Goal: Task Accomplishment & Management: Manage account settings

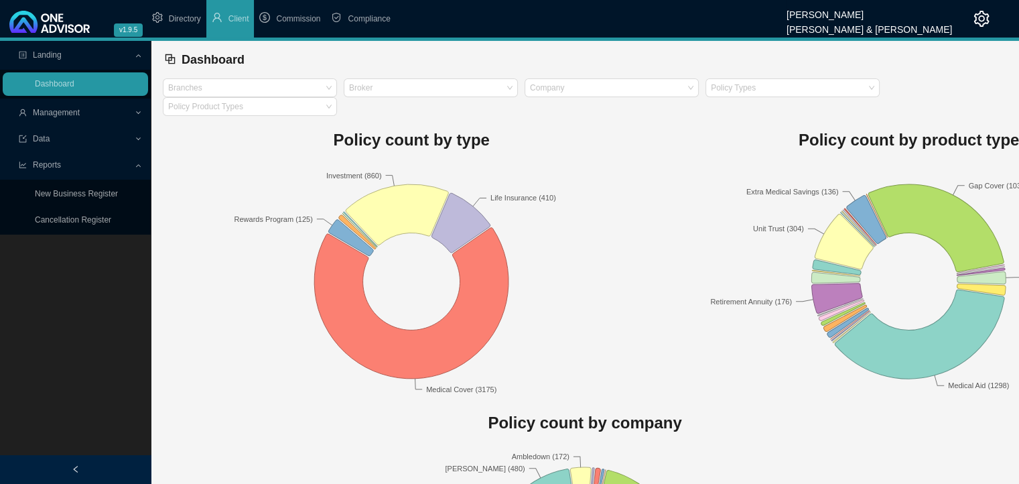
click at [129, 113] on span "Management" at bounding box center [76, 112] width 115 height 23
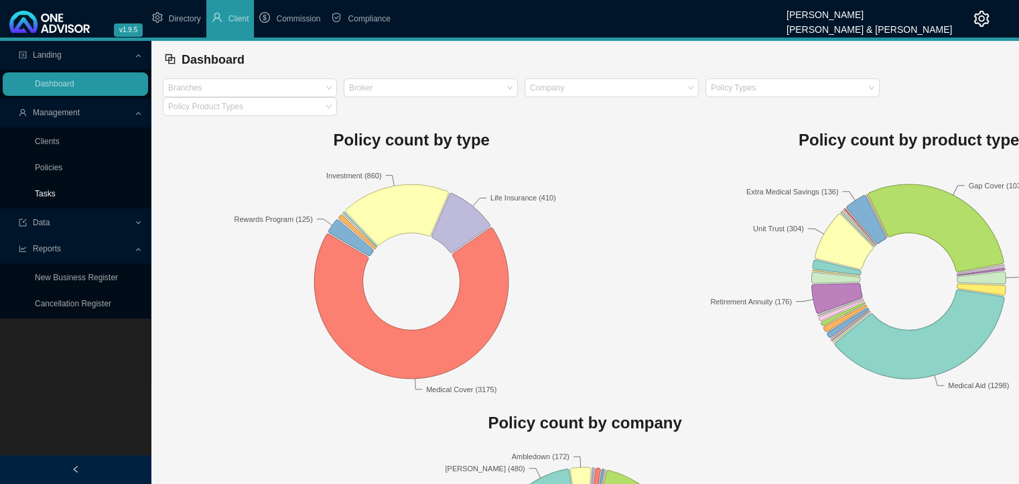
click at [50, 192] on link "Tasks" at bounding box center [45, 193] width 21 height 9
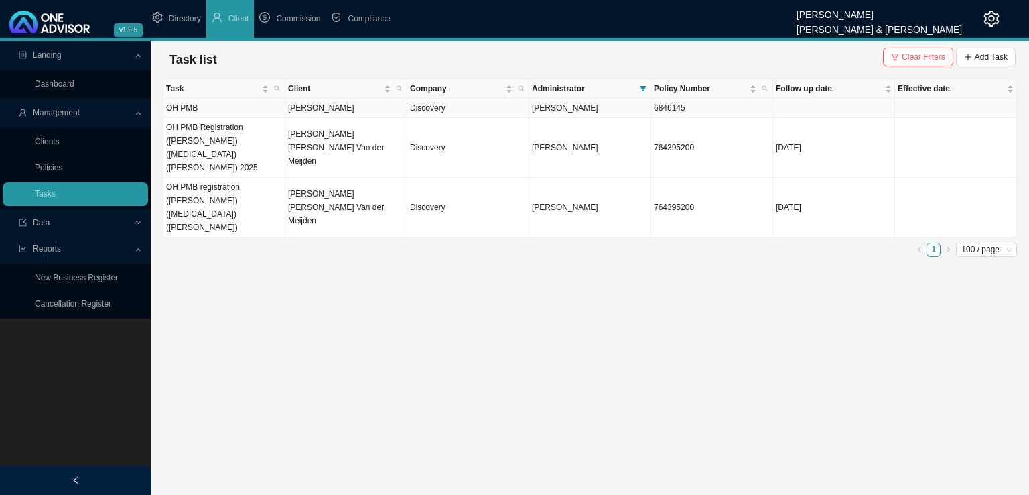
click at [268, 113] on td "OH PMB" at bounding box center [225, 108] width 122 height 19
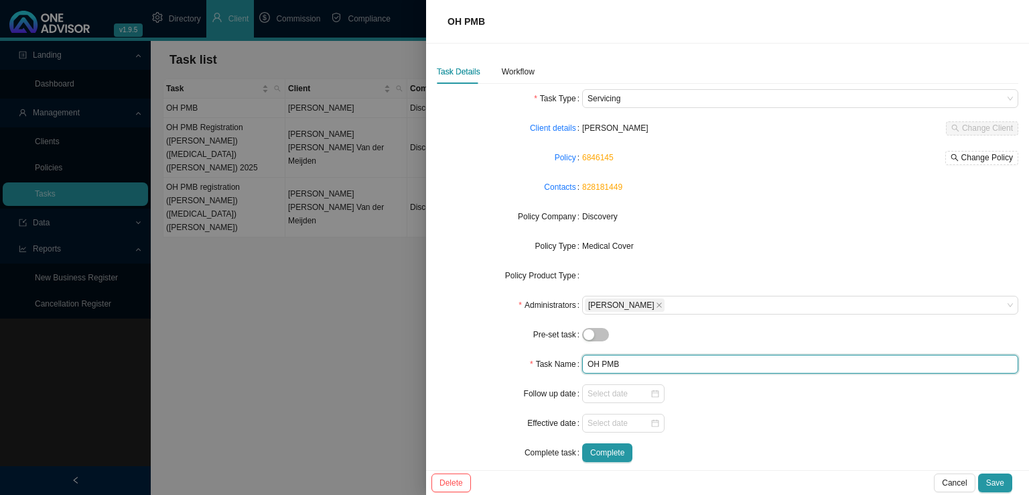
click at [655, 366] on input "OH PMB" at bounding box center [800, 364] width 436 height 19
click at [759, 361] on input "OH PMB registration ([PERSON_NAME]) (B44.0)" at bounding box center [800, 364] width 436 height 19
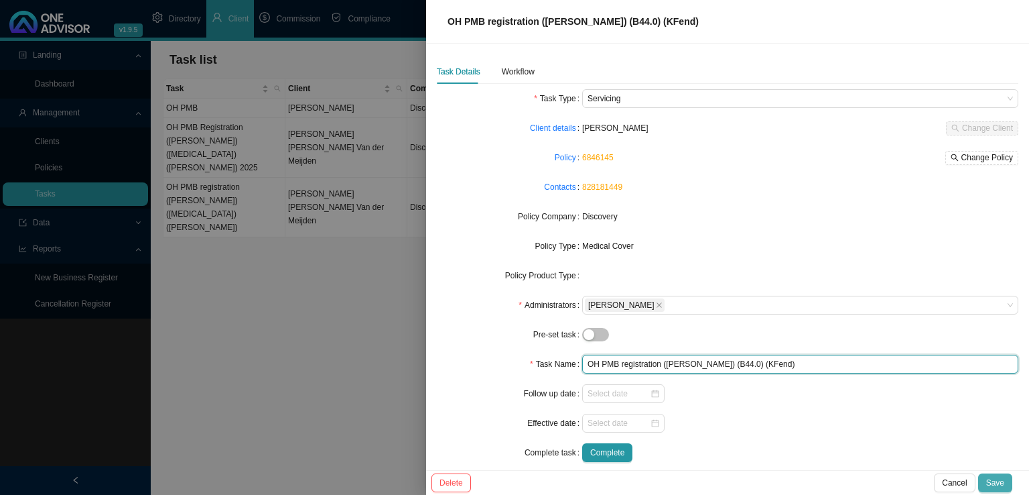
type input "OH PMB registration ([PERSON_NAME]) (B44.0) (KFend)"
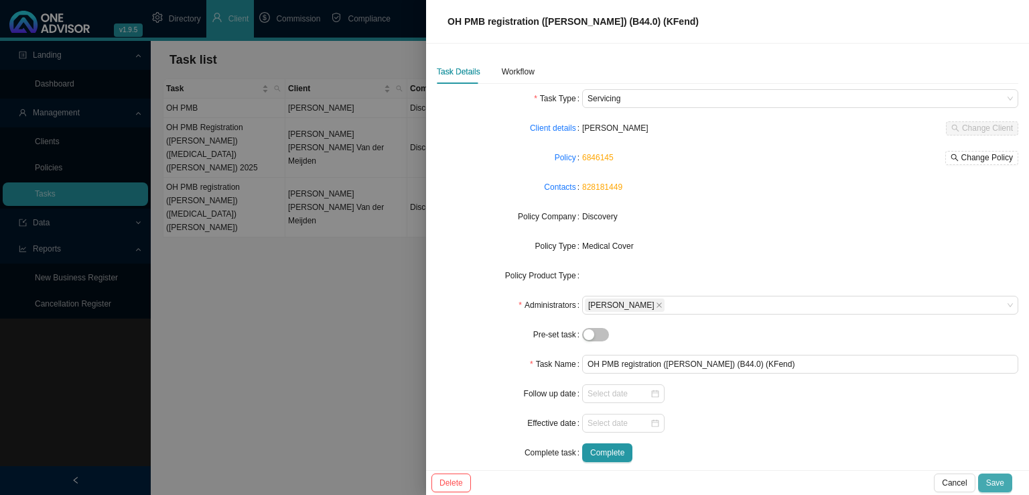
click at [1002, 485] on span "Save" at bounding box center [996, 482] width 18 height 13
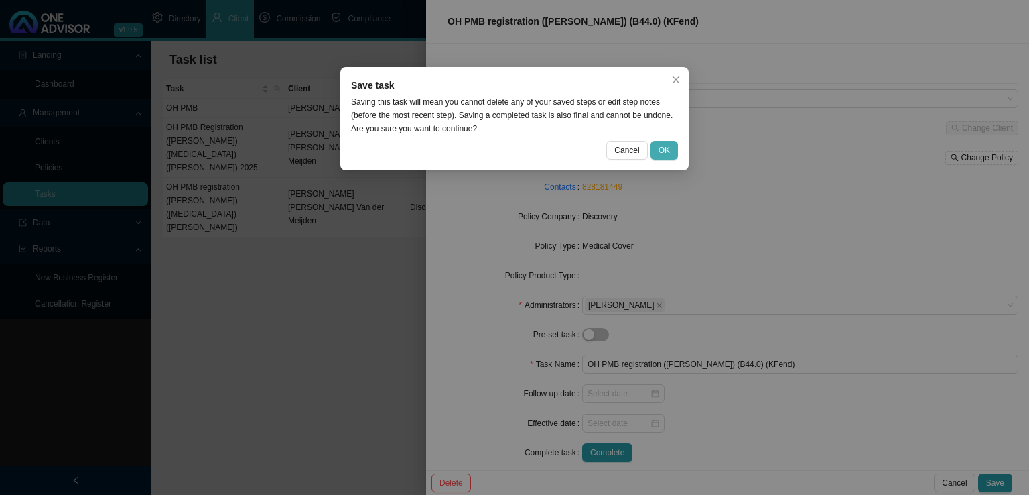
click at [676, 148] on button "OK" at bounding box center [664, 150] width 27 height 19
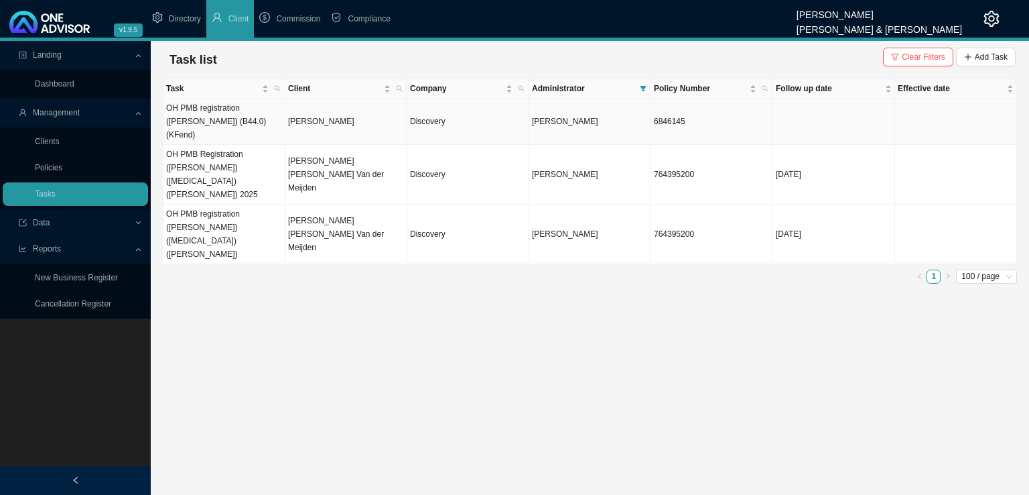
click at [325, 115] on td "[PERSON_NAME]" at bounding box center [347, 122] width 122 height 46
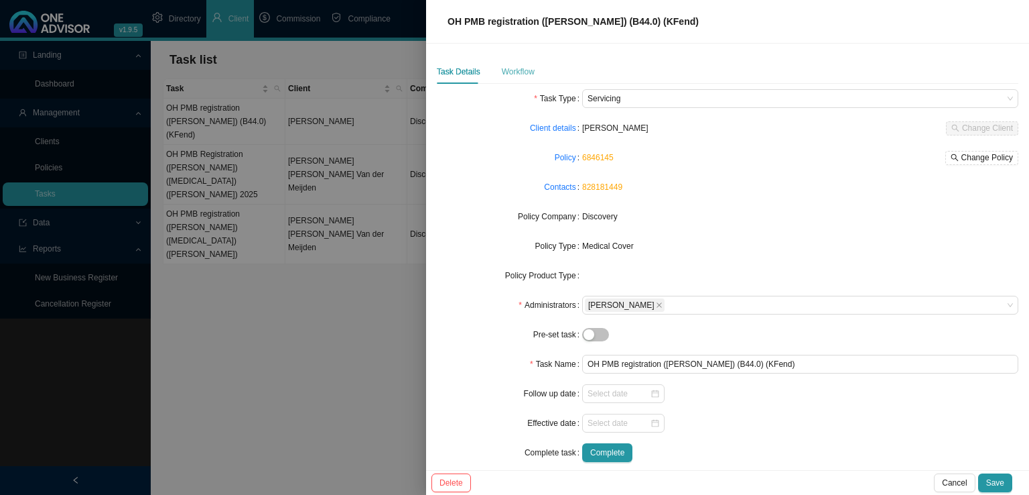
click at [512, 62] on div "Workflow" at bounding box center [518, 72] width 33 height 24
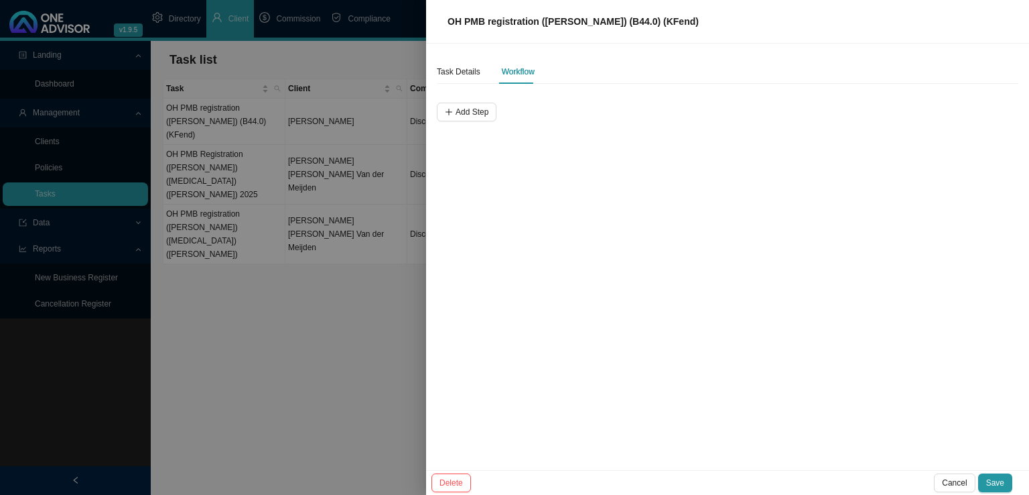
click at [466, 121] on div "Task Details Workflow Add Step" at bounding box center [727, 257] width 603 height 426
click at [488, 111] on button "Add Step" at bounding box center [467, 112] width 60 height 19
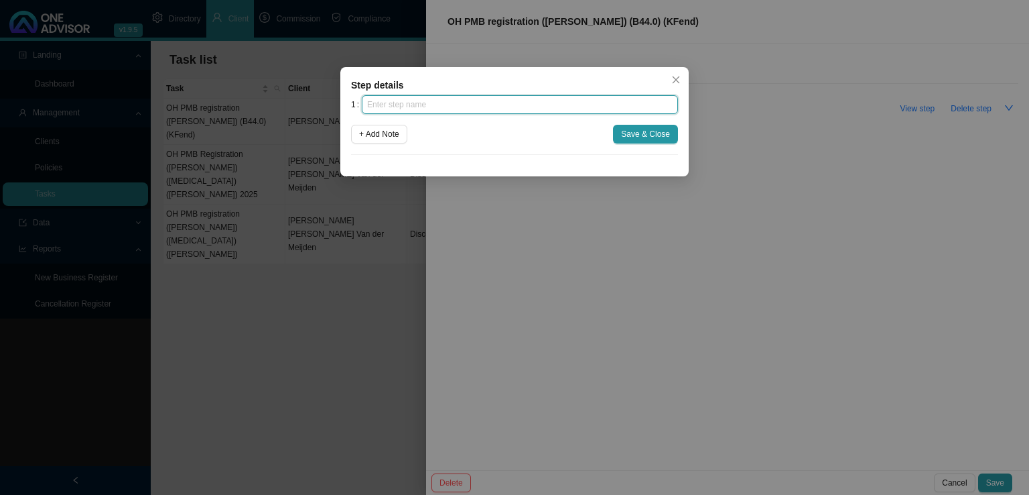
click at [445, 108] on input "text" at bounding box center [520, 104] width 316 height 19
type input "Instruction"
click at [624, 132] on button "Save & Close" at bounding box center [645, 134] width 65 height 19
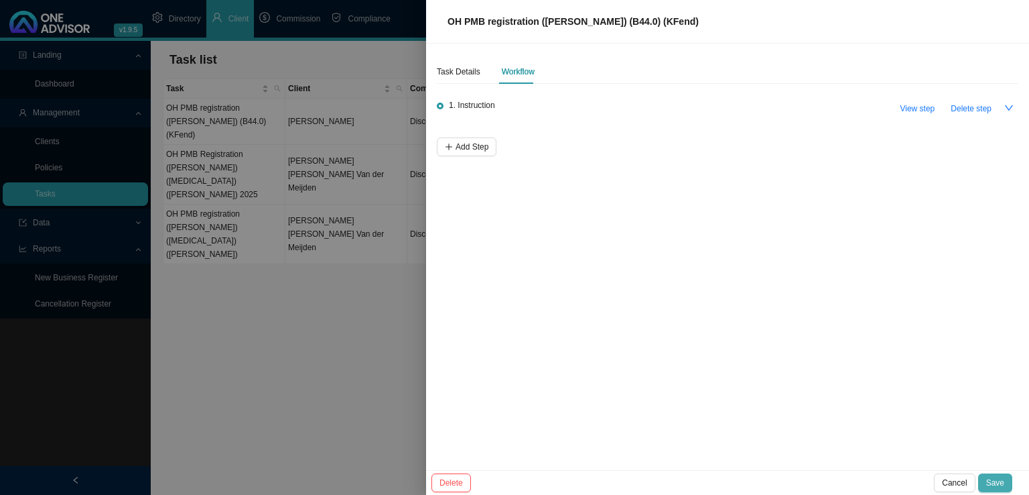
click at [999, 482] on span "Save" at bounding box center [996, 482] width 18 height 13
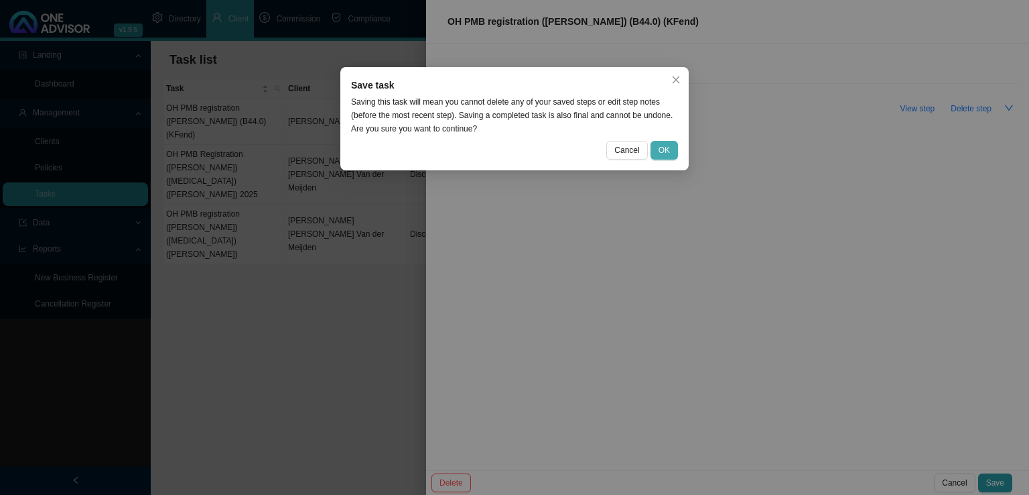
click at [669, 147] on span "OK" at bounding box center [664, 149] width 11 height 13
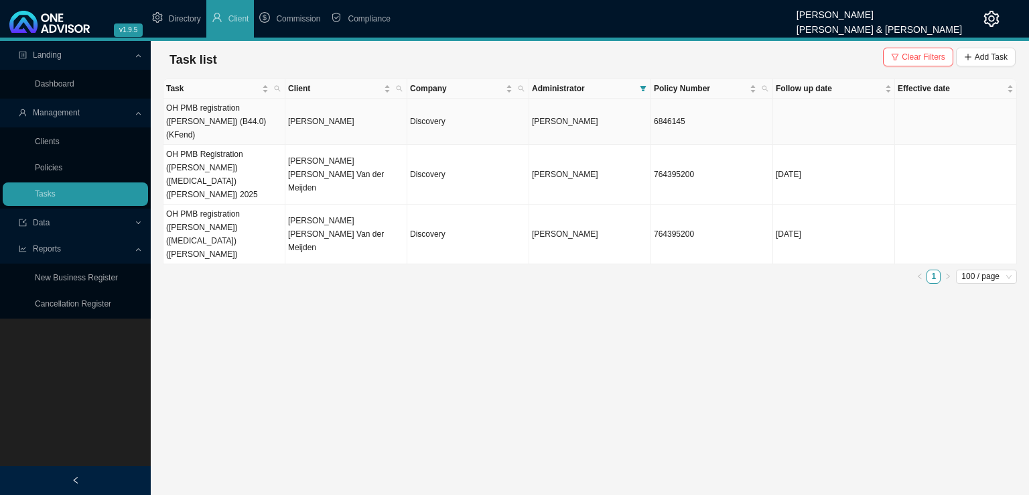
click at [249, 116] on td "OH PMB registration ([PERSON_NAME]) (B44.0) (KFend)" at bounding box center [225, 122] width 122 height 46
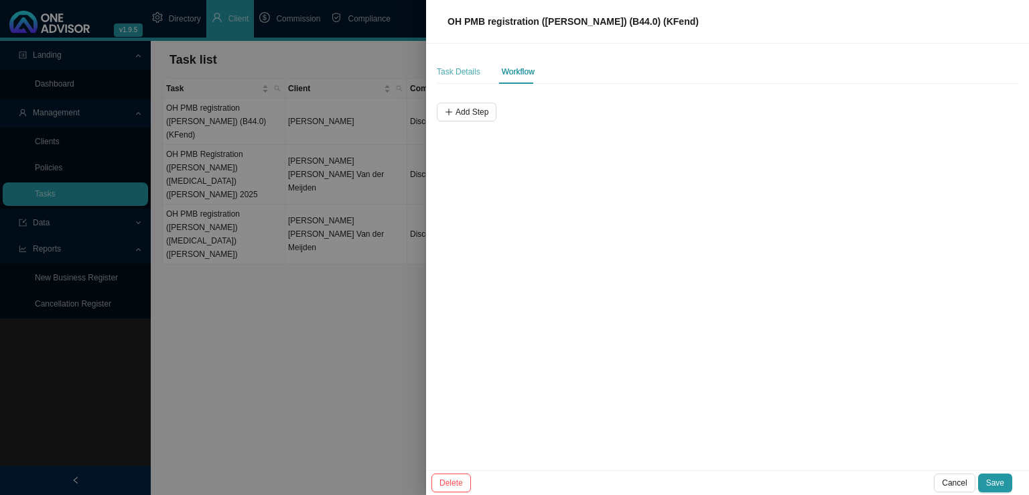
click at [450, 63] on div "Task Details" at bounding box center [459, 72] width 44 height 24
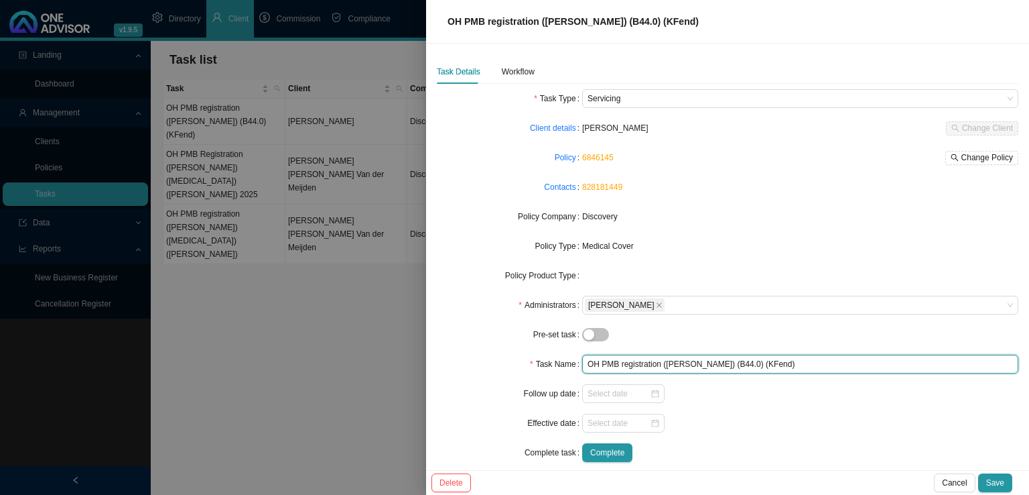
click at [786, 368] on input "OH PMB registration ([PERSON_NAME]) (B44.0) (KFend)" at bounding box center [800, 364] width 436 height 19
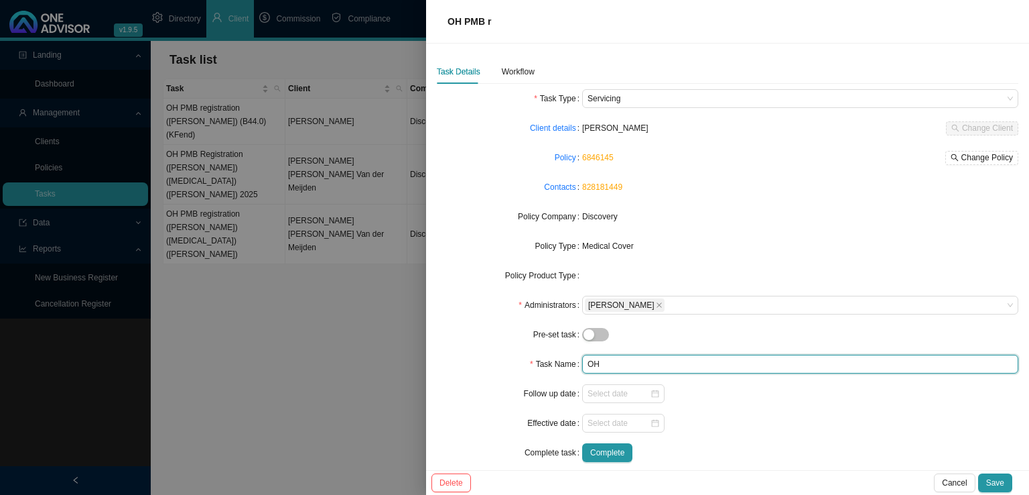
type input "O"
type input "BROKEN"
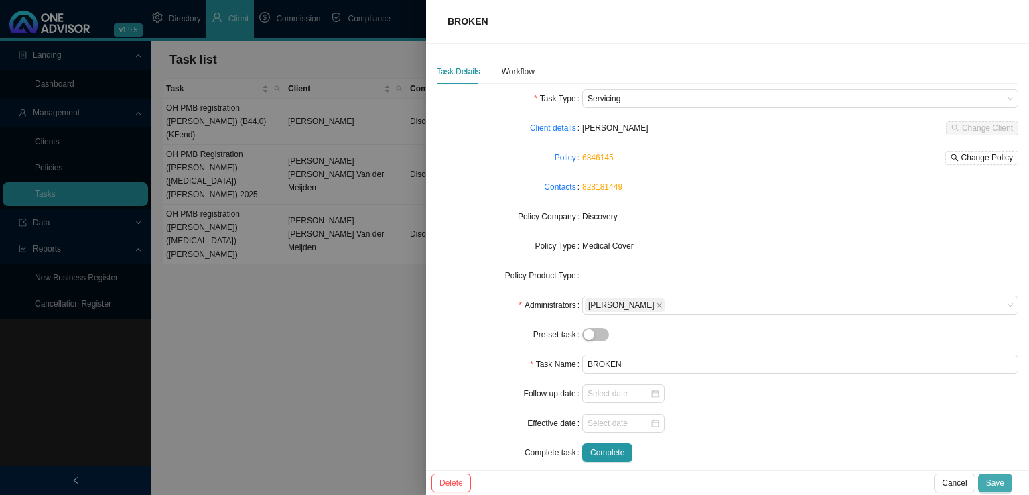
click at [999, 478] on span "Save" at bounding box center [996, 482] width 18 height 13
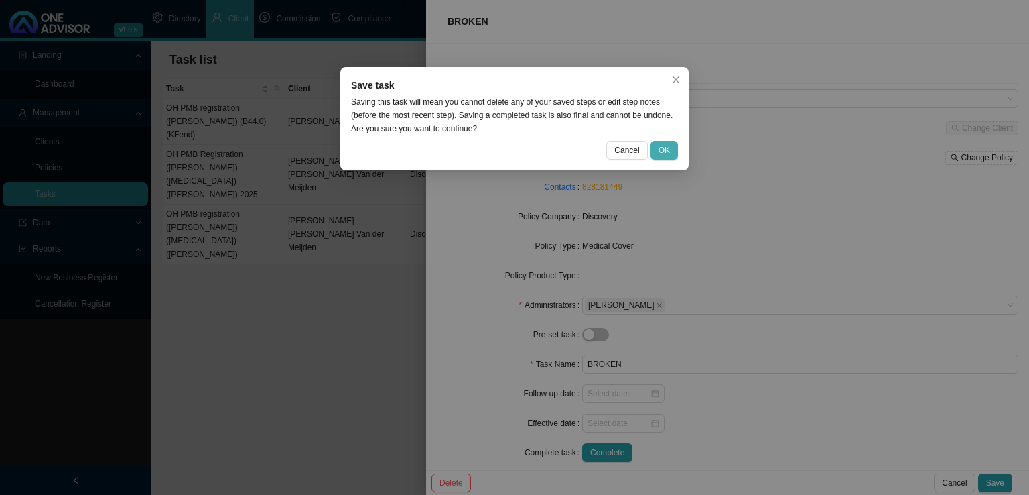
click at [668, 148] on span "OK" at bounding box center [664, 149] width 11 height 13
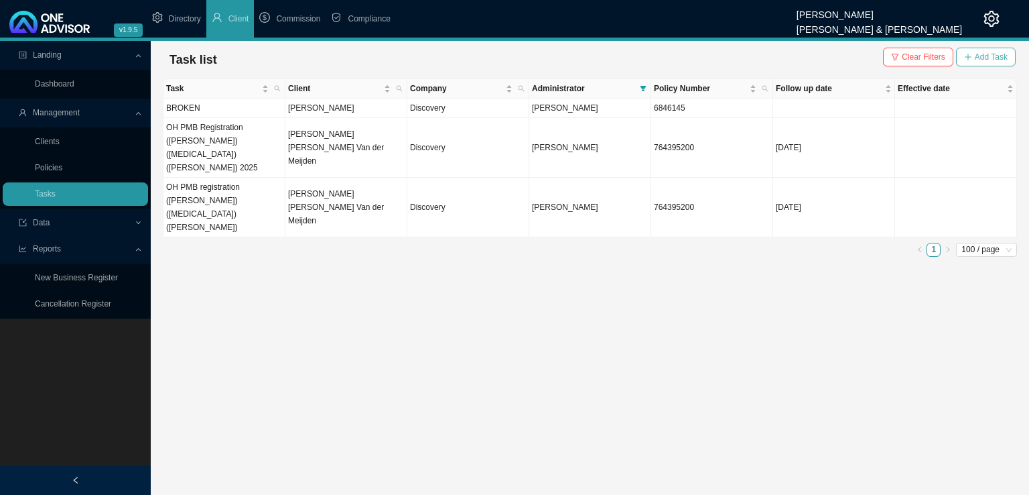
click at [1000, 52] on span "Add Task" at bounding box center [991, 56] width 33 height 13
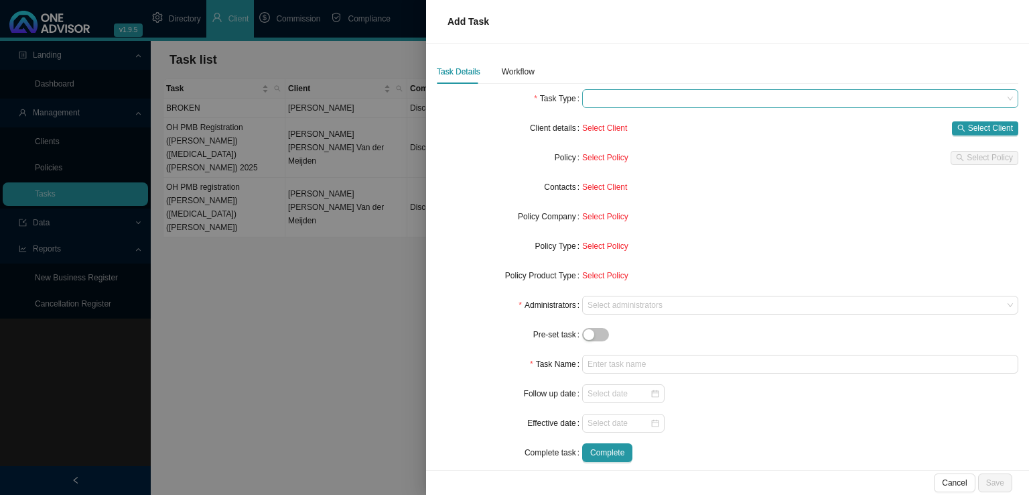
click at [604, 95] on span at bounding box center [801, 98] width 426 height 17
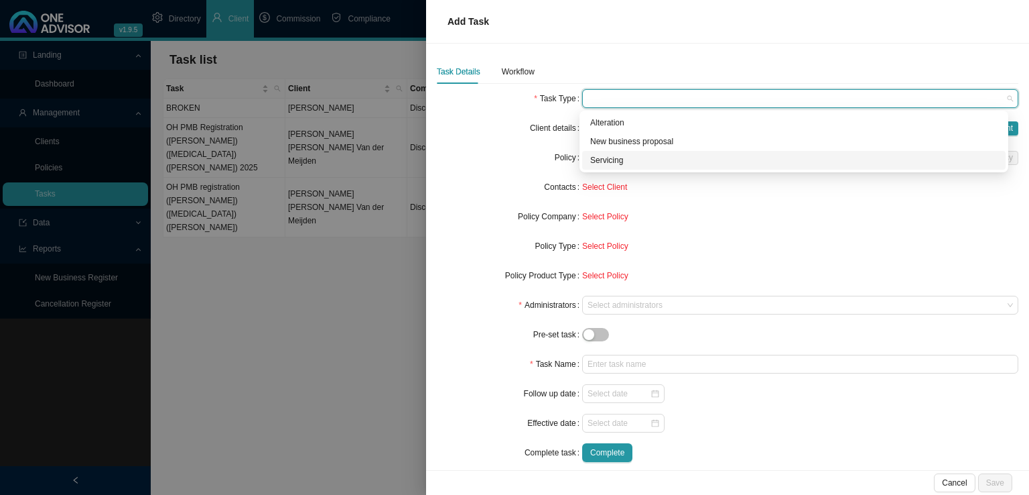
click at [617, 170] on div "d1cae4c7-8826-4f97-97fd-74ecce8ce733 425d55e4-359e-471d-9c5c-56633bc3a308 Alter…" at bounding box center [794, 142] width 429 height 62
click at [617, 162] on div "Servicing" at bounding box center [793, 159] width 407 height 13
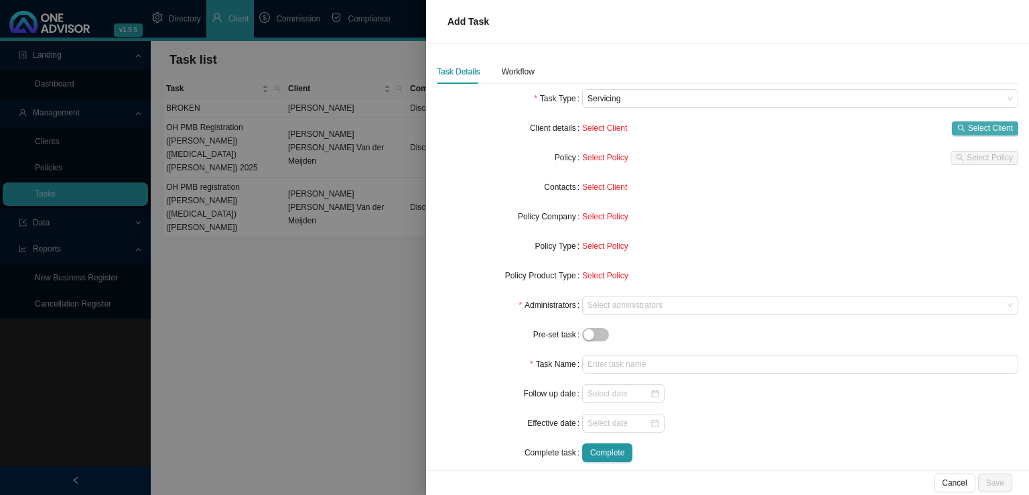
click at [979, 129] on span "Select Client" at bounding box center [990, 127] width 45 height 13
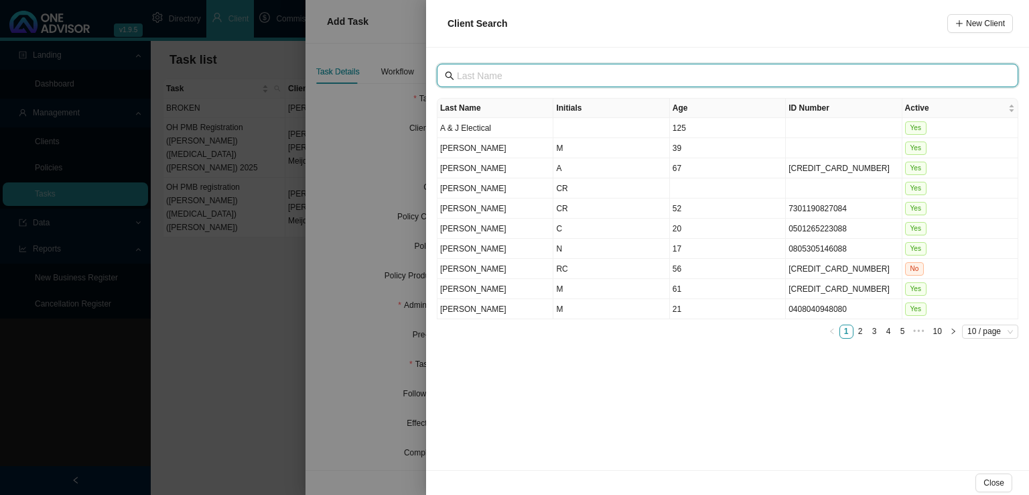
click at [507, 78] on input "text" at bounding box center [729, 75] width 544 height 15
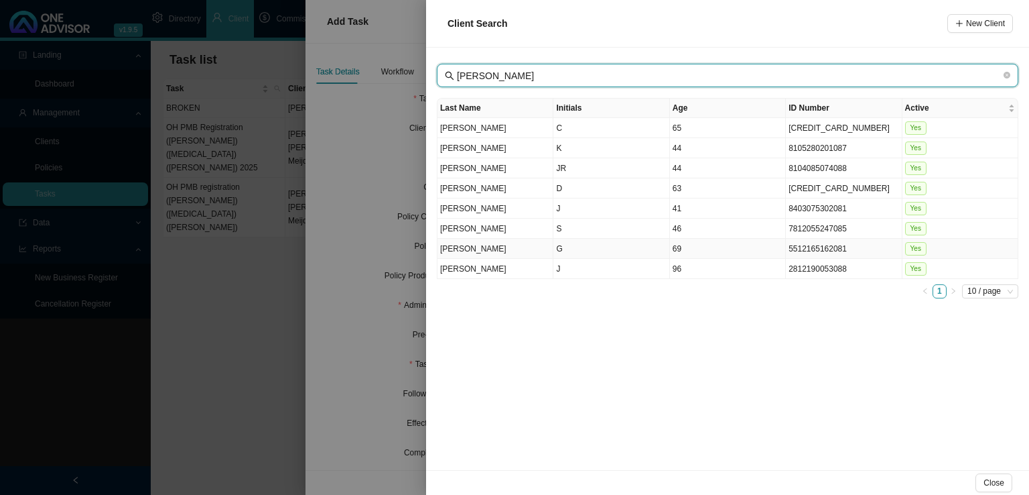
type input "[PERSON_NAME]"
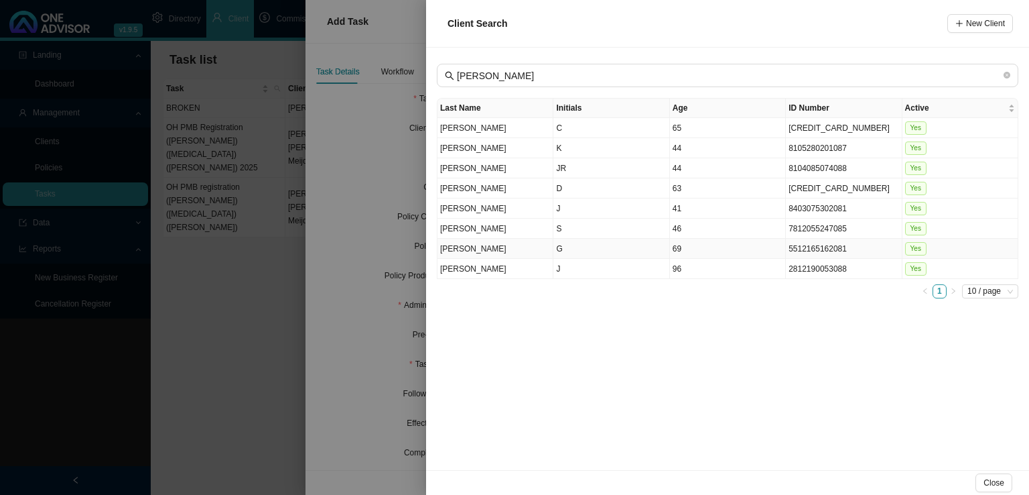
click at [598, 245] on td "G" at bounding box center [612, 249] width 116 height 20
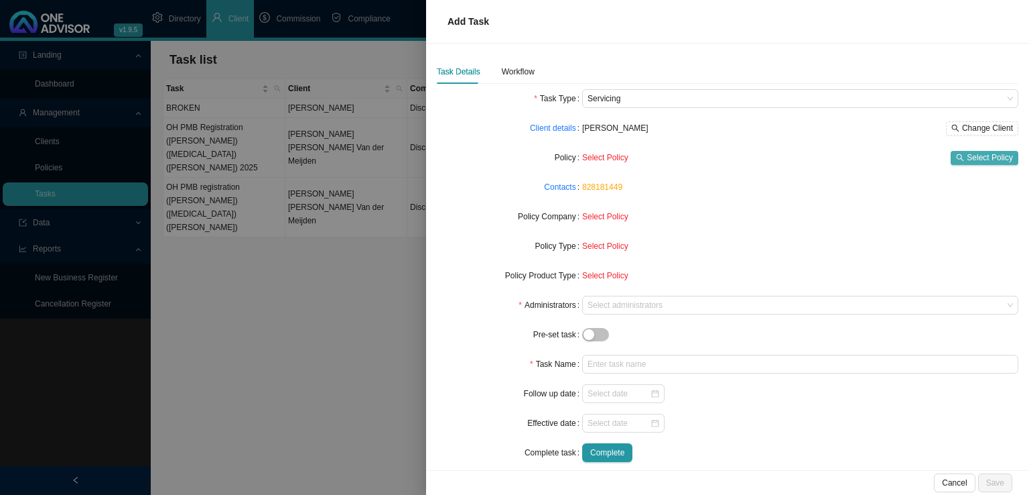
click at [990, 158] on span "Select Policy" at bounding box center [990, 157] width 46 height 13
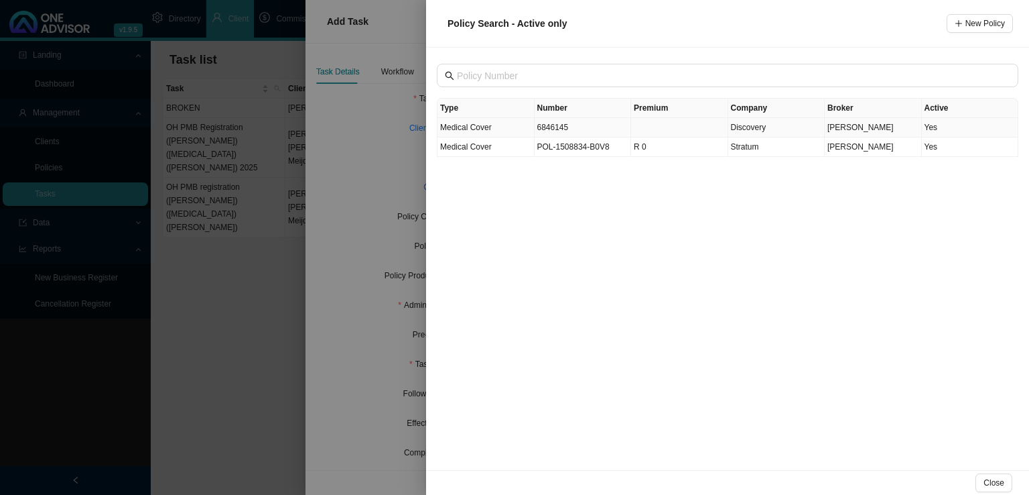
click at [679, 124] on td at bounding box center [679, 127] width 97 height 19
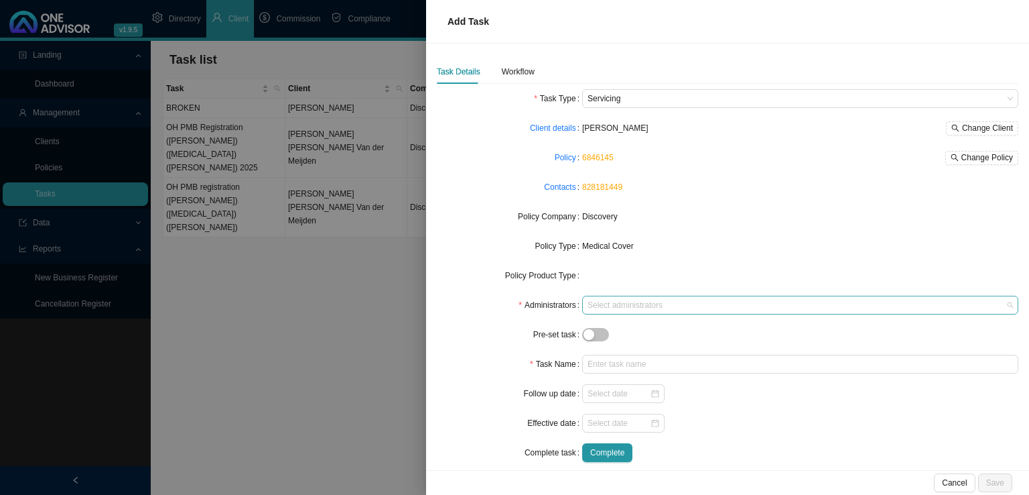
click at [615, 306] on div at bounding box center [794, 305] width 418 height 10
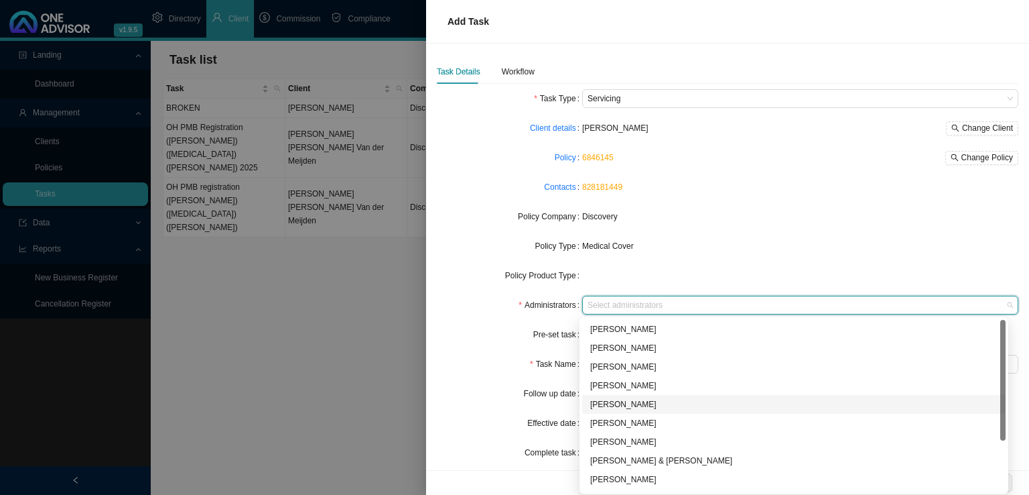
scroll to position [72, 0]
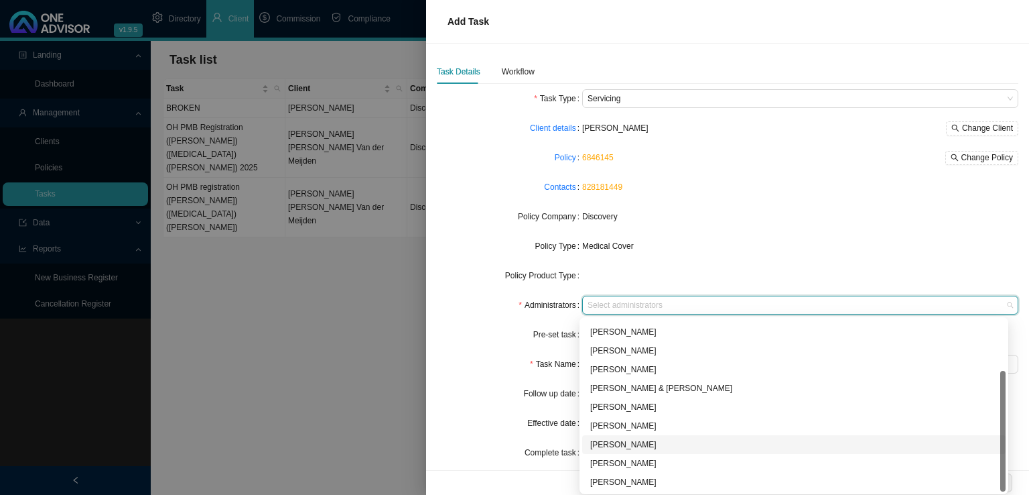
click at [633, 445] on div "[PERSON_NAME]" at bounding box center [793, 444] width 407 height 13
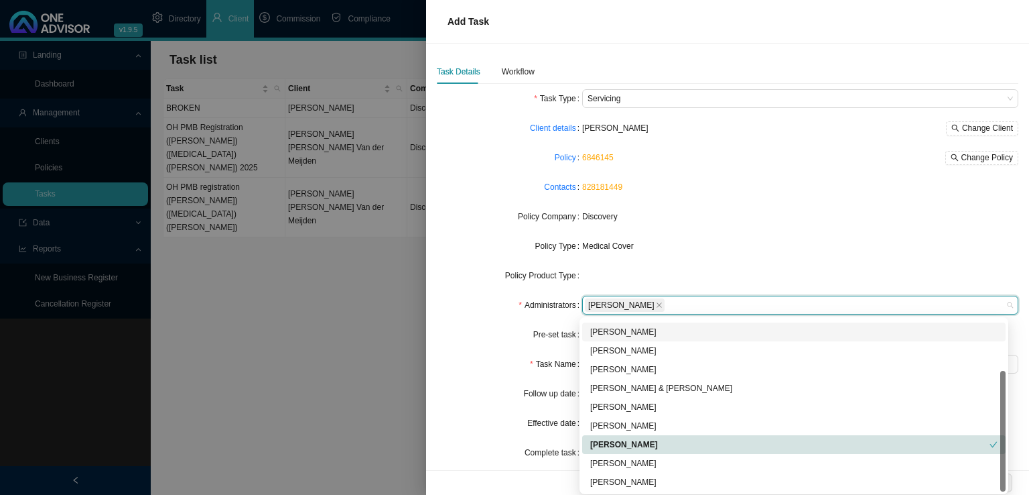
click at [729, 218] on div "Discovery" at bounding box center [800, 216] width 436 height 13
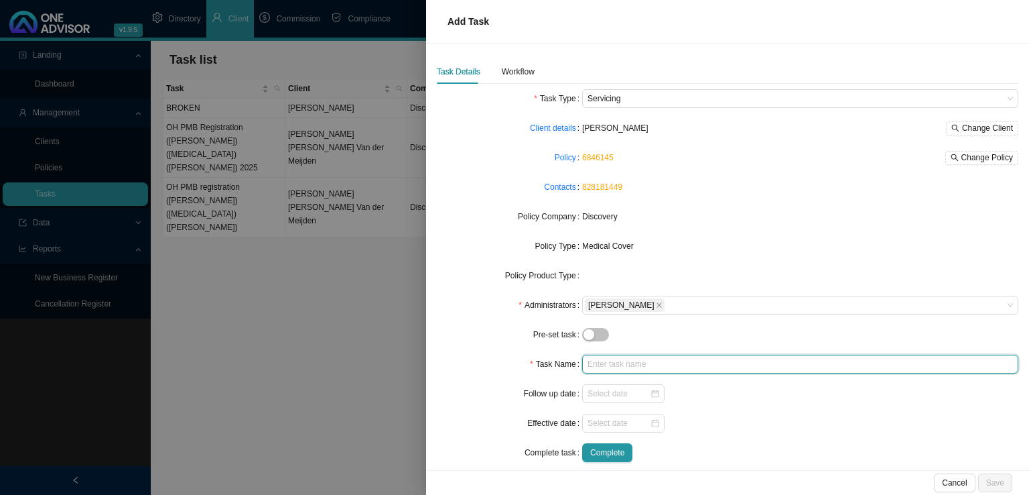
click at [631, 367] on input "text" at bounding box center [800, 364] width 436 height 19
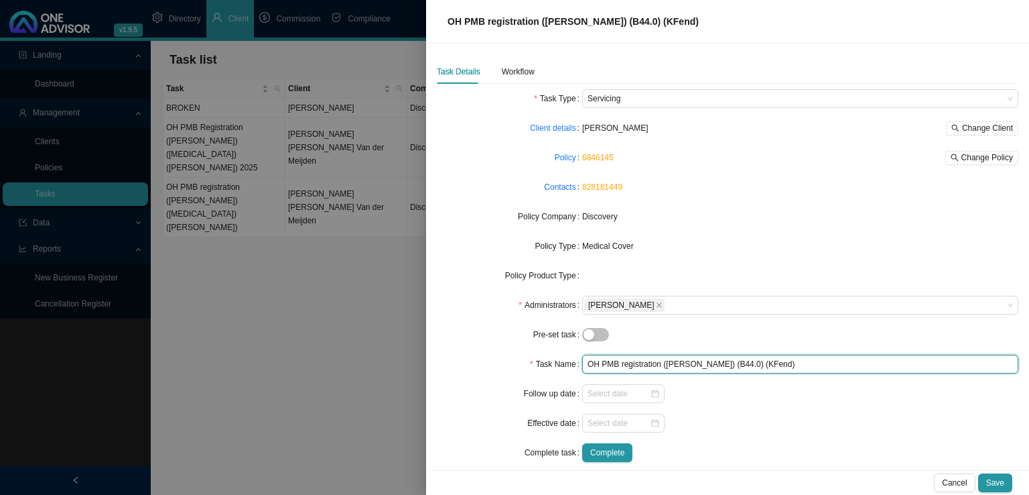
type input "OH PMB registration ([PERSON_NAME]) (B44.0) (KFend)"
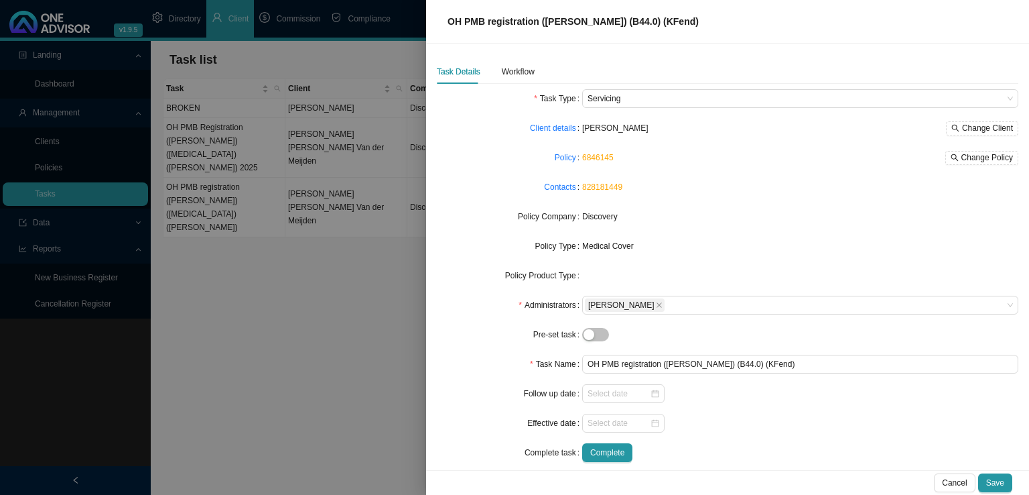
click at [788, 396] on div at bounding box center [800, 393] width 436 height 19
click at [607, 404] on form "Task Type Servicing Client details [PERSON_NAME] Change Client Policy 6846145 C…" at bounding box center [728, 275] width 582 height 373
click at [611, 397] on input at bounding box center [619, 393] width 62 height 13
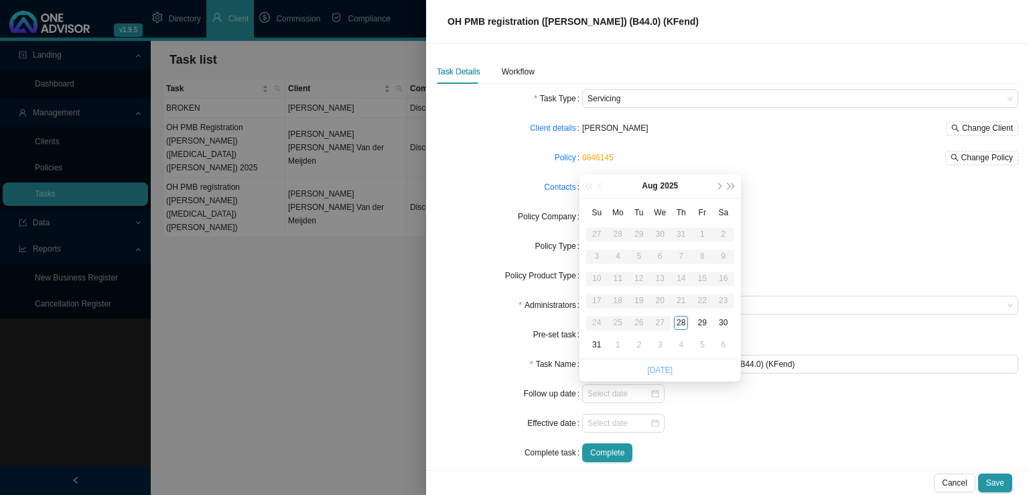
click at [657, 371] on link "[DATE]" at bounding box center [659, 369] width 25 height 9
type input "[DATE]"
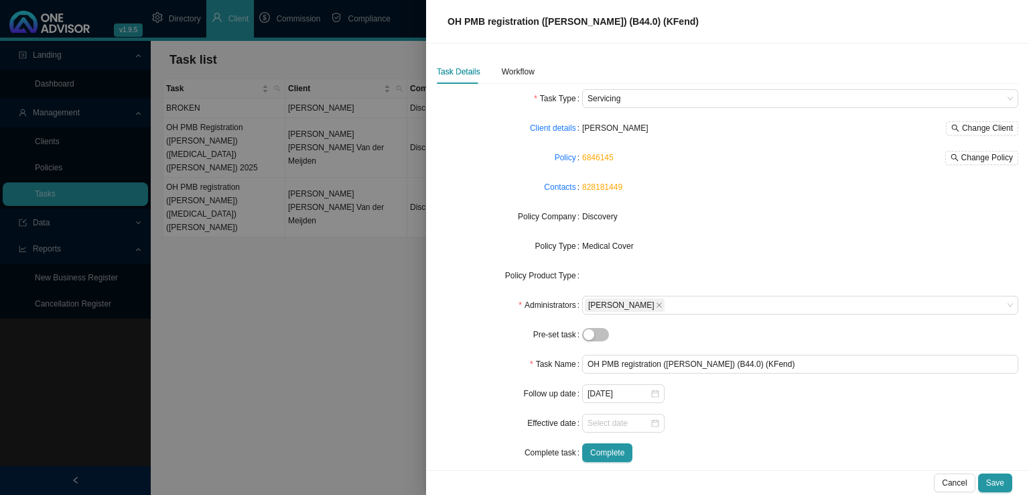
click at [771, 412] on form "Task Type Servicing Client details [PERSON_NAME] Change Client Policy 6846145 C…" at bounding box center [728, 275] width 582 height 373
click at [520, 68] on div "Workflow" at bounding box center [518, 71] width 33 height 13
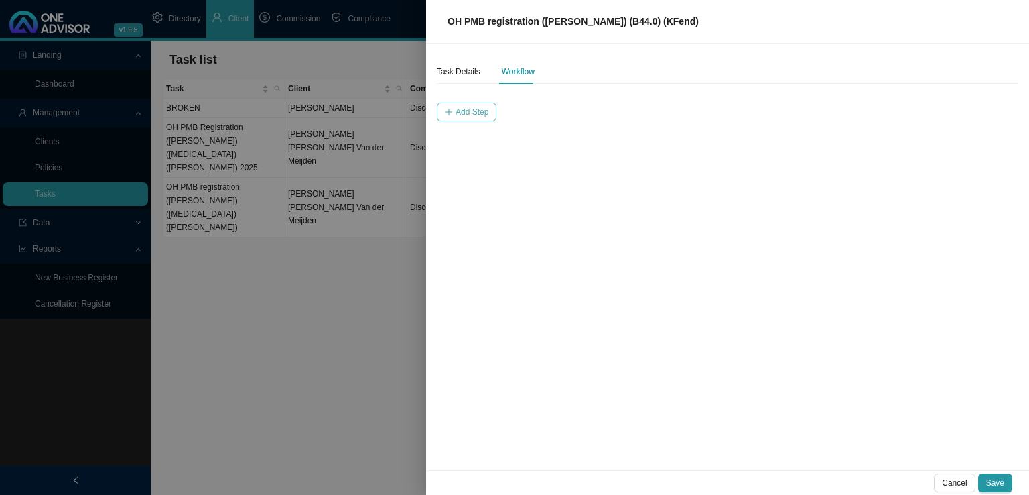
click at [477, 108] on span "Add Step" at bounding box center [472, 111] width 33 height 13
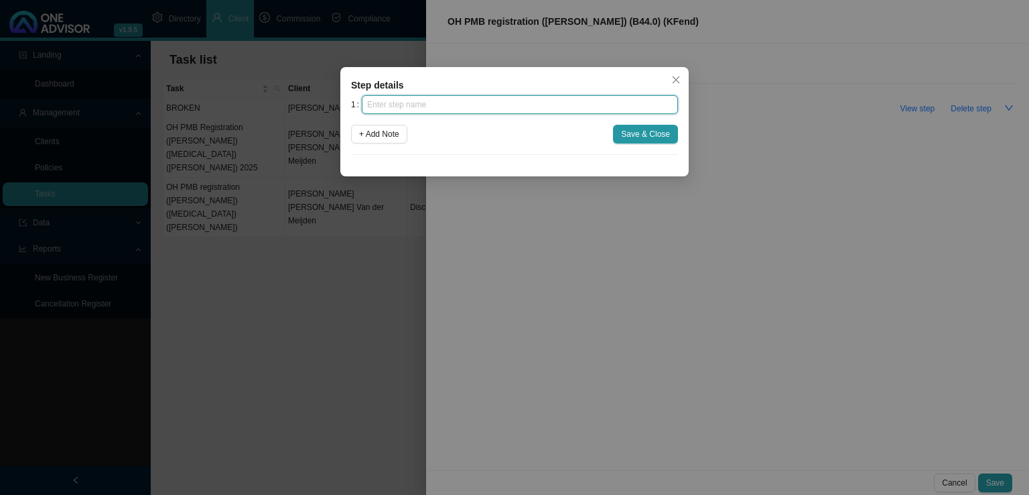
click at [424, 103] on input "text" at bounding box center [520, 104] width 316 height 19
click at [383, 104] on input "text" at bounding box center [520, 104] width 316 height 19
type input "Investigation"
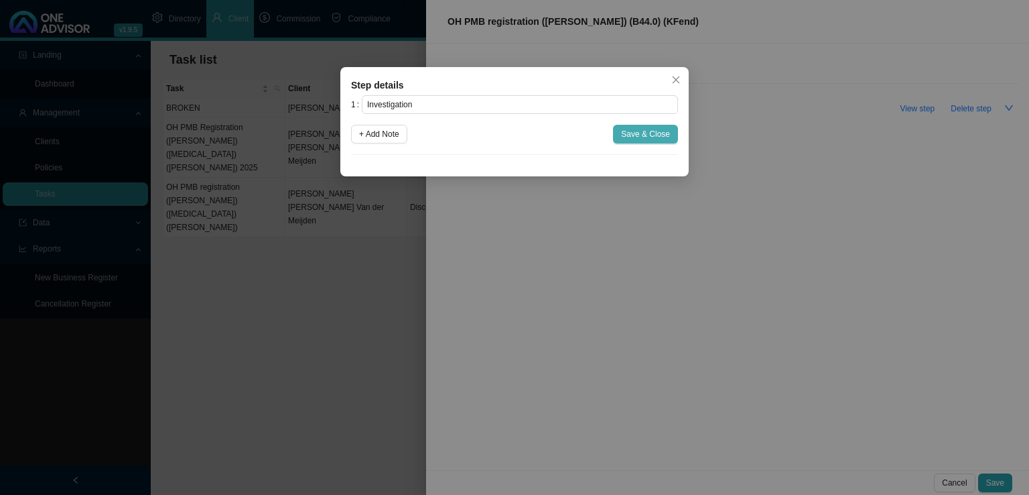
click at [653, 125] on button "Save & Close" at bounding box center [645, 134] width 65 height 19
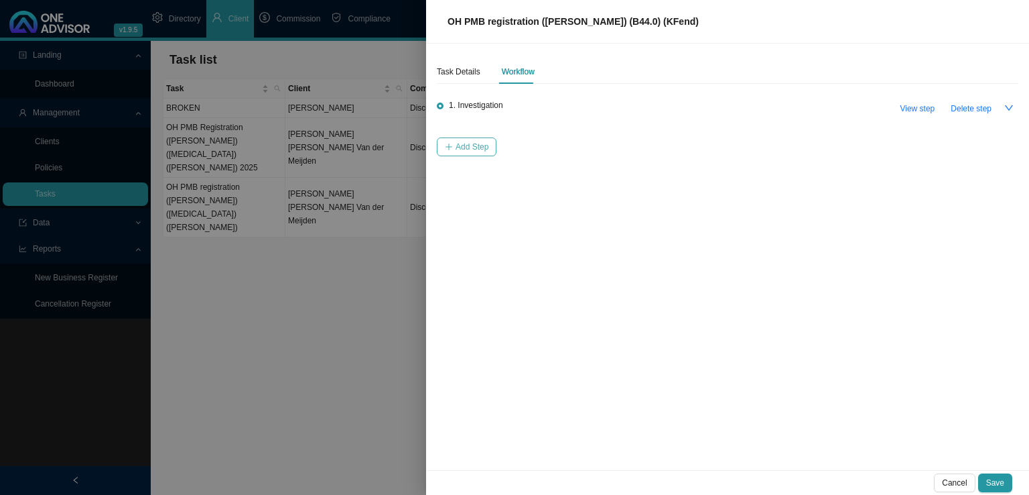
click at [473, 147] on span "Add Step" at bounding box center [472, 146] width 33 height 13
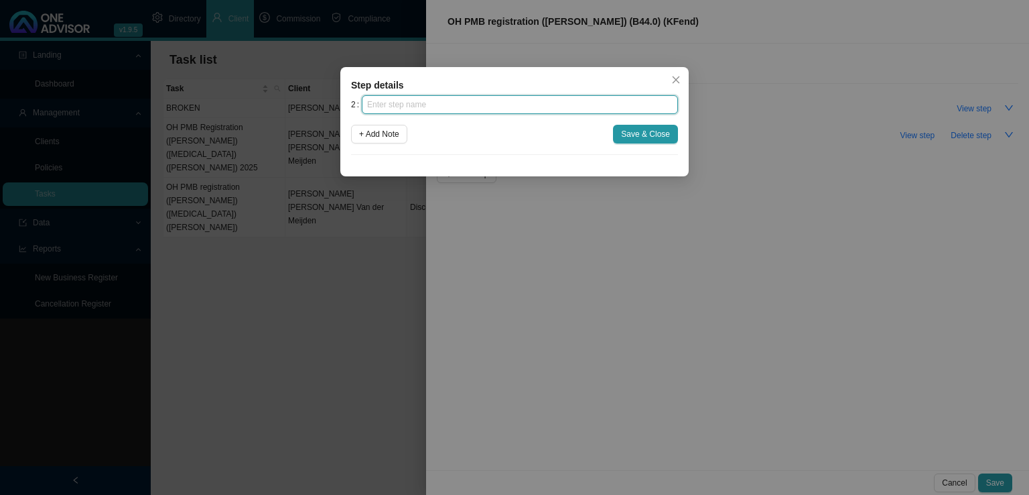
click at [416, 106] on input "text" at bounding box center [520, 104] width 316 height 19
click at [675, 78] on icon "close" at bounding box center [676, 79] width 7 height 7
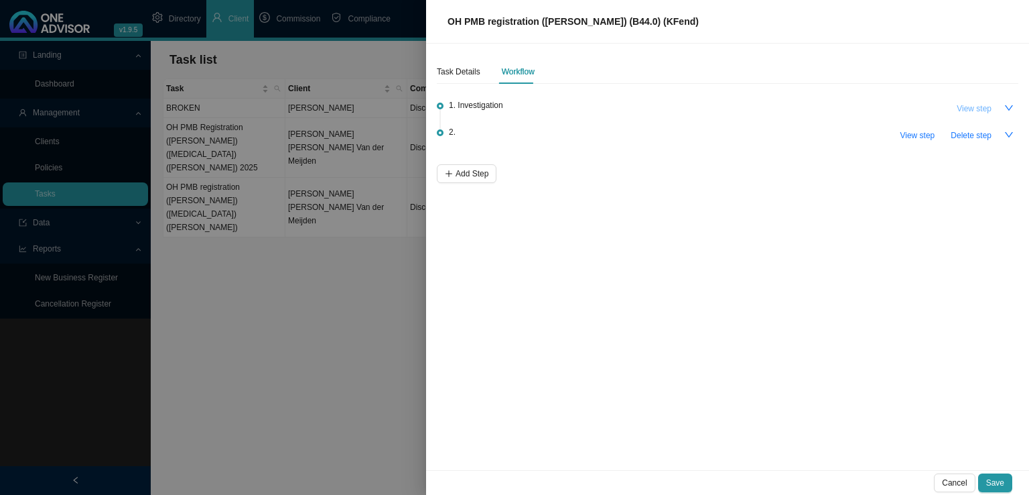
click at [964, 105] on span "View step" at bounding box center [974, 108] width 35 height 13
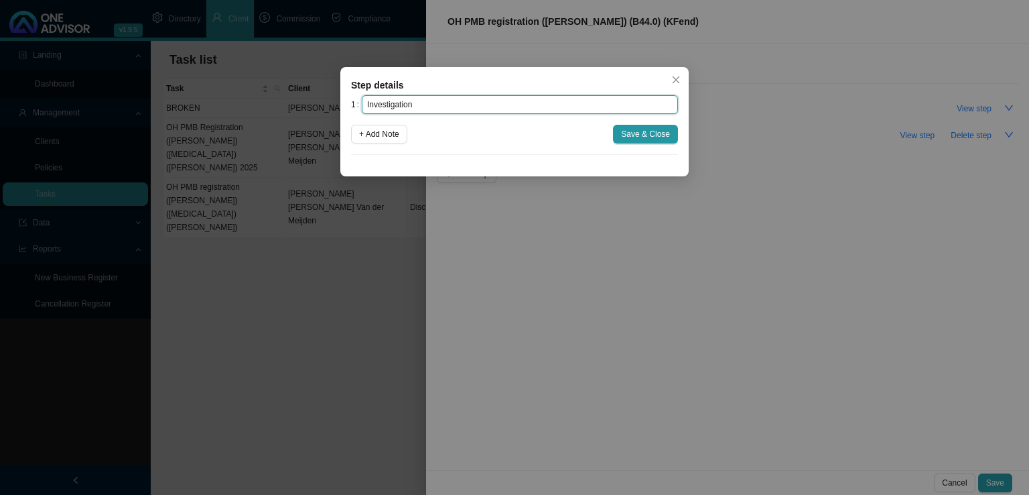
click at [415, 100] on input "Investigation" at bounding box center [520, 104] width 316 height 19
type input "Investruction"
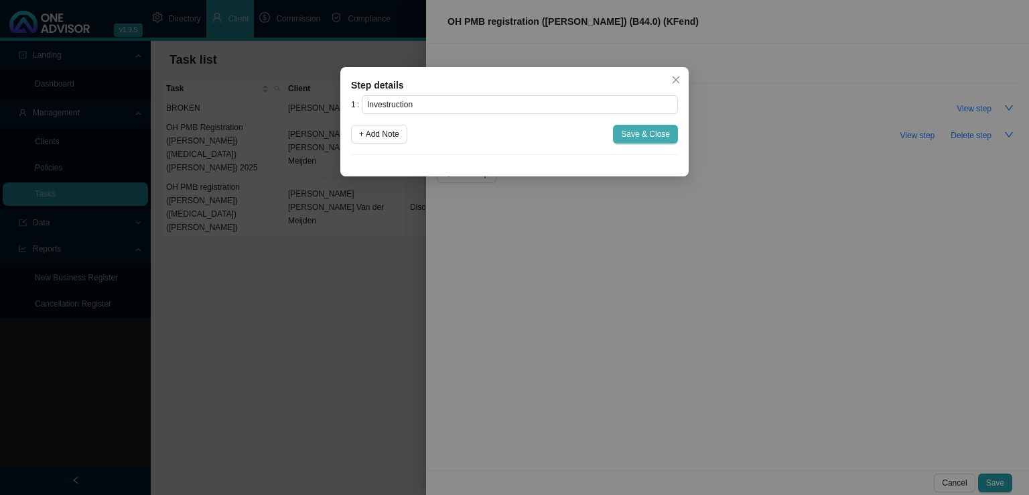
click at [639, 136] on span "Save & Close" at bounding box center [645, 133] width 49 height 13
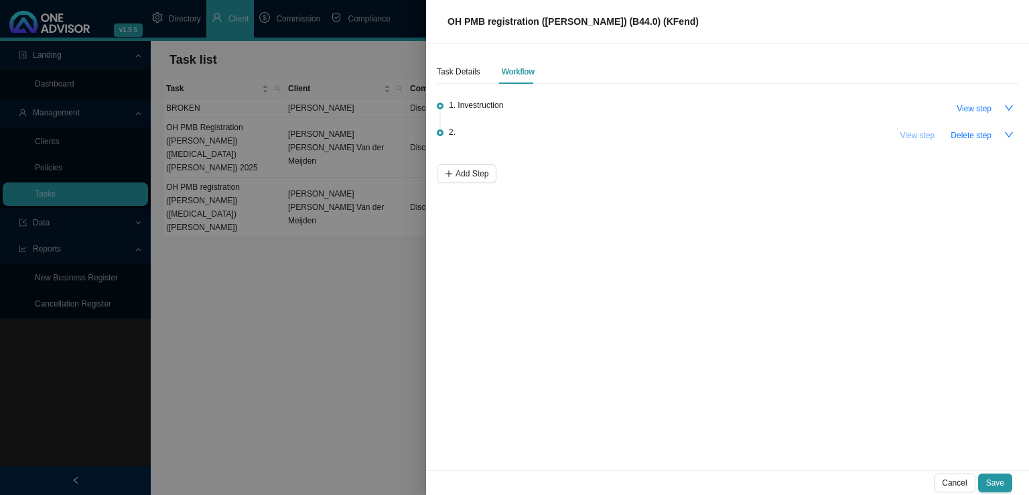
click at [917, 135] on span "View step" at bounding box center [917, 135] width 35 height 13
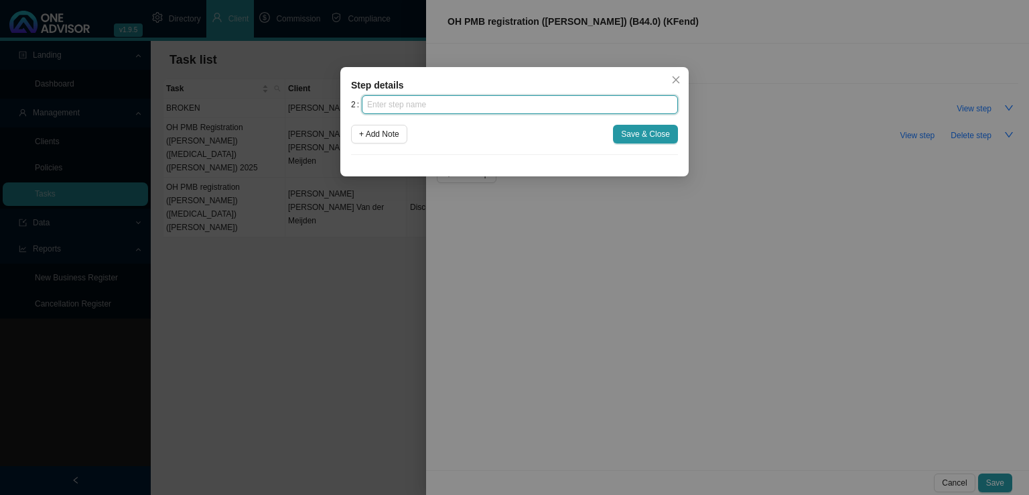
click at [413, 112] on input "text" at bounding box center [520, 104] width 316 height 19
type input "Investigation"
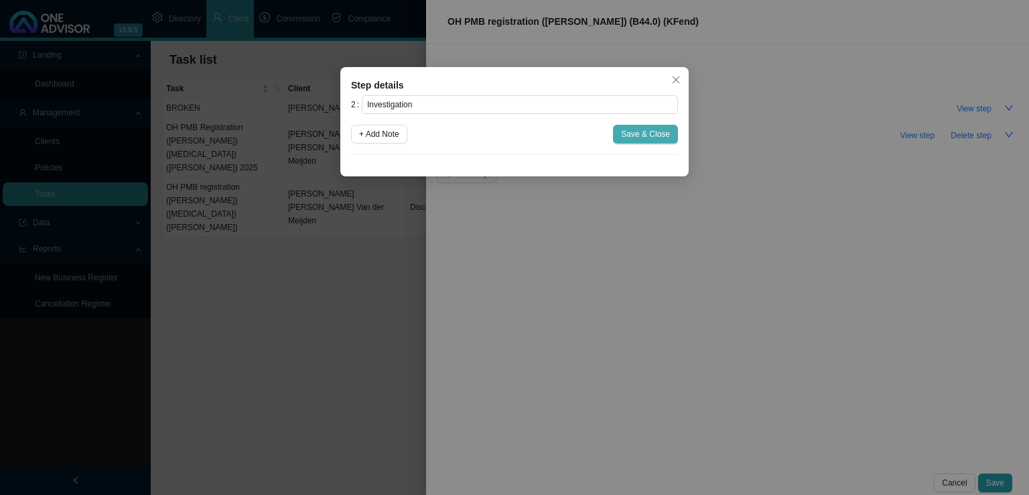
click at [649, 138] on span "Save & Close" at bounding box center [645, 133] width 49 height 13
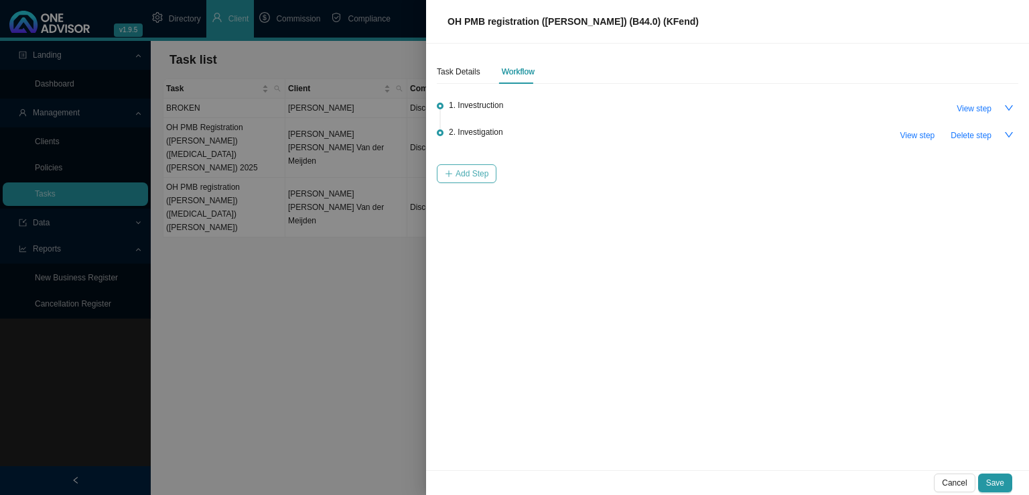
click at [480, 178] on span "Add Step" at bounding box center [472, 173] width 33 height 13
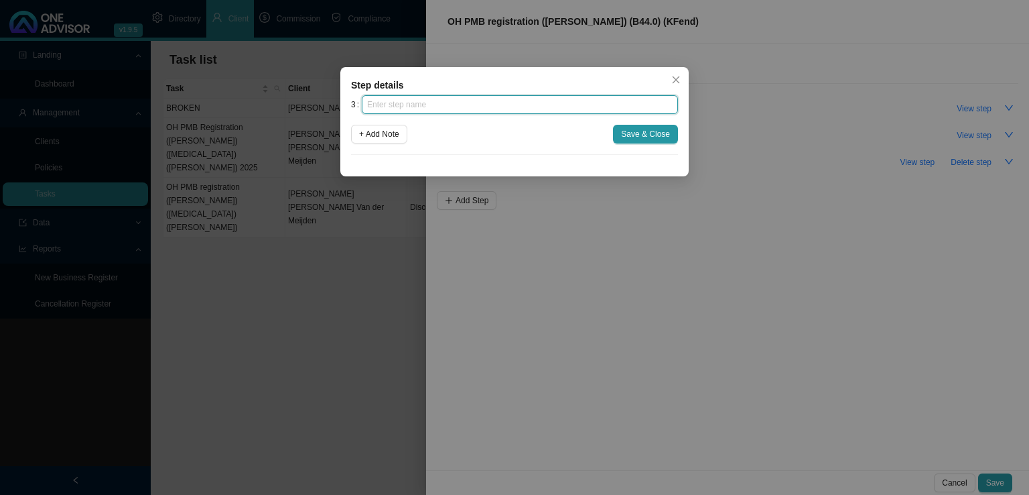
click at [443, 107] on input "text" at bounding box center [520, 104] width 316 height 19
type input "Paperwork"
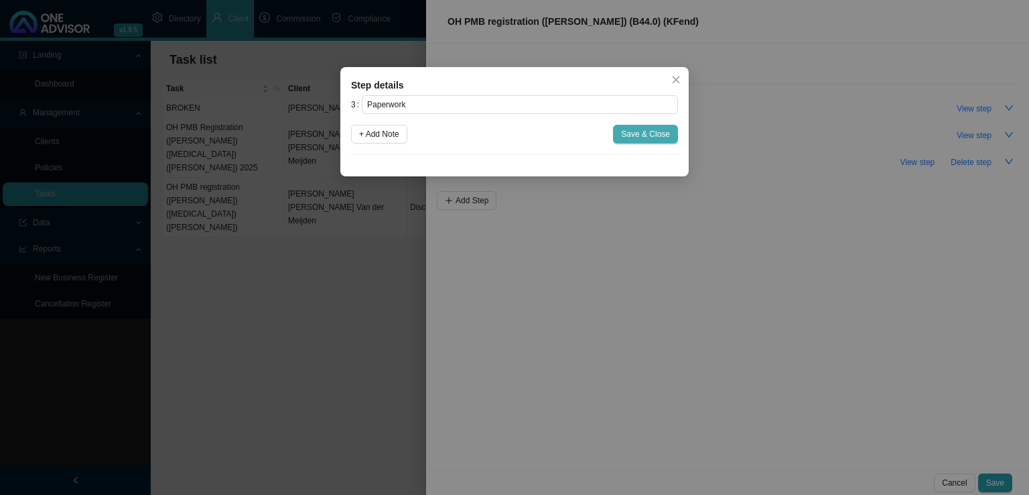
click at [631, 132] on span "Save & Close" at bounding box center [645, 133] width 49 height 13
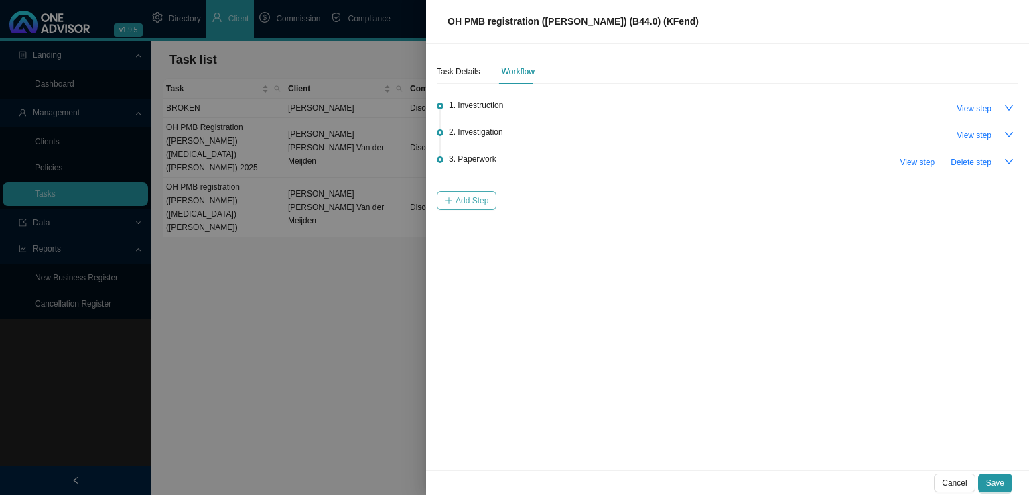
click at [474, 202] on span "Add Step" at bounding box center [472, 200] width 33 height 13
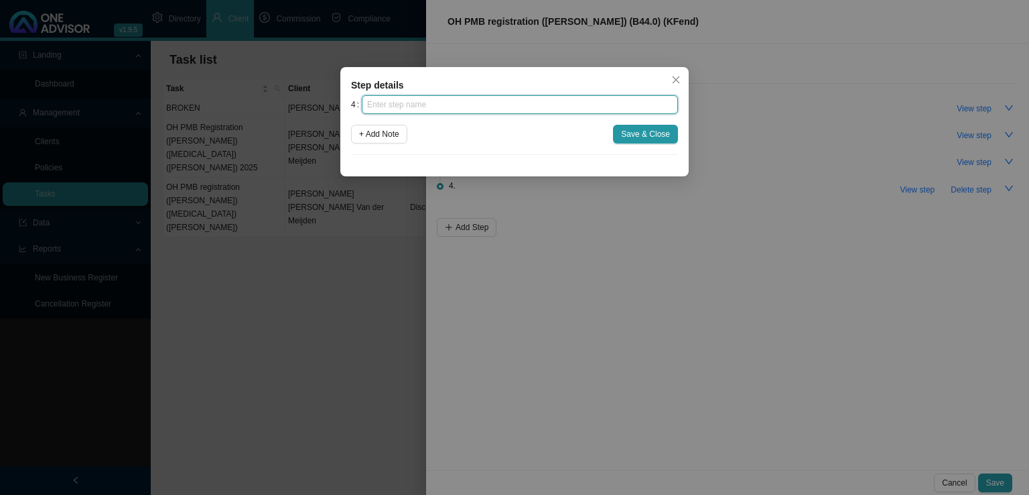
click at [475, 107] on input "text" at bounding box center [520, 104] width 316 height 19
type input "Submission"
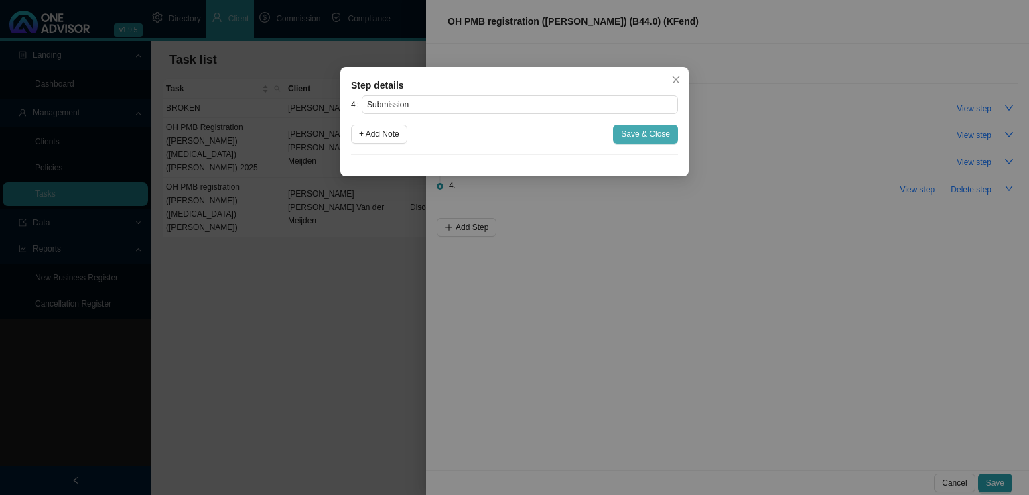
click at [645, 137] on span "Save & Close" at bounding box center [645, 133] width 49 height 13
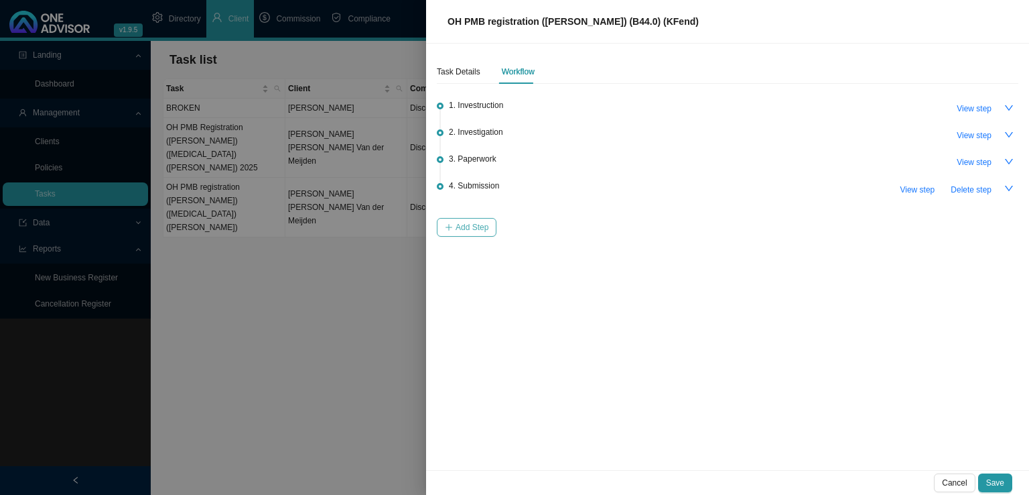
click at [471, 223] on span "Add Step" at bounding box center [472, 227] width 33 height 13
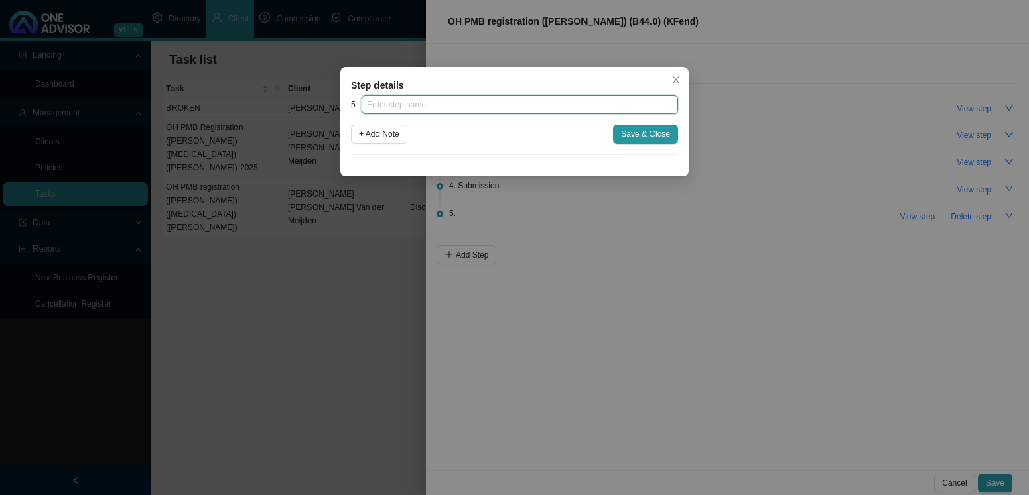
click at [437, 107] on input "text" at bounding box center [520, 104] width 316 height 19
type input "Confirmation of works done"
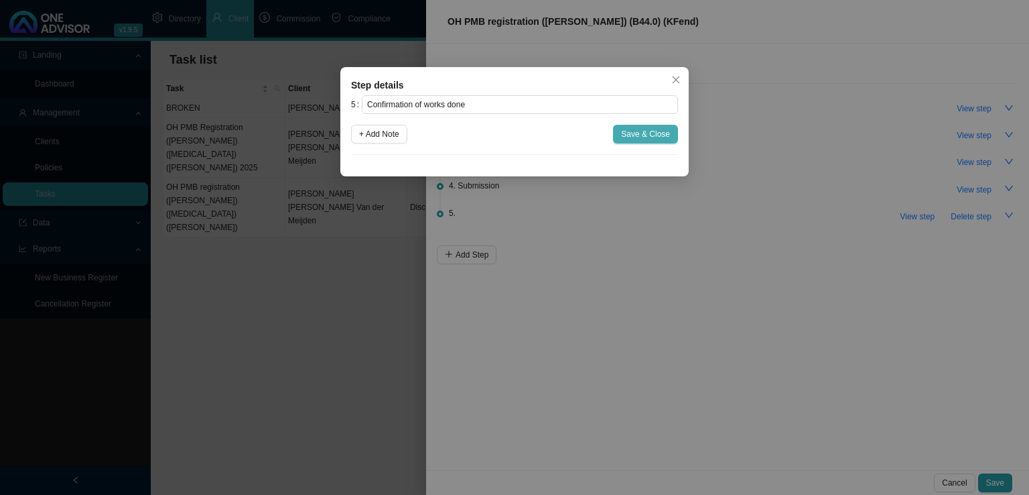
click at [643, 140] on span "Save & Close" at bounding box center [645, 133] width 49 height 13
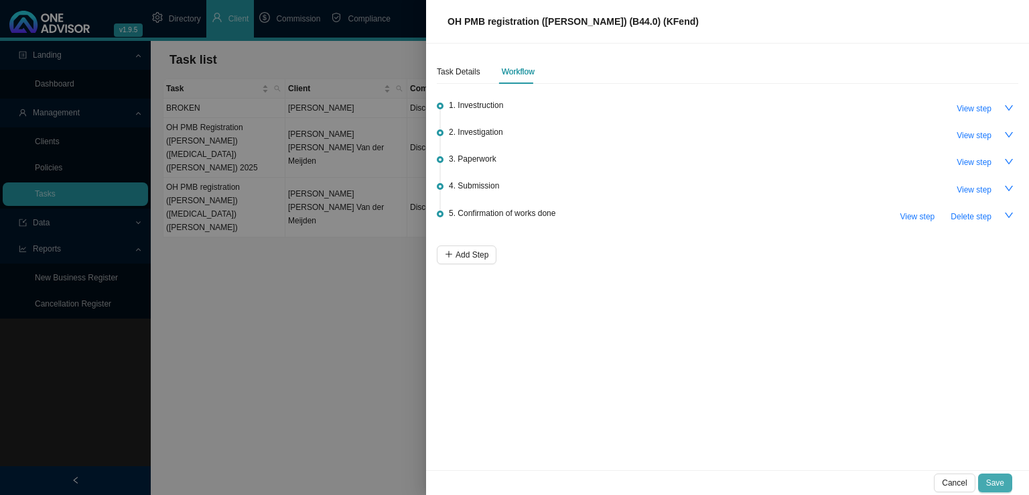
click at [1001, 477] on span "Save" at bounding box center [996, 482] width 18 height 13
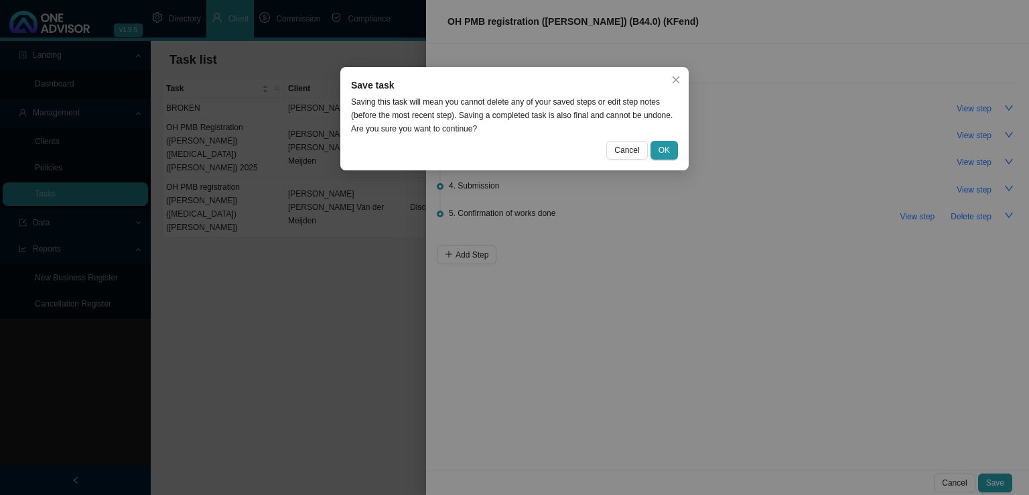
click at [669, 172] on div "Save task Saving this task will mean you cannot delete any of your saved steps …" at bounding box center [514, 247] width 1029 height 495
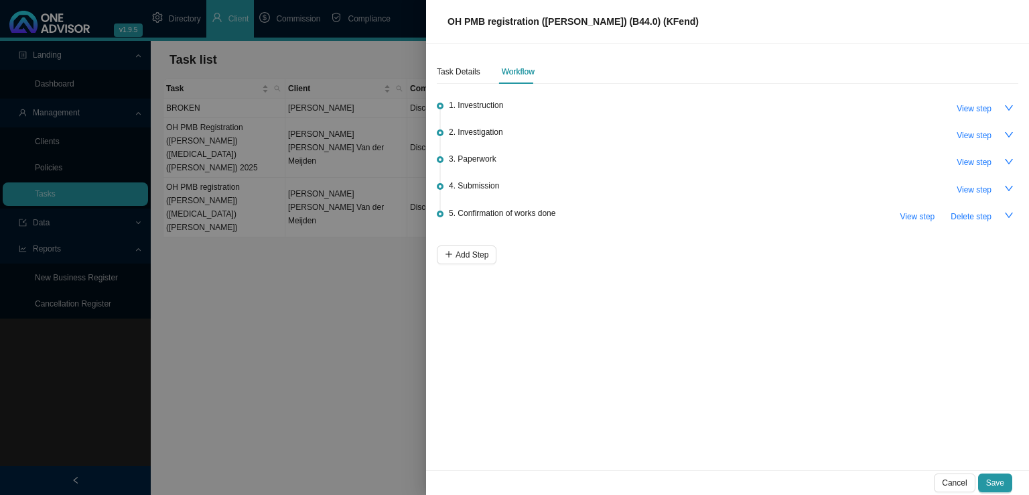
click at [670, 156] on div "3. Paperwork View step" at bounding box center [734, 161] width 570 height 20
click at [1006, 483] on button "Save" at bounding box center [996, 482] width 34 height 19
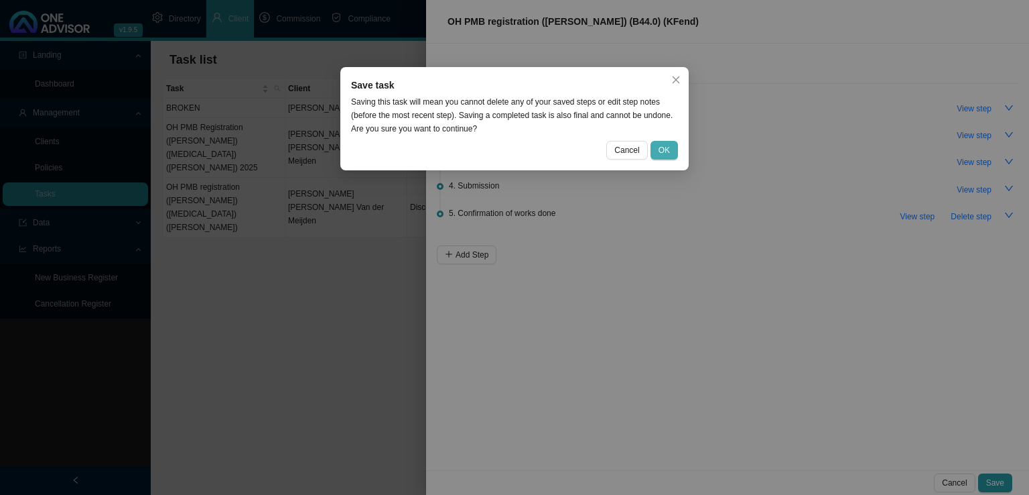
click at [668, 151] on span "OK" at bounding box center [664, 149] width 11 height 13
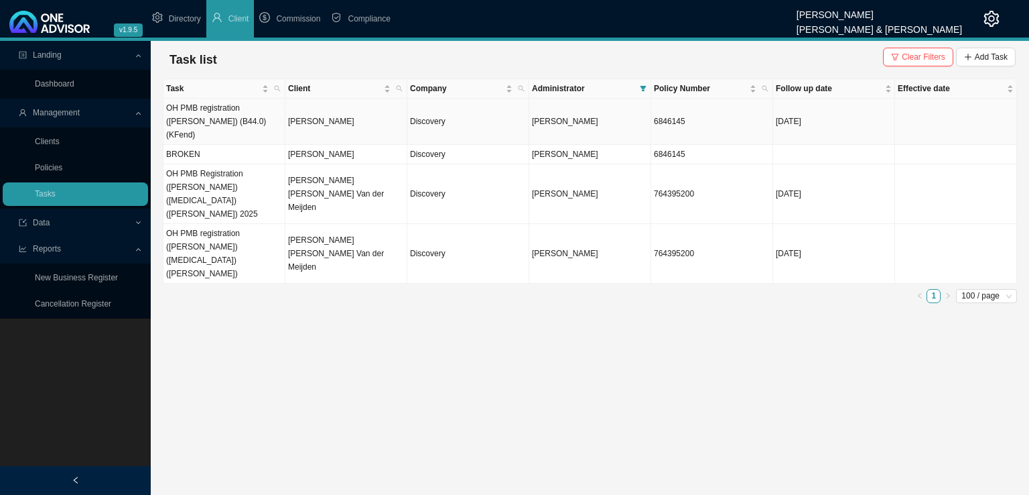
click at [236, 108] on td "OH PMB registration ([PERSON_NAME]) (B44.0) (KFend)" at bounding box center [225, 122] width 122 height 46
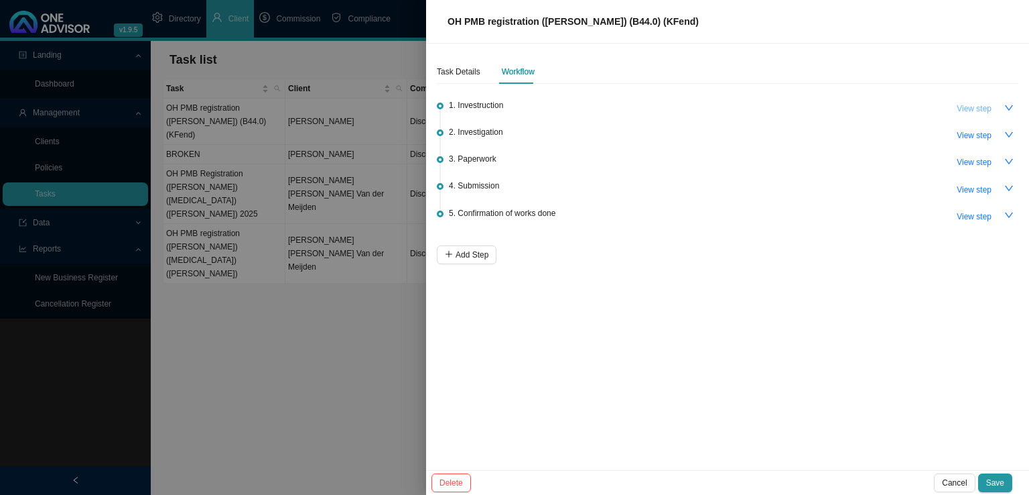
click at [989, 108] on span "View step" at bounding box center [974, 108] width 35 height 13
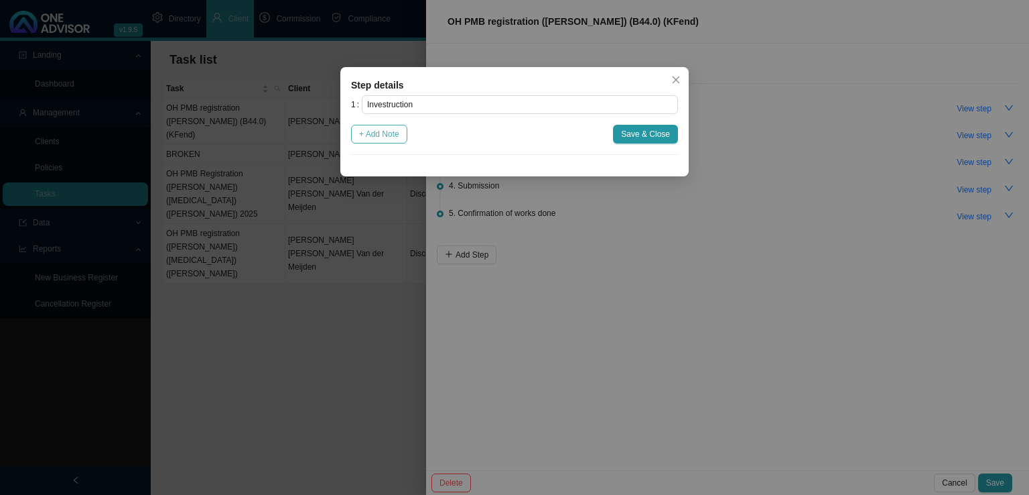
click at [371, 140] on span "+ Add Note" at bounding box center [379, 133] width 40 height 13
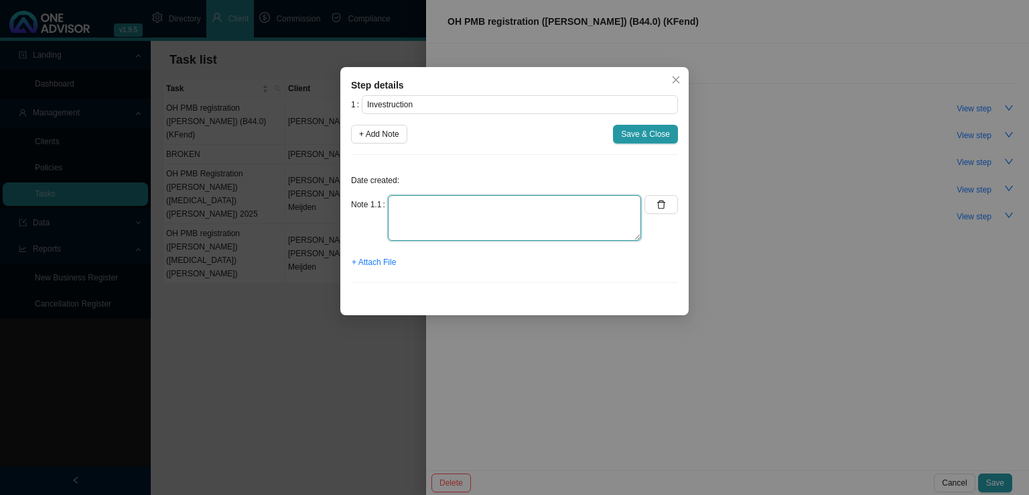
click at [409, 196] on textarea at bounding box center [514, 218] width 253 height 46
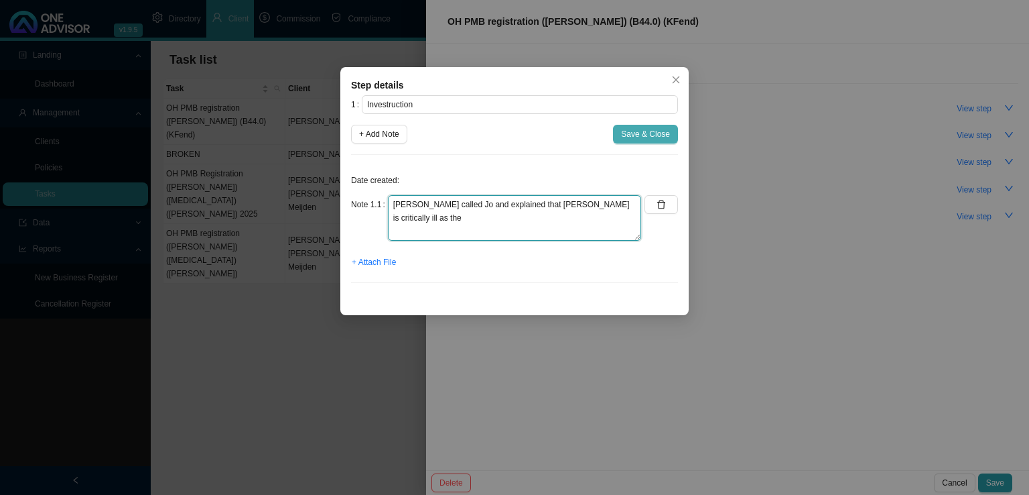
type textarea "[PERSON_NAME] called Jo and explained that [PERSON_NAME] is critically ill as t…"
click at [655, 129] on span "Save & Close" at bounding box center [645, 133] width 49 height 13
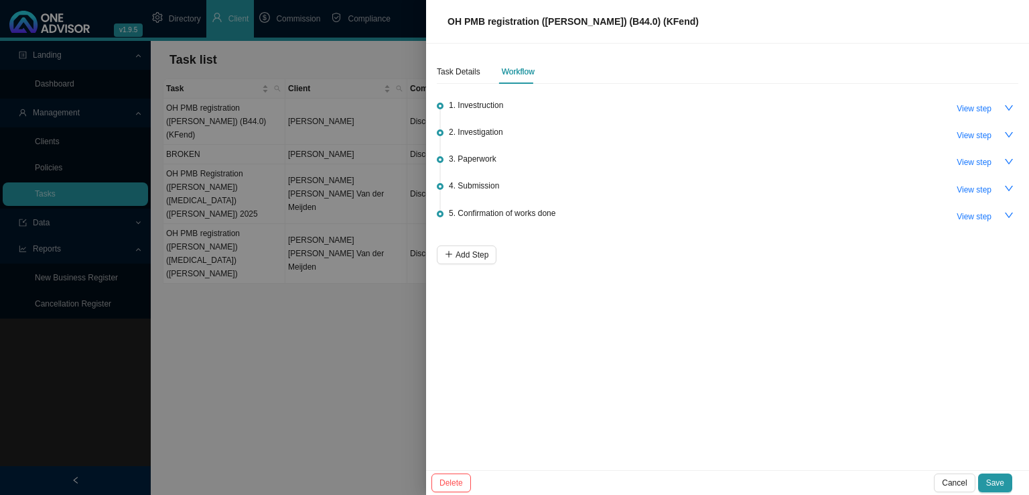
click at [990, 484] on span "Save" at bounding box center [996, 482] width 18 height 13
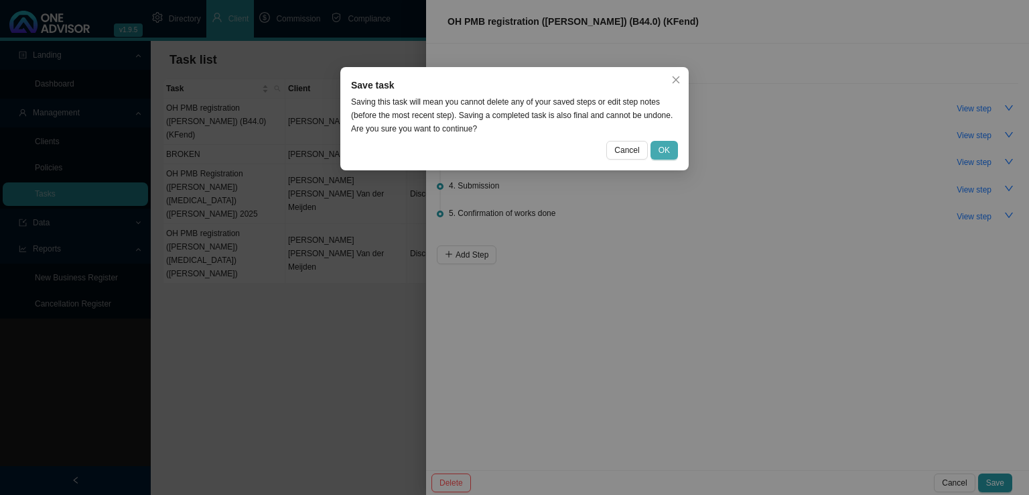
click at [661, 147] on span "OK" at bounding box center [664, 149] width 11 height 13
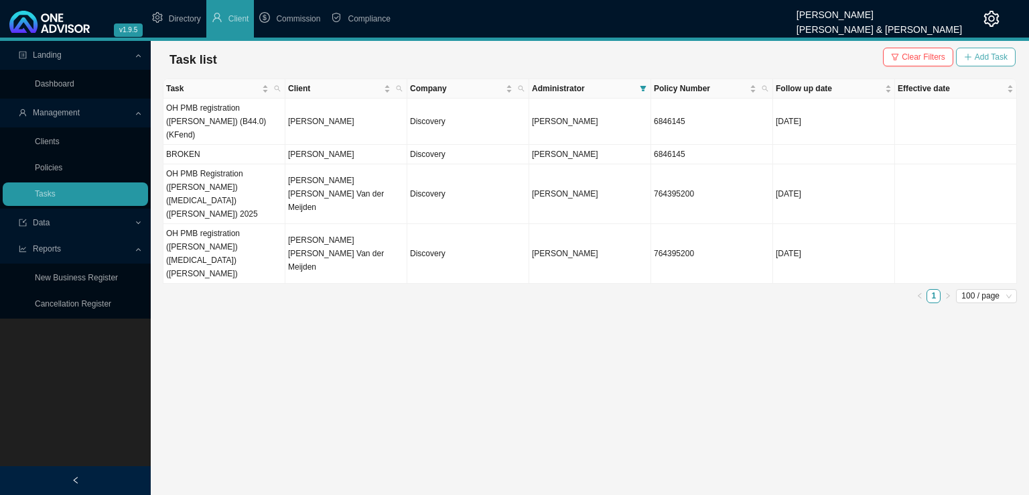
click at [985, 58] on span "Add Task" at bounding box center [991, 56] width 33 height 13
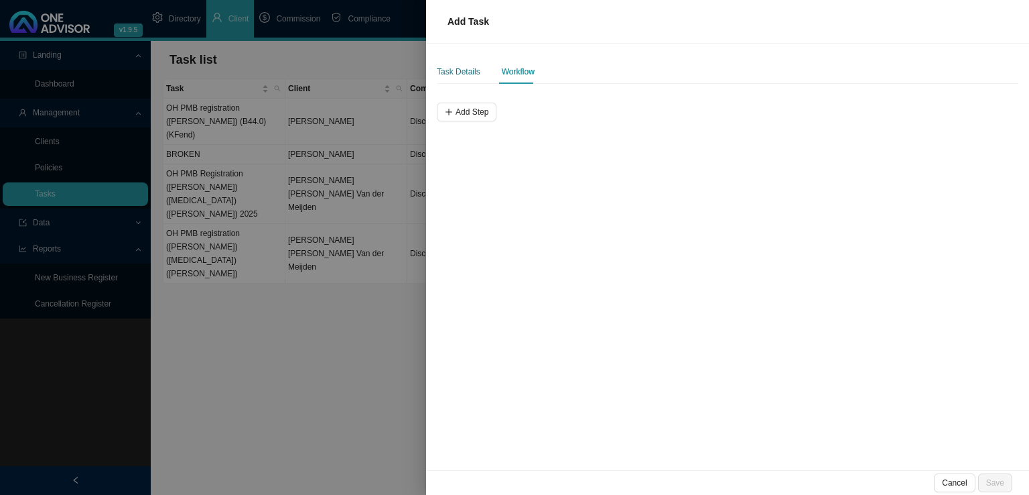
drag, startPoint x: 455, startPoint y: 68, endPoint x: 467, endPoint y: 80, distance: 17.5
click at [454, 68] on div "Task Details" at bounding box center [459, 71] width 44 height 13
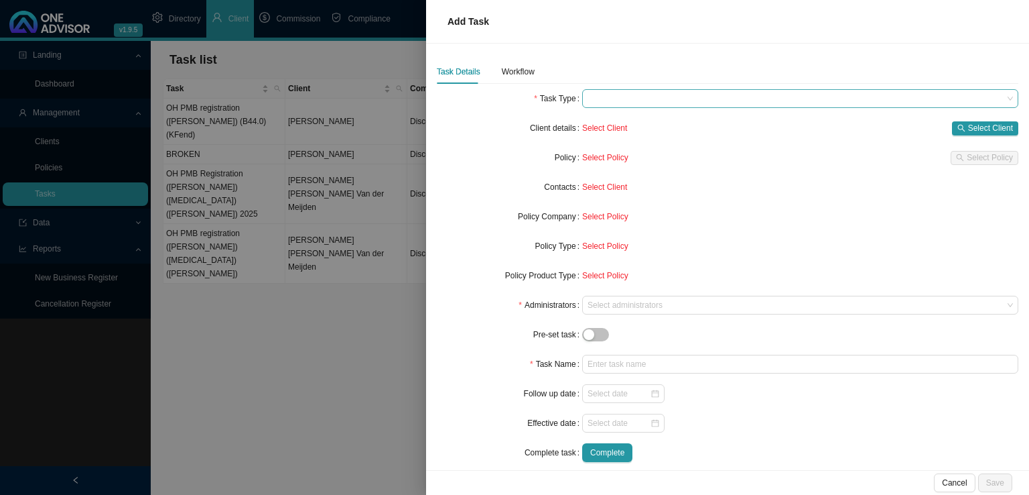
click at [660, 98] on span at bounding box center [801, 98] width 426 height 17
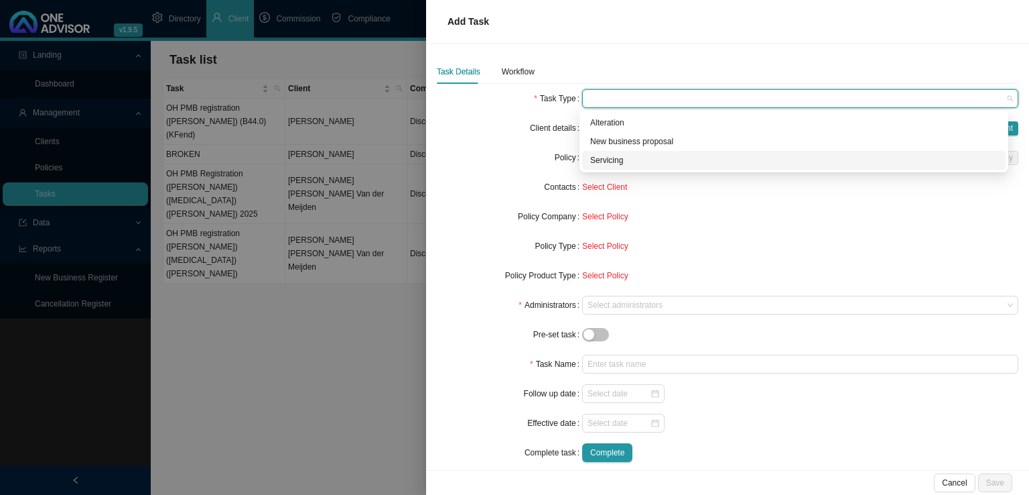
click at [617, 159] on div "Servicing" at bounding box center [793, 159] width 407 height 13
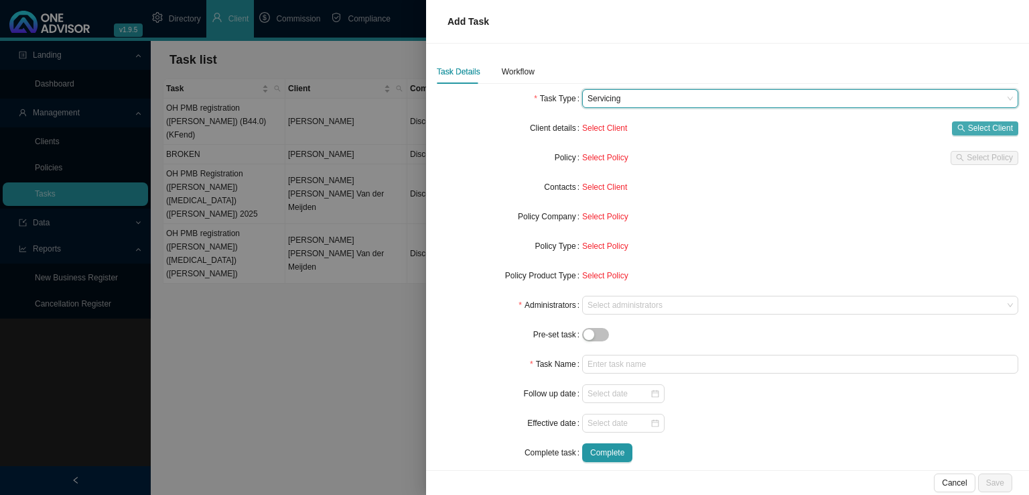
click at [989, 128] on span "Select Client" at bounding box center [990, 127] width 45 height 13
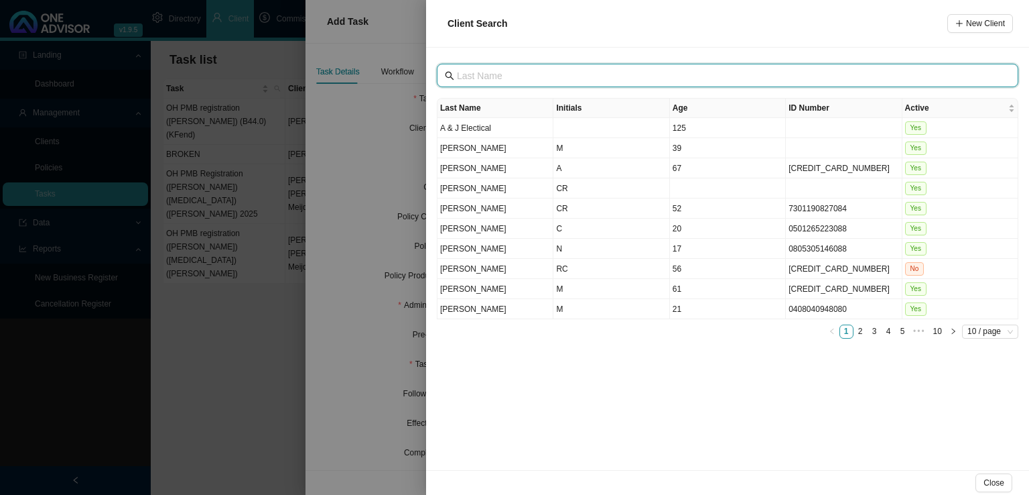
click at [490, 71] on input "text" at bounding box center [729, 75] width 544 height 15
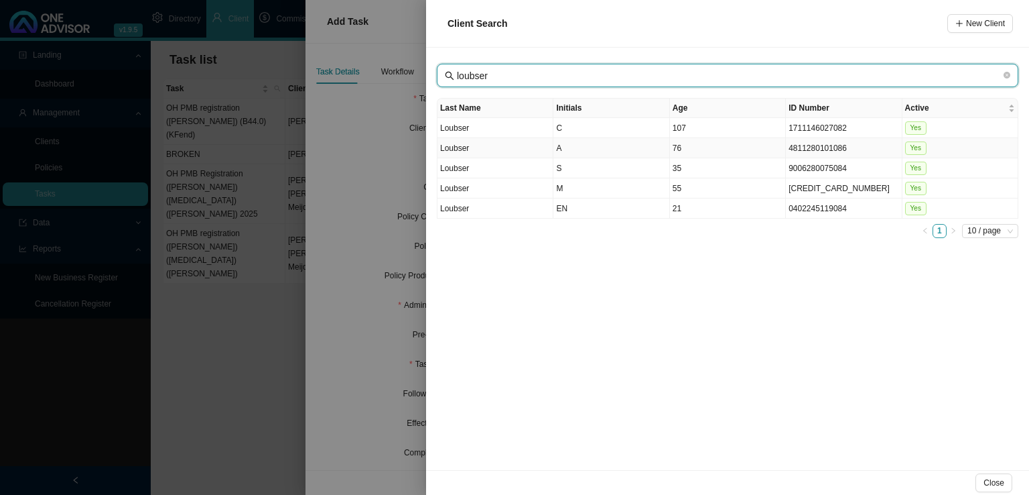
type input "loubser"
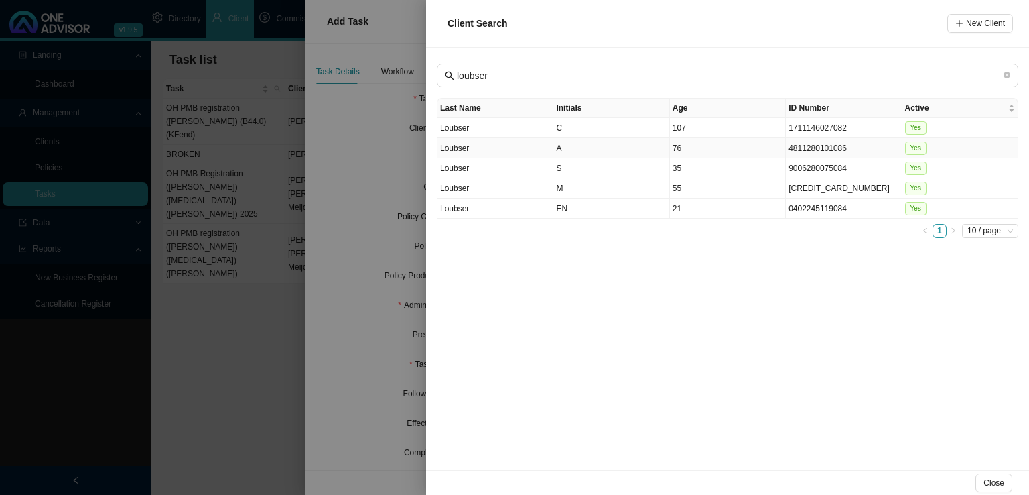
click at [574, 149] on td "A" at bounding box center [612, 148] width 116 height 20
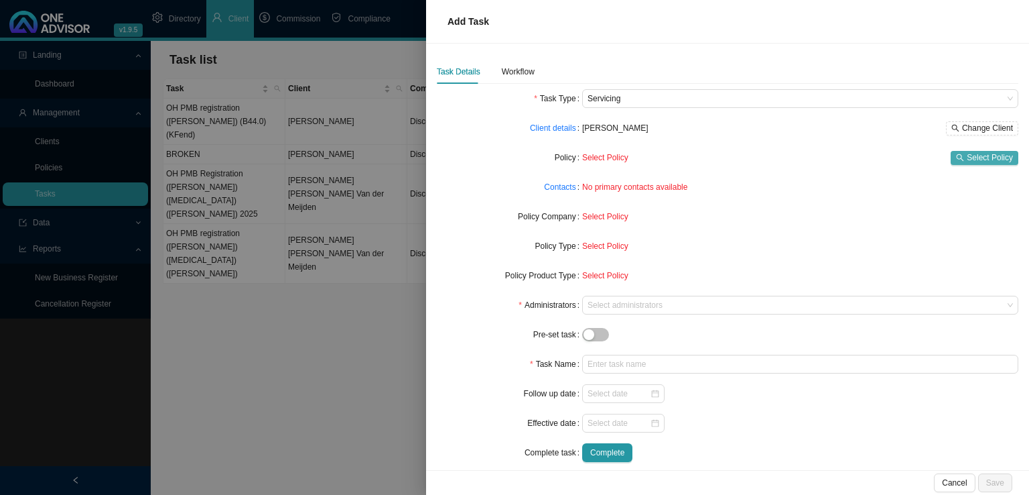
click at [967, 155] on span "Select Policy" at bounding box center [990, 157] width 46 height 13
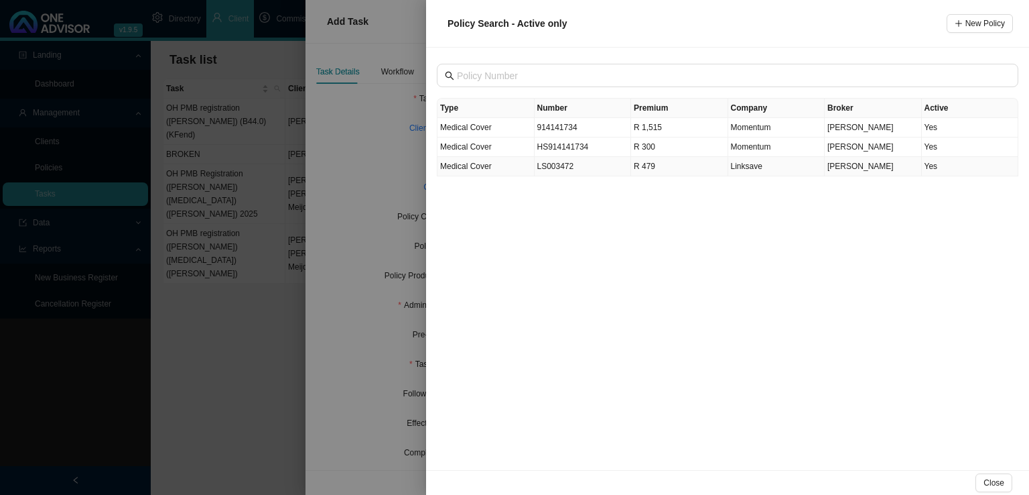
click at [651, 168] on td "R 479" at bounding box center [679, 166] width 97 height 19
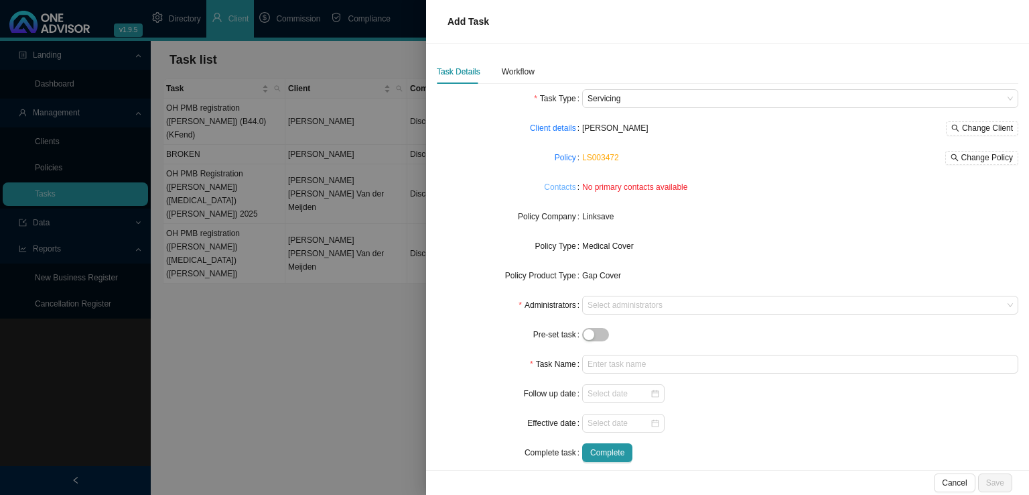
click at [552, 189] on link "Contacts" at bounding box center [560, 186] width 32 height 13
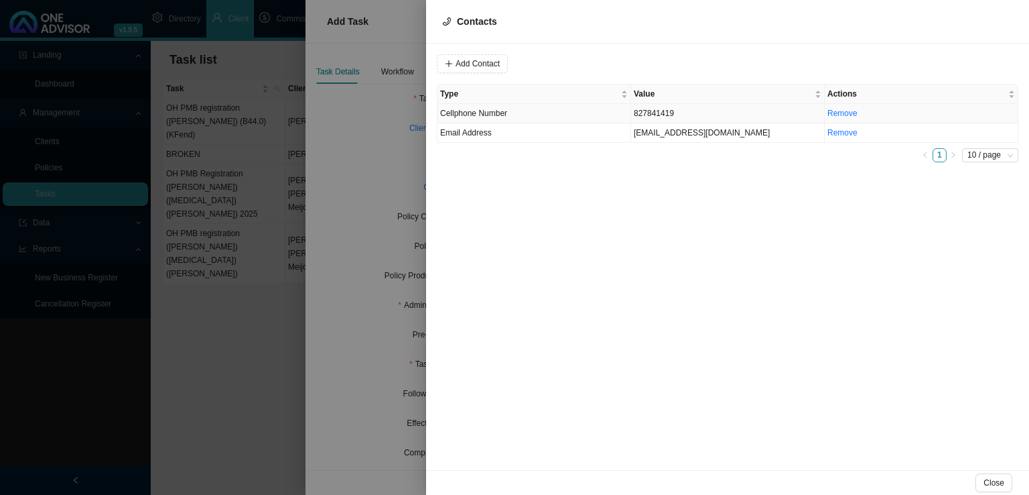
click at [529, 110] on td "Cellphone Number" at bounding box center [535, 113] width 194 height 19
click at [637, 62] on span "Cellphone Number" at bounding box center [654, 63] width 90 height 17
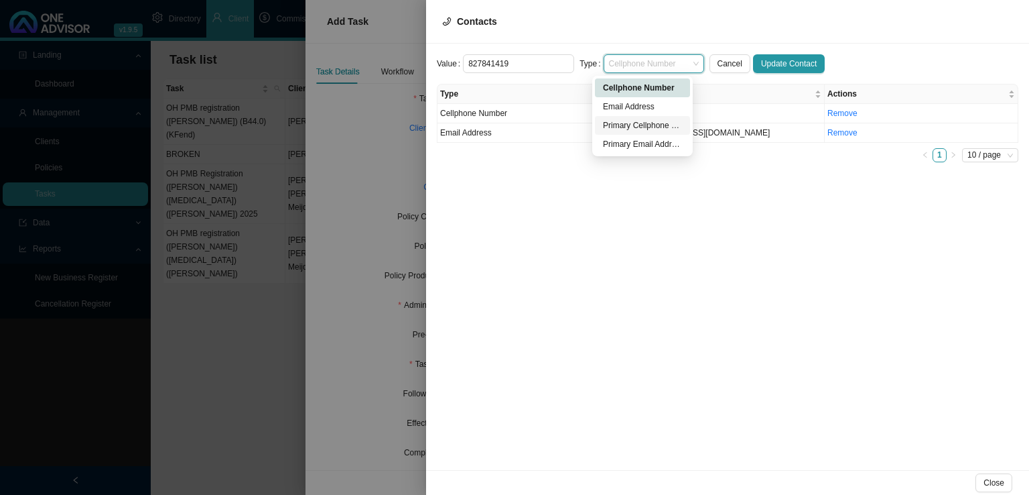
click at [632, 122] on div "Primary Cellphone Number" at bounding box center [642, 125] width 79 height 13
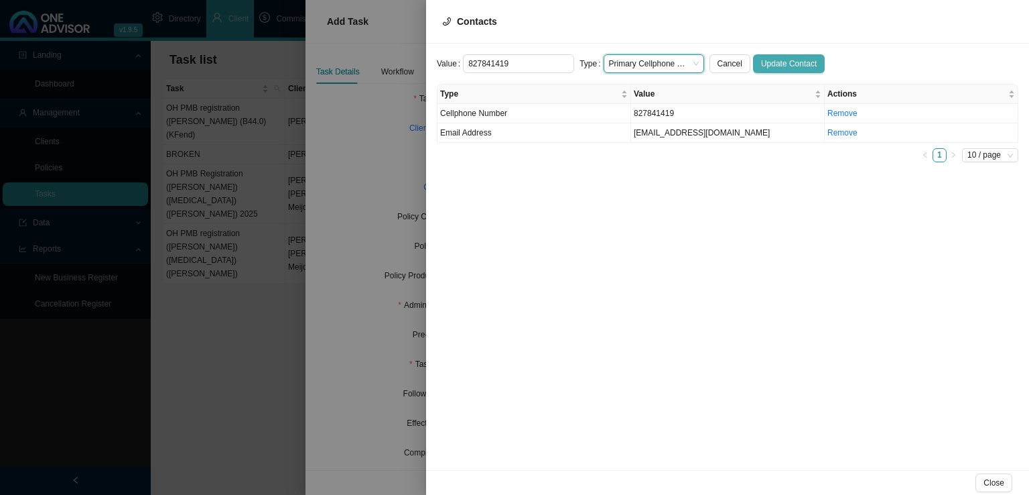
click at [763, 56] on button "Update Contact" at bounding box center [789, 63] width 72 height 19
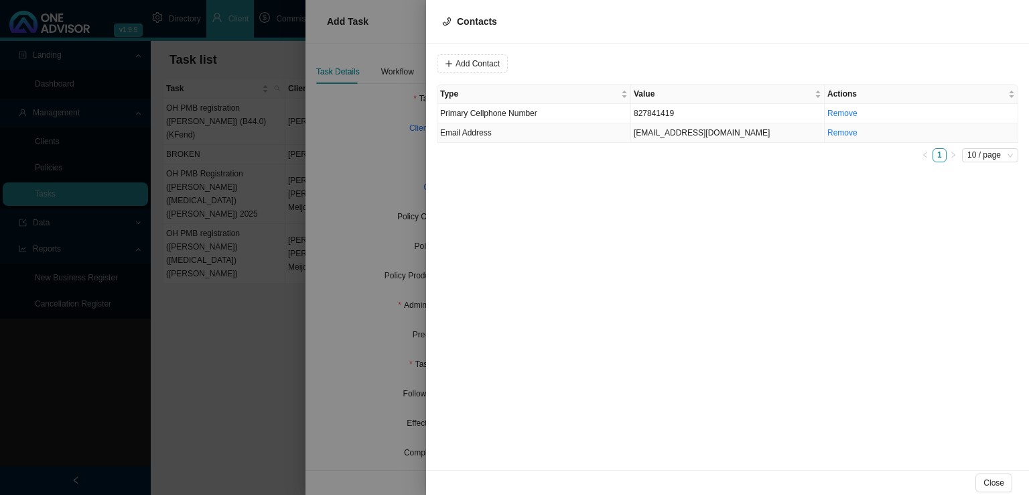
click at [596, 137] on td "Email Address" at bounding box center [535, 132] width 194 height 19
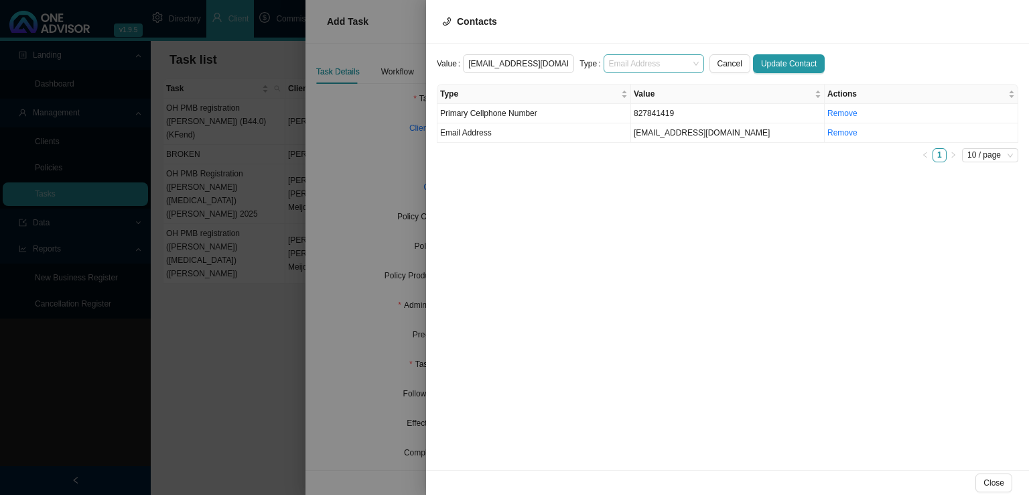
click at [629, 62] on span "Email Address" at bounding box center [654, 63] width 90 height 17
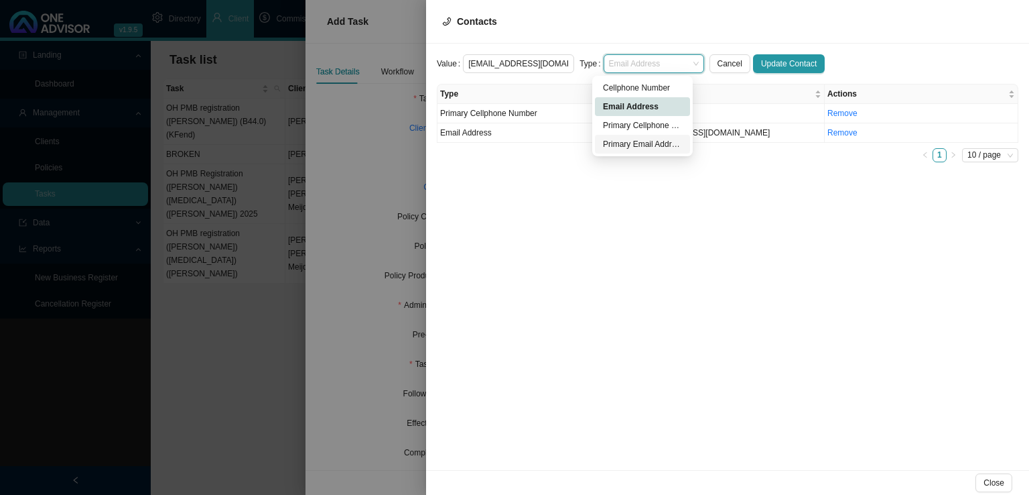
click at [649, 137] on div "Primary Email Address" at bounding box center [642, 143] width 79 height 13
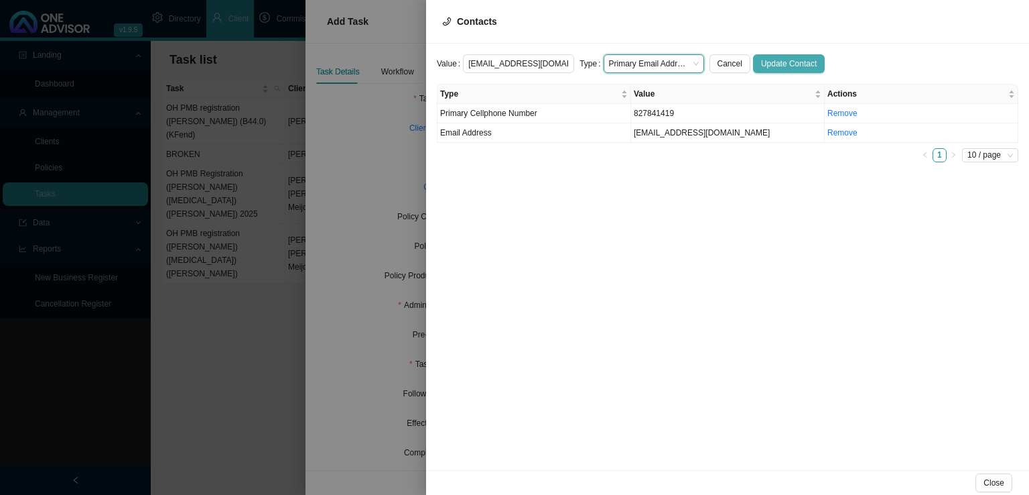
click at [778, 62] on span "Update Contact" at bounding box center [789, 63] width 56 height 13
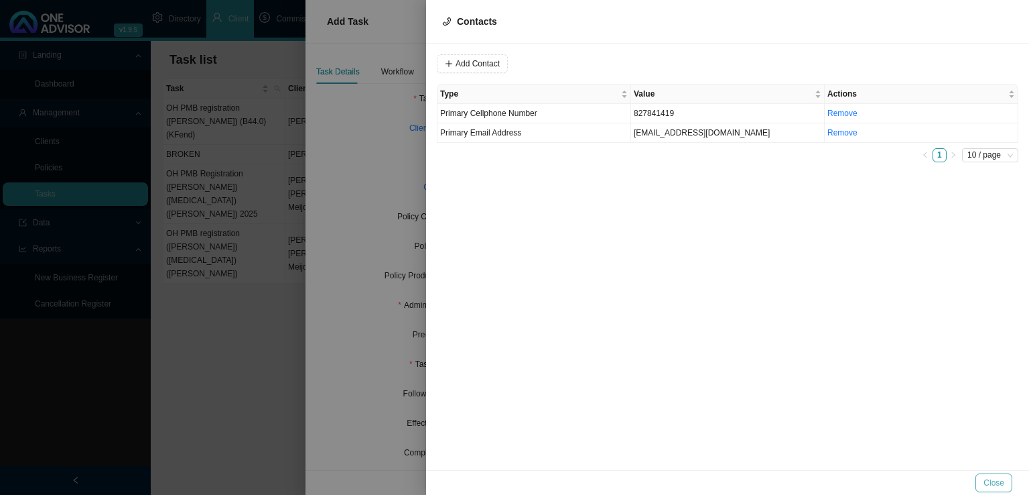
click at [1000, 484] on span "Close" at bounding box center [994, 482] width 21 height 13
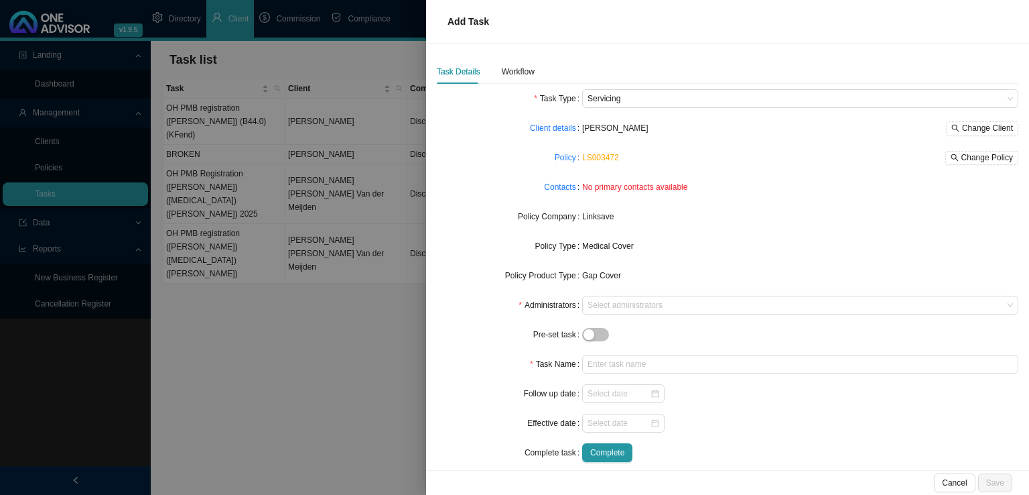
click at [710, 223] on div "Linksave" at bounding box center [800, 216] width 436 height 19
click at [606, 306] on div at bounding box center [794, 305] width 418 height 10
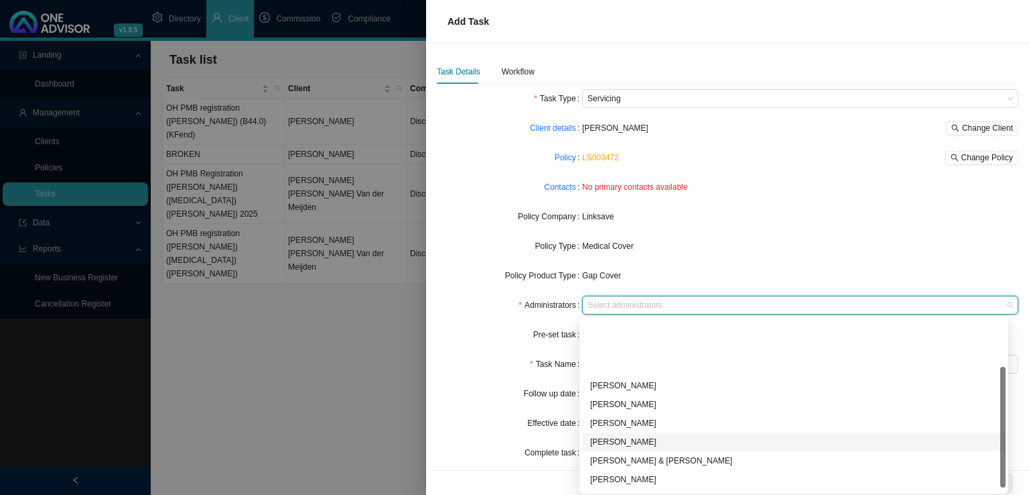
scroll to position [67, 0]
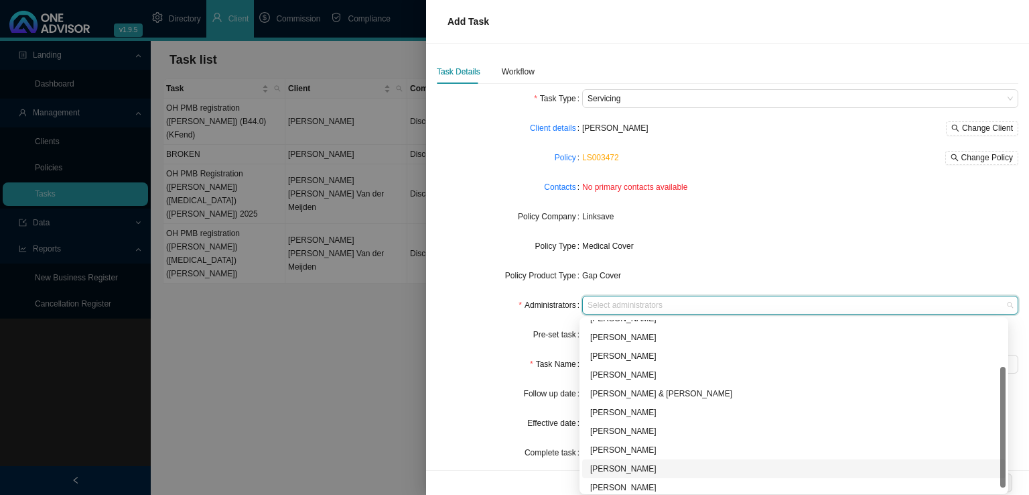
click at [629, 466] on div "[PERSON_NAME]" at bounding box center [793, 468] width 407 height 13
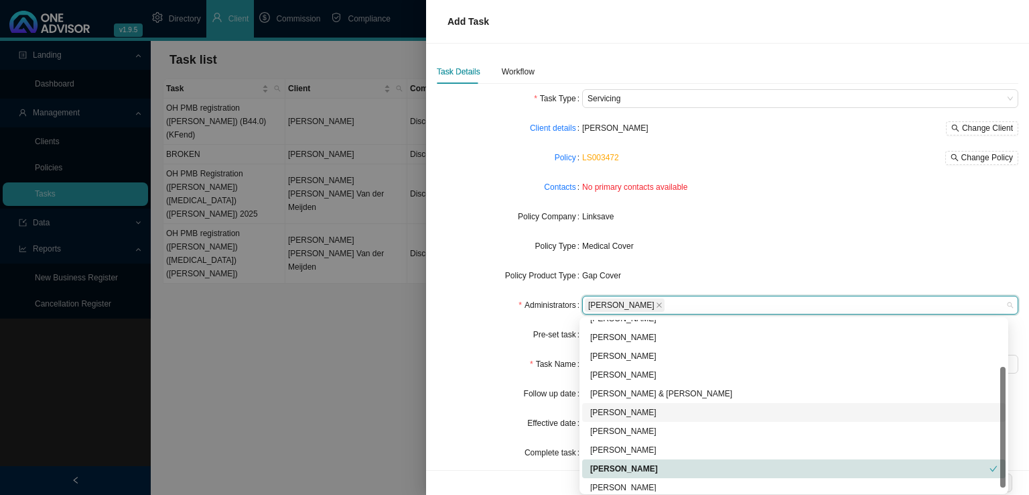
click at [500, 389] on div "Follow up date" at bounding box center [509, 393] width 145 height 19
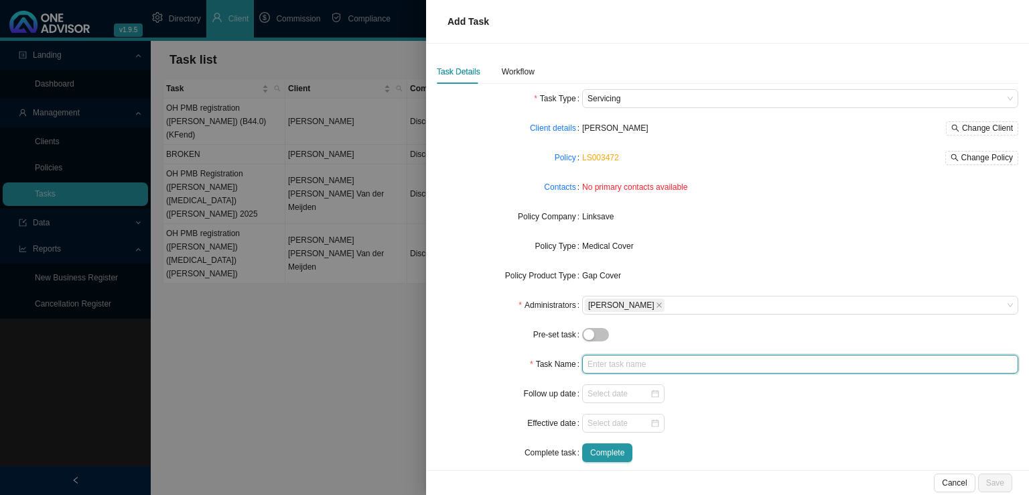
click at [615, 359] on input "text" at bounding box center [800, 364] width 436 height 19
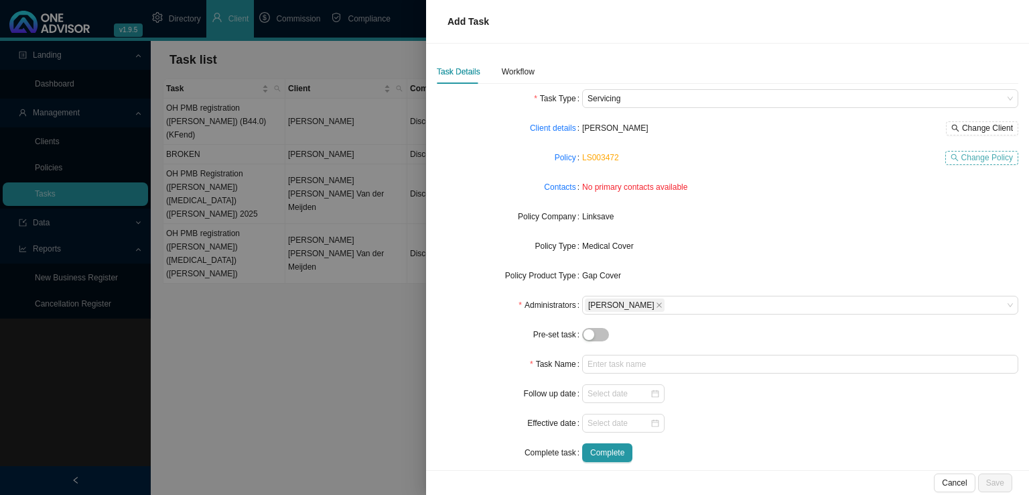
click at [976, 159] on span "Change Policy" at bounding box center [988, 157] width 52 height 13
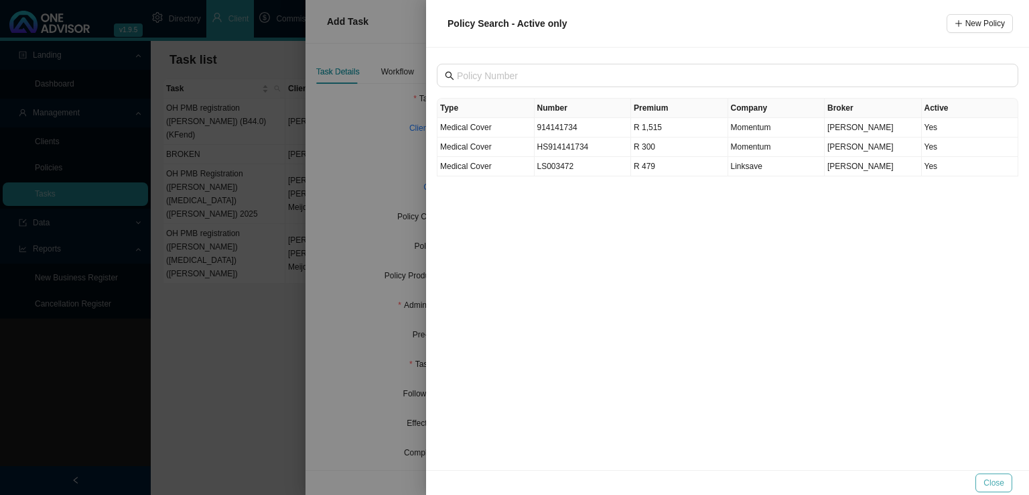
click at [1000, 489] on button "Close" at bounding box center [994, 482] width 37 height 19
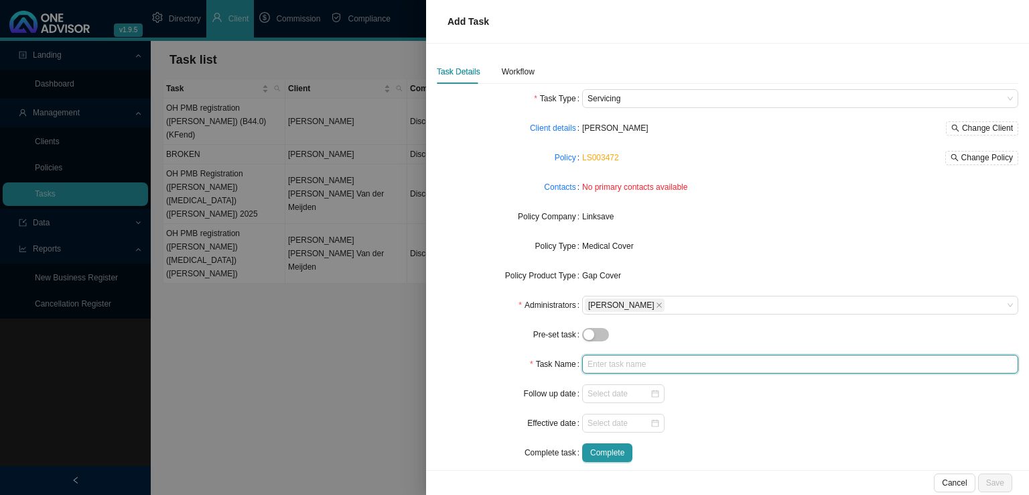
click at [608, 357] on input "text" at bounding box center [800, 364] width 436 height 19
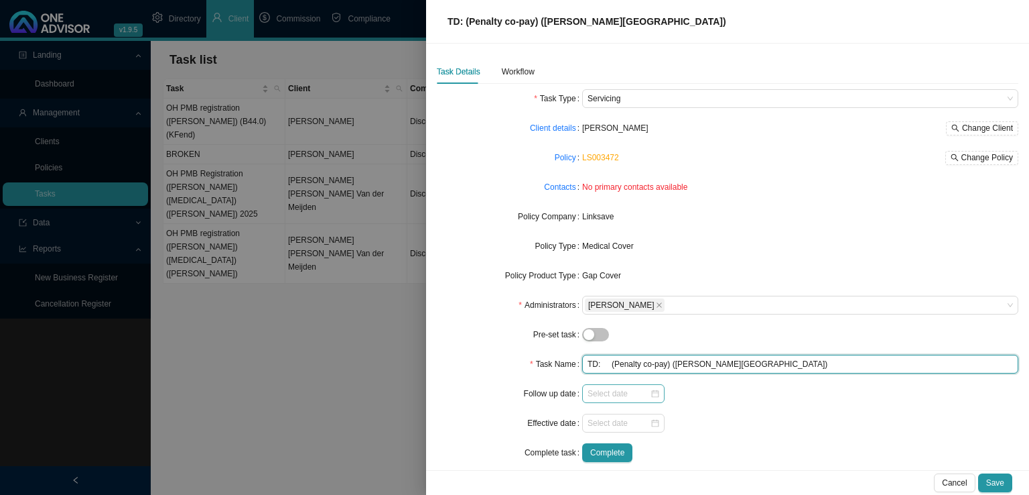
type input "TD: (Penalty co-pay) ([PERSON_NAME][GEOGRAPHIC_DATA])"
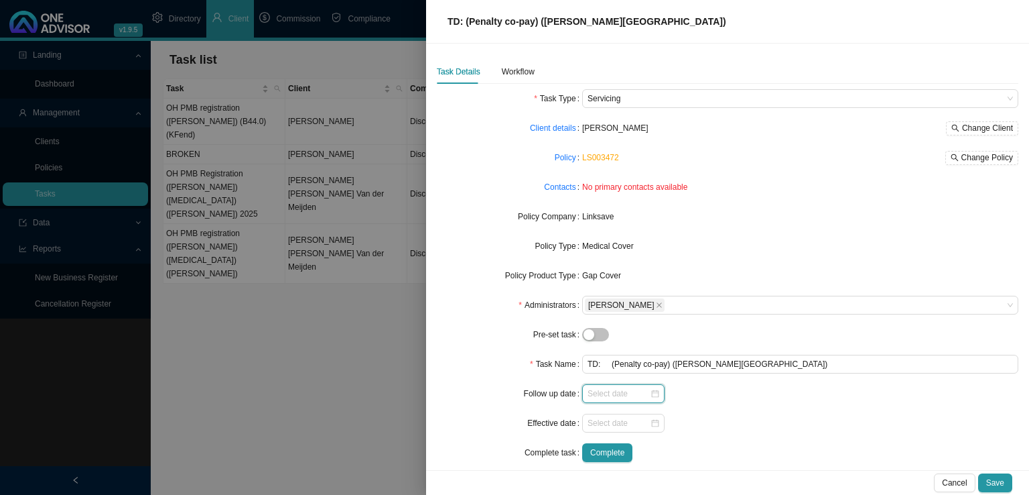
click at [621, 392] on input at bounding box center [619, 393] width 62 height 13
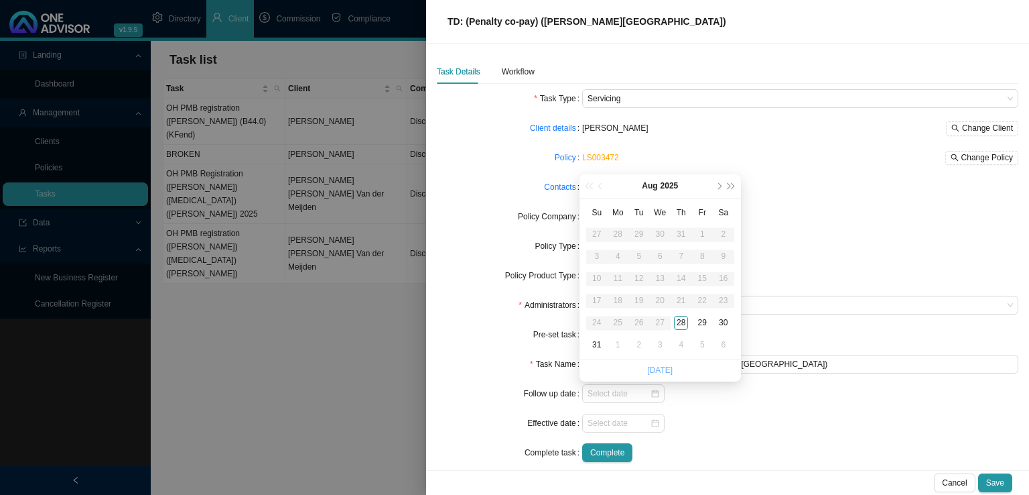
click at [660, 368] on link "[DATE]" at bounding box center [659, 369] width 25 height 9
type input "[DATE]"
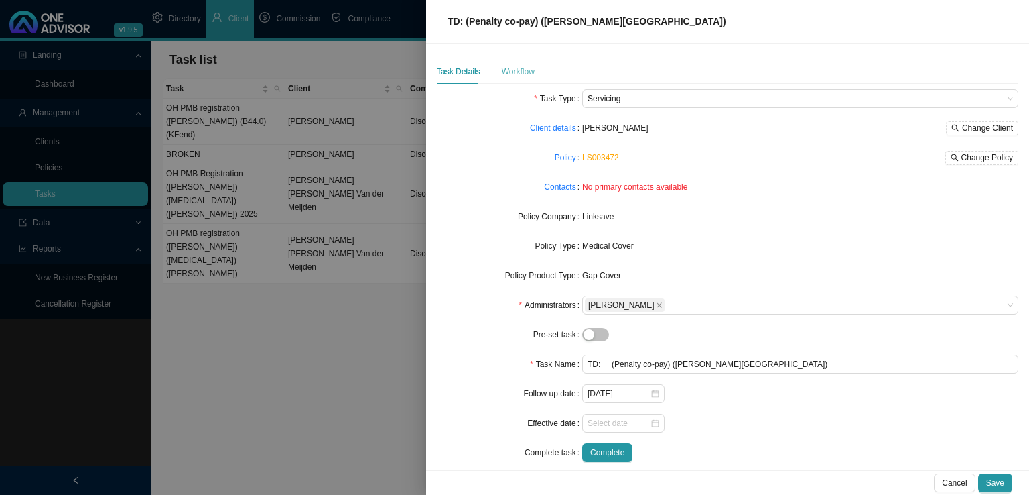
click at [511, 62] on div "Workflow" at bounding box center [518, 72] width 33 height 24
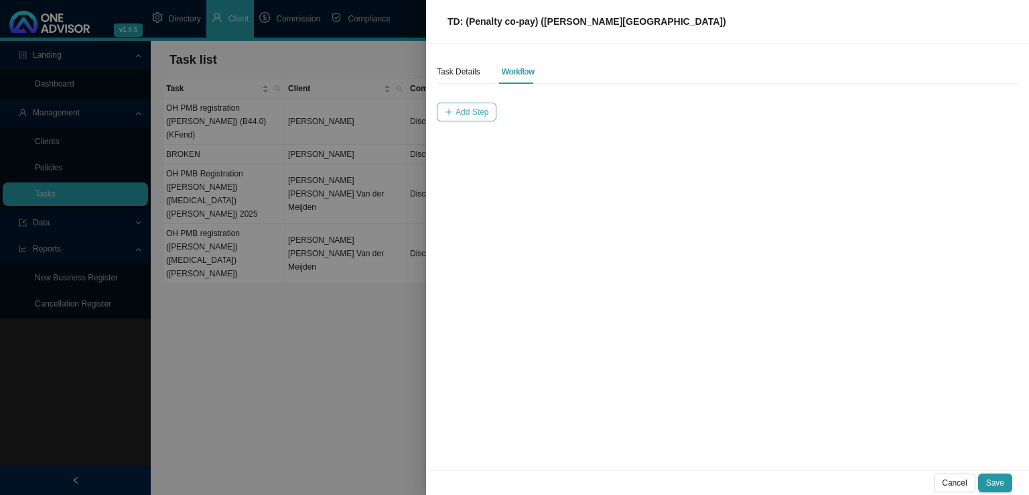
click at [463, 109] on span "Add Step" at bounding box center [472, 111] width 33 height 13
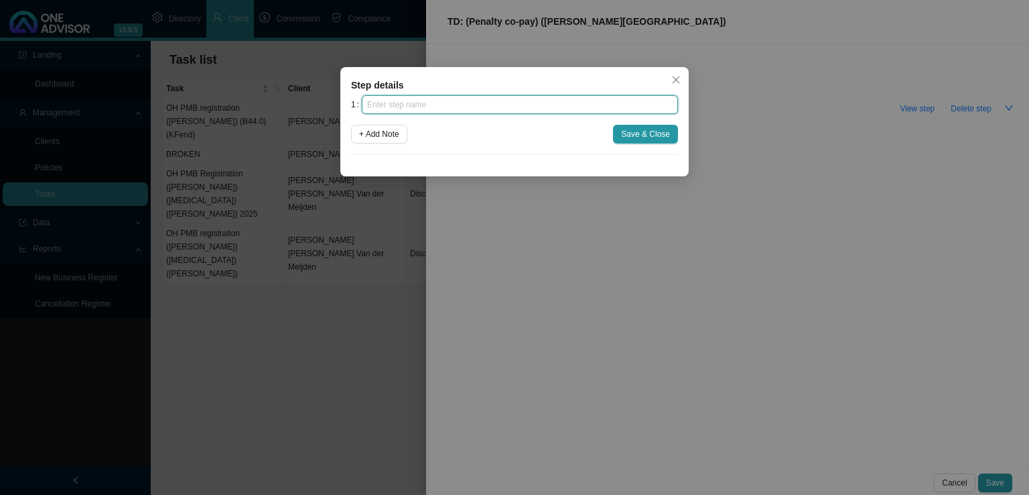
click at [435, 105] on input "text" at bounding box center [520, 104] width 316 height 19
type input "Instruction"
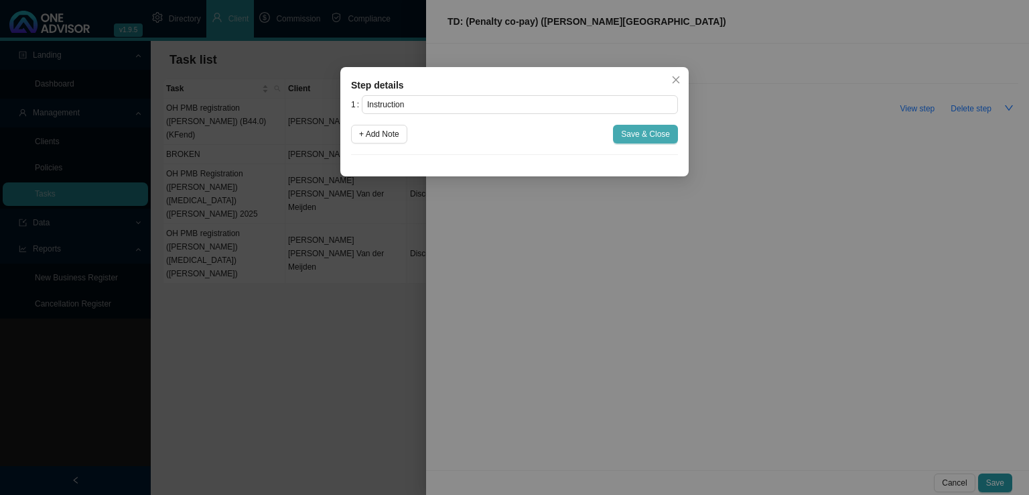
click at [650, 127] on span "Save & Close" at bounding box center [645, 133] width 49 height 13
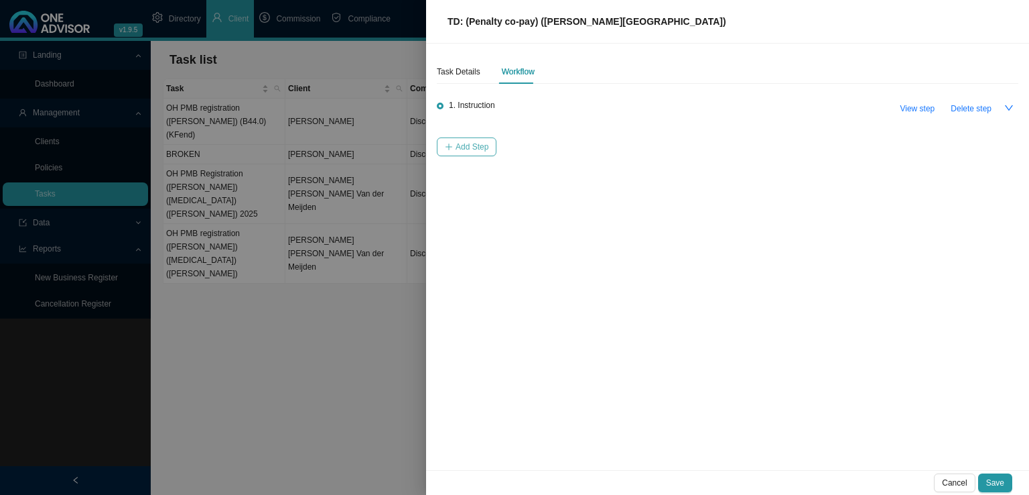
click at [463, 150] on span "Add Step" at bounding box center [472, 146] width 33 height 13
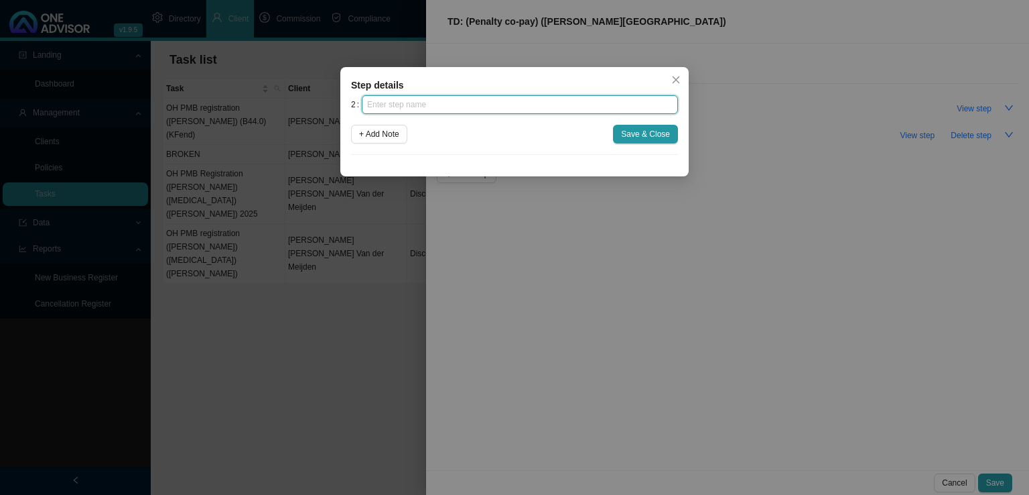
click at [455, 104] on input "text" at bounding box center [520, 104] width 316 height 19
type input "Investigation"
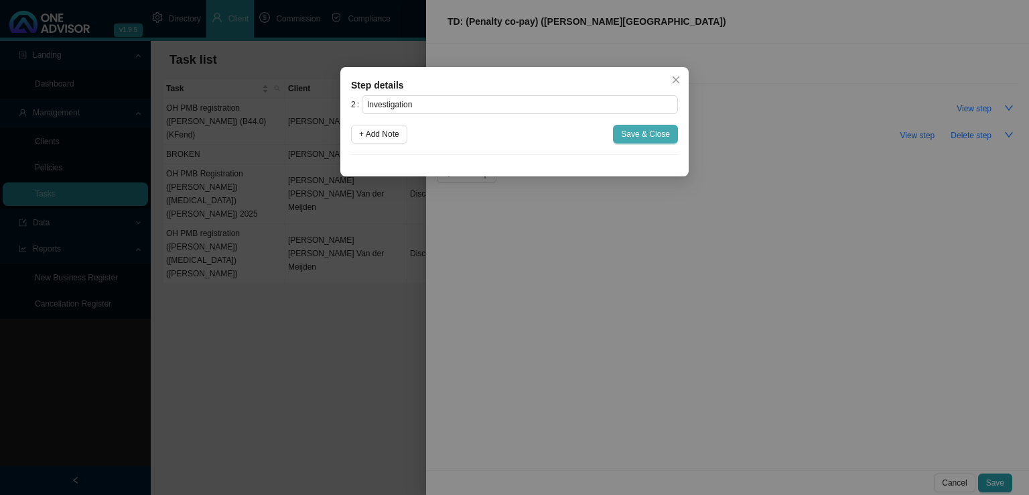
click at [647, 130] on span "Save & Close" at bounding box center [645, 133] width 49 height 13
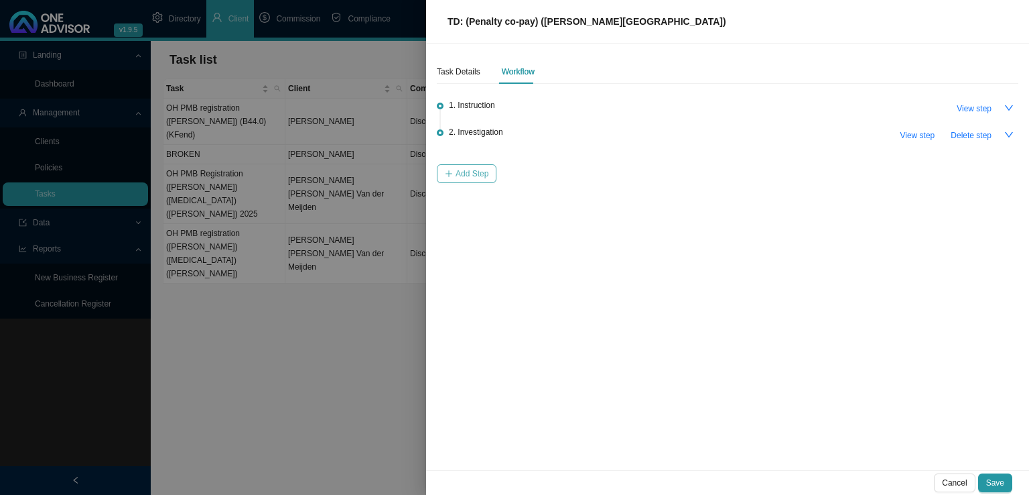
click at [460, 176] on span "Add Step" at bounding box center [472, 173] width 33 height 13
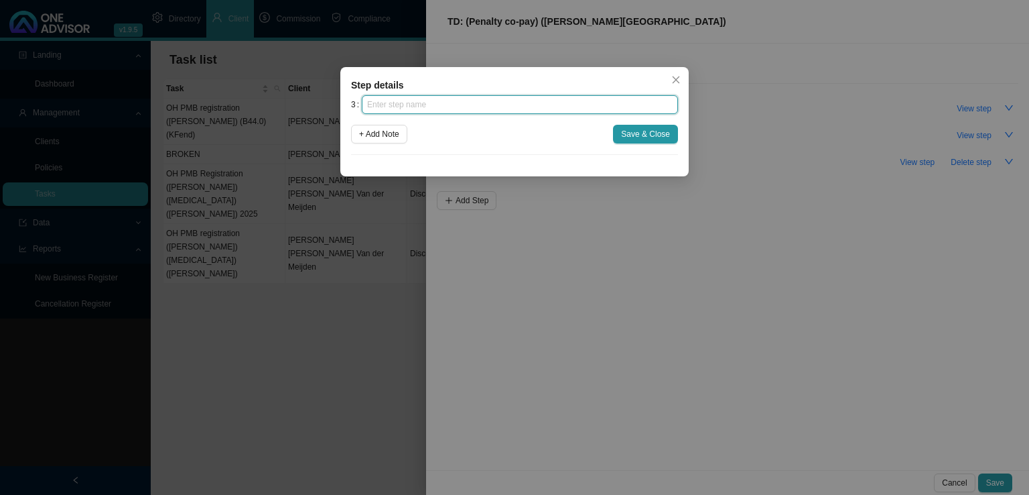
click at [442, 102] on input "text" at bounding box center [520, 104] width 316 height 19
type input "Paperwork"
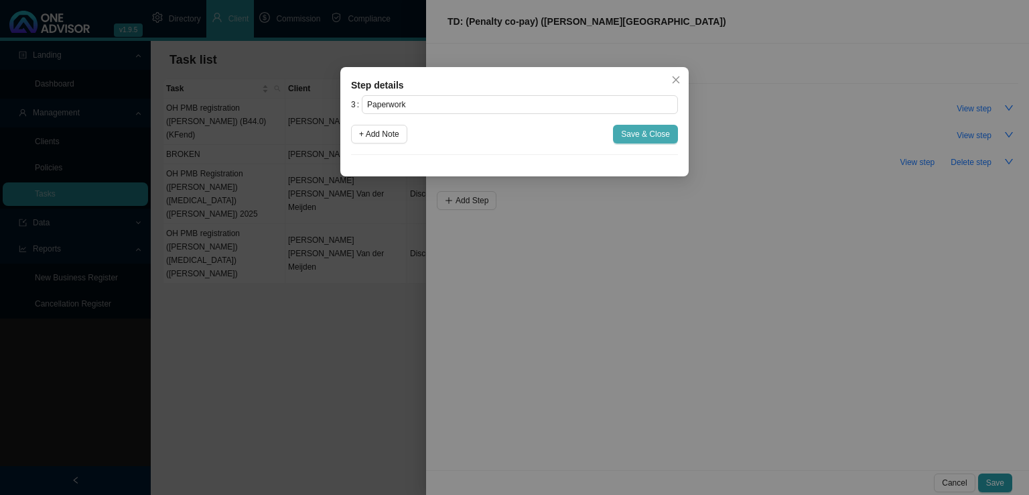
click at [638, 132] on span "Save & Close" at bounding box center [645, 133] width 49 height 13
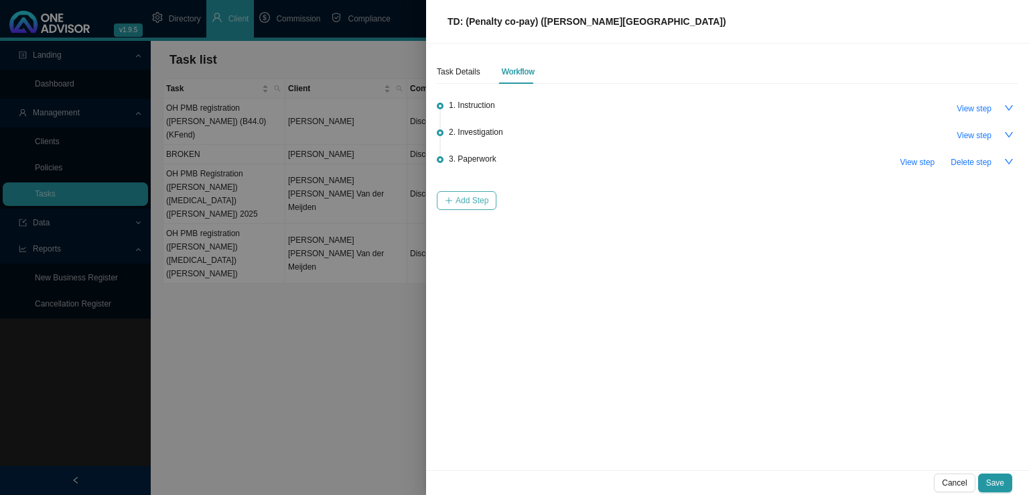
click at [467, 199] on span "Add Step" at bounding box center [472, 200] width 33 height 13
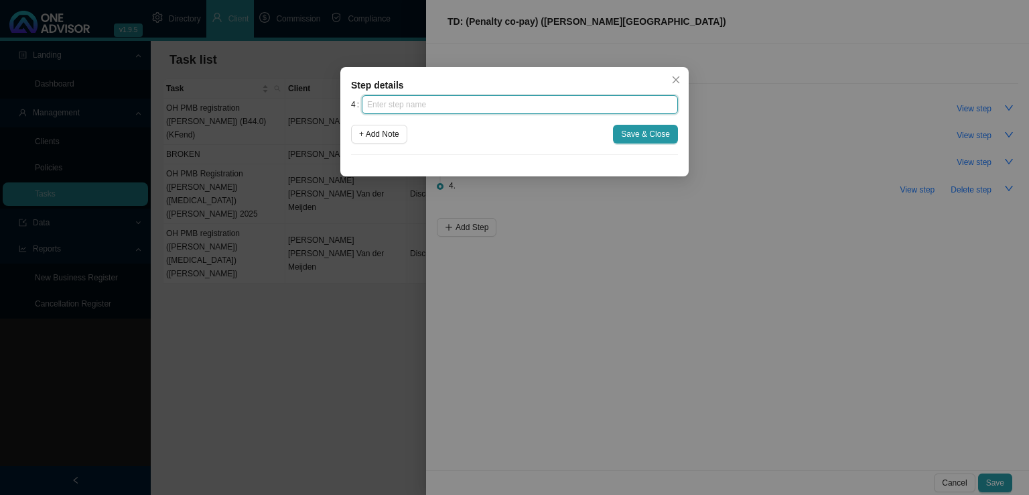
click at [432, 107] on input "text" at bounding box center [520, 104] width 316 height 19
type input "s"
type input "Submission"
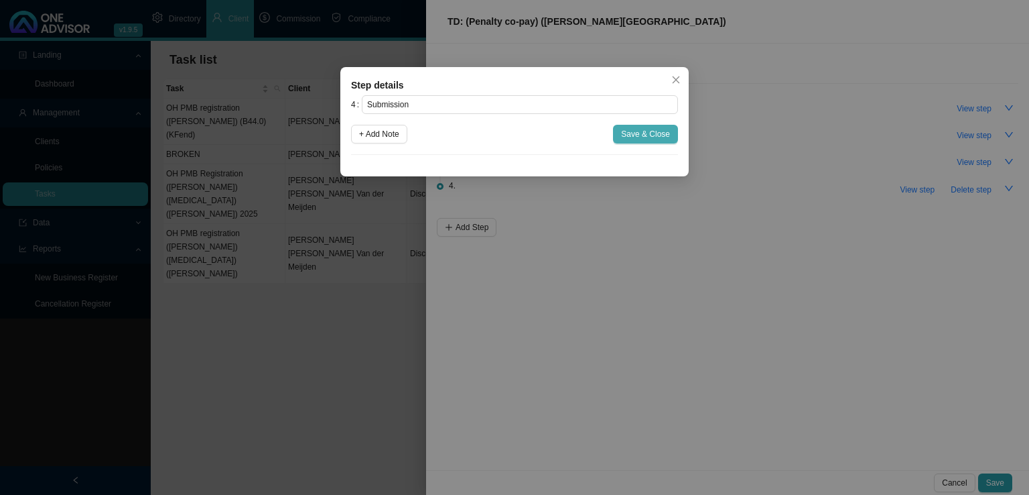
click at [625, 137] on span "Save & Close" at bounding box center [645, 133] width 49 height 13
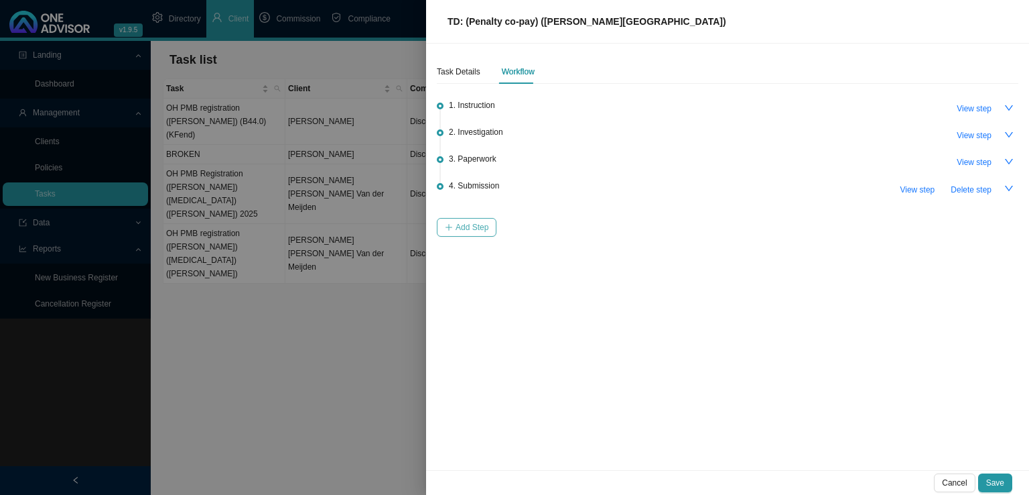
click at [464, 232] on span "Add Step" at bounding box center [472, 227] width 33 height 13
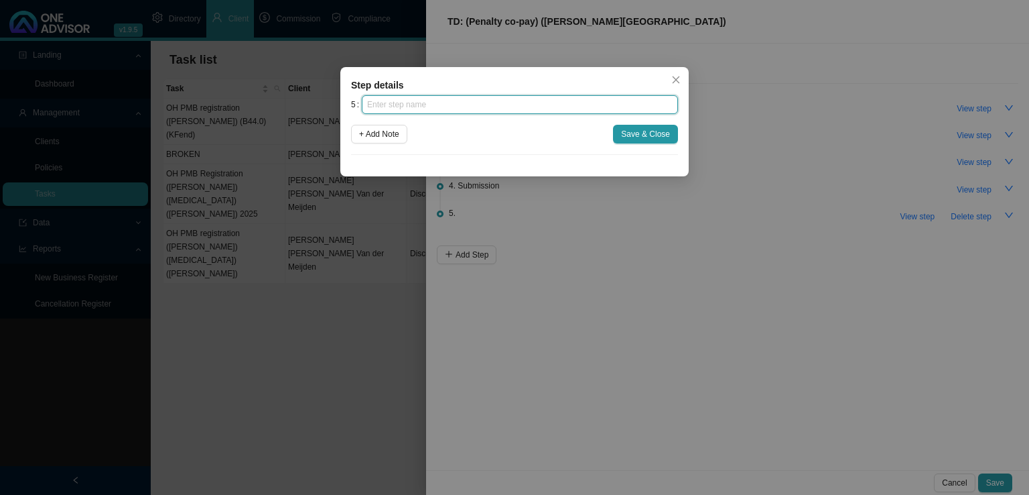
click at [435, 95] on input "text" at bounding box center [520, 104] width 316 height 19
type input "Confirmation of works done"
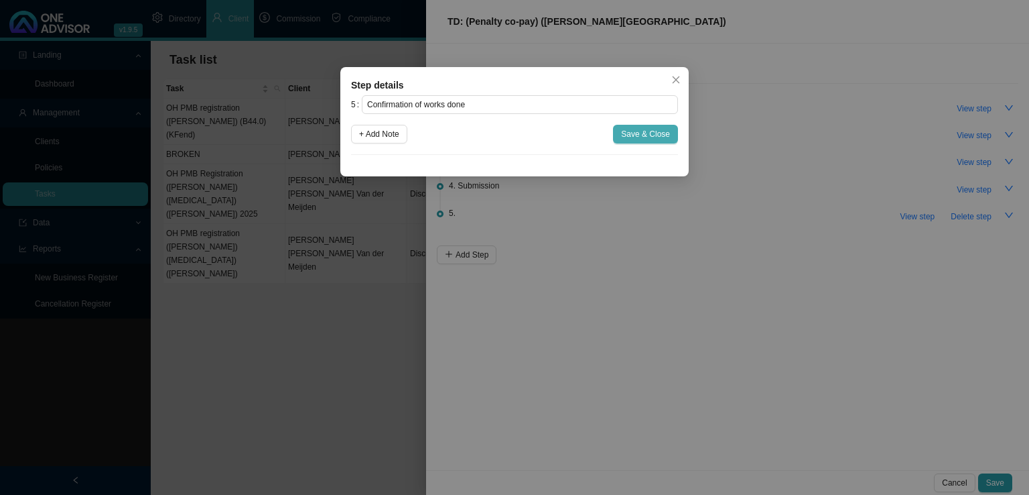
click at [660, 137] on span "Save & Close" at bounding box center [645, 133] width 49 height 13
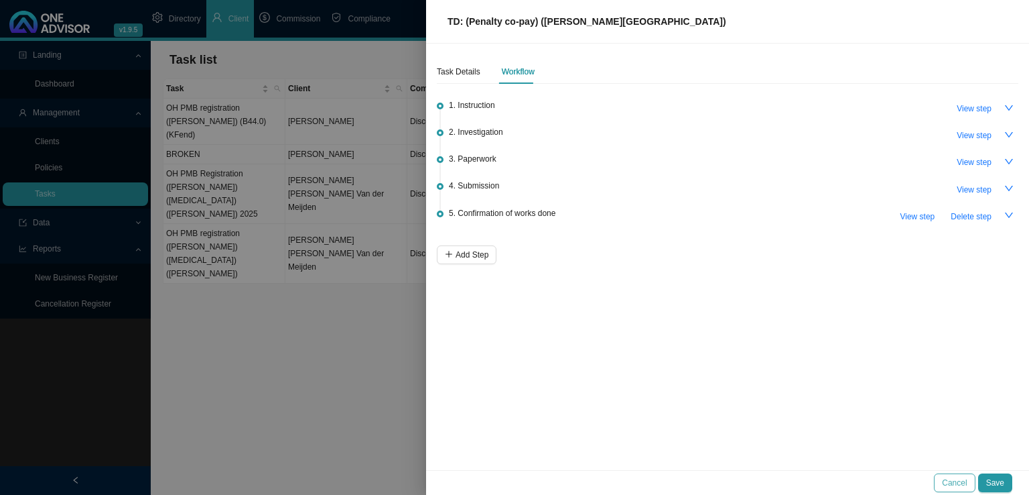
click at [950, 480] on span "Cancel" at bounding box center [954, 482] width 25 height 13
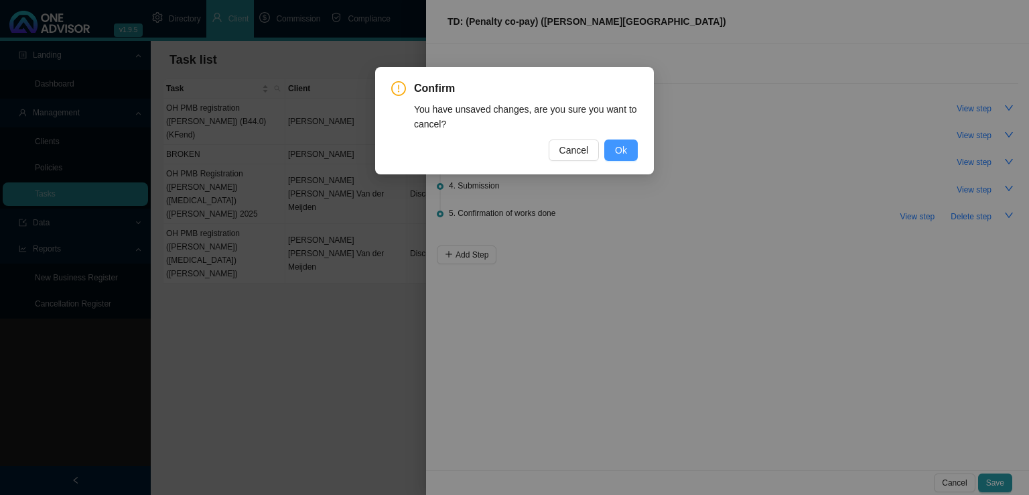
click at [622, 147] on span "Ok" at bounding box center [621, 150] width 12 height 15
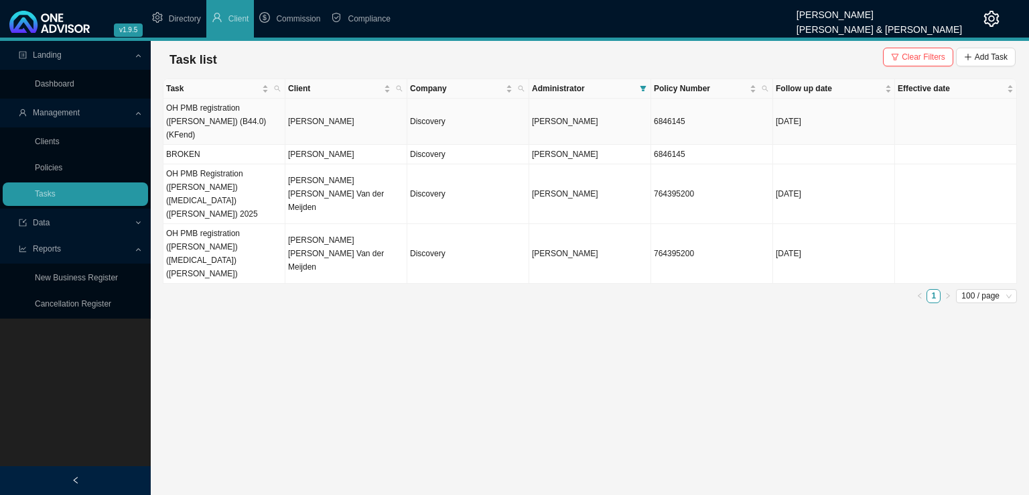
click at [252, 119] on td "OH PMB registration ([PERSON_NAME]) (B44.0) (KFend)" at bounding box center [225, 122] width 122 height 46
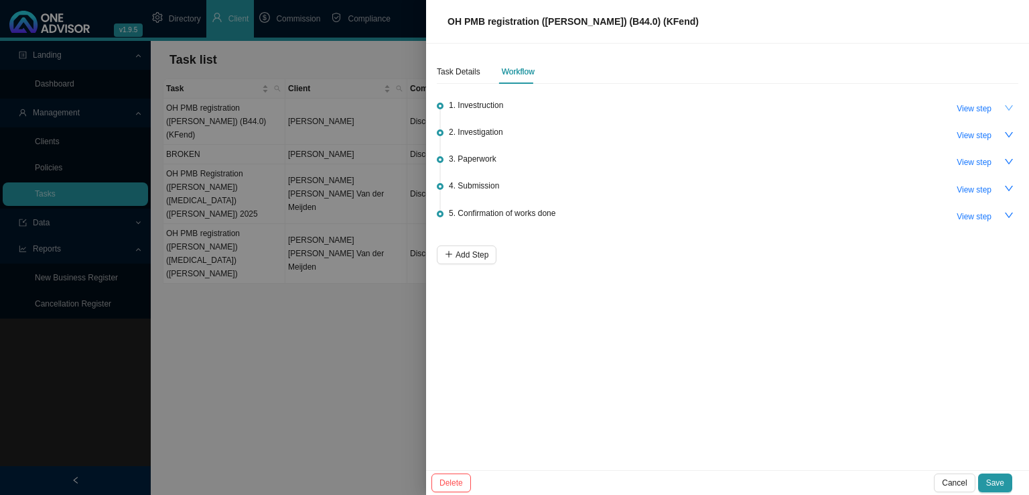
click at [1011, 105] on icon "down" at bounding box center [1009, 107] width 9 height 9
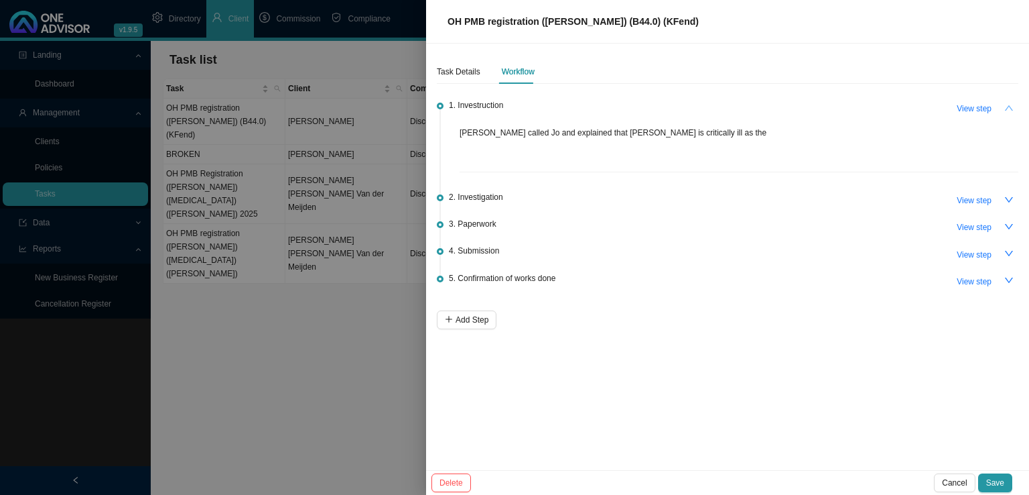
click at [1011, 105] on icon "up" at bounding box center [1009, 107] width 9 height 9
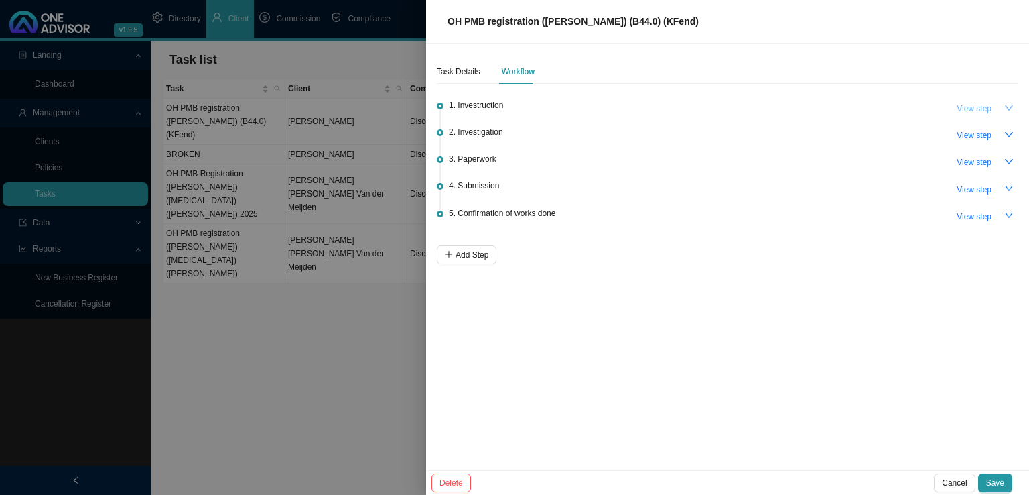
click at [974, 105] on span "View step" at bounding box center [974, 108] width 35 height 13
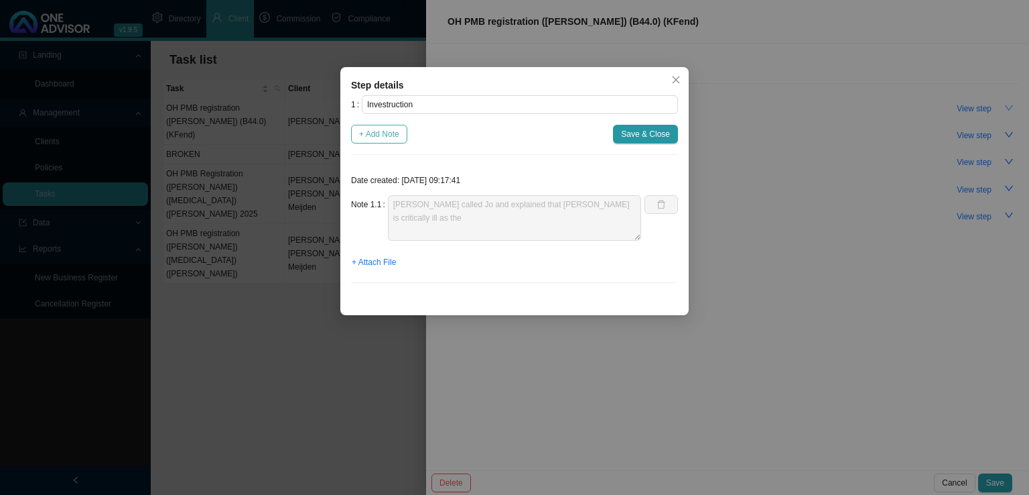
click at [378, 127] on button "+ Add Note" at bounding box center [379, 134] width 56 height 19
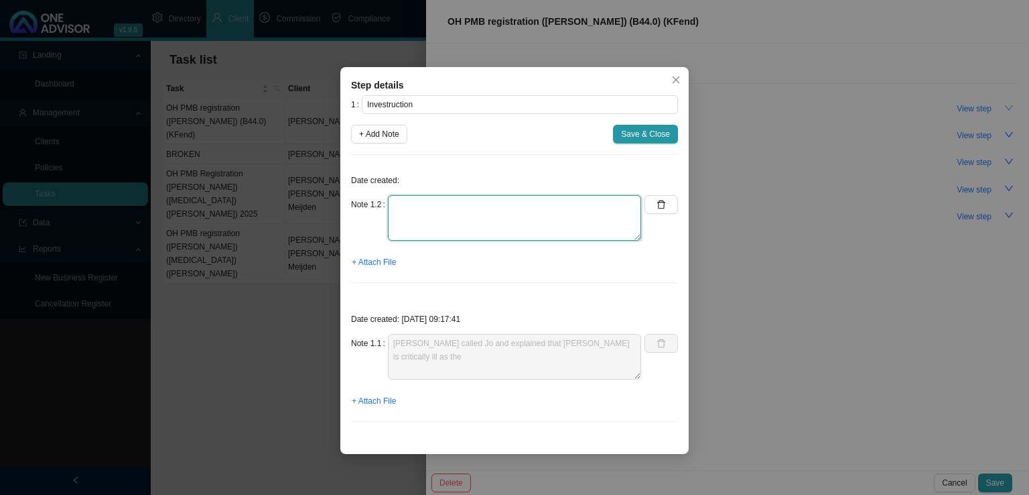
click at [403, 218] on textarea at bounding box center [514, 218] width 253 height 46
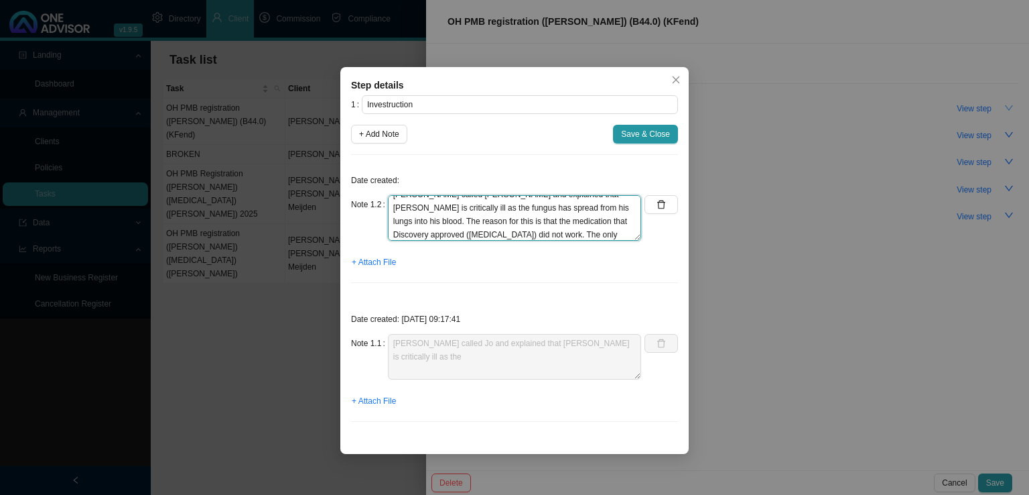
scroll to position [23, 0]
type textarea "[PERSON_NAME] called [PERSON_NAME] and explained that [PERSON_NAME] is critical…"
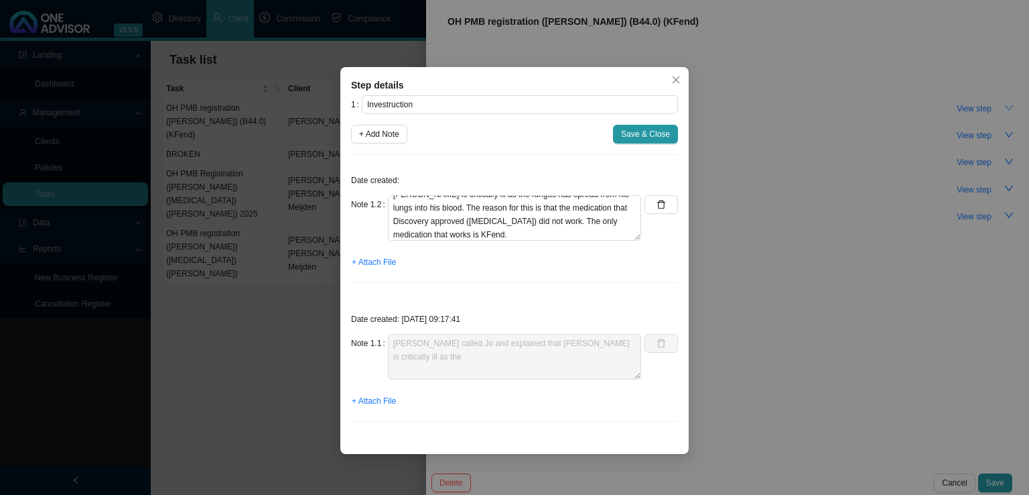
click at [627, 121] on div "1 Investruction + Add Note Save & Close Date created: Note 1.2 [PERSON_NAME] ca…" at bounding box center [514, 263] width 327 height 337
click at [633, 135] on span "Save & Close" at bounding box center [645, 133] width 49 height 13
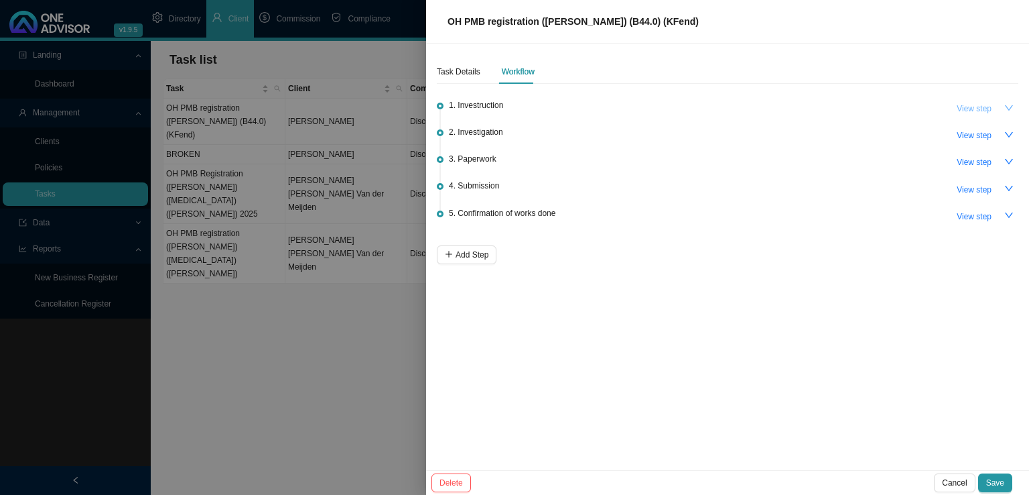
click at [976, 105] on span "View step" at bounding box center [974, 108] width 35 height 13
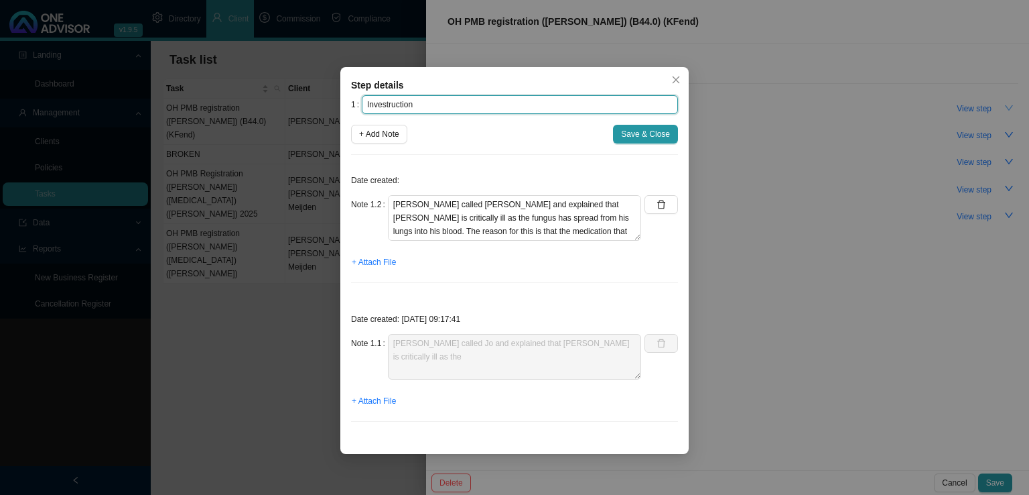
drag, startPoint x: 458, startPoint y: 108, endPoint x: 255, endPoint y: 91, distance: 203.8
click at [256, 98] on div "Step details 1 Investruction + Add Note Save & Close Date created: Note 1.2 [PE…" at bounding box center [514, 247] width 1029 height 495
type input "Instruction"
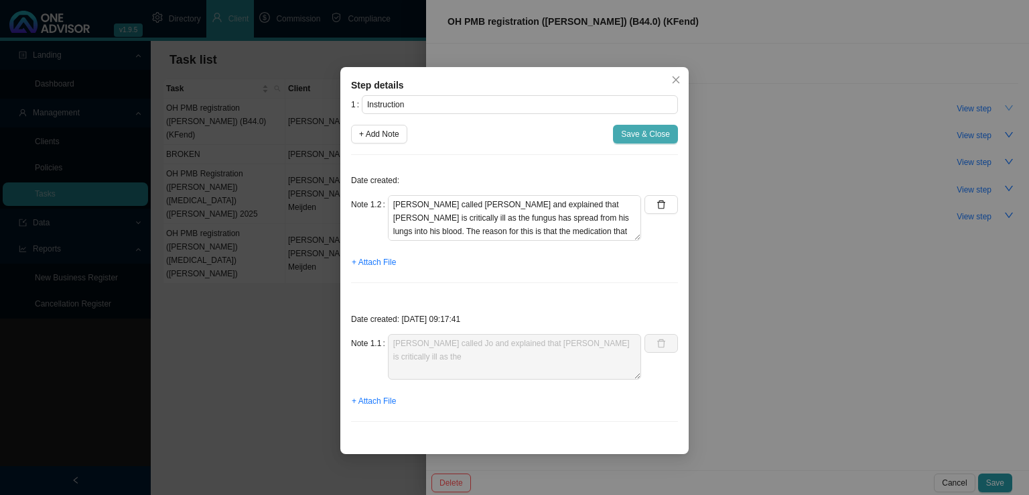
click at [636, 137] on span "Save & Close" at bounding box center [645, 133] width 49 height 13
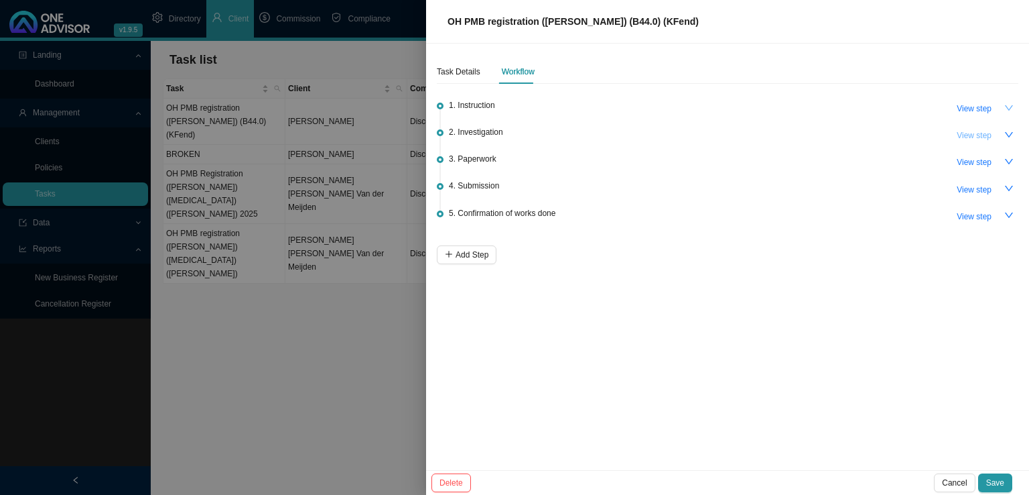
click at [969, 135] on span "View step" at bounding box center [974, 135] width 35 height 13
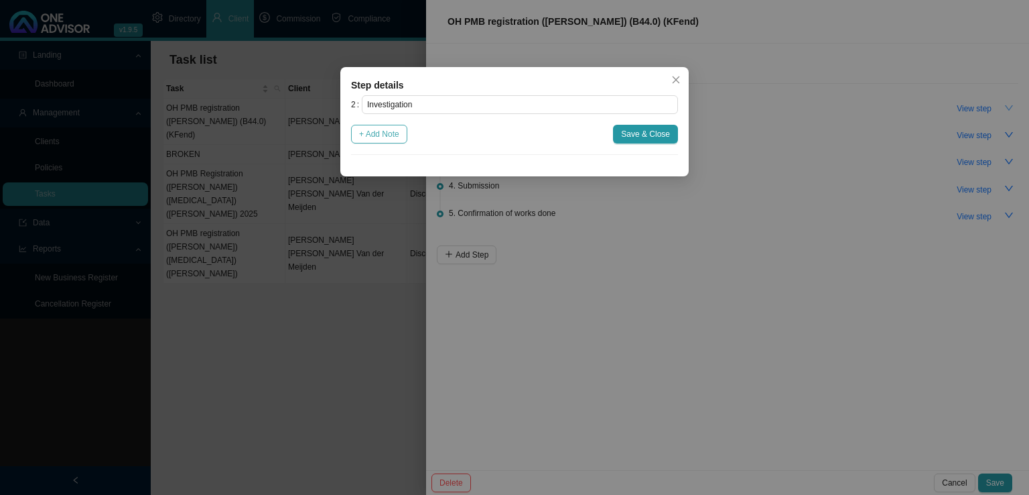
click at [384, 135] on span "+ Add Note" at bounding box center [379, 133] width 40 height 13
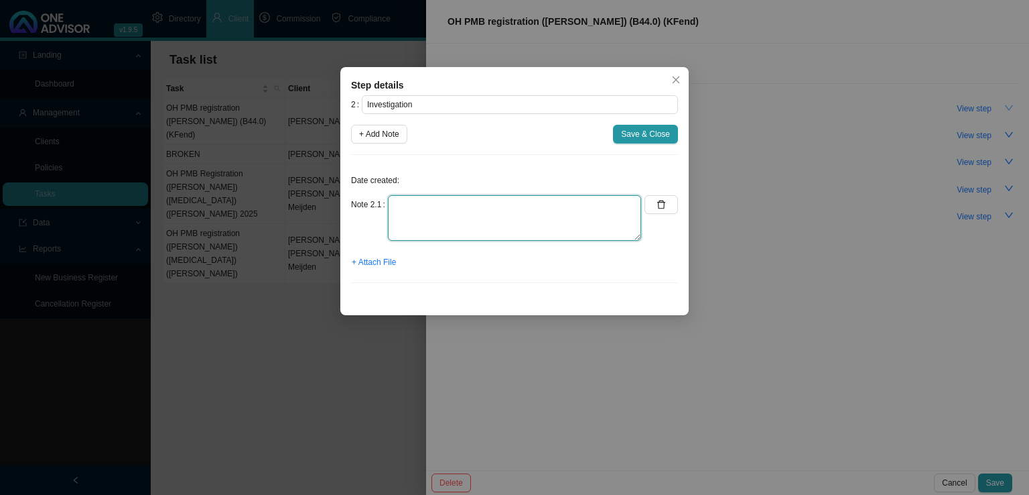
click at [433, 214] on textarea at bounding box center [514, 218] width 253 height 46
click at [387, 260] on span "+ Attach File" at bounding box center [374, 261] width 44 height 13
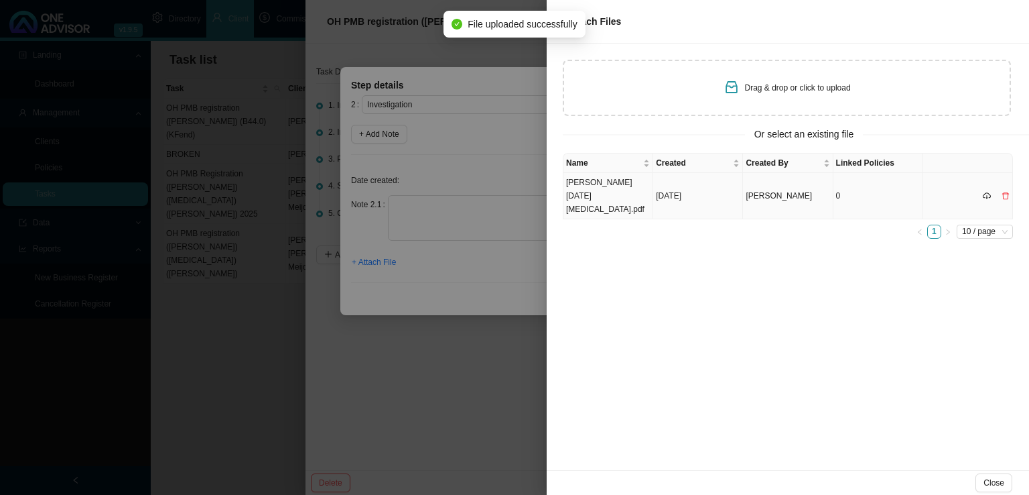
click at [595, 190] on td "[PERSON_NAME] [DATE] [MEDICAL_DATA].pdf" at bounding box center [609, 196] width 90 height 46
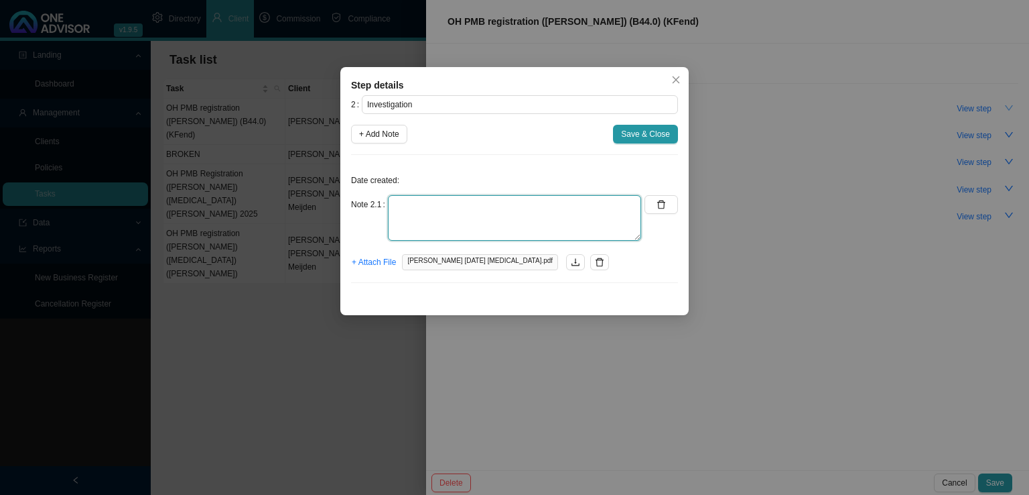
click at [441, 233] on textarea at bounding box center [514, 218] width 253 height 46
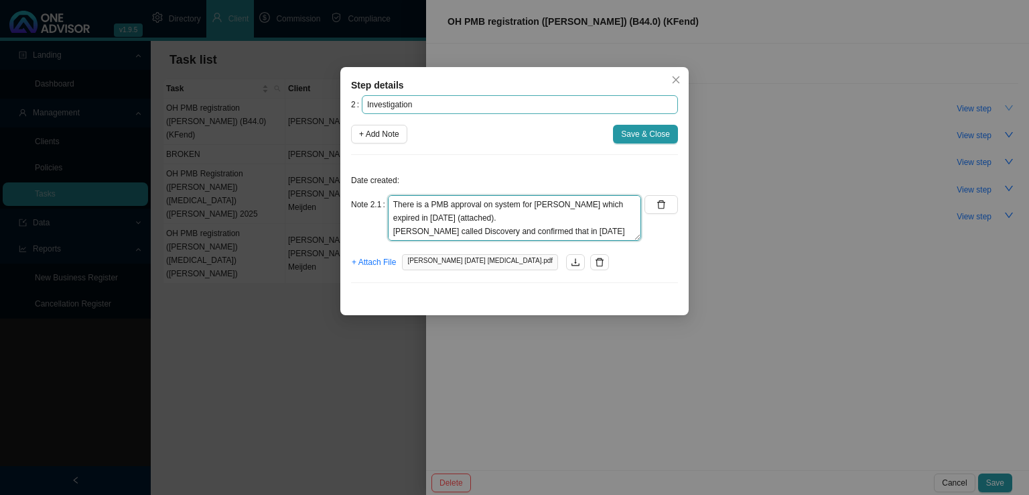
scroll to position [10, 0]
click at [580, 222] on textarea "There is a PMB approval on system for [PERSON_NAME] which expired in [DATE] (at…" at bounding box center [514, 218] width 253 height 46
click at [470, 226] on textarea "There is a PMB approval on system for [PERSON_NAME] which expired in [DATE] (at…" at bounding box center [514, 218] width 253 height 46
click at [464, 234] on textarea "There is a PMB approval on system for [PERSON_NAME] which expired in [DATE] (at…" at bounding box center [514, 218] width 253 height 46
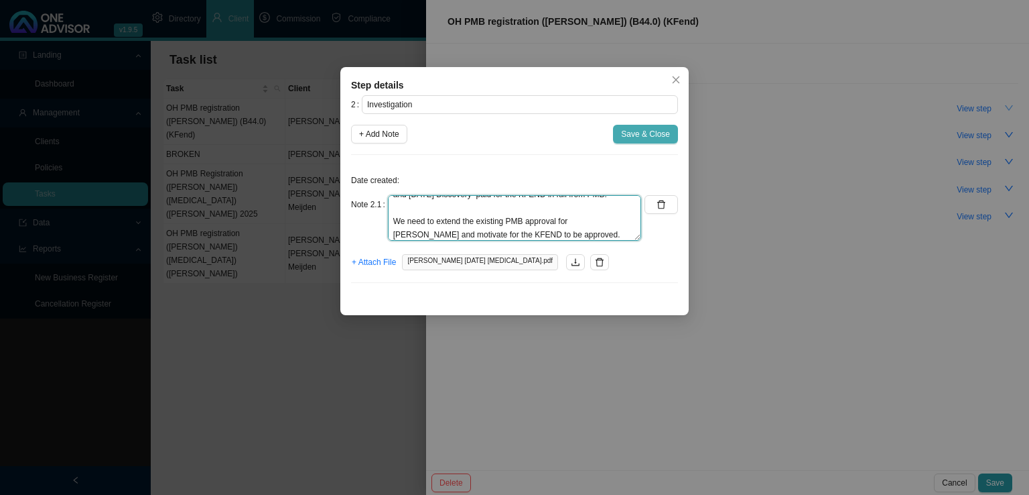
type textarea "There is a PMB approval on system for [PERSON_NAME] which expired in [DATE] (at…"
click at [643, 127] on span "Save & Close" at bounding box center [645, 133] width 49 height 13
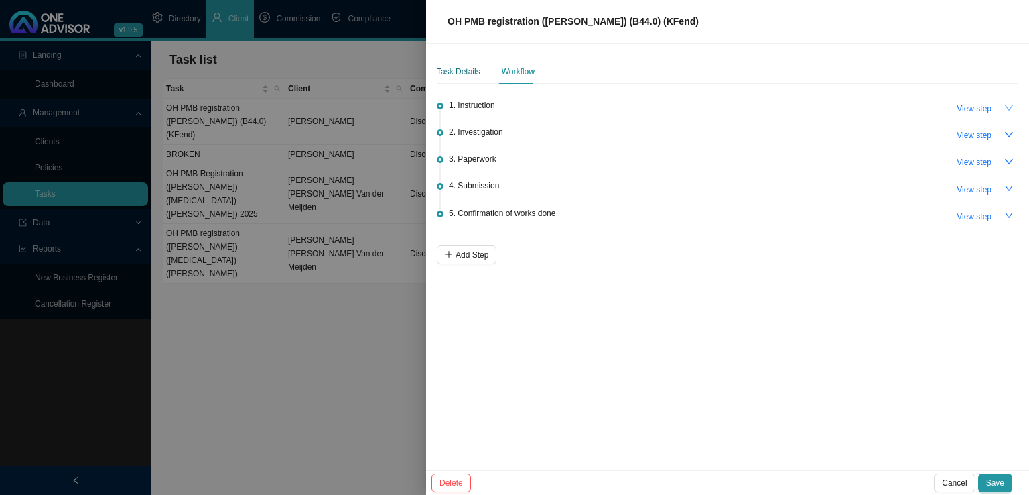
click at [463, 72] on div "Task Details" at bounding box center [459, 71] width 44 height 13
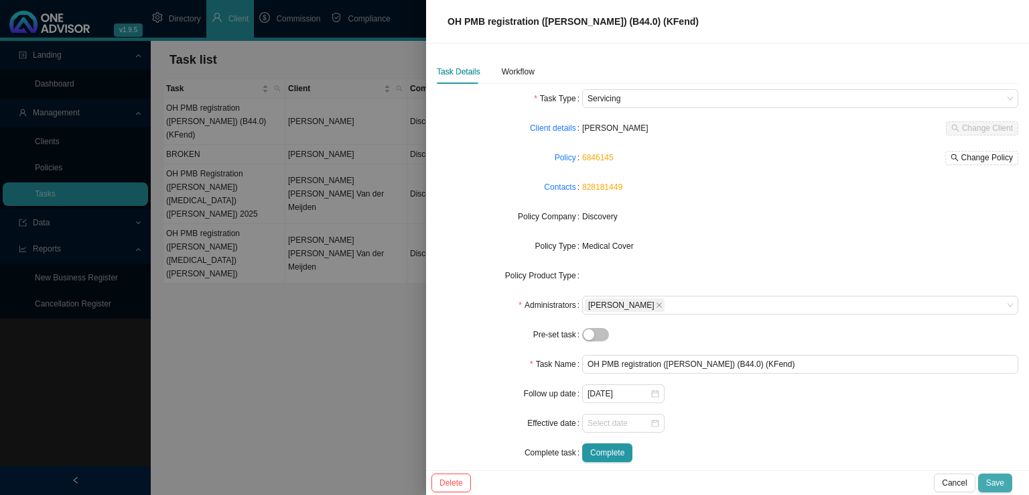
click at [1000, 486] on span "Save" at bounding box center [996, 482] width 18 height 13
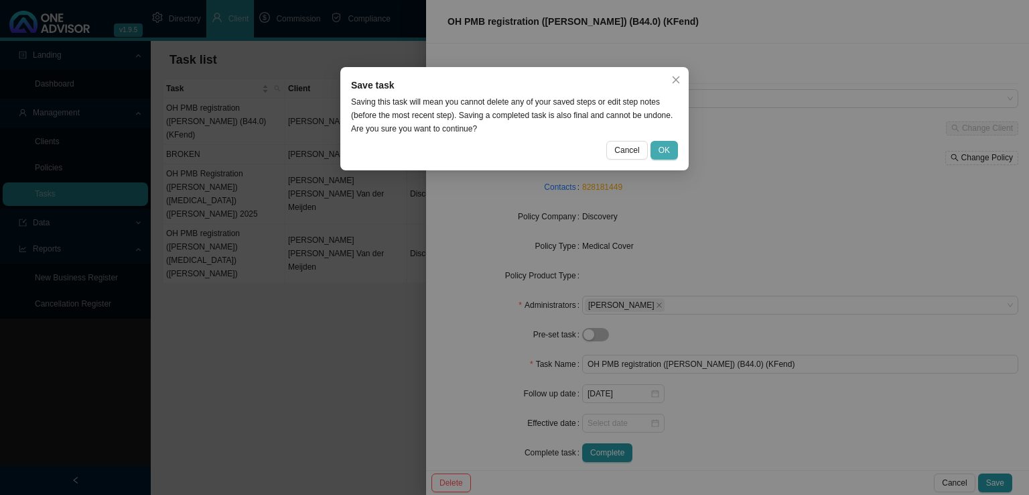
click at [672, 147] on button "OK" at bounding box center [664, 150] width 27 height 19
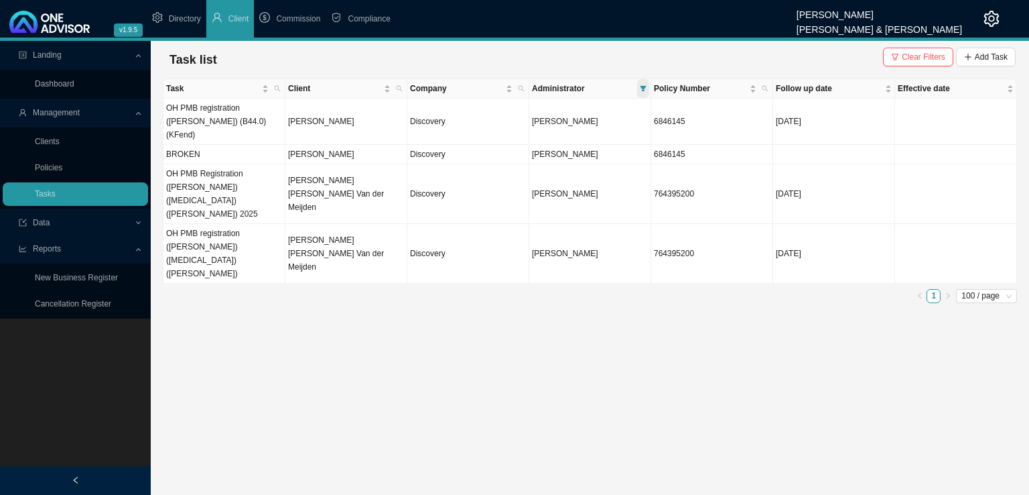
click at [645, 89] on icon "filter" at bounding box center [643, 88] width 7 height 7
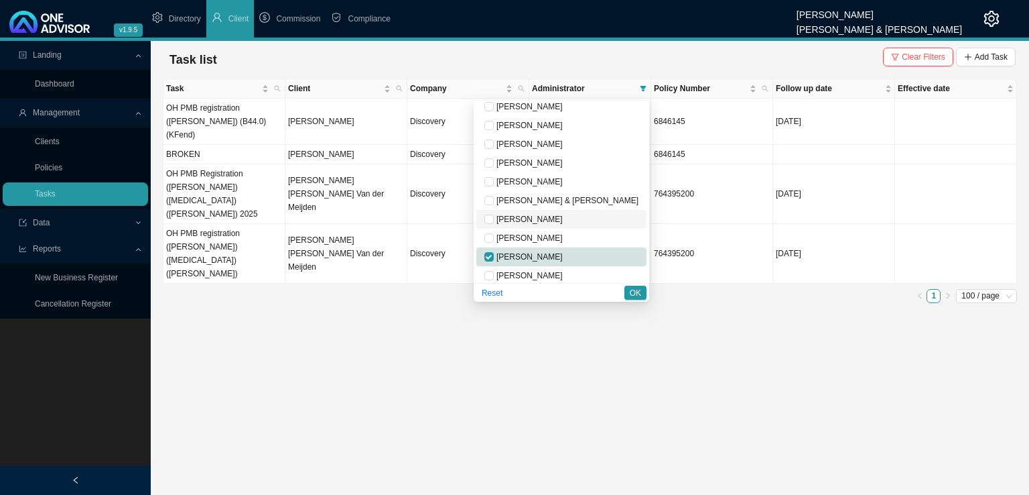
scroll to position [67, 0]
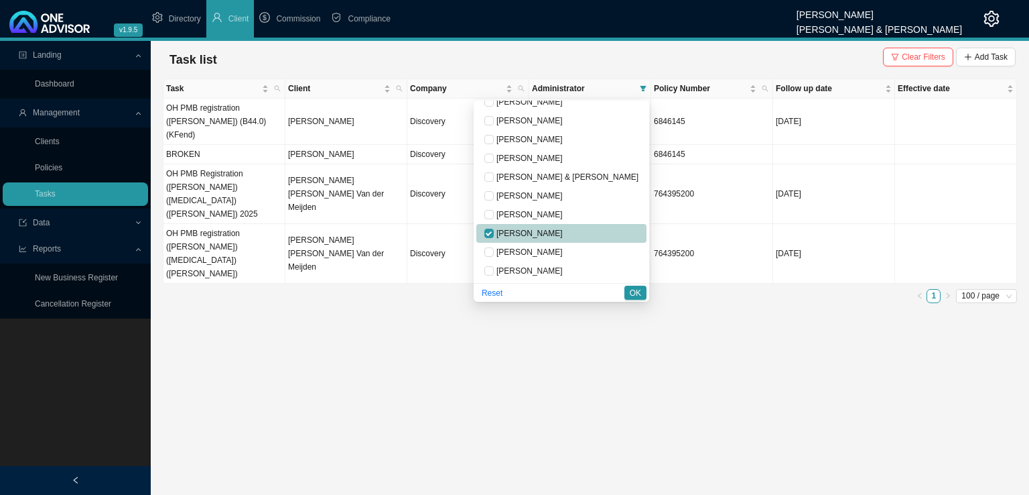
click at [555, 229] on span "[PERSON_NAME]" at bounding box center [528, 233] width 69 height 9
checkbox input "false"
click at [562, 253] on span "[PERSON_NAME]" at bounding box center [528, 251] width 69 height 9
checkbox input "true"
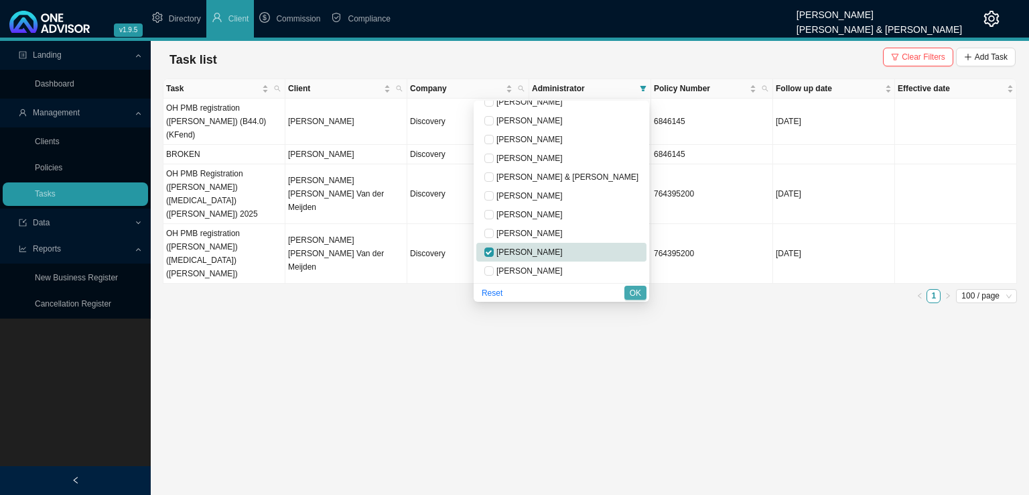
click at [637, 297] on span "OK" at bounding box center [635, 292] width 11 height 13
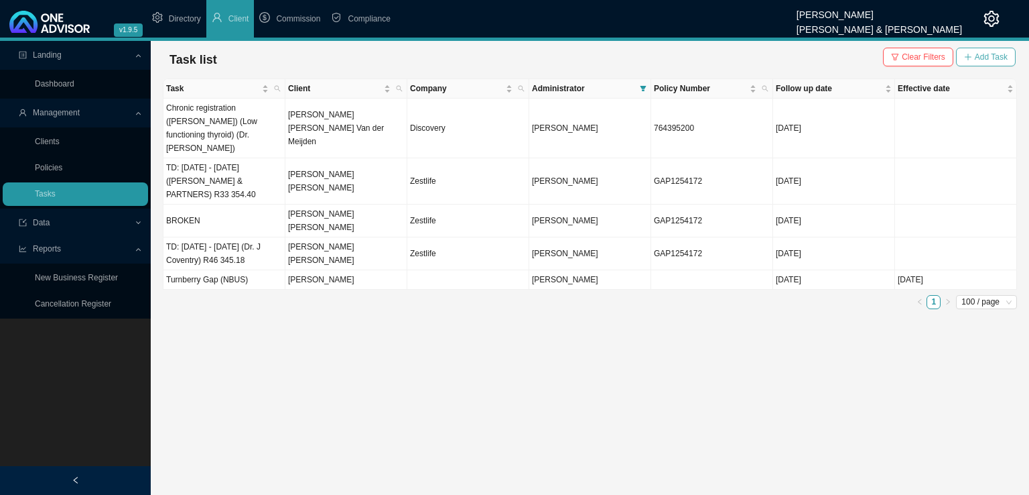
click at [994, 49] on button "Add Task" at bounding box center [986, 57] width 60 height 19
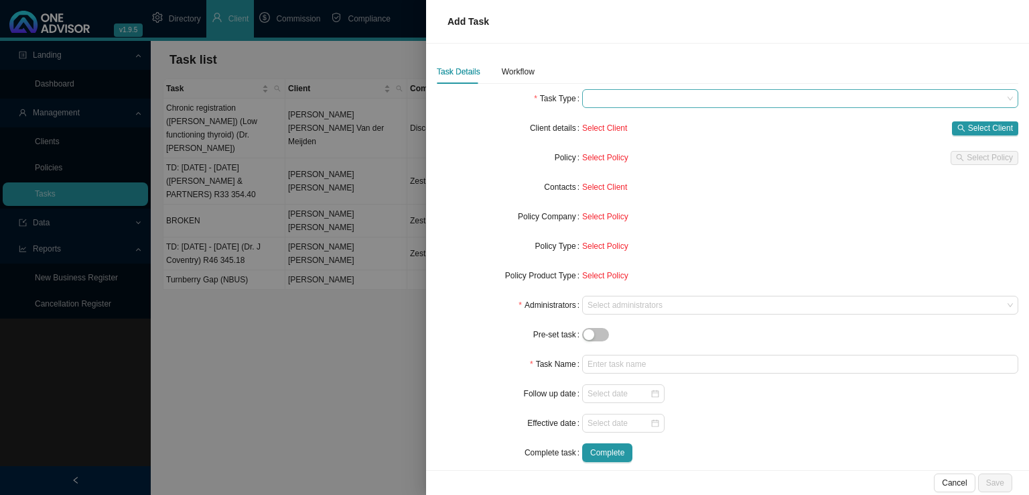
click at [615, 99] on span at bounding box center [801, 98] width 426 height 17
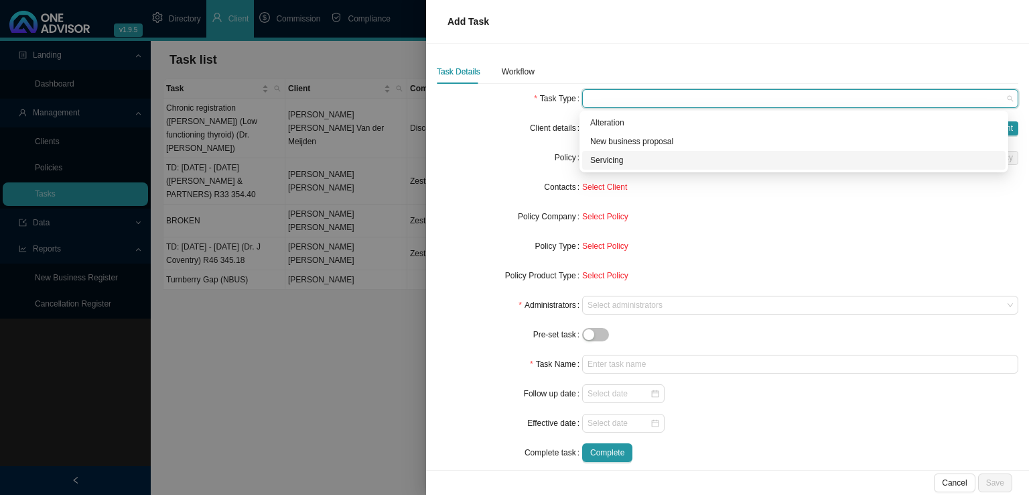
click at [603, 164] on div "Servicing" at bounding box center [793, 159] width 407 height 13
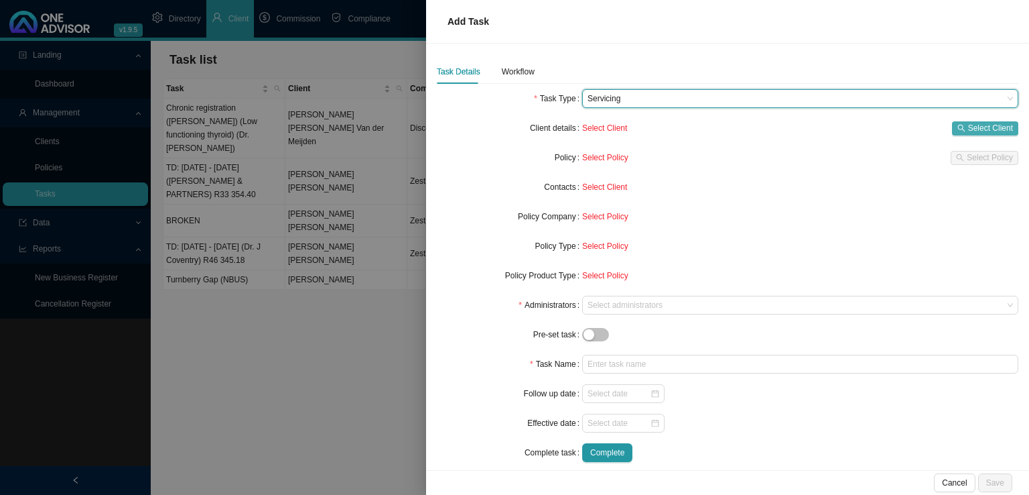
click at [968, 129] on span "Select Client" at bounding box center [990, 127] width 45 height 13
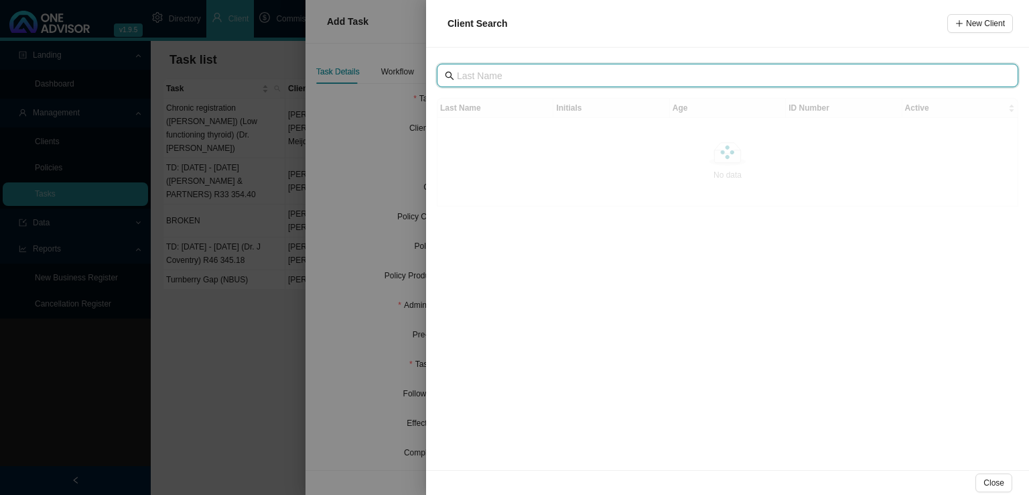
click at [512, 81] on input "text" at bounding box center [729, 75] width 544 height 15
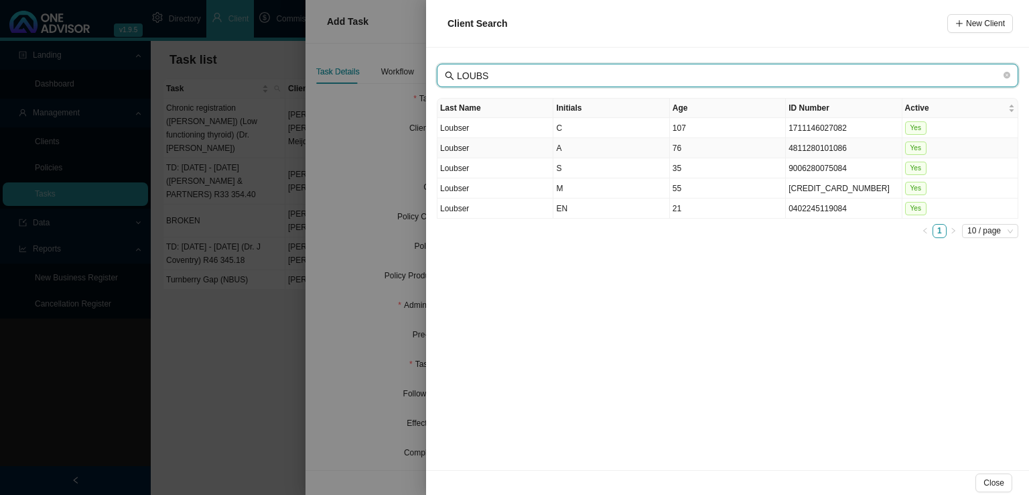
type input "LOUBS"
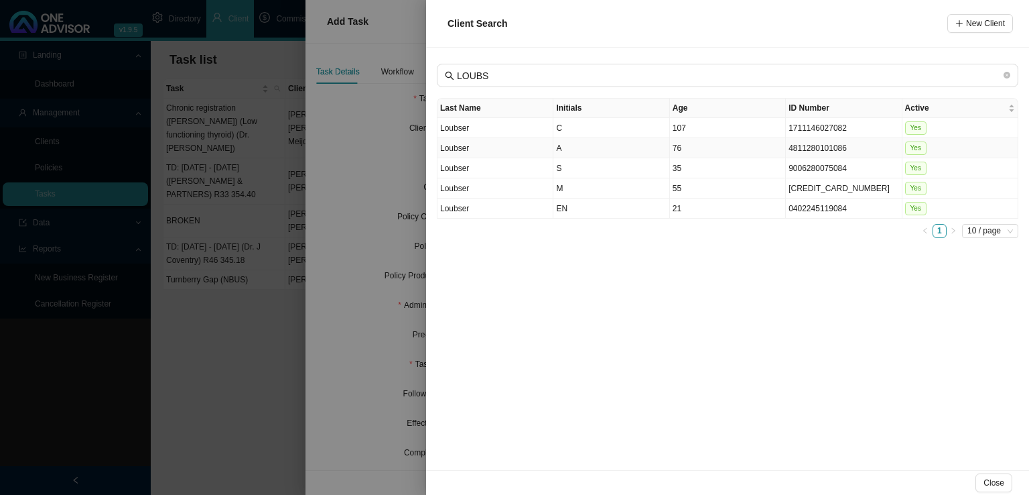
click at [523, 145] on td "Loubser" at bounding box center [496, 148] width 116 height 20
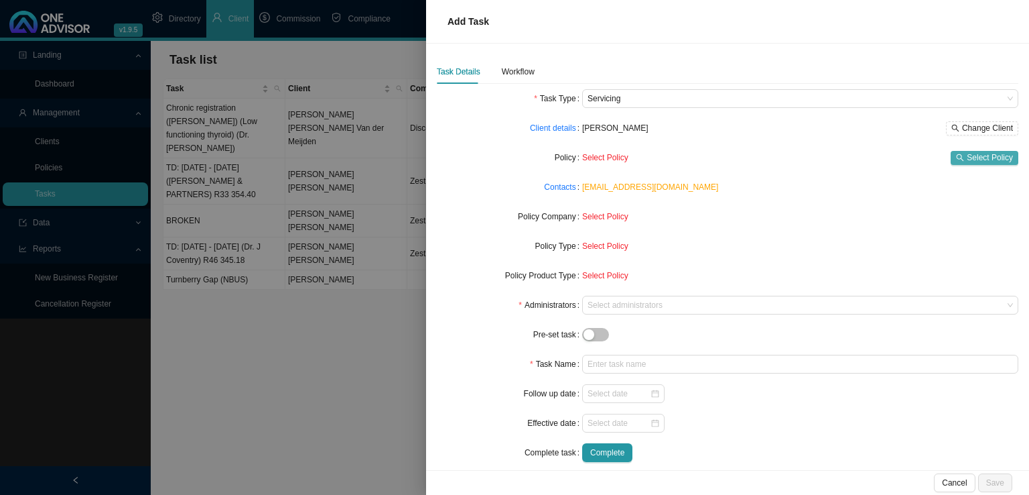
click at [973, 155] on span "Select Policy" at bounding box center [990, 157] width 46 height 13
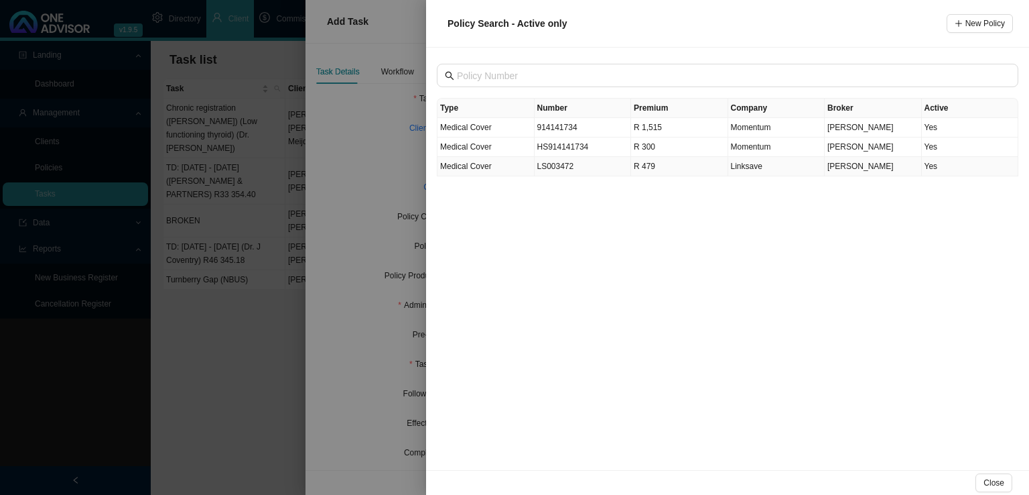
click at [563, 175] on td "LS003472" at bounding box center [583, 166] width 97 height 19
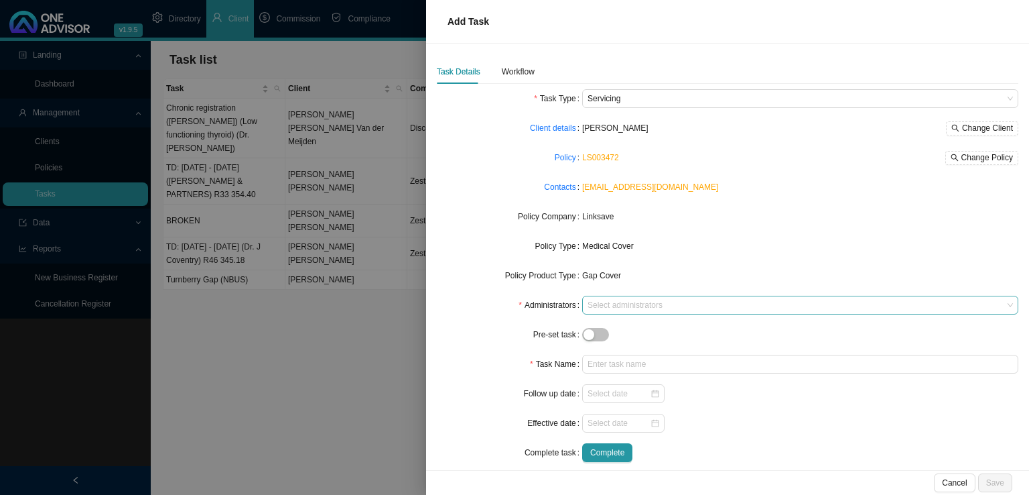
click at [598, 304] on div at bounding box center [794, 305] width 418 height 10
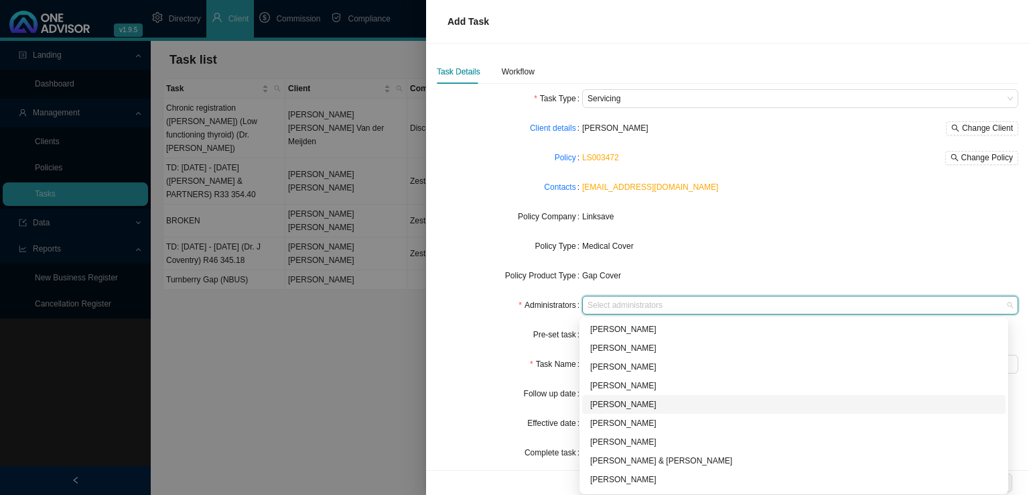
scroll to position [72, 0]
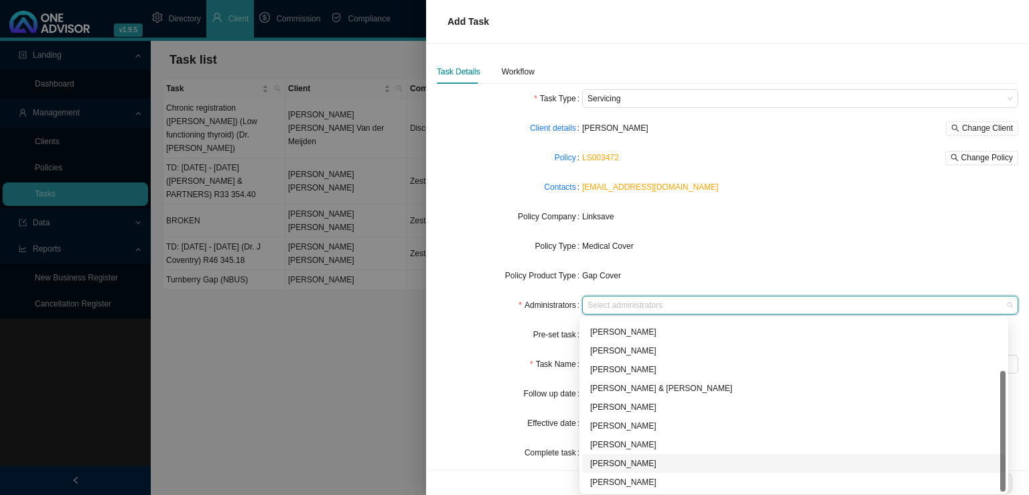
click at [633, 456] on div "[PERSON_NAME]" at bounding box center [794, 463] width 424 height 19
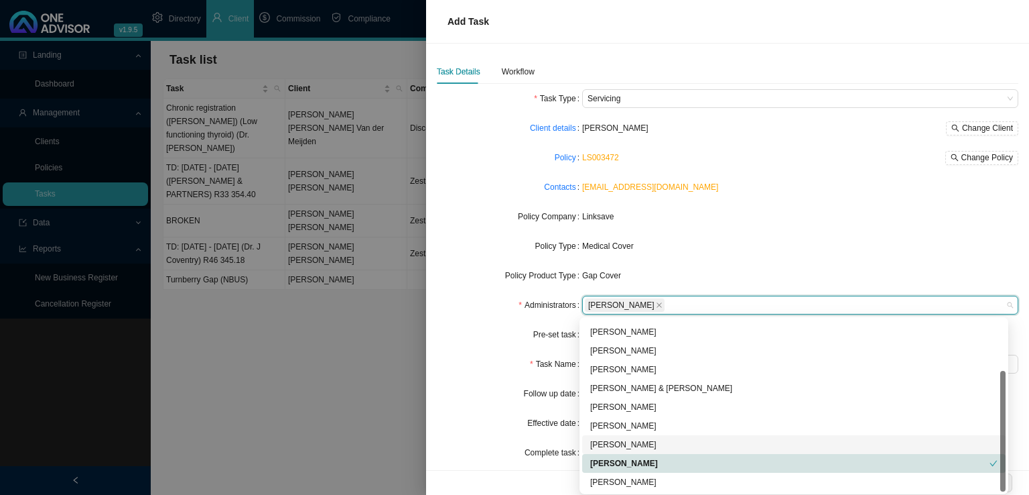
click at [483, 269] on div "Policy Product Type" at bounding box center [509, 275] width 145 height 19
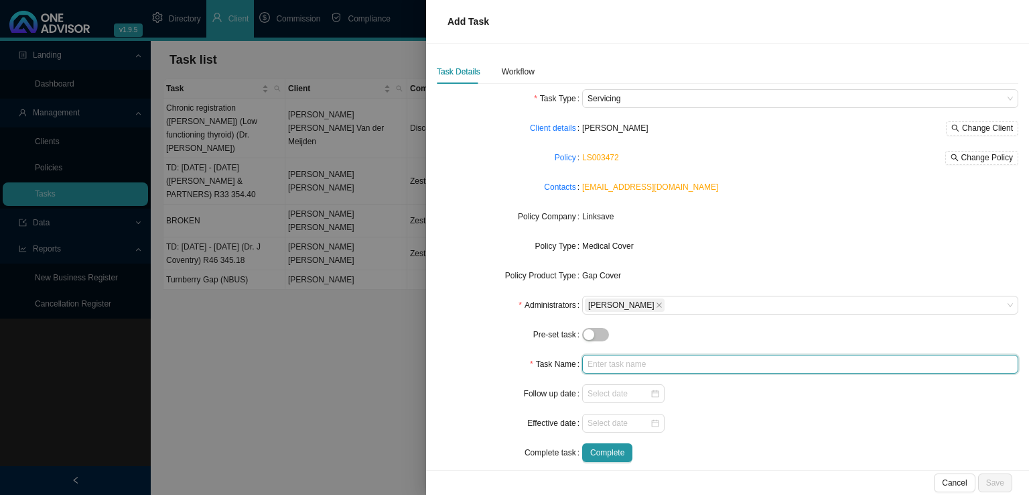
click at [603, 371] on input "text" at bounding box center [800, 364] width 436 height 19
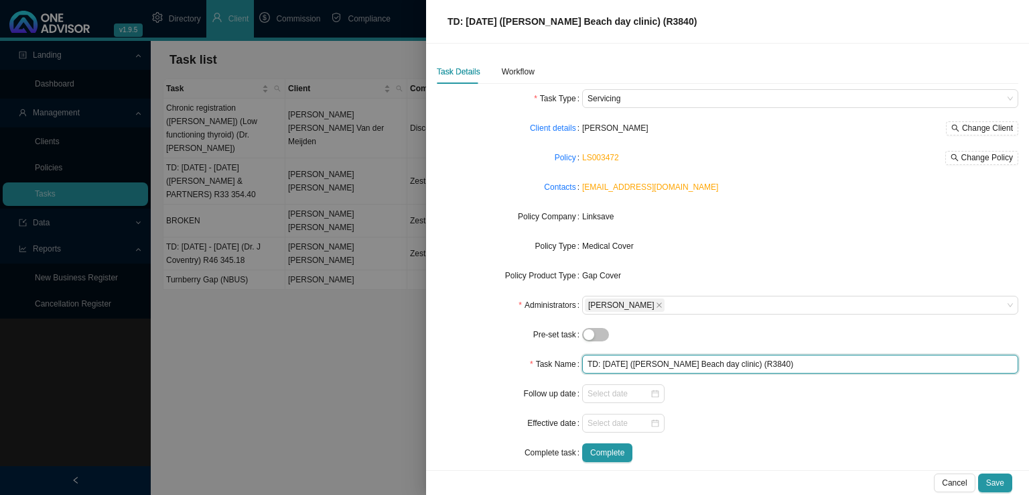
type input "TD: [DATE] ([PERSON_NAME] Beach day clinic) (R3840)"
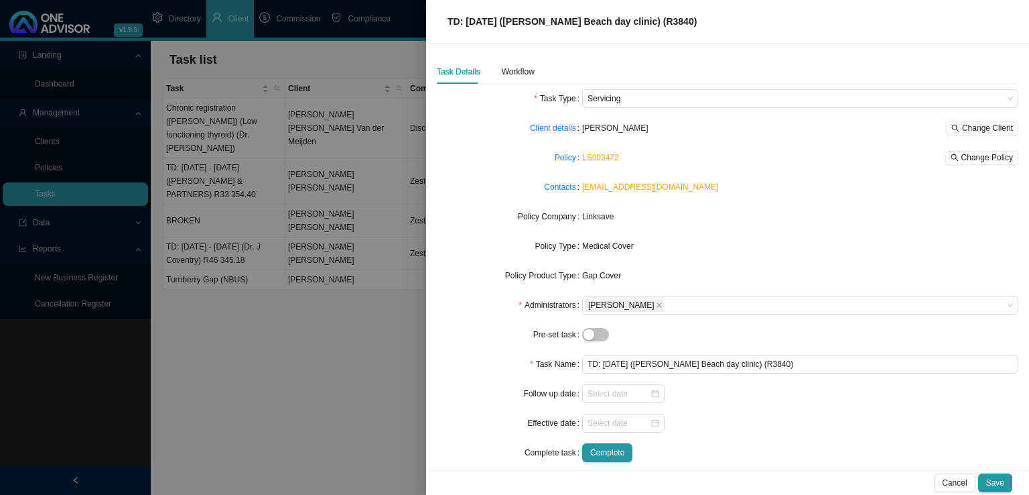
click at [630, 383] on form "Task Type Servicing Client details [PERSON_NAME] Change Client Policy LS003472 …" at bounding box center [728, 275] width 582 height 373
click at [611, 393] on input at bounding box center [619, 393] width 62 height 13
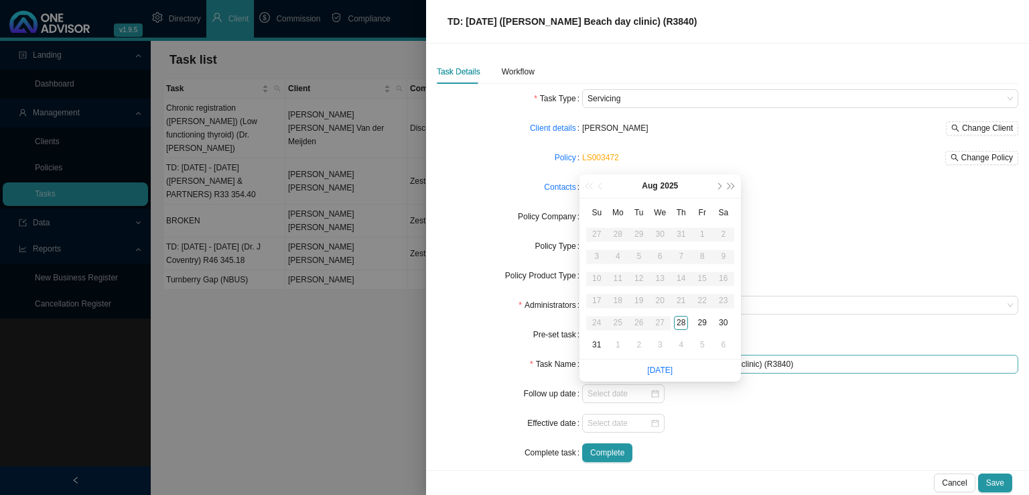
click at [660, 371] on link "[DATE]" at bounding box center [659, 369] width 25 height 9
type input "[DATE]"
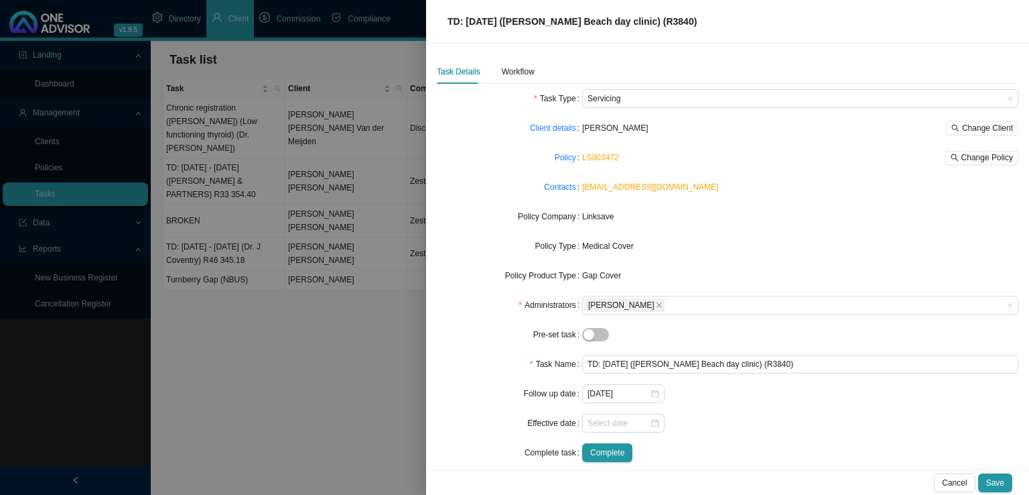
click at [756, 411] on form "Task Type Servicing Client details [PERSON_NAME] Change Client Policy LS003472 …" at bounding box center [728, 275] width 582 height 373
click at [517, 68] on div "Workflow" at bounding box center [518, 71] width 33 height 13
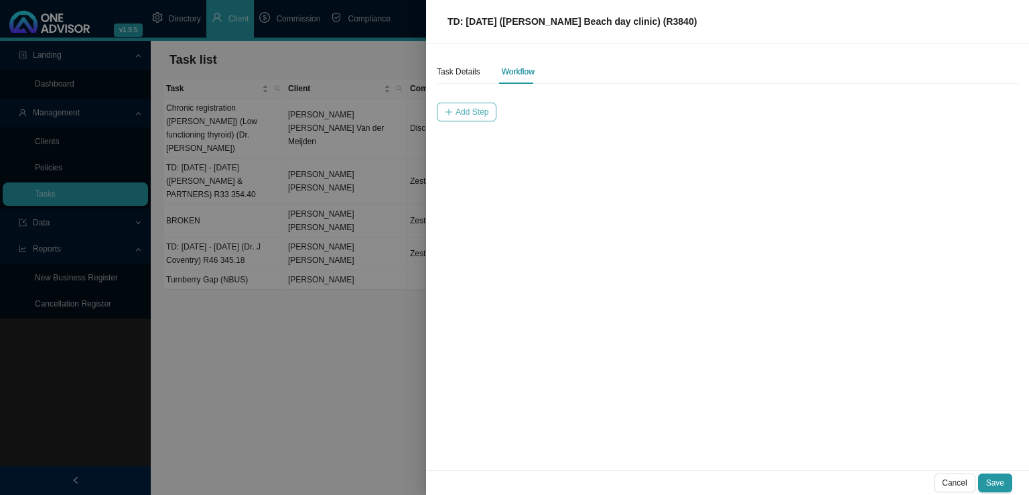
click at [468, 103] on button "Add Step" at bounding box center [467, 112] width 60 height 19
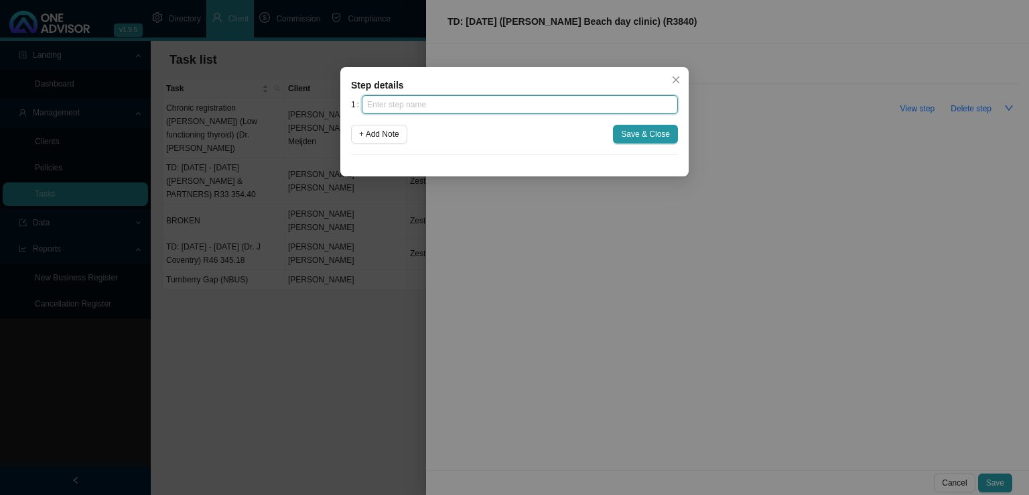
click at [418, 97] on input "text" at bounding box center [520, 104] width 316 height 19
type input "Instruction"
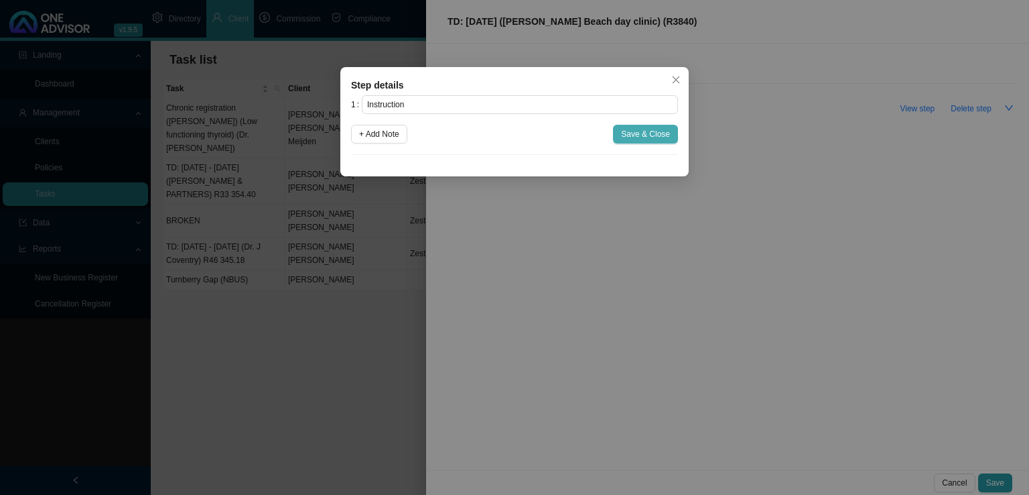
click at [641, 138] on span "Save & Close" at bounding box center [645, 133] width 49 height 13
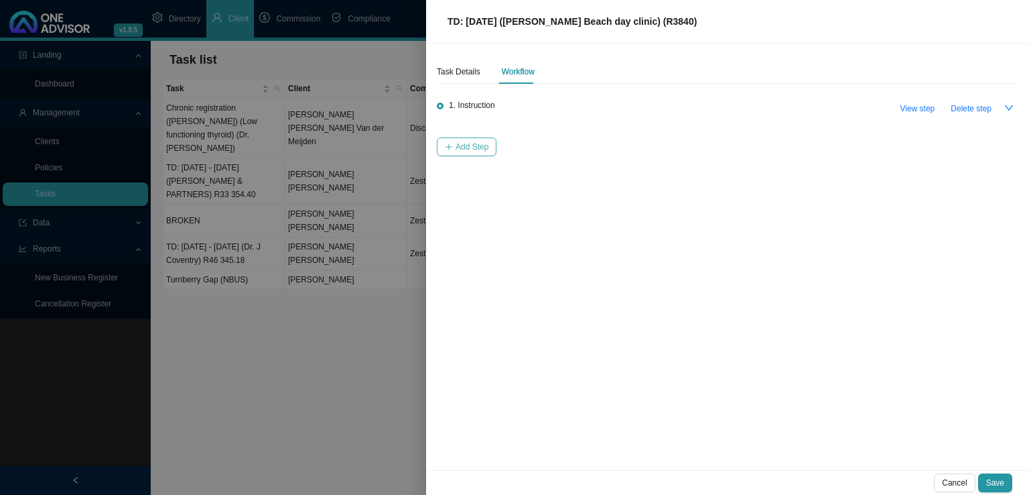
click at [468, 151] on span "Add Step" at bounding box center [472, 146] width 33 height 13
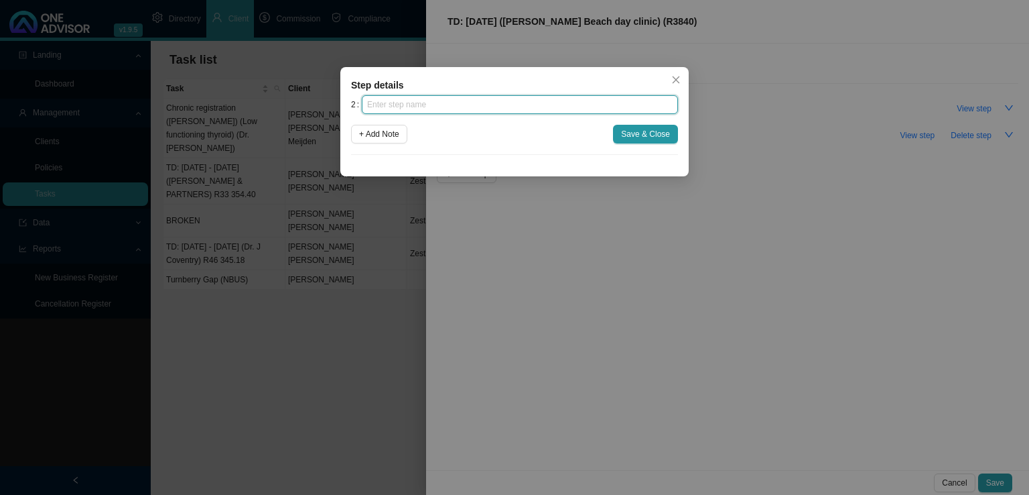
click at [423, 107] on input "text" at bounding box center [520, 104] width 316 height 19
type input "Investigation"
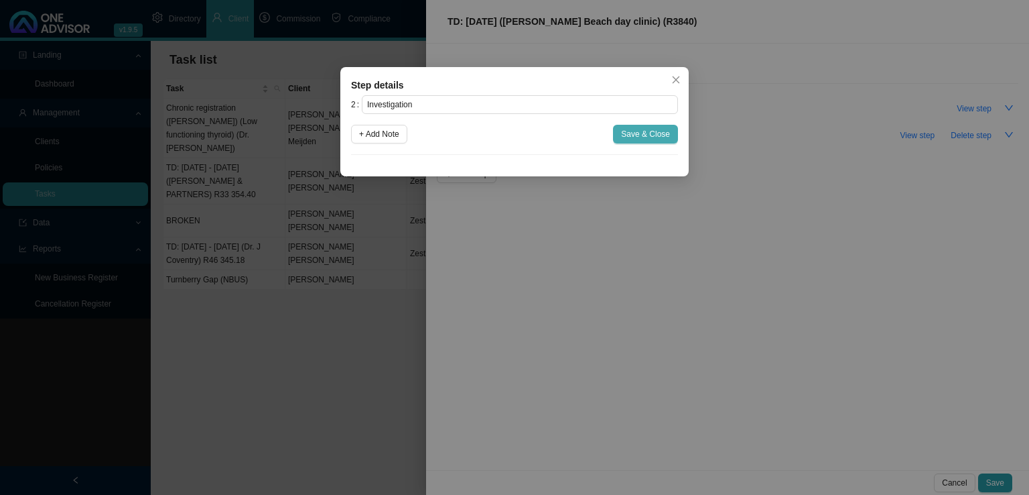
click at [668, 129] on span "Save & Close" at bounding box center [645, 133] width 49 height 13
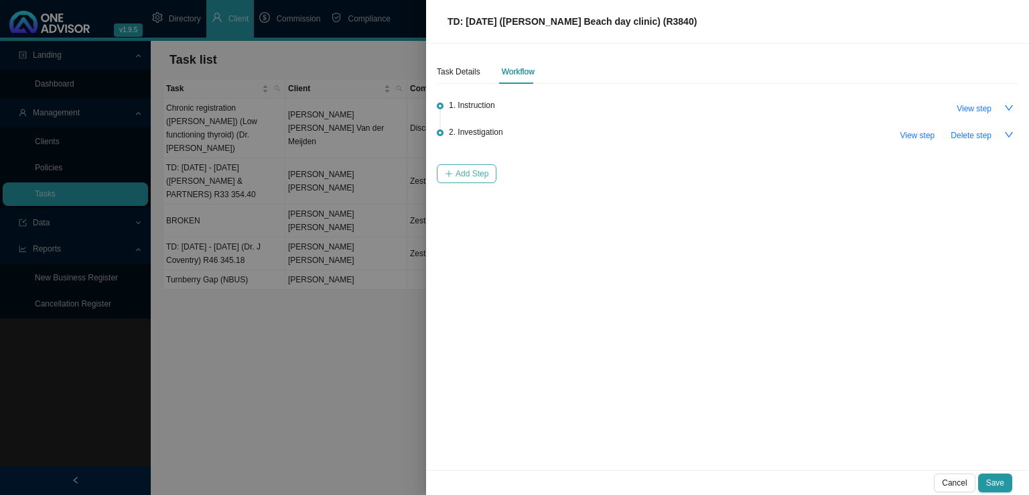
click at [479, 172] on span "Add Step" at bounding box center [472, 173] width 33 height 13
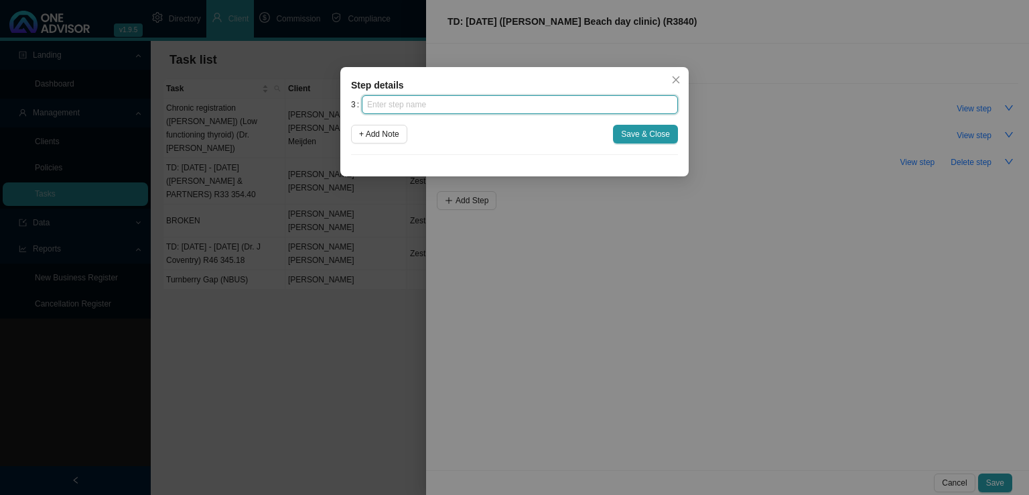
click at [429, 109] on input "text" at bounding box center [520, 104] width 316 height 19
type input "Paperwork"
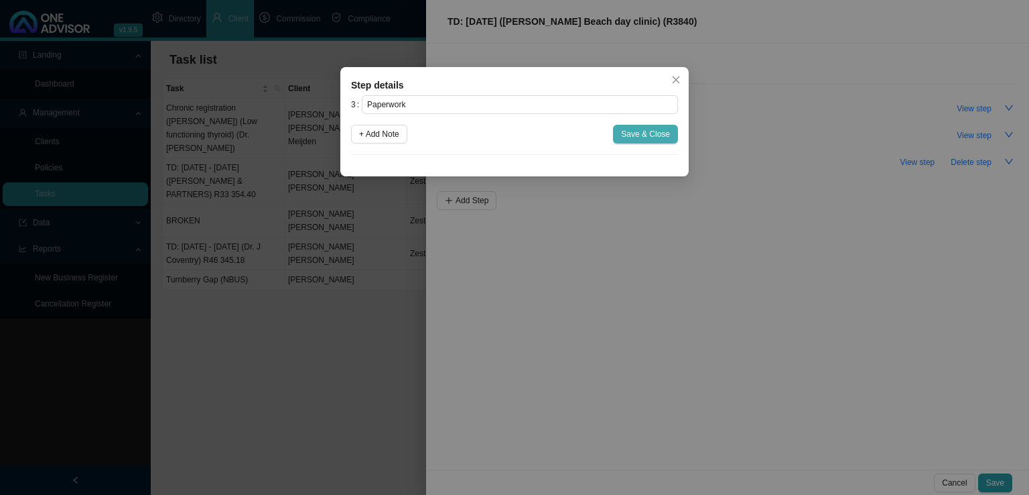
click at [651, 129] on span "Save & Close" at bounding box center [645, 133] width 49 height 13
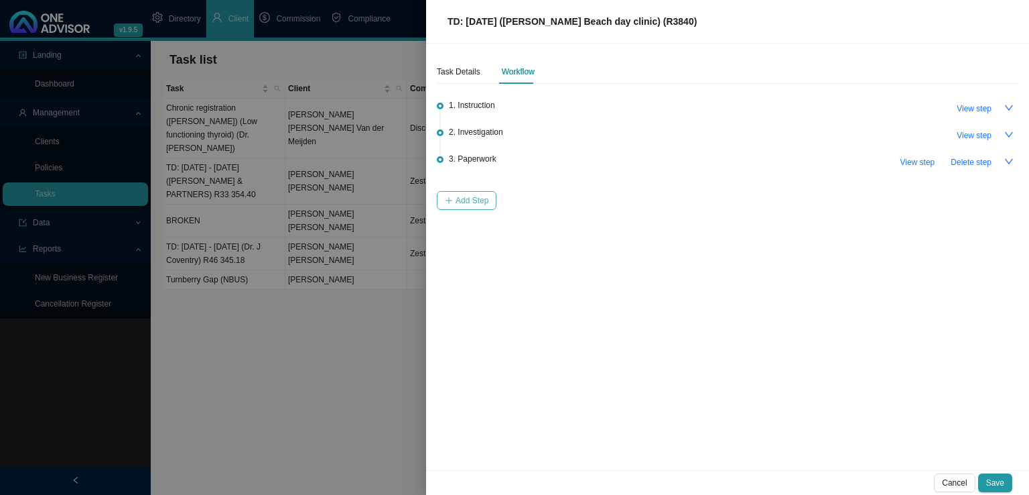
click at [453, 201] on button "Add Step" at bounding box center [467, 200] width 60 height 19
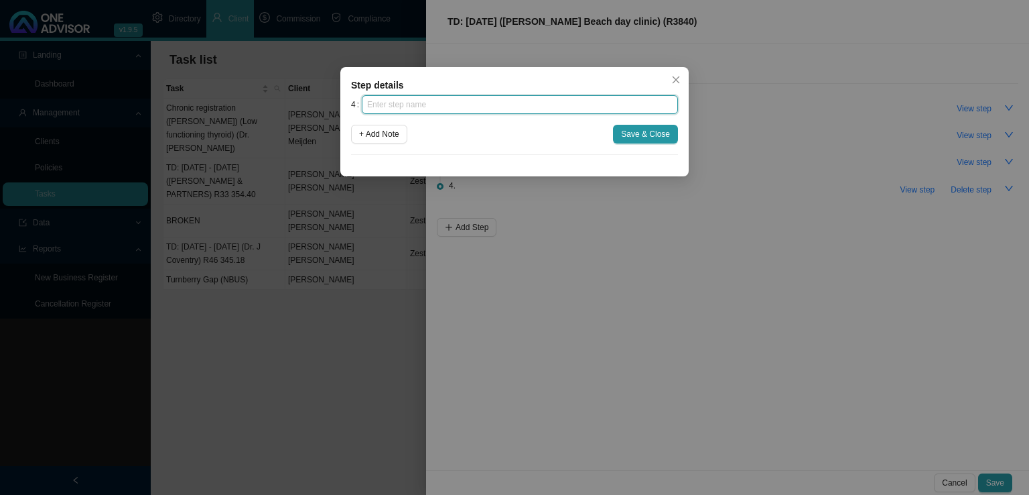
click at [422, 105] on input "text" at bounding box center [520, 104] width 316 height 19
type input "Submission"
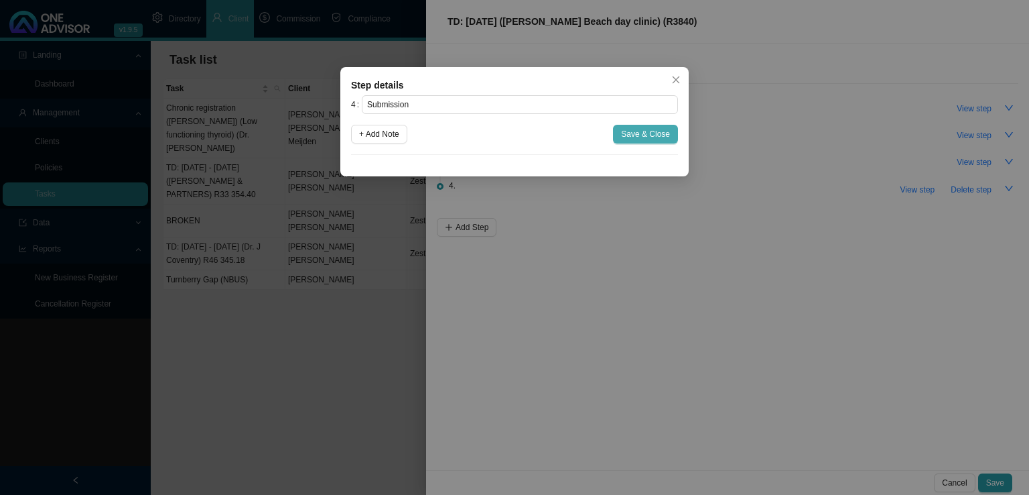
click at [627, 133] on span "Save & Close" at bounding box center [645, 133] width 49 height 13
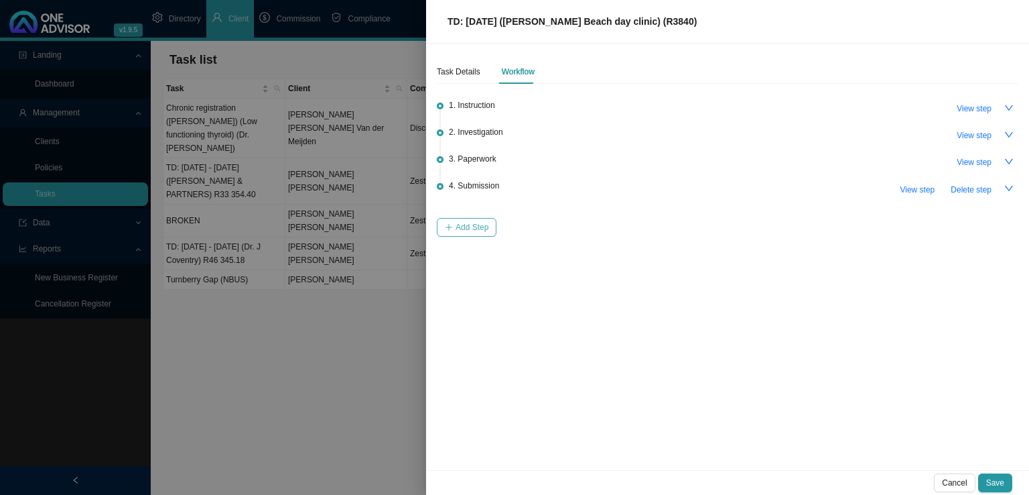
click at [450, 224] on icon "plus" at bounding box center [449, 227] width 8 height 8
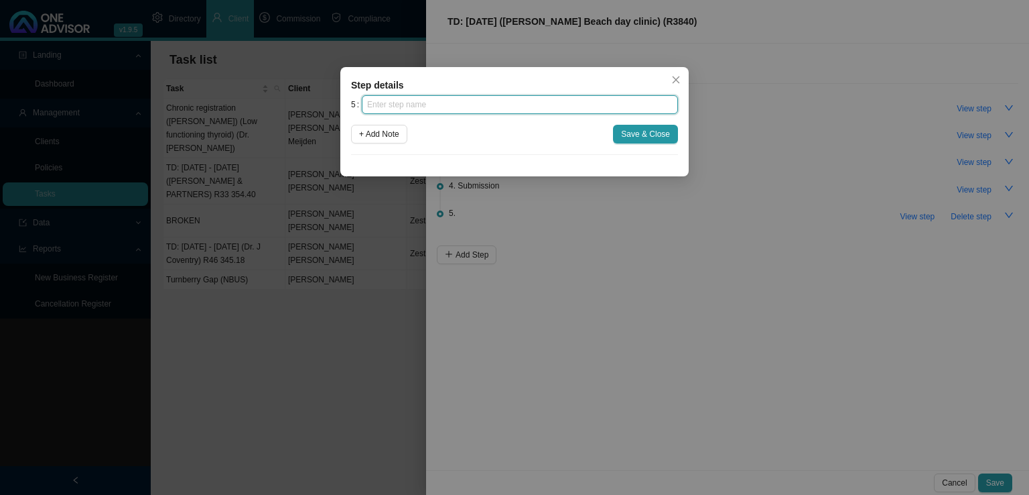
click at [412, 105] on input "text" at bounding box center [520, 104] width 316 height 19
type input "Confirmation of works done"
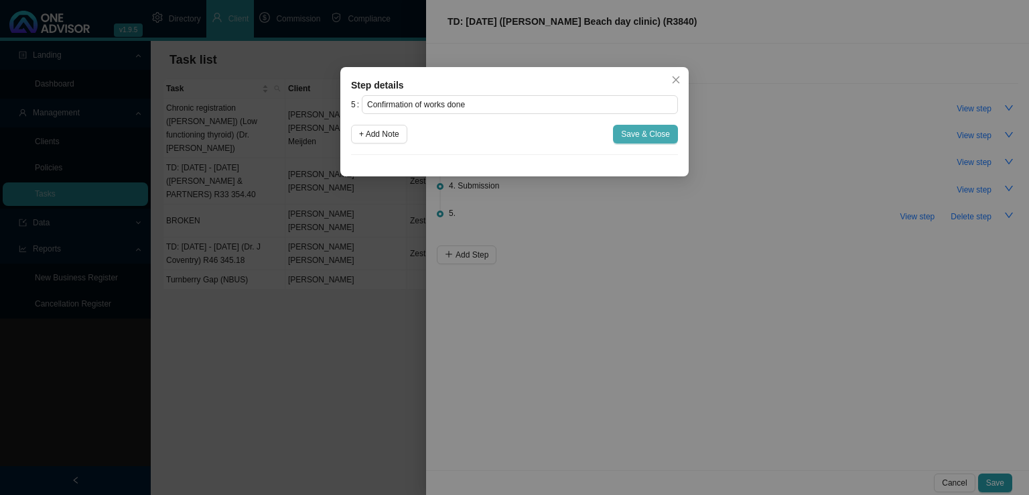
click at [657, 135] on span "Save & Close" at bounding box center [645, 133] width 49 height 13
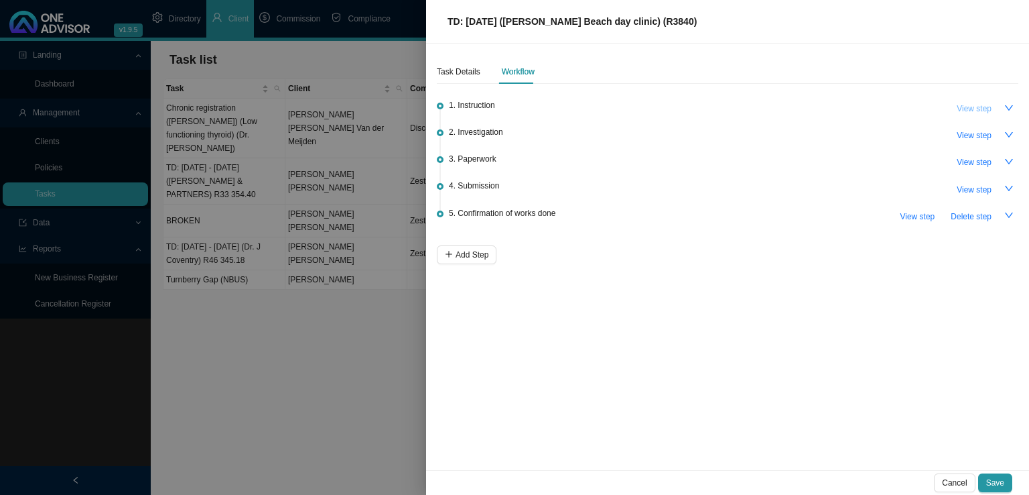
click at [976, 105] on span "View step" at bounding box center [974, 108] width 35 height 13
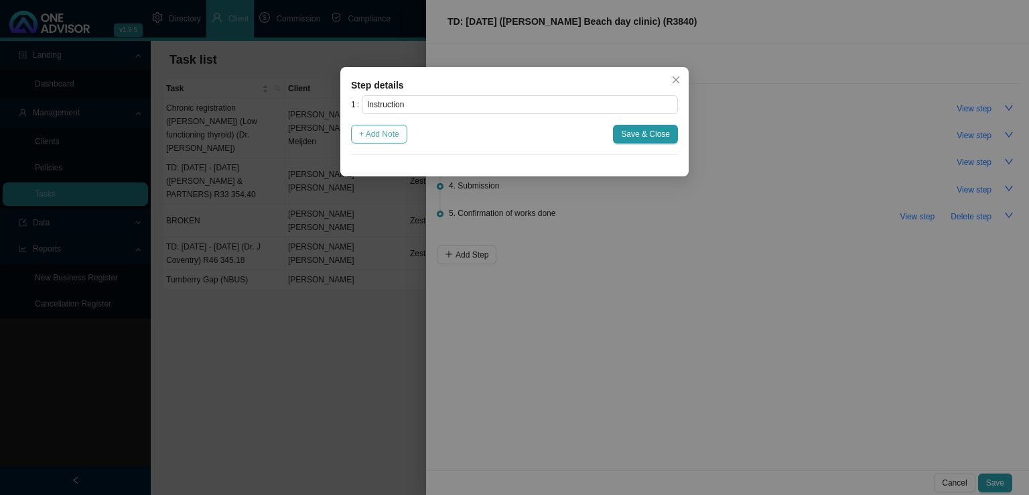
click at [404, 133] on button "+ Add Note" at bounding box center [379, 134] width 56 height 19
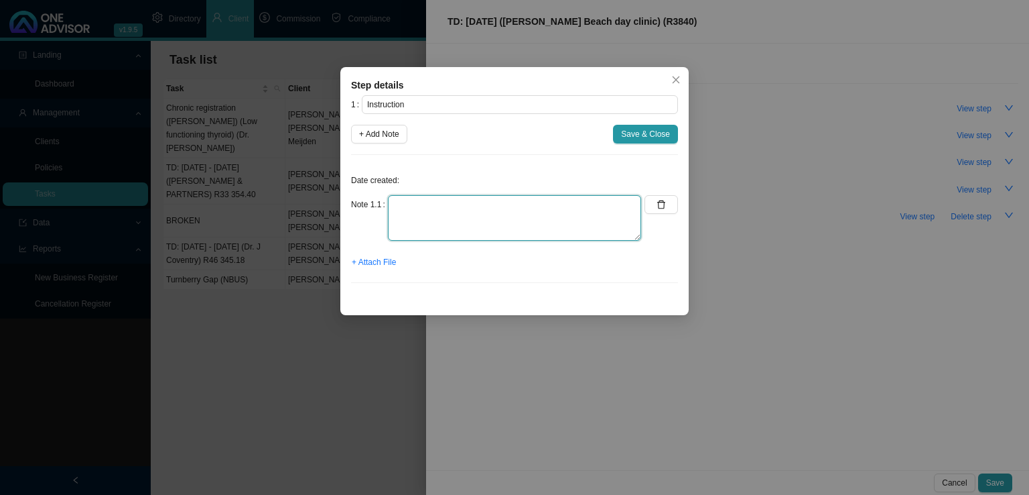
click at [402, 205] on textarea at bounding box center [514, 218] width 253 height 46
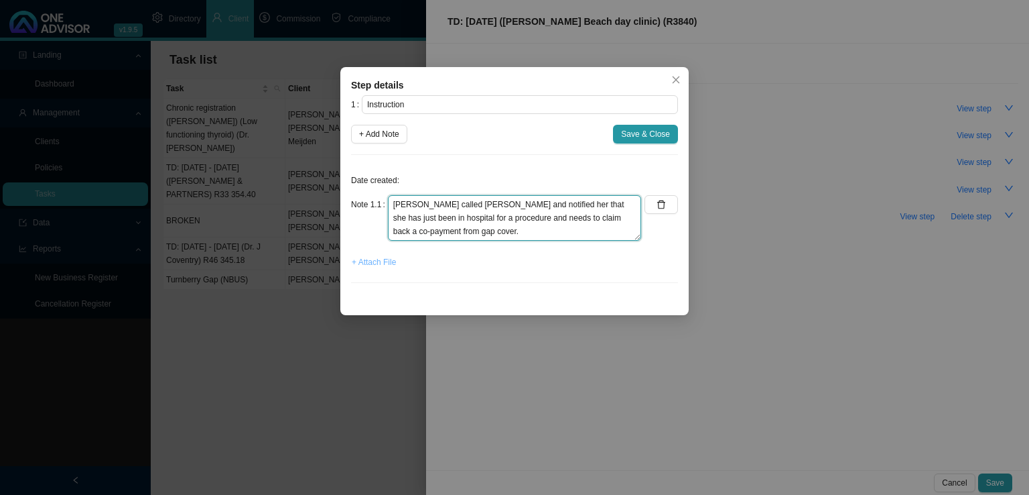
type textarea "[PERSON_NAME] called [PERSON_NAME] and notified her that she has just been in h…"
click at [376, 263] on span "+ Attach File" at bounding box center [374, 261] width 44 height 13
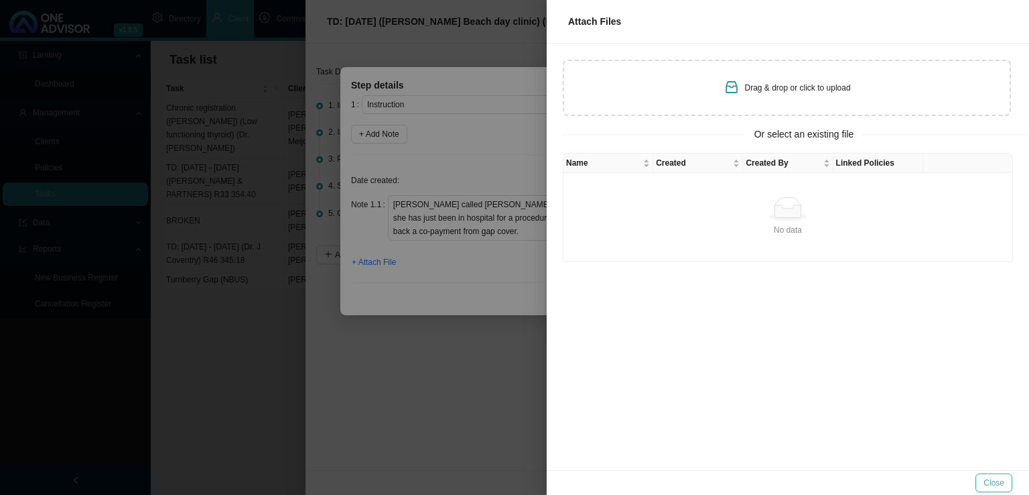
click at [983, 484] on button "Close" at bounding box center [994, 482] width 37 height 19
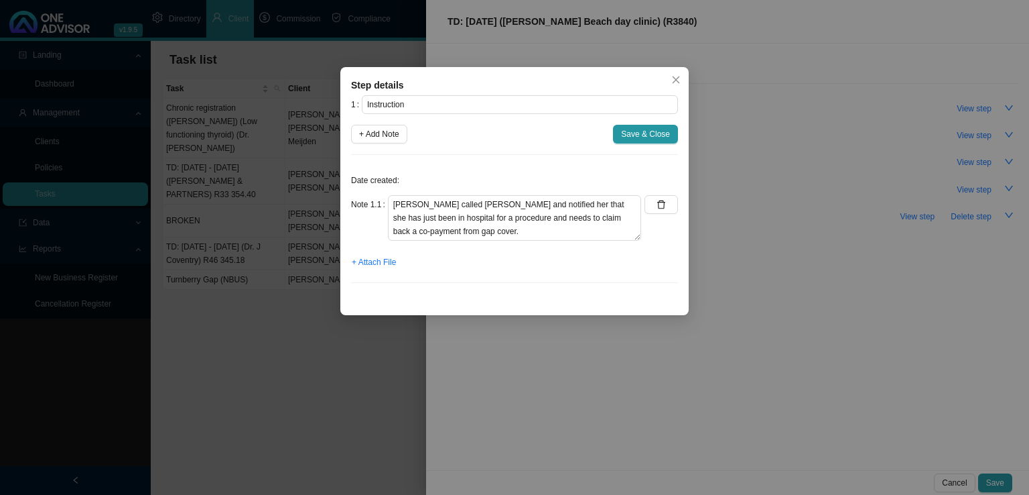
click at [651, 123] on div "1 Instruction + Add Note Save & Close Date created: Note 1.1 [PERSON_NAME] call…" at bounding box center [514, 194] width 327 height 198
click at [648, 133] on span "Save & Close" at bounding box center [645, 133] width 49 height 13
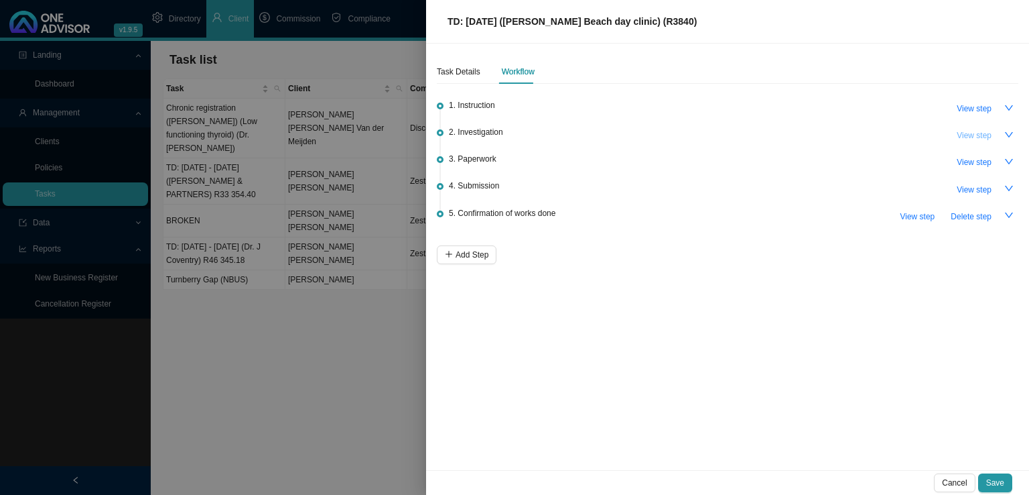
click at [961, 143] on button "View step" at bounding box center [974, 135] width 51 height 19
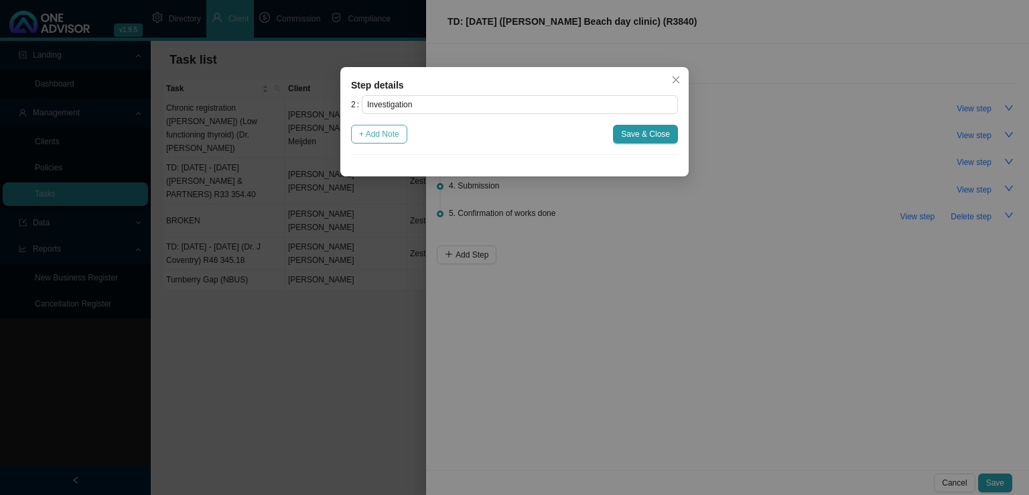
click at [394, 137] on span "+ Add Note" at bounding box center [379, 133] width 40 height 13
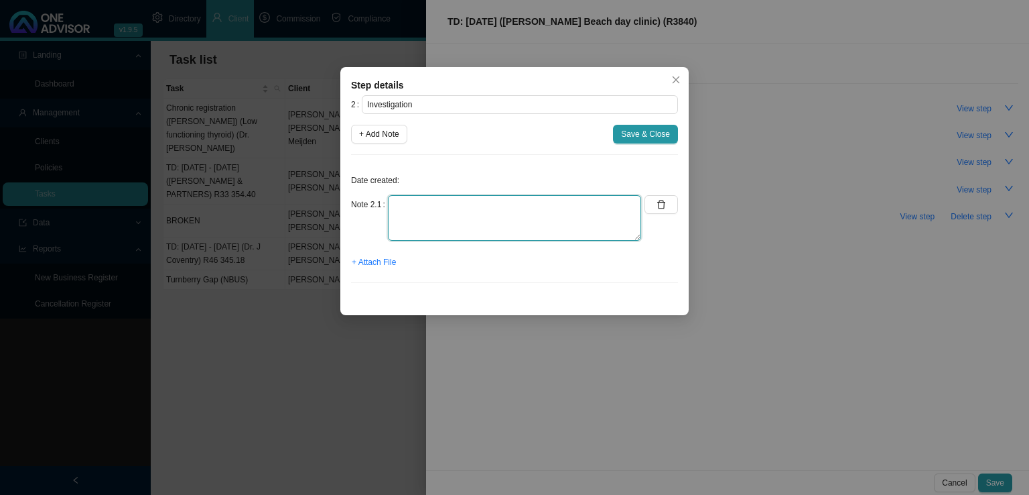
click at [399, 205] on textarea at bounding box center [514, 218] width 253 height 46
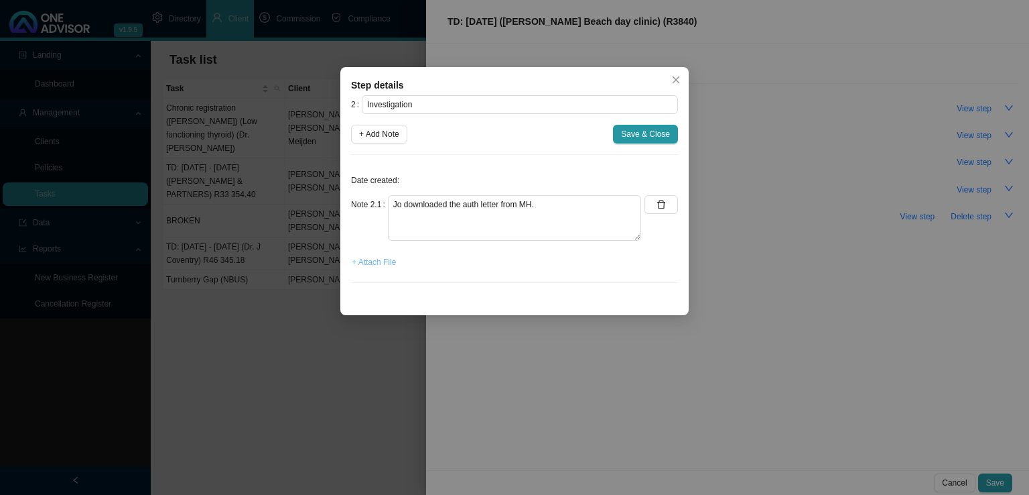
click at [379, 266] on span "+ Attach File" at bounding box center [374, 261] width 44 height 13
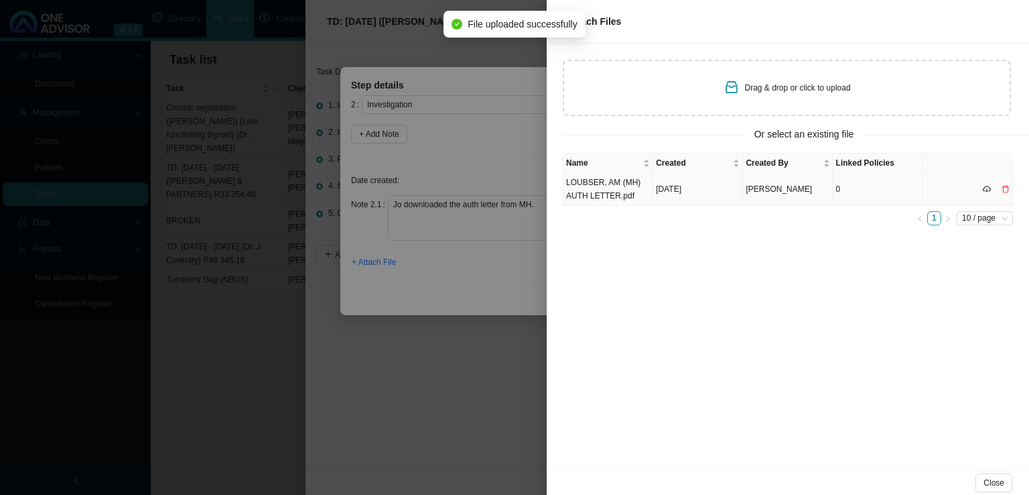
click at [630, 192] on td "LOUBSER, AM (MH) AUTH LETTER.pdf" at bounding box center [609, 189] width 90 height 33
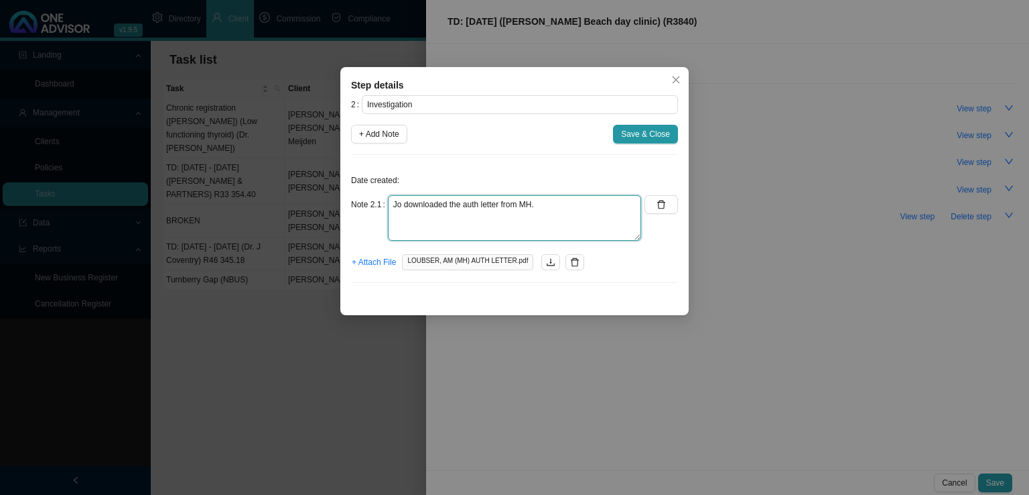
click at [550, 209] on textarea "Jo downloaded the auth letter from MH." at bounding box center [514, 218] width 253 height 46
type textarea "Jo downloaded the auth letter from MH. R3850 procedure co-payment. No CTH avail…"
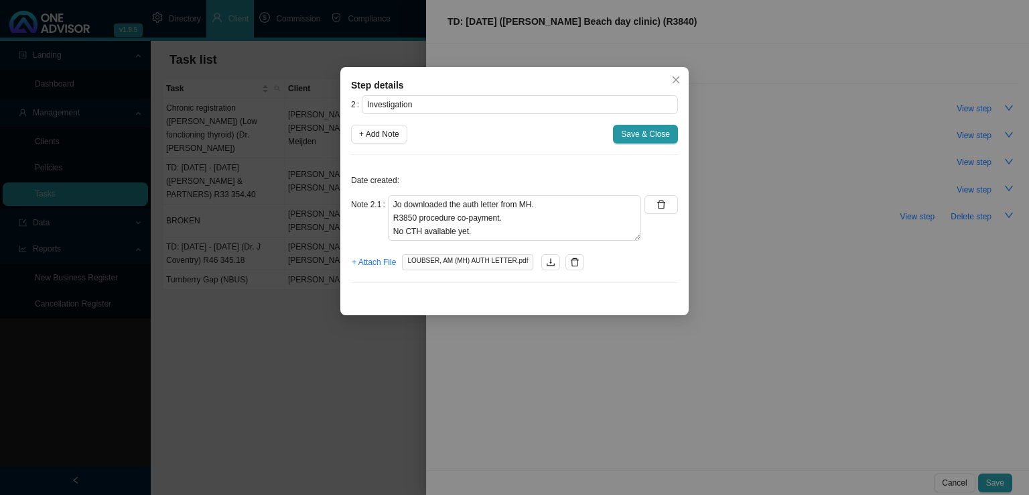
click at [631, 131] on span "Save & Close" at bounding box center [645, 133] width 49 height 13
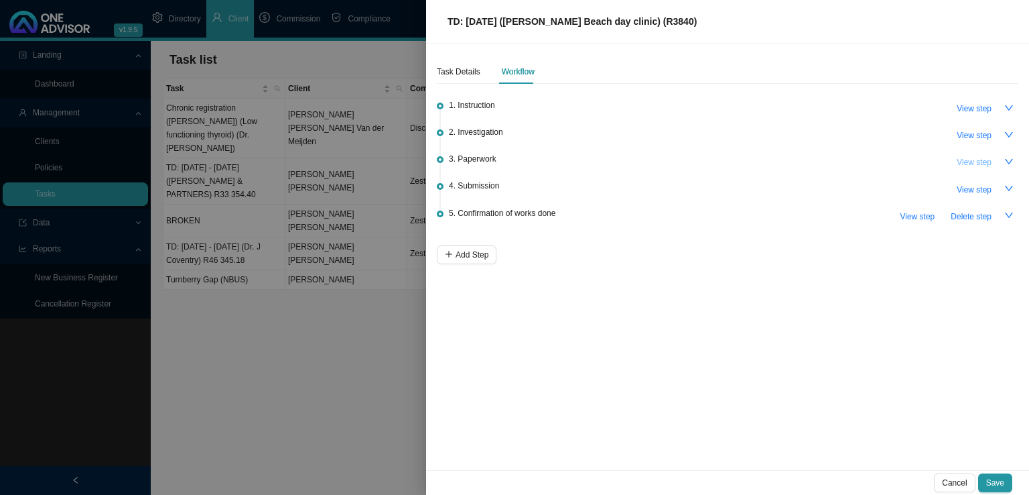
click at [976, 159] on span "View step" at bounding box center [974, 161] width 35 height 13
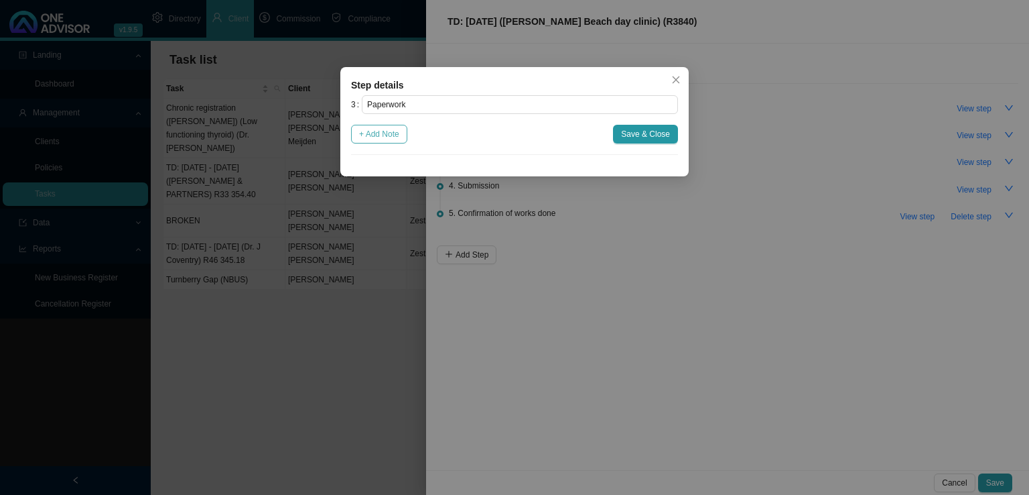
click at [383, 134] on span "+ Add Note" at bounding box center [379, 133] width 40 height 13
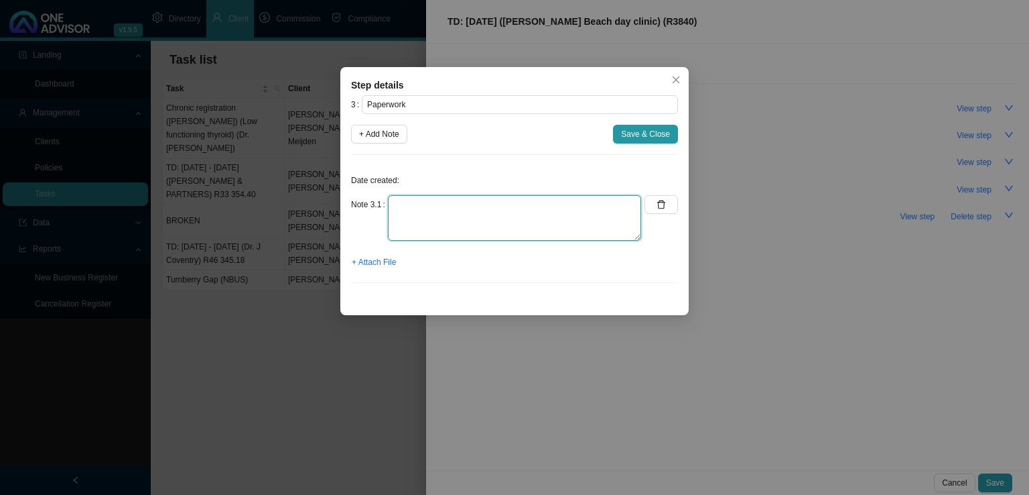
click at [410, 210] on textarea at bounding box center [514, 218] width 253 height 46
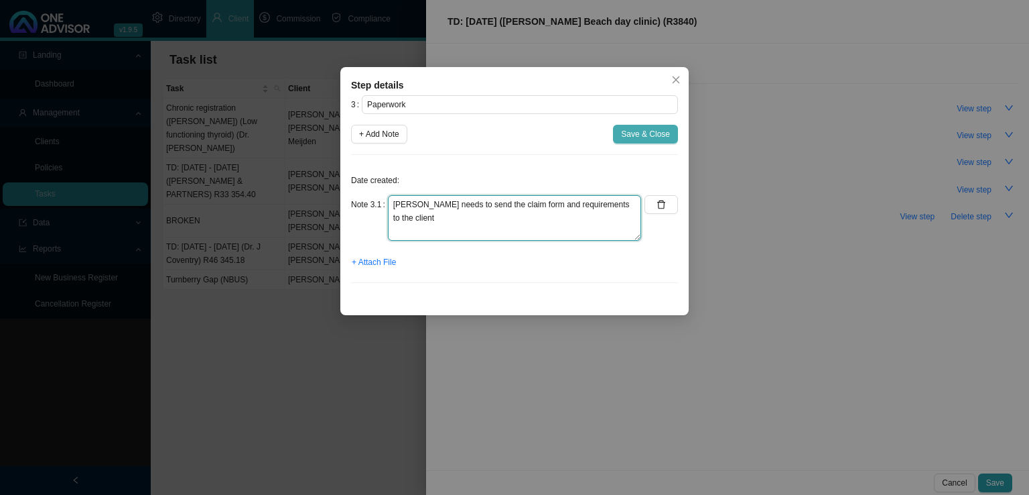
type textarea "[PERSON_NAME] needs to send the claim form and requirements to the client"
click at [636, 131] on span "Save & Close" at bounding box center [645, 133] width 49 height 13
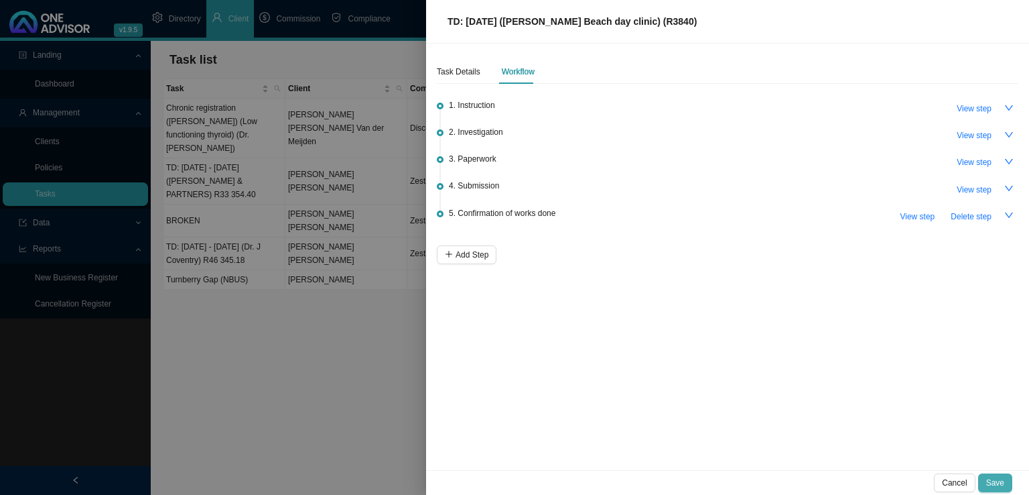
click at [1009, 481] on button "Save" at bounding box center [996, 482] width 34 height 19
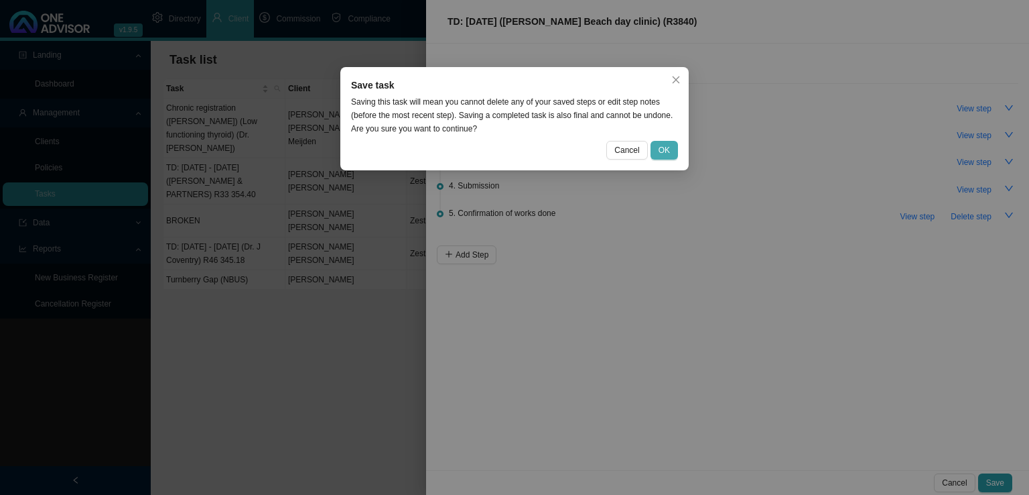
click at [666, 153] on span "OK" at bounding box center [664, 149] width 11 height 13
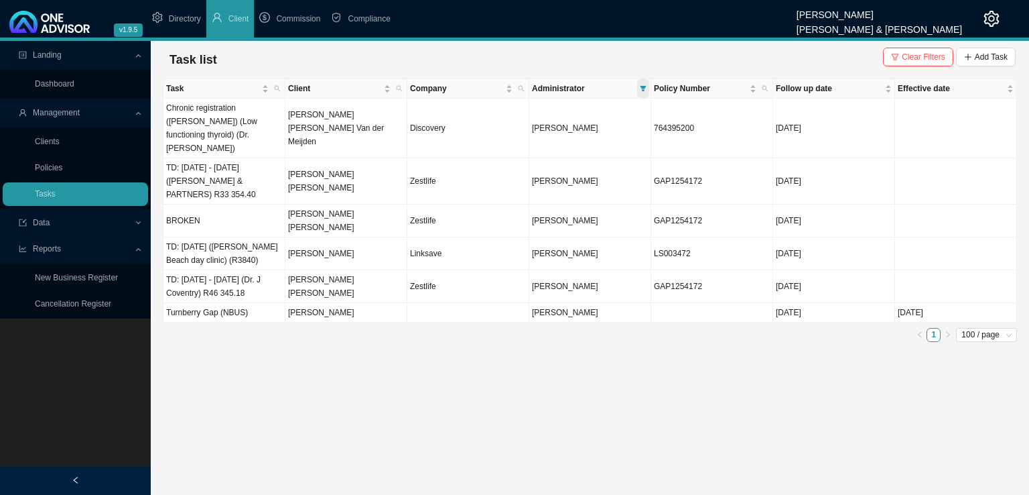
click at [645, 89] on icon "filter" at bounding box center [643, 88] width 7 height 7
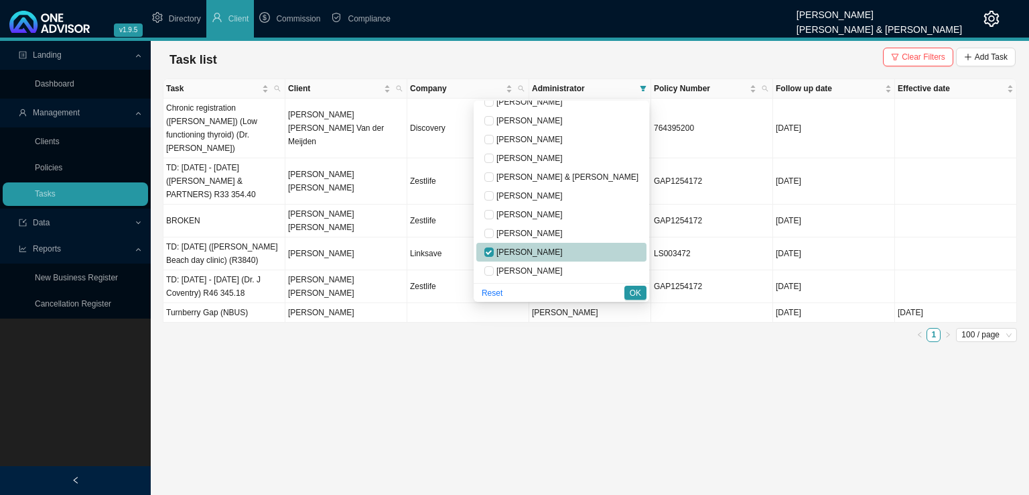
click at [556, 249] on span "[PERSON_NAME]" at bounding box center [528, 251] width 69 height 9
checkbox input "false"
click at [563, 212] on span "[PERSON_NAME]" at bounding box center [528, 214] width 69 height 9
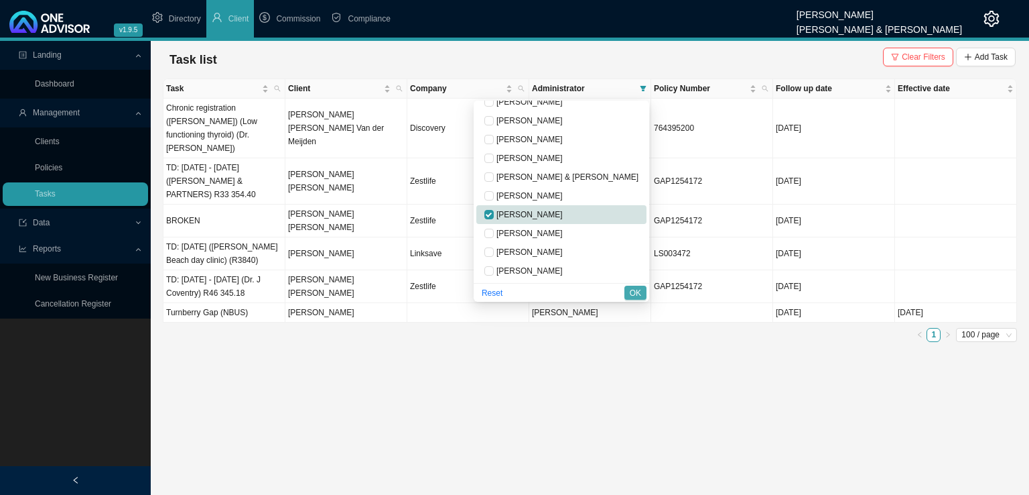
click at [632, 292] on span "OK" at bounding box center [635, 292] width 11 height 13
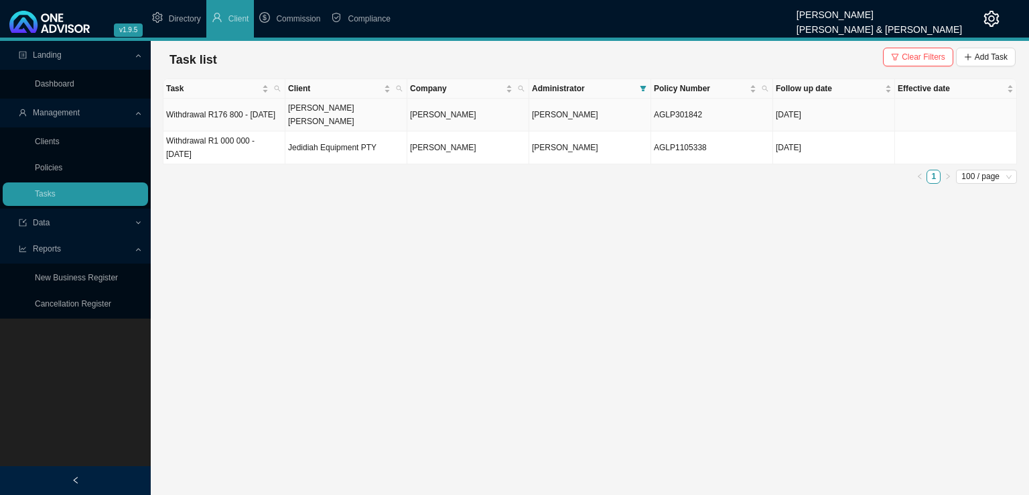
click at [231, 117] on td "Withdrawal R176 800 - [DATE]" at bounding box center [225, 115] width 122 height 33
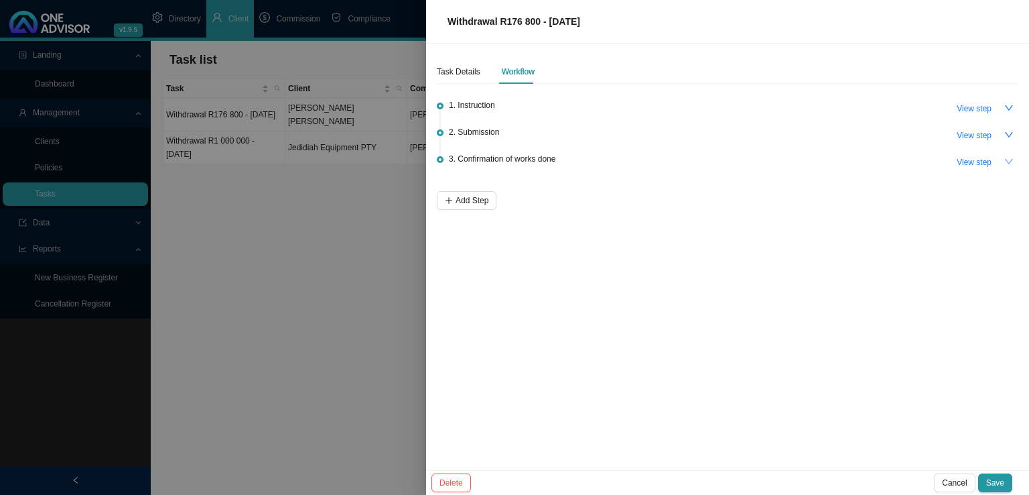
click at [1008, 160] on icon "down" at bounding box center [1009, 161] width 9 height 9
click at [1009, 161] on icon "up" at bounding box center [1009, 161] width 9 height 9
click at [1005, 133] on icon "down" at bounding box center [1009, 134] width 9 height 9
click at [1005, 133] on icon "up" at bounding box center [1009, 134] width 9 height 9
click at [1006, 107] on icon "down" at bounding box center [1009, 107] width 9 height 9
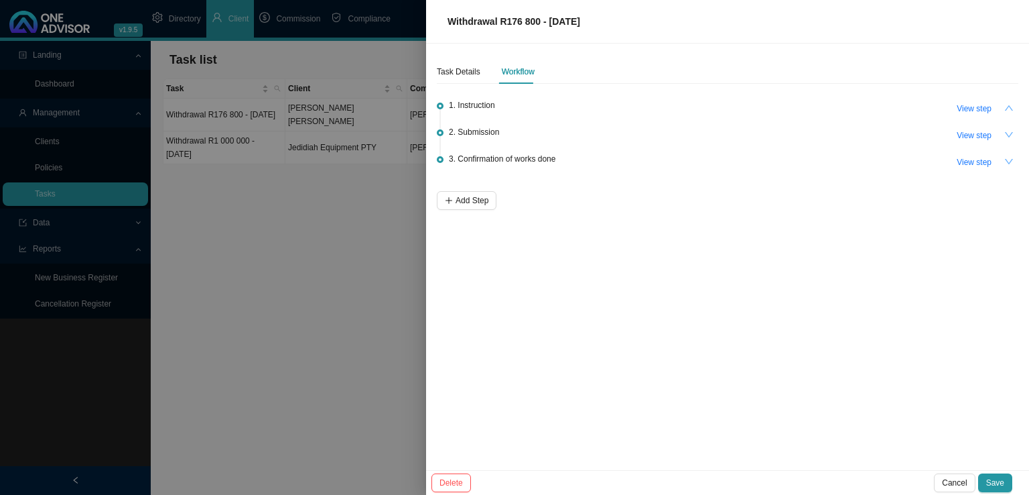
click at [1006, 107] on icon "up" at bounding box center [1009, 107] width 9 height 9
click at [452, 71] on div "Task Details" at bounding box center [459, 71] width 44 height 13
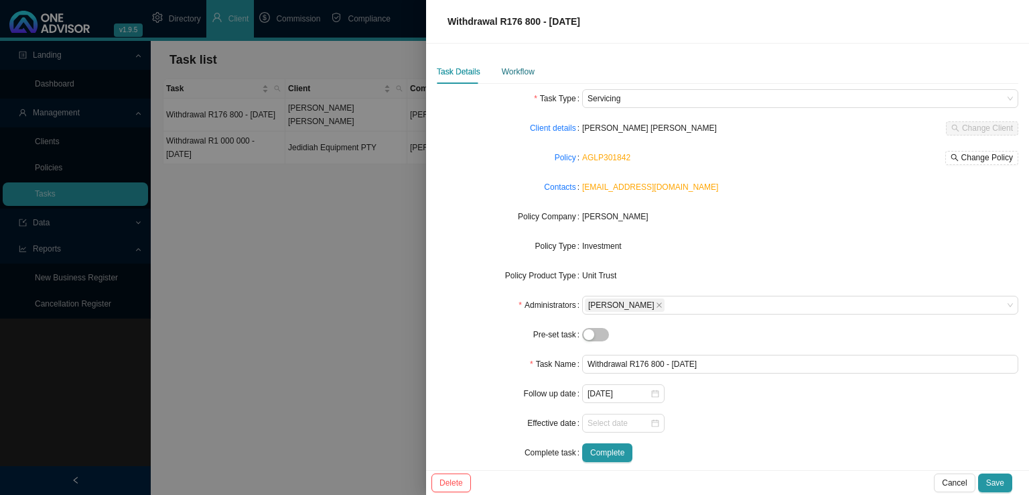
click at [525, 68] on div "Workflow" at bounding box center [518, 71] width 33 height 13
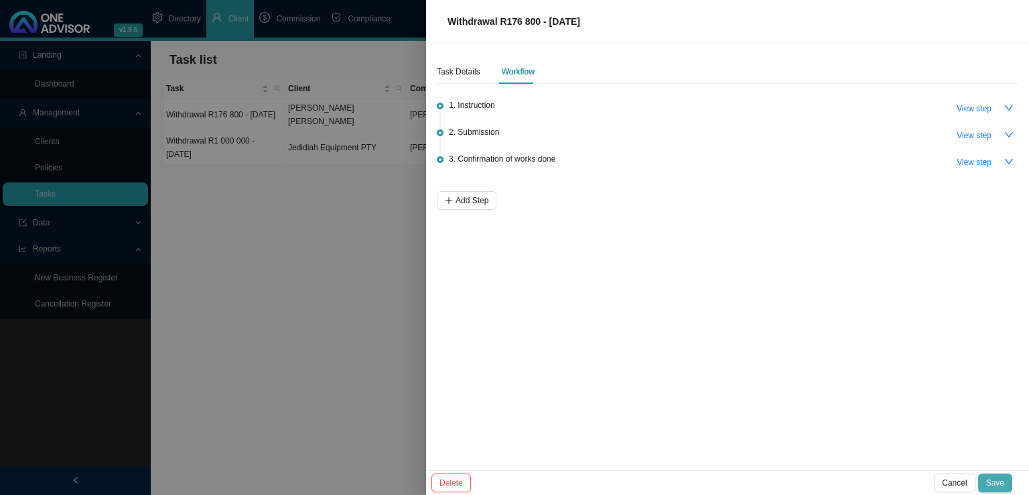
click at [1006, 478] on button "Save" at bounding box center [996, 482] width 34 height 19
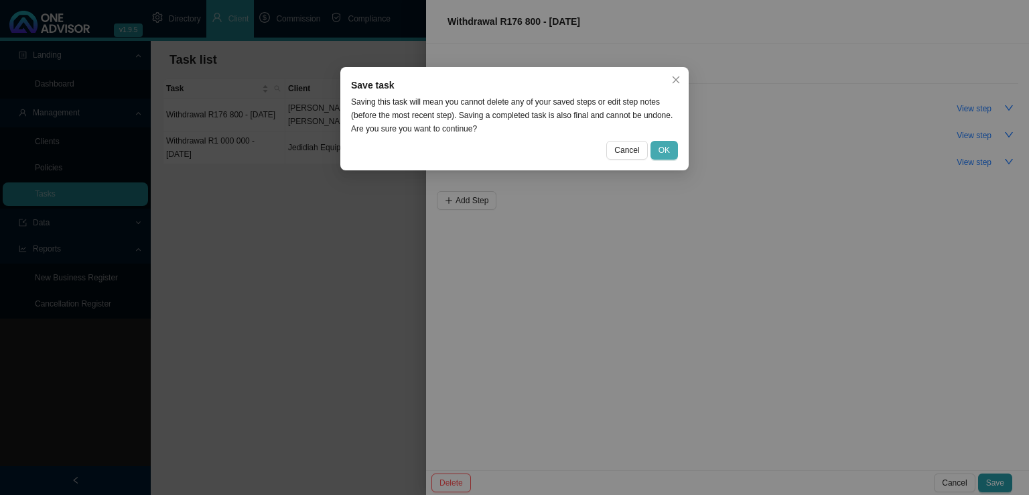
click at [676, 147] on button "OK" at bounding box center [664, 150] width 27 height 19
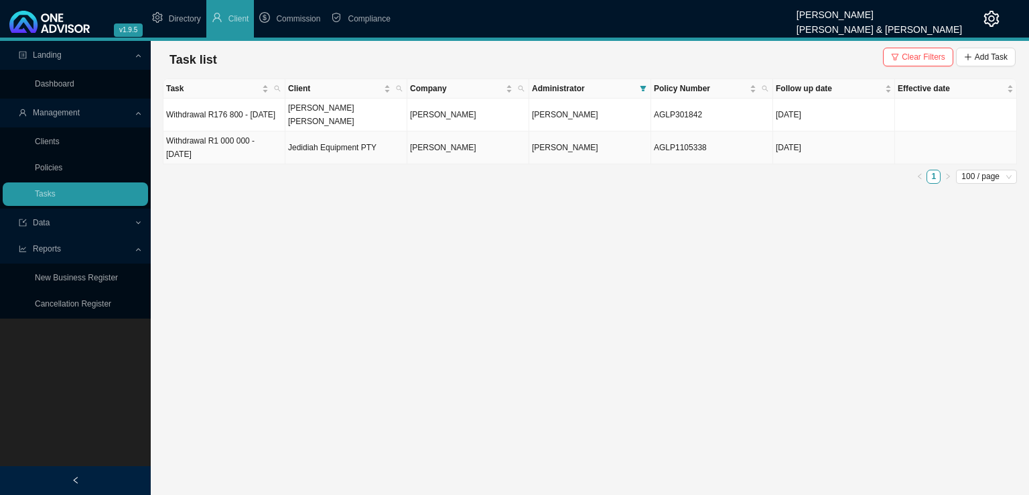
click at [334, 149] on td "Jedidiah Equipment PTY" at bounding box center [347, 147] width 122 height 33
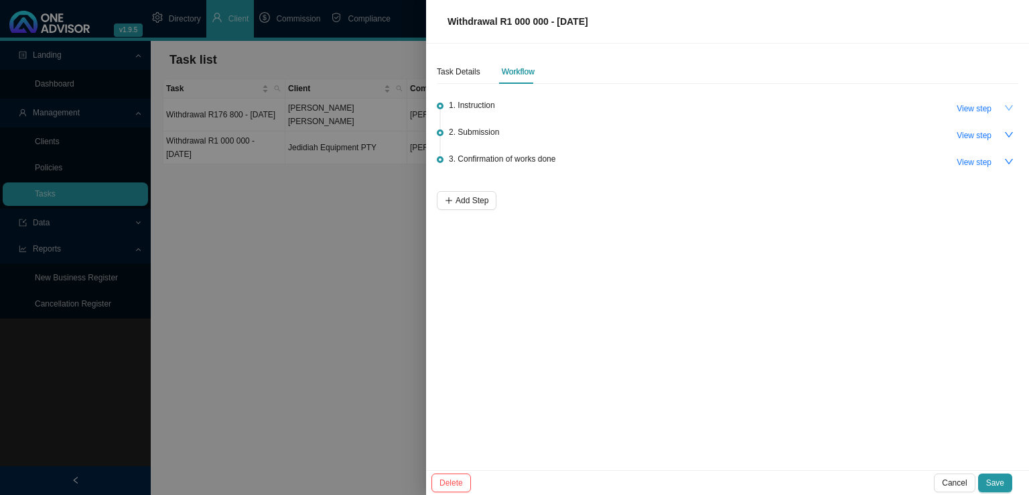
click at [1007, 106] on icon "down" at bounding box center [1009, 107] width 9 height 9
click at [1007, 107] on icon "up" at bounding box center [1009, 107] width 9 height 9
click at [1007, 473] on button "Save" at bounding box center [996, 482] width 34 height 19
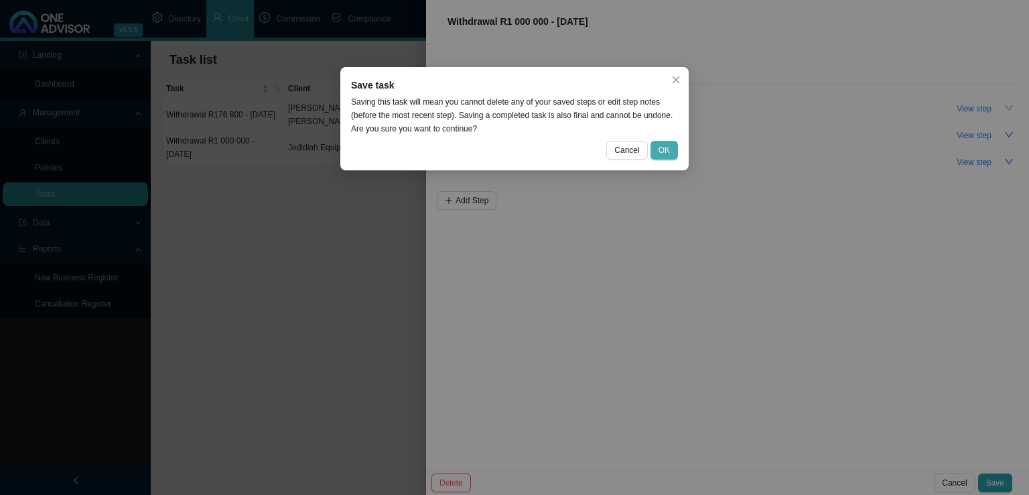
click at [660, 151] on span "OK" at bounding box center [664, 149] width 11 height 13
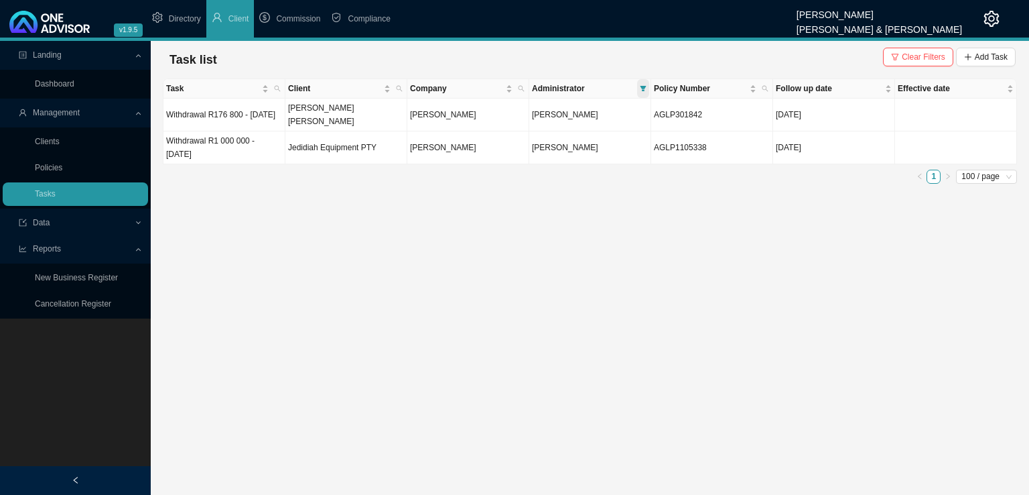
click at [645, 86] on icon "filter" at bounding box center [644, 88] width 6 height 5
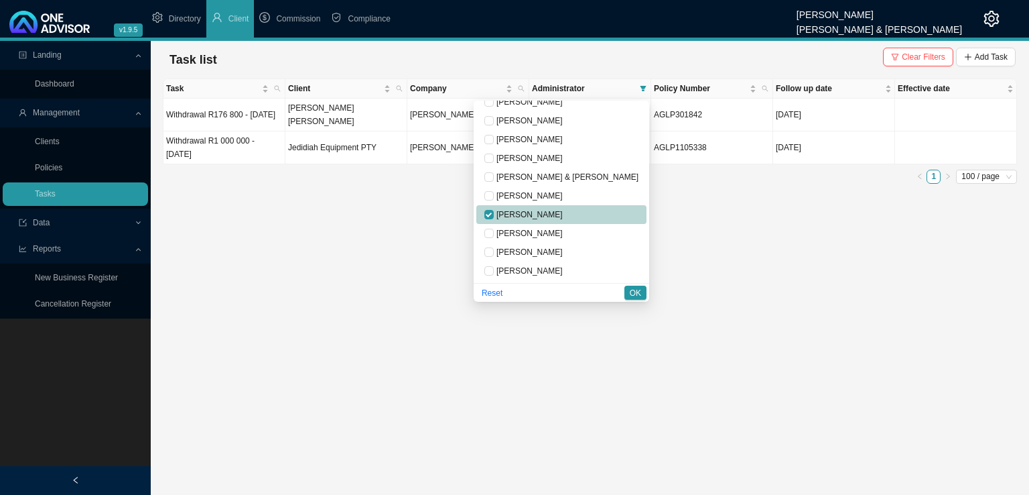
drag, startPoint x: 560, startPoint y: 214, endPoint x: 579, endPoint y: 199, distance: 24.3
click at [560, 215] on span "[PERSON_NAME]" at bounding box center [528, 214] width 69 height 9
checkbox input "false"
click at [563, 121] on span "[PERSON_NAME]" at bounding box center [528, 120] width 69 height 9
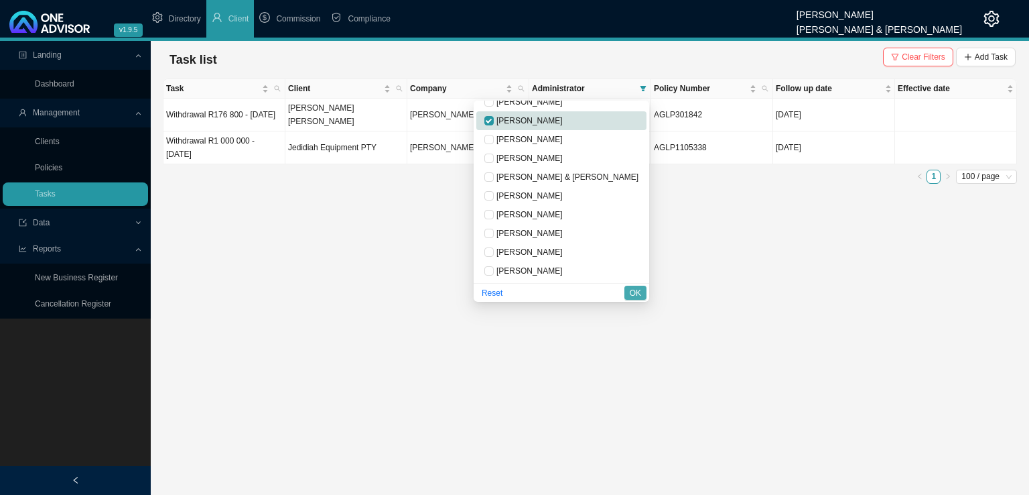
click at [639, 294] on span "OK" at bounding box center [635, 292] width 11 height 13
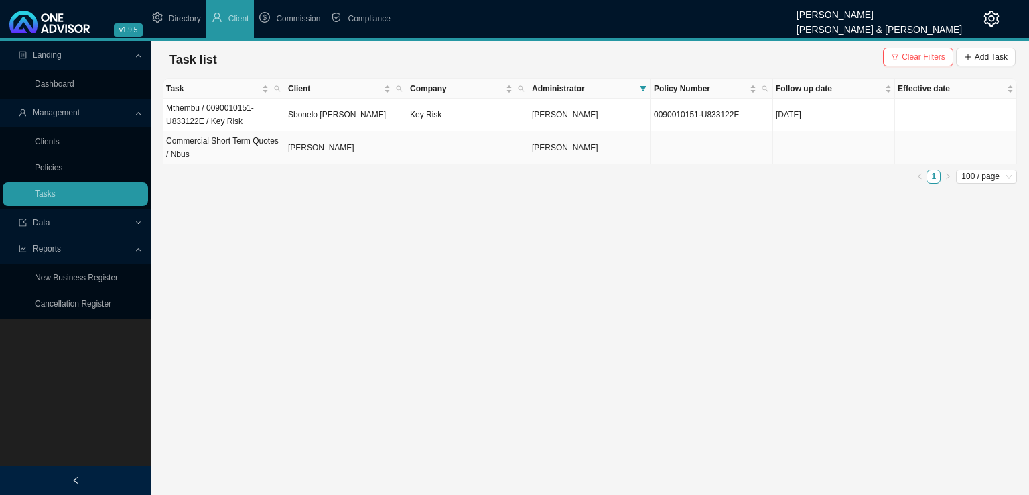
click at [319, 149] on td "[PERSON_NAME]" at bounding box center [347, 147] width 122 height 33
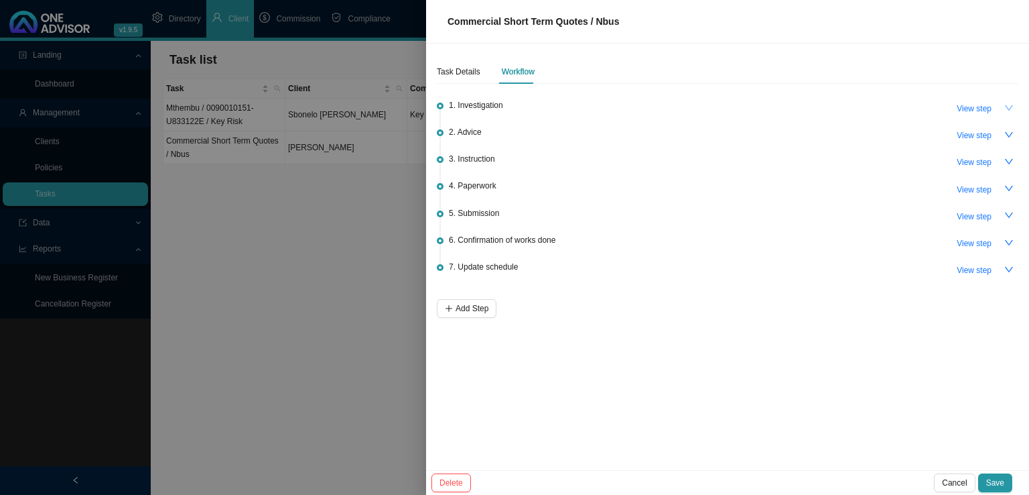
click at [1010, 108] on icon "down" at bounding box center [1009, 107] width 9 height 9
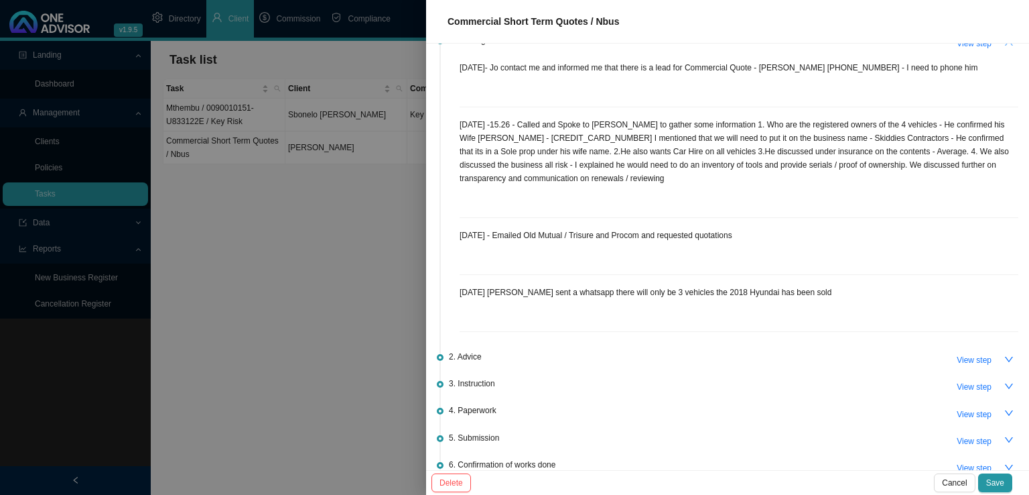
scroll to position [0, 0]
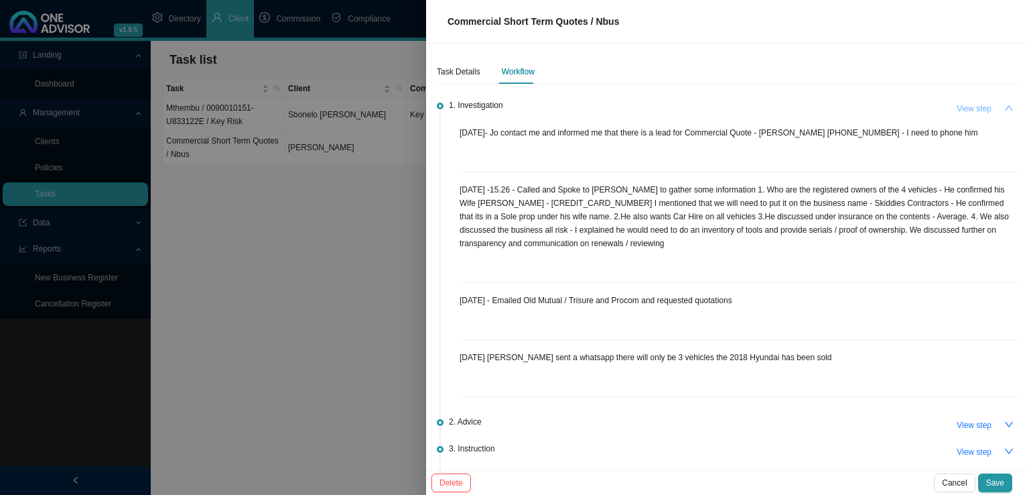
click at [957, 109] on span "View step" at bounding box center [974, 108] width 35 height 13
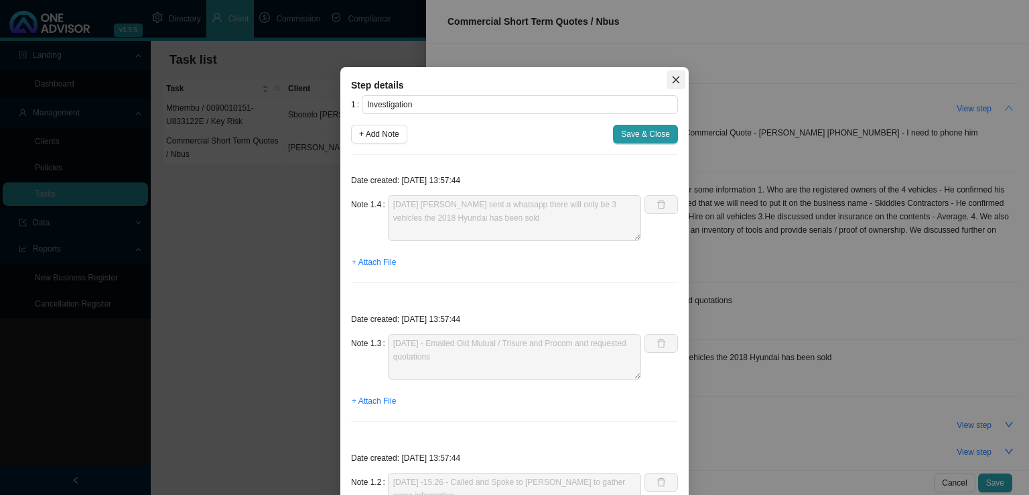
click at [673, 78] on icon "close" at bounding box center [676, 79] width 7 height 7
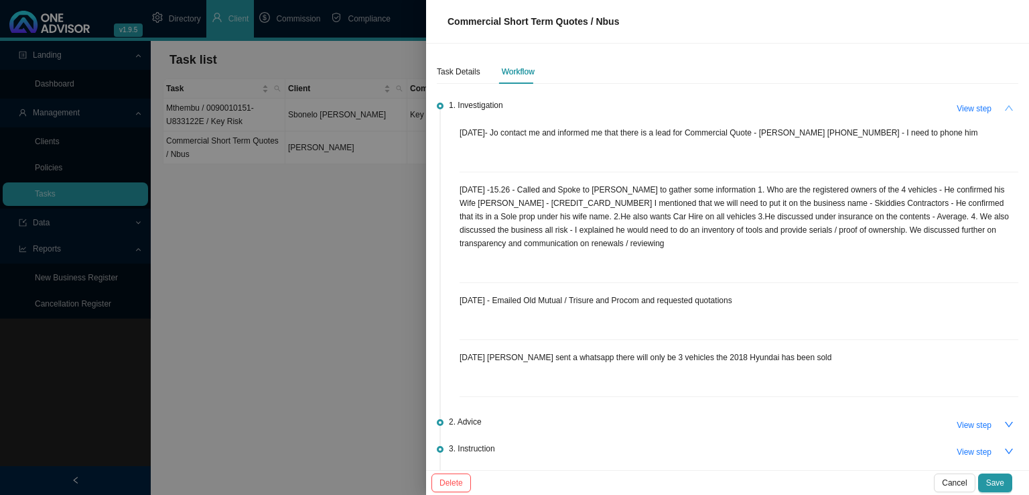
scroll to position [67, 0]
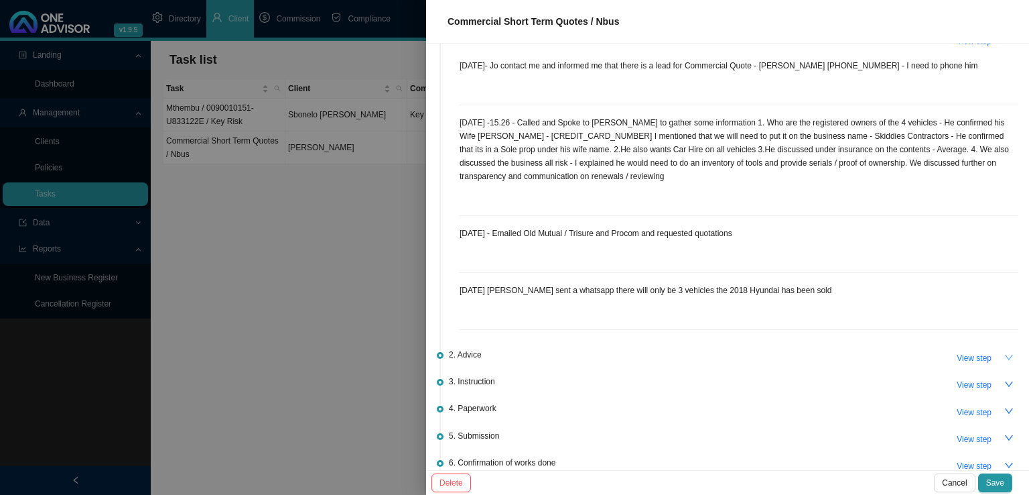
click at [1005, 353] on icon "down" at bounding box center [1009, 357] width 9 height 9
click at [1005, 354] on icon "up" at bounding box center [1009, 357] width 9 height 9
click at [287, 310] on div at bounding box center [514, 247] width 1029 height 495
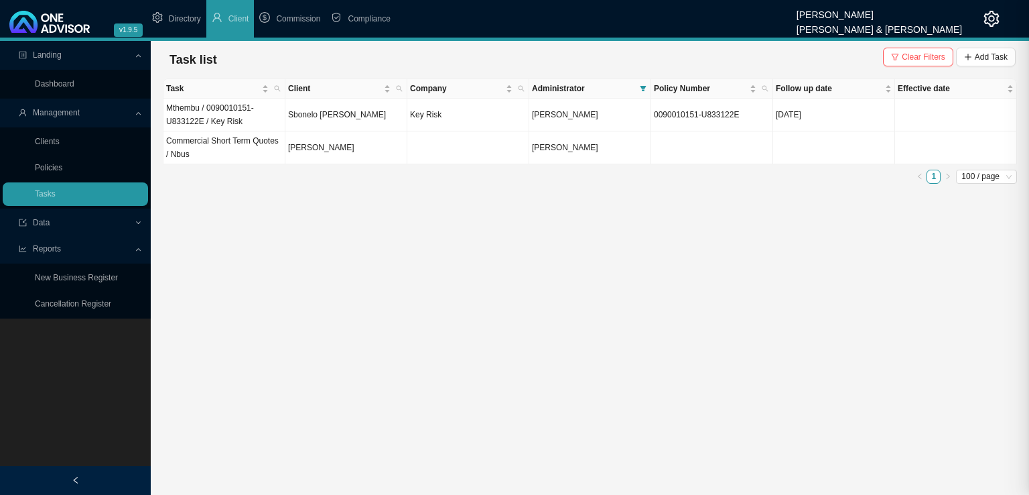
scroll to position [0, 0]
click at [56, 189] on link "Tasks" at bounding box center [45, 193] width 21 height 9
click at [643, 86] on icon "filter" at bounding box center [644, 88] width 6 height 5
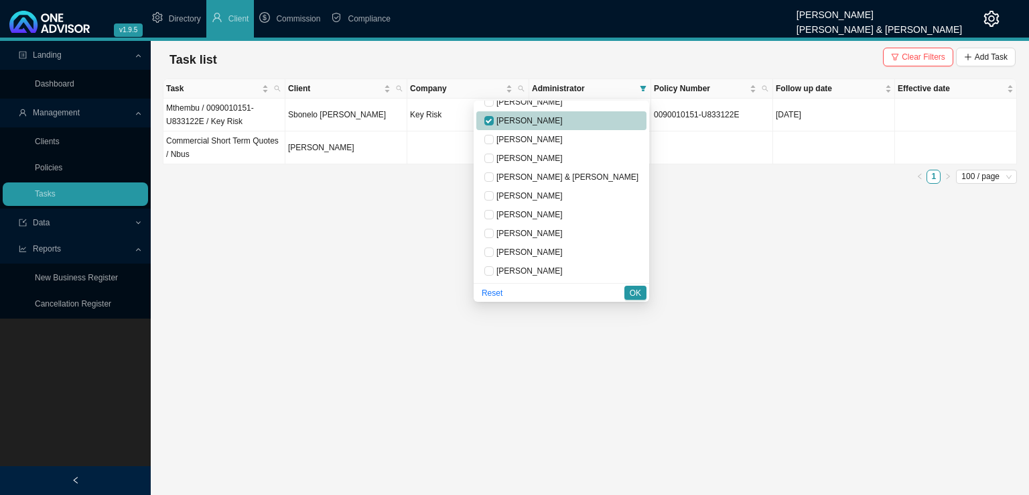
click at [547, 120] on span "[PERSON_NAME]" at bounding box center [528, 120] width 69 height 9
checkbox input "false"
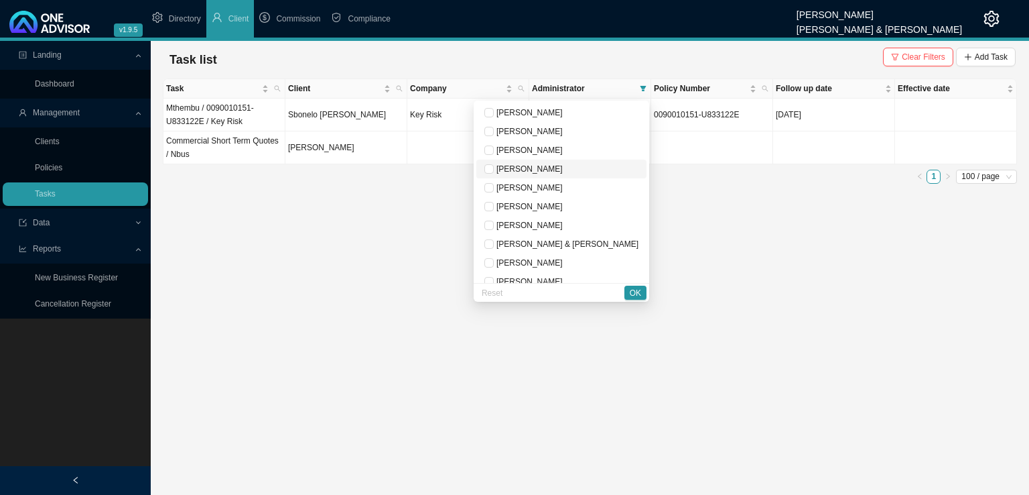
click at [563, 172] on span "[PERSON_NAME]" at bounding box center [528, 168] width 69 height 9
checkbox input "true"
click at [633, 287] on span "OK" at bounding box center [635, 292] width 11 height 13
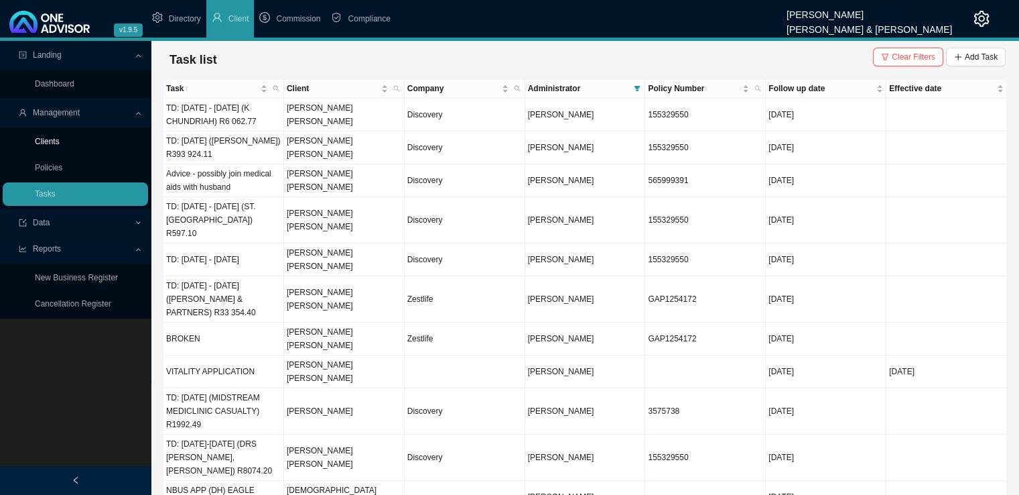
click at [47, 140] on link "Clients" at bounding box center [47, 141] width 25 height 9
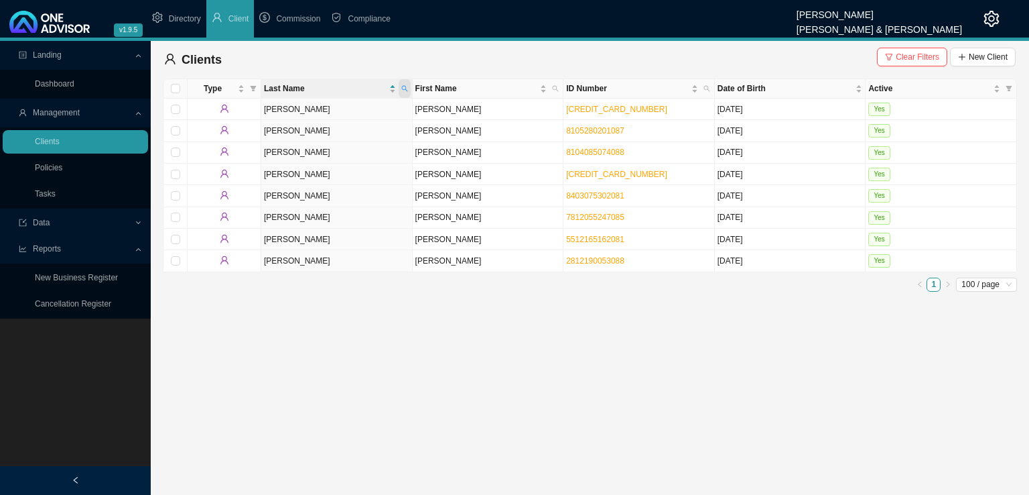
click at [404, 89] on icon "search" at bounding box center [404, 89] width 6 height 6
type input "kohler"
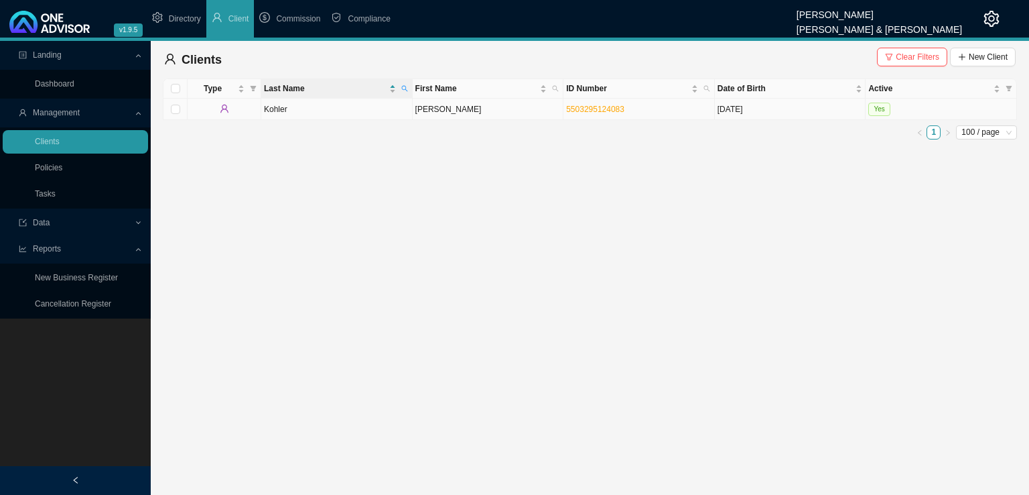
click at [356, 114] on td "Kohler" at bounding box center [336, 109] width 151 height 21
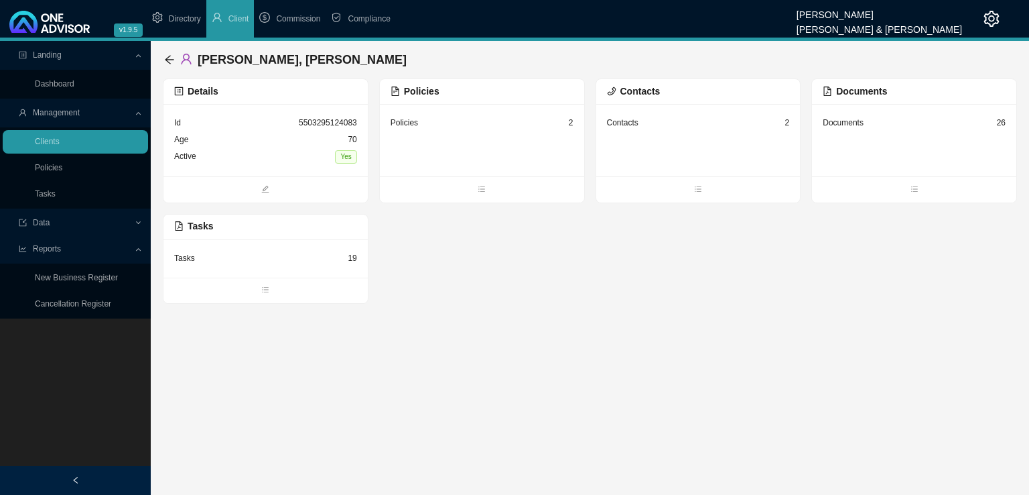
click at [473, 143] on div "Policies 2" at bounding box center [482, 140] width 204 height 72
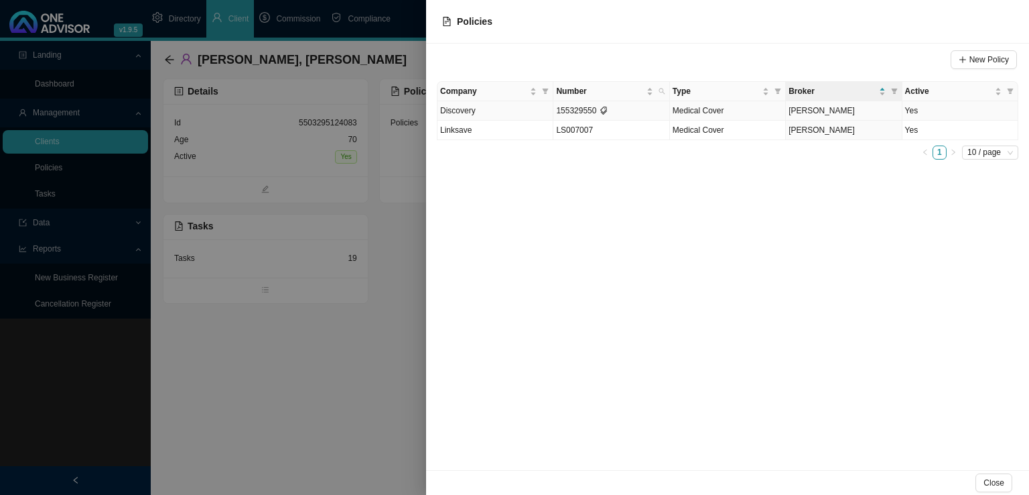
click at [515, 103] on td "Discovery" at bounding box center [496, 110] width 116 height 19
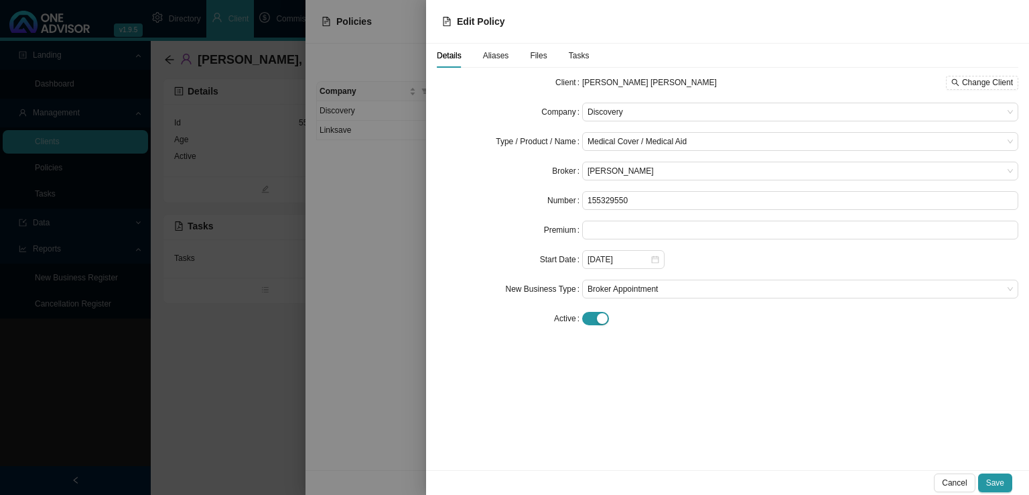
click at [587, 49] on div "Details Aliases Files Tasks" at bounding box center [718, 56] width 562 height 24
click at [579, 60] on span "Tasks" at bounding box center [579, 56] width 21 height 8
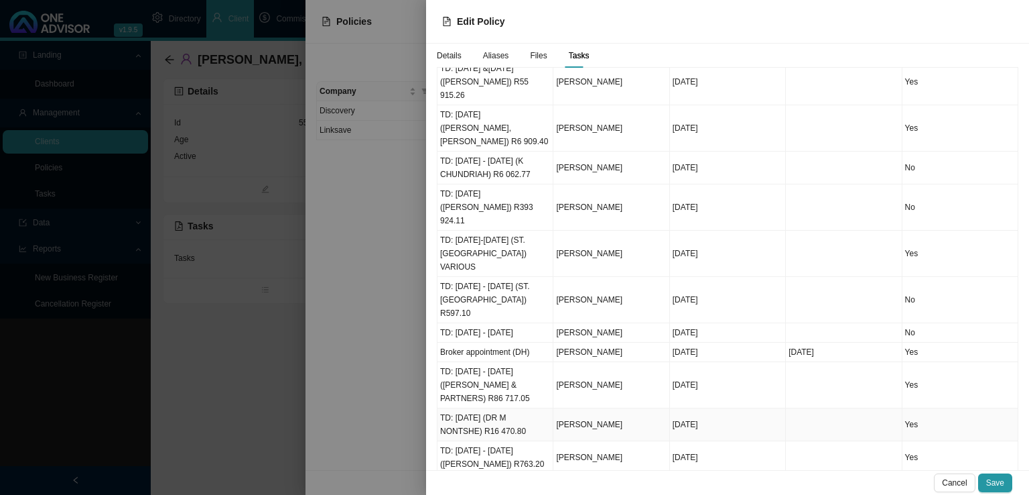
scroll to position [134, 0]
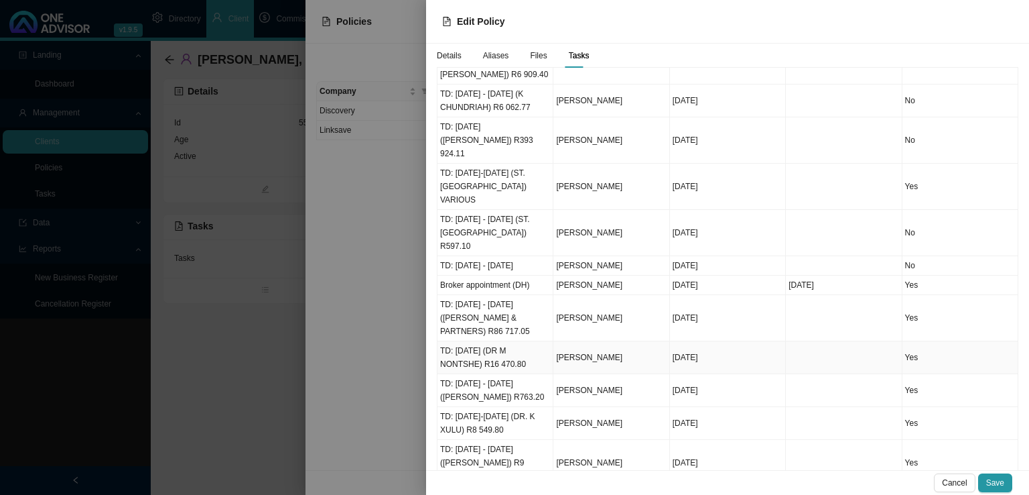
click at [513, 341] on td "TD: [DATE] (DR M NONTSHE) R16 470.80" at bounding box center [496, 357] width 116 height 33
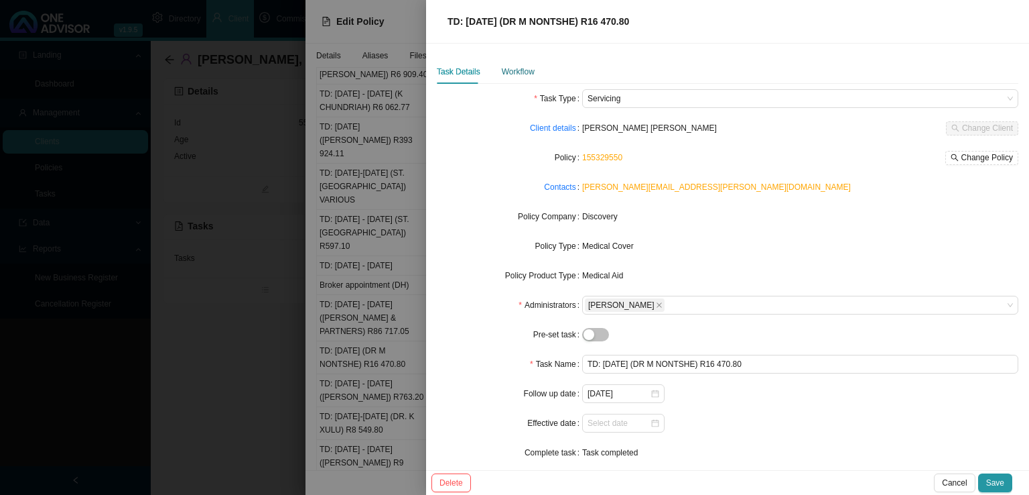
click at [530, 65] on div "Workflow" at bounding box center [518, 71] width 33 height 13
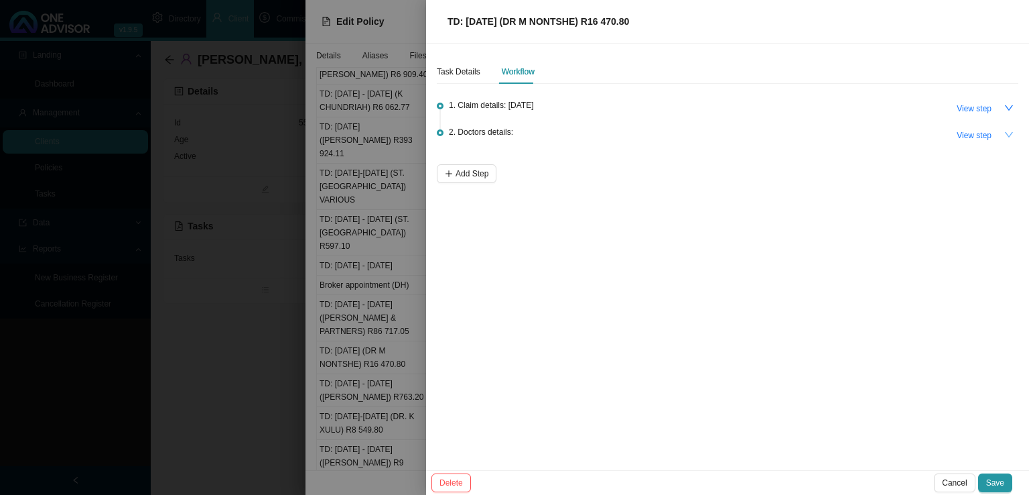
click at [1013, 132] on icon "down" at bounding box center [1009, 134] width 8 height 5
click at [355, 407] on div at bounding box center [514, 247] width 1029 height 495
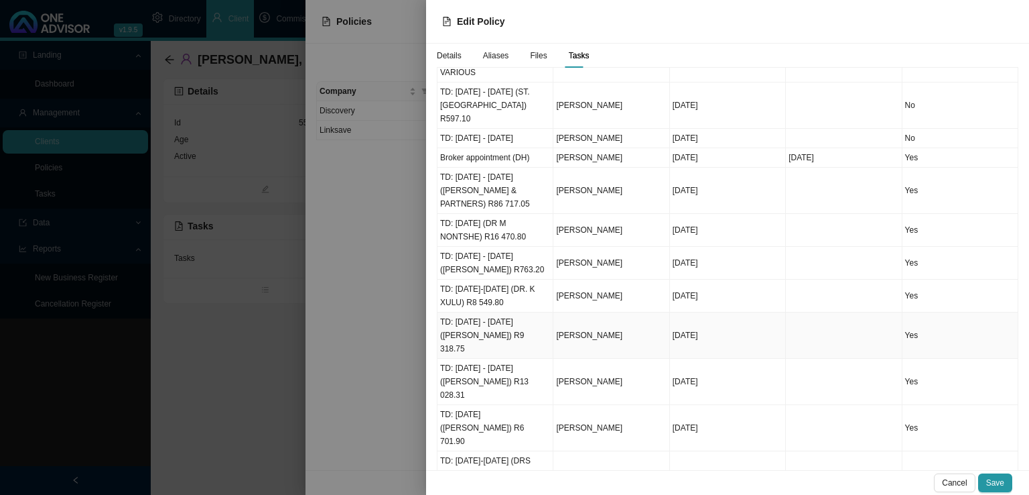
scroll to position [273, 0]
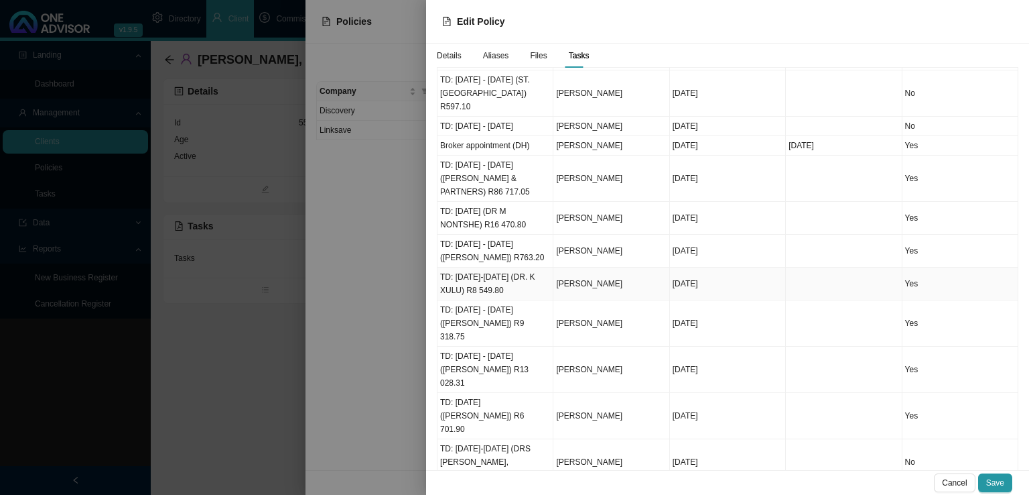
click at [497, 267] on td "TD: [DATE]-[DATE] (DR. K XULU) R8 549.80" at bounding box center [496, 283] width 116 height 33
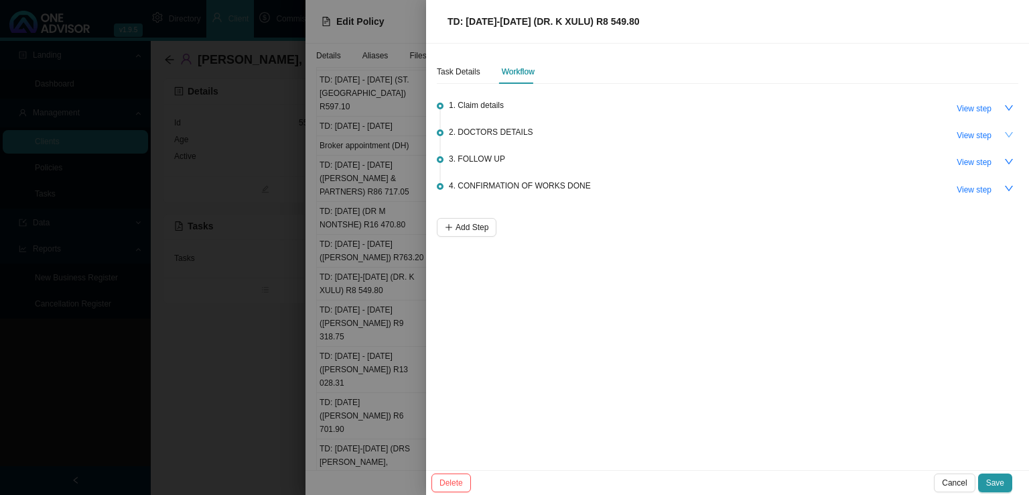
click at [1009, 130] on icon "down" at bounding box center [1009, 134] width 9 height 9
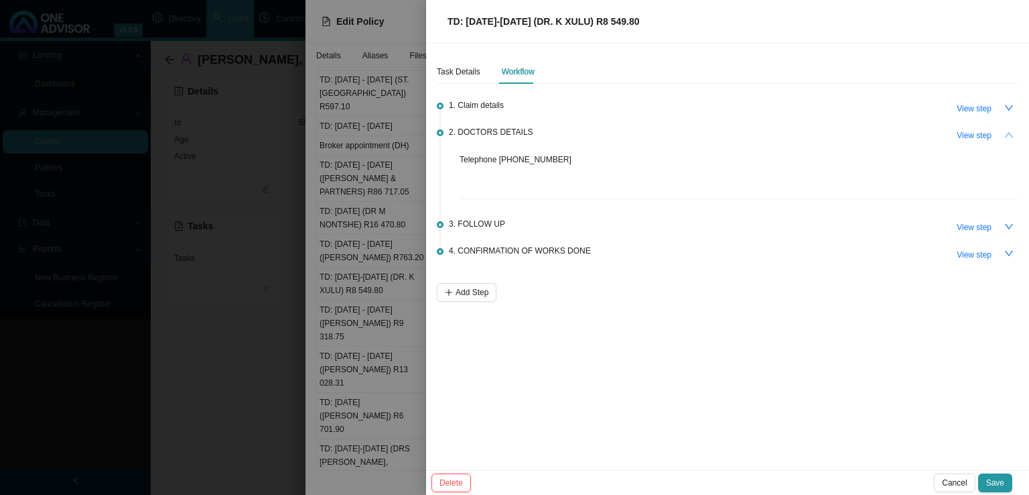
click at [1009, 130] on icon "up" at bounding box center [1009, 134] width 9 height 9
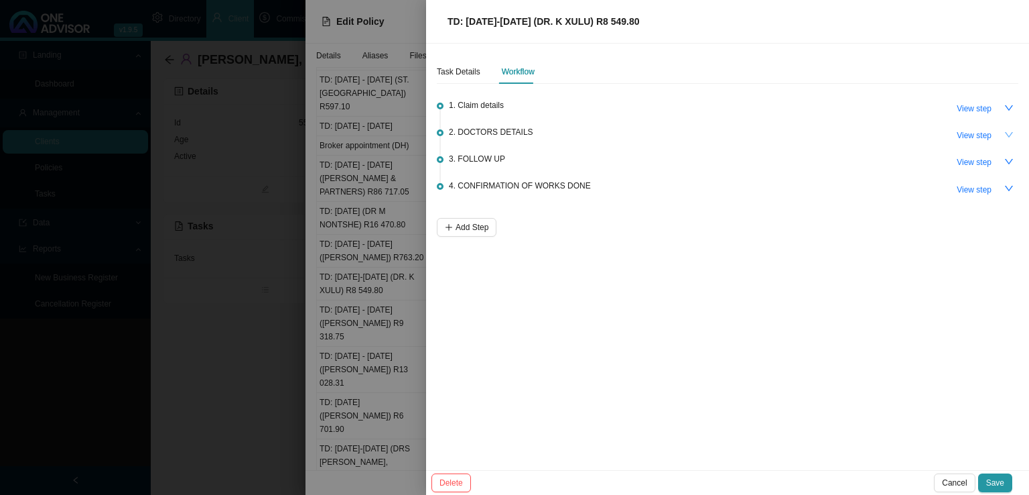
click at [536, 349] on div "Task Details Workflow 1. Claim details View step 2. DOCTORS DETAILS View step 3…" at bounding box center [727, 257] width 603 height 426
click at [396, 462] on div at bounding box center [514, 247] width 1029 height 495
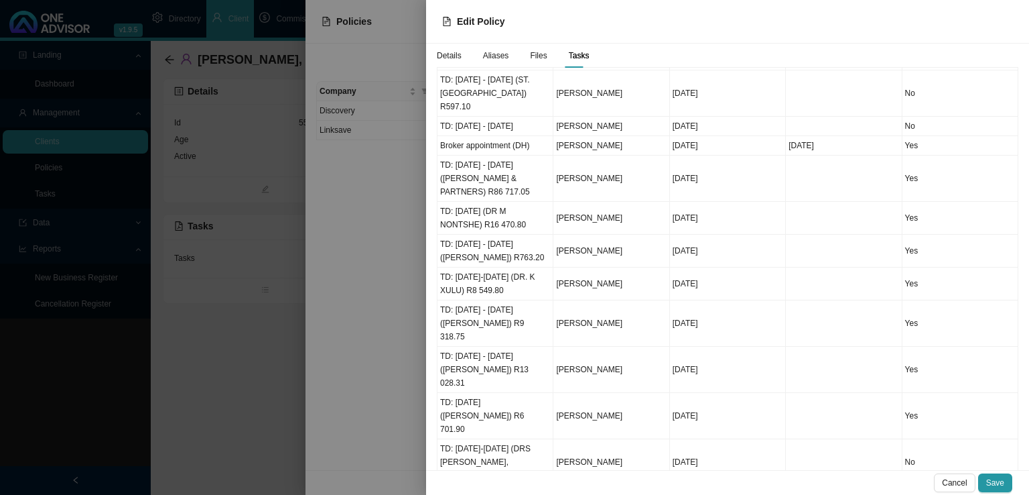
click at [383, 460] on div at bounding box center [514, 247] width 1029 height 495
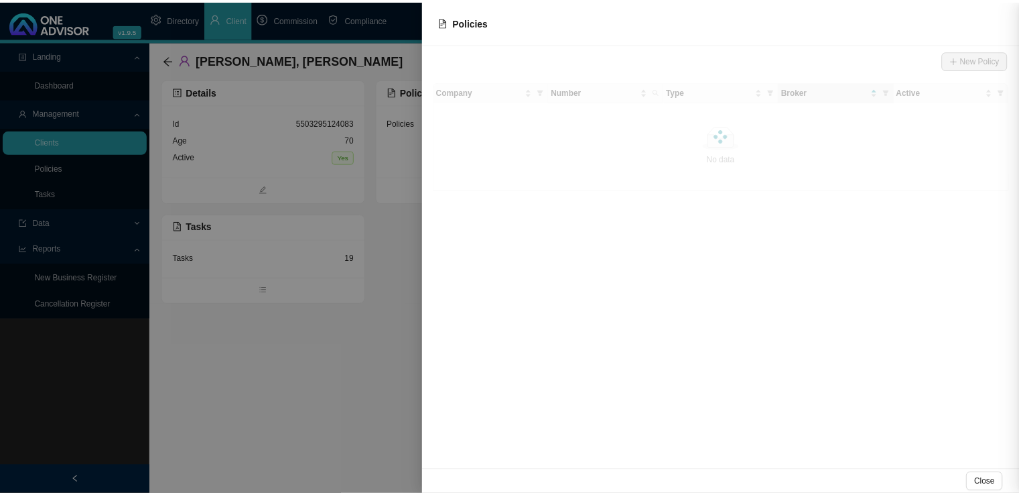
scroll to position [0, 0]
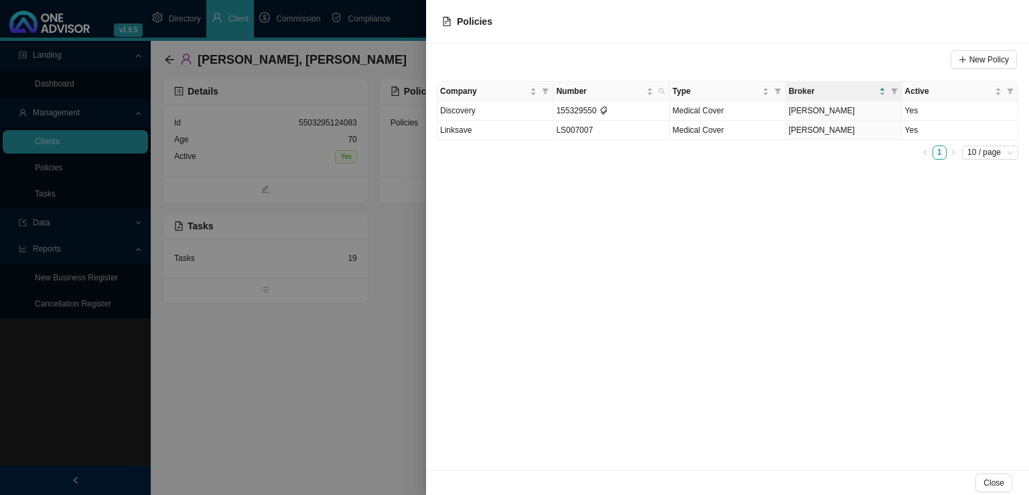
click at [271, 369] on div at bounding box center [514, 247] width 1029 height 495
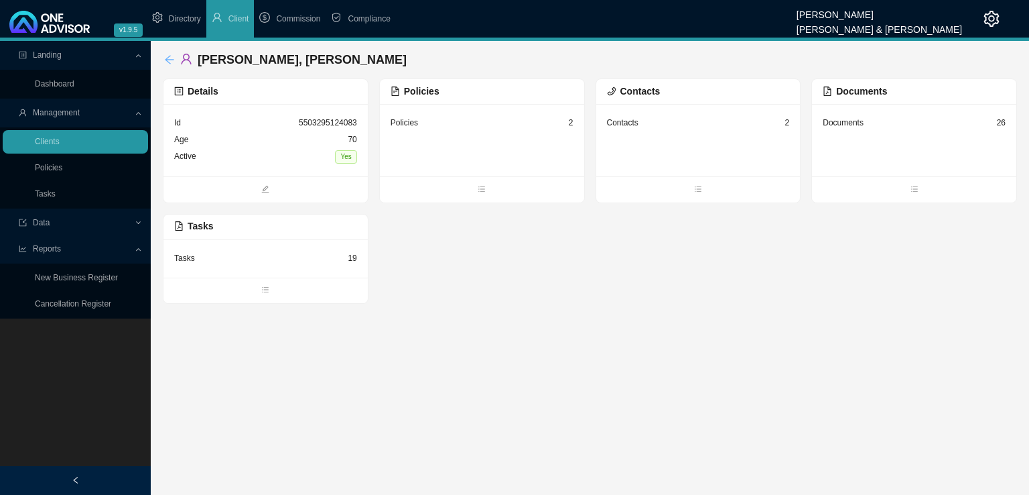
click at [167, 62] on icon "arrow-left" at bounding box center [169, 59] width 11 height 11
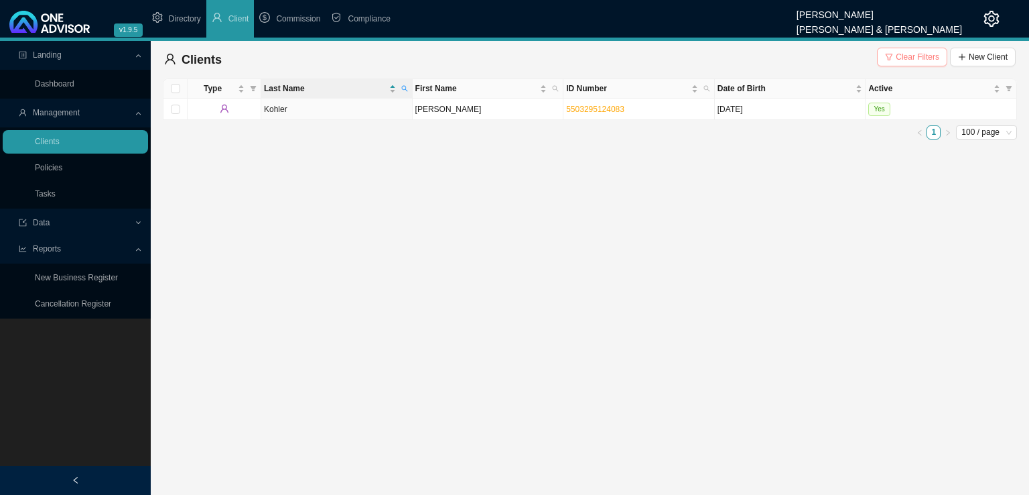
click at [908, 65] on button "Clear Filters" at bounding box center [912, 57] width 70 height 19
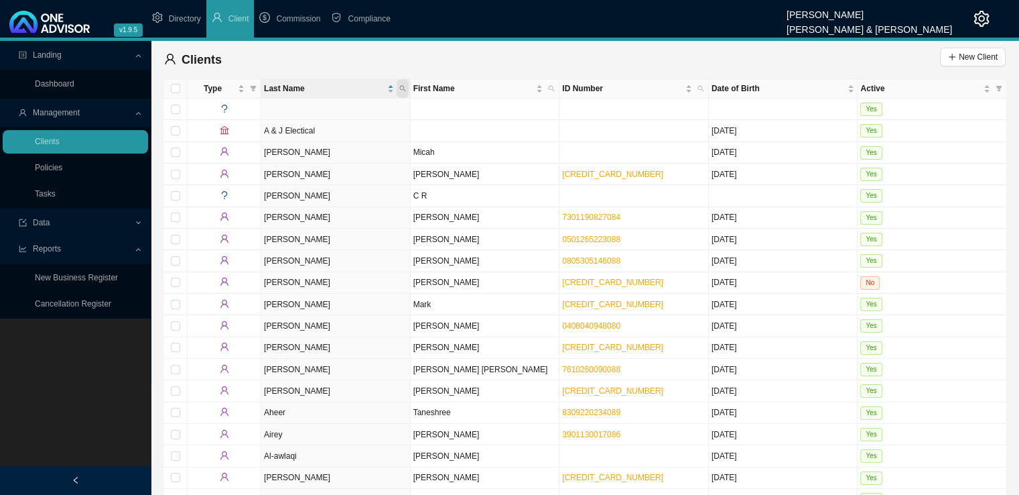
click at [402, 90] on icon "search" at bounding box center [402, 88] width 7 height 7
type input "[PERSON_NAME]"
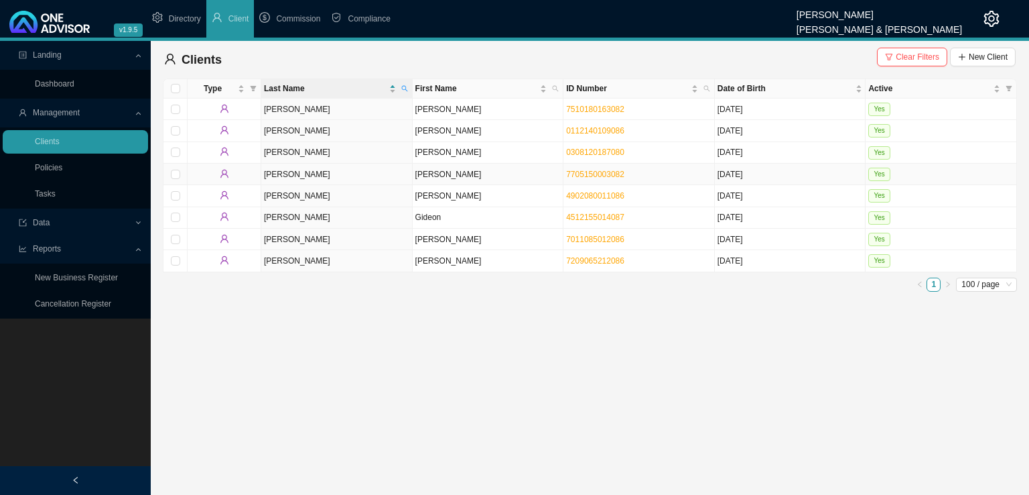
click at [446, 172] on td "[PERSON_NAME]" at bounding box center [488, 174] width 151 height 21
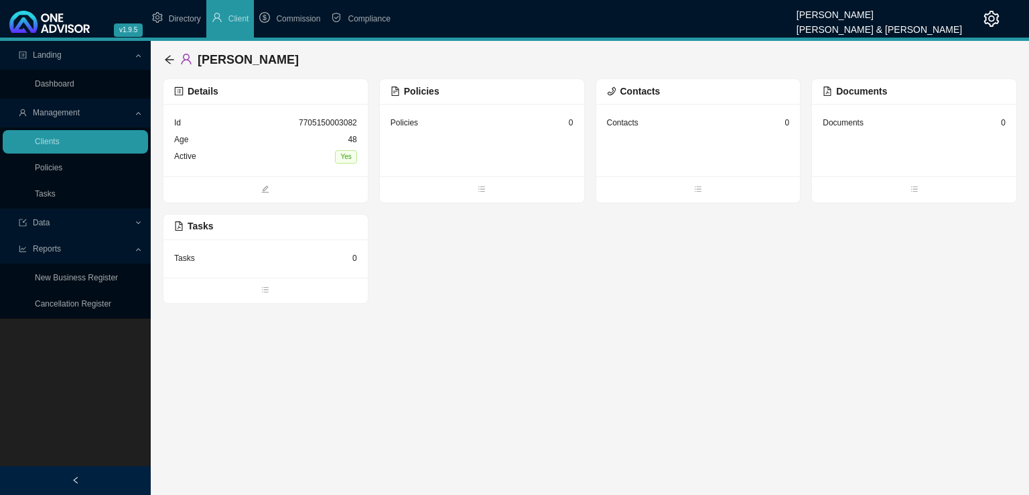
click at [673, 115] on div "Contacts 0" at bounding box center [698, 123] width 183 height 17
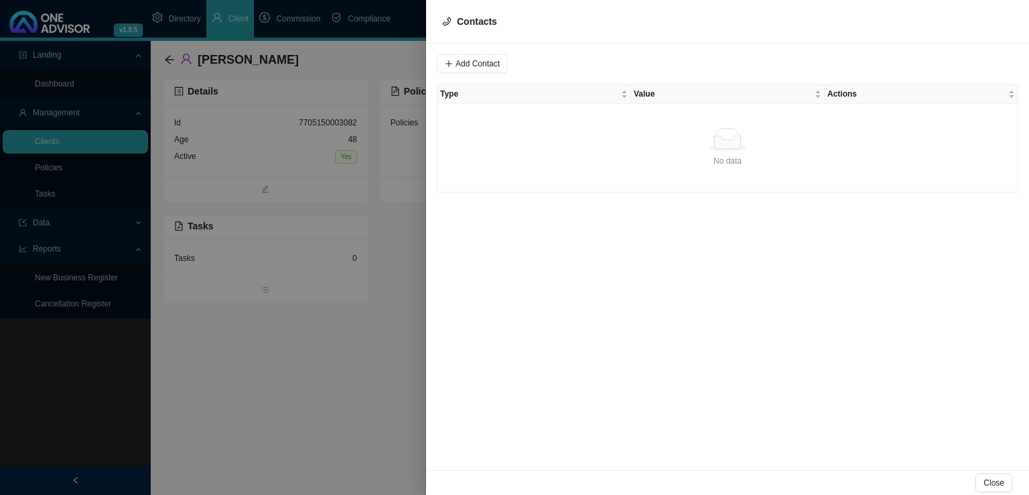
click at [318, 454] on div at bounding box center [514, 247] width 1029 height 495
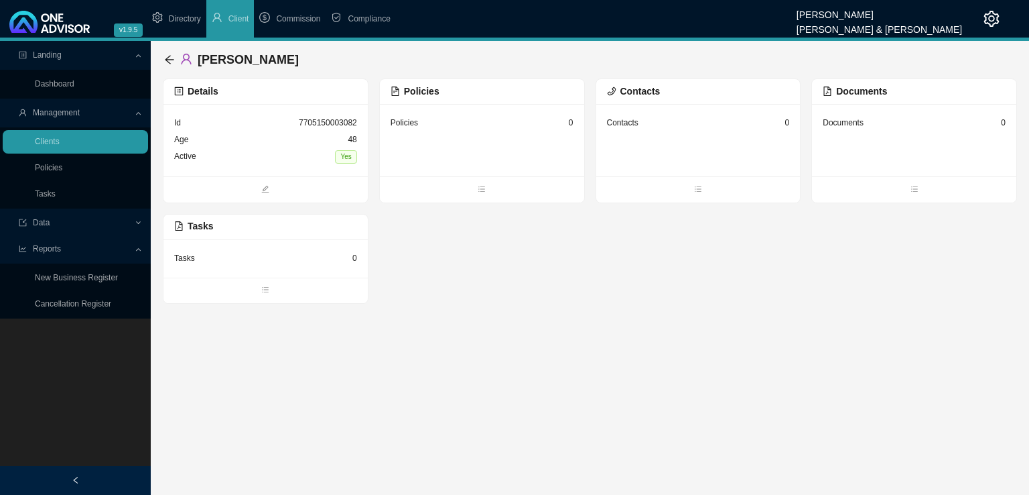
click at [619, 137] on div "Contacts 0" at bounding box center [698, 140] width 204 height 72
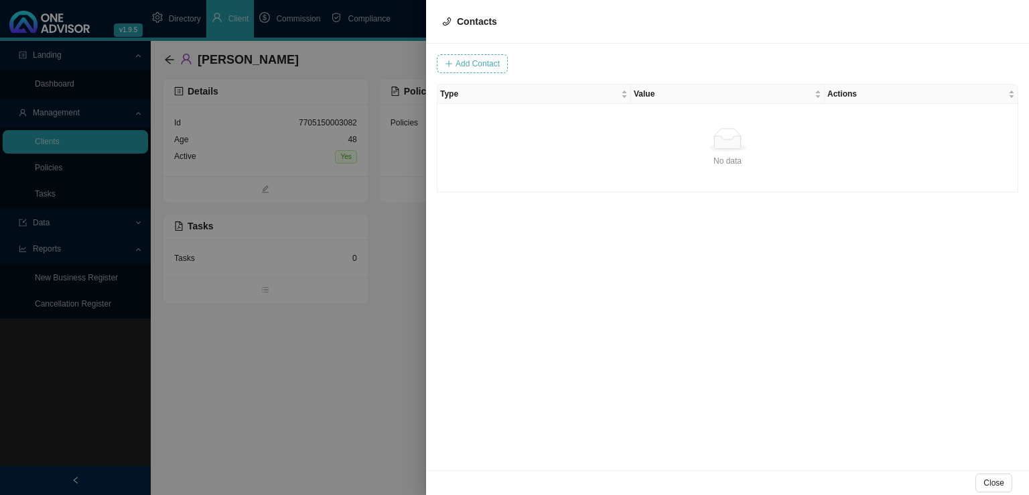
click at [464, 63] on span "Add Contact" at bounding box center [478, 63] width 44 height 13
click at [612, 62] on span at bounding box center [654, 63] width 90 height 17
type input "0832258195"
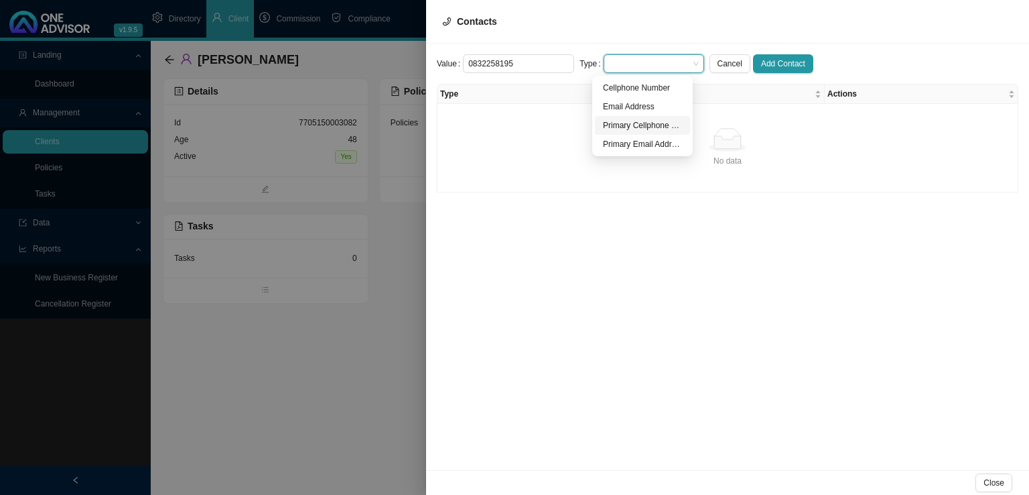
click at [637, 127] on div "Primary Cellphone Number" at bounding box center [642, 125] width 79 height 13
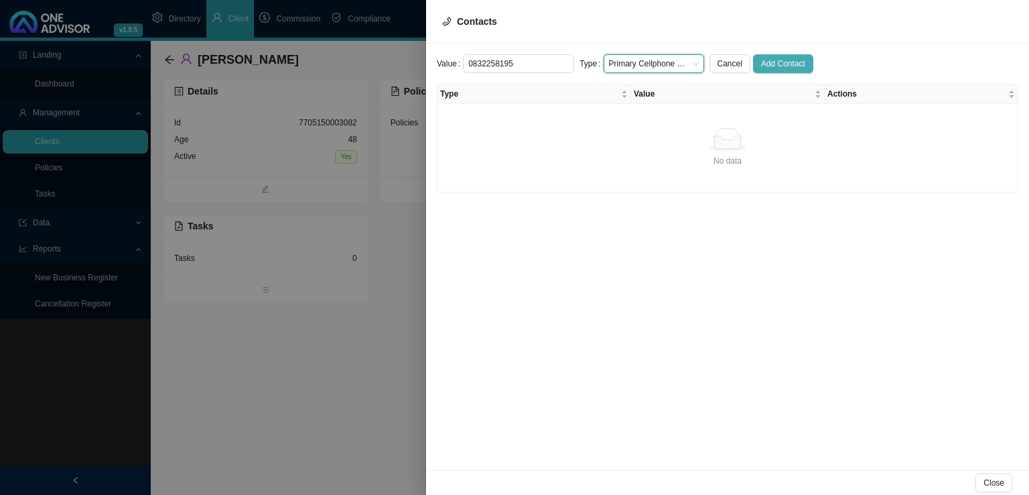
click at [771, 61] on span "Add Contact" at bounding box center [783, 63] width 44 height 13
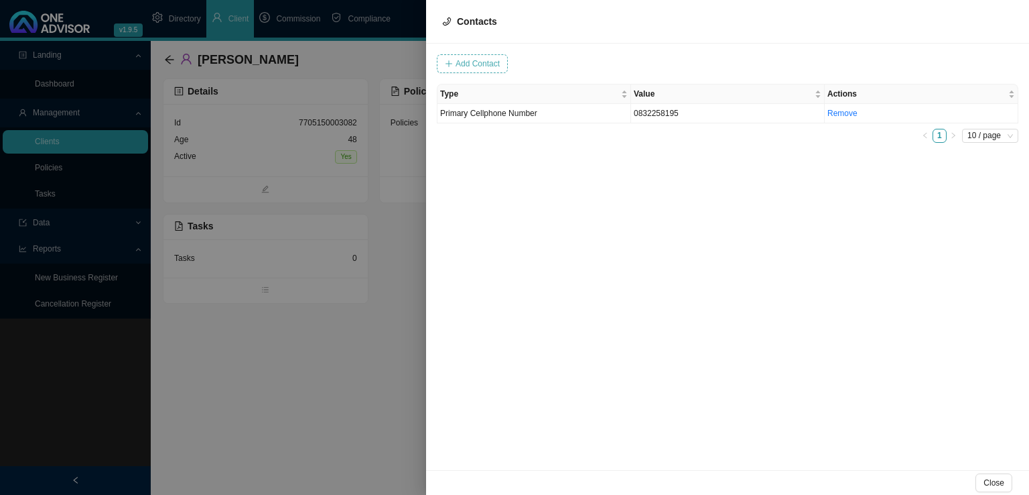
click at [479, 58] on span "Add Contact" at bounding box center [478, 63] width 44 height 13
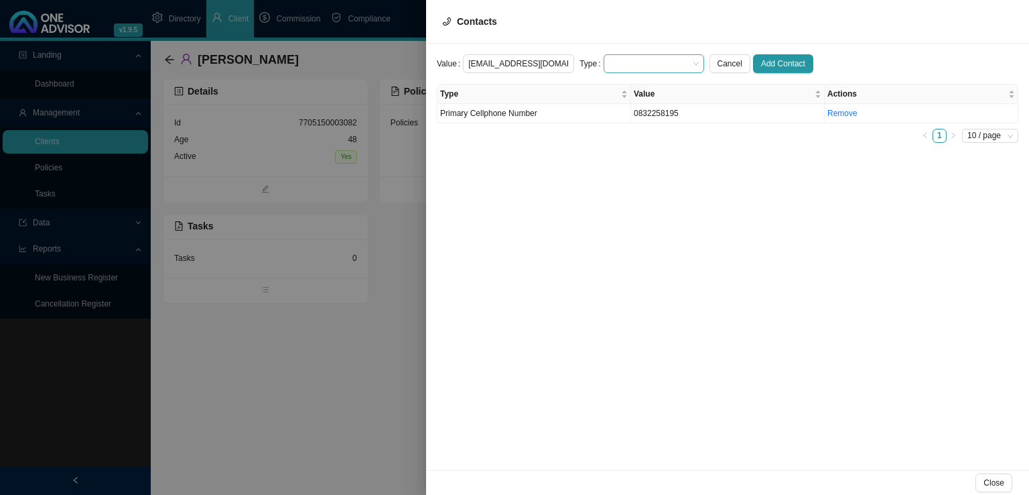
click at [646, 59] on span at bounding box center [654, 63] width 90 height 17
type input "[EMAIL_ADDRESS][DOMAIN_NAME]"
click at [635, 146] on div "Primary Email Address" at bounding box center [642, 143] width 79 height 13
click at [777, 60] on span "Add Contact" at bounding box center [783, 63] width 44 height 13
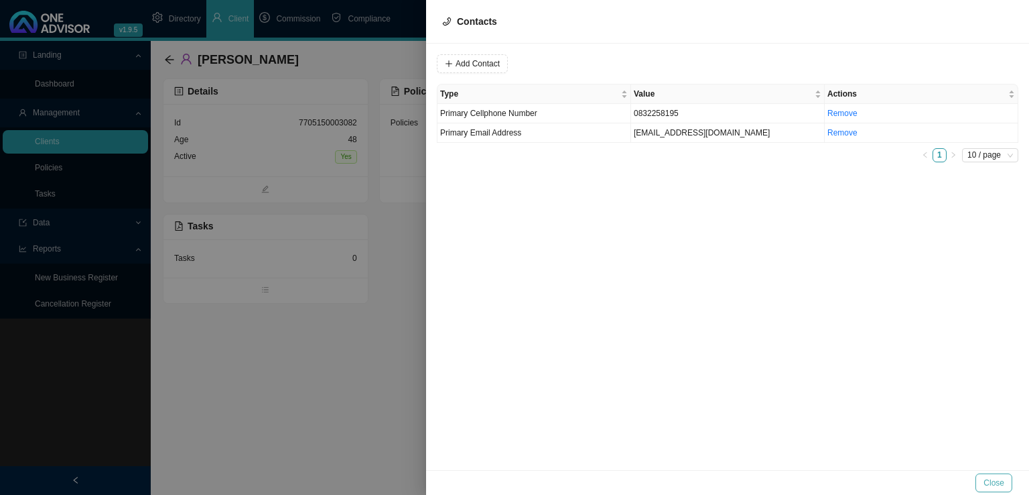
click at [989, 487] on span "Close" at bounding box center [994, 482] width 21 height 13
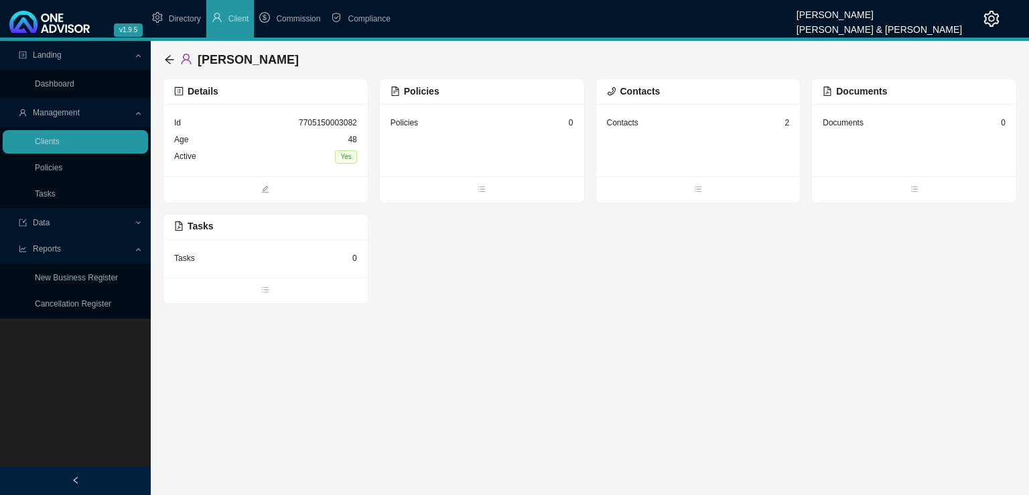
click at [373, 400] on main "Landing Dashboard Management Clients Policies Tasks Data Reports New Business R…" at bounding box center [514, 268] width 1029 height 454
click at [56, 190] on link "Tasks" at bounding box center [45, 193] width 21 height 9
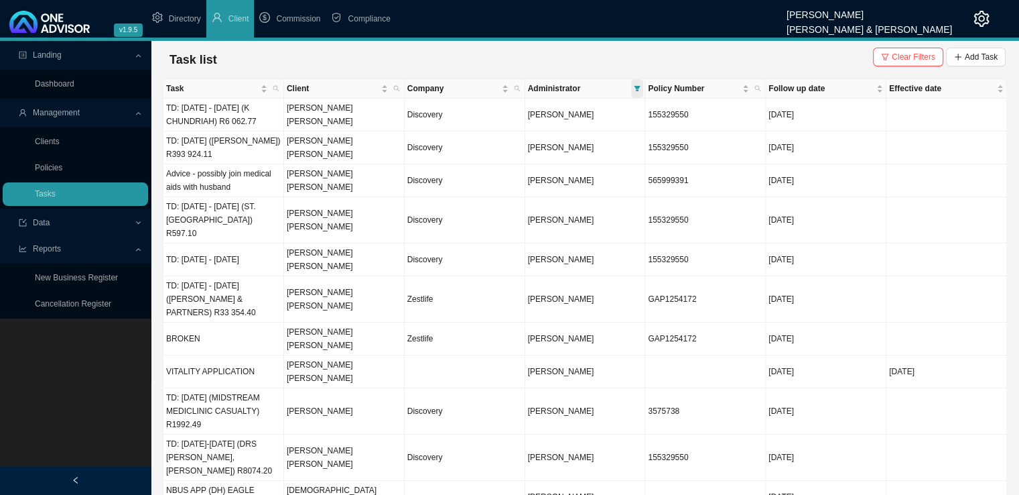
click at [637, 89] on icon "filter" at bounding box center [638, 88] width 6 height 5
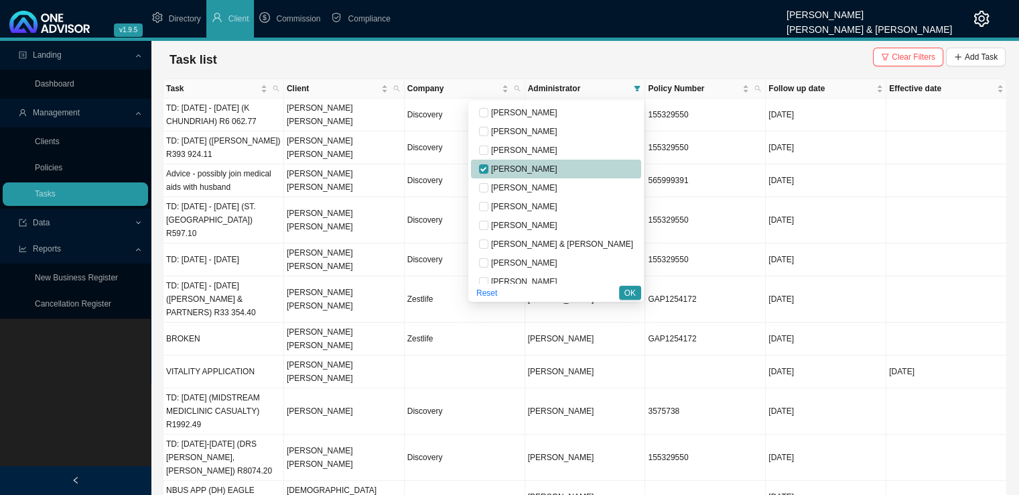
click at [549, 170] on span "[PERSON_NAME]" at bounding box center [523, 168] width 69 height 9
checkbox input "false"
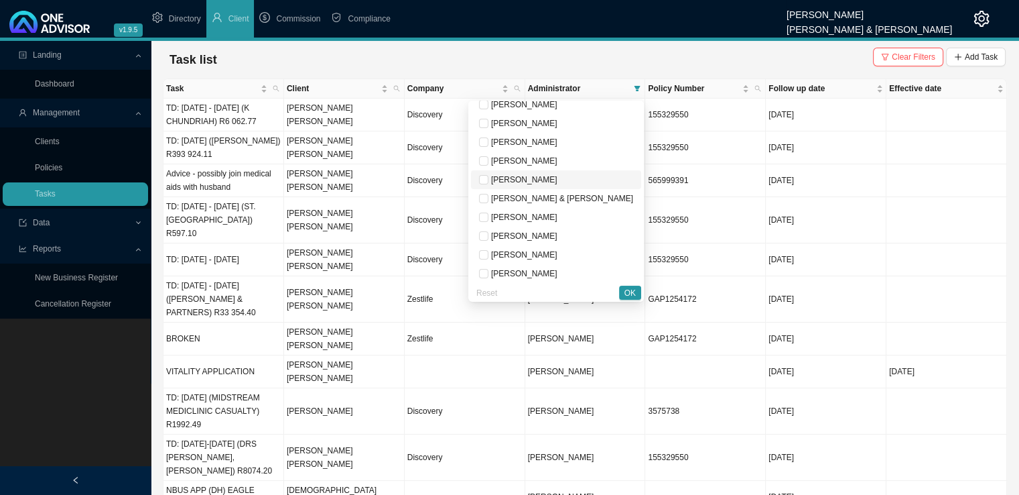
scroll to position [67, 0]
click at [558, 218] on span "[PERSON_NAME]" at bounding box center [523, 214] width 69 height 9
checkbox input "true"
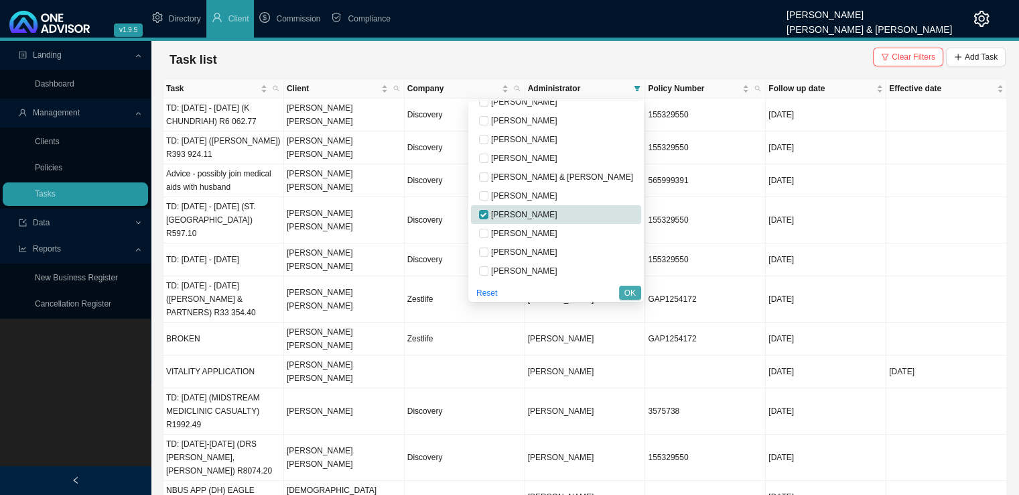
click at [627, 292] on span "OK" at bounding box center [630, 292] width 11 height 13
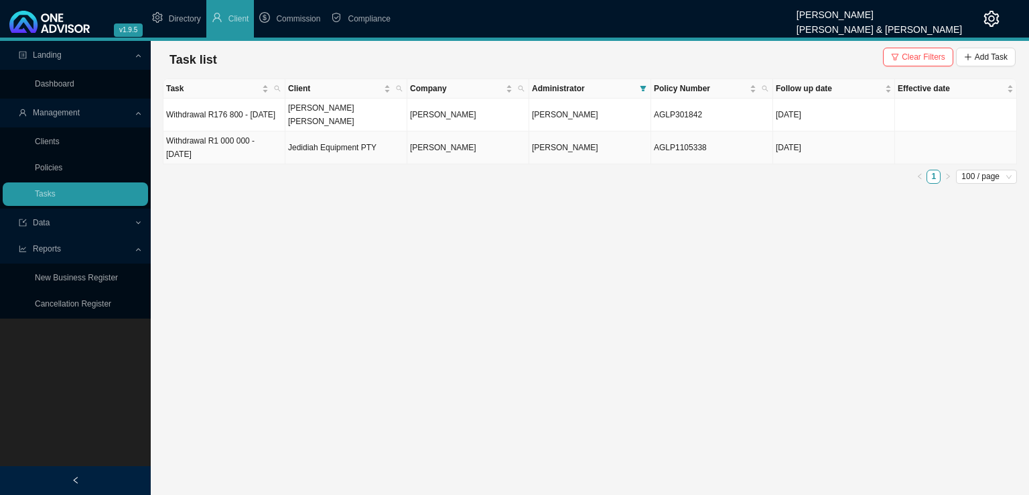
click at [332, 121] on td "[PERSON_NAME] [PERSON_NAME]" at bounding box center [347, 115] width 122 height 33
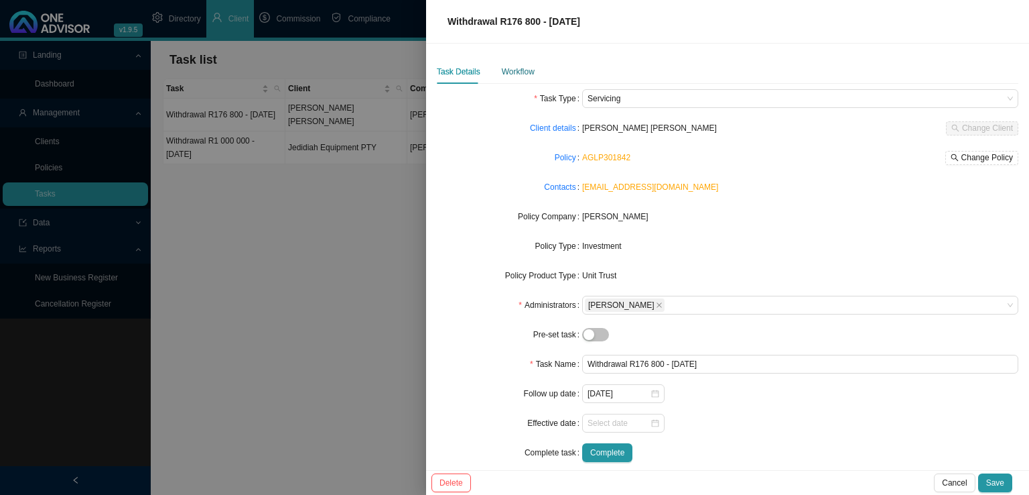
click at [522, 72] on div "Workflow" at bounding box center [518, 71] width 33 height 13
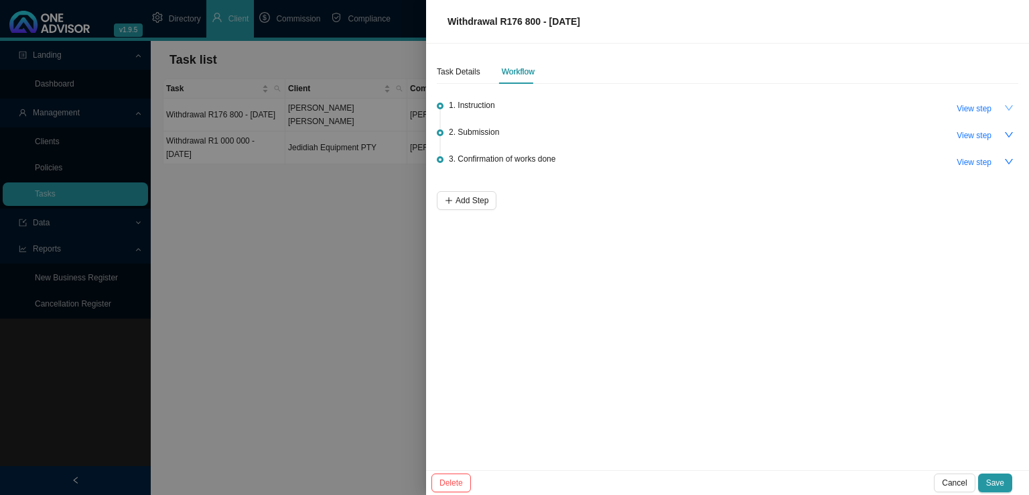
click at [1005, 105] on icon "down" at bounding box center [1009, 107] width 8 height 5
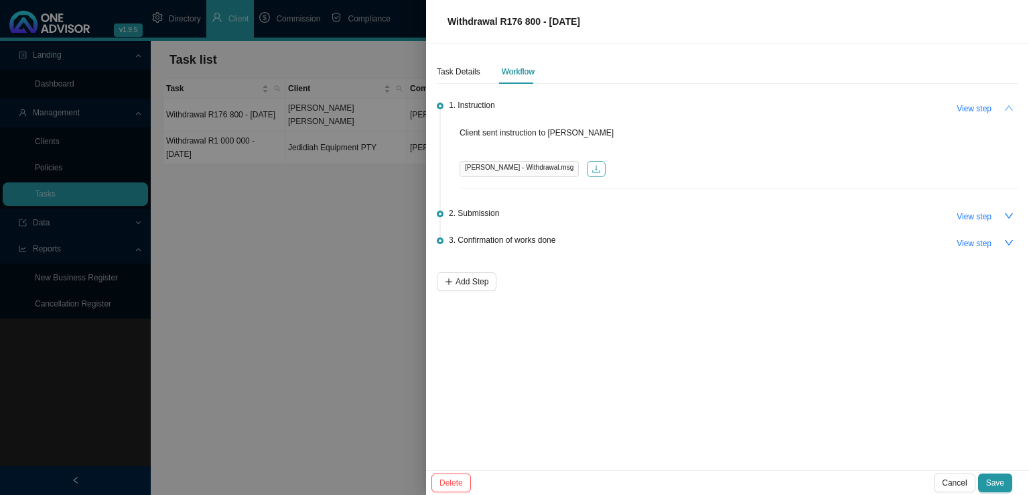
click at [587, 162] on button "button" at bounding box center [596, 169] width 19 height 16
click at [1010, 214] on icon "down" at bounding box center [1009, 215] width 9 height 9
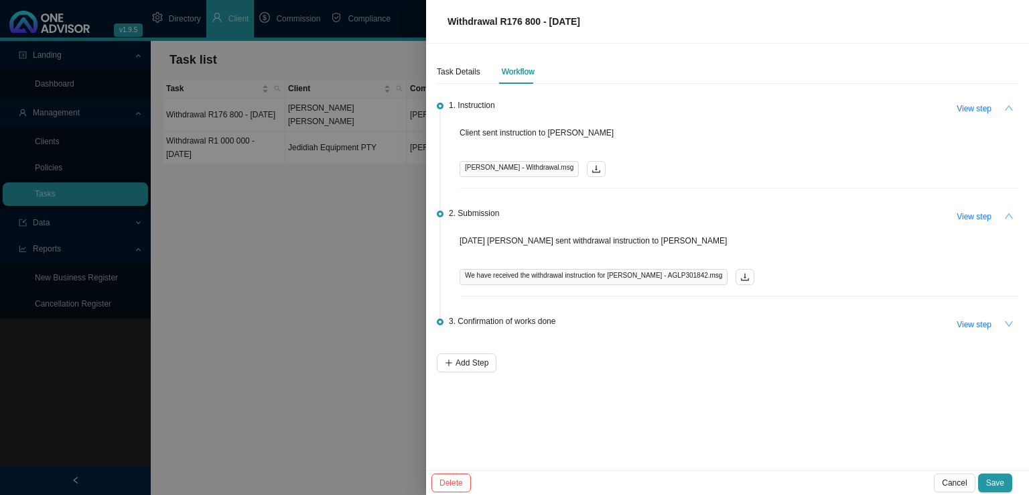
click at [1017, 320] on button "button" at bounding box center [1009, 323] width 19 height 19
click at [1009, 323] on icon "up" at bounding box center [1009, 323] width 9 height 9
click at [950, 483] on span "Cancel" at bounding box center [954, 482] width 25 height 13
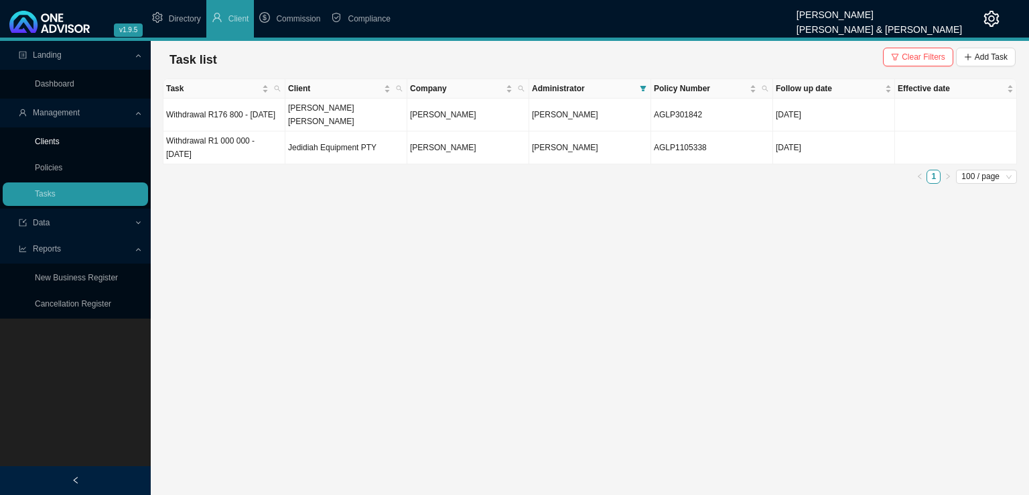
click at [60, 137] on link "Clients" at bounding box center [47, 141] width 25 height 9
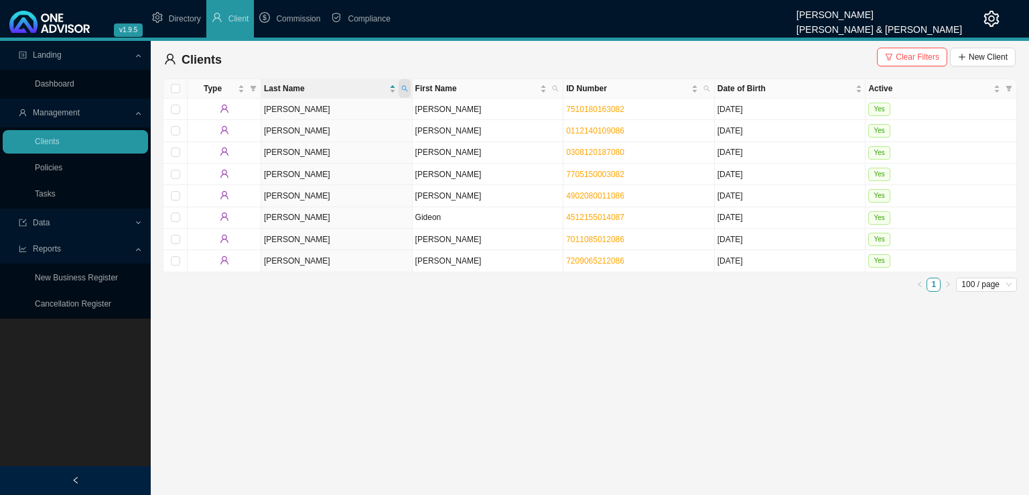
click at [402, 88] on icon "search" at bounding box center [404, 88] width 7 height 7
type input "[PERSON_NAME]"
click at [428, 240] on td "[PERSON_NAME]" at bounding box center [488, 239] width 151 height 21
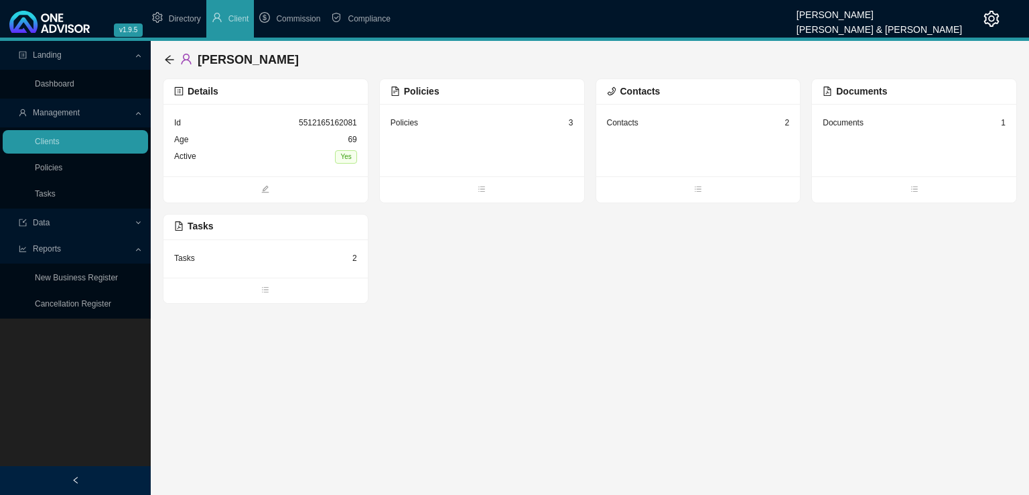
click at [568, 470] on main "Landing Dashboard Management Clients Policies Tasks Data Reports New Business R…" at bounding box center [514, 268] width 1029 height 454
click at [479, 131] on div "Policies 3" at bounding box center [482, 140] width 204 height 72
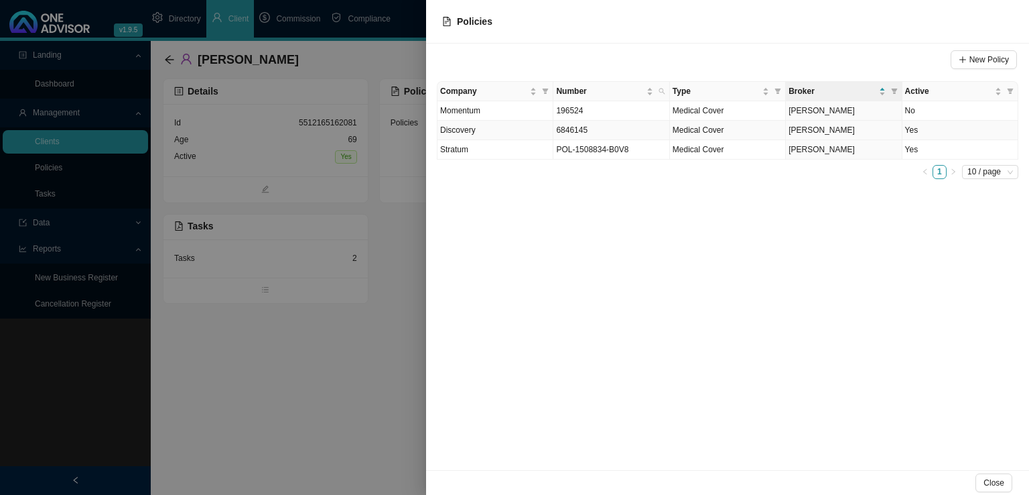
click at [501, 133] on td "Discovery" at bounding box center [496, 130] width 116 height 19
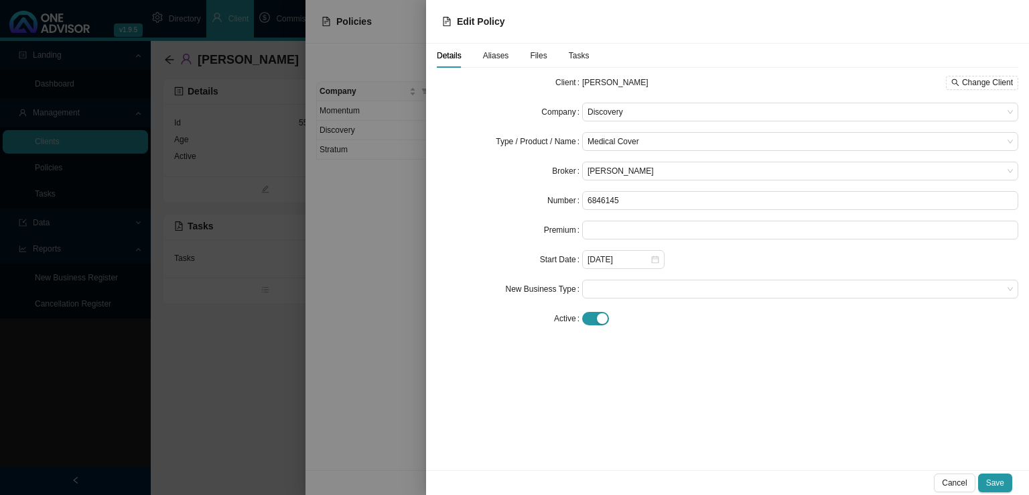
click at [96, 430] on div at bounding box center [514, 247] width 1029 height 495
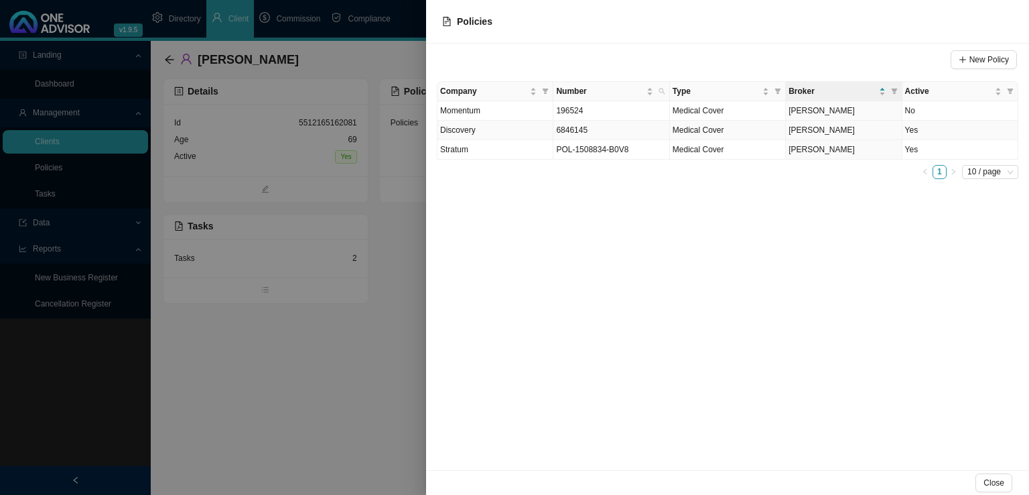
click at [510, 123] on td "Discovery" at bounding box center [496, 130] width 116 height 19
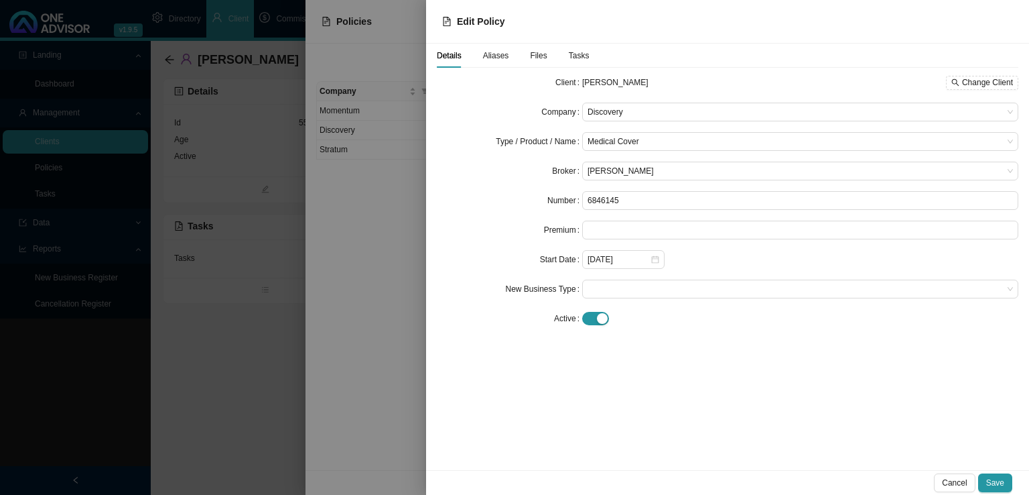
click at [576, 61] on div "Tasks" at bounding box center [579, 55] width 21 height 13
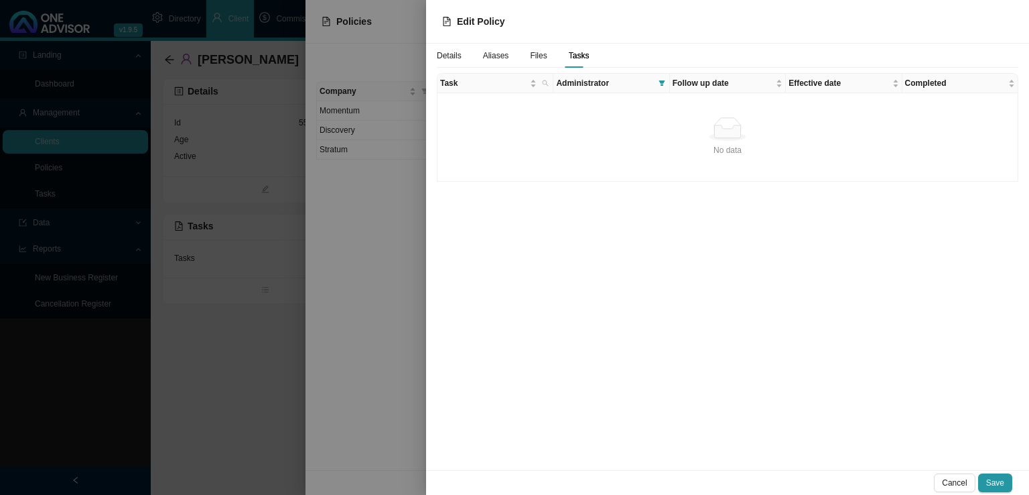
click at [580, 124] on div "No data" at bounding box center [728, 128] width 570 height 23
click at [595, 86] on span "Administrator" at bounding box center [604, 82] width 97 height 13
click at [662, 86] on icon "filter" at bounding box center [662, 83] width 7 height 7
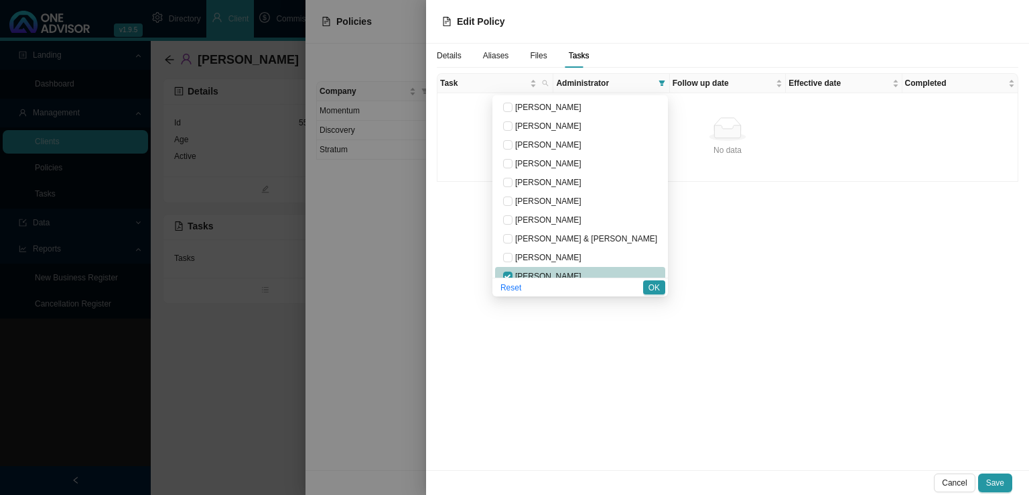
click at [576, 271] on span "[PERSON_NAME]" at bounding box center [547, 275] width 69 height 9
checkbox input "false"
click at [653, 287] on span "OK" at bounding box center [654, 287] width 11 height 13
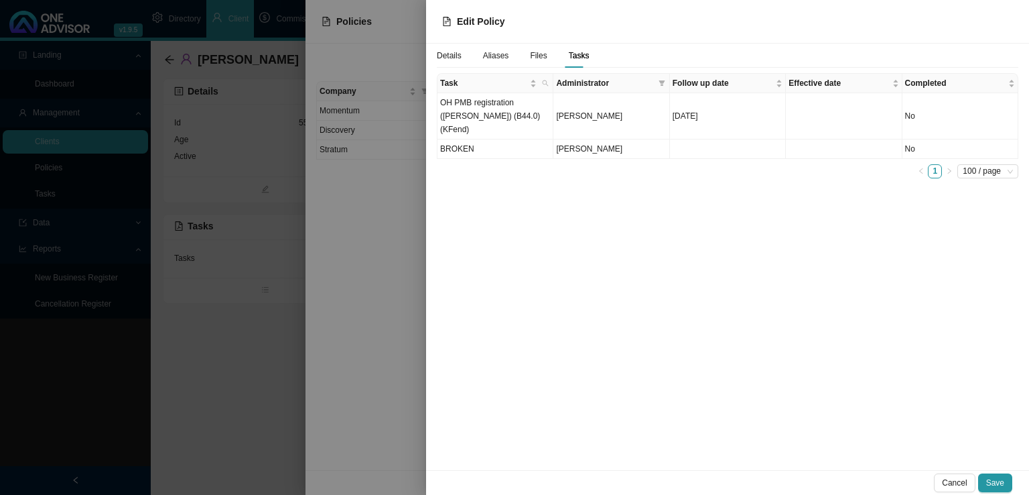
click at [254, 286] on div at bounding box center [514, 247] width 1029 height 495
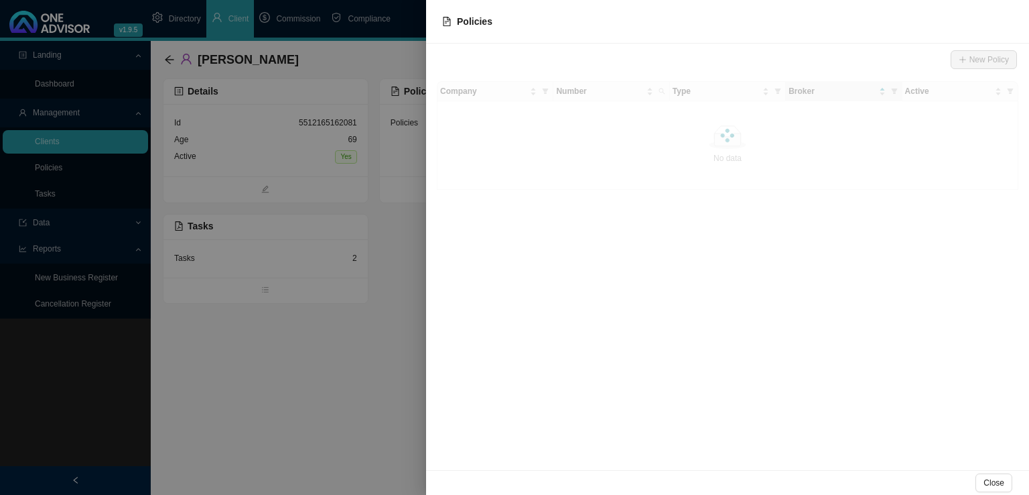
click at [306, 443] on div at bounding box center [514, 247] width 1029 height 495
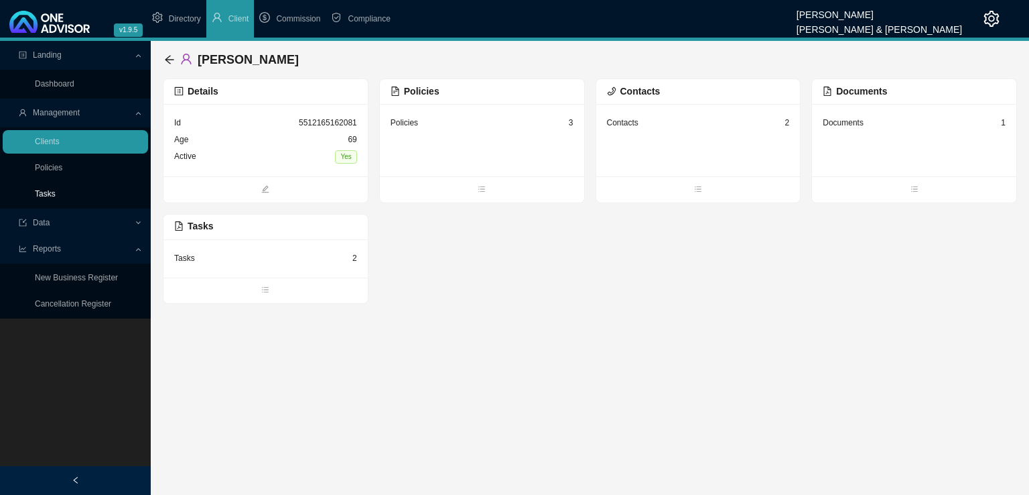
click at [56, 190] on link "Tasks" at bounding box center [45, 193] width 21 height 9
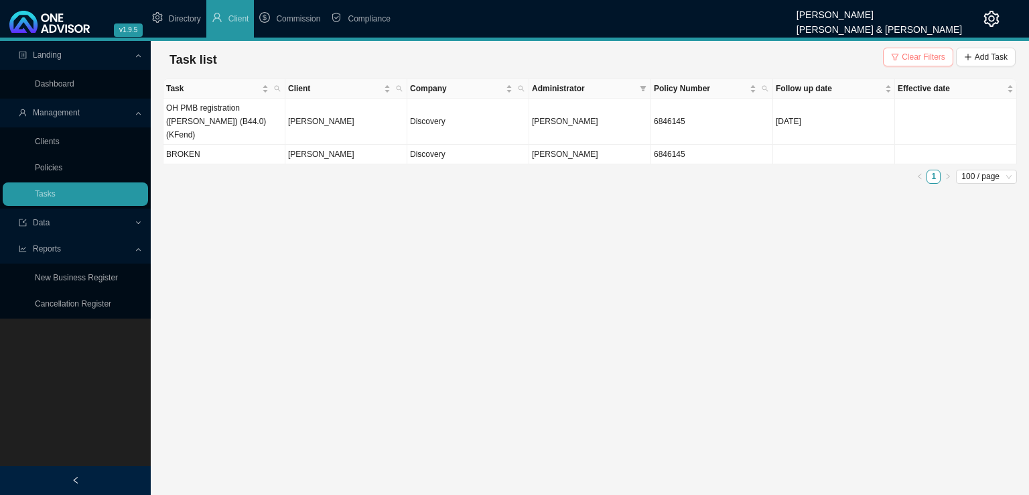
click at [930, 54] on span "Clear Filters" at bounding box center [924, 56] width 44 height 13
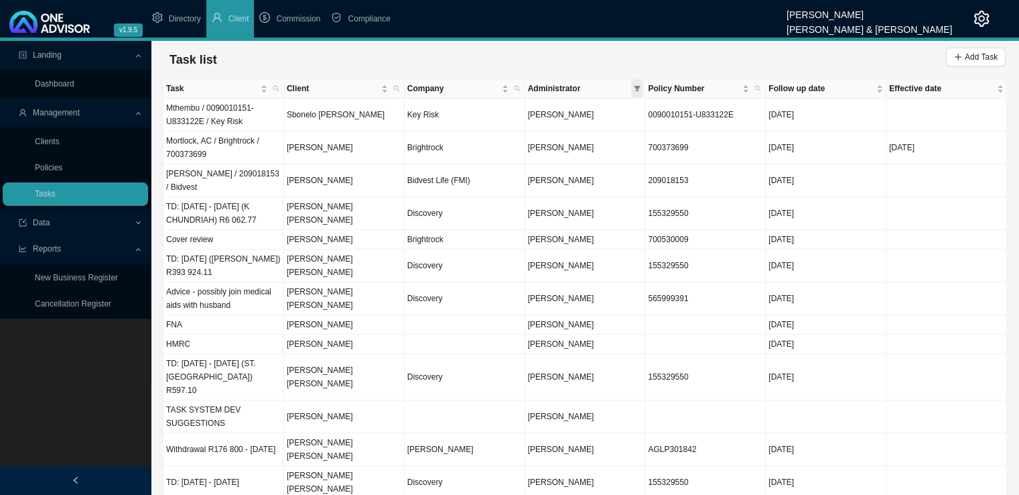
click at [637, 85] on icon "filter" at bounding box center [637, 88] width 7 height 7
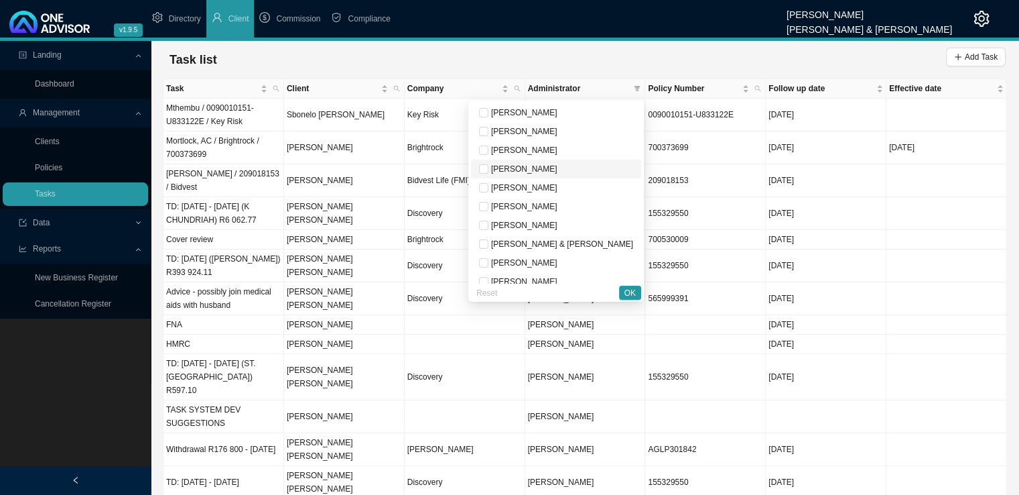
click at [558, 168] on span "[PERSON_NAME]" at bounding box center [523, 168] width 69 height 9
checkbox input "true"
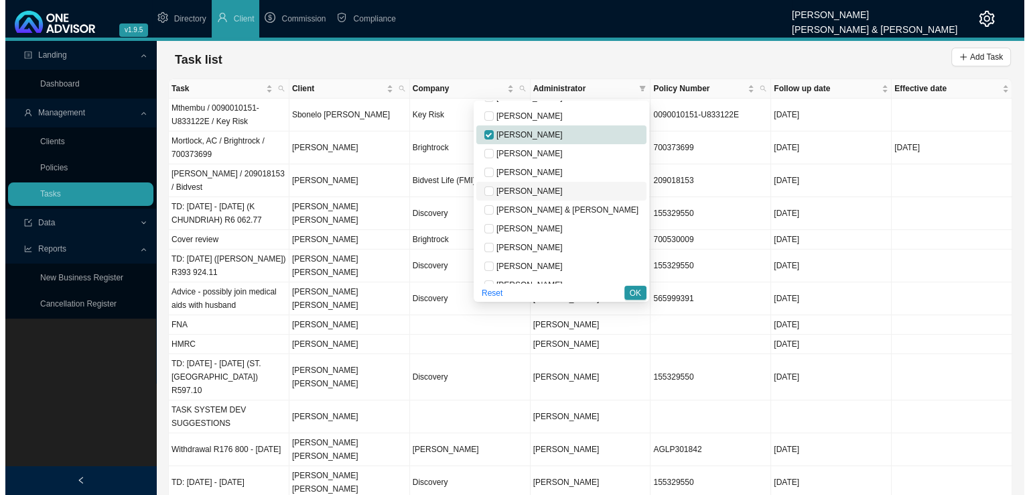
scroll to position [67, 0]
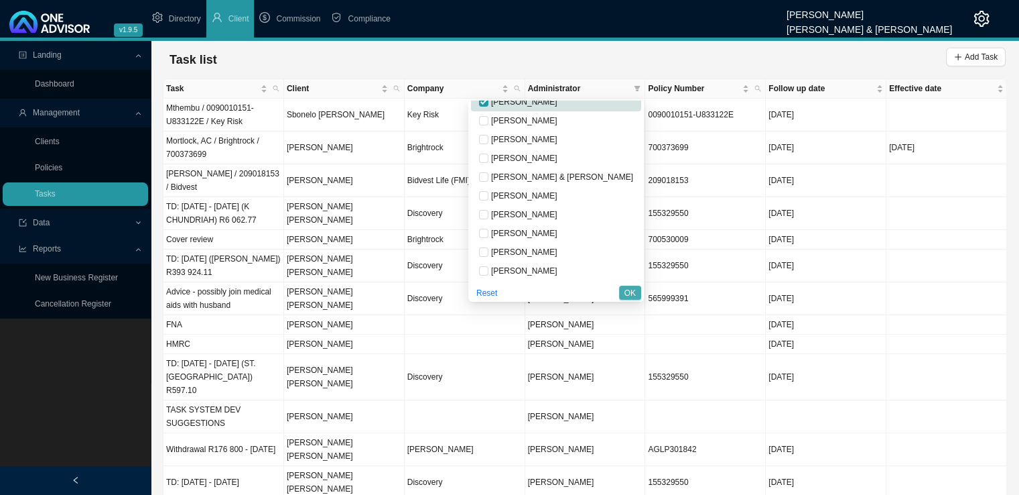
click at [630, 290] on span "OK" at bounding box center [630, 292] width 11 height 13
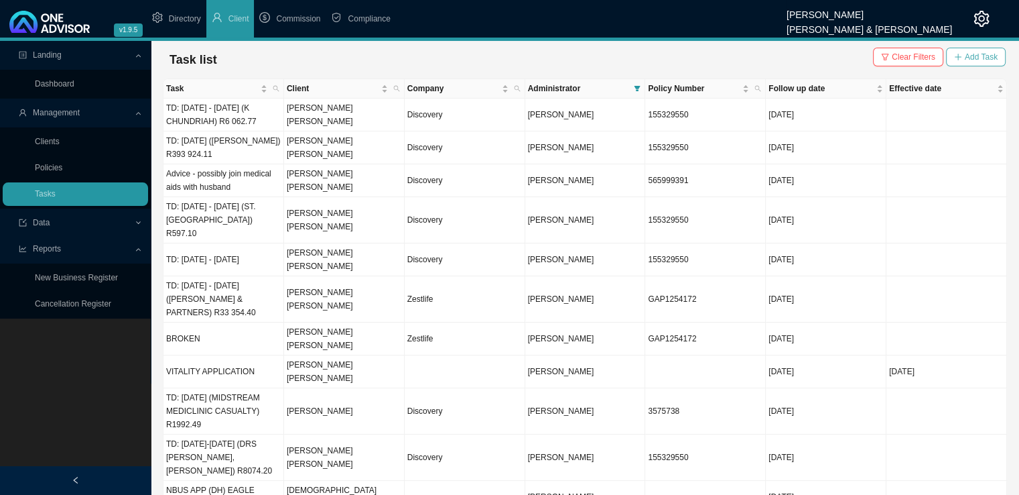
click at [964, 57] on button "Add Task" at bounding box center [976, 57] width 60 height 19
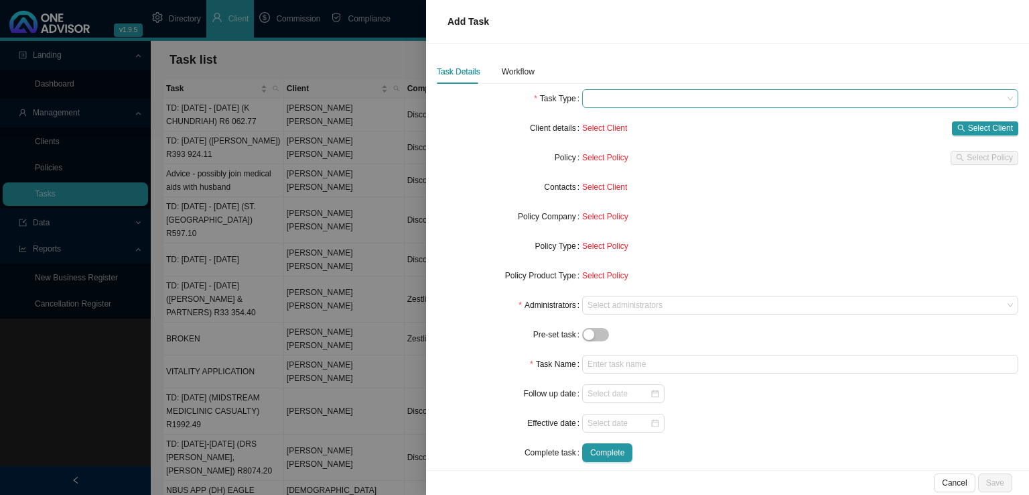
click at [609, 97] on span at bounding box center [801, 98] width 426 height 17
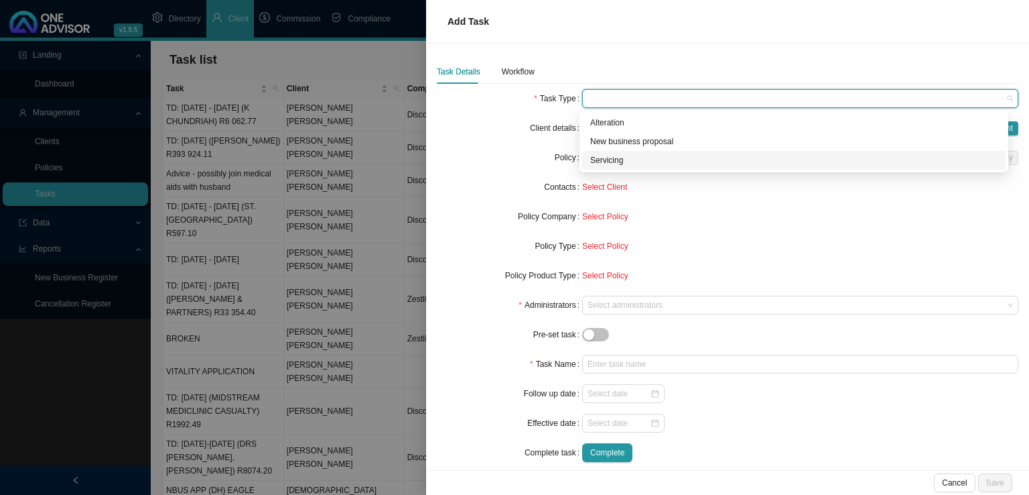
click at [607, 156] on div "Servicing" at bounding box center [793, 159] width 407 height 13
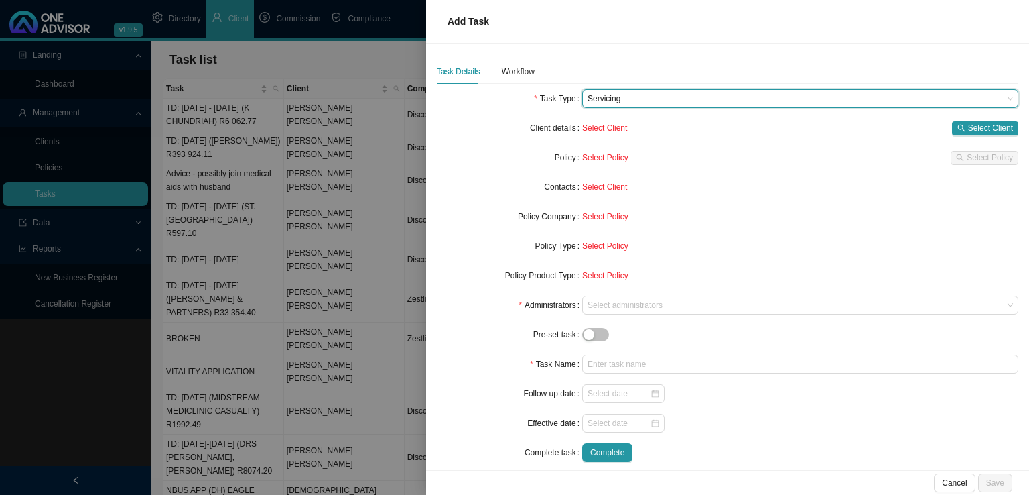
click at [645, 105] on span "Servicing" at bounding box center [801, 98] width 426 height 17
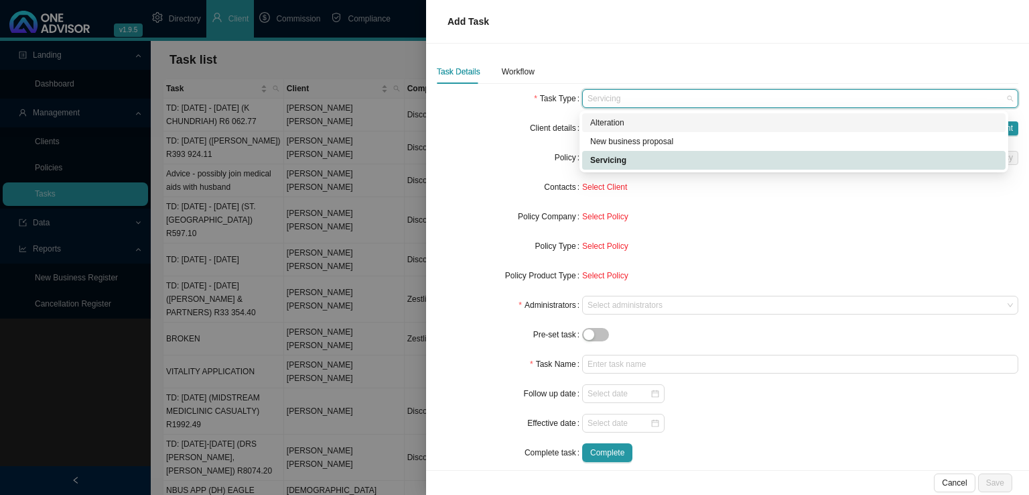
click at [626, 127] on div "Alteration" at bounding box center [793, 122] width 407 height 13
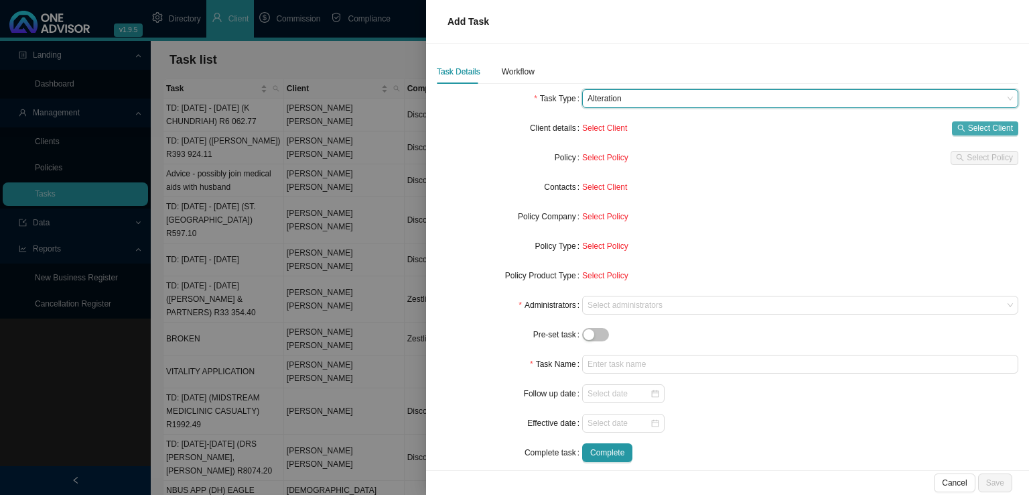
click at [968, 128] on span "Select Client" at bounding box center [990, 127] width 45 height 13
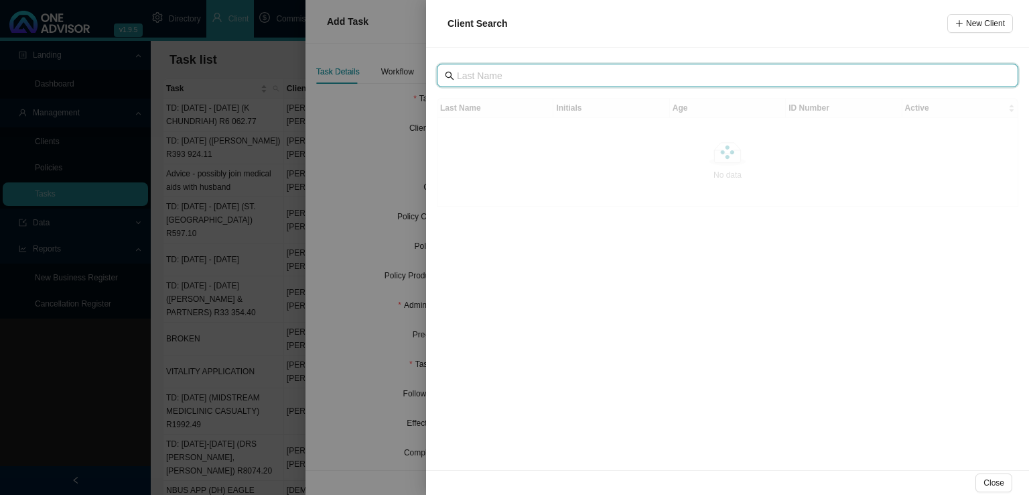
click at [506, 76] on input "text" at bounding box center [729, 75] width 544 height 15
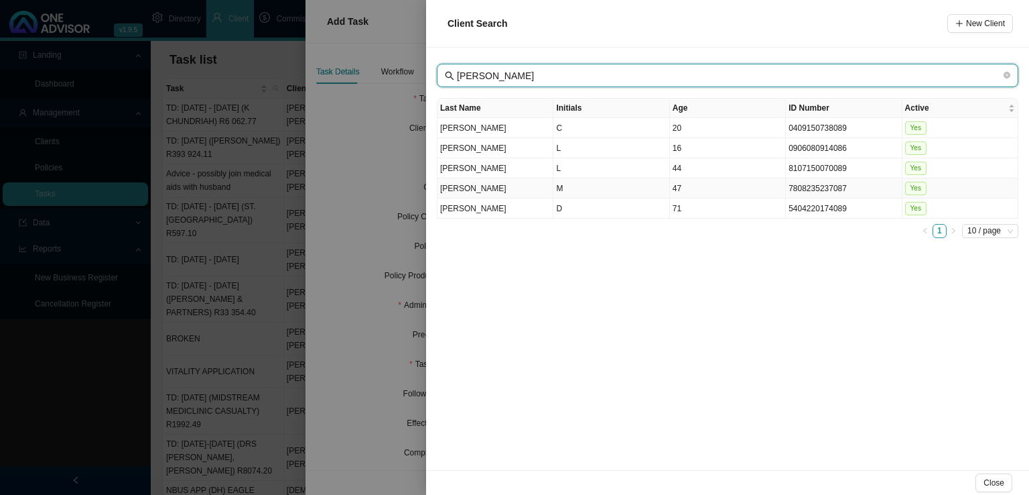
type input "[PERSON_NAME]"
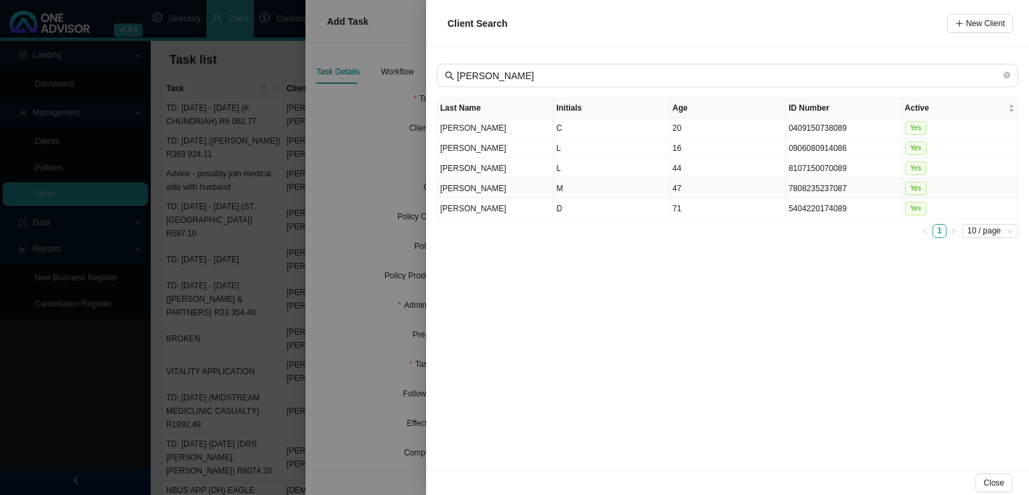
click at [580, 188] on td "M" at bounding box center [612, 188] width 116 height 20
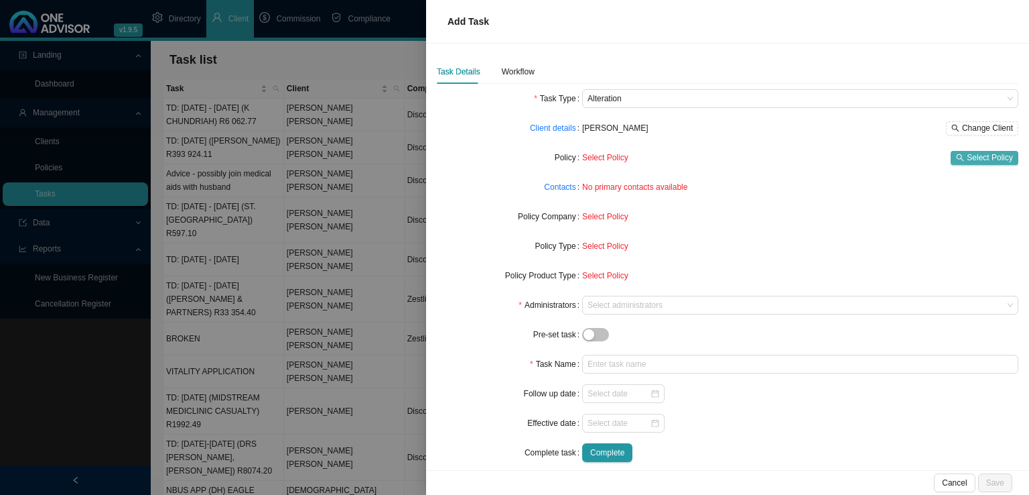
click at [1000, 153] on span "Select Policy" at bounding box center [990, 157] width 46 height 13
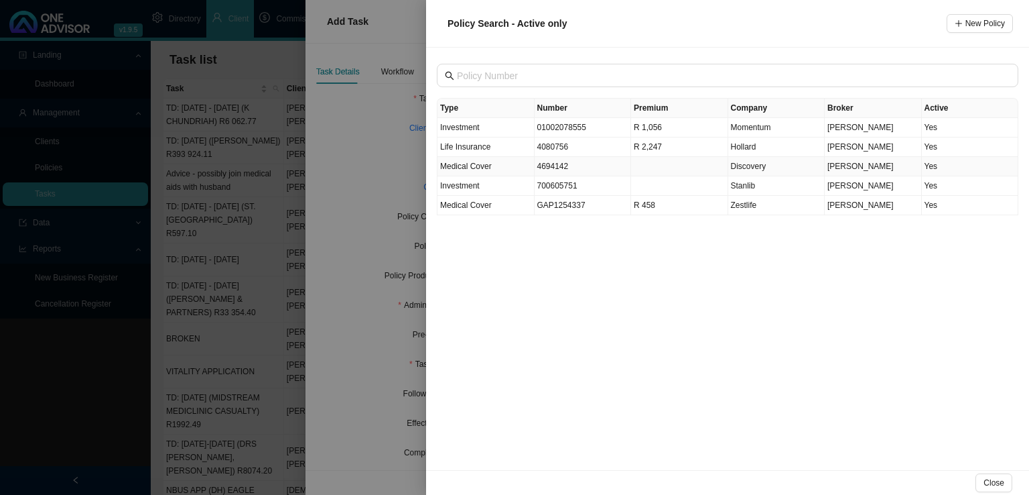
click at [503, 172] on td "Medical Cover" at bounding box center [486, 166] width 97 height 19
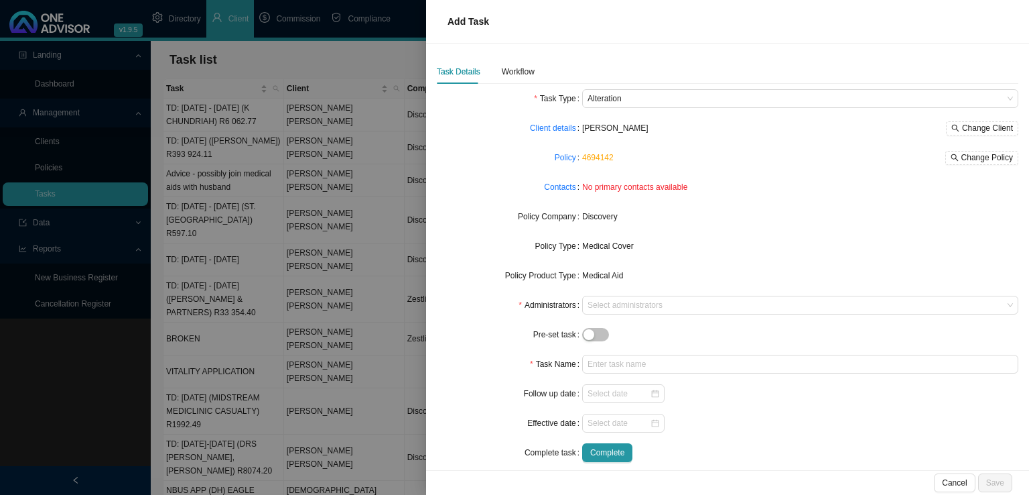
scroll to position [13, 0]
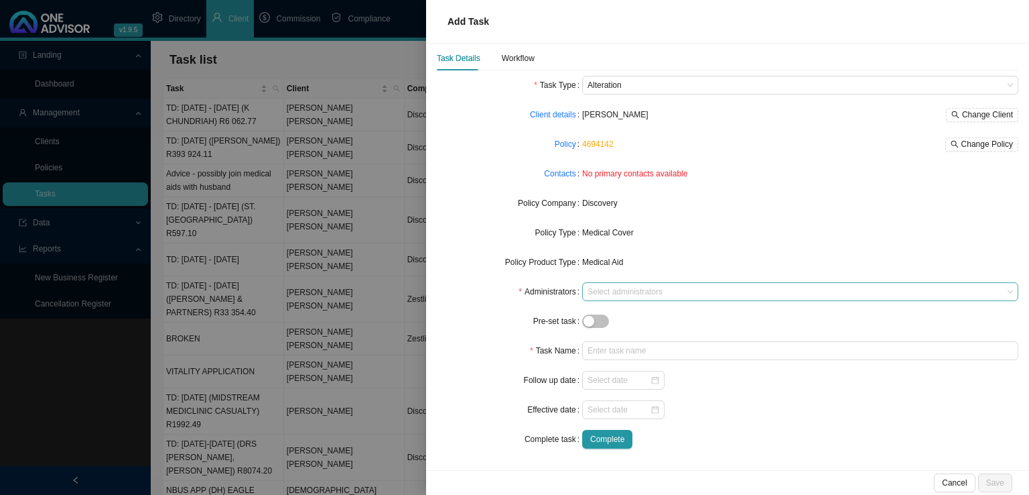
click at [612, 292] on div at bounding box center [794, 292] width 418 height 10
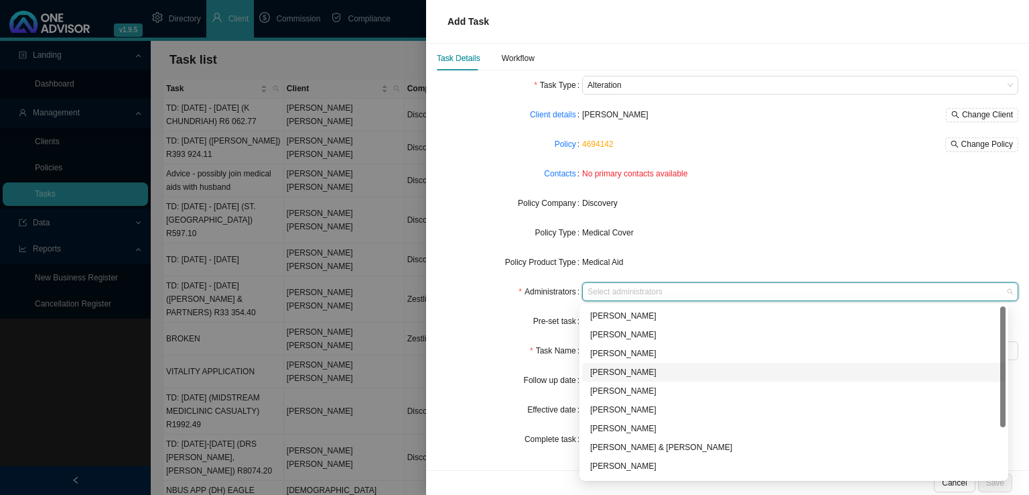
click at [626, 379] on div "[PERSON_NAME]" at bounding box center [794, 372] width 424 height 19
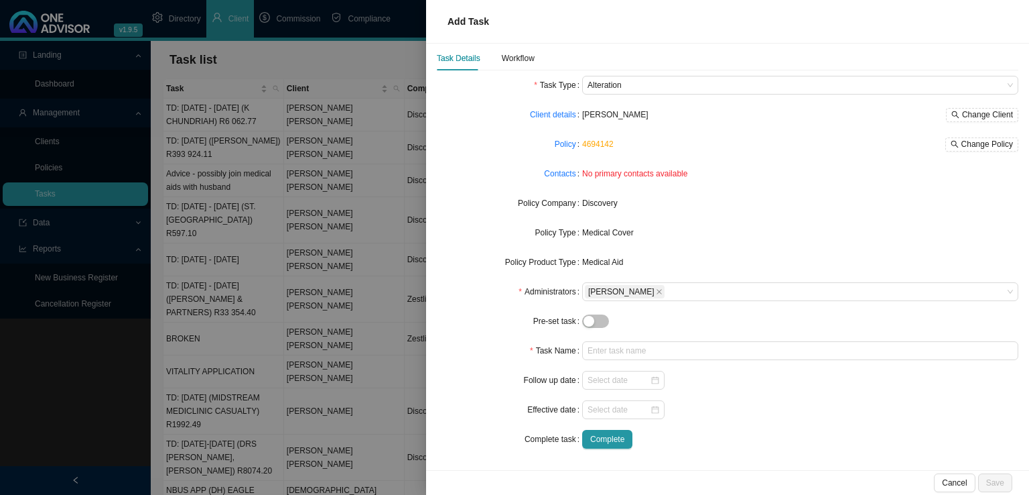
click at [482, 320] on div "Pre-set task" at bounding box center [509, 321] width 145 height 19
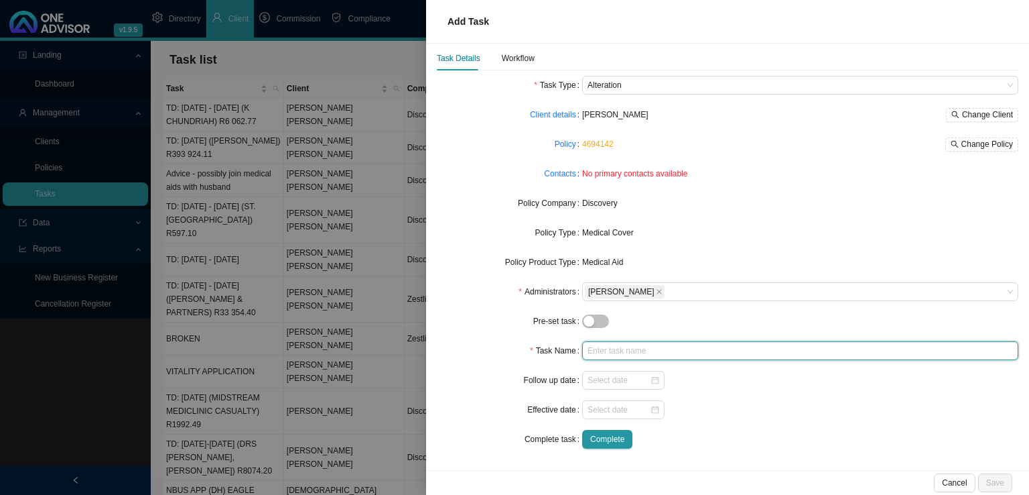
click at [619, 352] on input "text" at bounding box center [800, 350] width 436 height 19
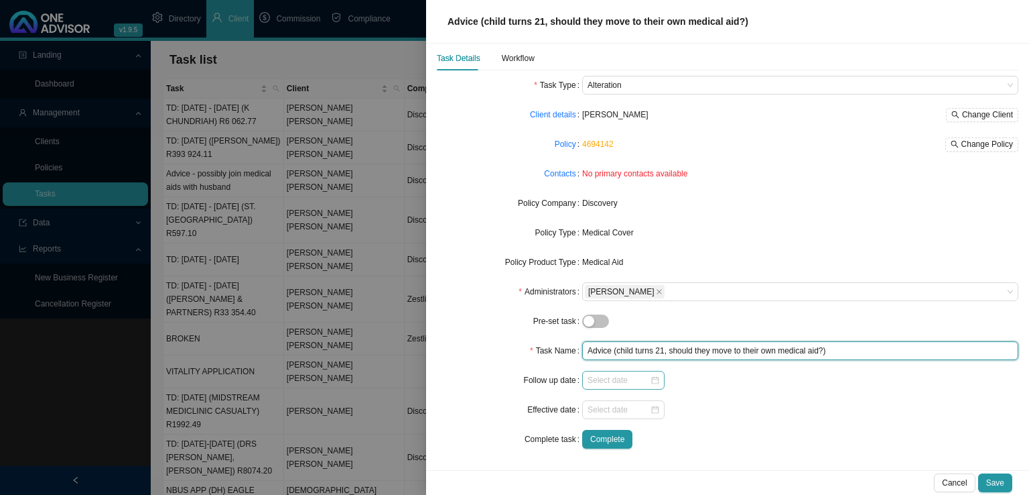
type input "Advice (child turns 21, should they move to their own medical aid?)"
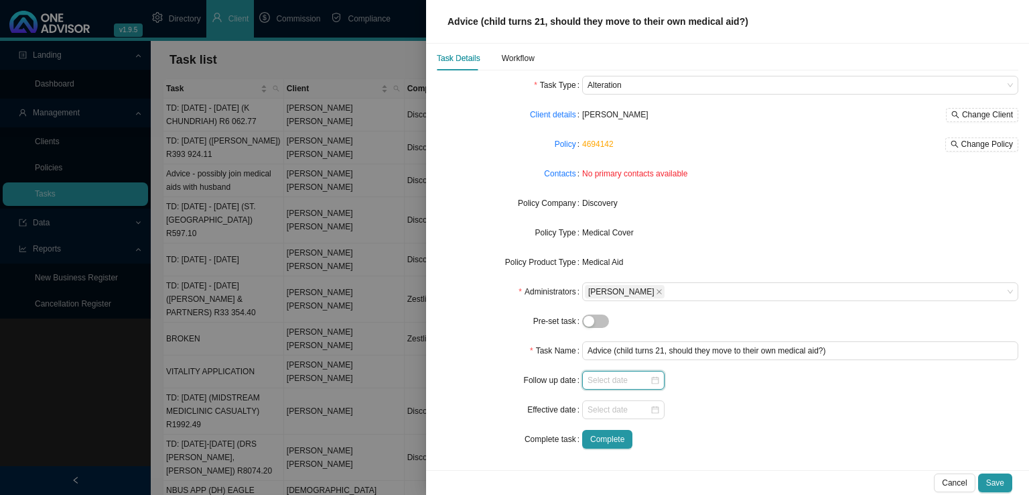
click at [617, 375] on input at bounding box center [619, 379] width 62 height 13
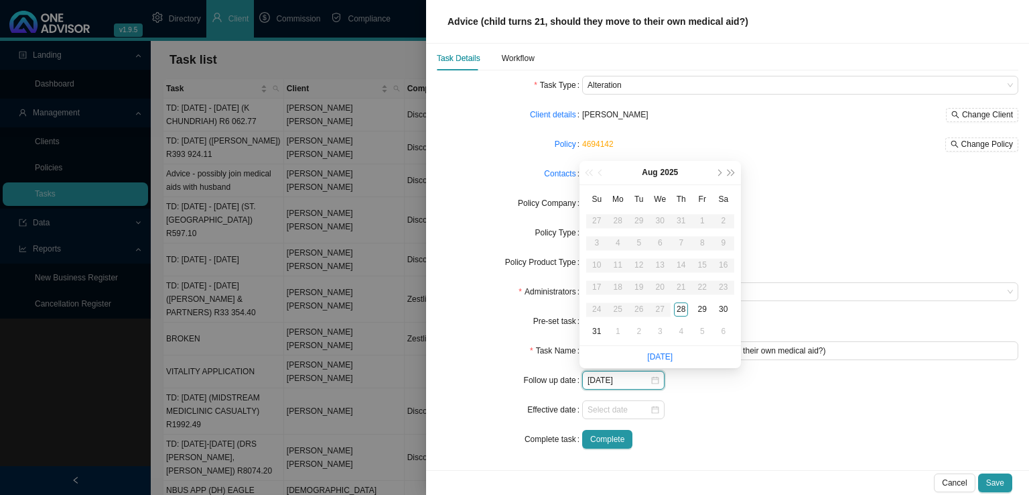
type input "[DATE]"
click at [665, 359] on link "[DATE]" at bounding box center [659, 356] width 25 height 9
type input "[DATE]"
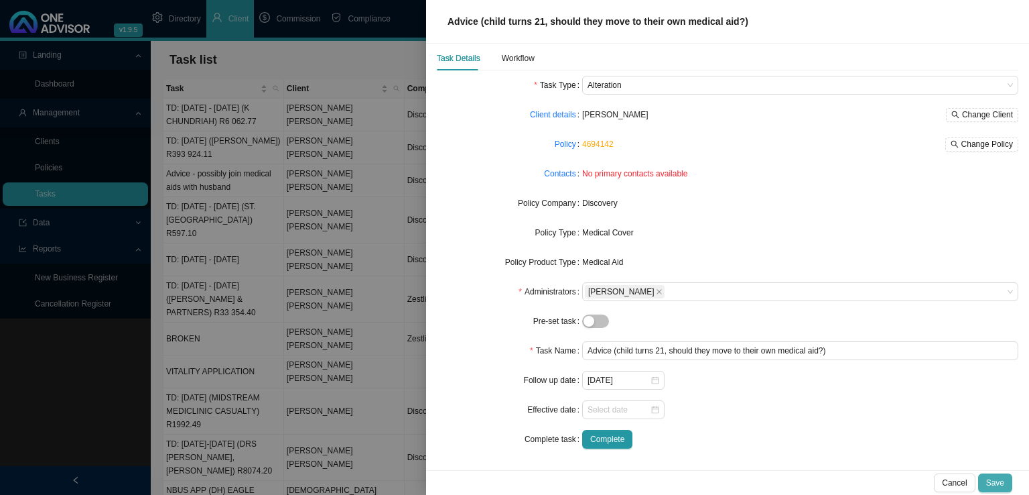
click at [1002, 483] on span "Save" at bounding box center [996, 482] width 18 height 13
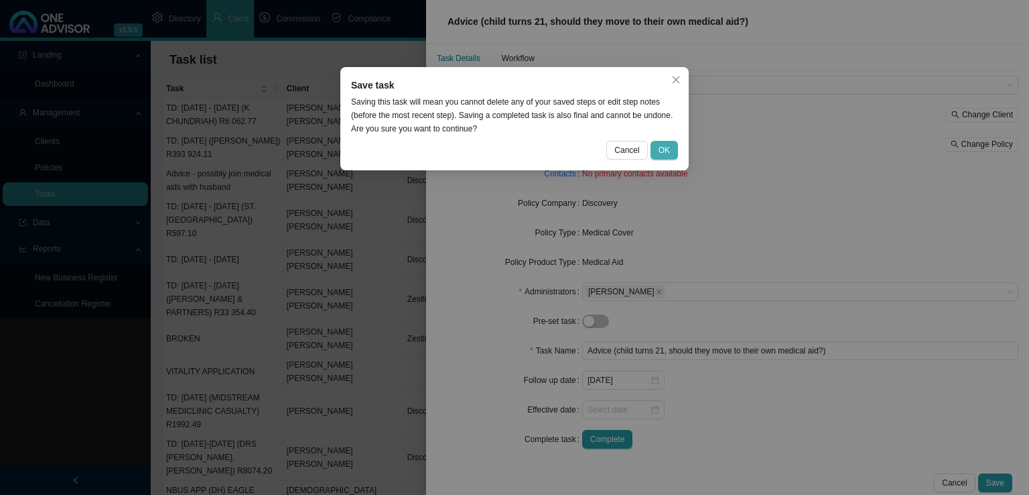
click at [667, 151] on span "OK" at bounding box center [664, 149] width 11 height 13
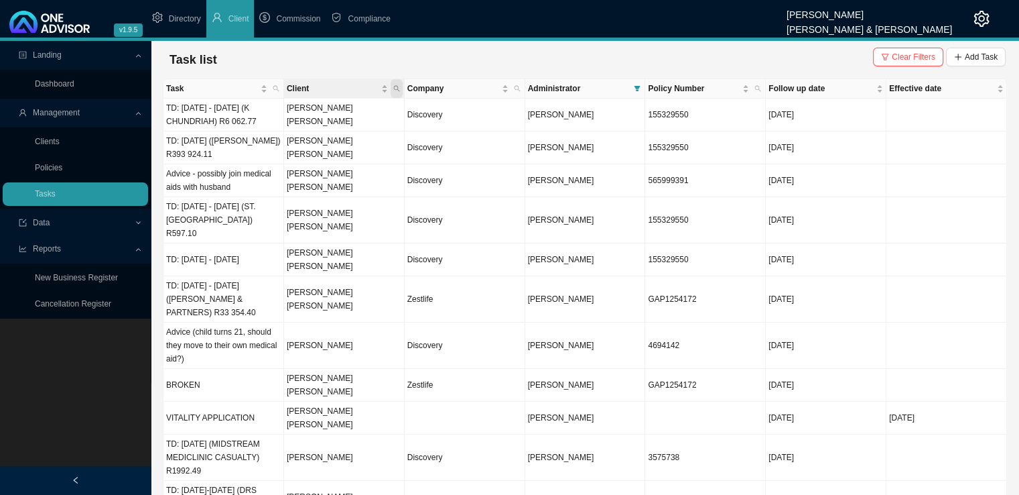
click at [401, 89] on span "Client" at bounding box center [397, 88] width 12 height 19
type input "spenc"
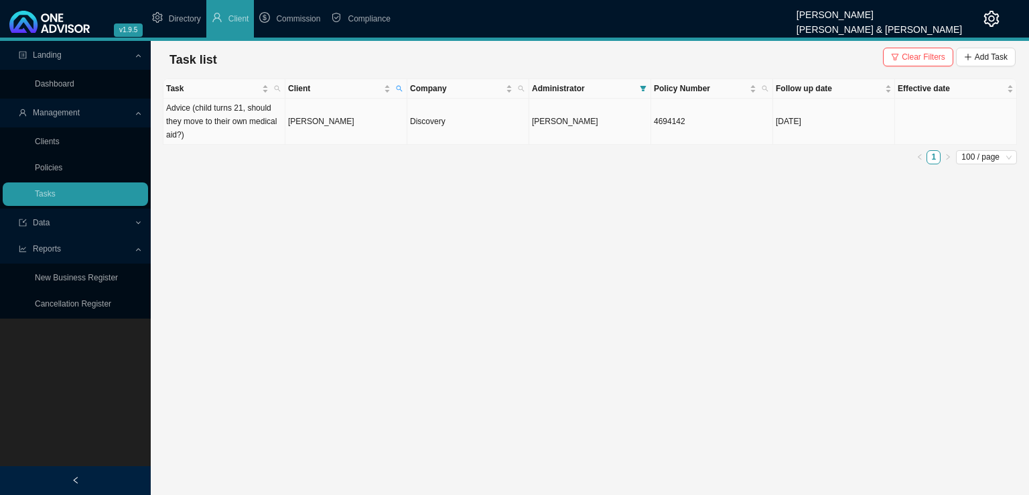
click at [338, 133] on td "[PERSON_NAME]" at bounding box center [347, 122] width 122 height 46
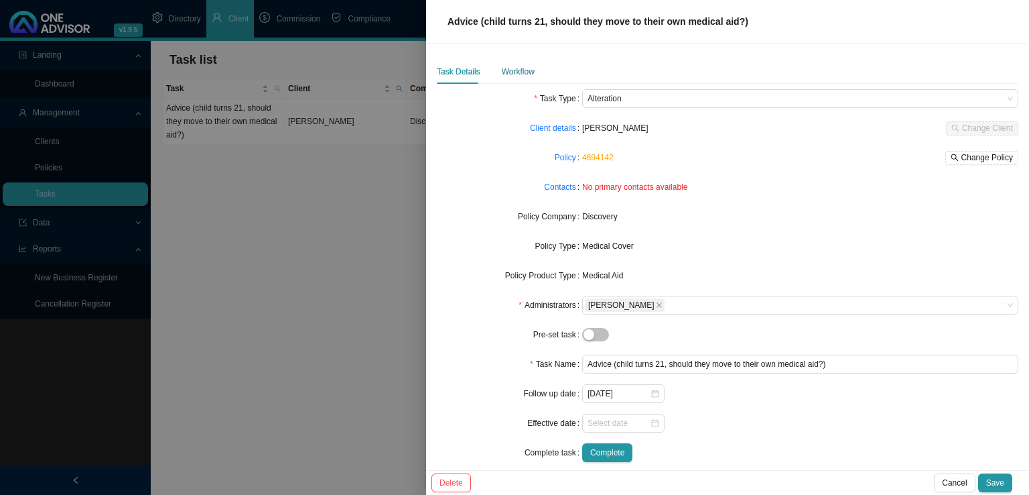
click at [527, 73] on div "Workflow" at bounding box center [518, 71] width 33 height 13
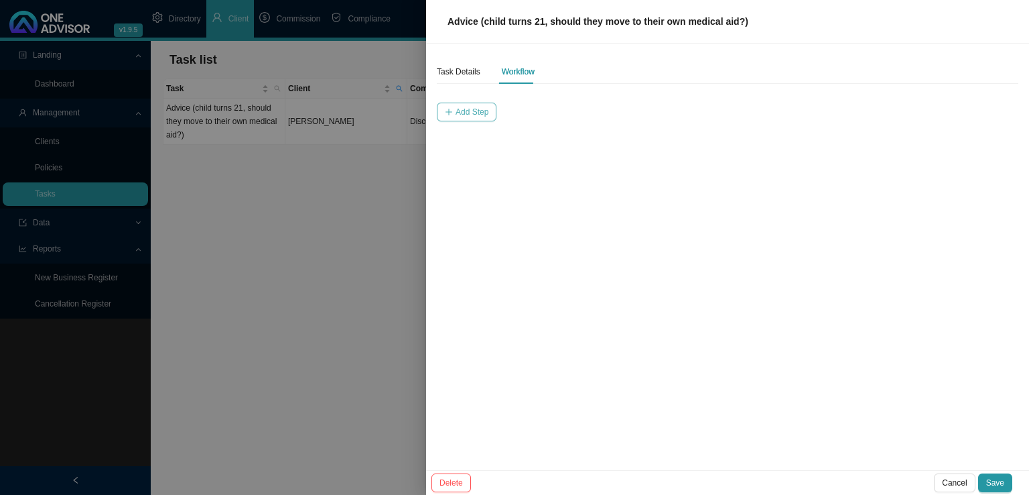
click at [475, 114] on span "Add Step" at bounding box center [472, 111] width 33 height 13
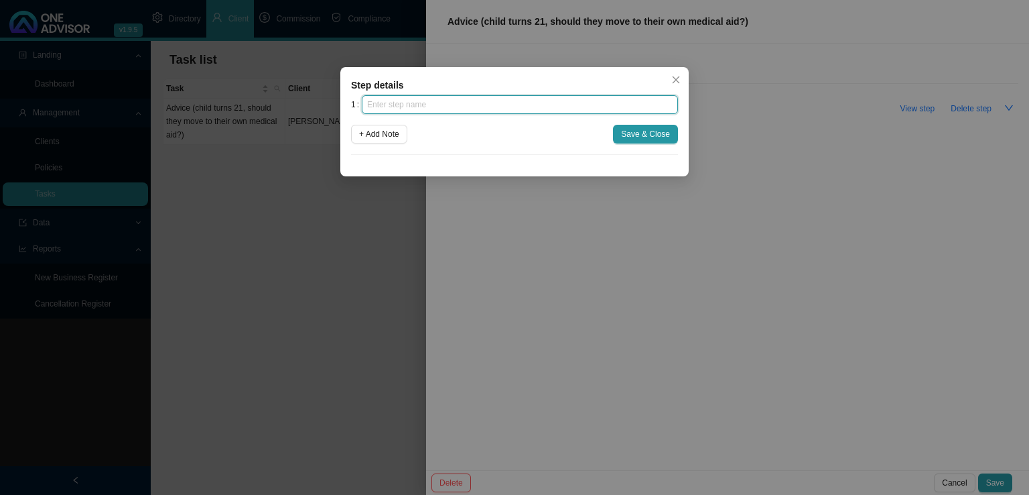
click at [434, 113] on input "text" at bounding box center [520, 104] width 316 height 19
type input "I"
type input "Query"
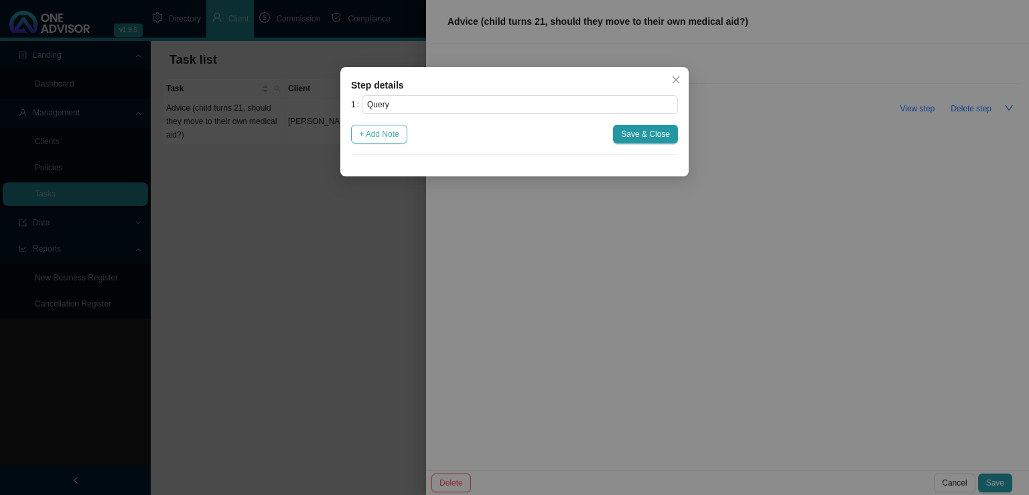
click at [395, 125] on button "+ Add Note" at bounding box center [379, 134] width 56 height 19
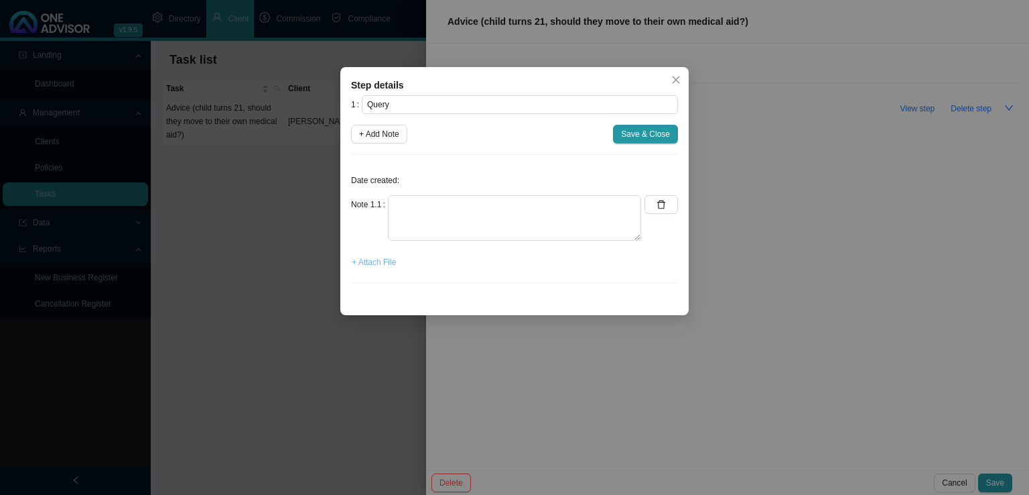
click at [383, 263] on span "+ Attach File" at bounding box center [374, 261] width 44 height 13
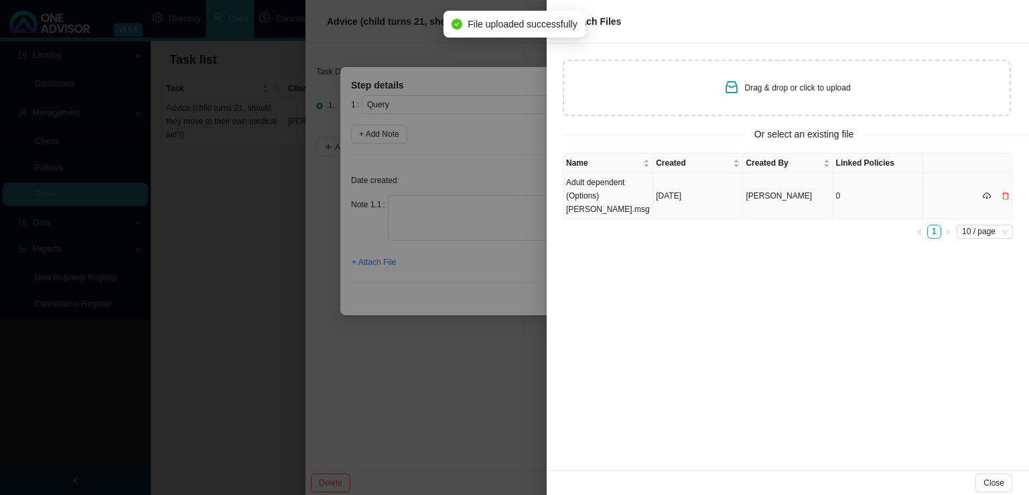
click at [665, 205] on td "[DATE]" at bounding box center [698, 196] width 90 height 46
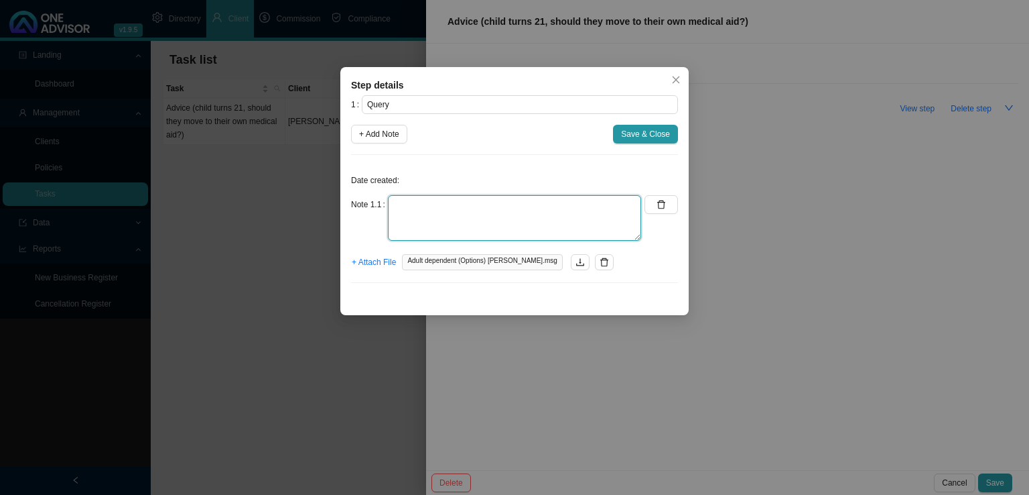
click at [401, 229] on textarea at bounding box center [514, 218] width 253 height 46
paste textarea "Hi [PERSON_NAME], [PERSON_NAME]’s adult dependent rate will be R2855 (once she …"
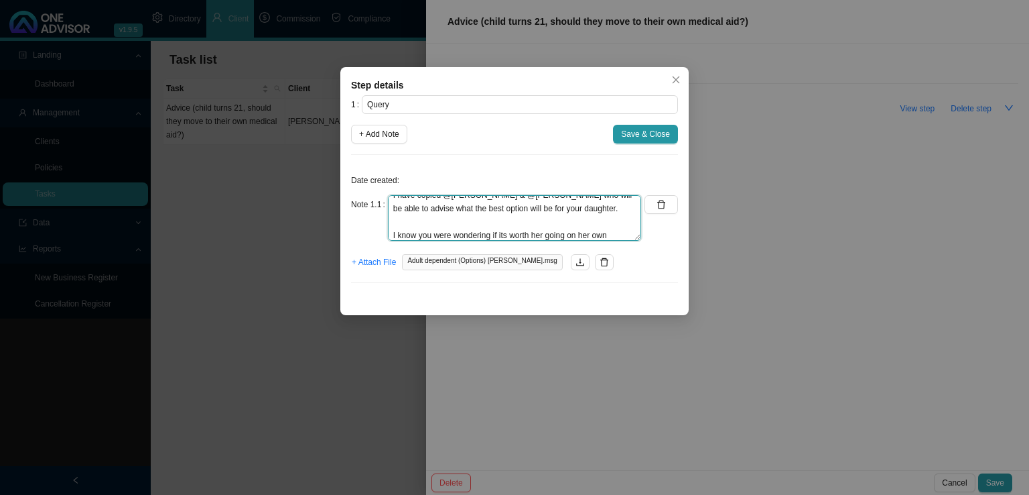
scroll to position [0, 0]
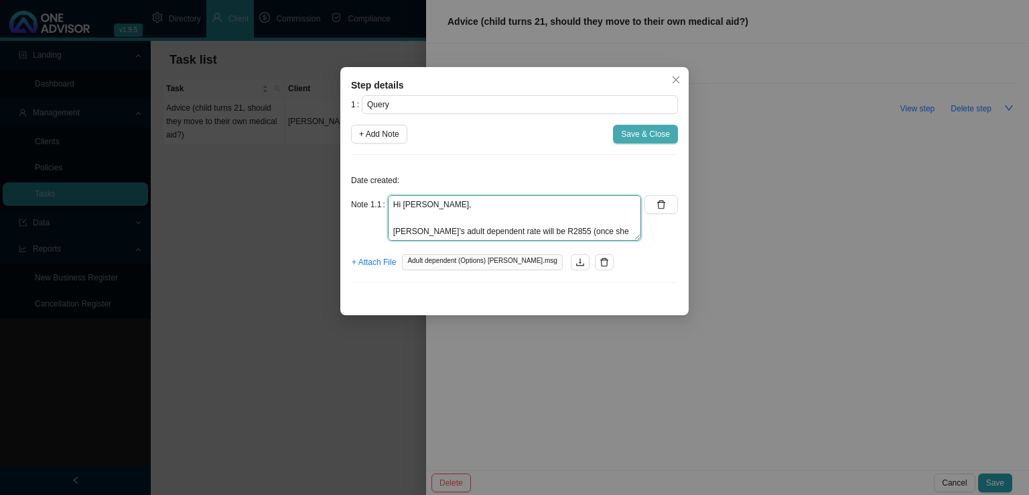
type textarea "Hi [PERSON_NAME], [PERSON_NAME]’s adult dependent rate will be R2855 (once she …"
click at [654, 132] on span "Save & Close" at bounding box center [645, 133] width 49 height 13
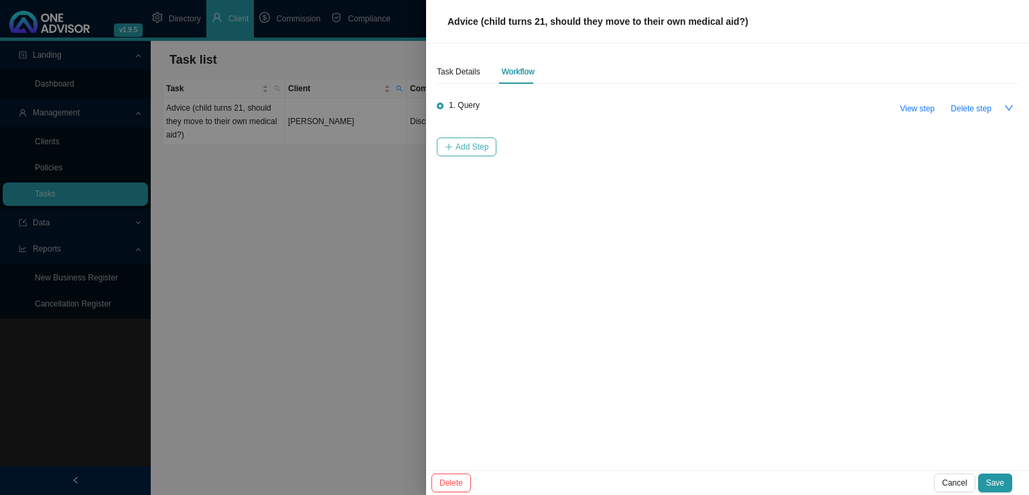
click at [460, 140] on span "Add Step" at bounding box center [472, 146] width 33 height 13
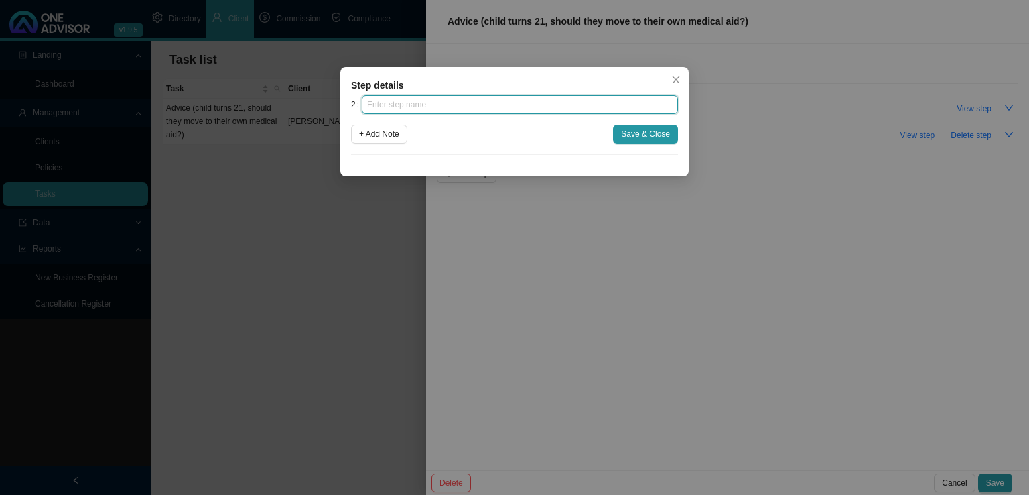
click at [442, 105] on input "text" at bounding box center [520, 104] width 316 height 19
type input "Investigation"
click at [380, 134] on span "+ Add Note" at bounding box center [379, 133] width 40 height 13
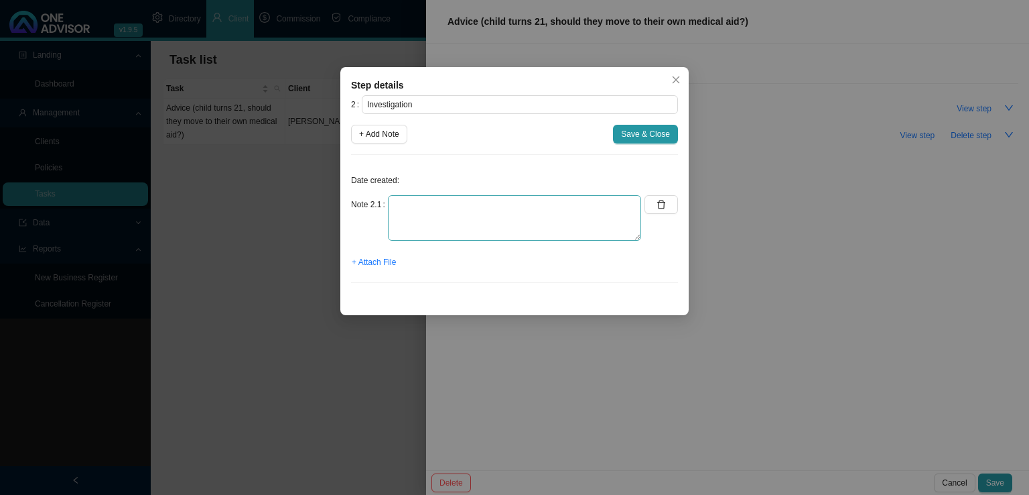
click at [424, 195] on div "Date created: Note 2.1 + Attach File" at bounding box center [514, 230] width 327 height 128
click at [406, 216] on textarea at bounding box center [514, 218] width 253 height 46
drag, startPoint x: 416, startPoint y: 225, endPoint x: 425, endPoint y: 225, distance: 8.7
click at [416, 225] on textarea at bounding box center [514, 218] width 253 height 46
type textarea "Coastal Saver option. [PERSON_NAME] turns 21 in September. Need more informatio…"
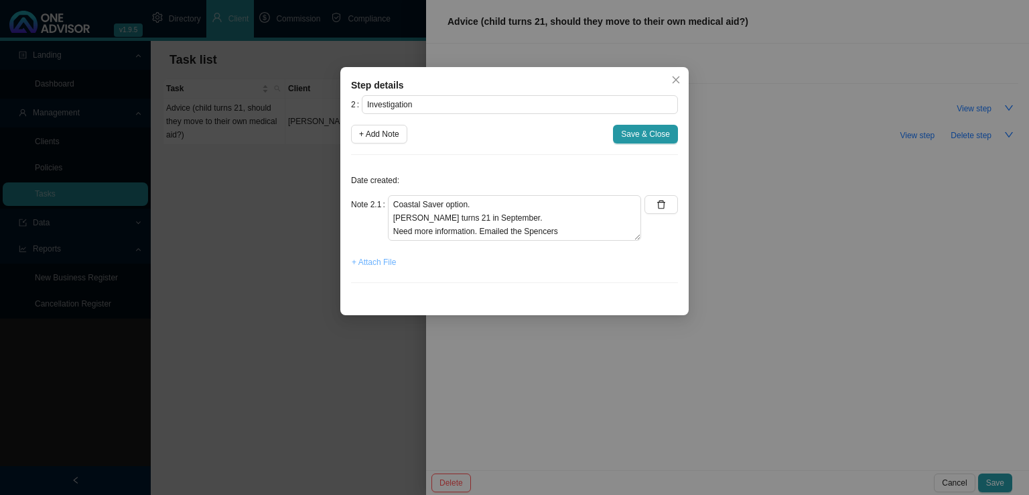
click at [385, 261] on span "+ Attach File" at bounding box center [374, 261] width 44 height 13
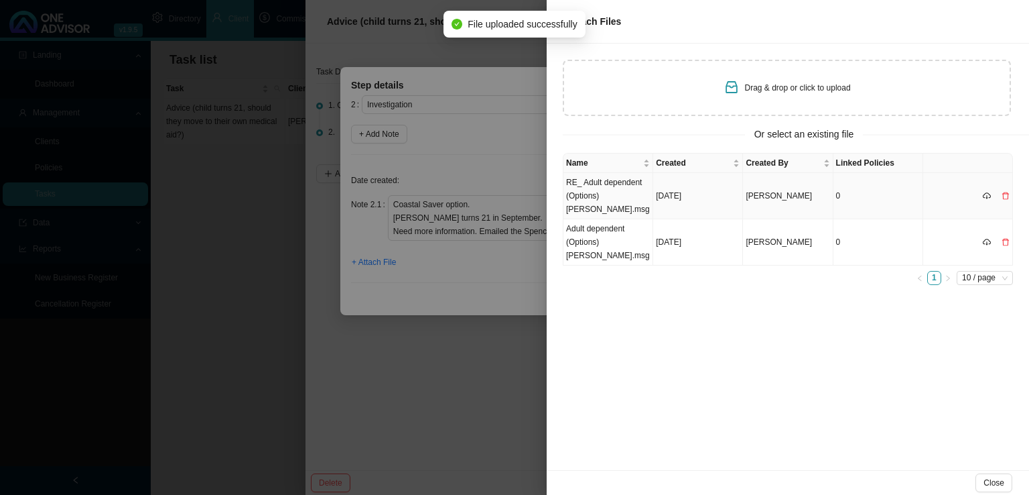
click at [613, 194] on td "RE_ Adult dependent (Options) [PERSON_NAME].msg" at bounding box center [609, 196] width 90 height 46
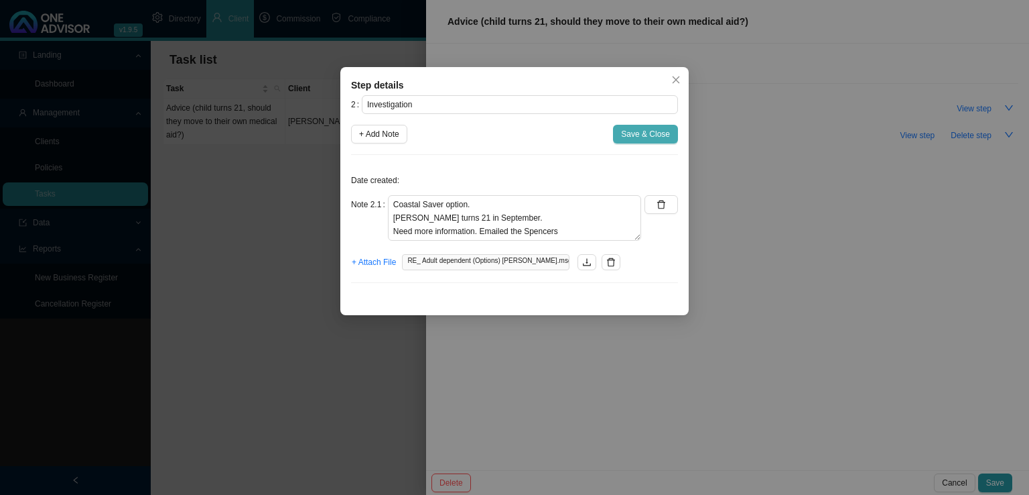
click at [660, 136] on span "Save & Close" at bounding box center [645, 133] width 49 height 13
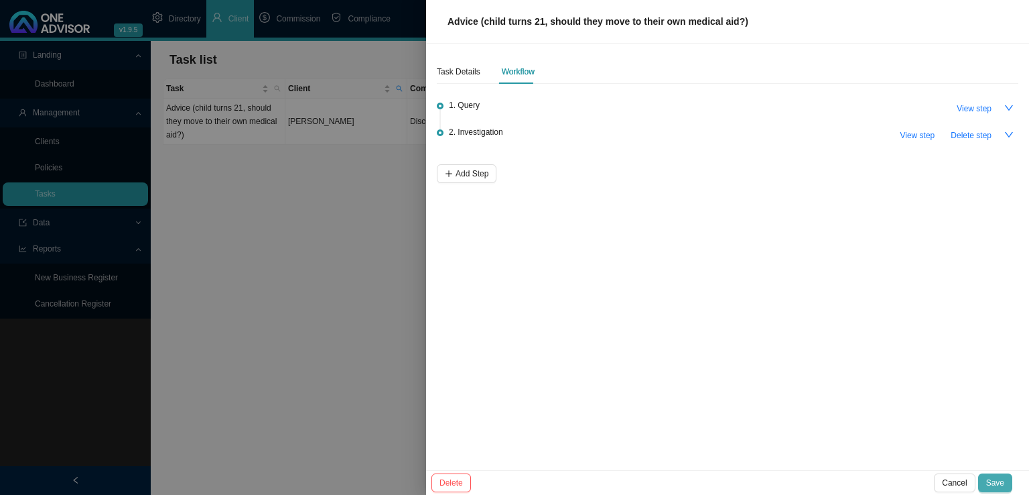
click at [987, 478] on button "Save" at bounding box center [996, 482] width 34 height 19
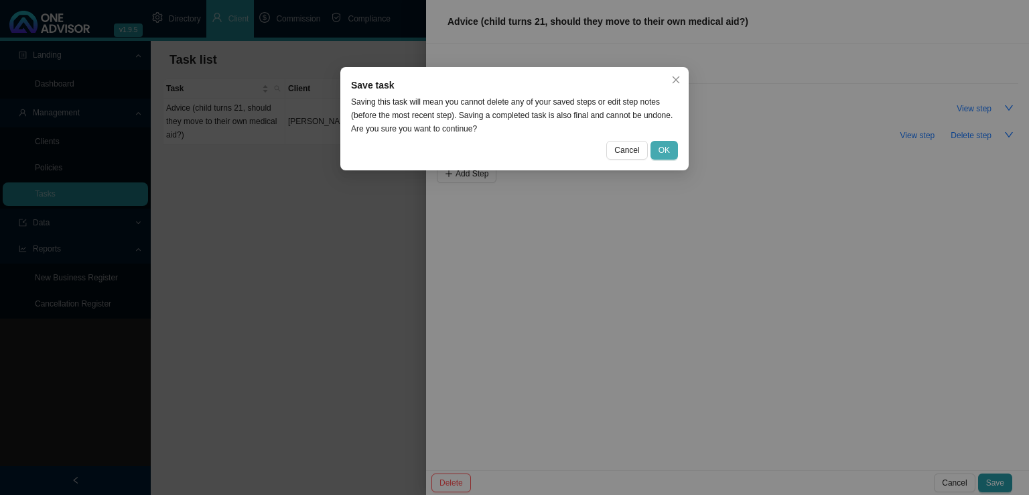
click at [666, 145] on span "OK" at bounding box center [664, 149] width 11 height 13
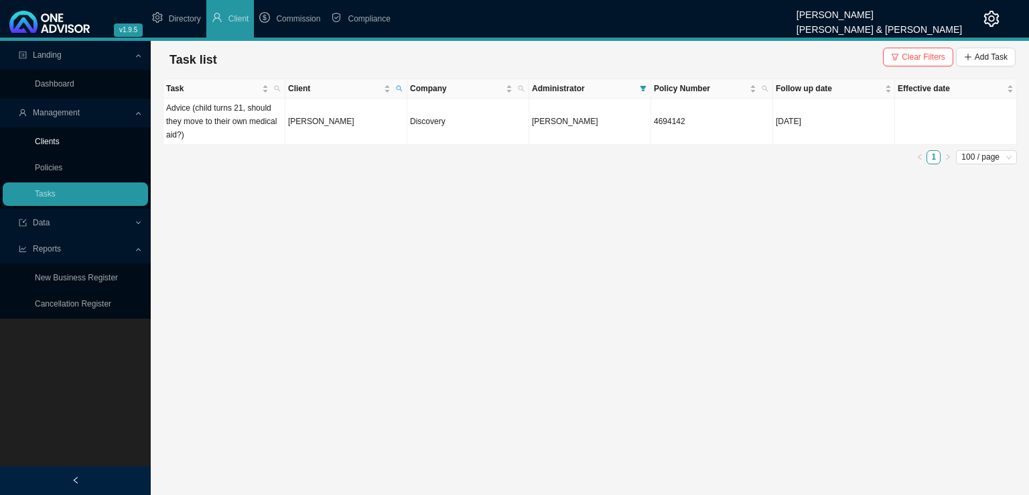
click at [60, 143] on link "Clients" at bounding box center [47, 141] width 25 height 9
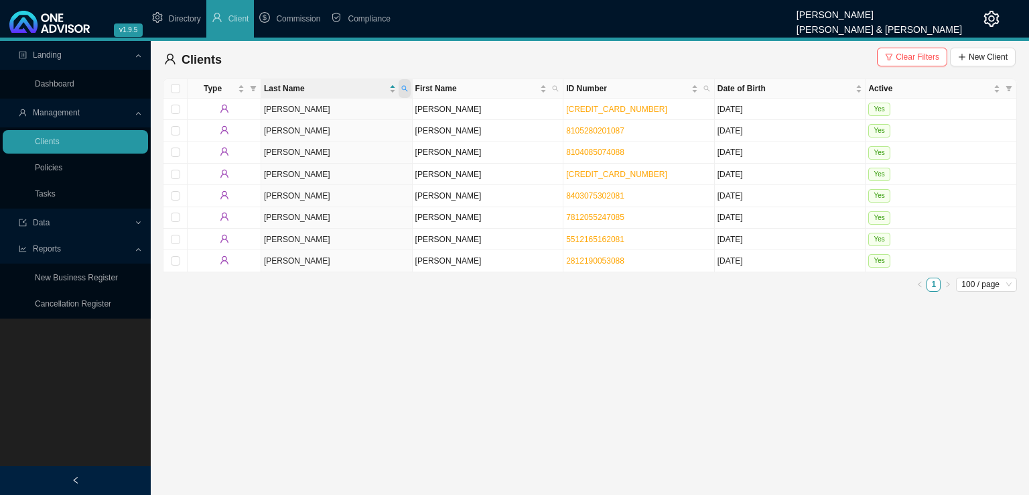
click at [405, 90] on icon "search" at bounding box center [404, 88] width 7 height 7
type input "ireland"
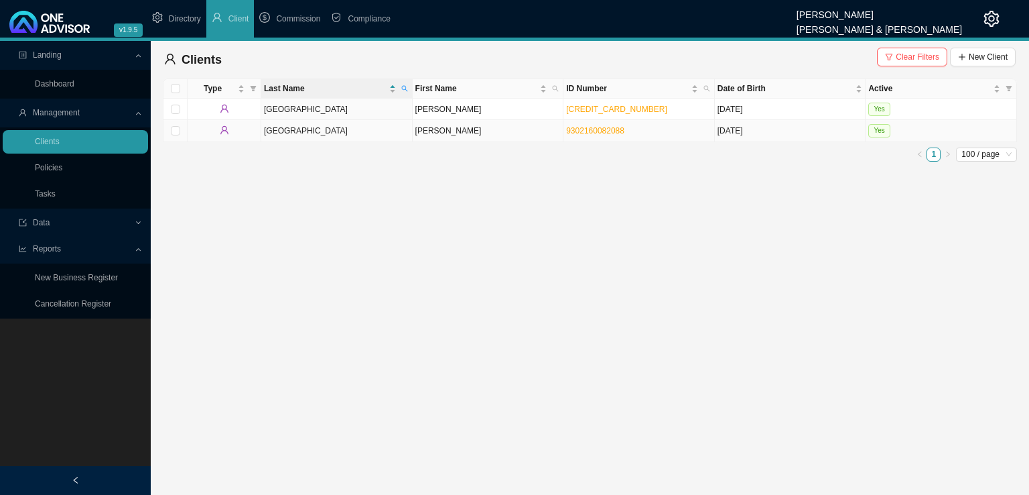
click at [520, 130] on td "[PERSON_NAME]" at bounding box center [488, 130] width 151 height 21
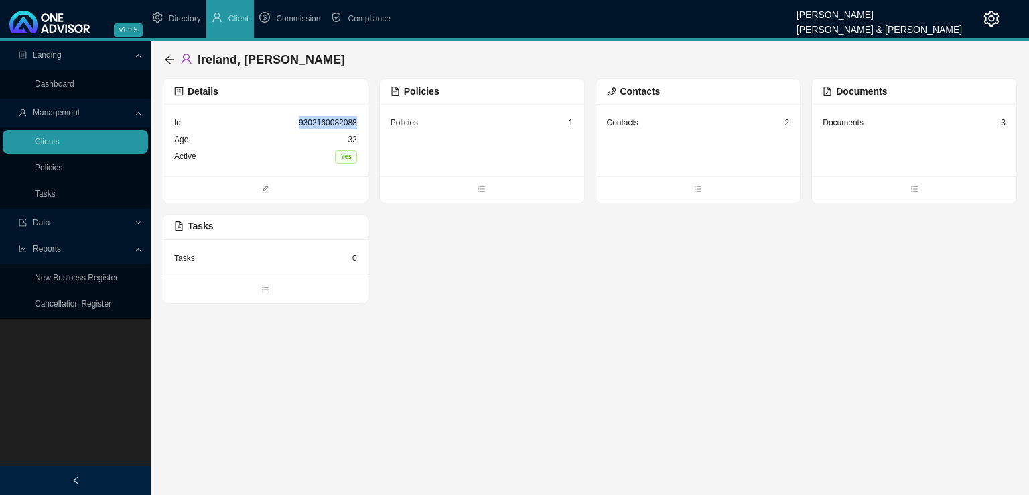
drag, startPoint x: 302, startPoint y: 124, endPoint x: 363, endPoint y: 123, distance: 61.0
click at [363, 123] on div "Id 9302160082088 Age [DEMOGRAPHIC_DATA] Active Yes" at bounding box center [266, 140] width 204 height 72
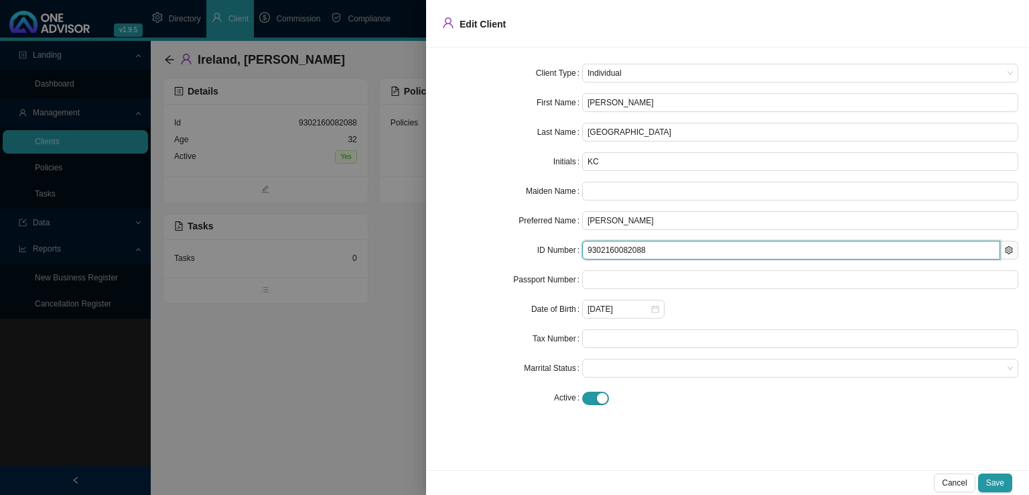
drag, startPoint x: 662, startPoint y: 250, endPoint x: 533, endPoint y: 250, distance: 129.4
click at [533, 250] on div "ID Number 9302160082088" at bounding box center [728, 250] width 582 height 19
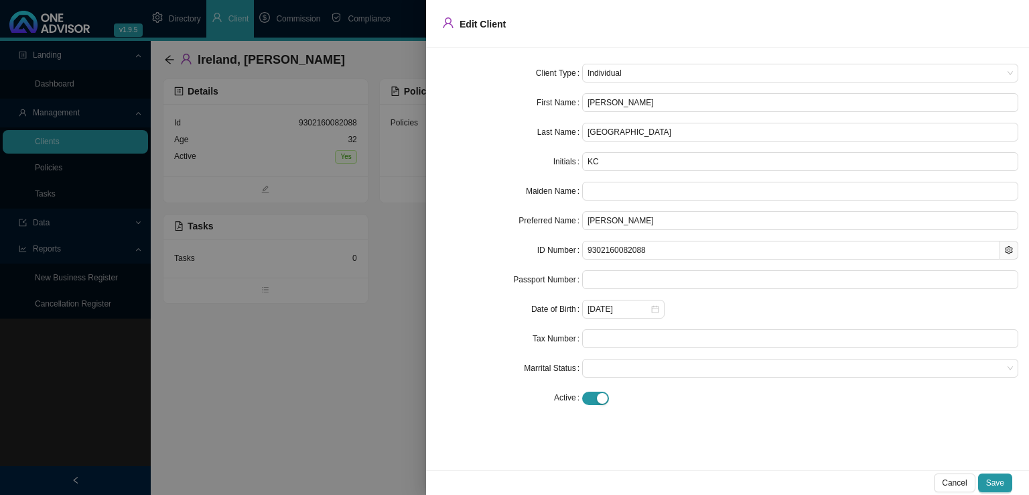
click at [369, 460] on div at bounding box center [514, 247] width 1029 height 495
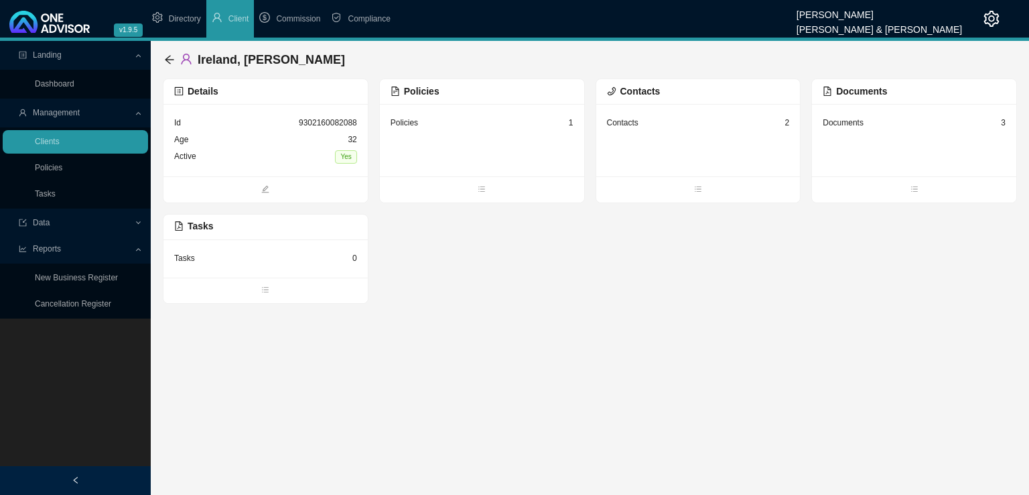
click at [245, 267] on div "Tasks 0" at bounding box center [266, 258] width 204 height 38
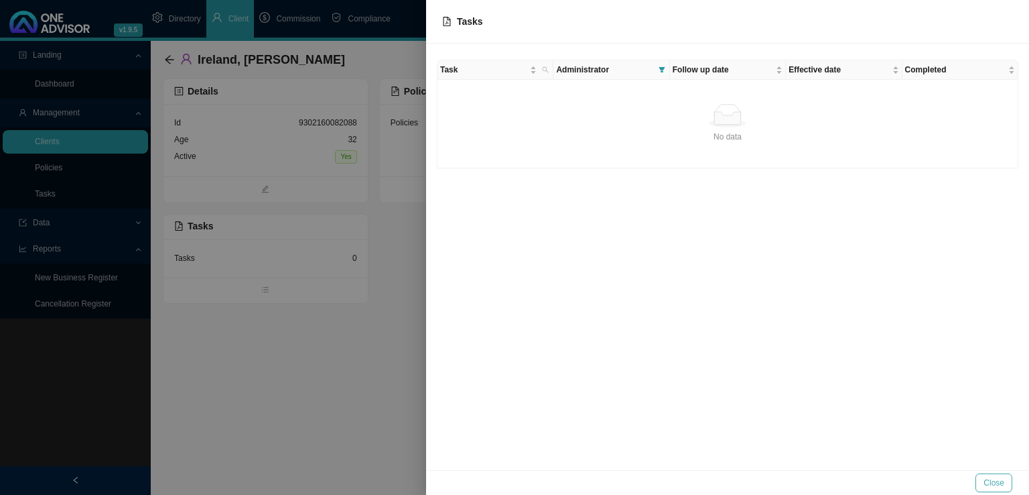
click at [987, 484] on span "Close" at bounding box center [994, 482] width 21 height 13
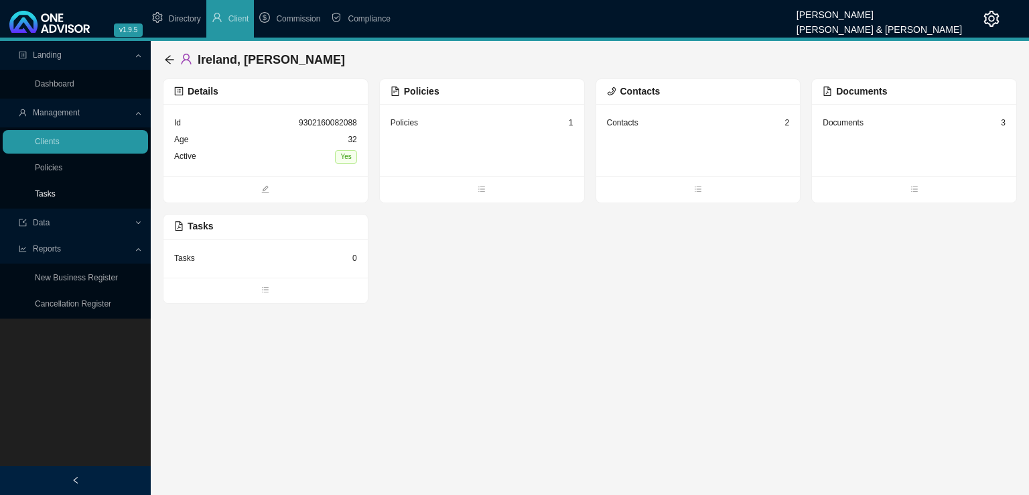
click at [43, 189] on link "Tasks" at bounding box center [45, 193] width 21 height 9
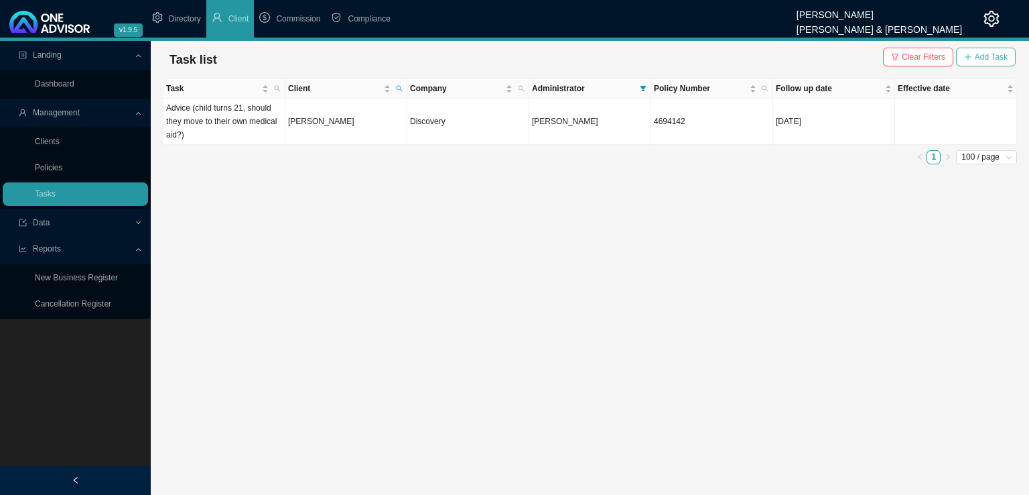
click at [993, 52] on span "Add Task" at bounding box center [991, 56] width 33 height 13
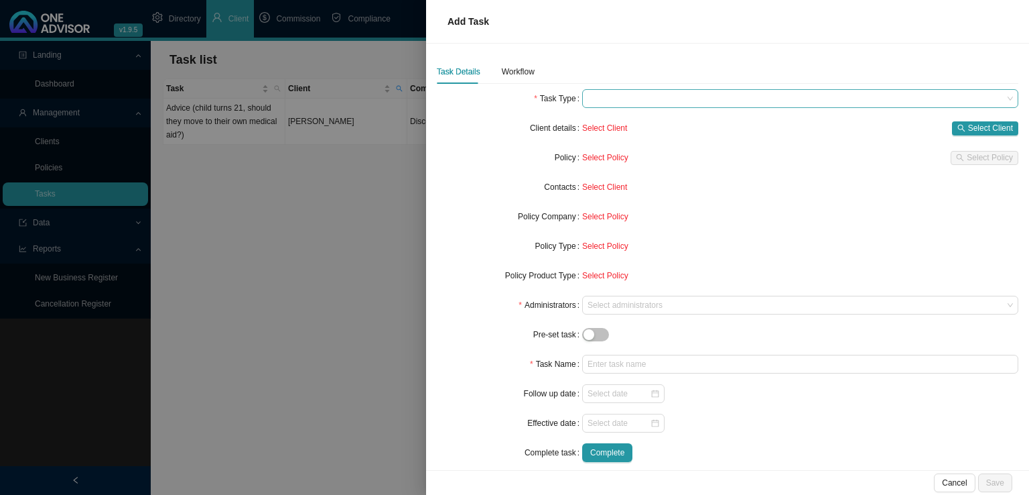
click at [636, 98] on span at bounding box center [801, 98] width 426 height 17
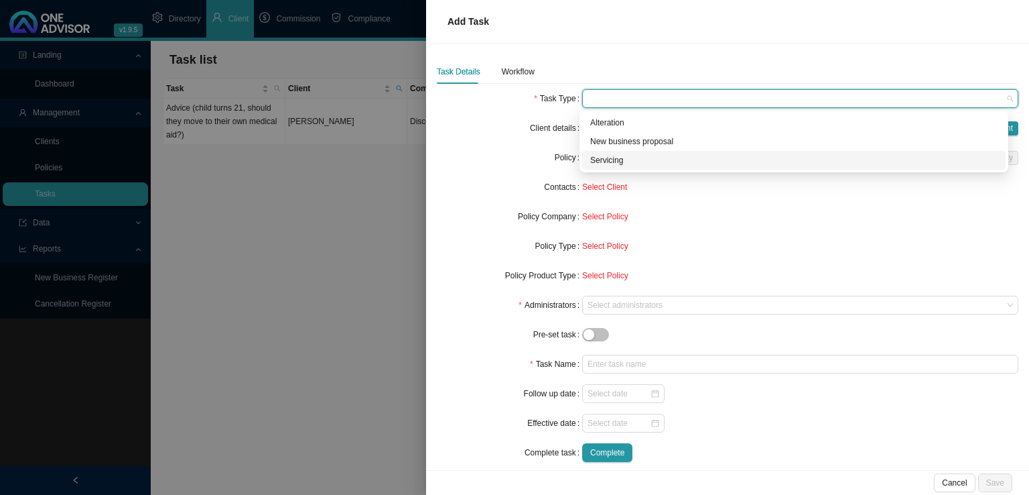
click at [616, 158] on div "Servicing" at bounding box center [793, 159] width 407 height 13
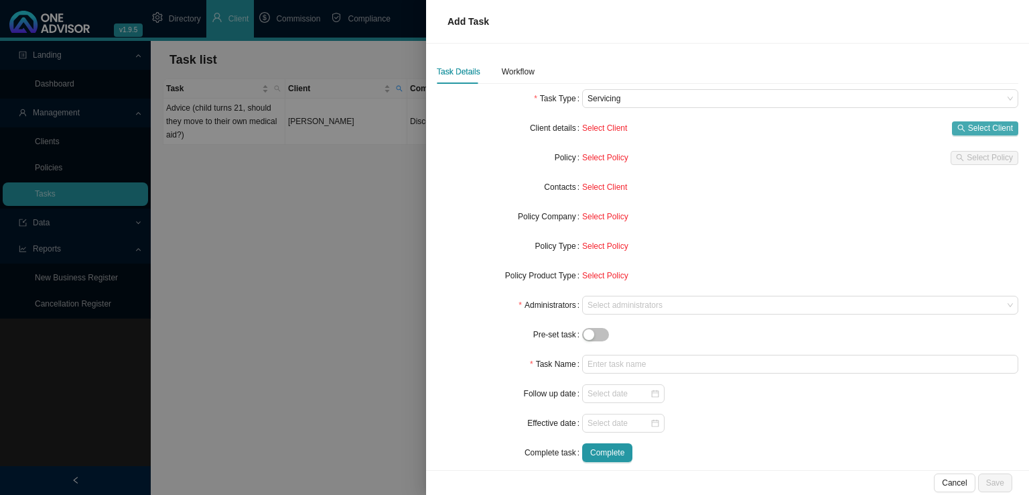
click at [981, 129] on span "Select Client" at bounding box center [990, 127] width 45 height 13
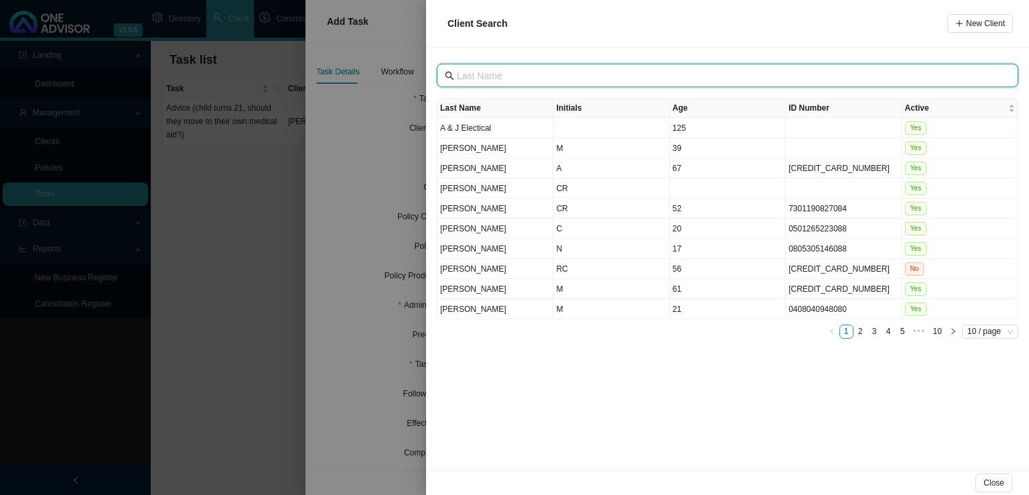
click at [525, 68] on input "text" at bounding box center [729, 75] width 544 height 15
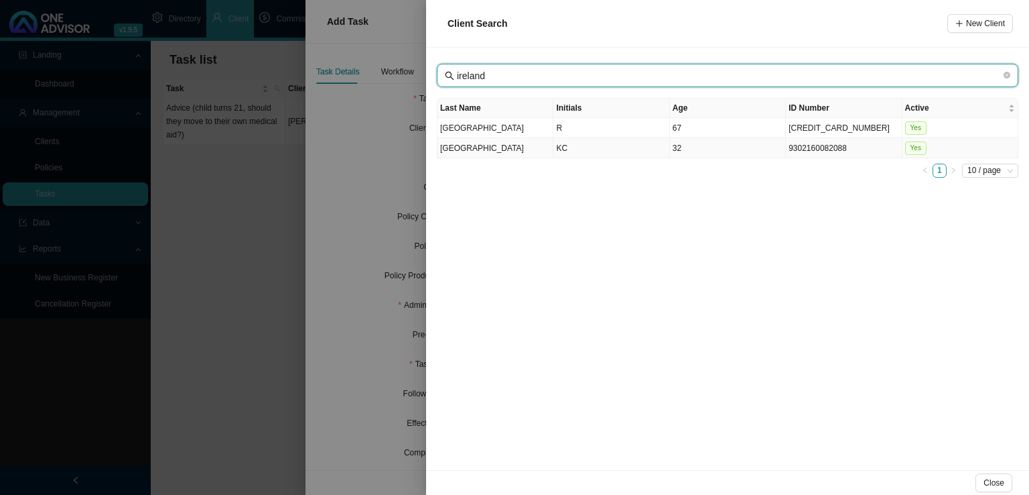
type input "ireland"
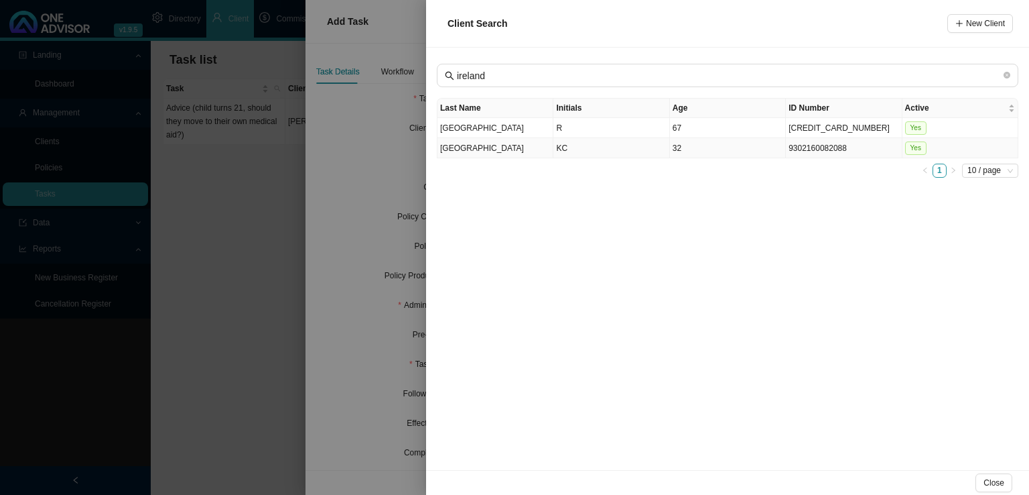
click at [570, 152] on td "KC" at bounding box center [612, 148] width 116 height 20
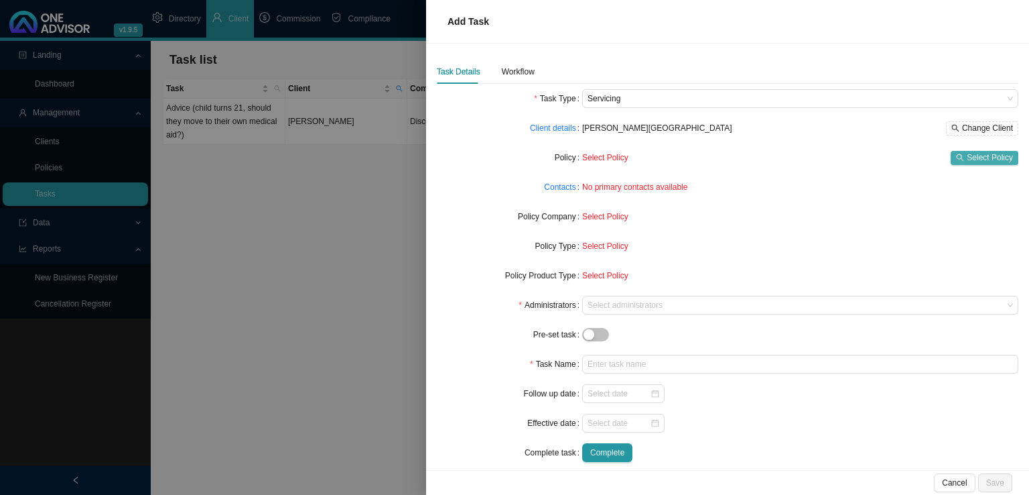
click at [997, 153] on span "Select Policy" at bounding box center [990, 157] width 46 height 13
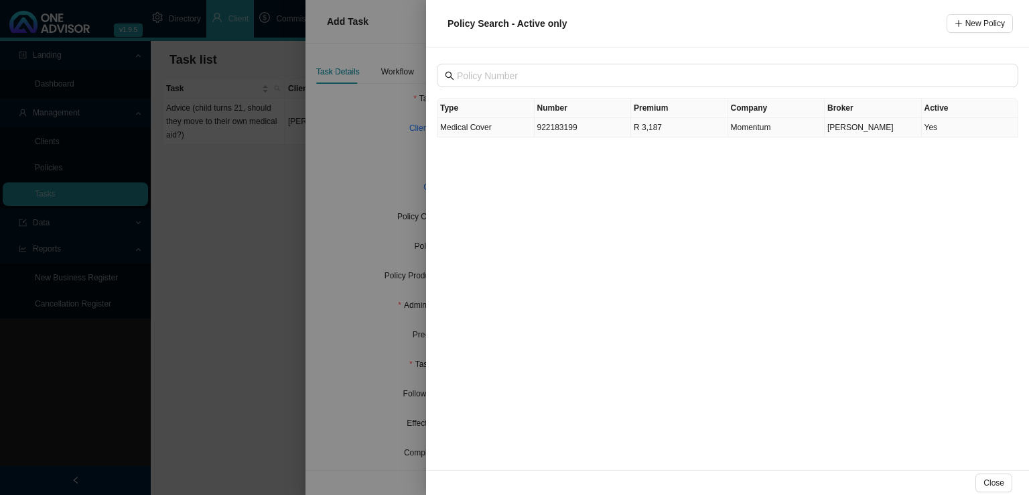
click at [497, 132] on td "Medical Cover" at bounding box center [486, 127] width 97 height 19
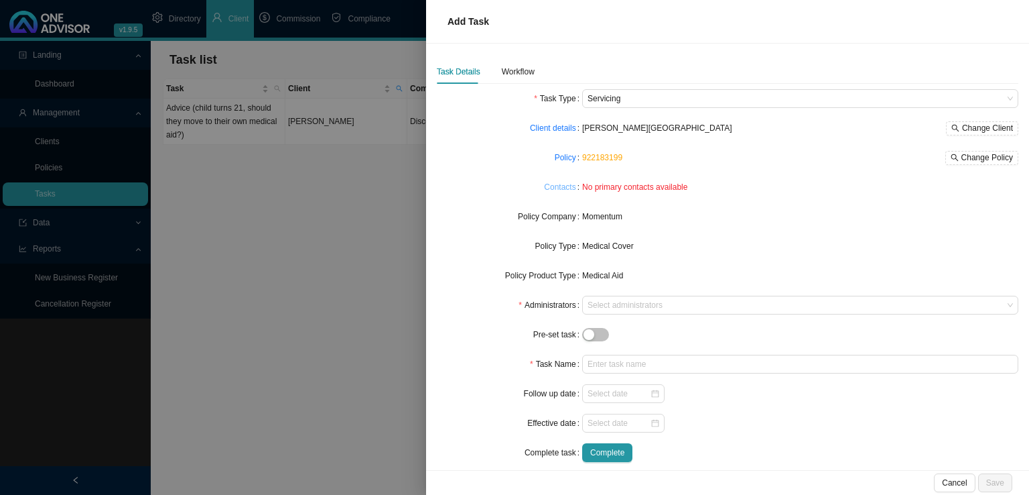
click at [562, 184] on link "Contacts" at bounding box center [560, 186] width 32 height 13
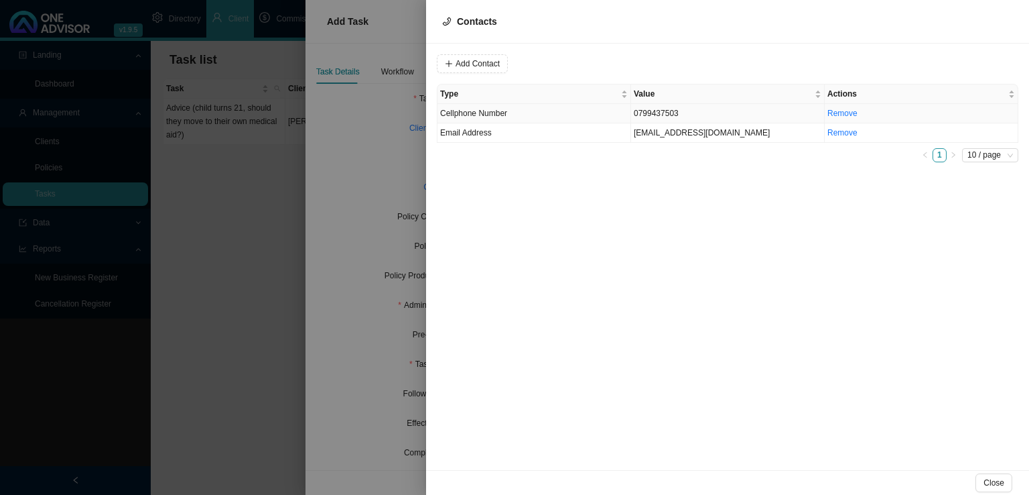
click at [655, 113] on td "0799437503" at bounding box center [728, 113] width 194 height 19
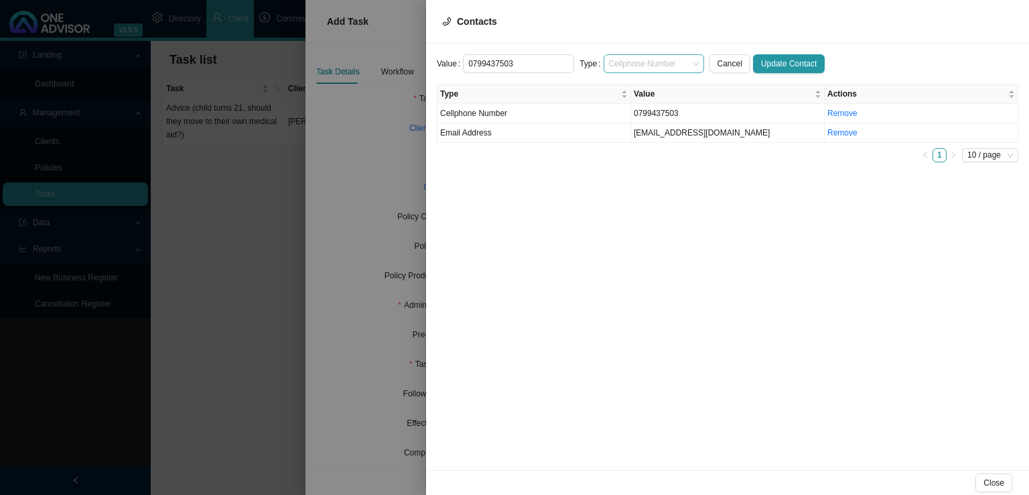
click at [639, 56] on span "Cellphone Number" at bounding box center [654, 63] width 90 height 17
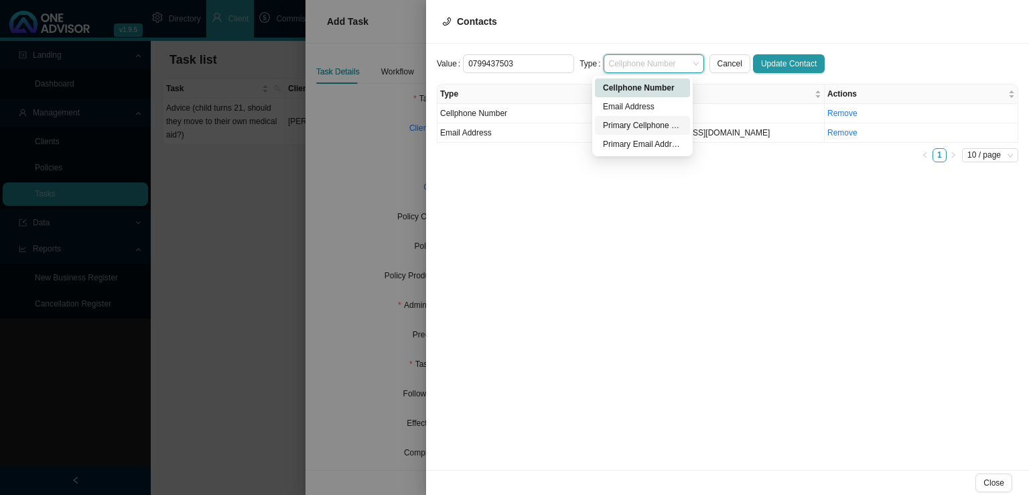
click at [628, 119] on div "Primary Cellphone Number" at bounding box center [642, 125] width 79 height 13
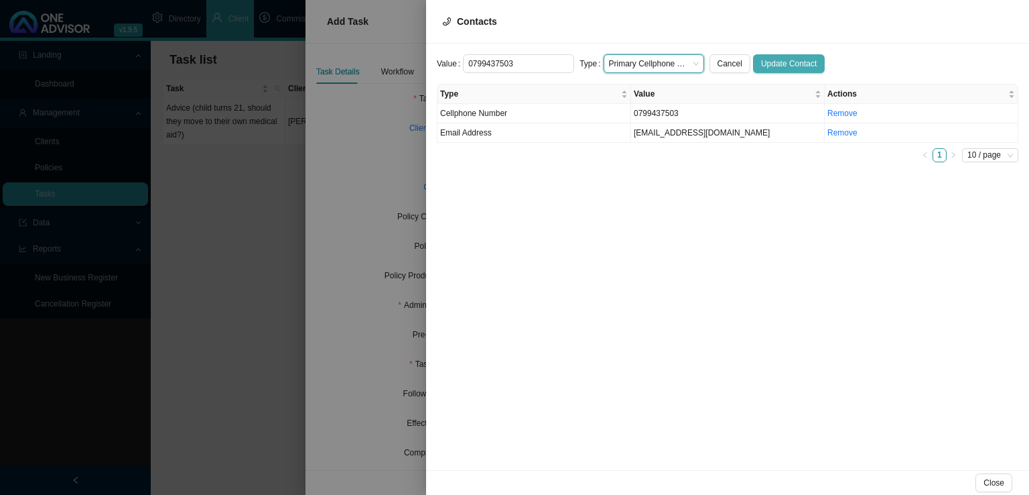
click at [786, 68] on span "Update Contact" at bounding box center [789, 63] width 56 height 13
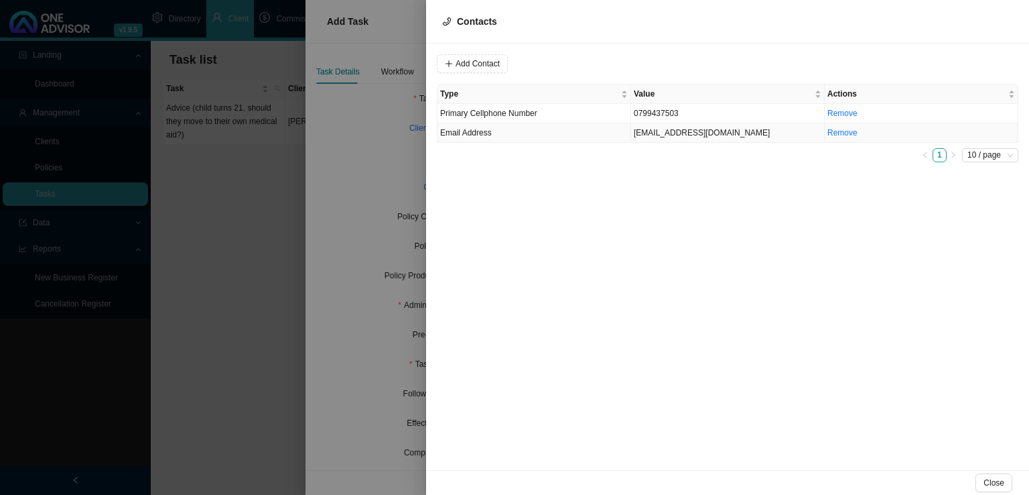
click at [489, 132] on span "Email Address" at bounding box center [466, 132] width 52 height 9
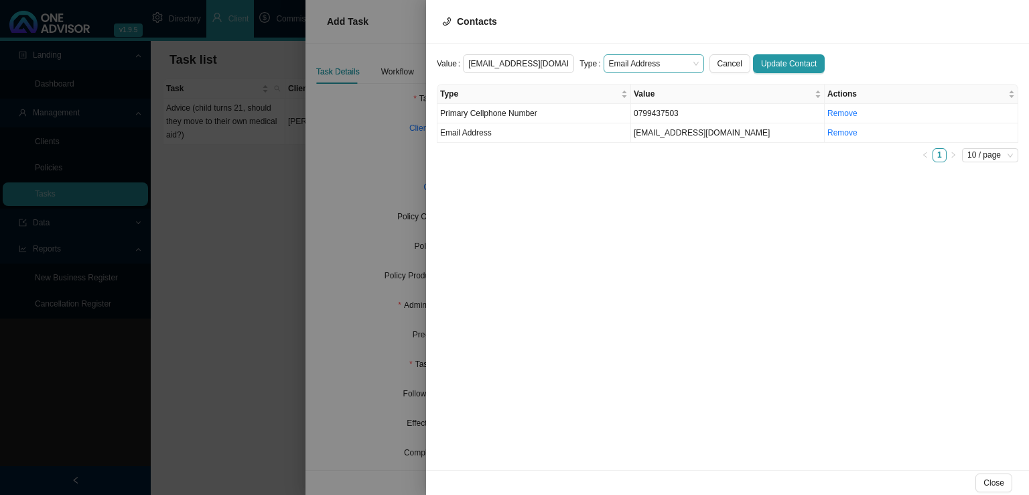
click at [632, 57] on span "Email Address" at bounding box center [654, 63] width 90 height 17
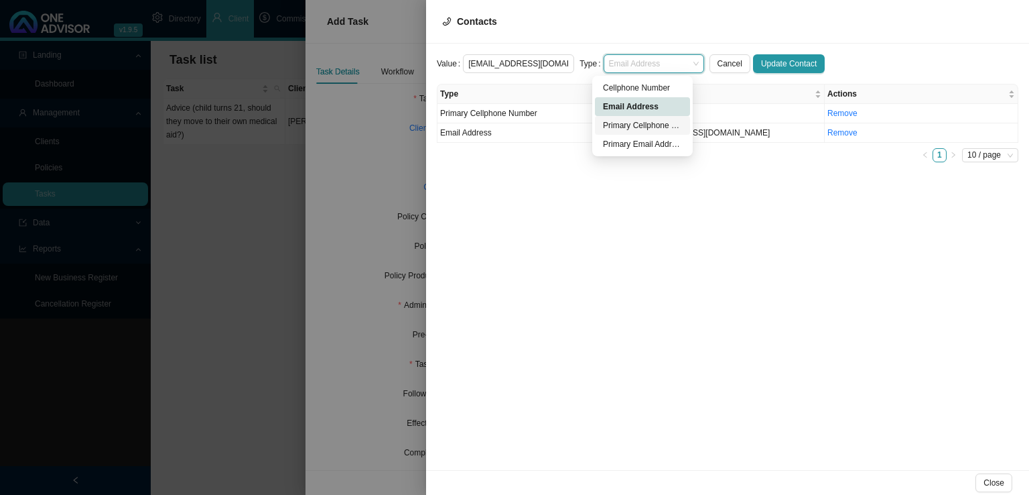
click at [627, 127] on div "Primary Cellphone Number" at bounding box center [642, 125] width 79 height 13
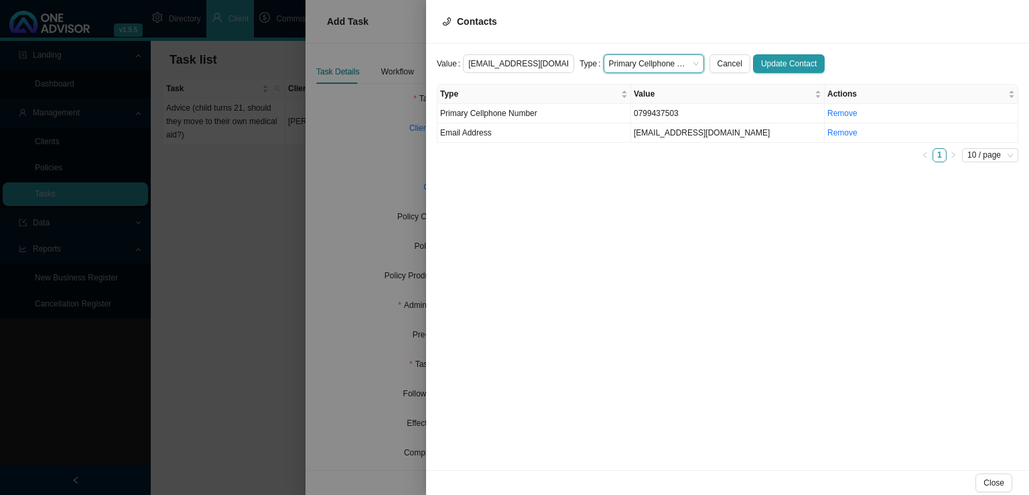
click at [631, 64] on span "Primary Cellphone Number" at bounding box center [654, 63] width 90 height 17
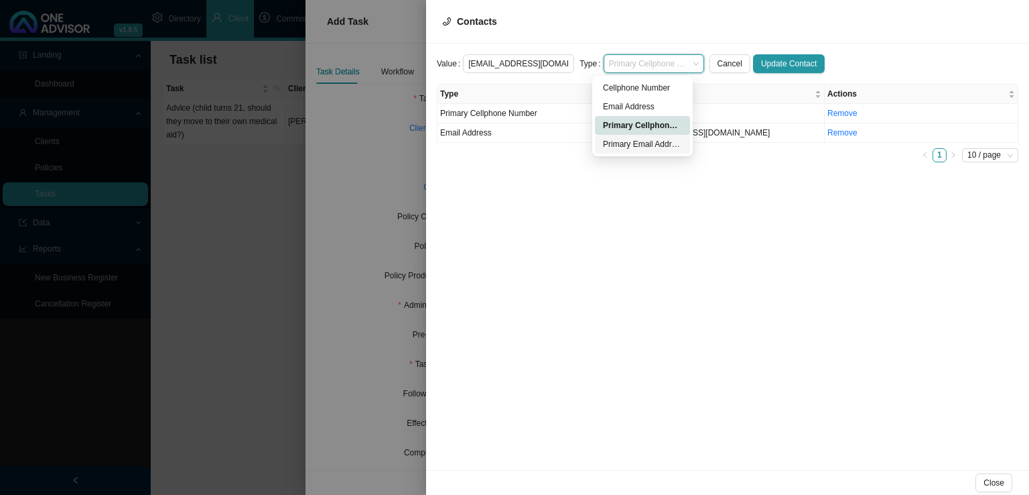
click at [637, 143] on div "Primary Email Address" at bounding box center [642, 143] width 79 height 13
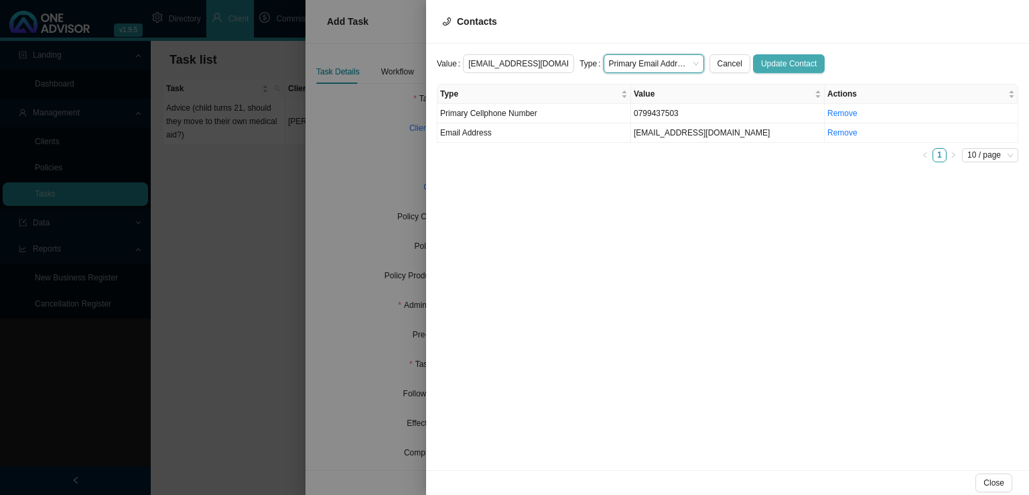
click at [761, 58] on span "Update Contact" at bounding box center [789, 63] width 56 height 13
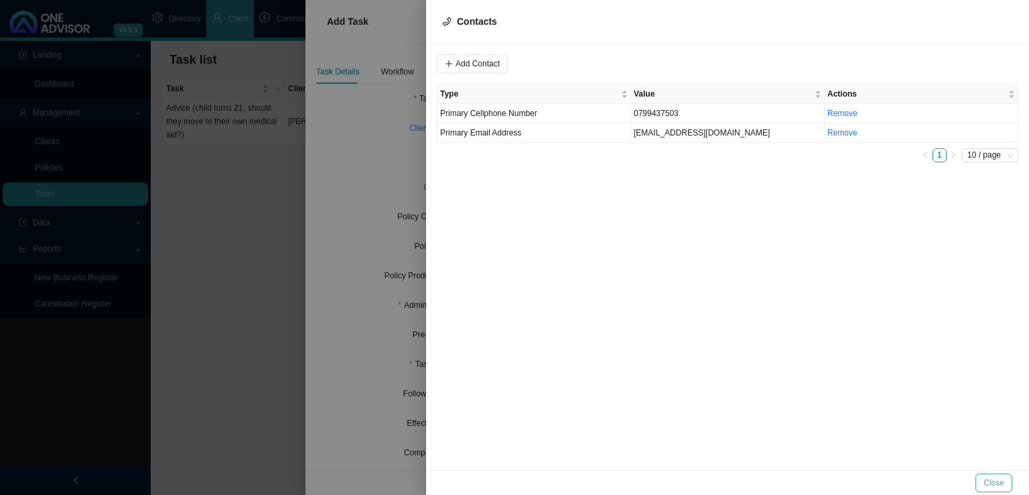
click at [1006, 480] on button "Close" at bounding box center [994, 482] width 37 height 19
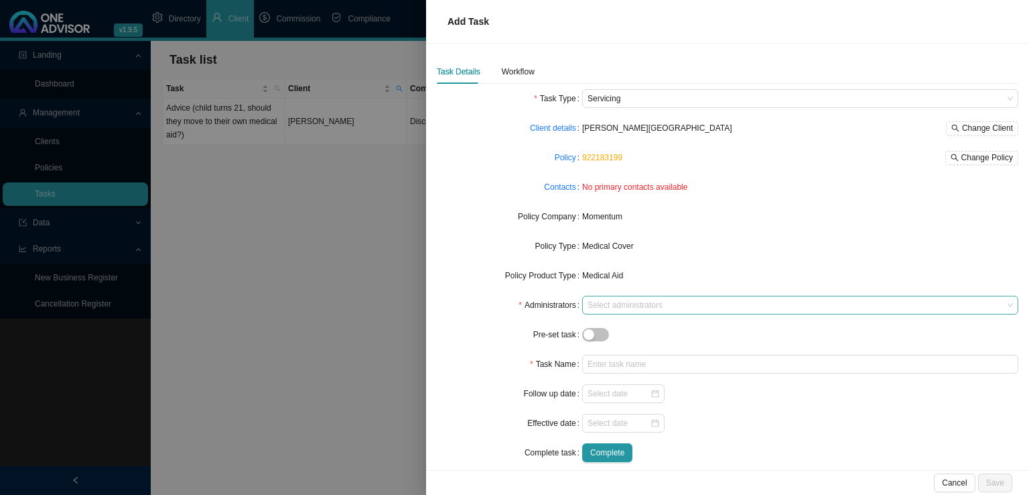
click at [601, 306] on div at bounding box center [794, 305] width 418 height 10
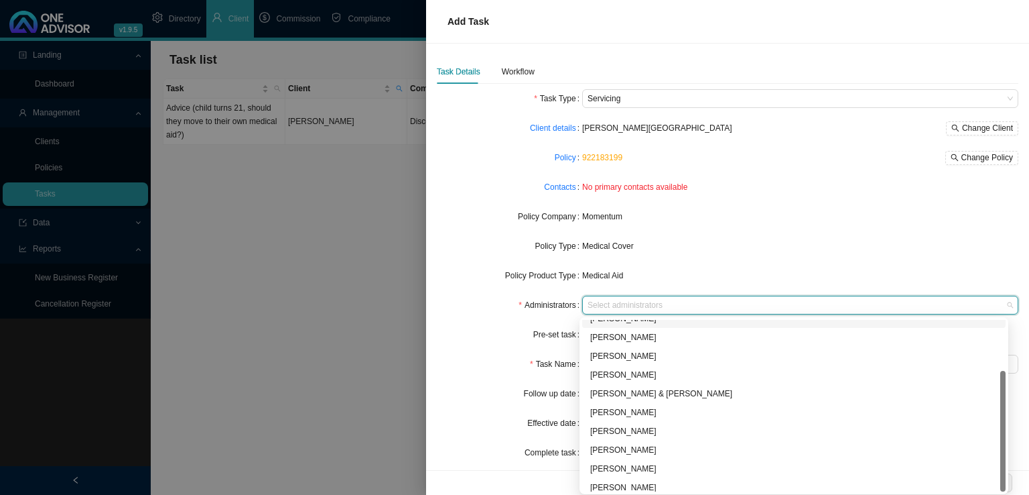
scroll to position [72, 0]
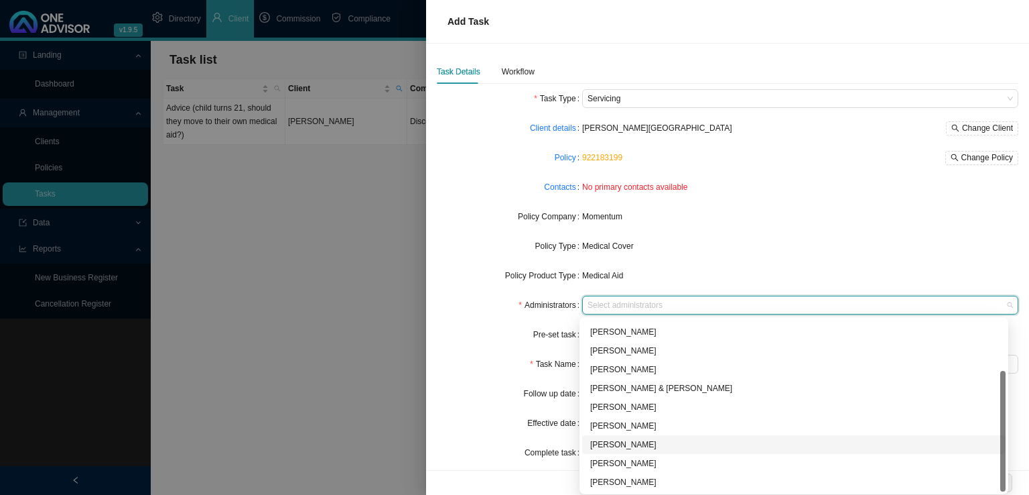
click at [639, 444] on div "[PERSON_NAME]" at bounding box center [793, 444] width 407 height 13
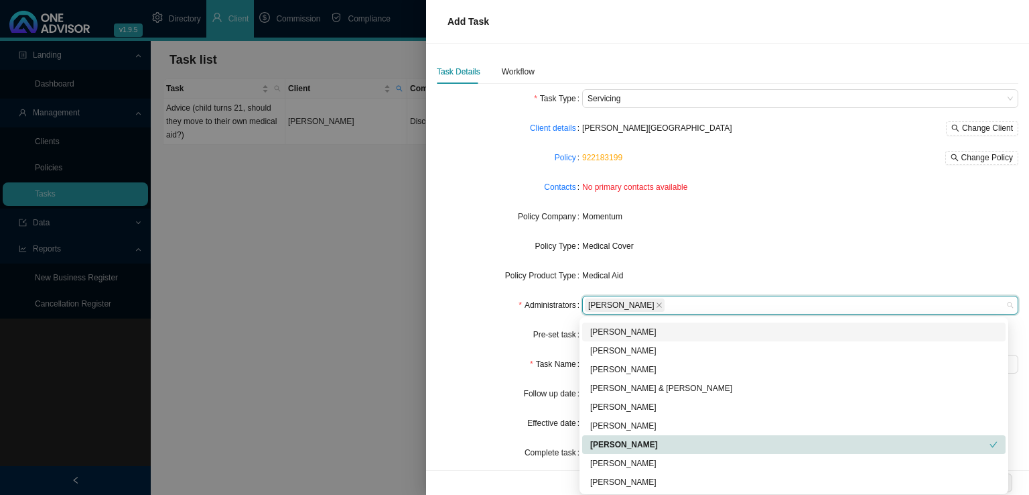
click at [759, 232] on form "Task Type Servicing Client details [PERSON_NAME] [GEOGRAPHIC_DATA] Change Clien…" at bounding box center [728, 275] width 582 height 373
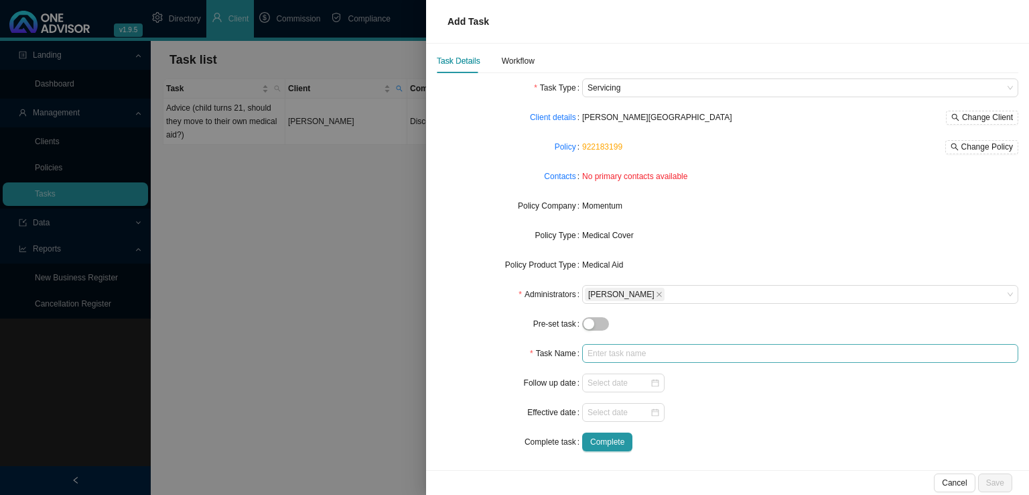
scroll to position [13, 0]
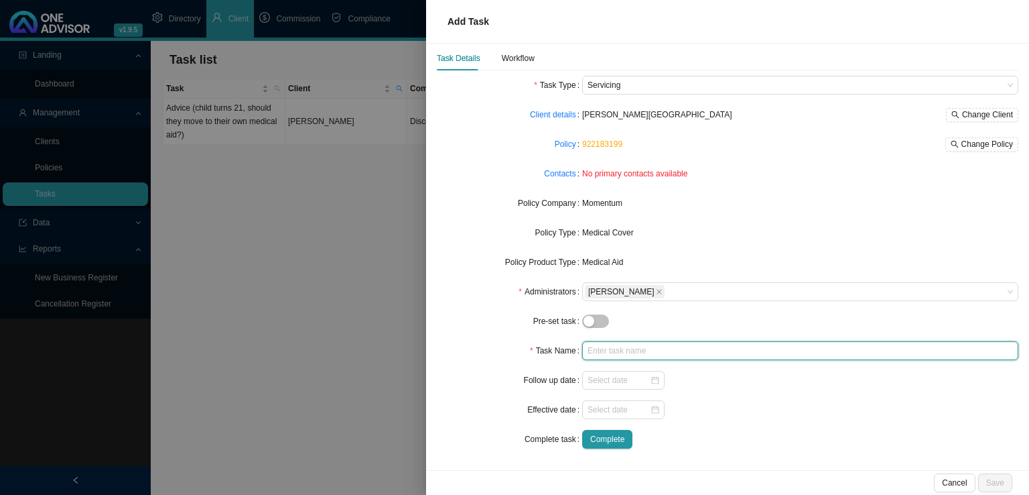
click at [596, 350] on input "text" at bounding box center [800, 350] width 436 height 19
type input "Non-Disclosure investigation"
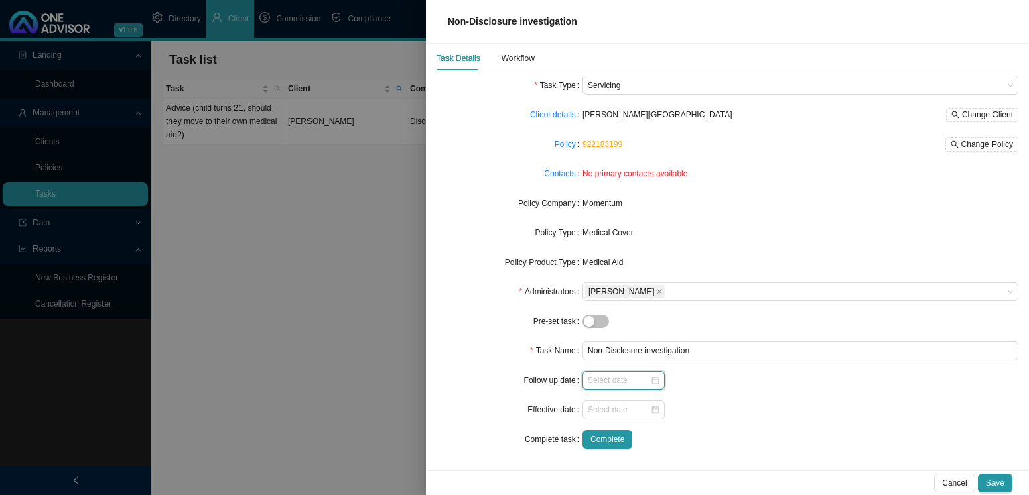
click at [630, 377] on input at bounding box center [619, 379] width 62 height 13
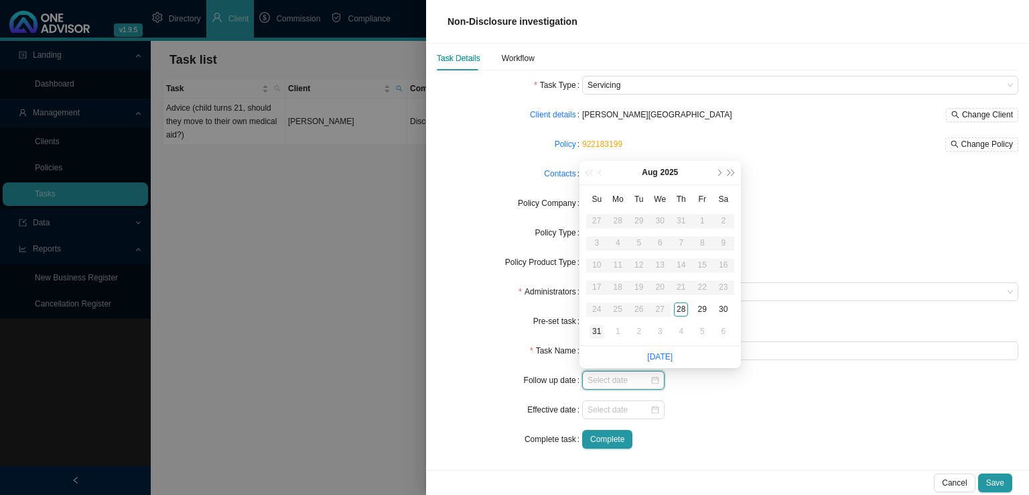
type input "[DATE]"
click at [659, 355] on link "[DATE]" at bounding box center [659, 356] width 25 height 9
type input "[DATE]"
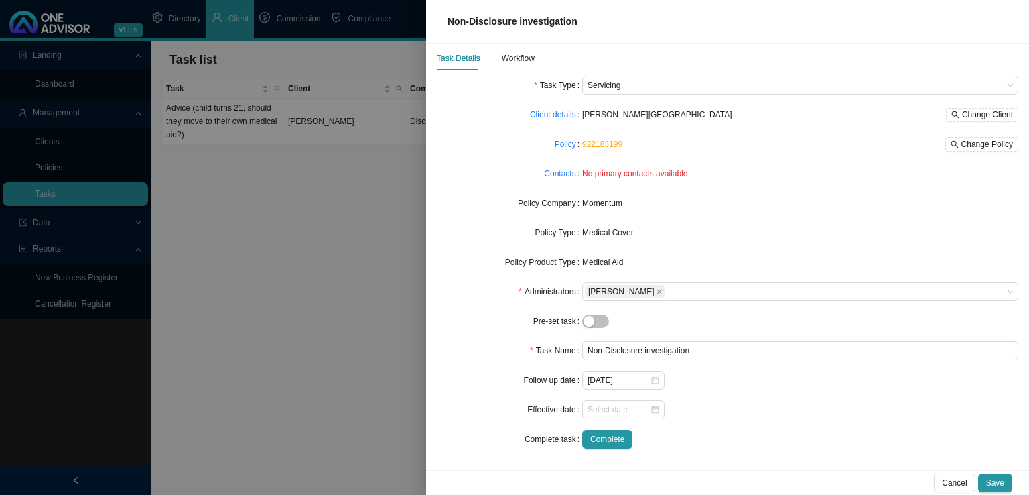
click at [751, 430] on div "Complete" at bounding box center [800, 439] width 436 height 19
click at [515, 55] on div "Workflow" at bounding box center [518, 58] width 33 height 13
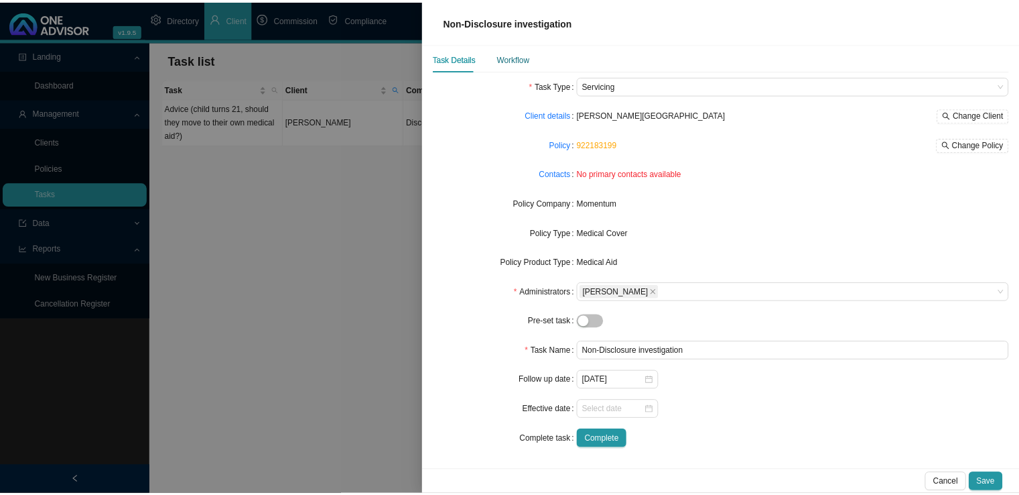
scroll to position [0, 0]
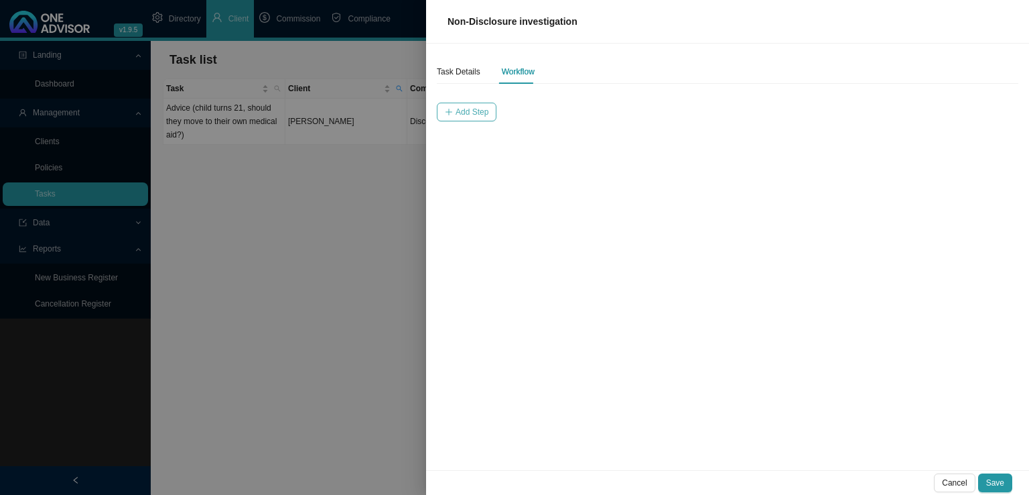
click at [475, 109] on span "Add Step" at bounding box center [472, 111] width 33 height 13
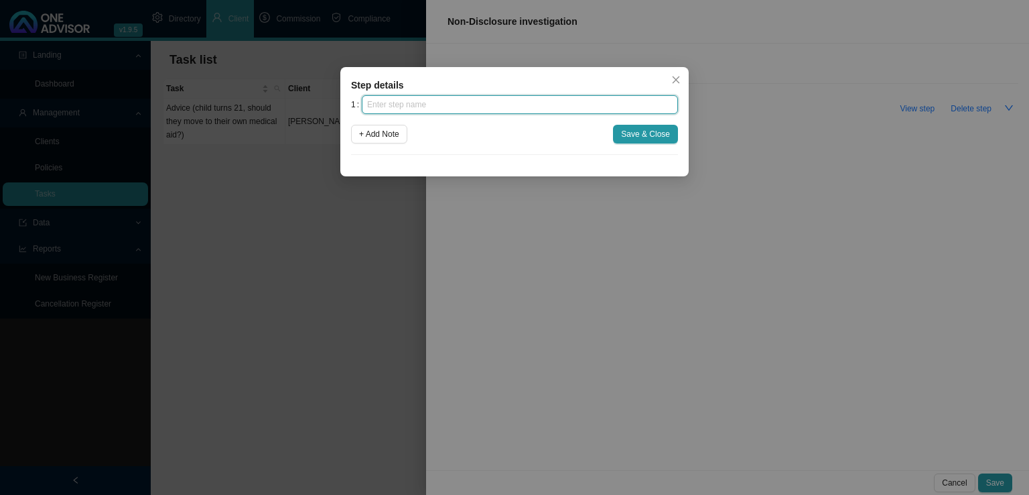
click at [418, 107] on input "text" at bounding box center [520, 104] width 316 height 19
type input "I"
type input "Query"
click at [372, 124] on div "1 Query + Add Note Save & Close" at bounding box center [514, 125] width 327 height 60
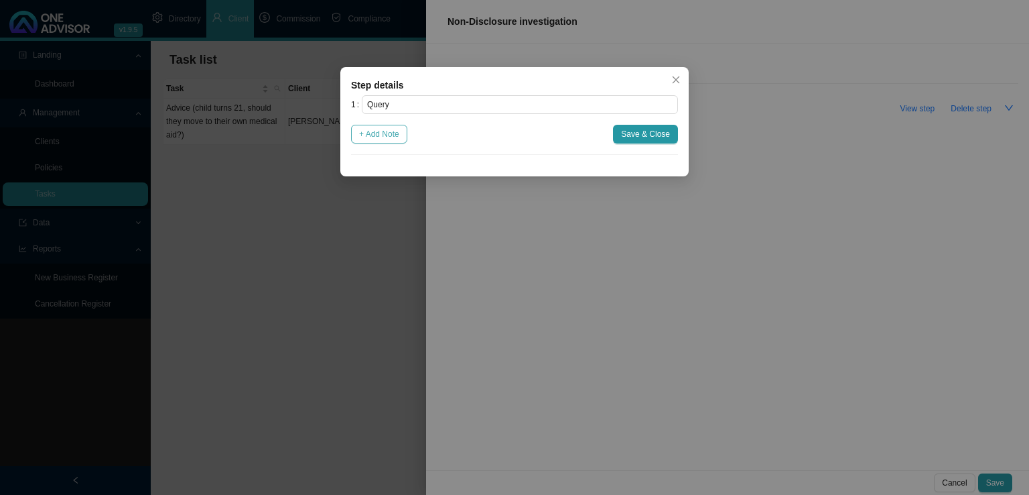
click at [377, 137] on span "+ Add Note" at bounding box center [379, 133] width 40 height 13
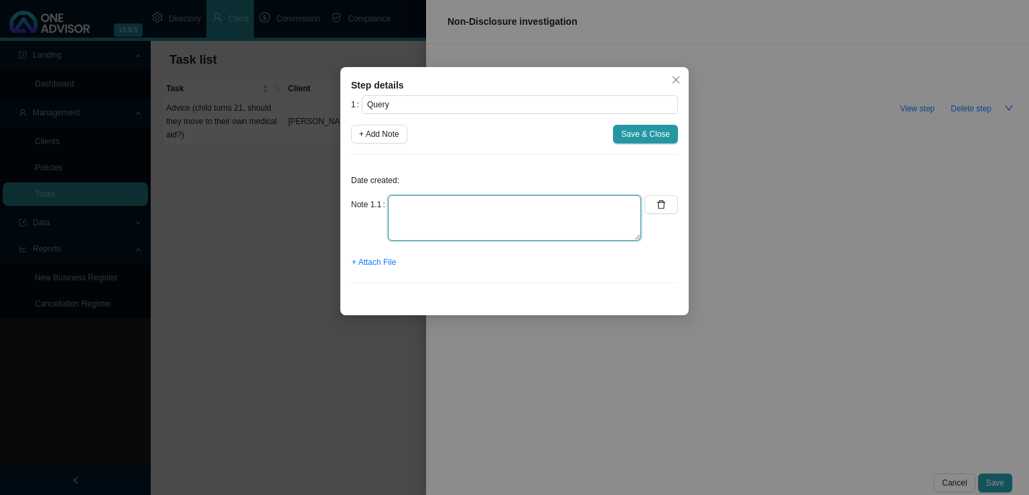
click at [394, 205] on textarea at bounding box center [514, 218] width 253 height 46
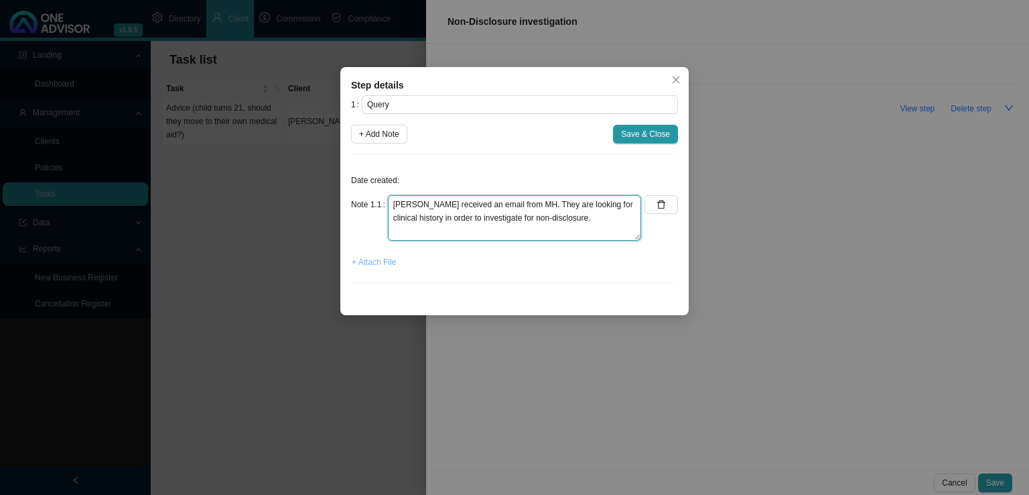
type textarea "[PERSON_NAME] received an email from MH. They are looking for clinical history …"
click at [391, 261] on span "+ Attach File" at bounding box center [374, 261] width 44 height 13
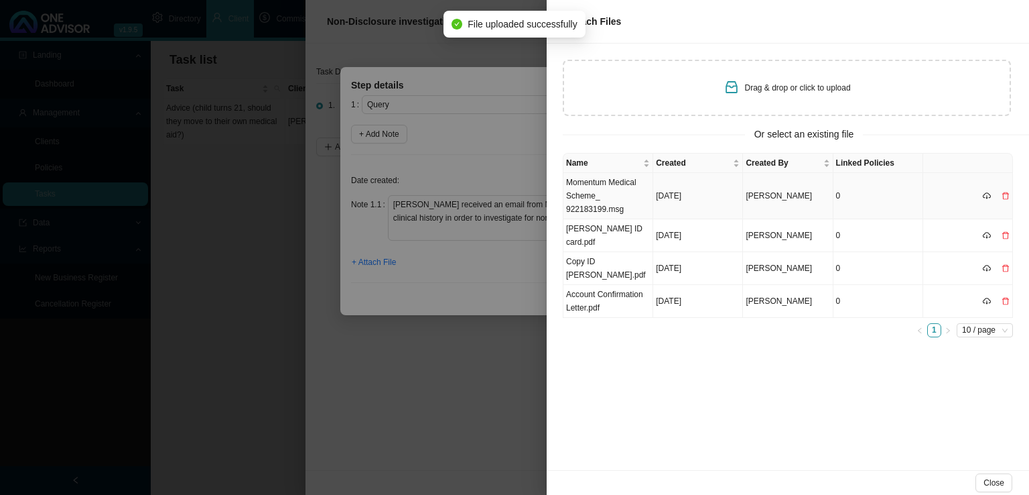
click at [616, 190] on td "Momentum Medical Scheme_ 922183199.msg" at bounding box center [609, 196] width 90 height 46
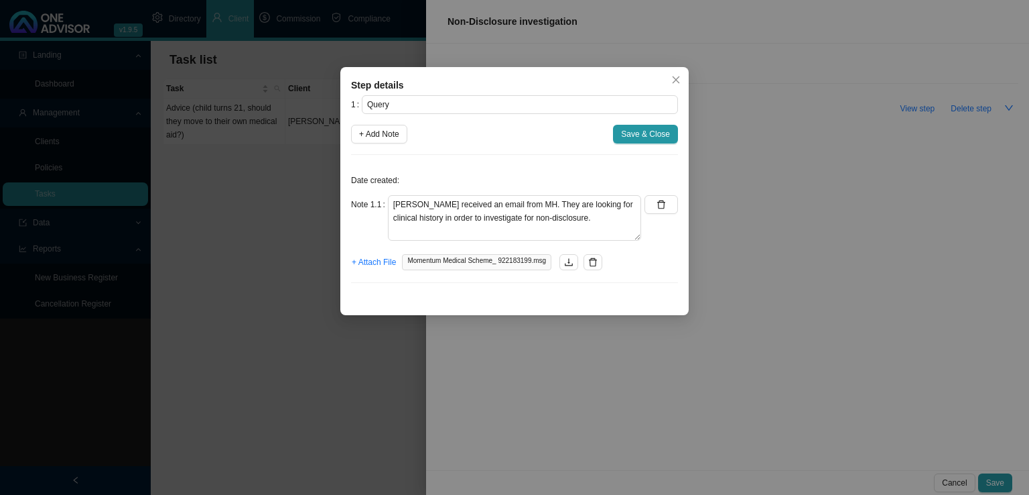
click at [631, 137] on span "Save & Close" at bounding box center [645, 133] width 49 height 13
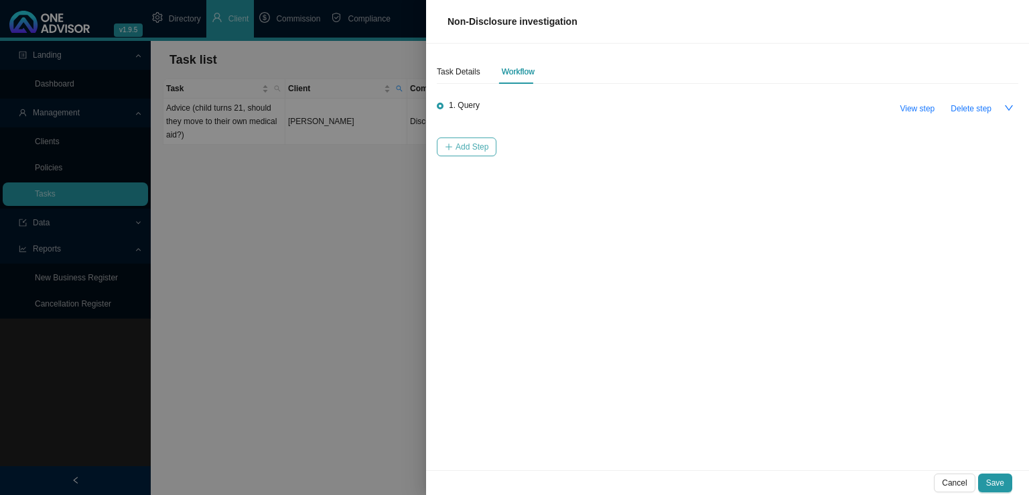
click at [478, 144] on span "Add Step" at bounding box center [472, 146] width 33 height 13
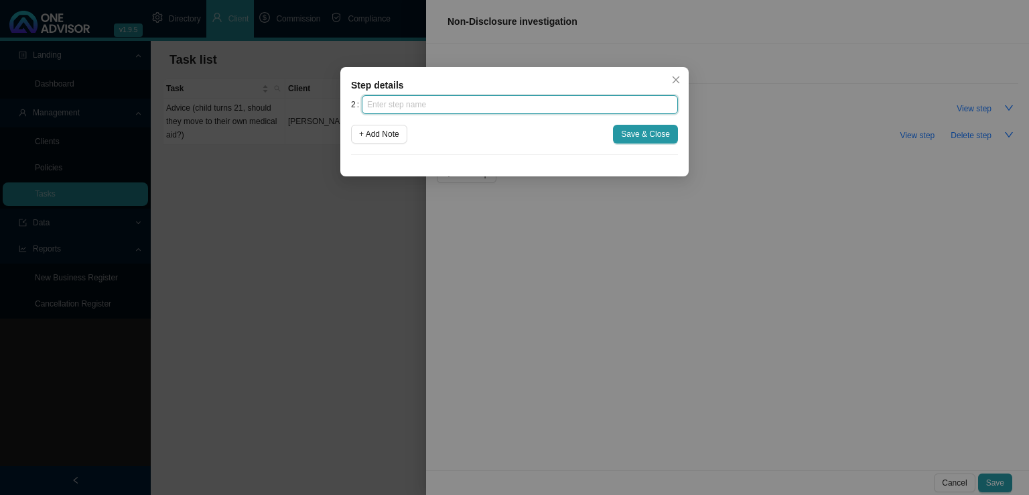
click at [448, 100] on input "text" at bounding box center [520, 104] width 316 height 19
type input "Investigation"
click at [399, 135] on span "+ Add Note" at bounding box center [379, 133] width 40 height 13
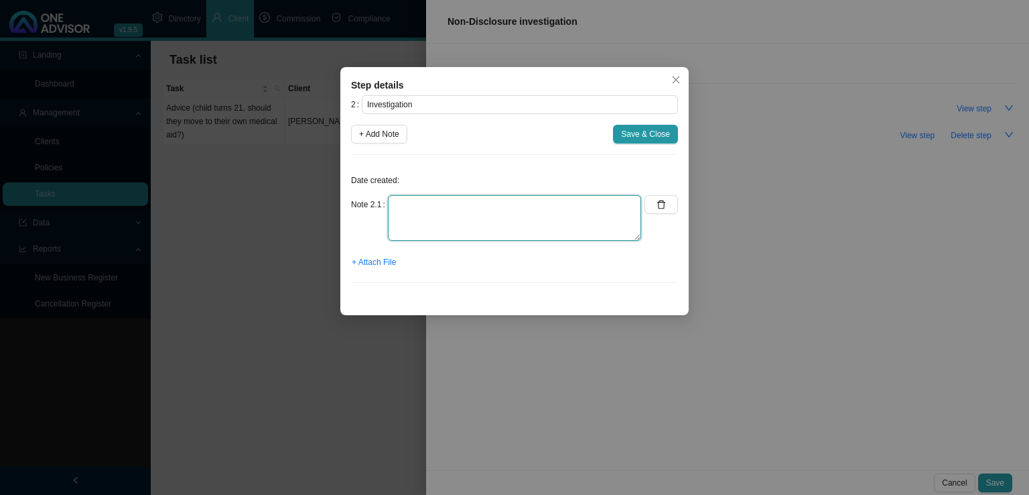
click at [472, 223] on textarea at bounding box center [514, 218] width 253 height 46
type textarea "[PERSON_NAME] emailed [PERSON_NAME] at MH asking what type of auth the client i…"
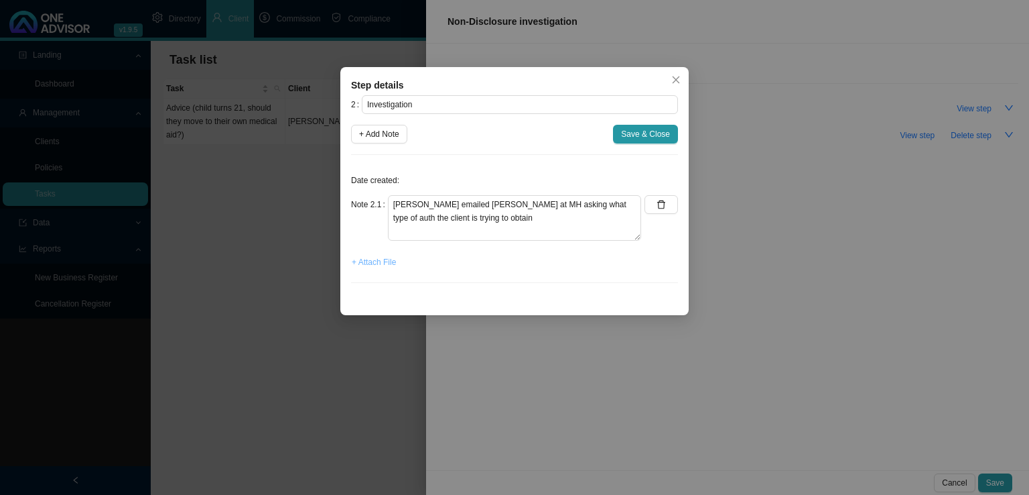
click at [378, 261] on span "+ Attach File" at bounding box center [374, 261] width 44 height 13
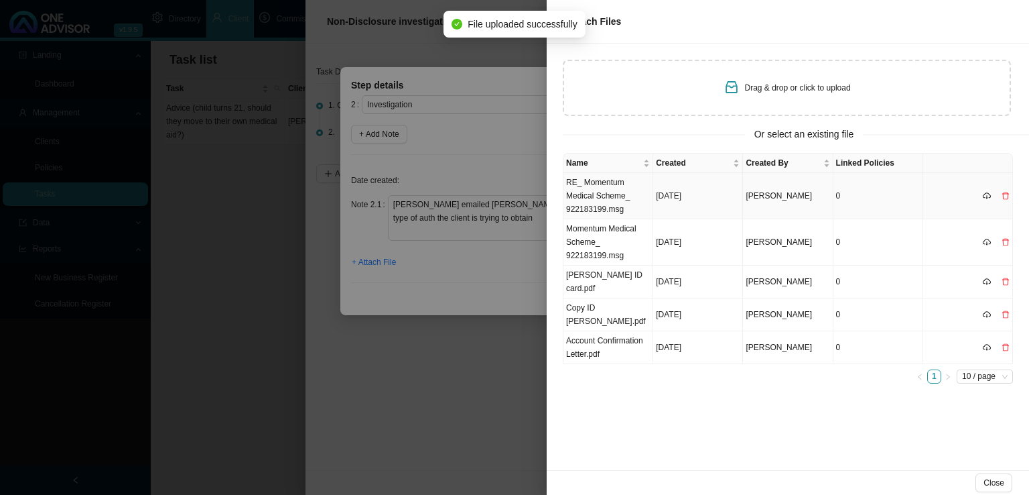
click at [604, 202] on td "RE_ Momentum Medical Scheme_ 922183199.msg" at bounding box center [609, 196] width 90 height 46
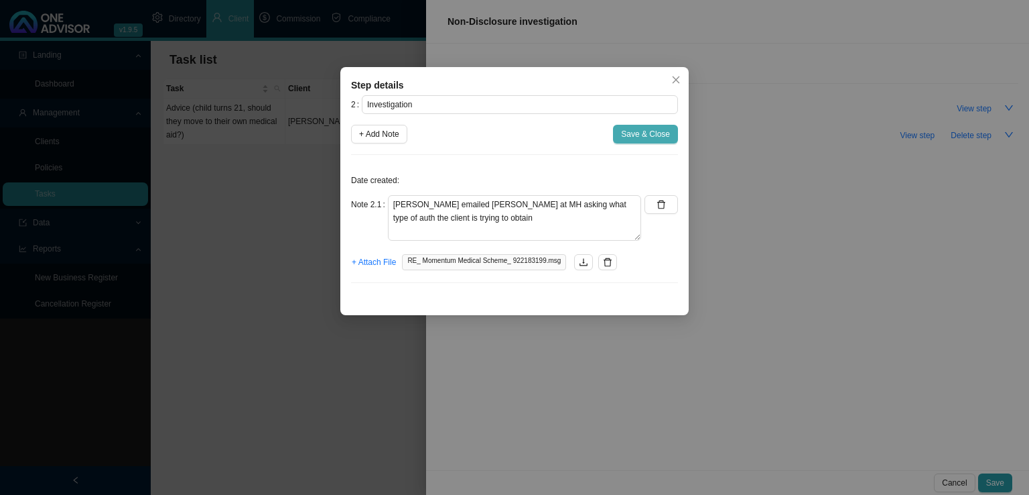
click at [633, 129] on span "Save & Close" at bounding box center [645, 133] width 49 height 13
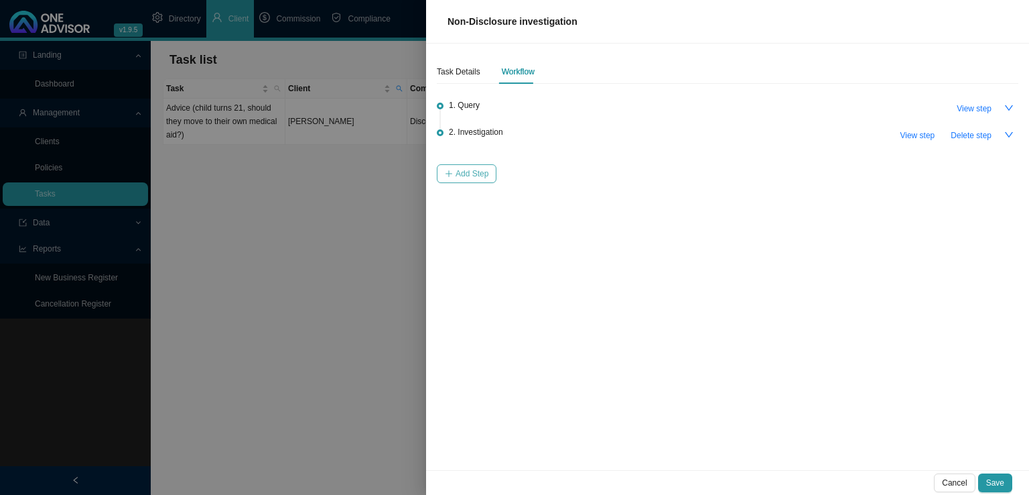
click at [470, 178] on span "Add Step" at bounding box center [472, 173] width 33 height 13
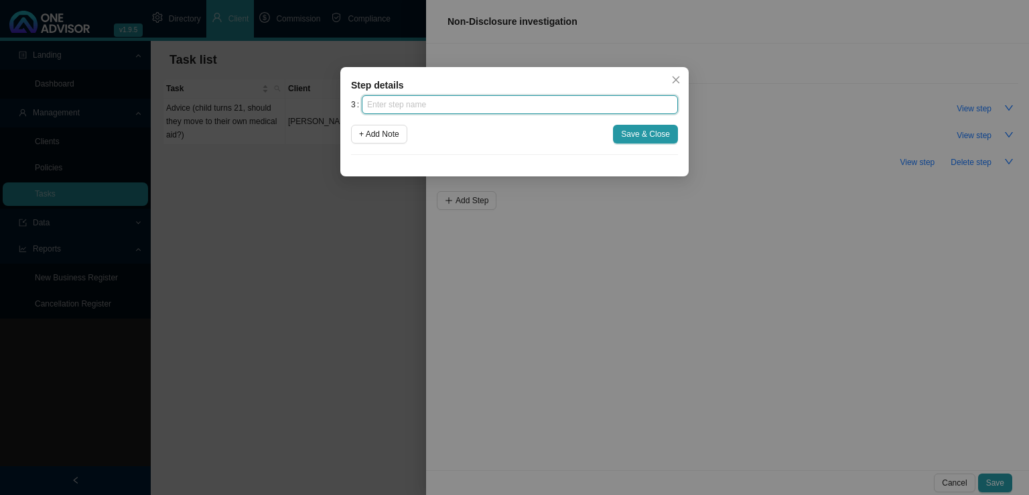
click at [430, 111] on input "text" at bounding box center [520, 104] width 316 height 19
type input "Paperwork"
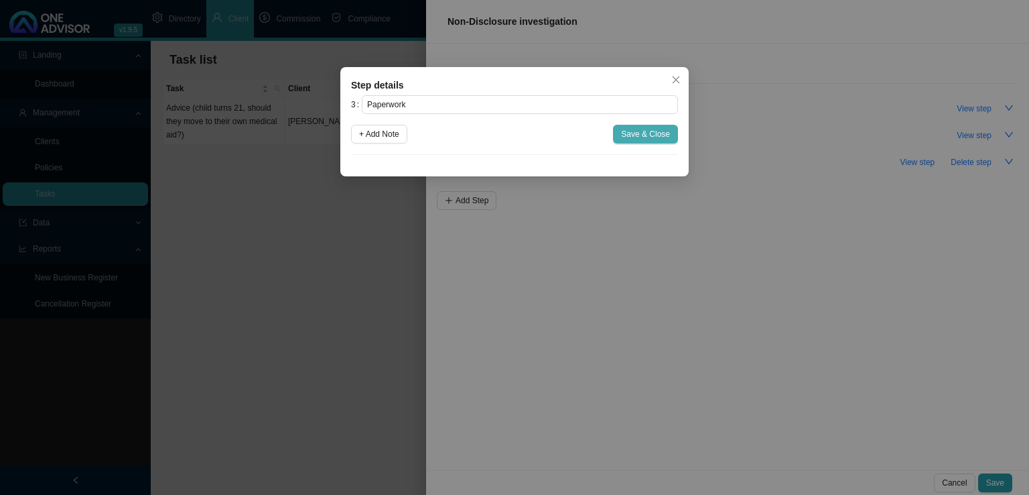
click at [651, 133] on span "Save & Close" at bounding box center [645, 133] width 49 height 13
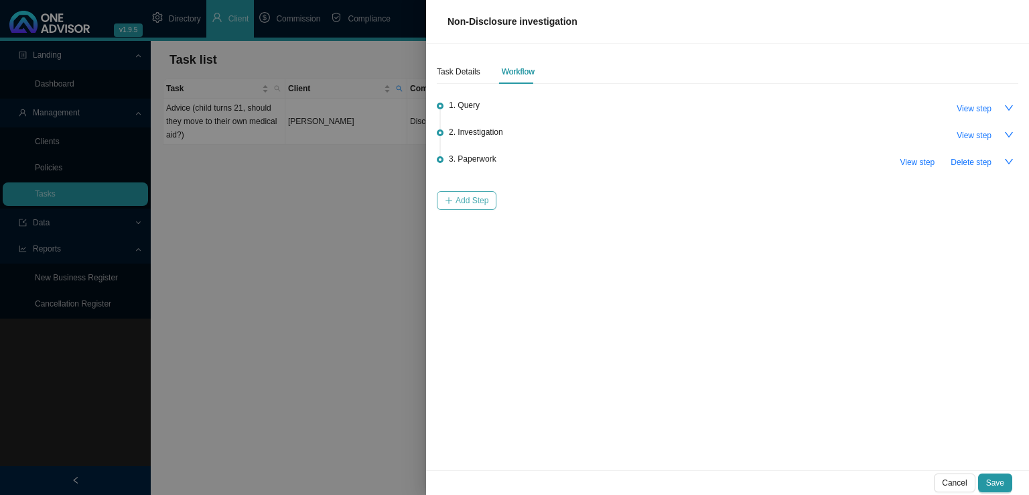
click at [481, 206] on span "Add Step" at bounding box center [472, 200] width 33 height 13
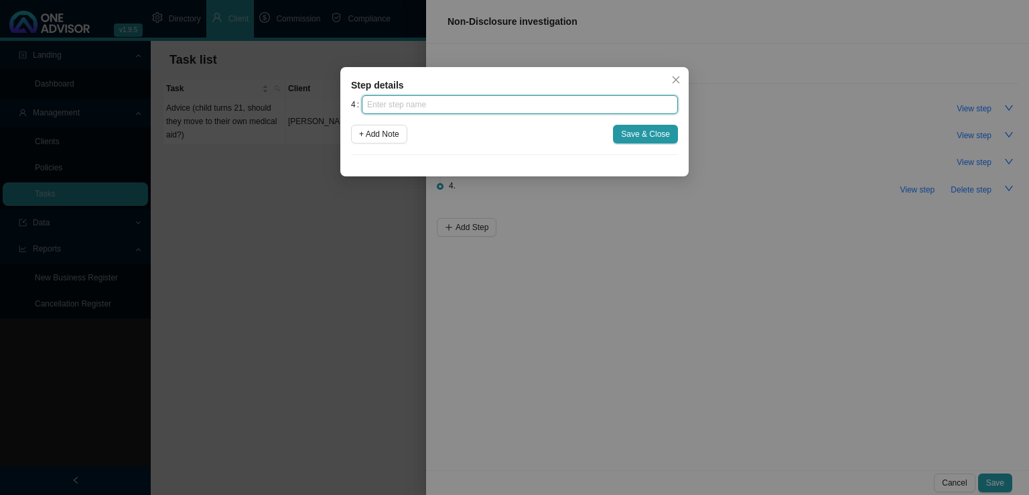
click at [405, 108] on input "text" at bounding box center [520, 104] width 316 height 19
type input "Submission"
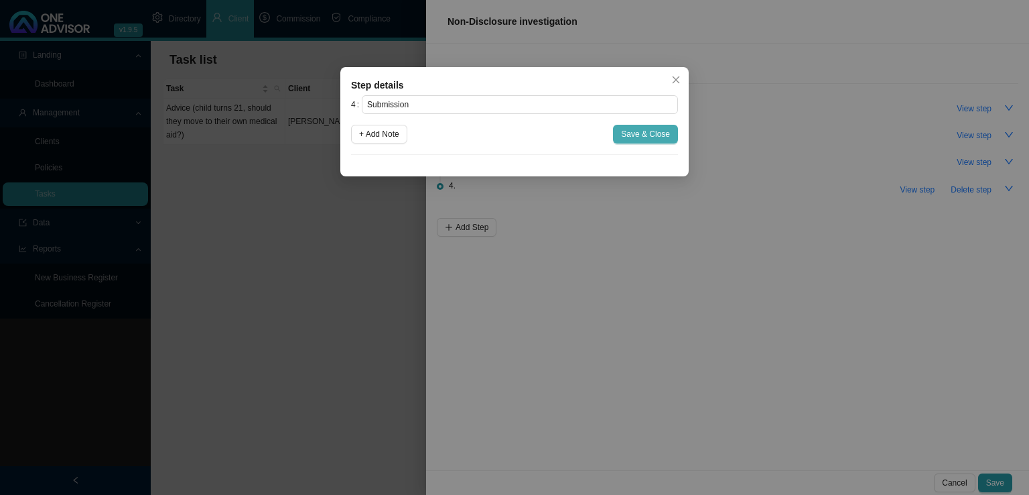
click at [644, 134] on span "Save & Close" at bounding box center [645, 133] width 49 height 13
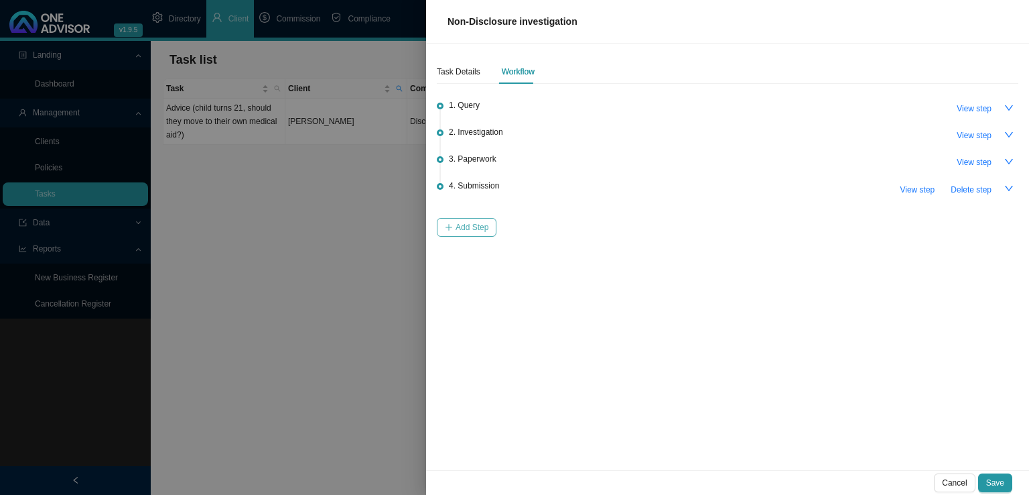
click at [468, 231] on span "Add Step" at bounding box center [472, 227] width 33 height 13
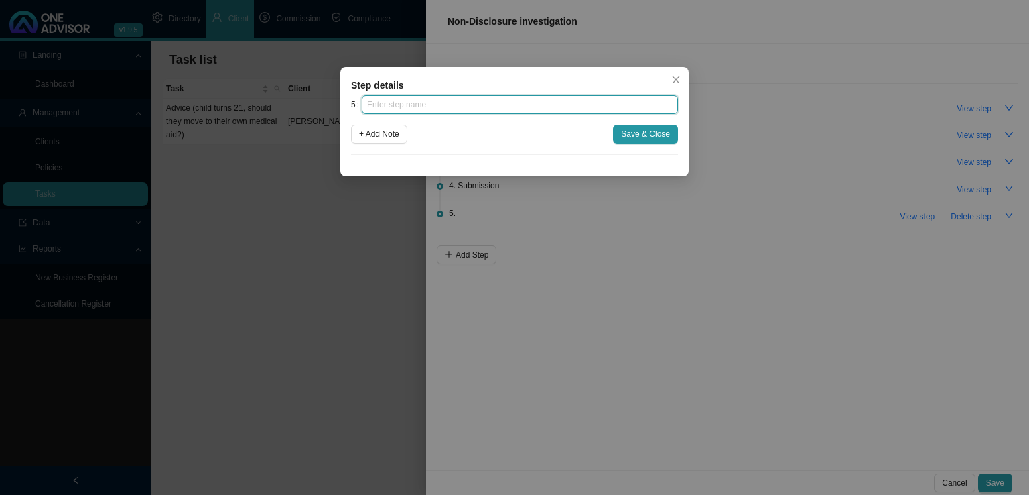
click at [431, 103] on input "text" at bounding box center [520, 104] width 316 height 19
type input "Confirmation of works done"
click at [659, 145] on div "5 Confirmation of works done + Add Note Save & Close" at bounding box center [514, 125] width 327 height 60
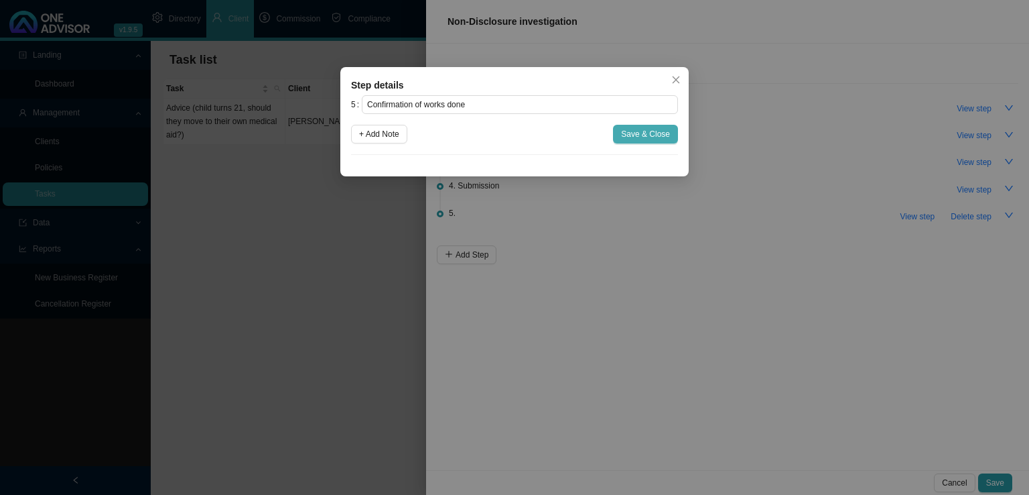
click at [654, 129] on span "Save & Close" at bounding box center [645, 133] width 49 height 13
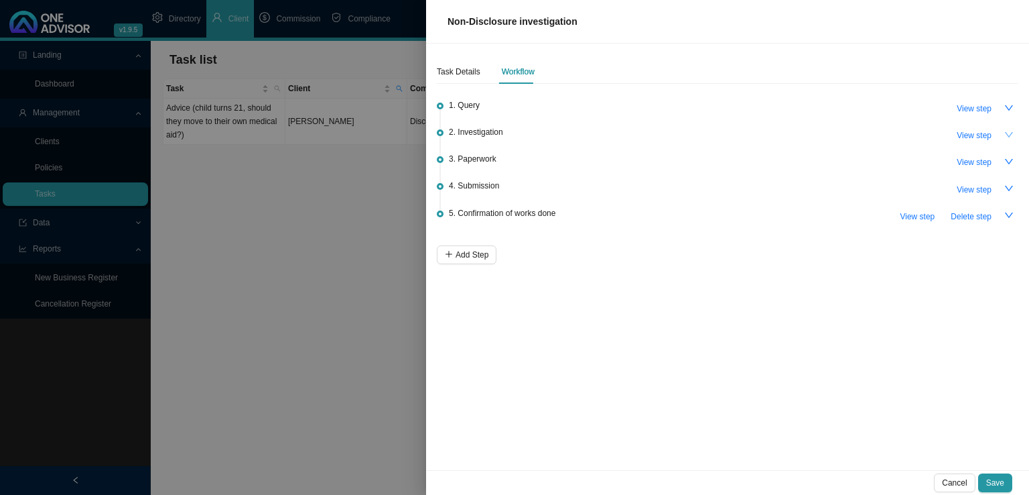
click at [1008, 136] on icon "down" at bounding box center [1009, 134] width 9 height 9
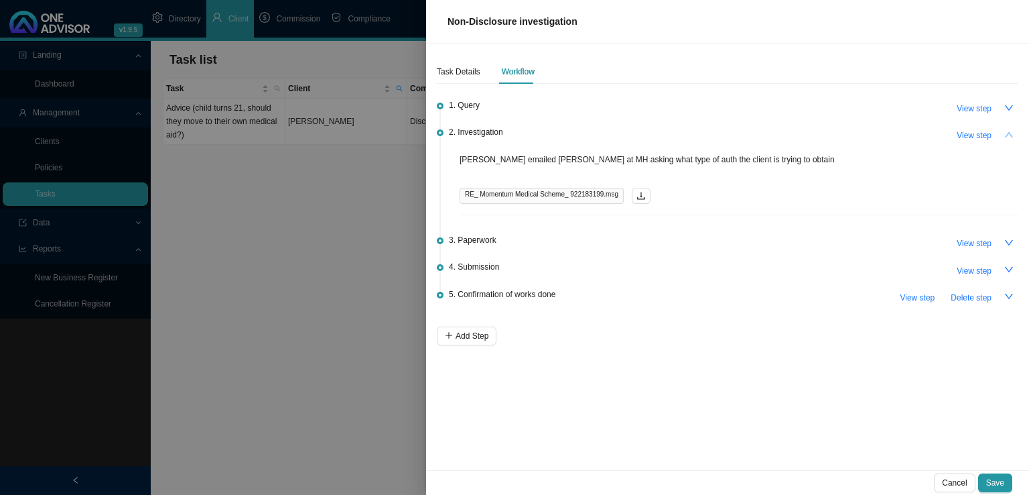
click at [1008, 136] on icon "up" at bounding box center [1009, 134] width 9 height 9
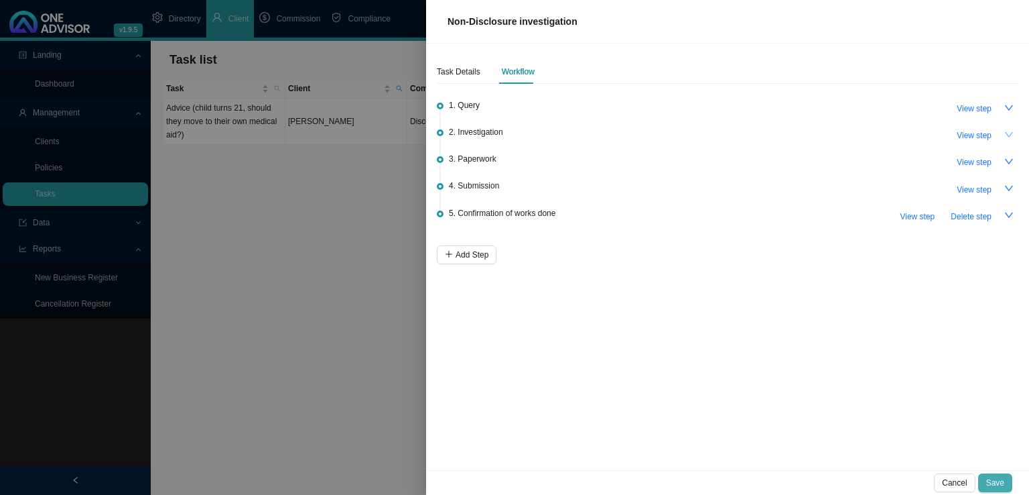
click at [1001, 479] on span "Save" at bounding box center [996, 482] width 18 height 13
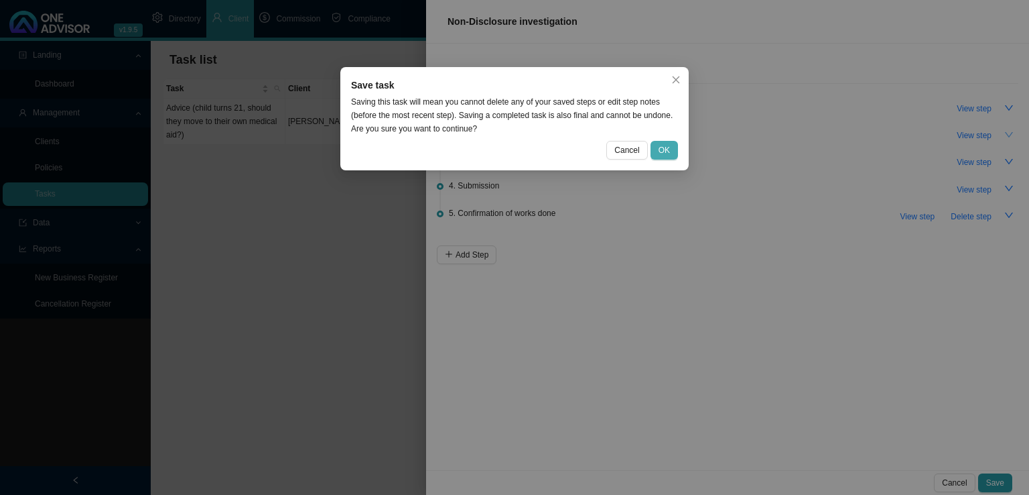
click at [670, 141] on button "OK" at bounding box center [664, 150] width 27 height 19
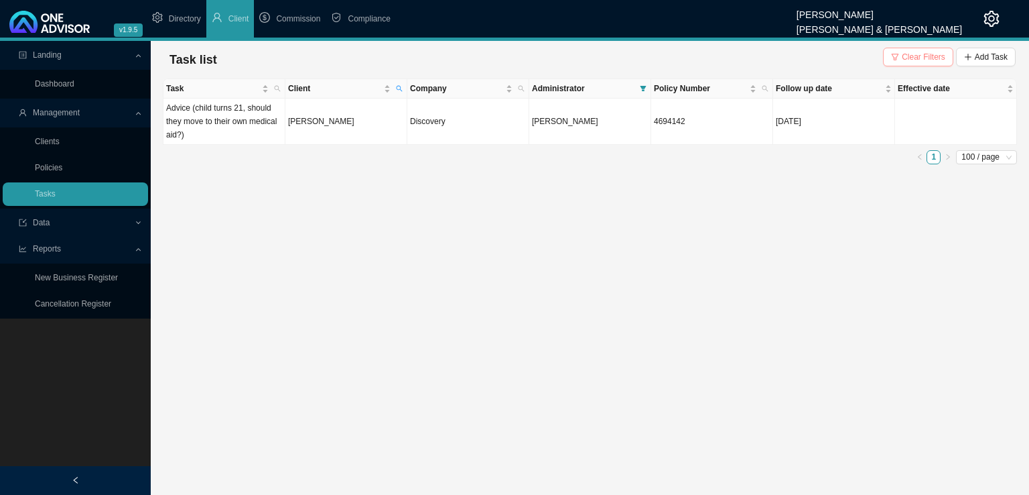
click at [938, 61] on span "Clear Filters" at bounding box center [924, 56] width 44 height 13
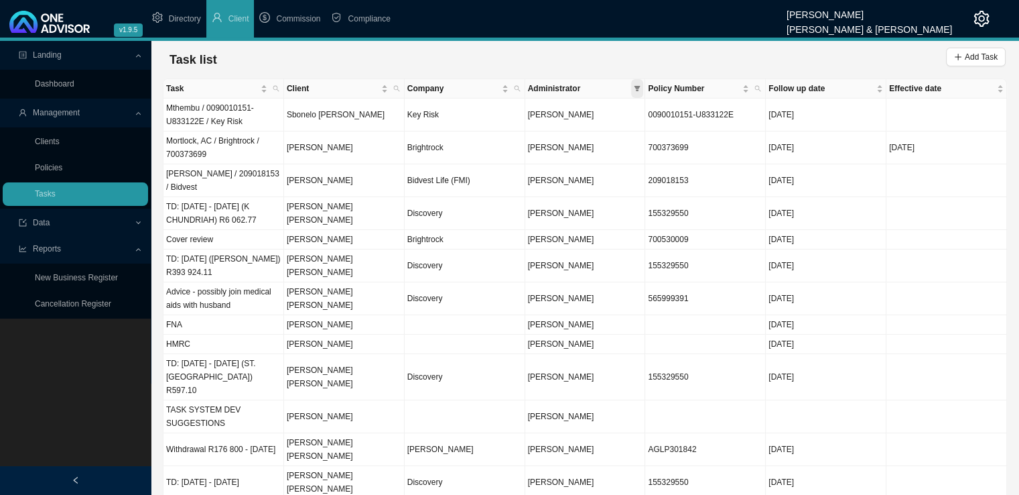
click at [639, 91] on icon "filter" at bounding box center [637, 88] width 7 height 7
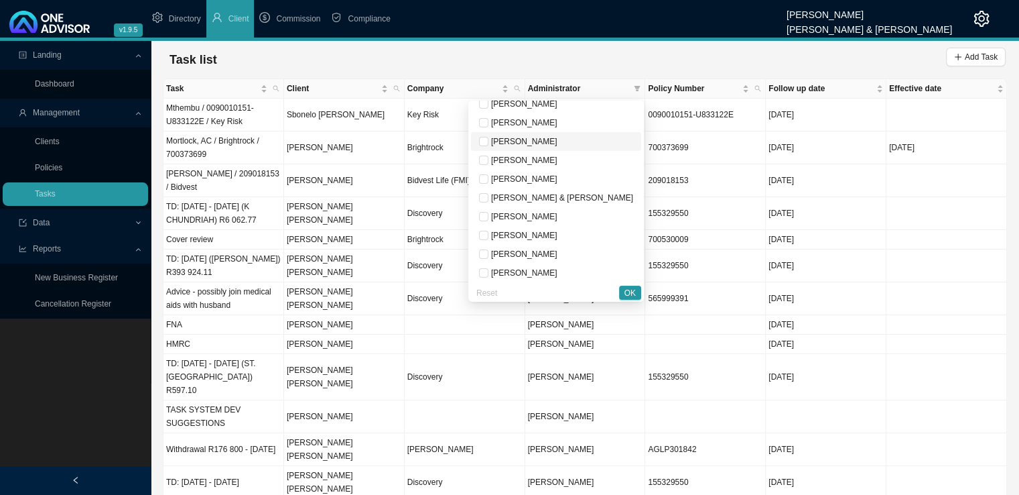
scroll to position [67, 0]
click at [558, 237] on span "[PERSON_NAME]" at bounding box center [523, 233] width 69 height 9
checkbox input "true"
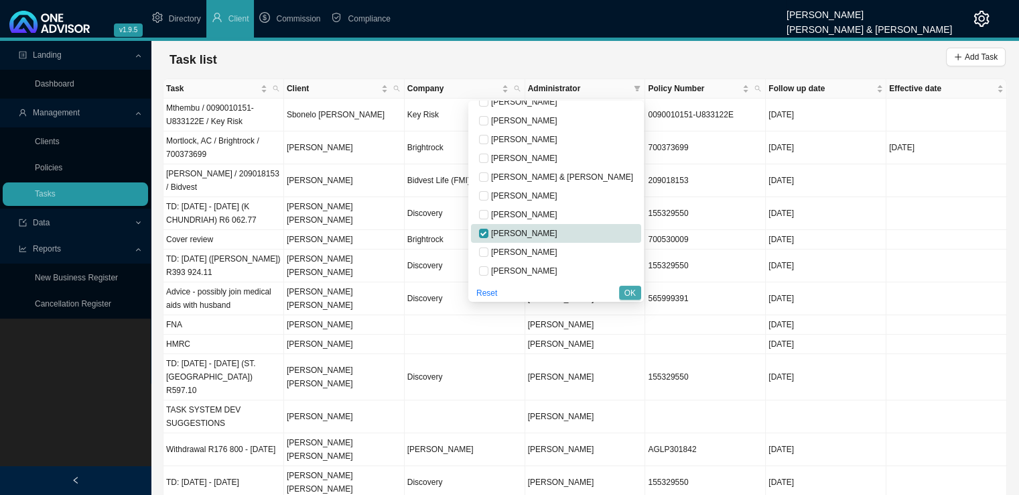
click at [639, 286] on button "OK" at bounding box center [630, 293] width 22 height 14
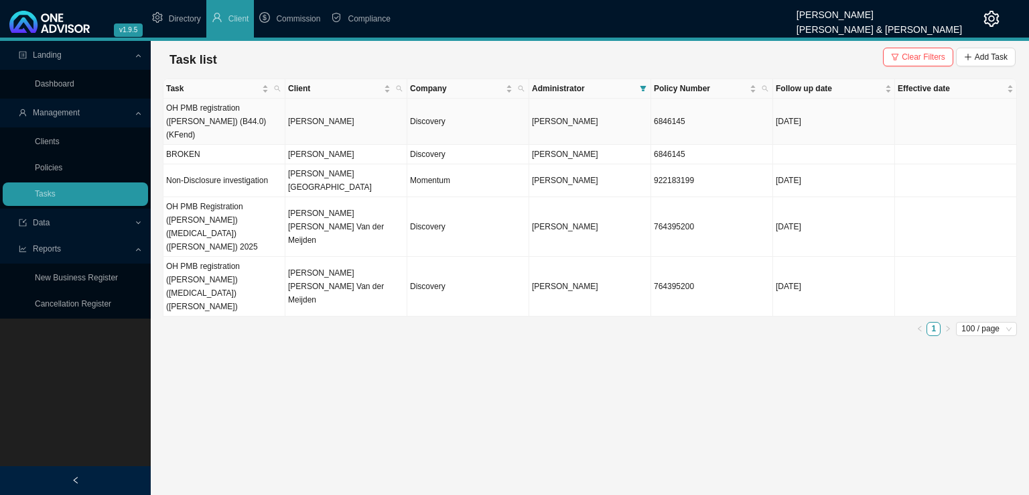
click at [224, 119] on td "OH PMB registration ([PERSON_NAME]) (B44.0) (KFend)" at bounding box center [225, 122] width 122 height 46
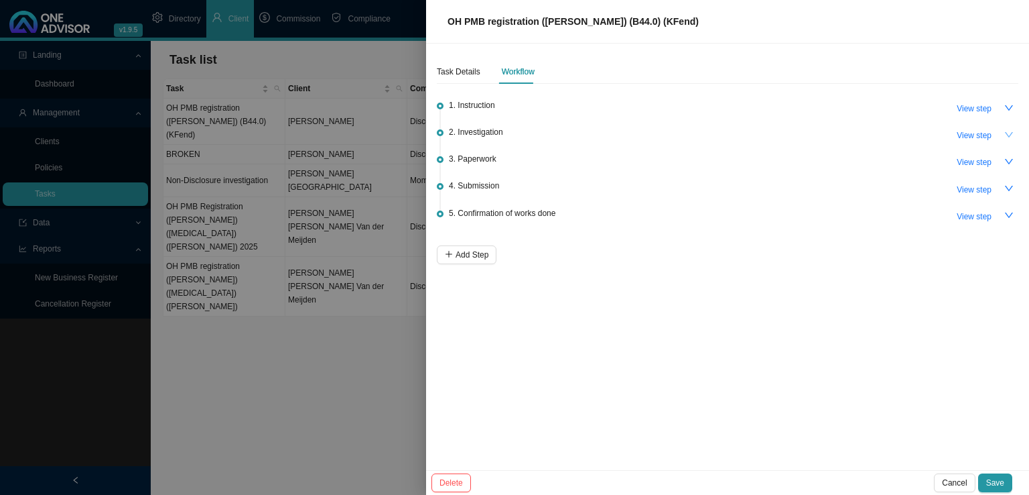
click at [1007, 137] on icon "down" at bounding box center [1009, 134] width 9 height 9
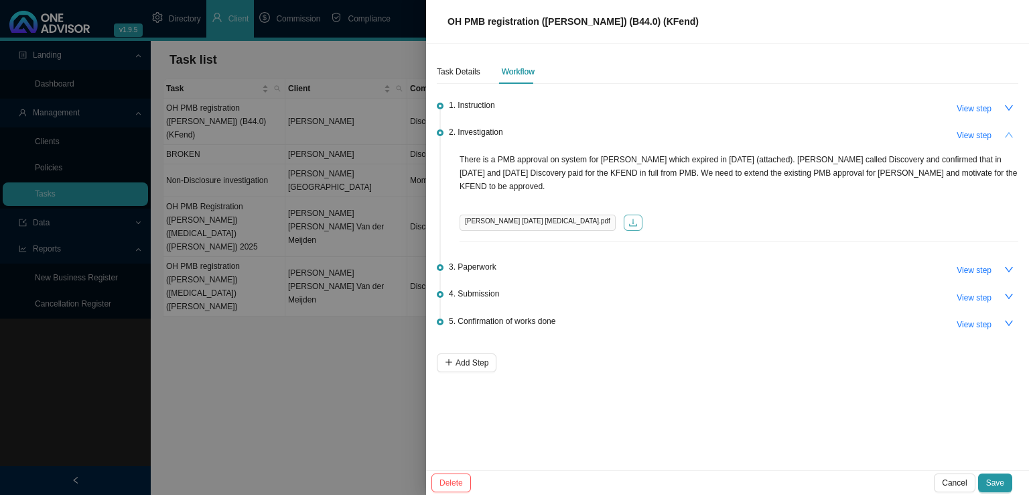
click at [629, 218] on icon "download" at bounding box center [633, 222] width 9 height 9
click at [984, 137] on span "View step" at bounding box center [974, 135] width 35 height 13
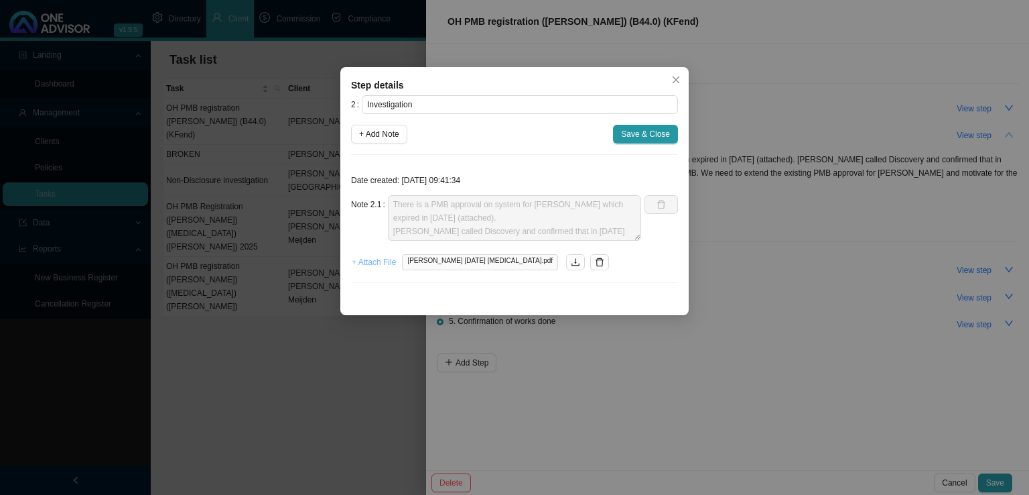
click at [380, 261] on span "+ Attach File" at bounding box center [374, 261] width 44 height 13
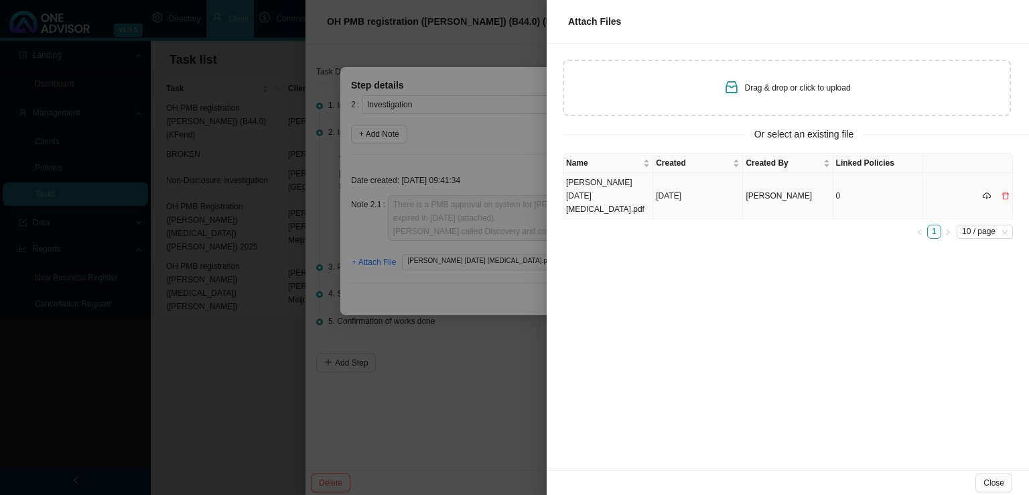
click at [1008, 192] on icon "delete" at bounding box center [1006, 196] width 8 height 8
click at [1008, 160] on span "Yes" at bounding box center [1009, 161] width 13 height 13
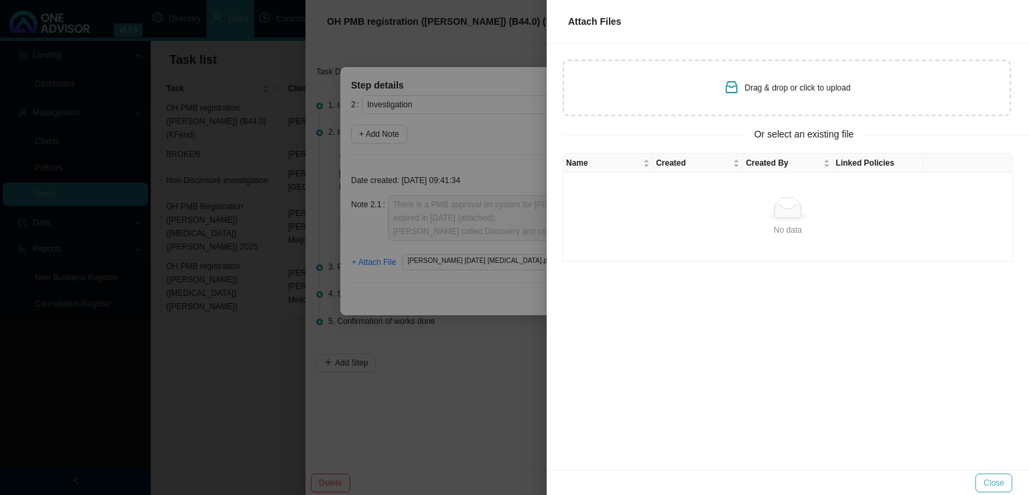
click at [1006, 480] on button "Close" at bounding box center [994, 482] width 37 height 19
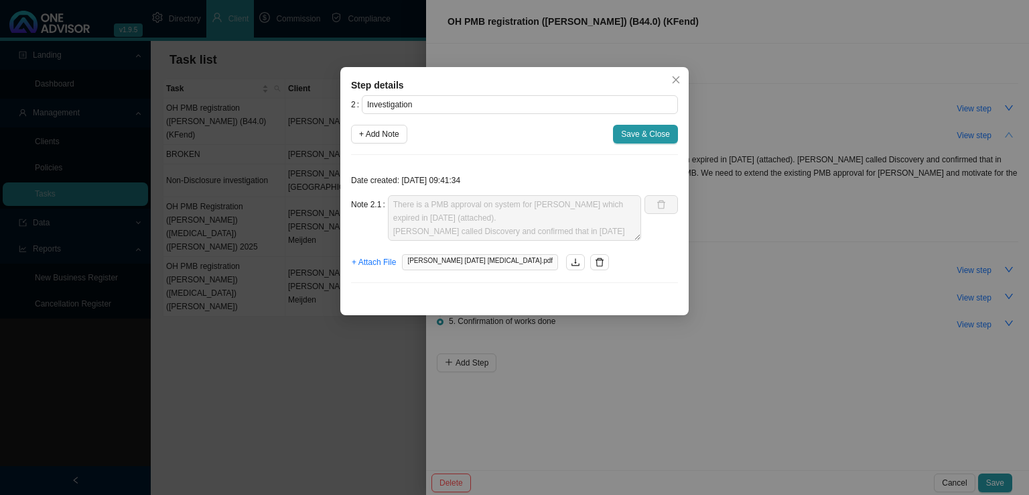
click at [580, 296] on div "Step details 2 Investigation + Add Note Save & Close Date created: [DATE] 09:41…" at bounding box center [514, 191] width 349 height 248
click at [596, 259] on icon "delete" at bounding box center [600, 262] width 8 height 9
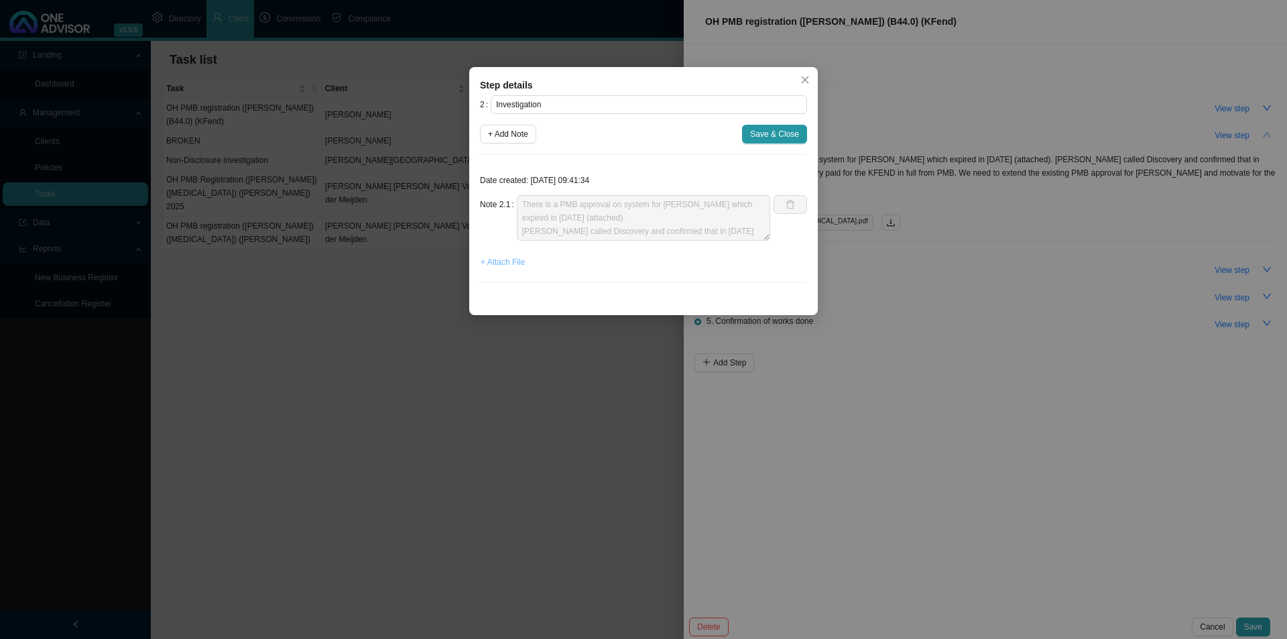
click at [492, 269] on button "+ Attach File" at bounding box center [503, 262] width 46 height 19
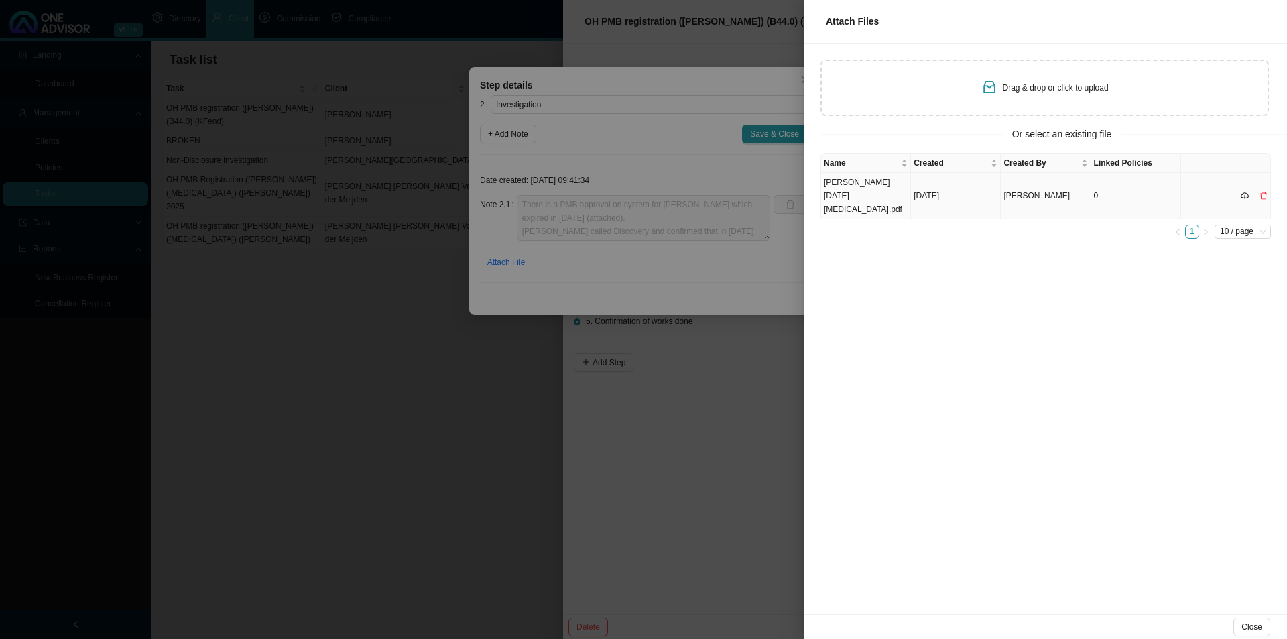
click at [879, 193] on td "[PERSON_NAME] [DATE] [MEDICAL_DATA].pdf" at bounding box center [866, 196] width 90 height 46
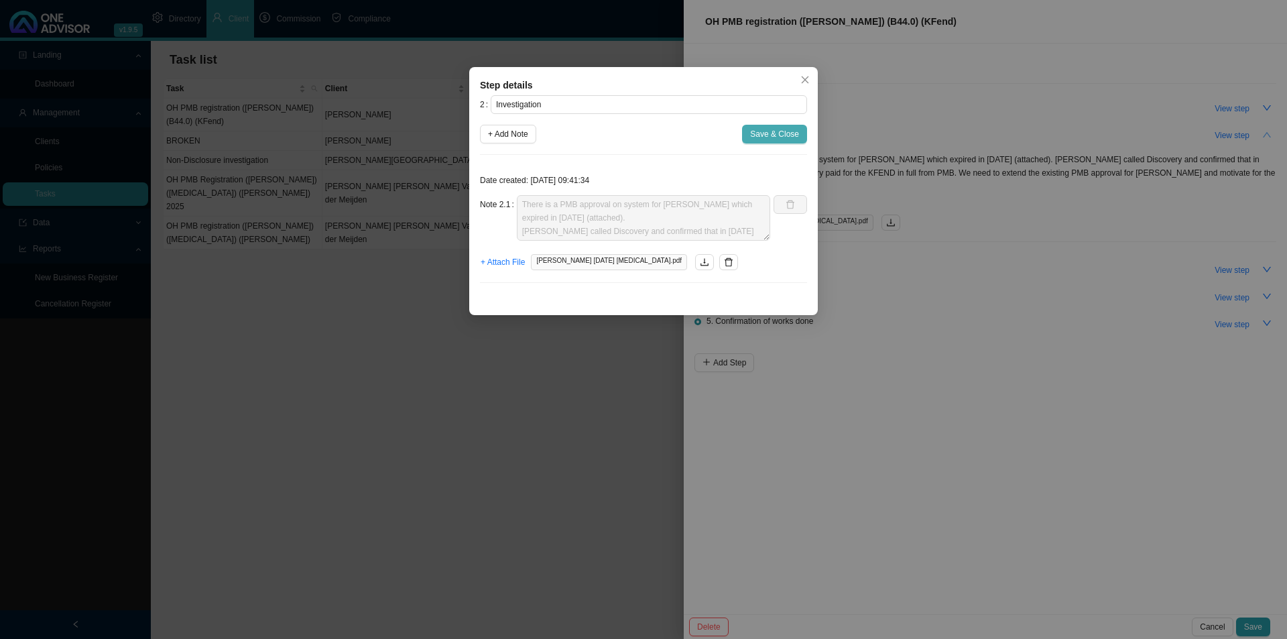
click at [781, 137] on span "Save & Close" at bounding box center [774, 133] width 49 height 13
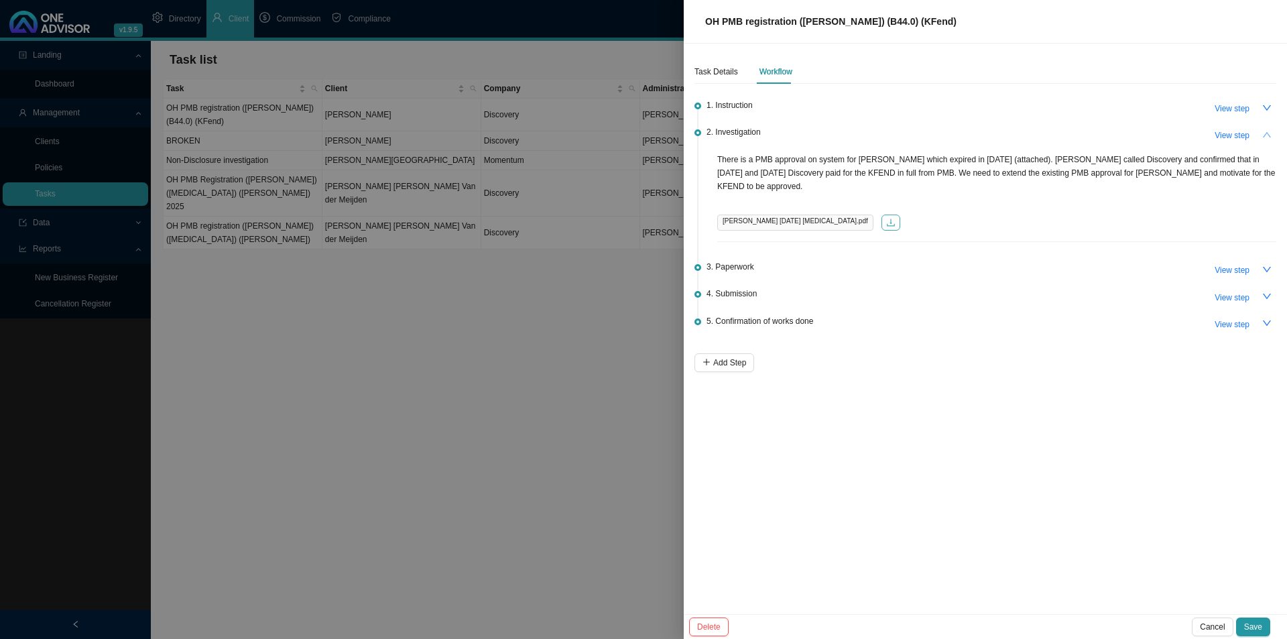
click at [886, 218] on icon "download" at bounding box center [890, 222] width 9 height 9
click at [1029, 494] on button "Cancel" at bounding box center [1212, 626] width 41 height 19
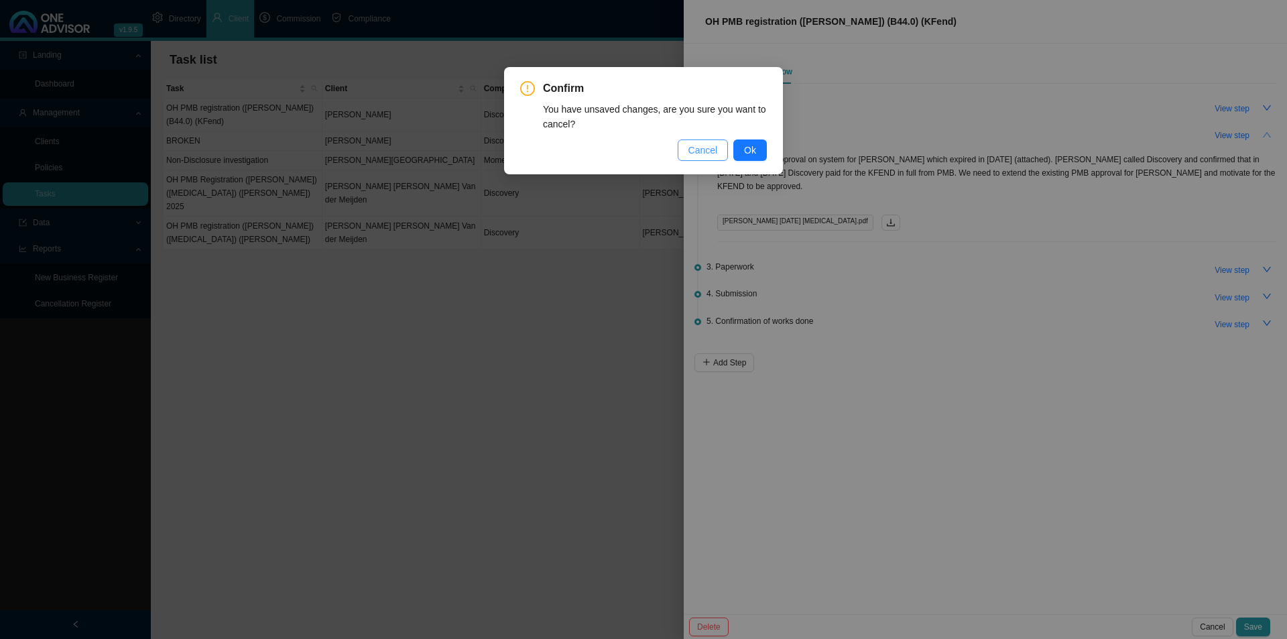
click at [715, 150] on span "Cancel" at bounding box center [702, 150] width 29 height 15
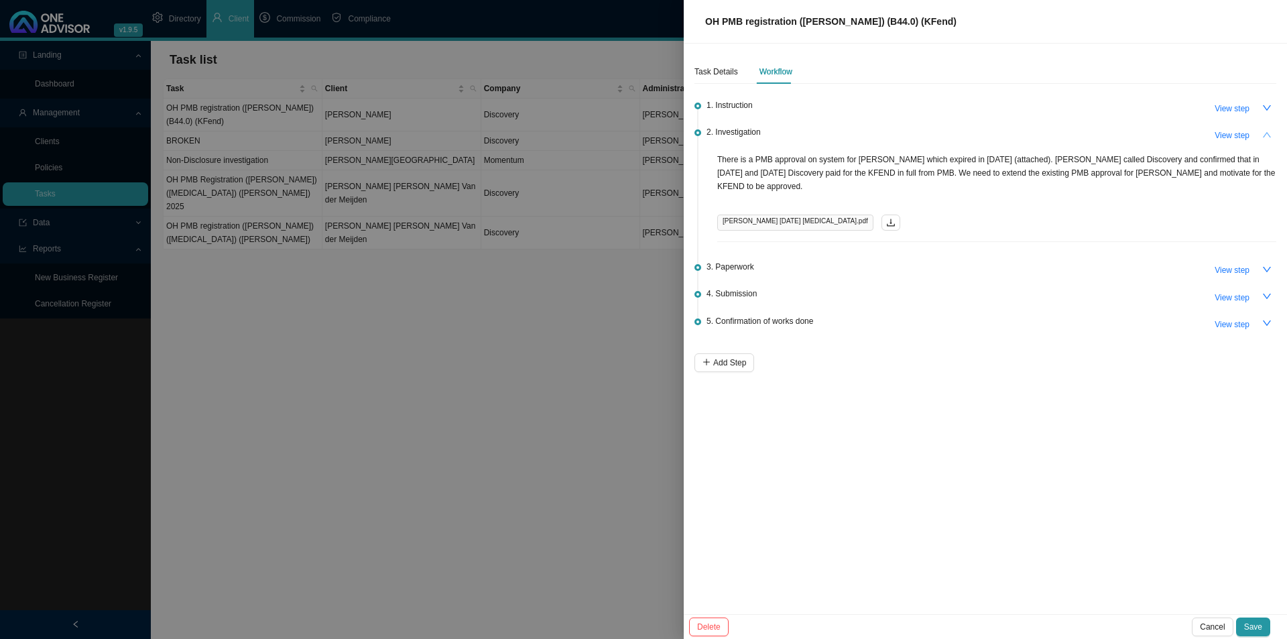
click at [1029, 494] on button "Save" at bounding box center [1253, 626] width 34 height 19
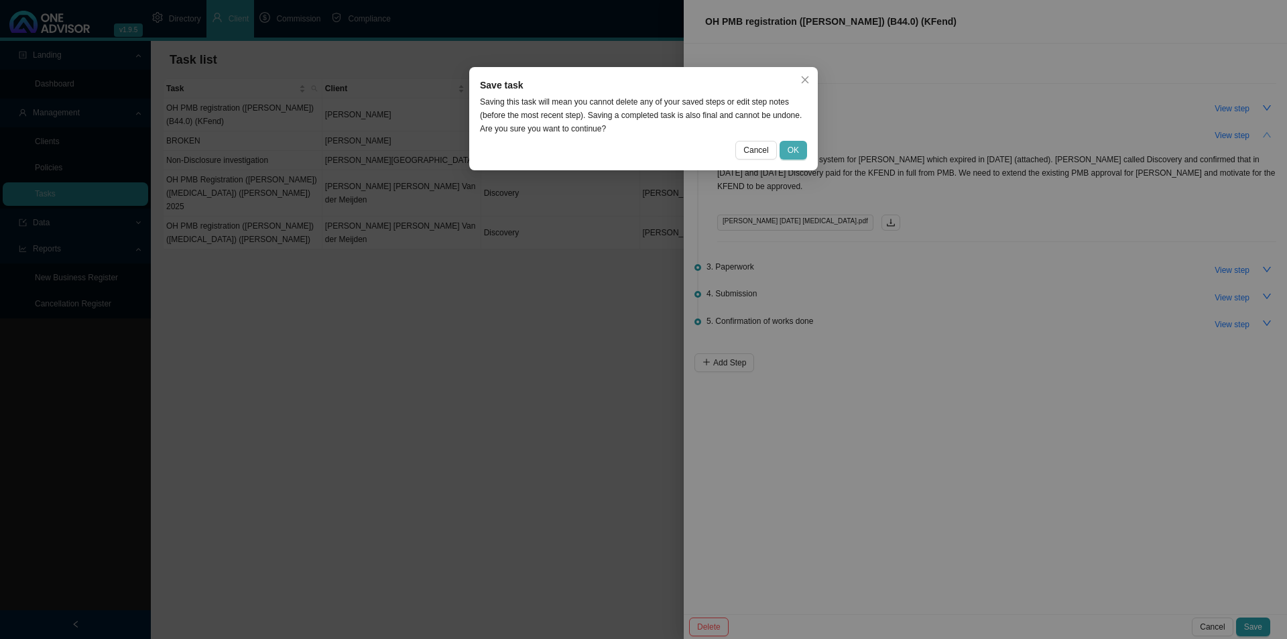
click at [799, 152] on button "OK" at bounding box center [792, 150] width 27 height 19
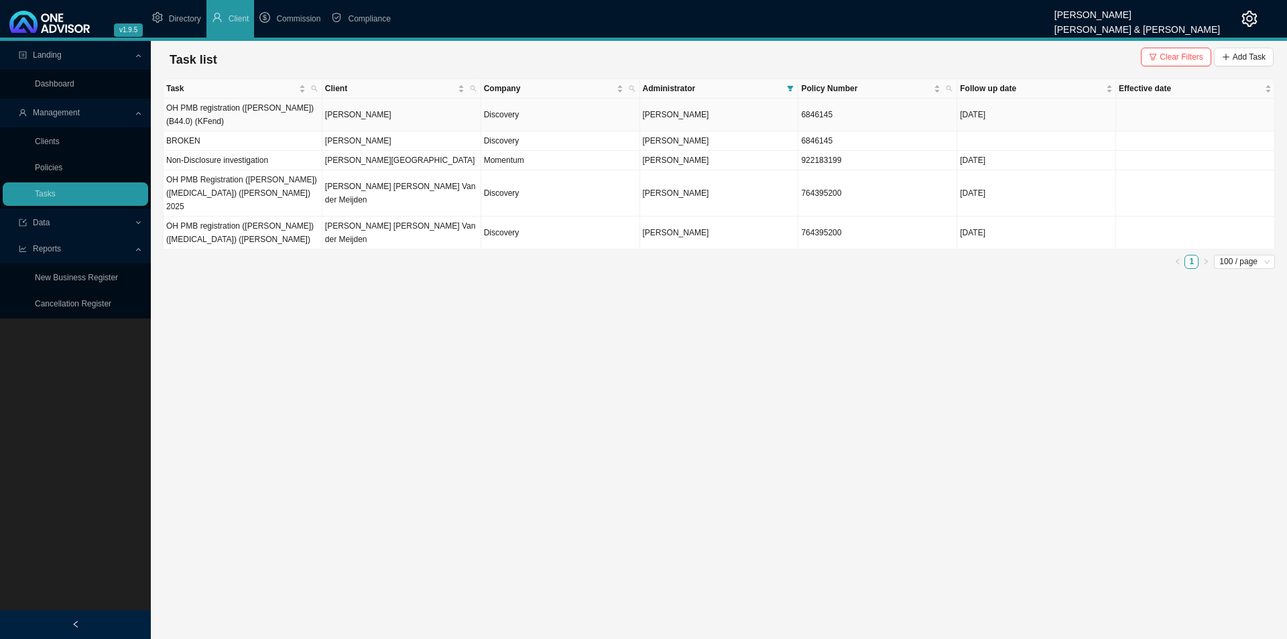
click at [270, 120] on td "OH PMB registration ([PERSON_NAME]) (B44.0) (KFend)" at bounding box center [243, 115] width 159 height 33
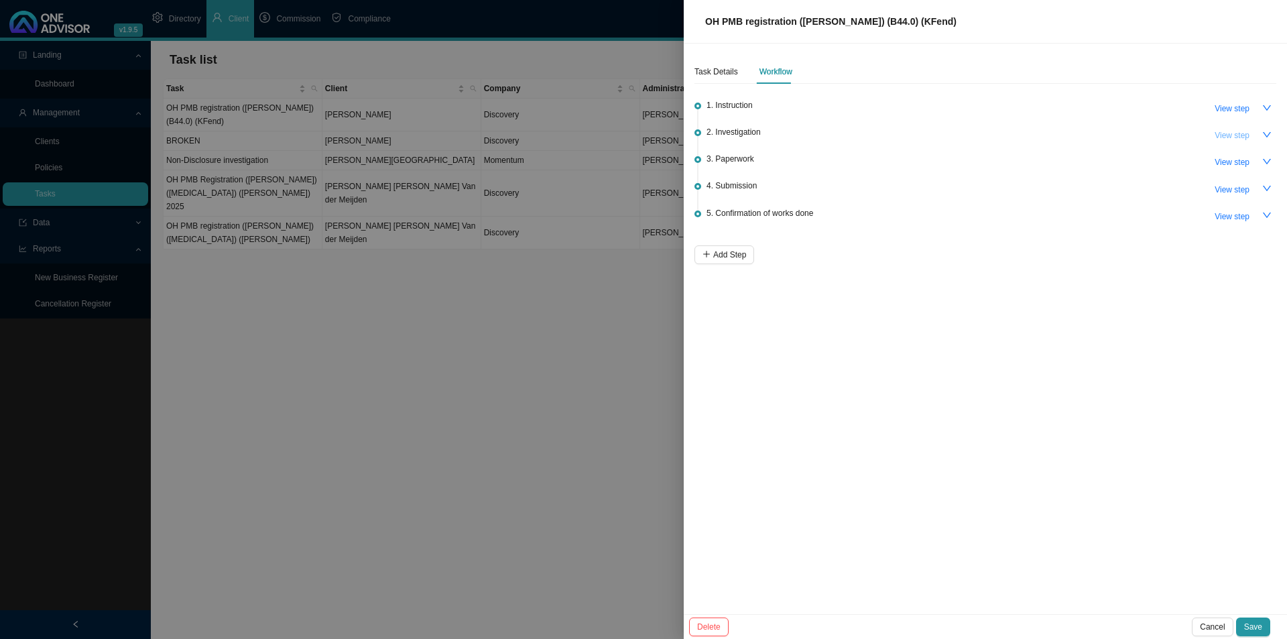
click at [1029, 134] on span "View step" at bounding box center [1231, 135] width 35 height 13
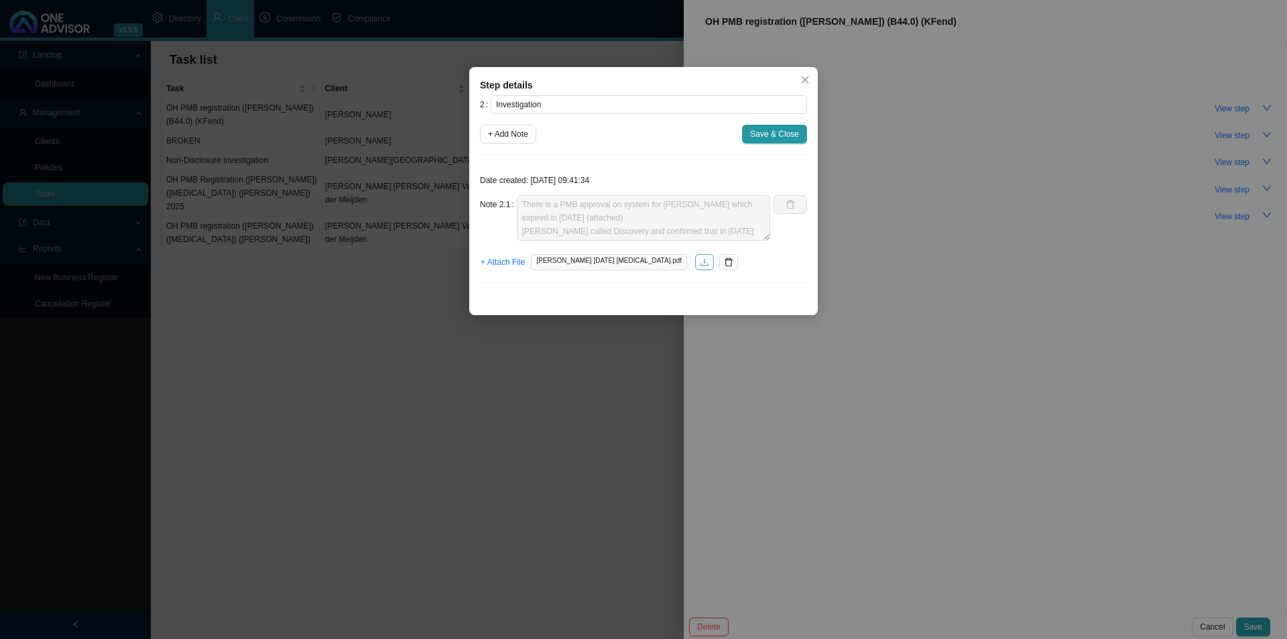
click at [700, 259] on icon "download" at bounding box center [704, 261] width 9 height 9
click at [769, 127] on button "Save & Close" at bounding box center [774, 134] width 65 height 19
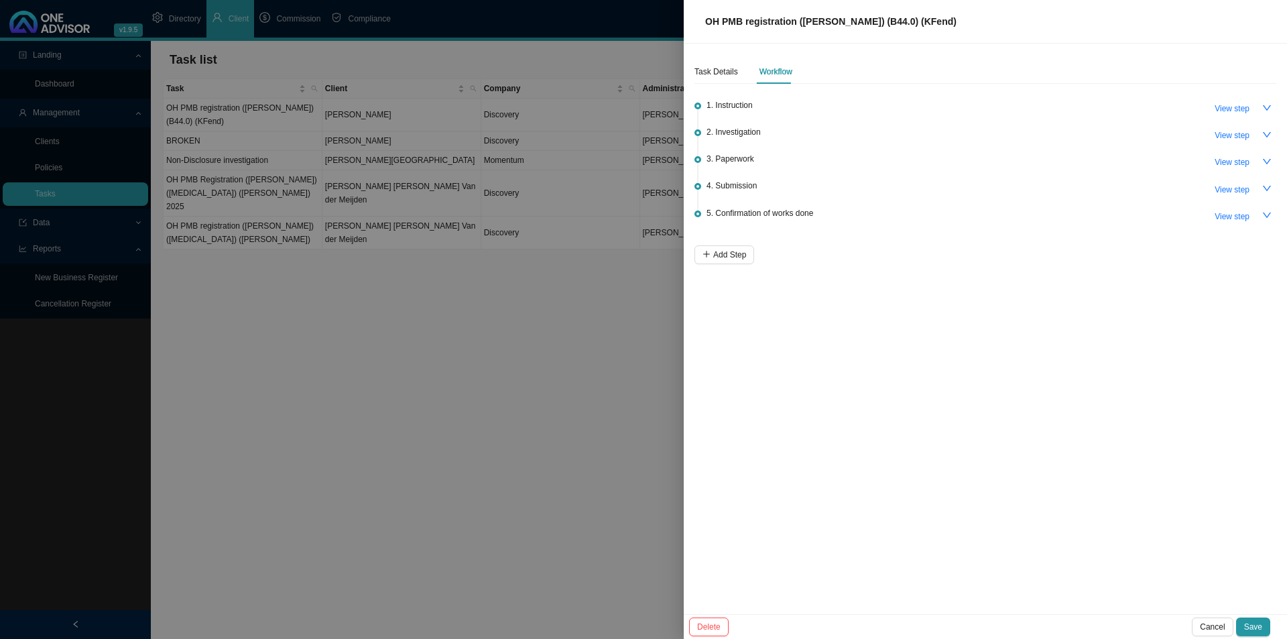
click at [592, 409] on div at bounding box center [643, 319] width 1287 height 639
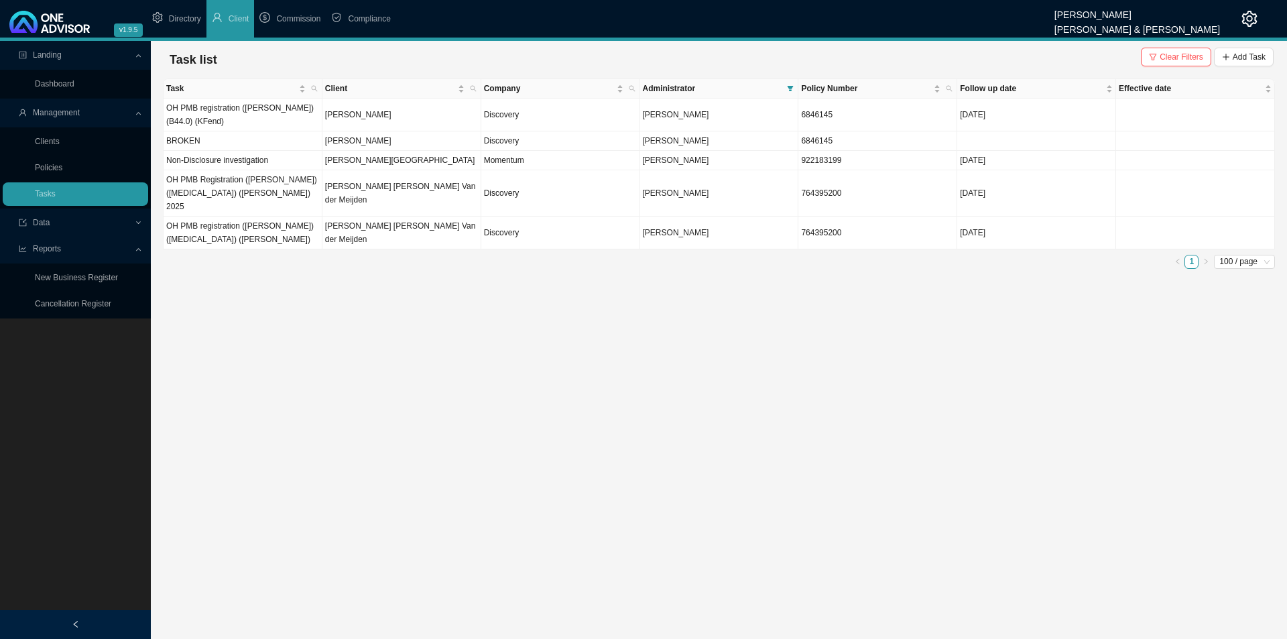
click at [250, 494] on main "Landing Dashboard Management Clients Policies Tasks Data Reports New Business R…" at bounding box center [643, 340] width 1287 height 598
click at [35, 144] on link "Clients" at bounding box center [47, 141] width 25 height 9
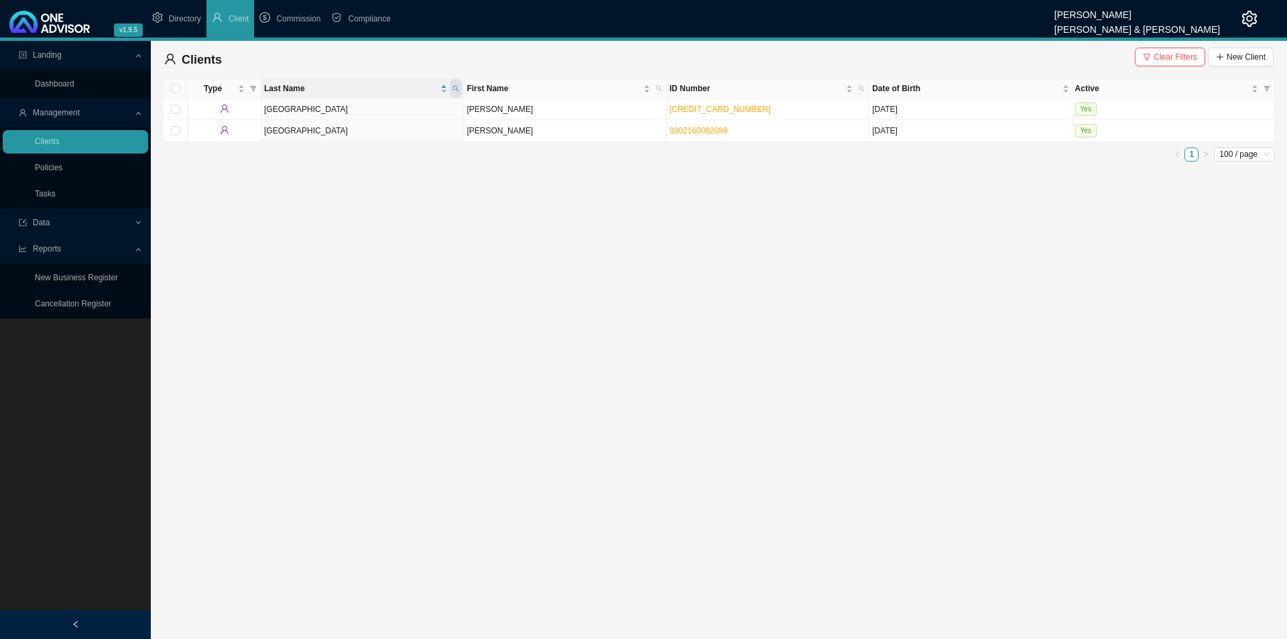
click at [460, 87] on span at bounding box center [456, 88] width 12 height 19
type input "[PERSON_NAME]"
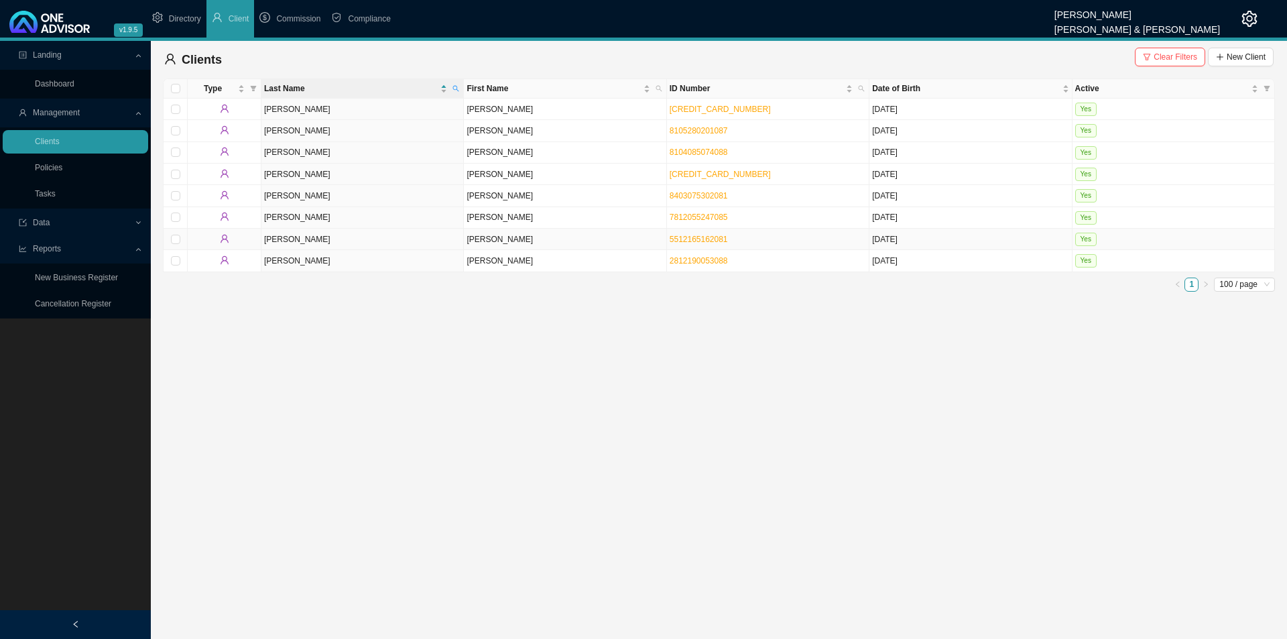
click at [391, 245] on td "[PERSON_NAME]" at bounding box center [362, 239] width 202 height 21
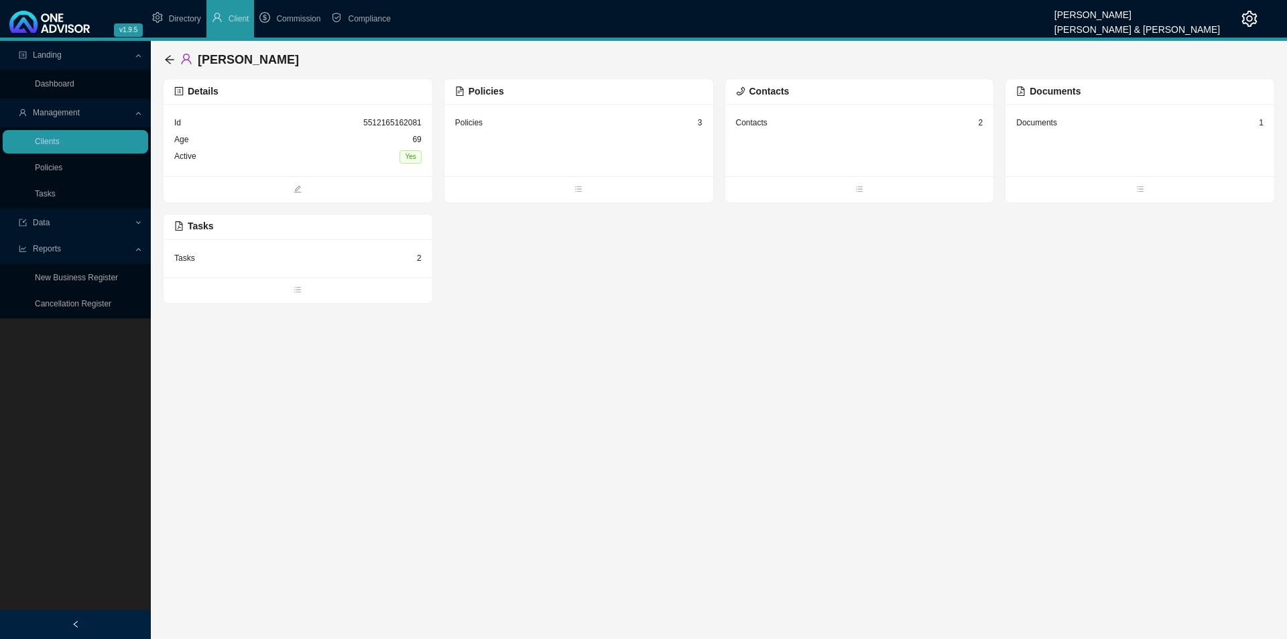
click at [542, 143] on div "Policies 3" at bounding box center [578, 140] width 269 height 72
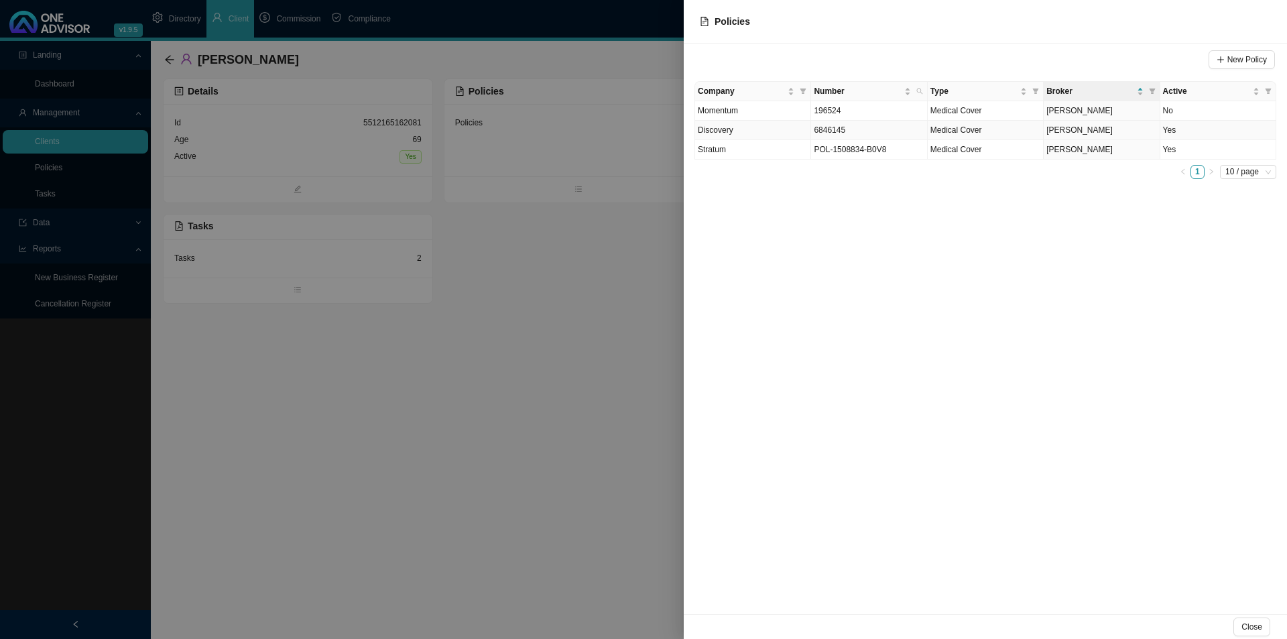
click at [849, 129] on td "6846145" at bounding box center [869, 130] width 116 height 19
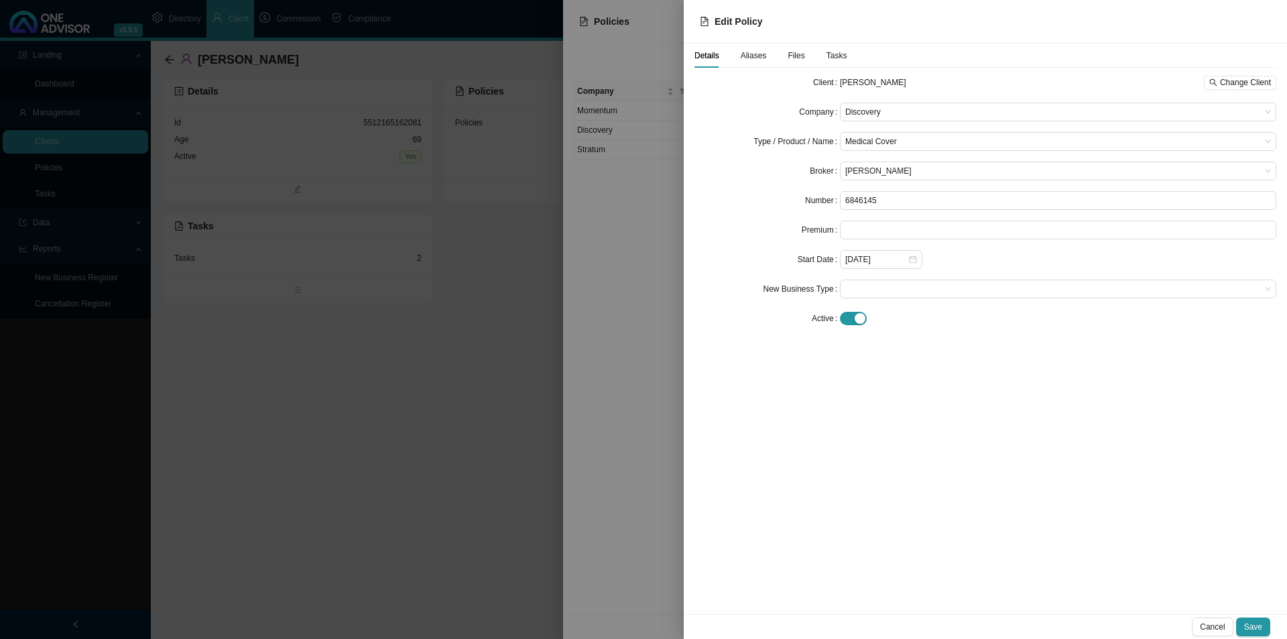
click at [757, 58] on span "Aliases" at bounding box center [754, 56] width 26 height 8
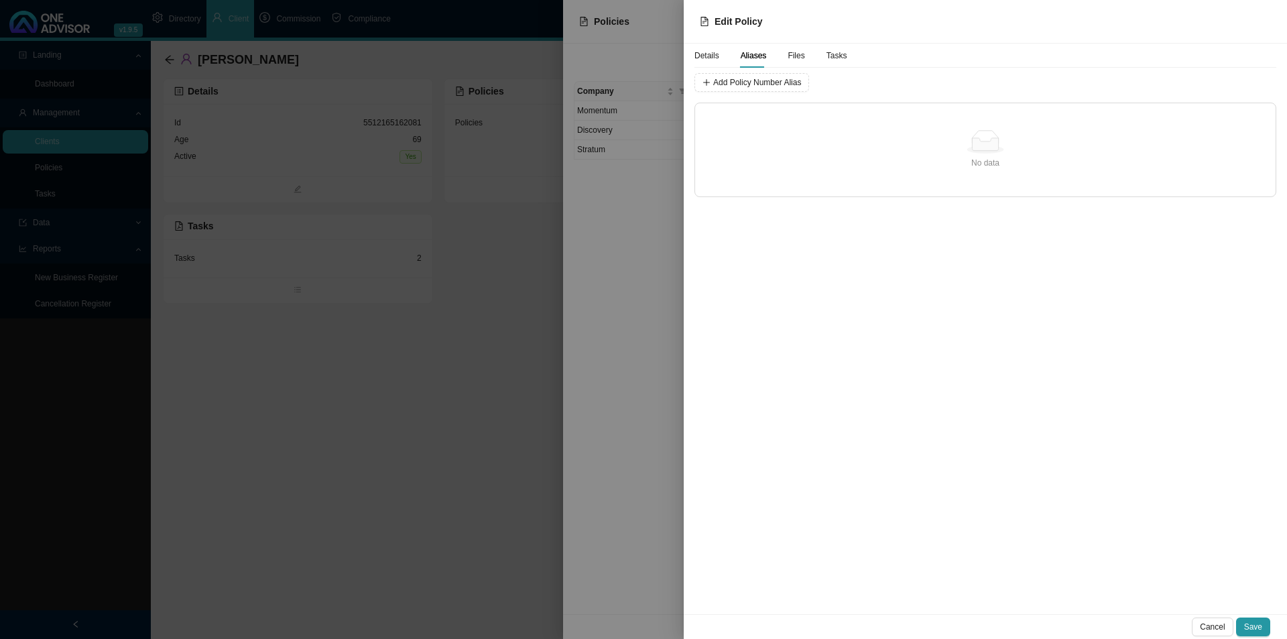
click at [711, 52] on span "Details" at bounding box center [706, 56] width 25 height 8
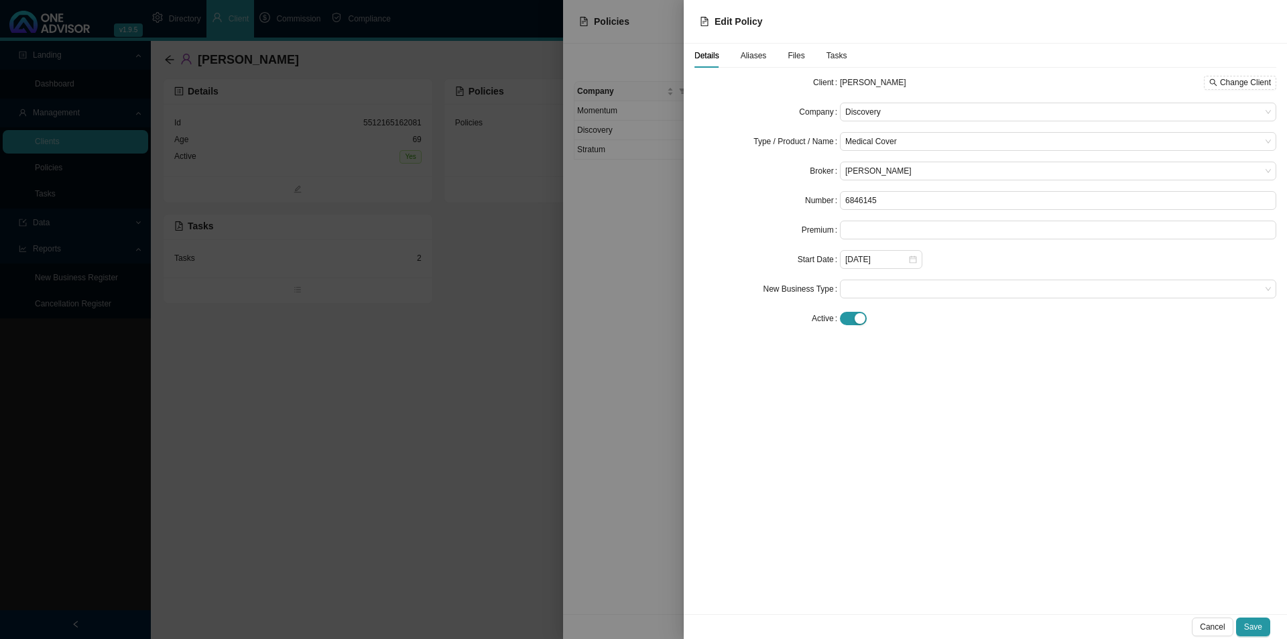
click at [750, 57] on span "Aliases" at bounding box center [754, 56] width 26 height 8
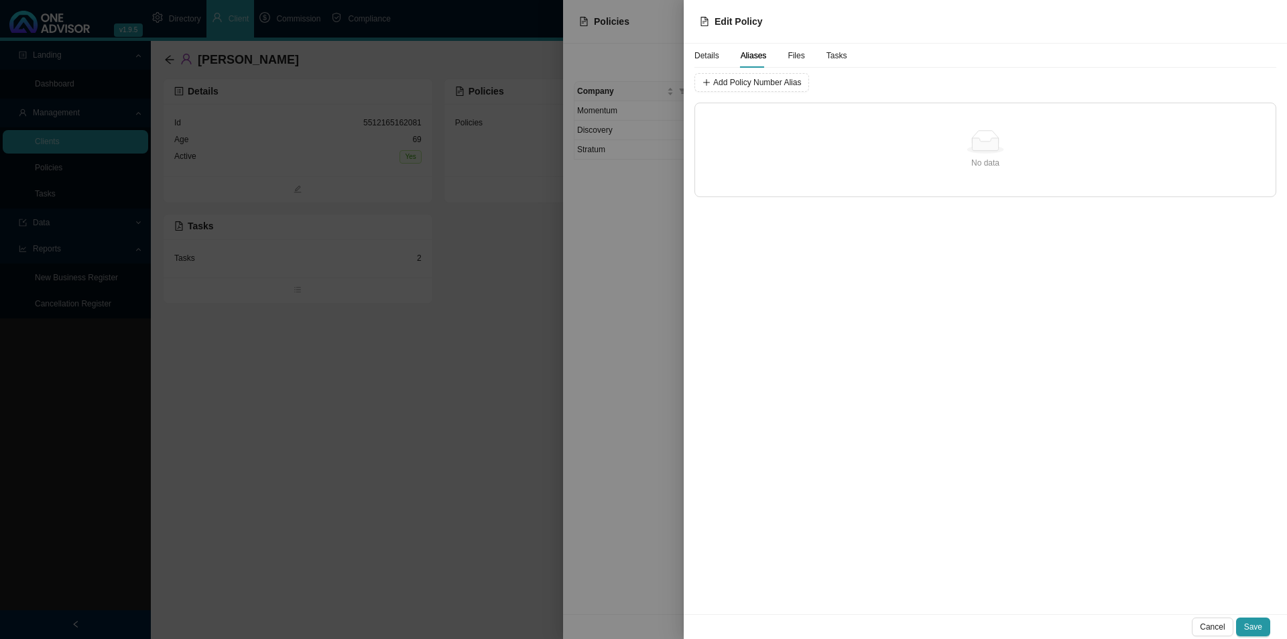
click at [704, 56] on span "Details" at bounding box center [706, 56] width 25 height 8
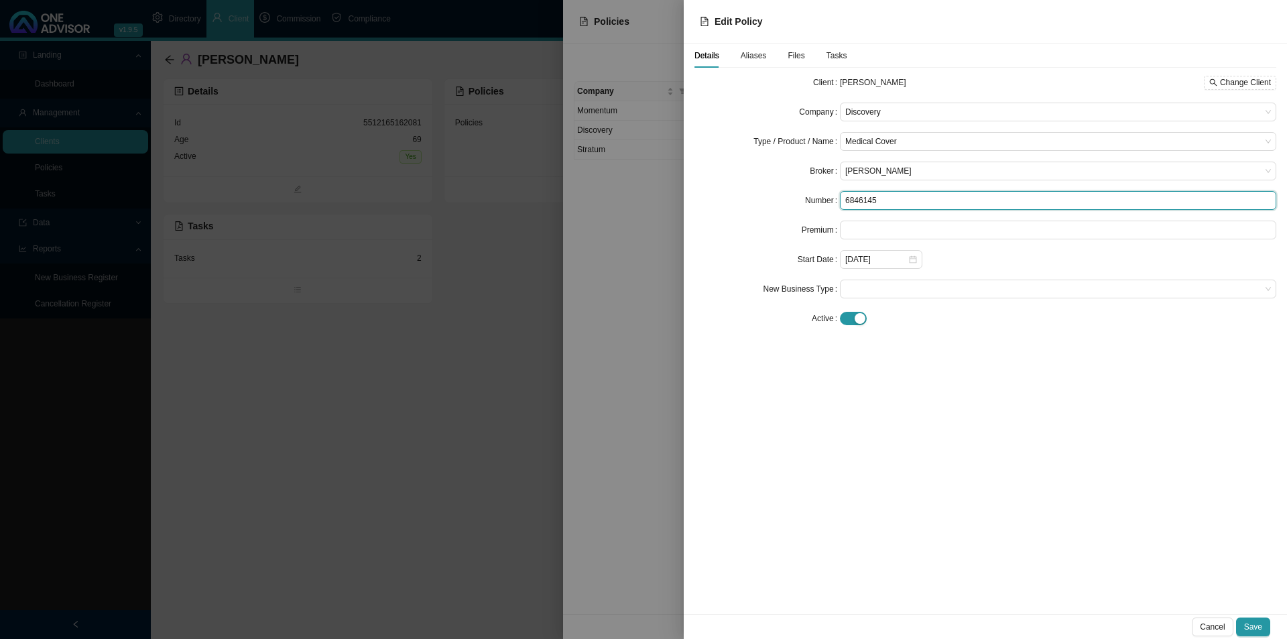
click at [885, 202] on input "6846145" at bounding box center [1058, 200] width 436 height 19
drag, startPoint x: 878, startPoint y: 200, endPoint x: 843, endPoint y: 202, distance: 34.9
click at [843, 202] on input "6846145" at bounding box center [1058, 200] width 436 height 19
click at [757, 54] on span "Aliases" at bounding box center [754, 56] width 26 height 8
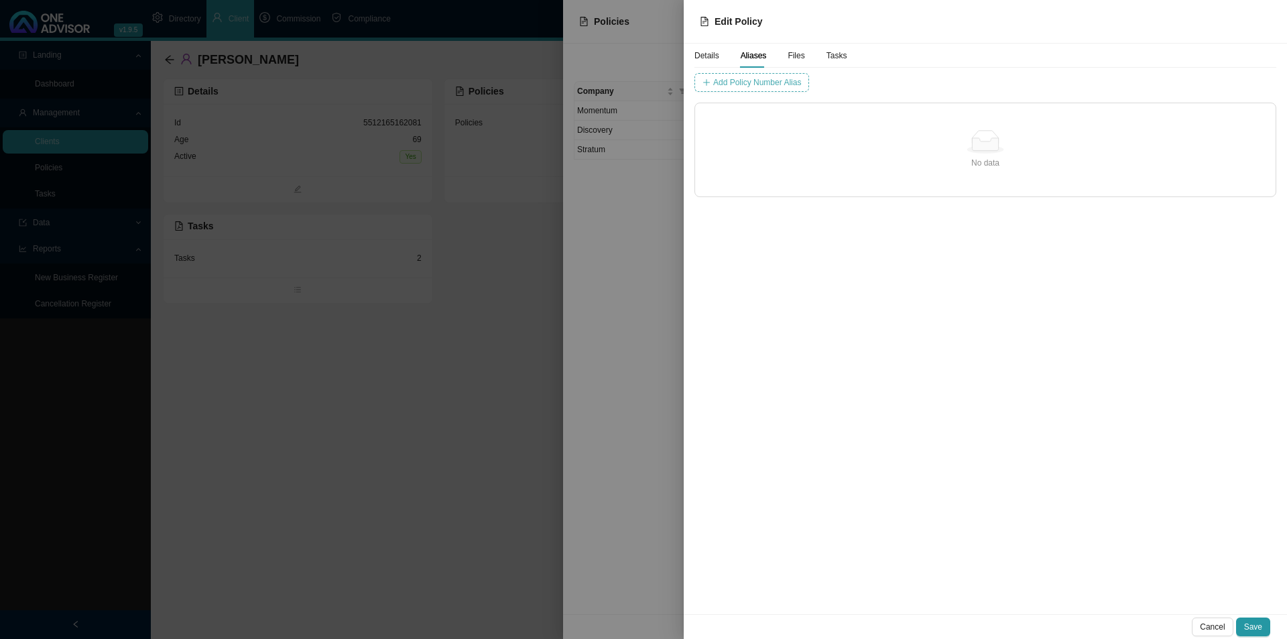
click at [766, 86] on span "Add Policy Number Alias" at bounding box center [757, 82] width 88 height 13
type input "6846145"
click at [990, 80] on span "Add Policy Number Alias" at bounding box center [1034, 82] width 88 height 13
click at [710, 56] on span "Details" at bounding box center [706, 56] width 25 height 8
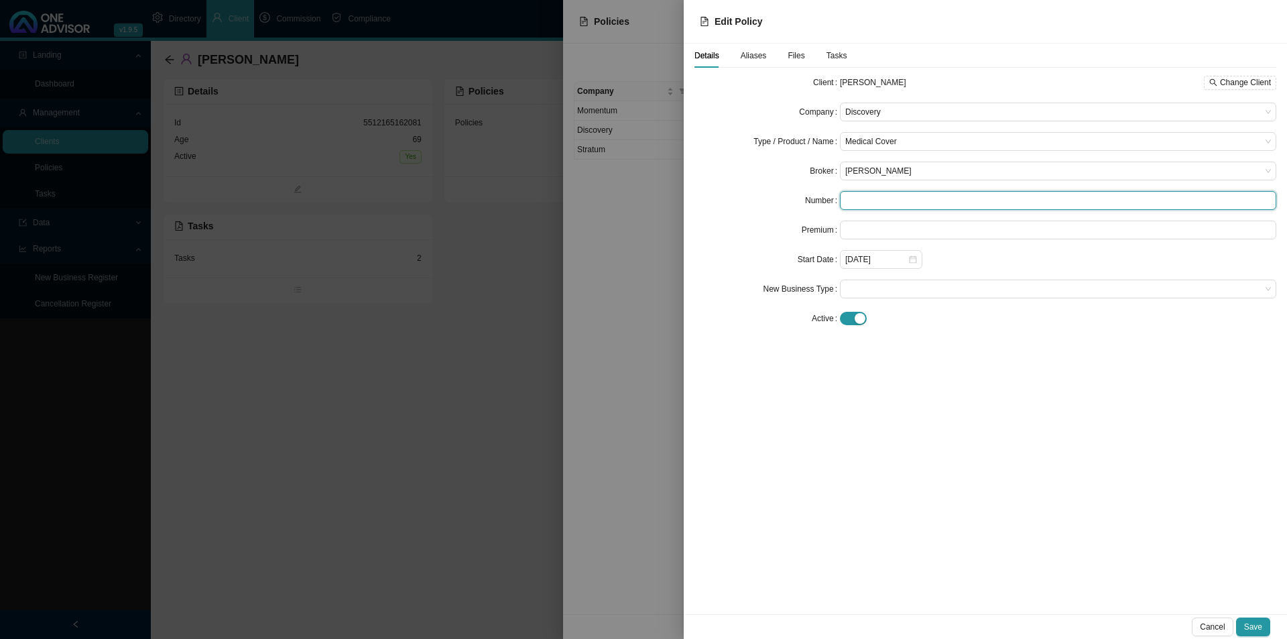
paste input "6846145"
type input "684614581"
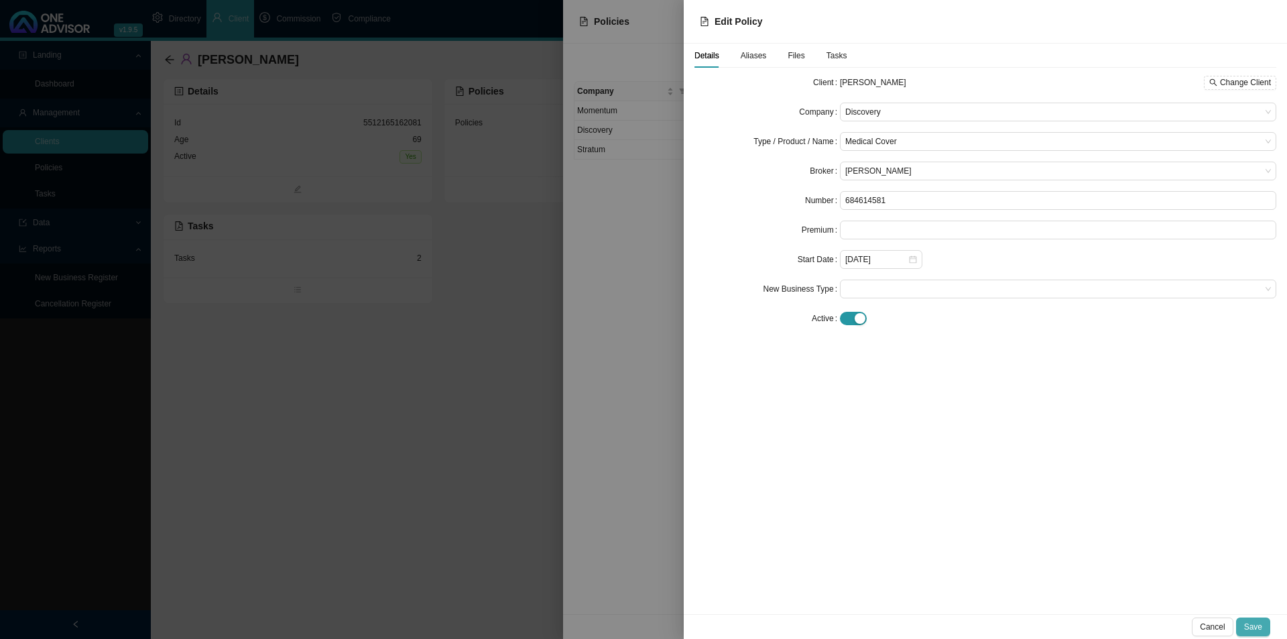
click at [1029, 494] on button "Save" at bounding box center [1253, 626] width 34 height 19
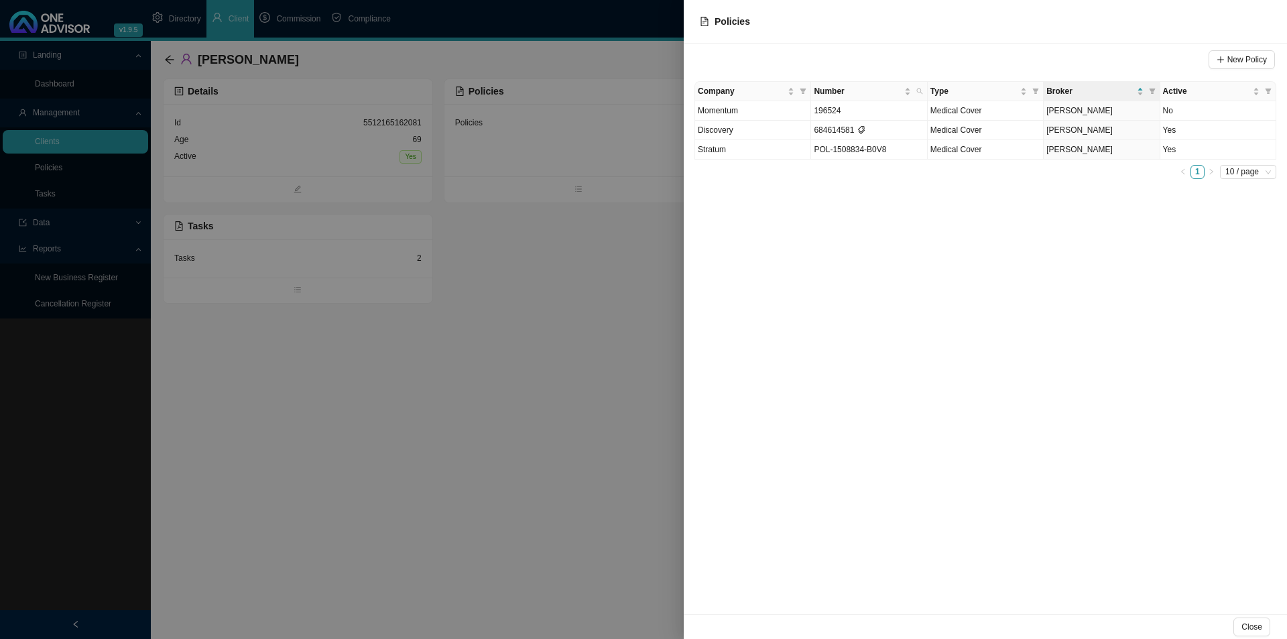
click at [513, 494] on div at bounding box center [643, 319] width 1287 height 639
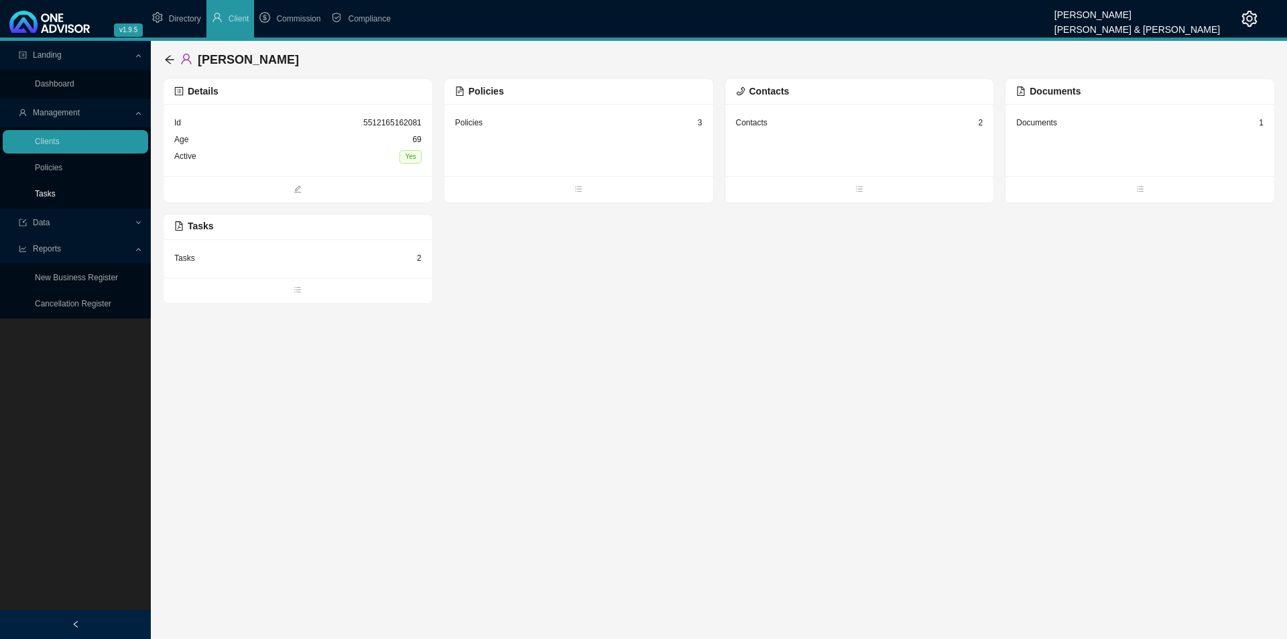
click at [37, 190] on link "Tasks" at bounding box center [45, 193] width 21 height 9
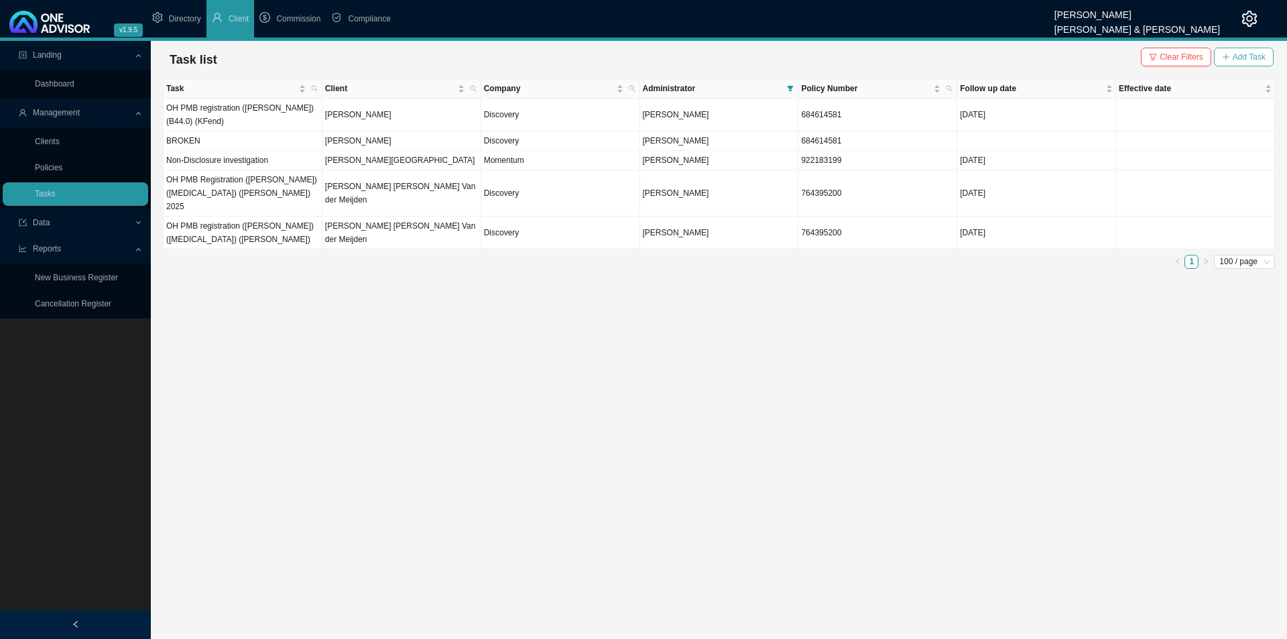
click at [1029, 57] on span "Add Task" at bounding box center [1249, 56] width 33 height 13
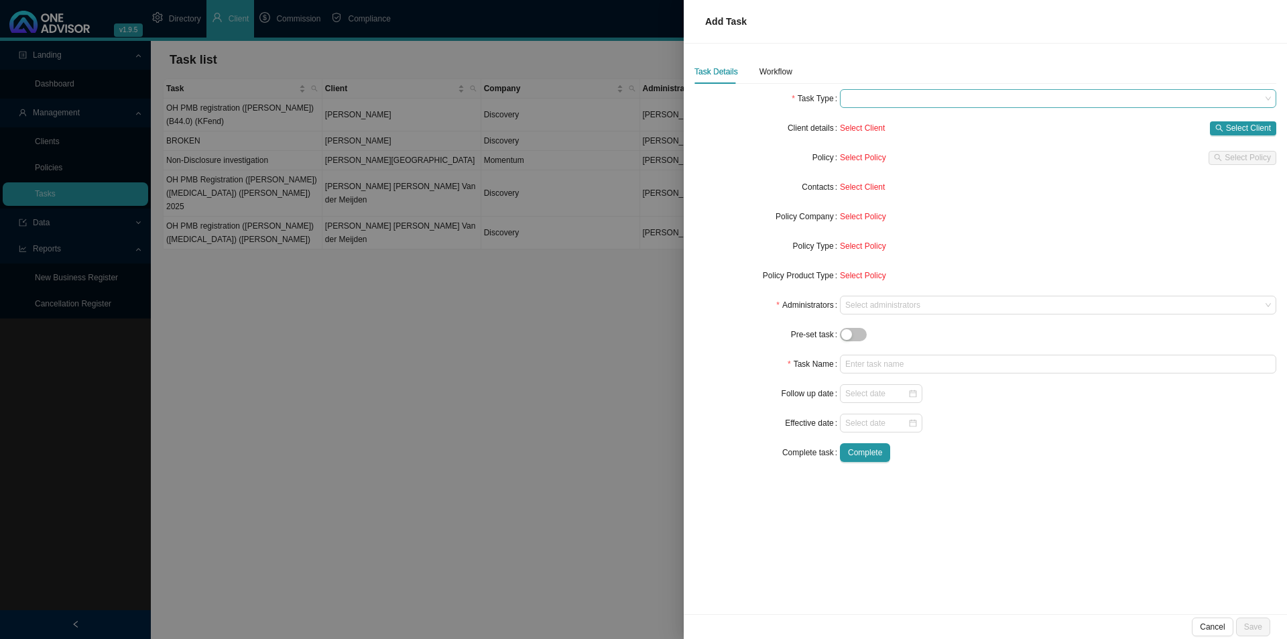
click at [926, 103] on span at bounding box center [1058, 98] width 426 height 17
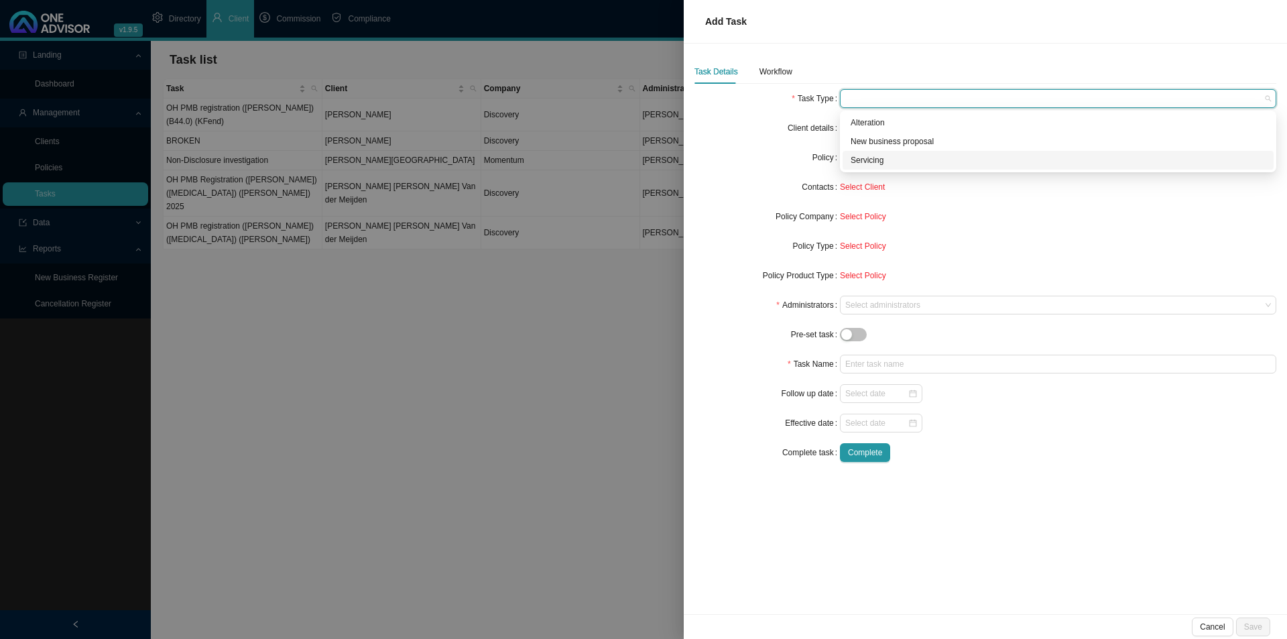
click at [888, 166] on div "Servicing" at bounding box center [1058, 159] width 415 height 13
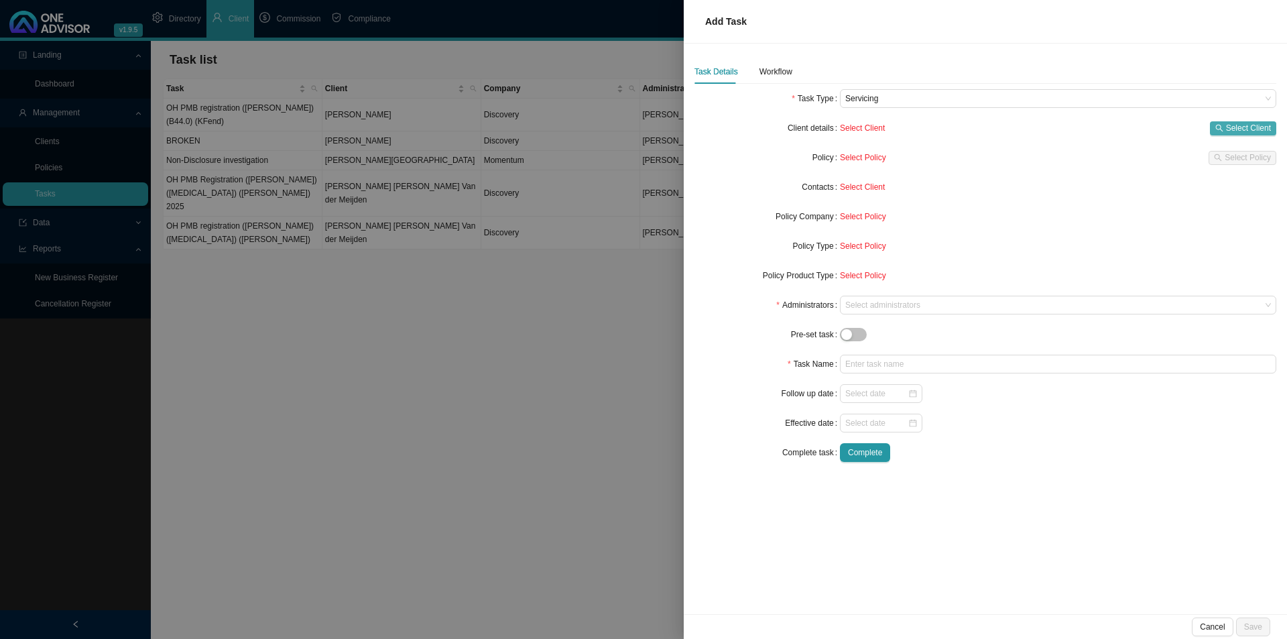
click at [1029, 123] on button "Select Client" at bounding box center [1243, 128] width 66 height 14
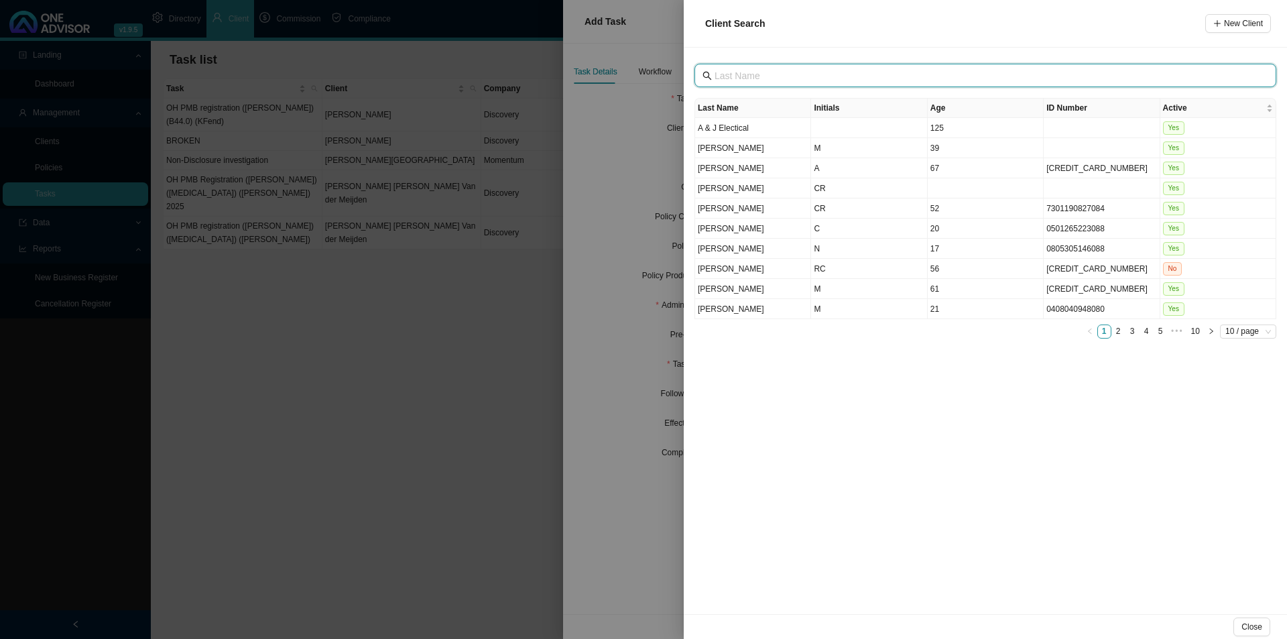
click at [836, 73] on input "text" at bounding box center [986, 75] width 544 height 15
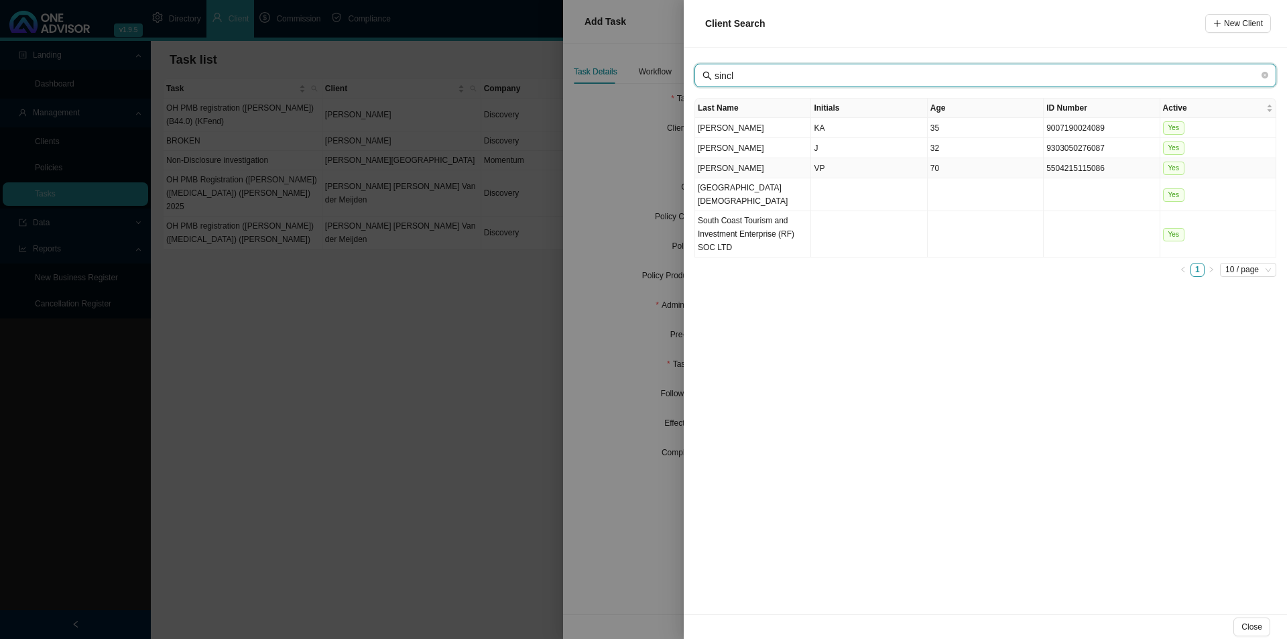
type input "sincl"
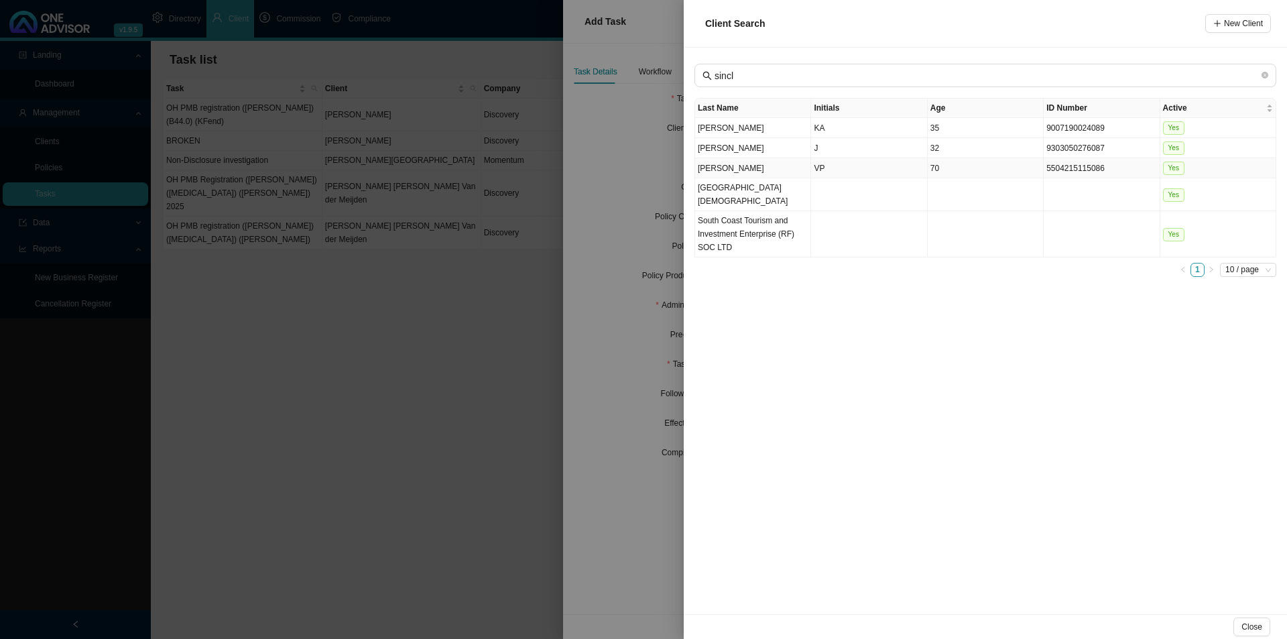
click at [822, 167] on td "VP" at bounding box center [869, 168] width 116 height 20
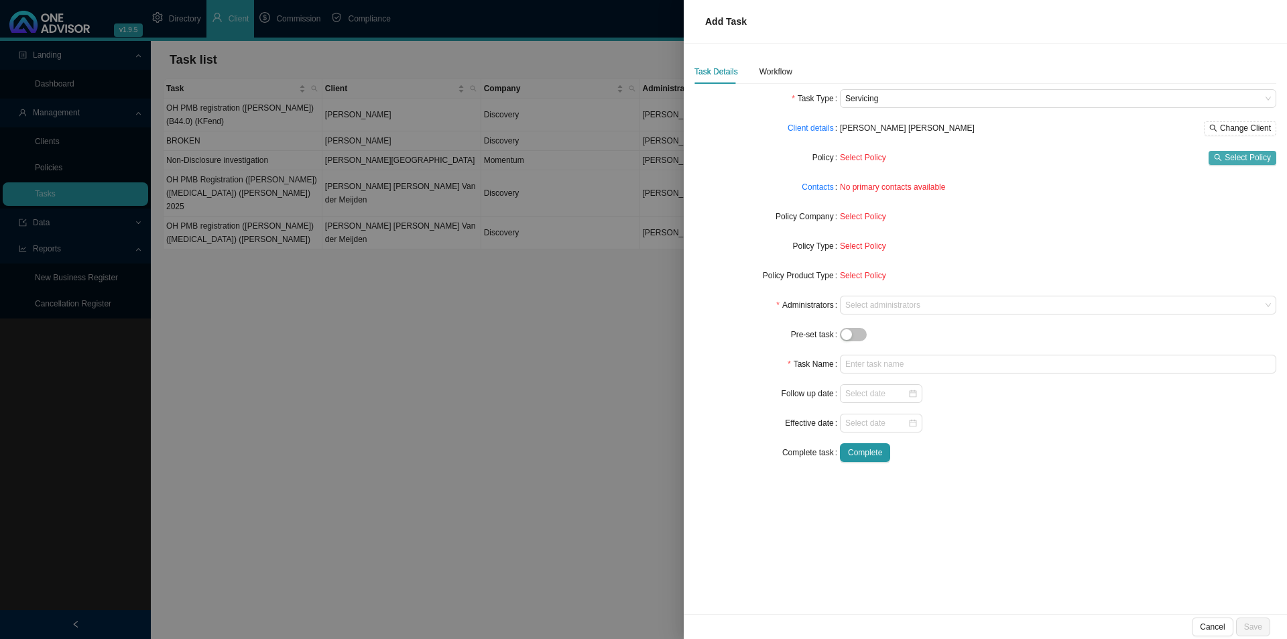
click at [1029, 160] on span "Select Policy" at bounding box center [1247, 157] width 46 height 13
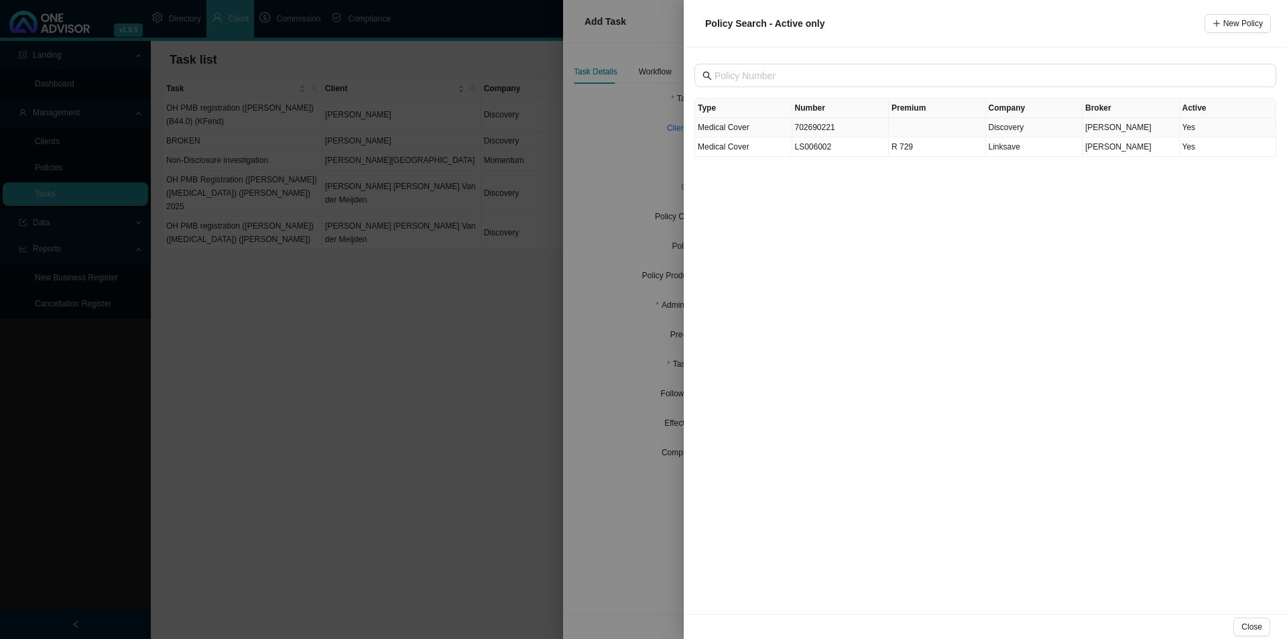
click at [820, 128] on td "702690221" at bounding box center [840, 127] width 97 height 19
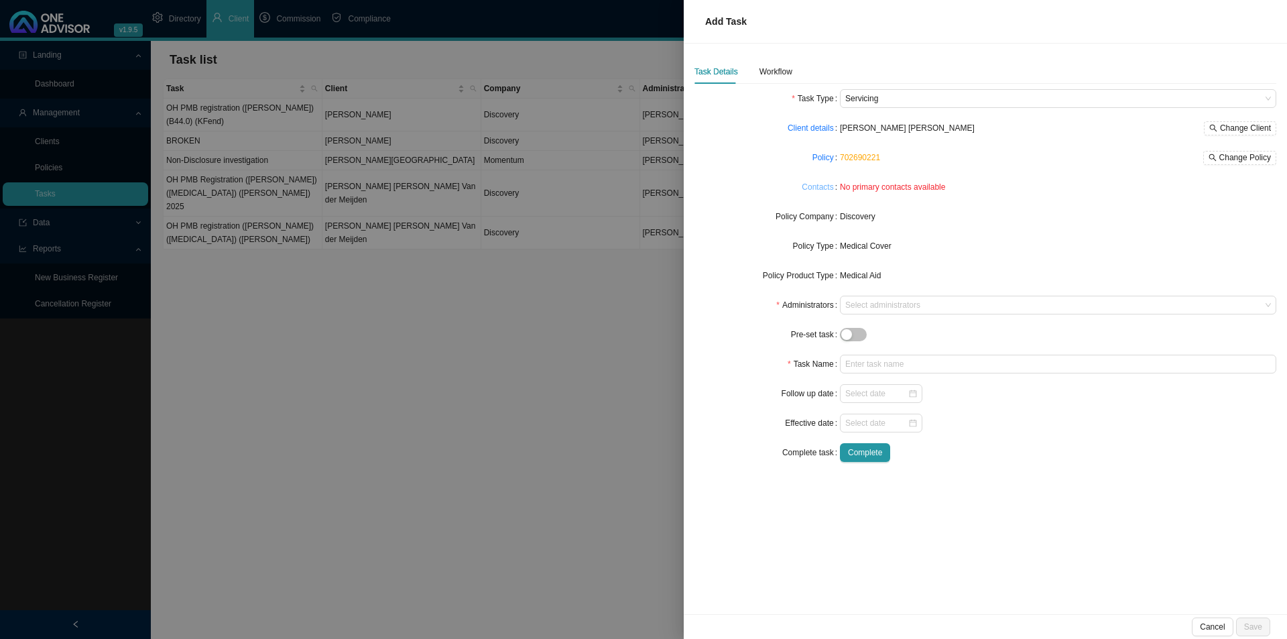
click at [819, 192] on link "Contacts" at bounding box center [818, 186] width 32 height 13
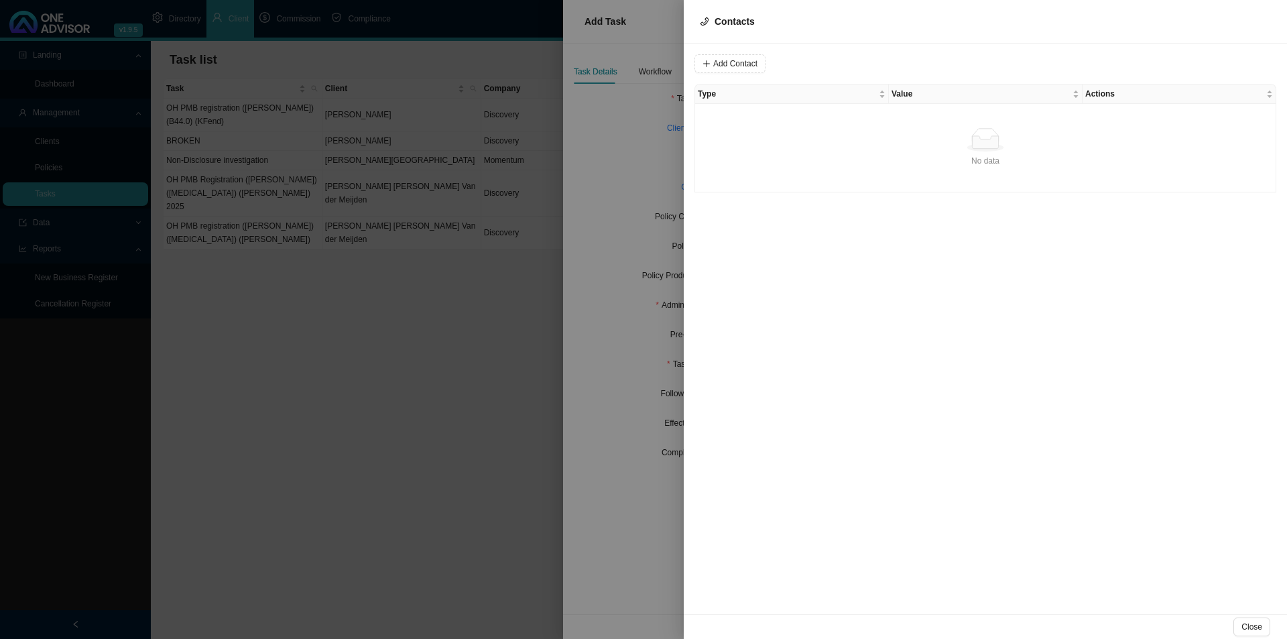
click at [620, 237] on div at bounding box center [643, 319] width 1287 height 639
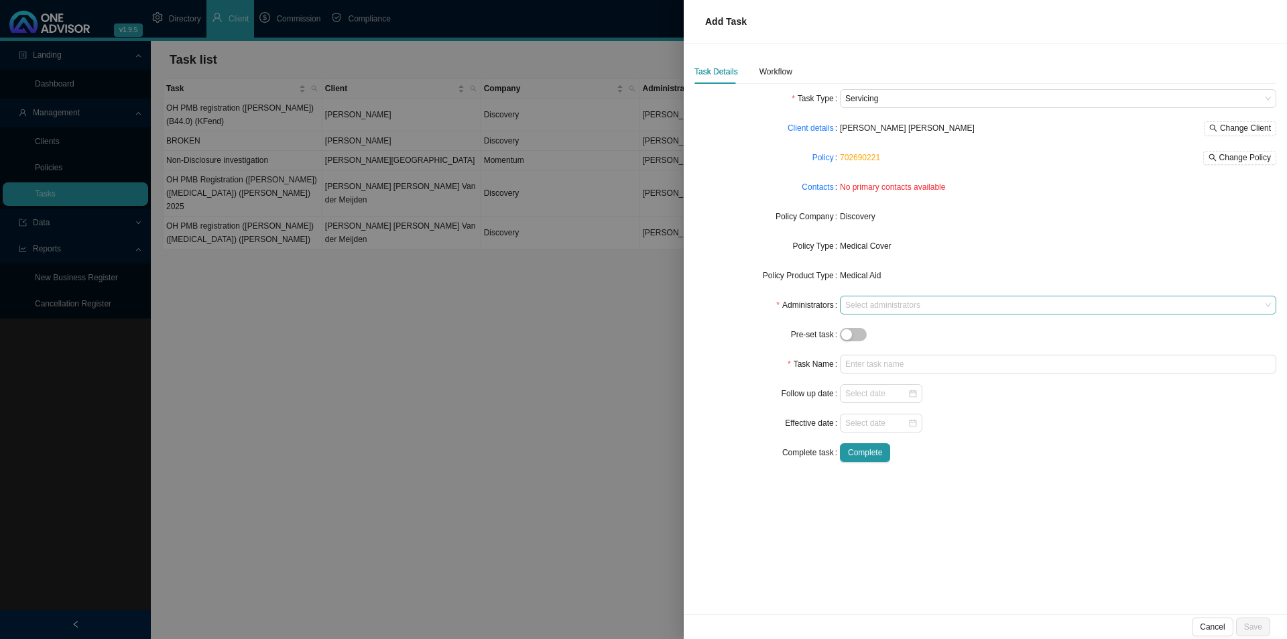
click at [864, 304] on div at bounding box center [1051, 305] width 418 height 10
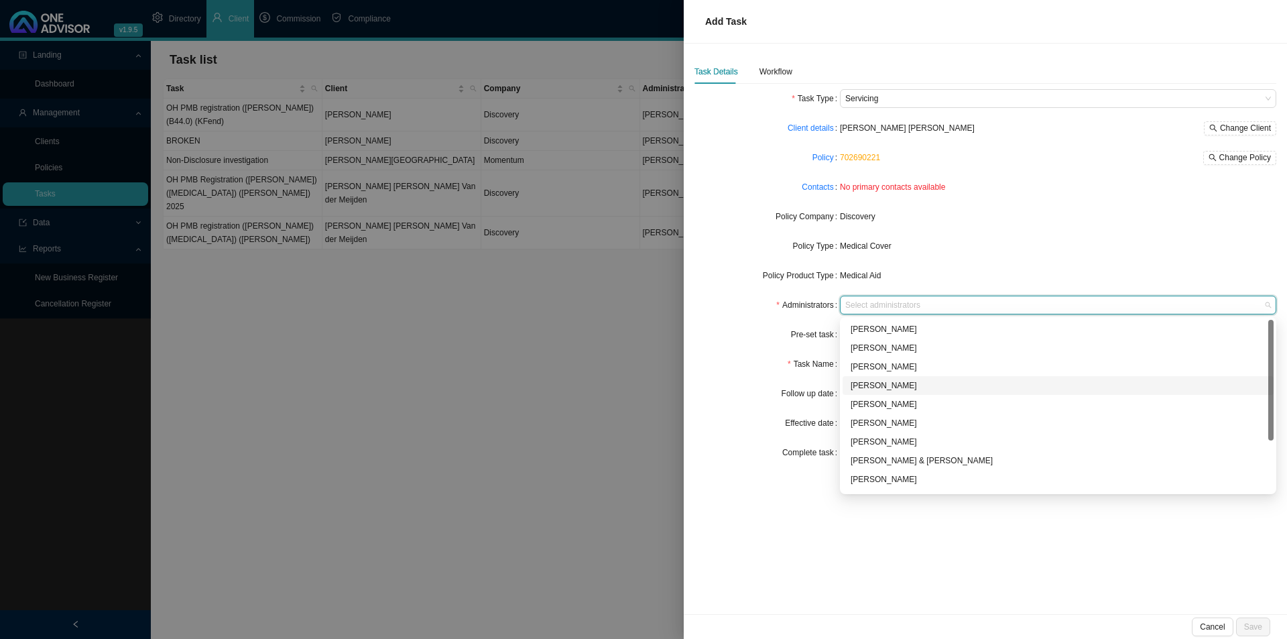
click at [886, 383] on div "[PERSON_NAME]" at bounding box center [1058, 385] width 415 height 13
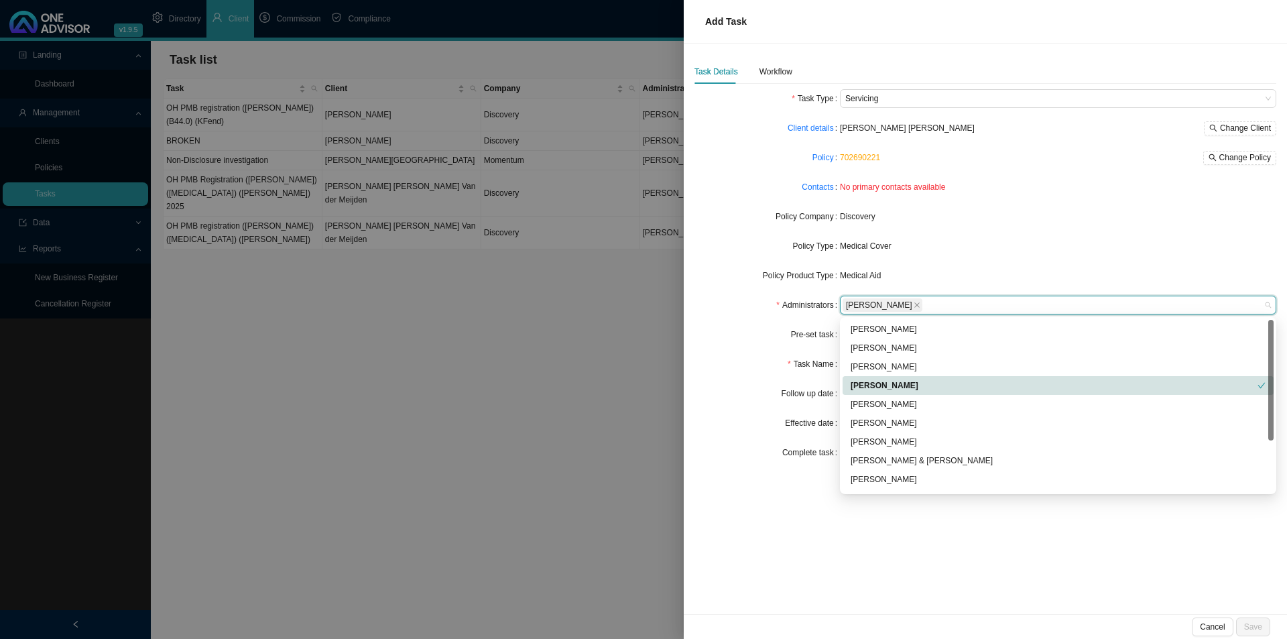
click at [754, 367] on div "Task Name" at bounding box center [766, 364] width 145 height 19
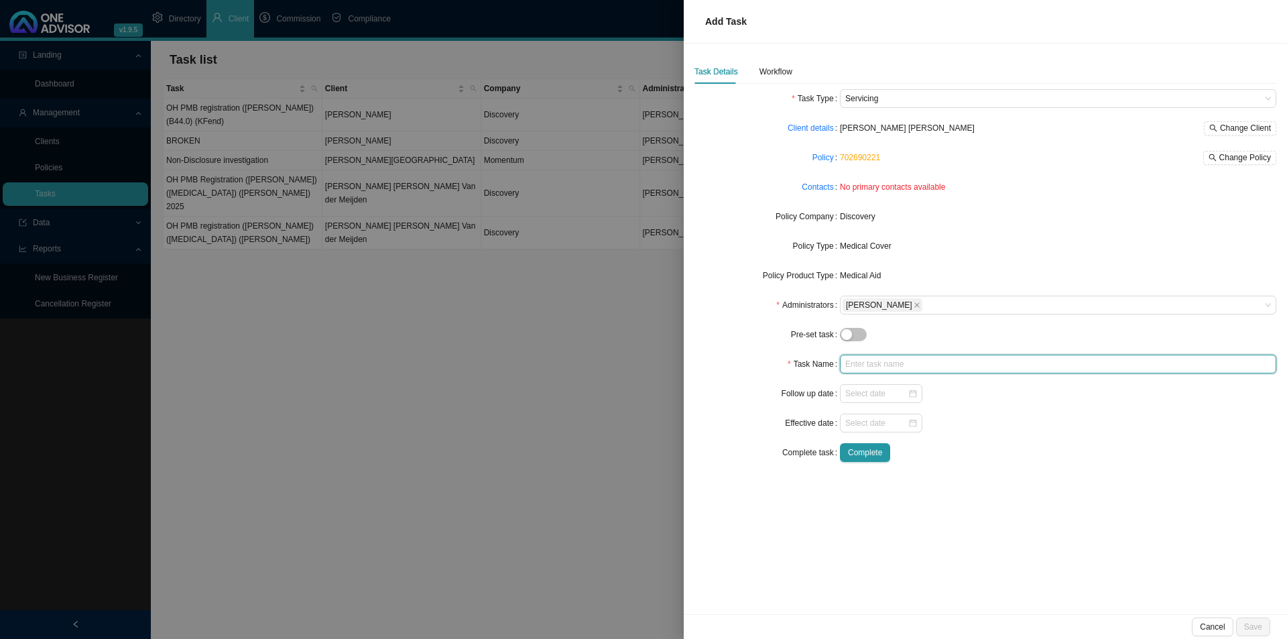
click at [856, 359] on input "text" at bounding box center [1058, 364] width 436 height 19
type input "A"
type input "Authorisation enquiry (TD: [DATE]) ([GEOGRAPHIC_DATA])"
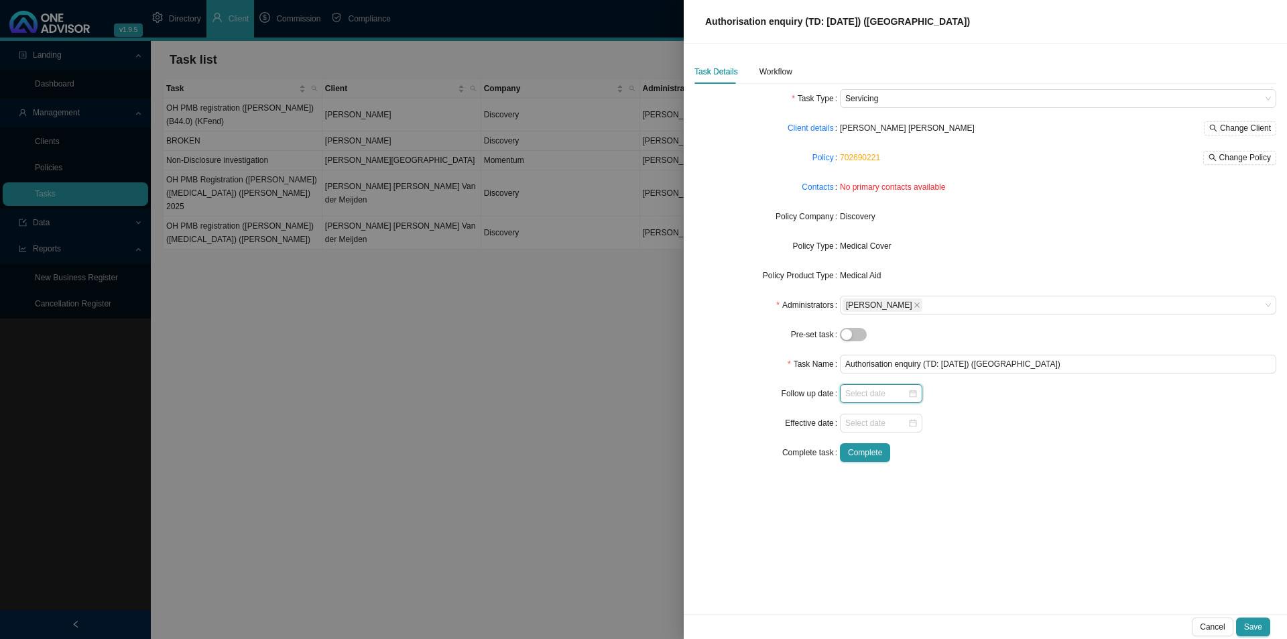
click at [871, 397] on input at bounding box center [876, 393] width 62 height 13
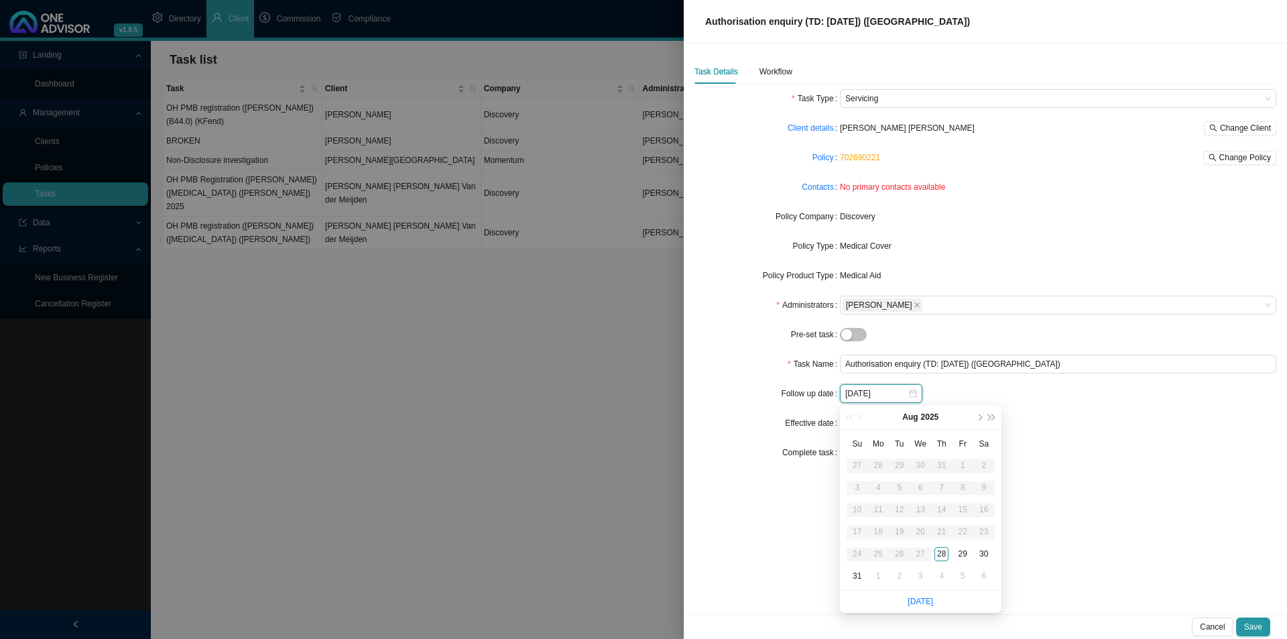
type input "[DATE]"
click at [919, 494] on div "3" at bounding box center [921, 576] width 14 height 14
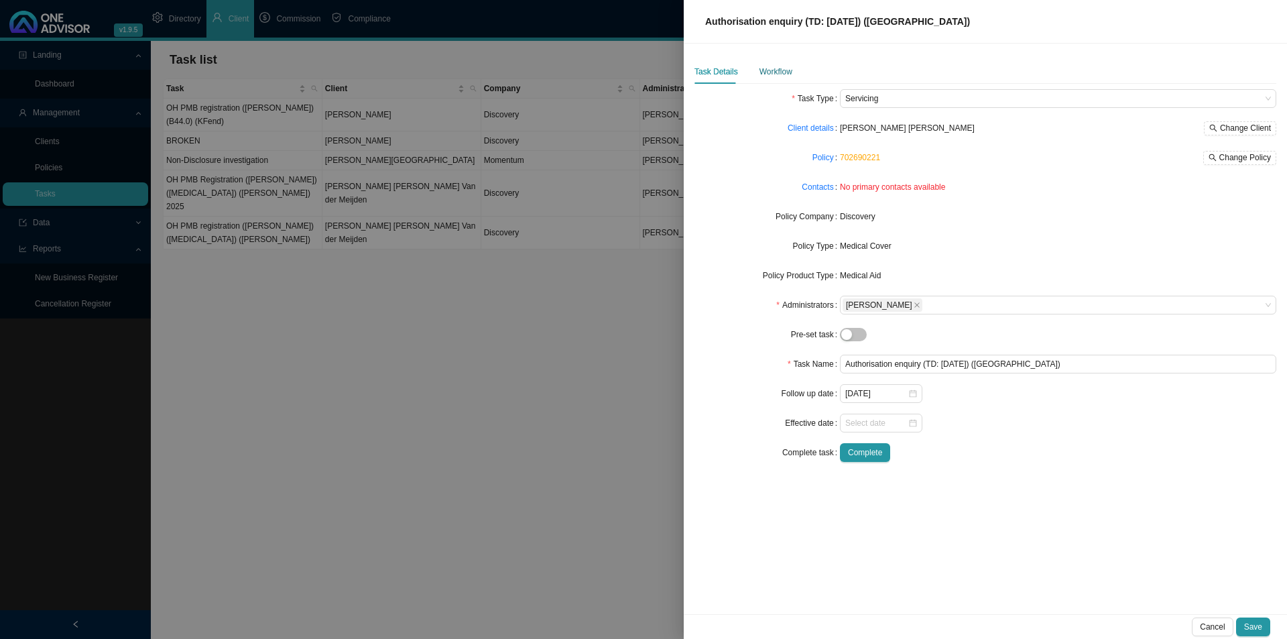
click at [779, 73] on div "Workflow" at bounding box center [775, 71] width 33 height 13
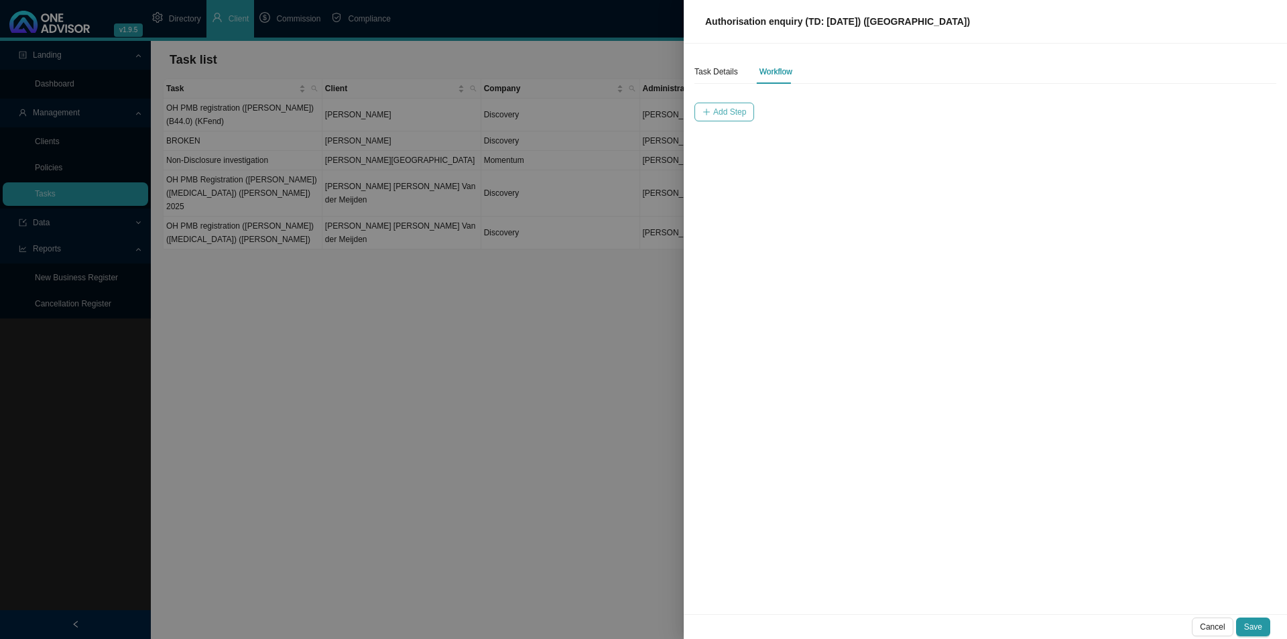
click at [720, 103] on button "Add Step" at bounding box center [724, 112] width 60 height 19
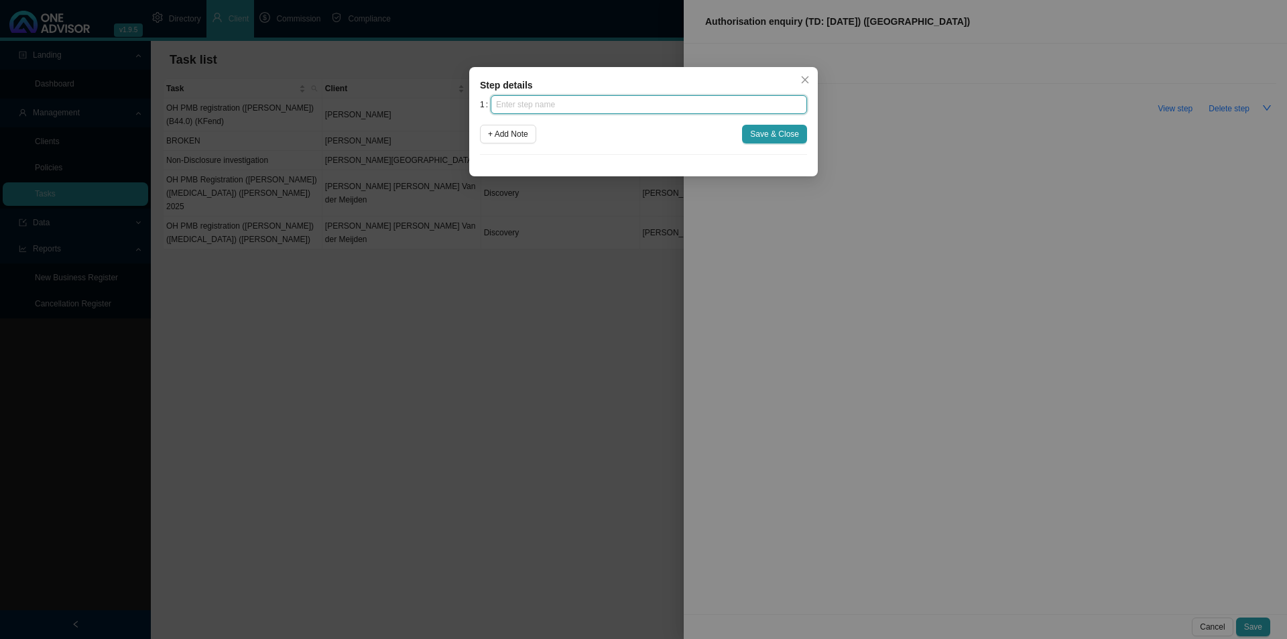
click at [543, 107] on input "text" at bounding box center [649, 104] width 316 height 19
type input "Query"
click at [503, 131] on span "+ Add Note" at bounding box center [508, 133] width 40 height 13
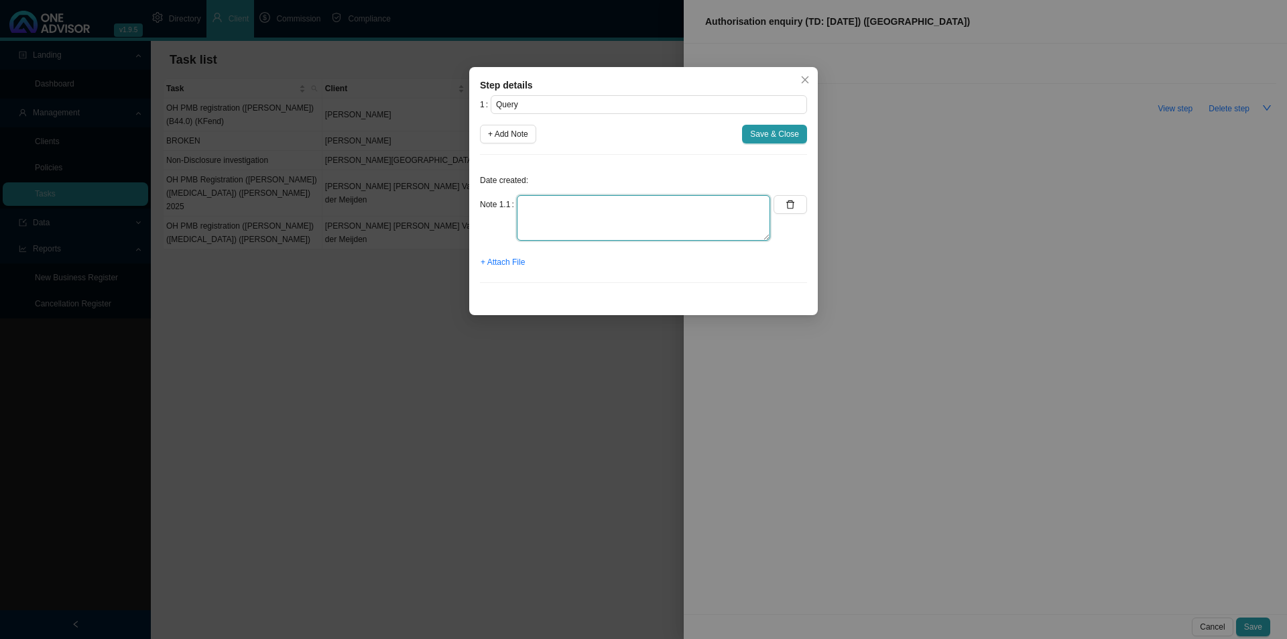
click at [550, 214] on textarea at bounding box center [643, 218] width 253 height 46
type textarea "Received an email from [PERSON_NAME] rooms querying an auth that has suddenly g…"
click at [516, 256] on span "+ Attach File" at bounding box center [503, 261] width 44 height 13
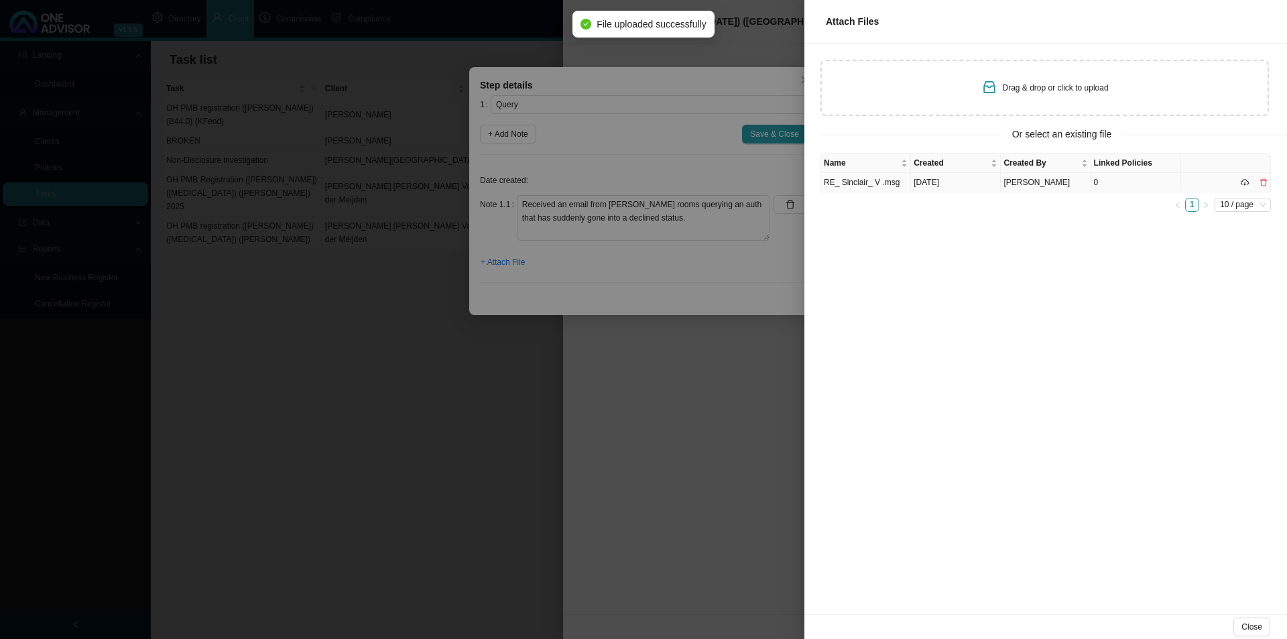
click at [868, 184] on td "RE_ Sinclair_ V .msg" at bounding box center [866, 182] width 90 height 19
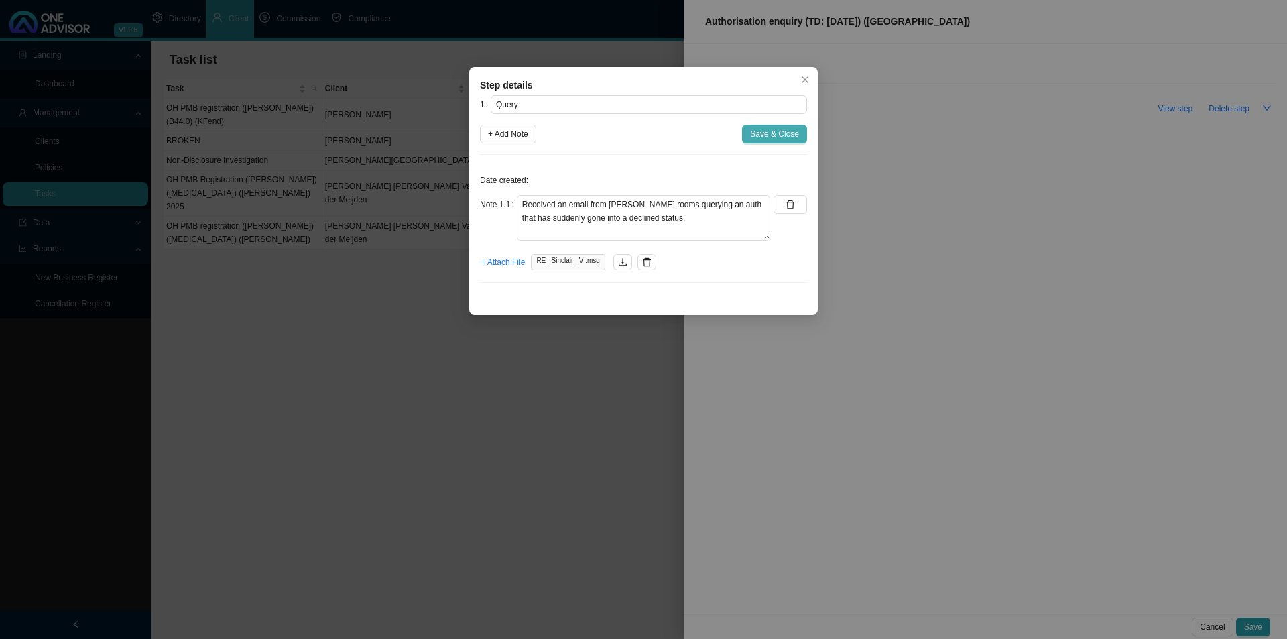
click at [763, 139] on span "Save & Close" at bounding box center [774, 133] width 49 height 13
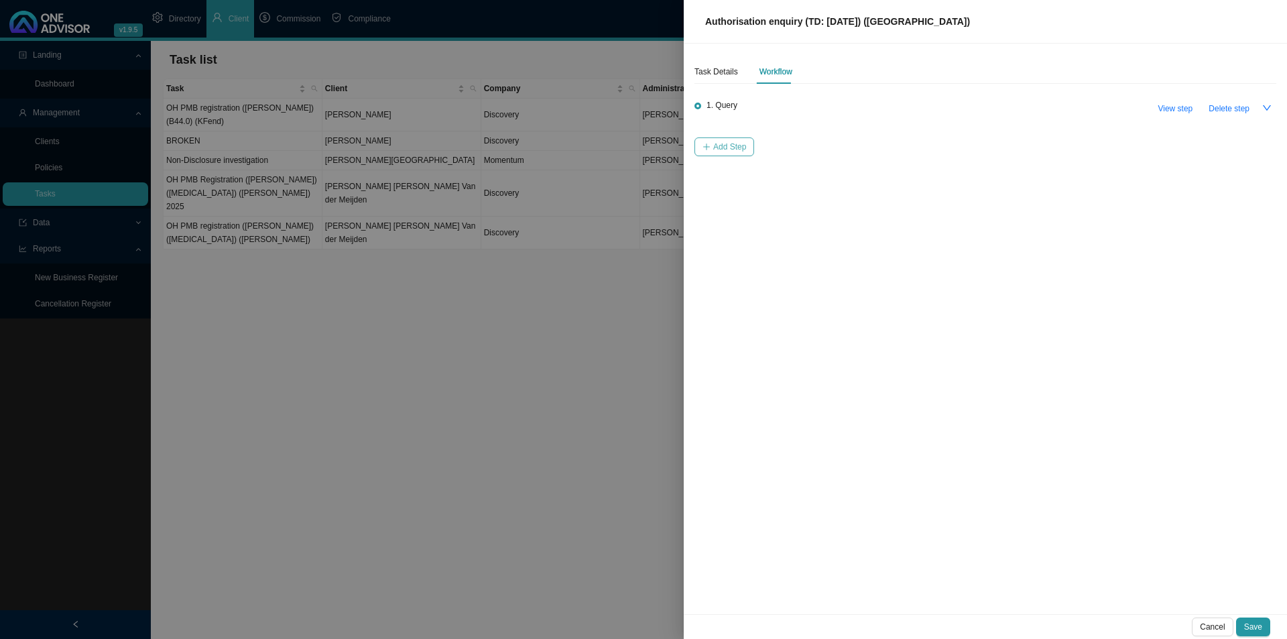
click at [714, 144] on span "Add Step" at bounding box center [729, 146] width 33 height 13
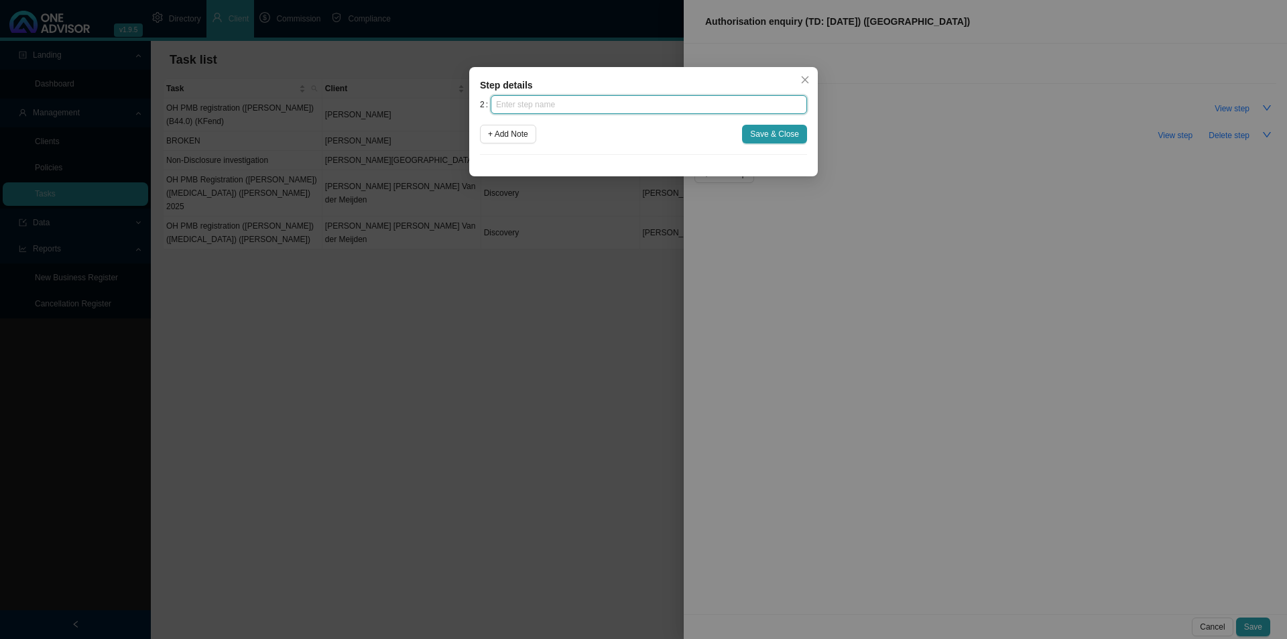
click at [601, 107] on input "text" at bounding box center [649, 104] width 316 height 19
type input "Investigation"
click at [513, 127] on button "+ Add Note" at bounding box center [508, 134] width 56 height 19
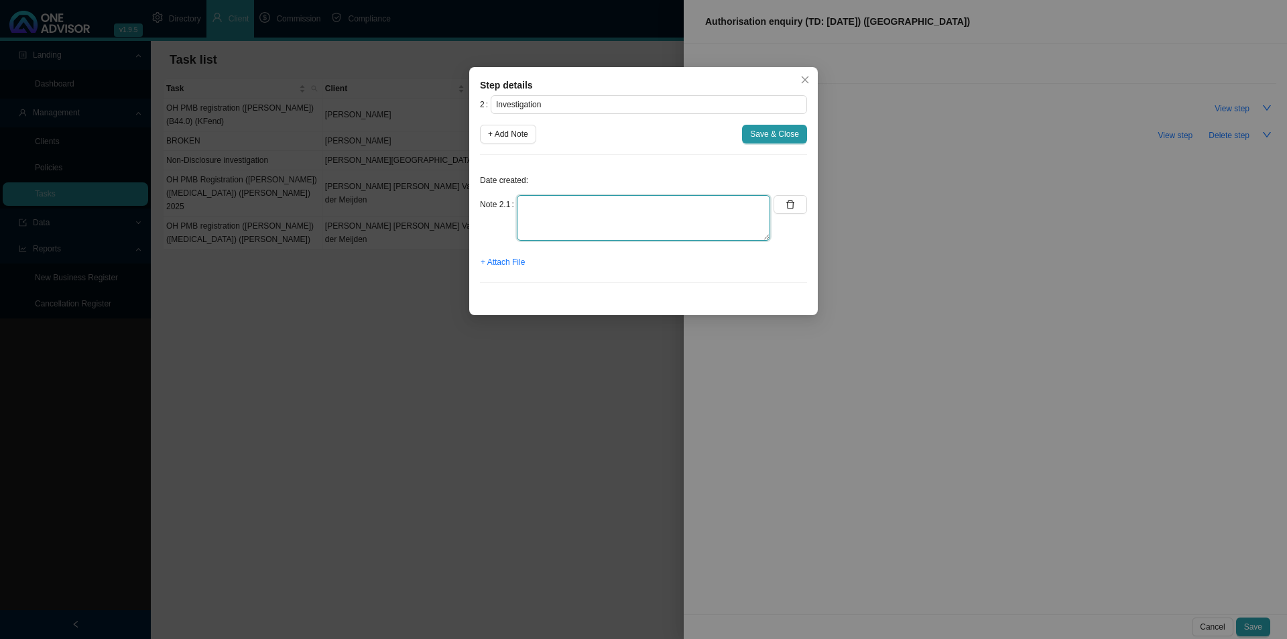
click at [540, 218] on textarea at bounding box center [643, 218] width 253 height 46
type textarea "Called DH pre-auth department. The auth is showing as approved on the [DATE] bu…"
click at [506, 267] on span "+ Attach File" at bounding box center [503, 261] width 44 height 13
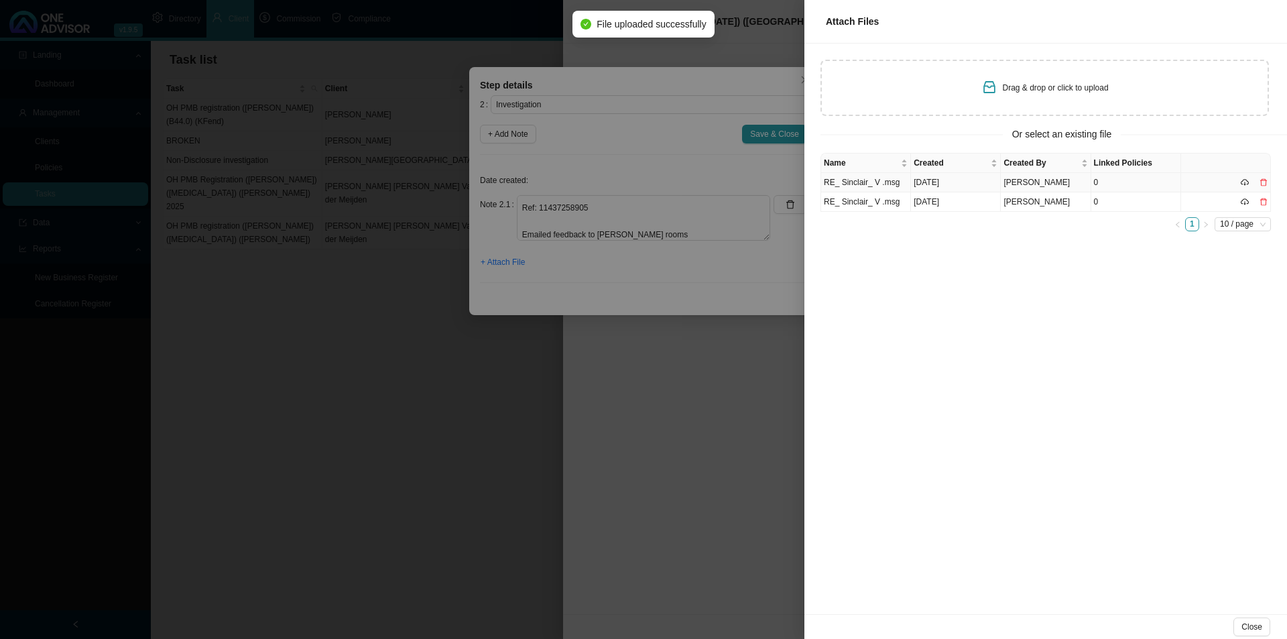
click at [940, 182] on td "[DATE]" at bounding box center [956, 182] width 90 height 19
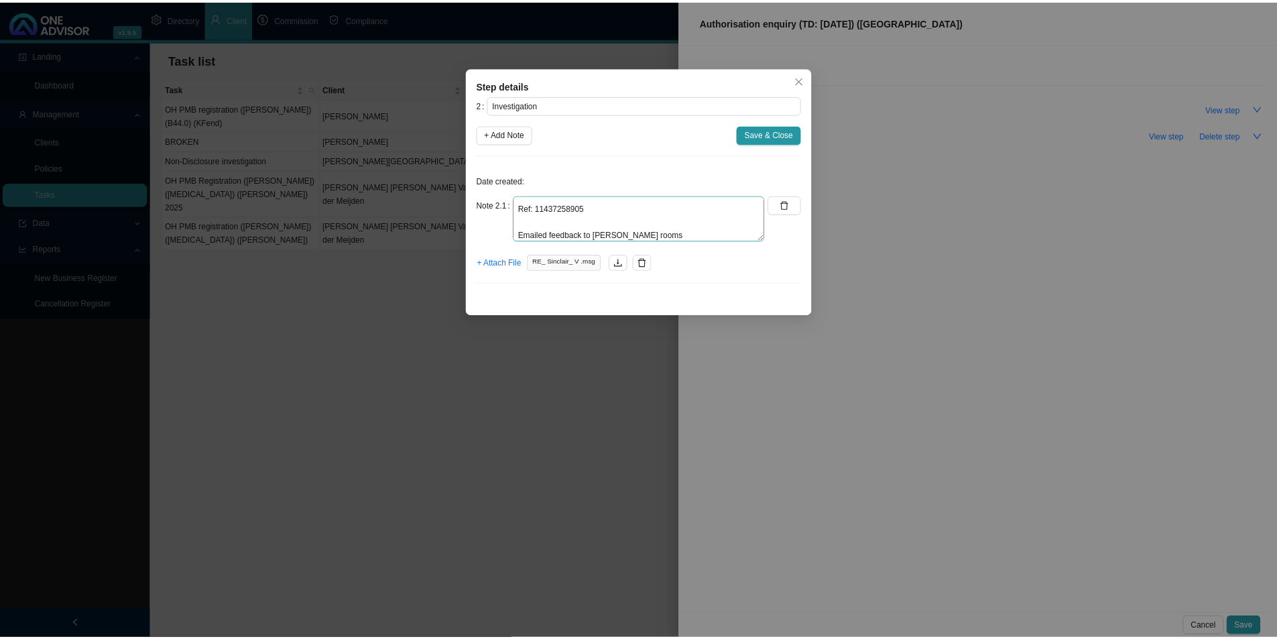
scroll to position [107, 0]
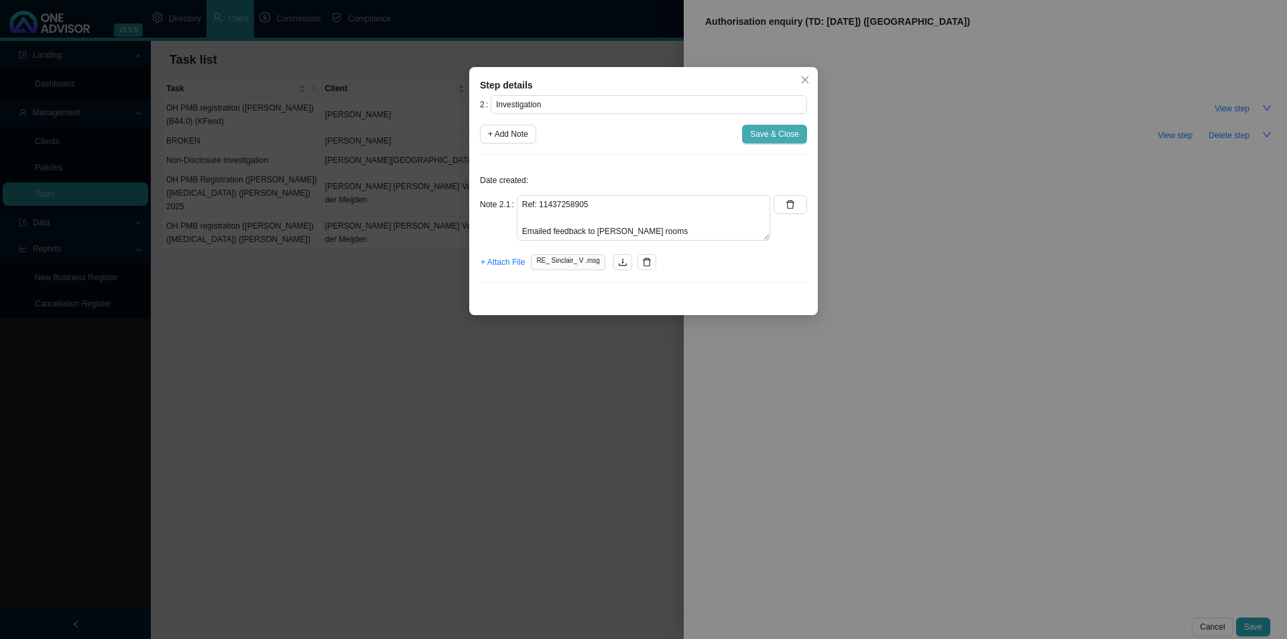
click at [765, 132] on span "Save & Close" at bounding box center [774, 133] width 49 height 13
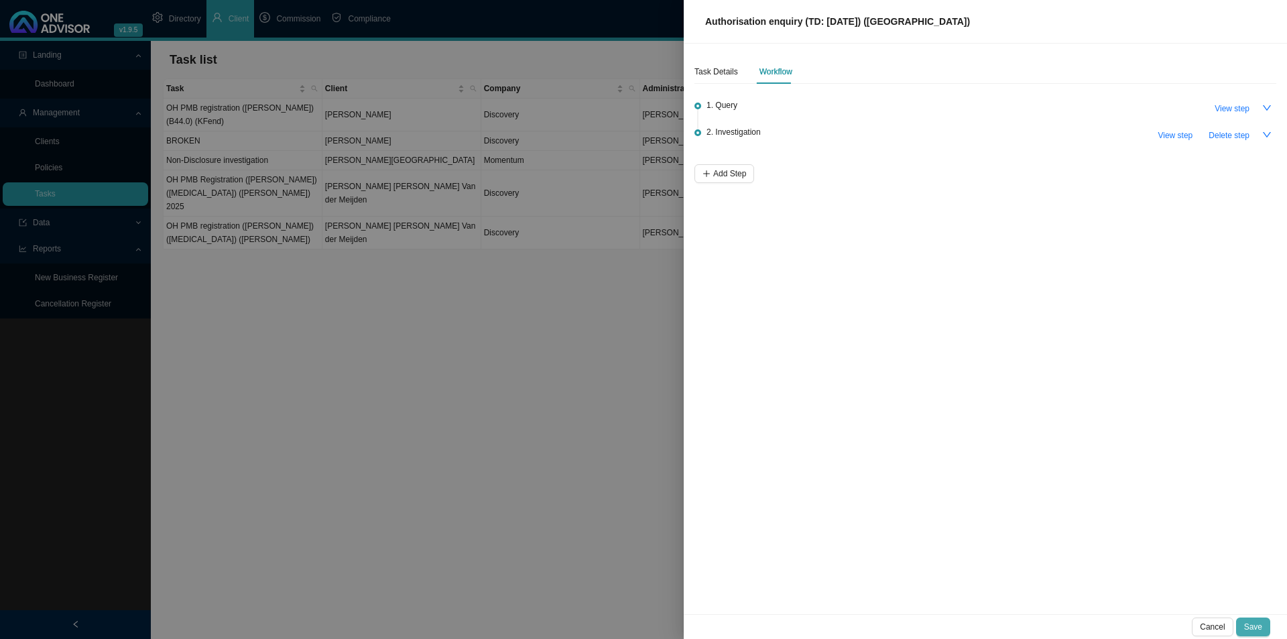
click at [1029, 494] on span "Save" at bounding box center [1253, 626] width 18 height 13
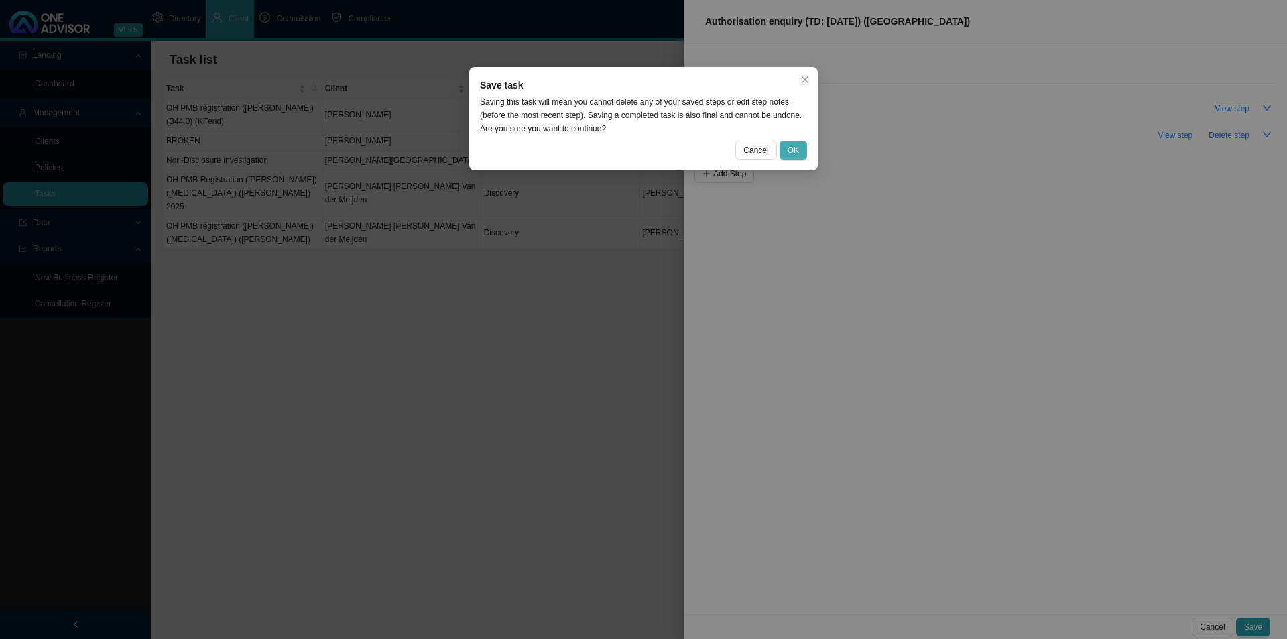
click at [800, 151] on button "OK" at bounding box center [792, 150] width 27 height 19
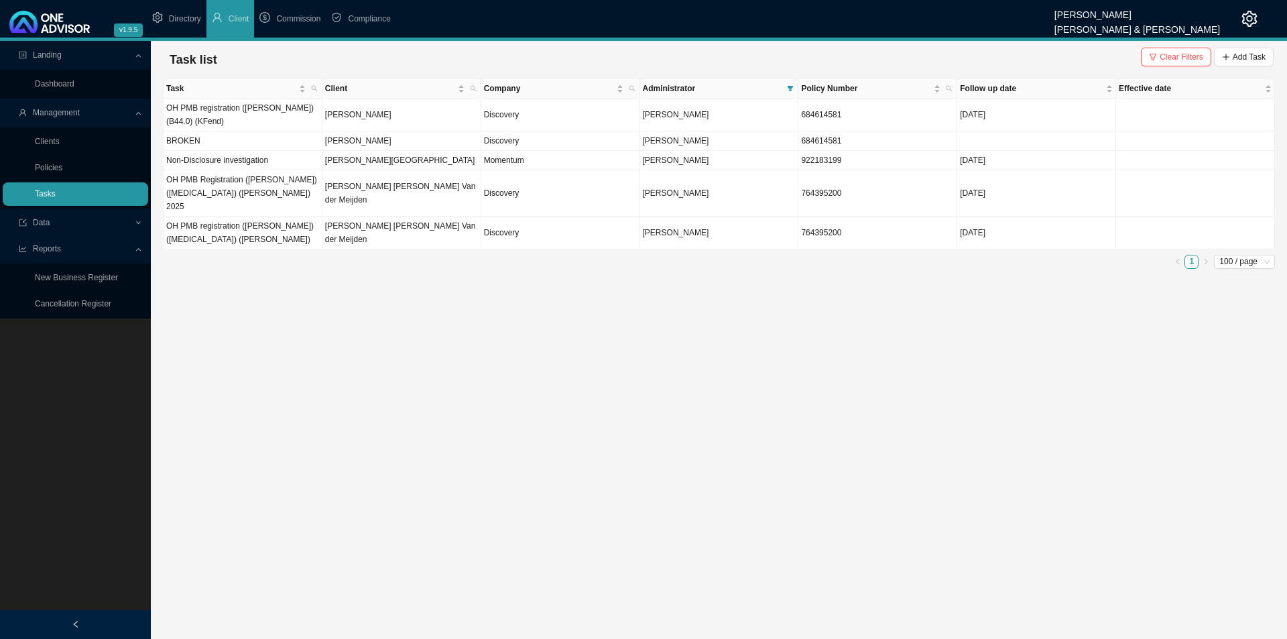
click at [54, 198] on link "Tasks" at bounding box center [45, 193] width 21 height 9
click at [1029, 54] on span "Clear Filters" at bounding box center [1181, 56] width 44 height 13
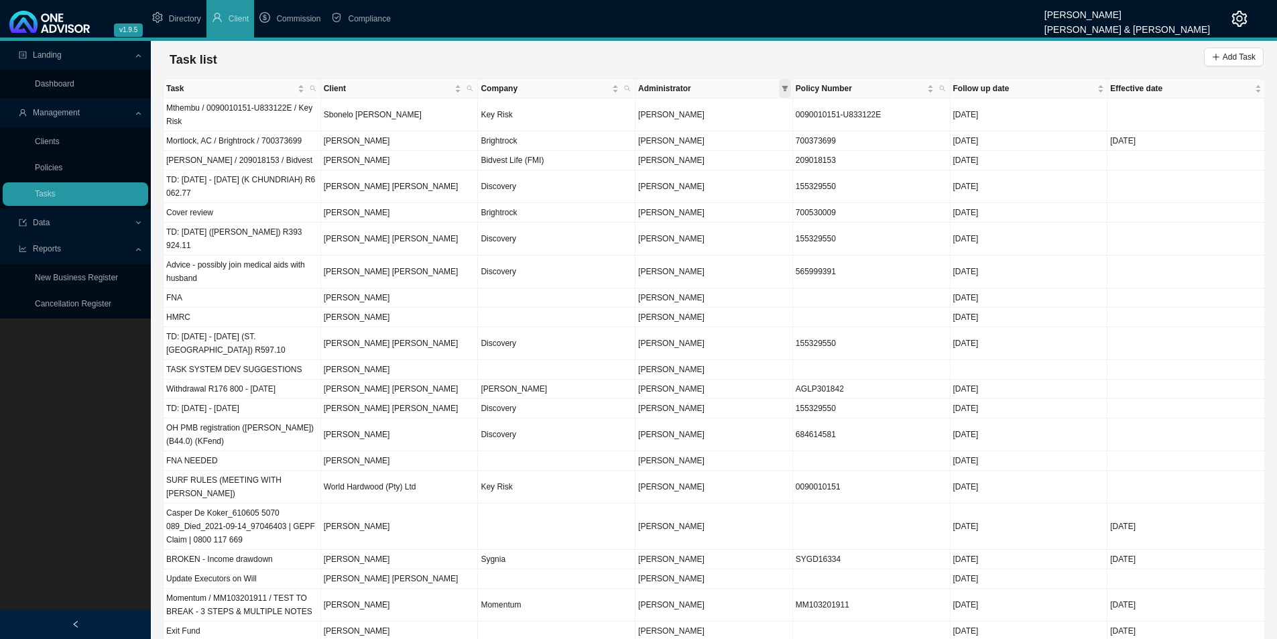
click at [790, 89] on span at bounding box center [785, 88] width 12 height 19
click at [704, 172] on span "[PERSON_NAME]" at bounding box center [669, 168] width 69 height 9
checkbox input "true"
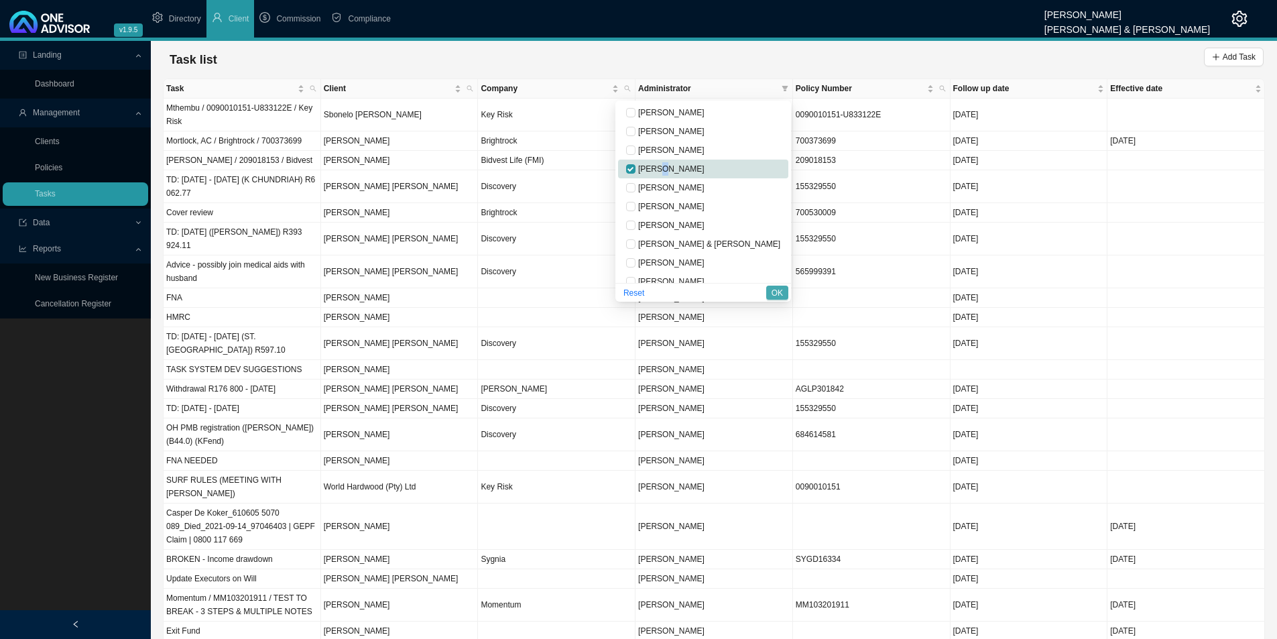
click at [779, 295] on span "OK" at bounding box center [776, 292] width 11 height 13
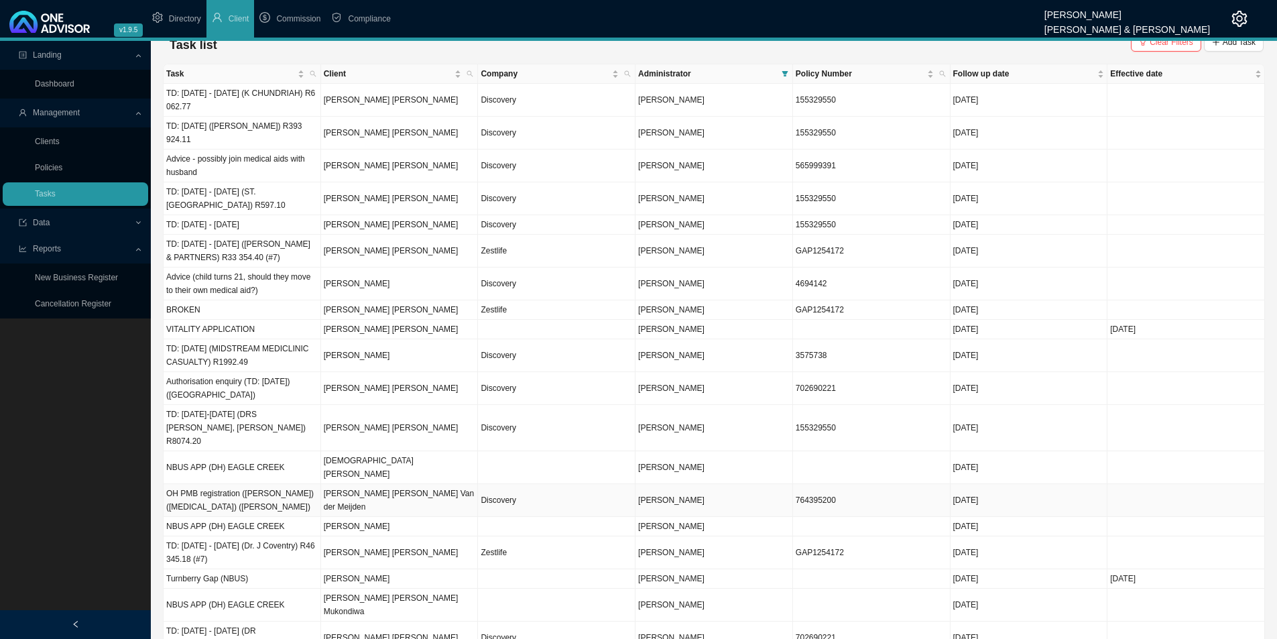
scroll to position [0, 0]
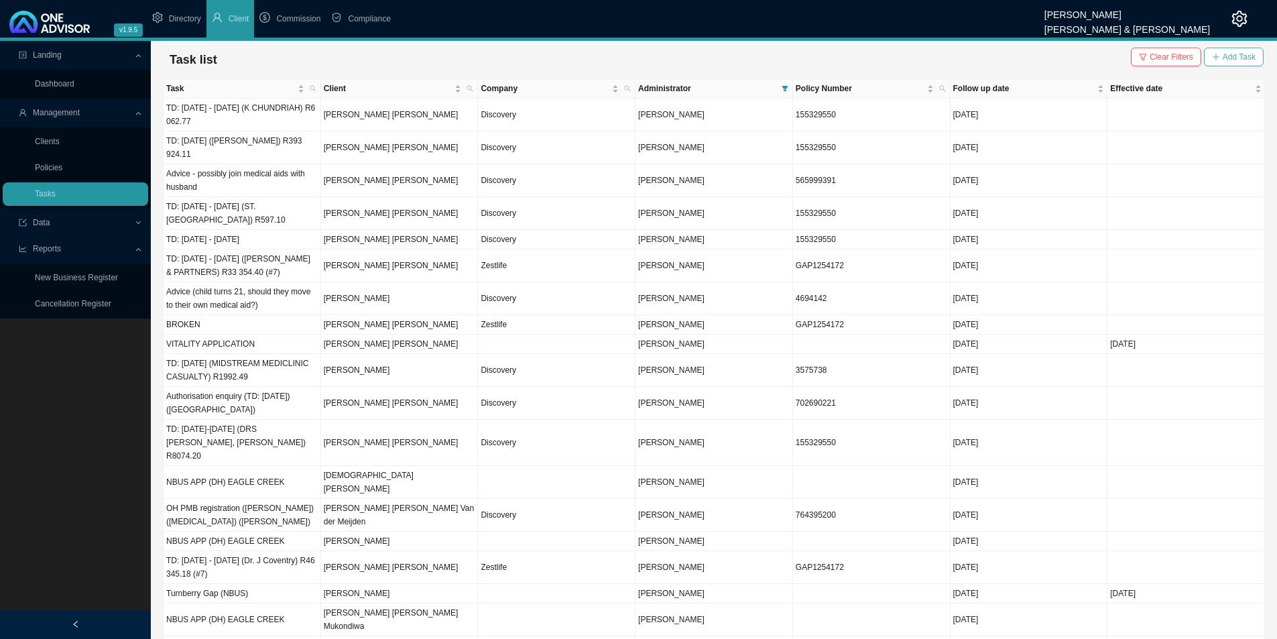
click at [1029, 61] on span "Add Task" at bounding box center [1238, 56] width 33 height 13
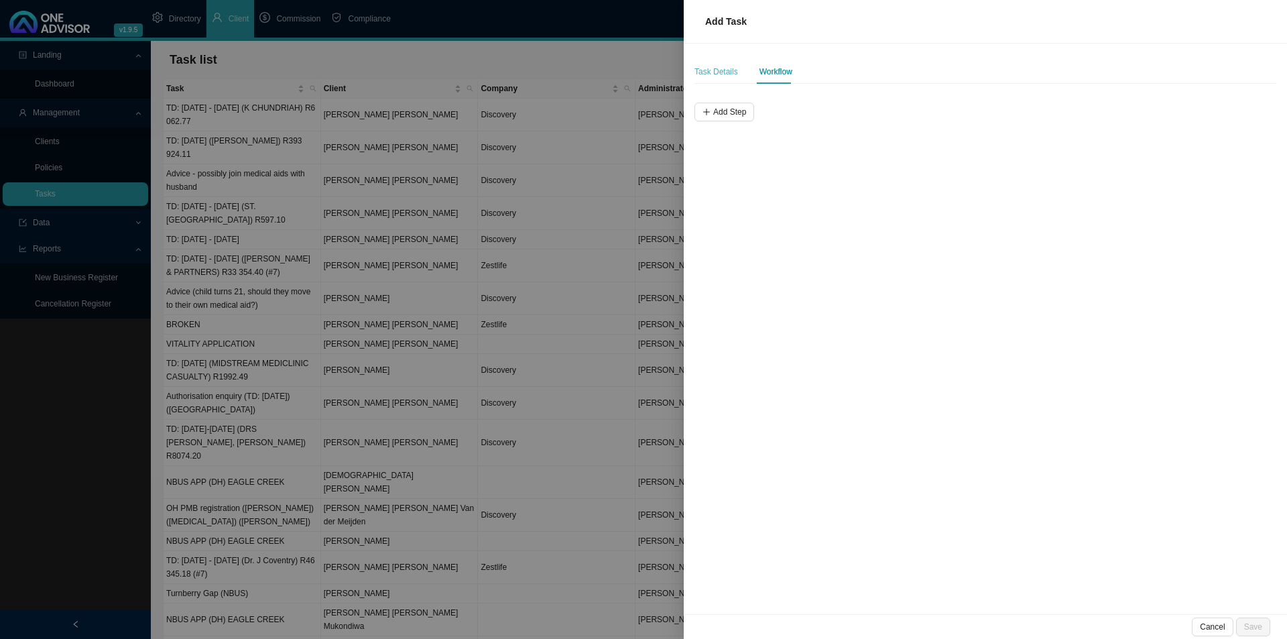
click at [729, 64] on div "Task Details" at bounding box center [716, 72] width 44 height 24
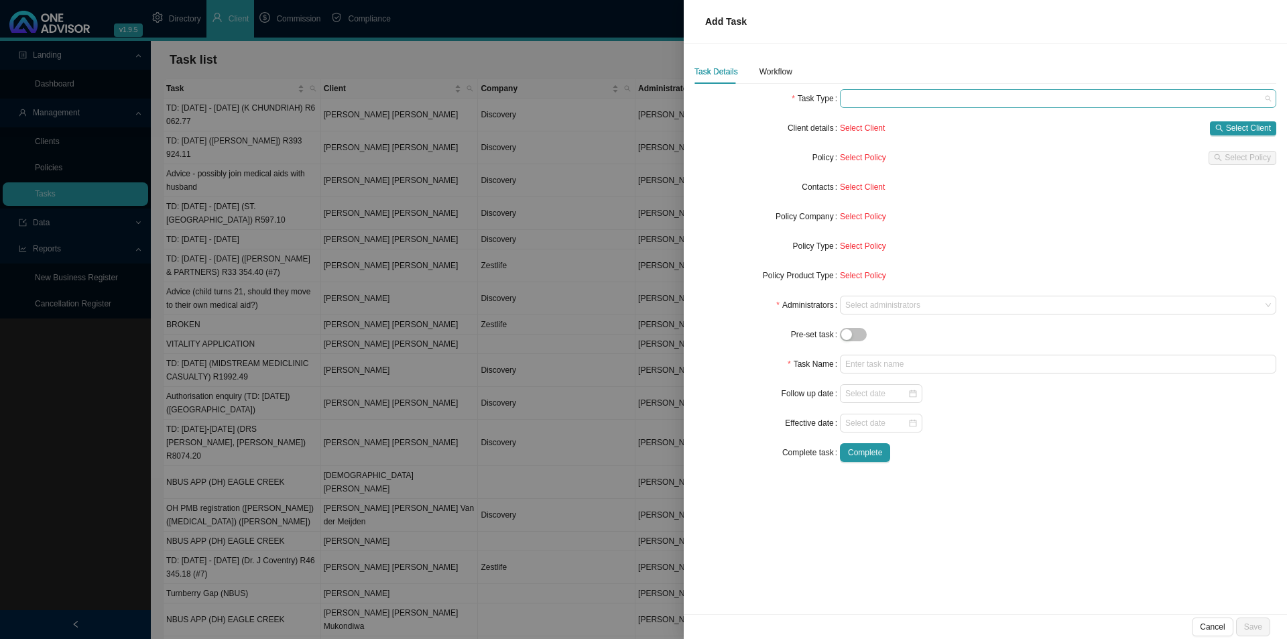
click at [924, 92] on span at bounding box center [1058, 98] width 426 height 17
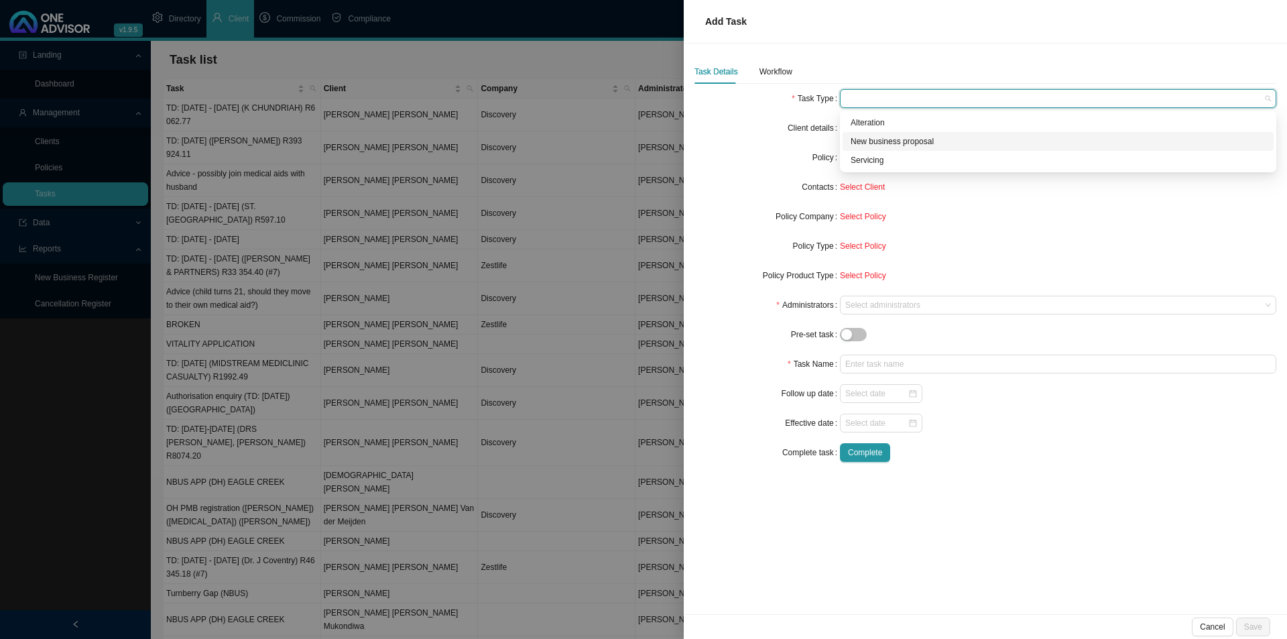
click at [913, 140] on div "New business proposal" at bounding box center [1058, 141] width 415 height 13
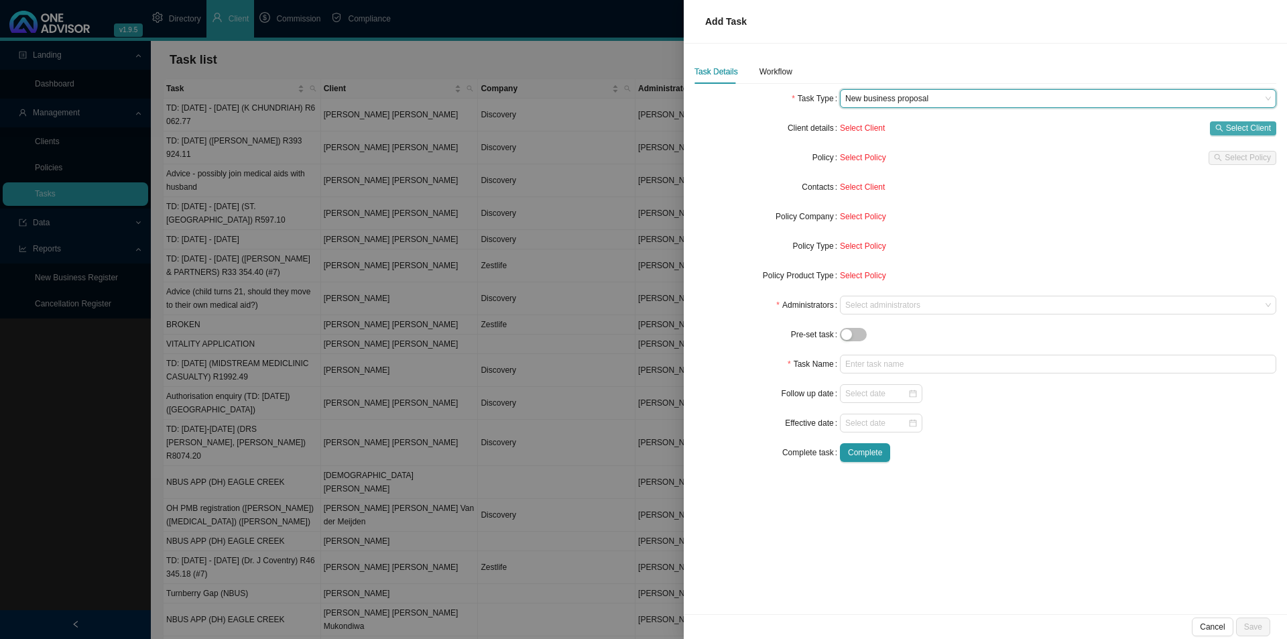
click at [1029, 134] on button "Select Client" at bounding box center [1243, 128] width 66 height 14
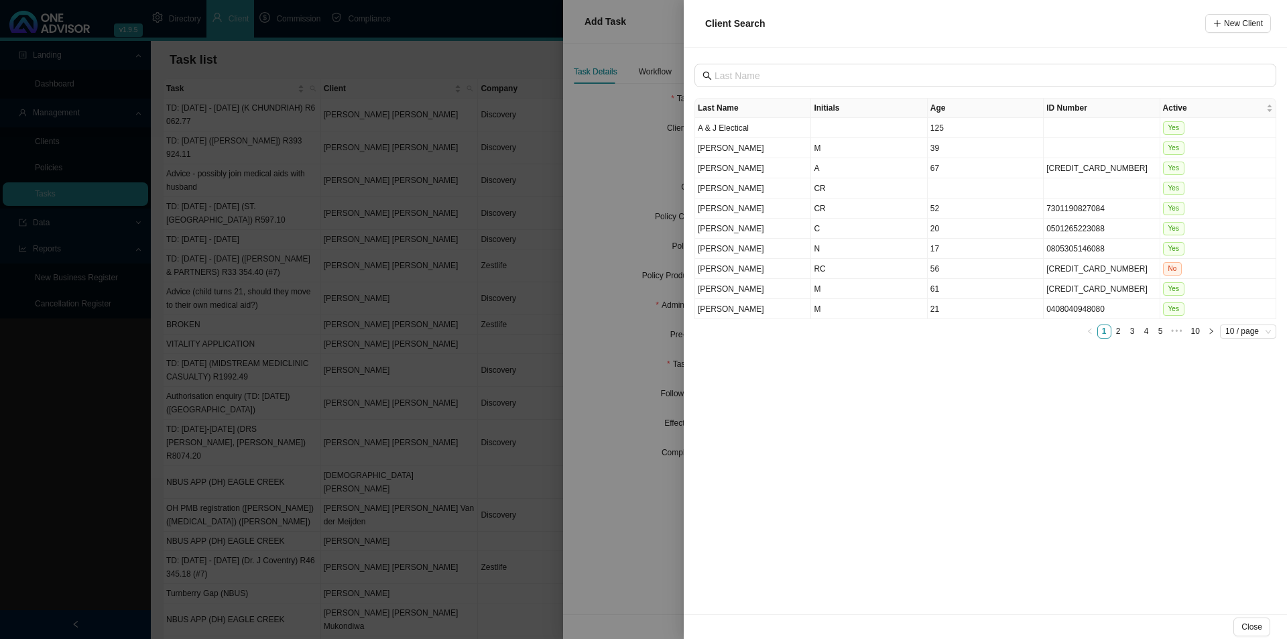
click at [659, 494] on div at bounding box center [643, 319] width 1287 height 639
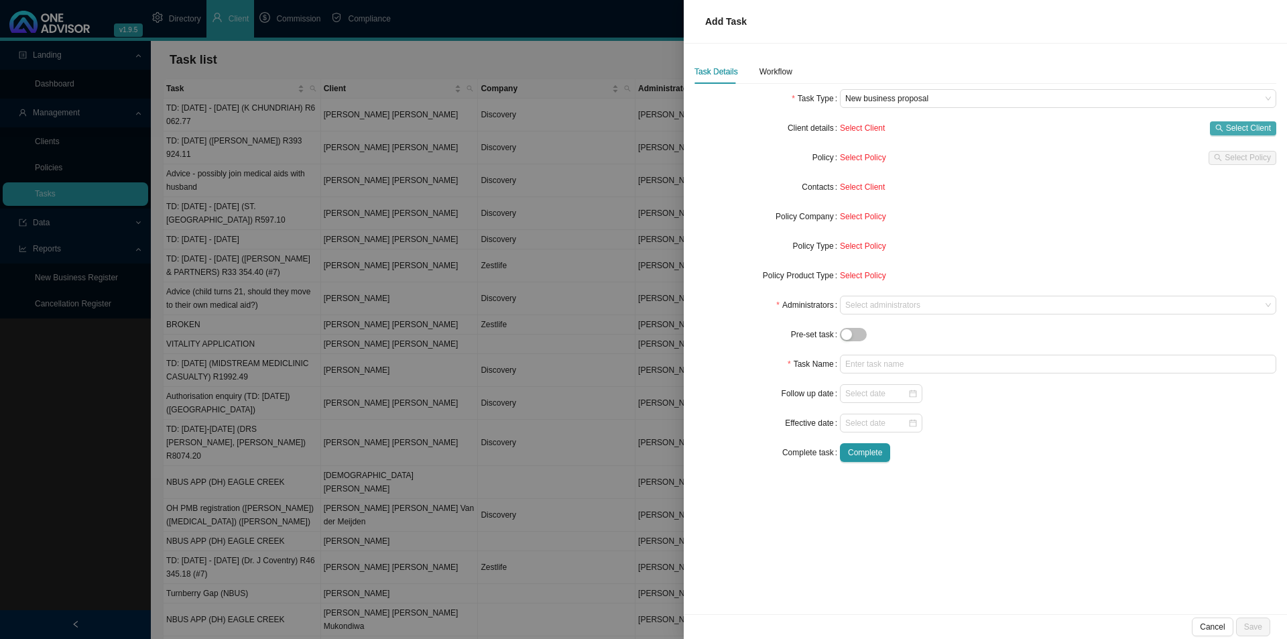
click at [1029, 127] on span "Select Client" at bounding box center [1248, 127] width 45 height 13
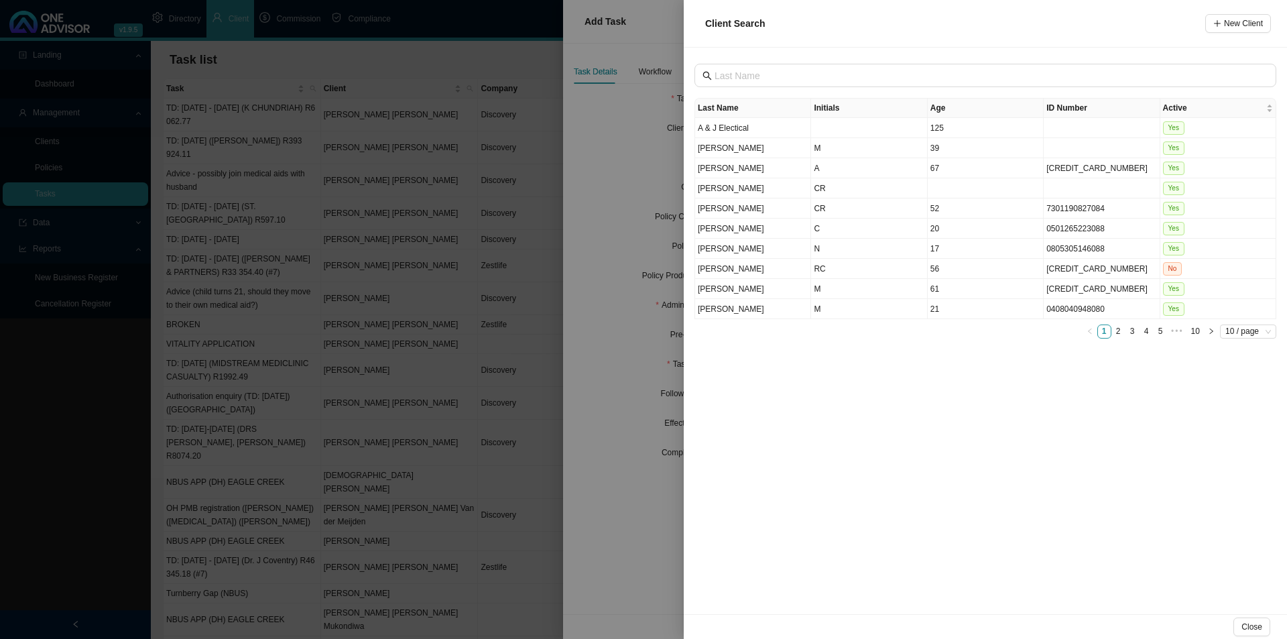
click at [1029, 41] on div "Client Search New Client" at bounding box center [985, 24] width 603 height 48
click at [1029, 26] on button "New Client" at bounding box center [1238, 23] width 66 height 19
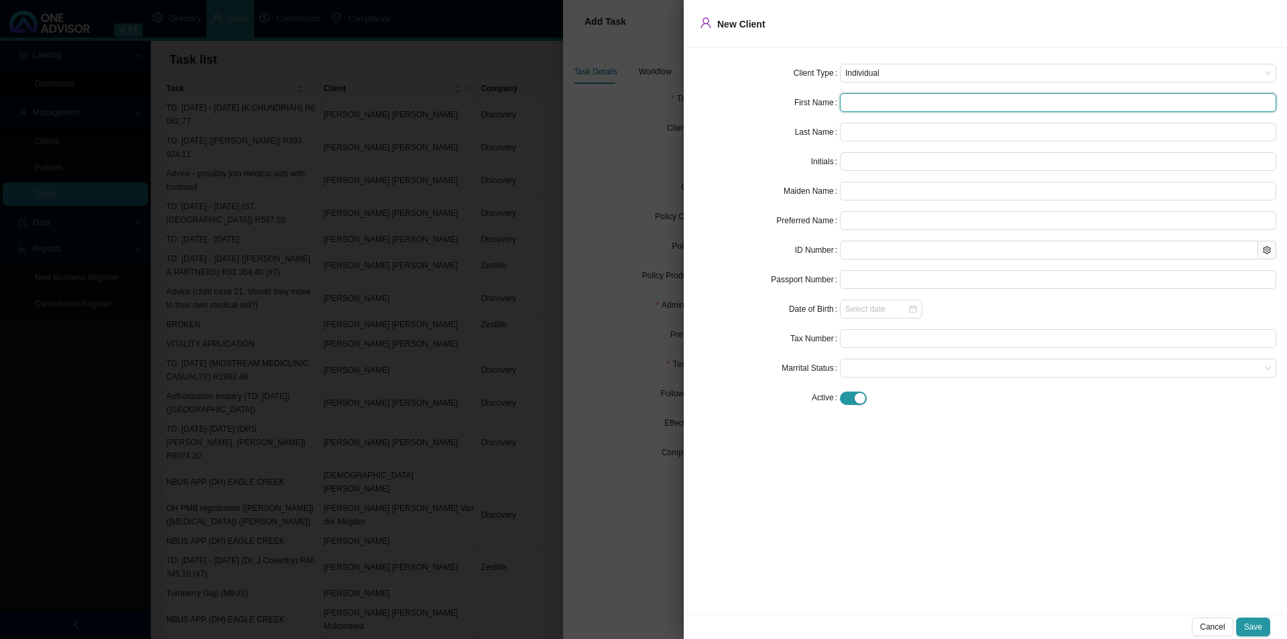
click at [868, 109] on input "text" at bounding box center [1058, 102] width 436 height 19
type input "Q"
type input "Qu"
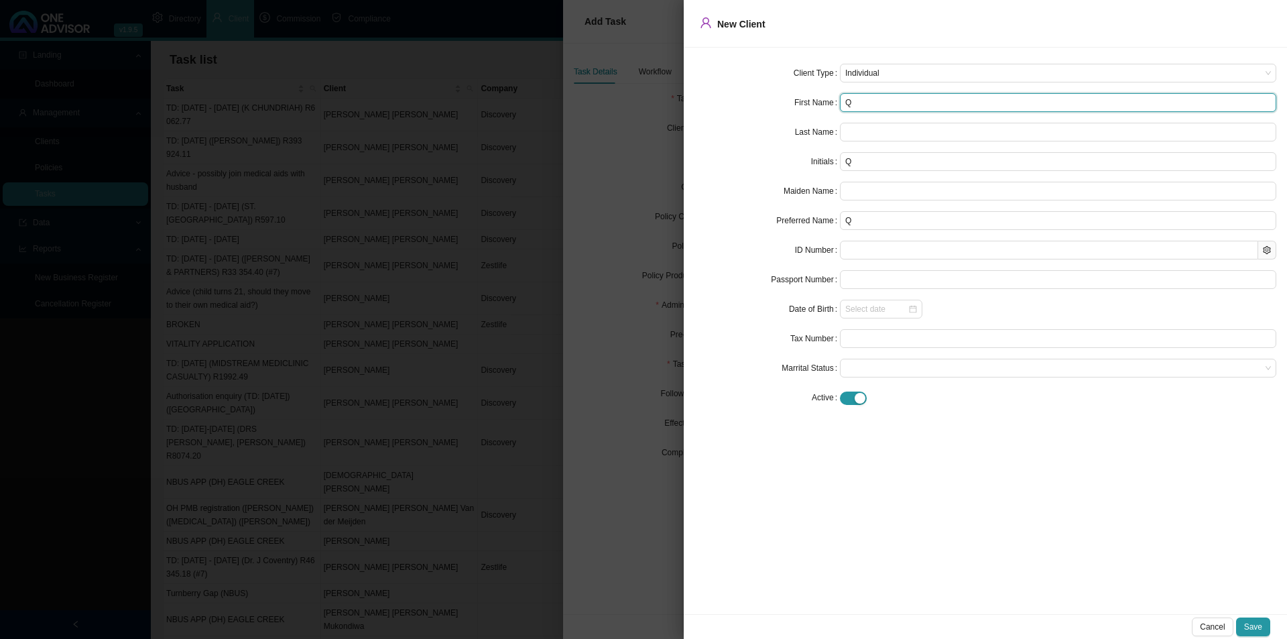
type input "Qu"
type input "Qui"
type input "Quin"
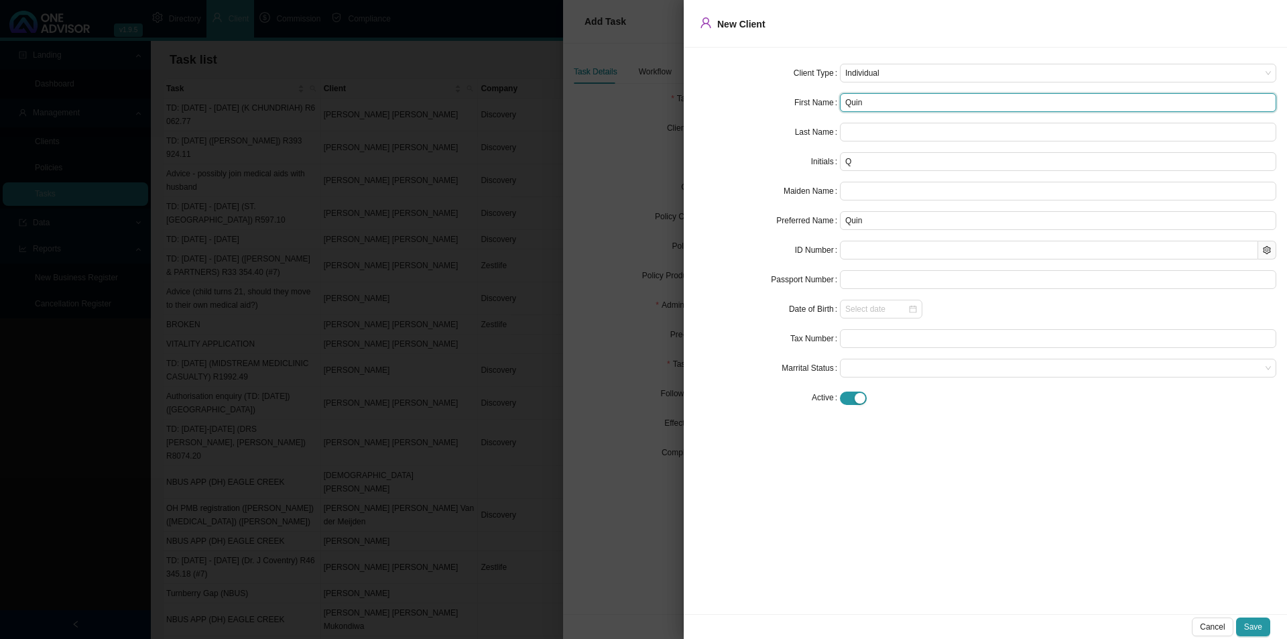
type input "[PERSON_NAME]"
type input "Quinti"
type input "[PERSON_NAME]"
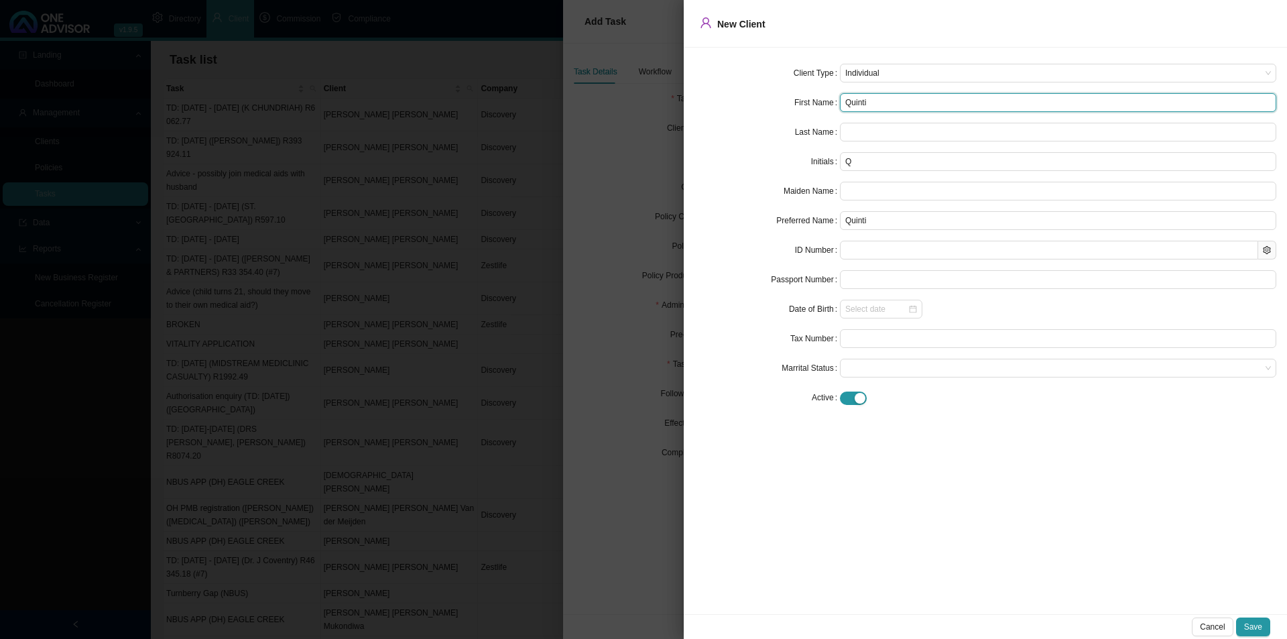
type input "[PERSON_NAME]"
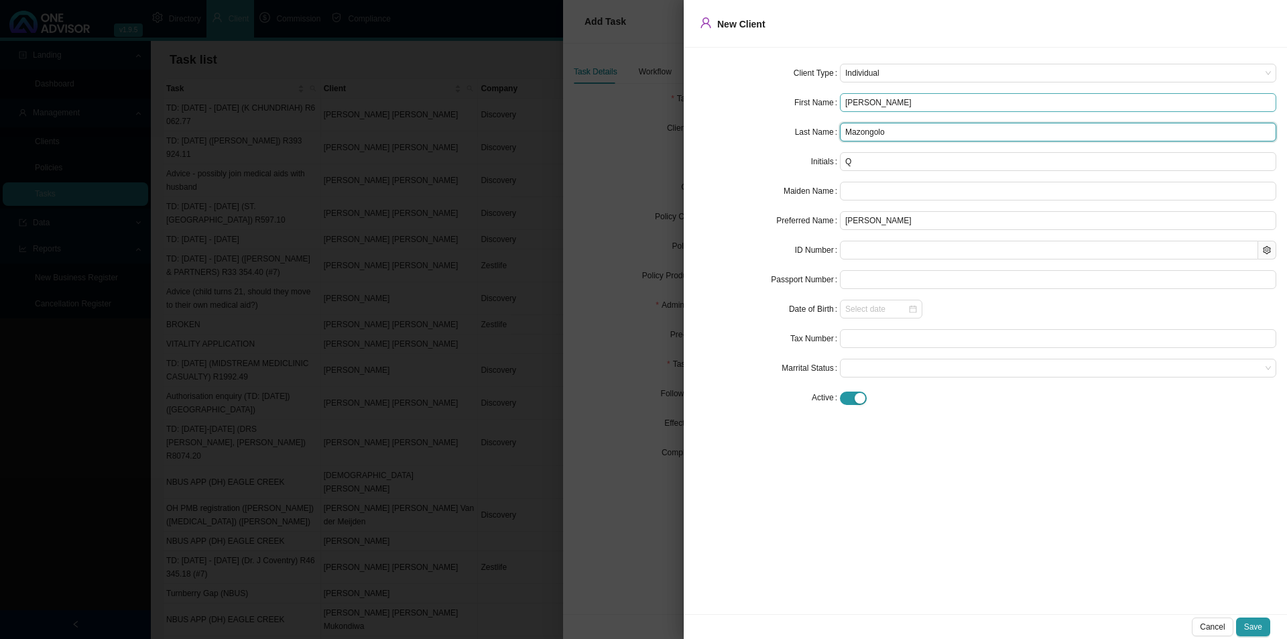
type input "Mazongolo"
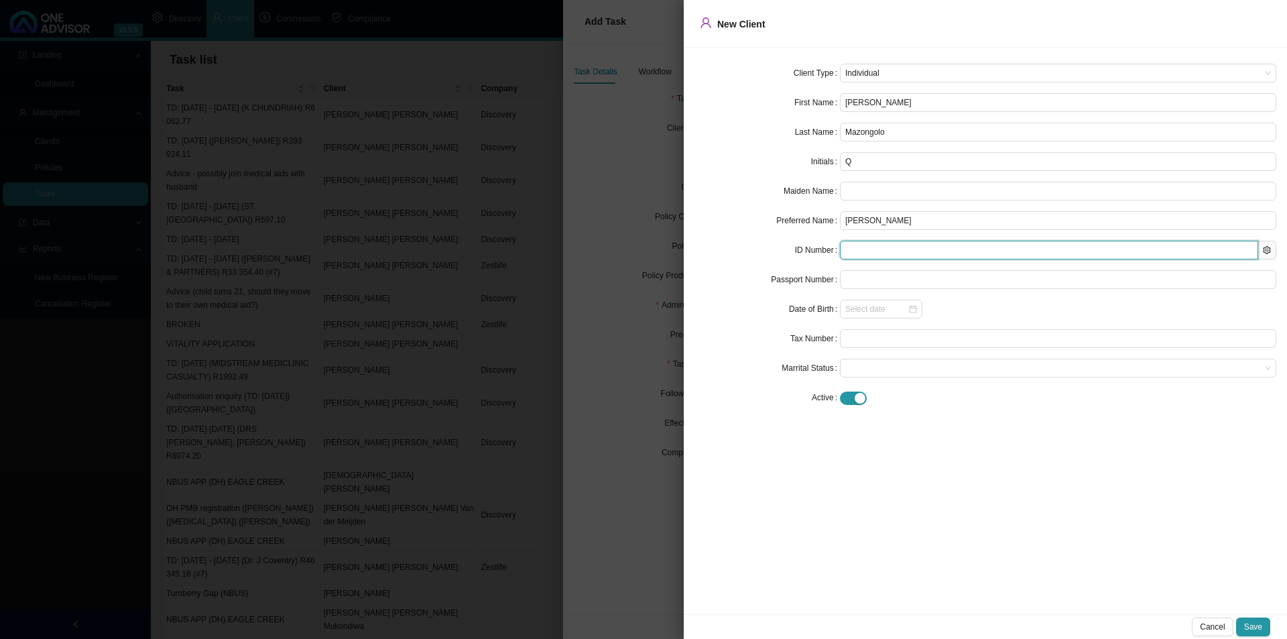
click at [867, 243] on input "text" at bounding box center [1049, 250] width 418 height 19
paste input "0301095743086"
type input "0301095743086"
type input "[DATE]"
type input "0301095743086"
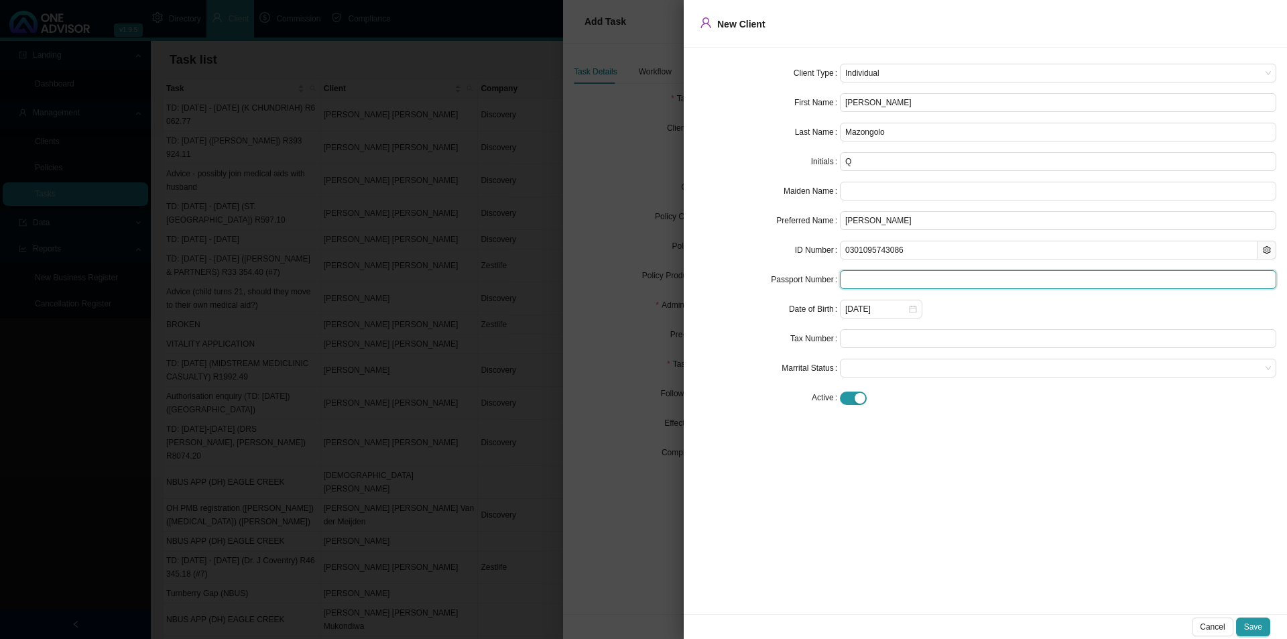
click at [872, 277] on input "text" at bounding box center [1058, 279] width 436 height 19
click at [938, 428] on div "Client Type Individual First Name [PERSON_NAME] Last Name Mazongolo Initials Q …" at bounding box center [985, 331] width 603 height 566
click at [893, 371] on span at bounding box center [1058, 367] width 426 height 17
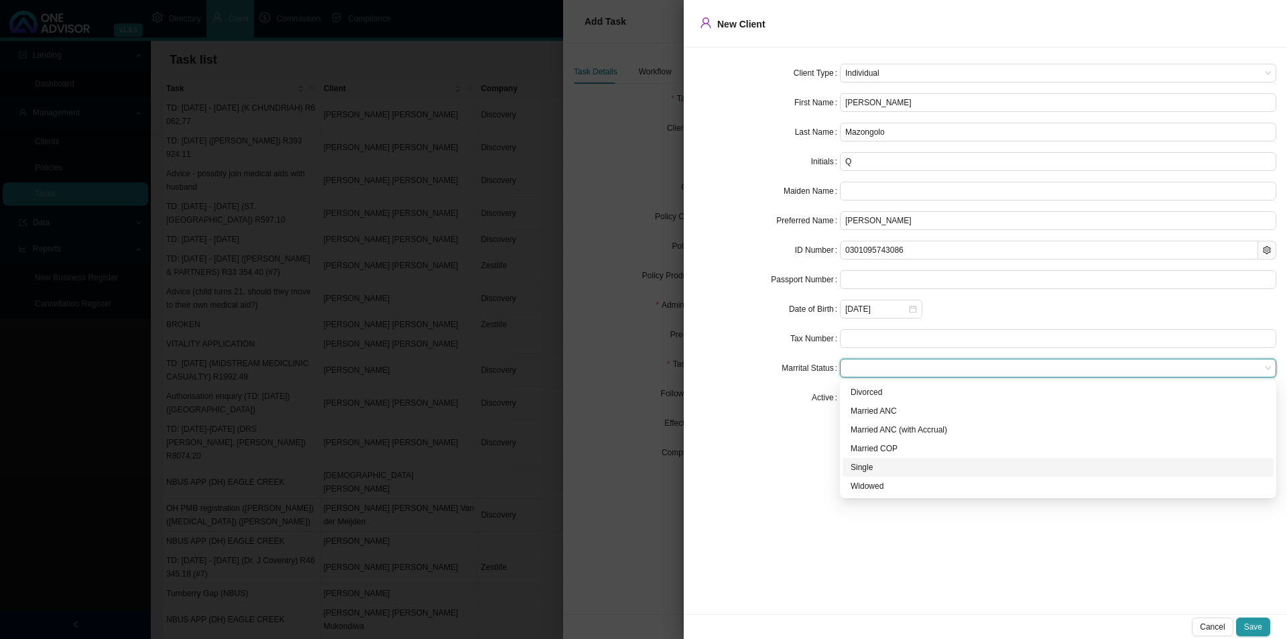
click at [867, 470] on div "Single" at bounding box center [1058, 466] width 415 height 13
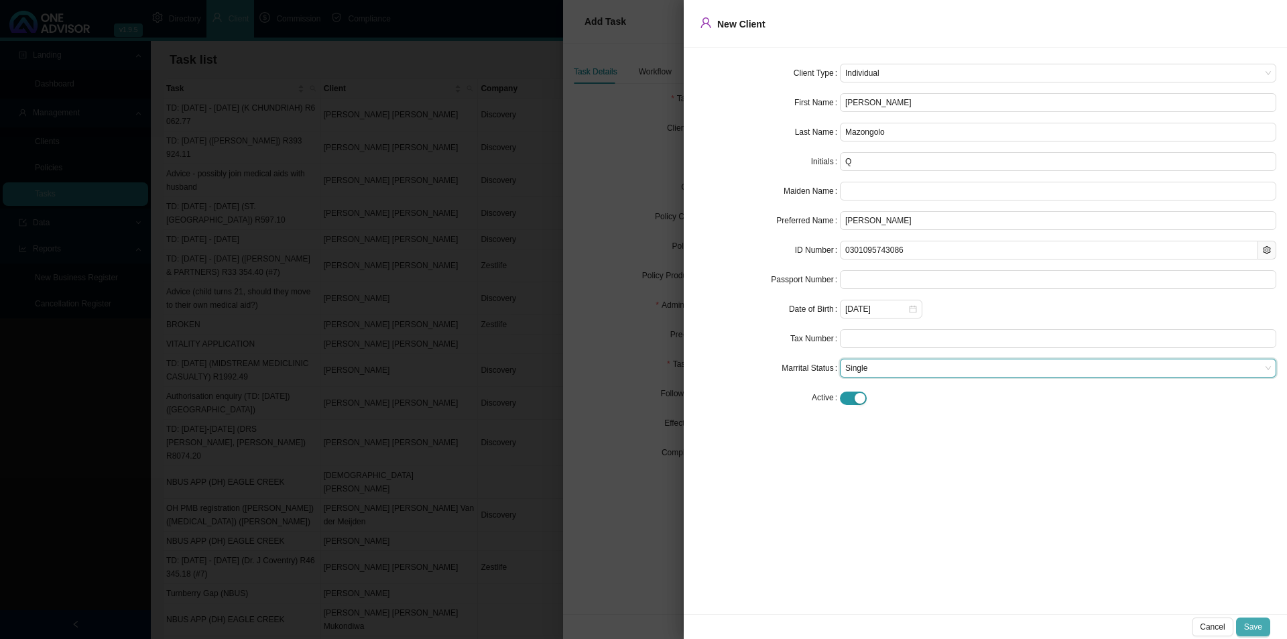
click at [1029, 494] on span "Save" at bounding box center [1253, 626] width 18 height 13
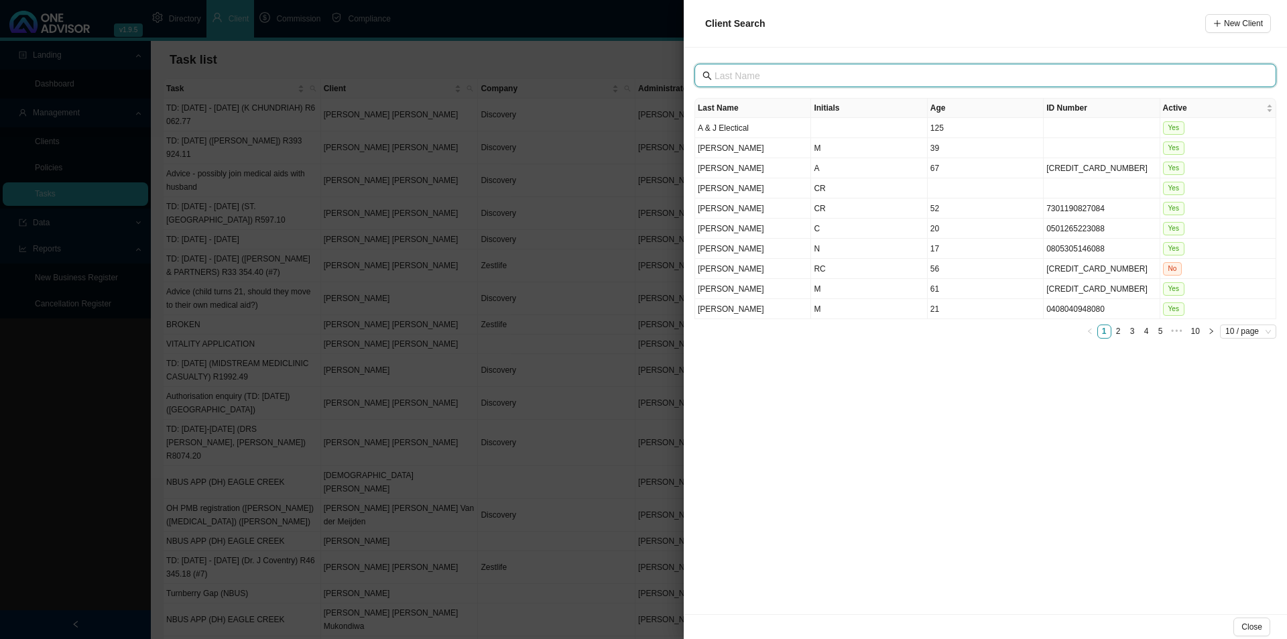
click at [775, 74] on input "text" at bounding box center [986, 75] width 544 height 15
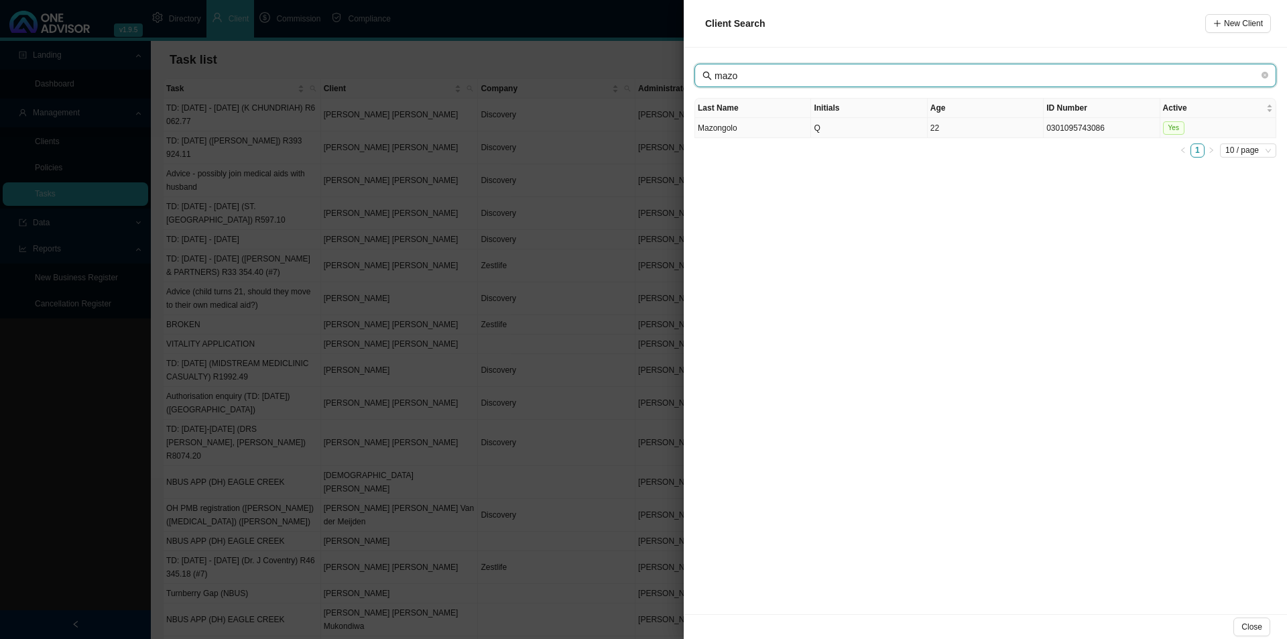
type input "mazo"
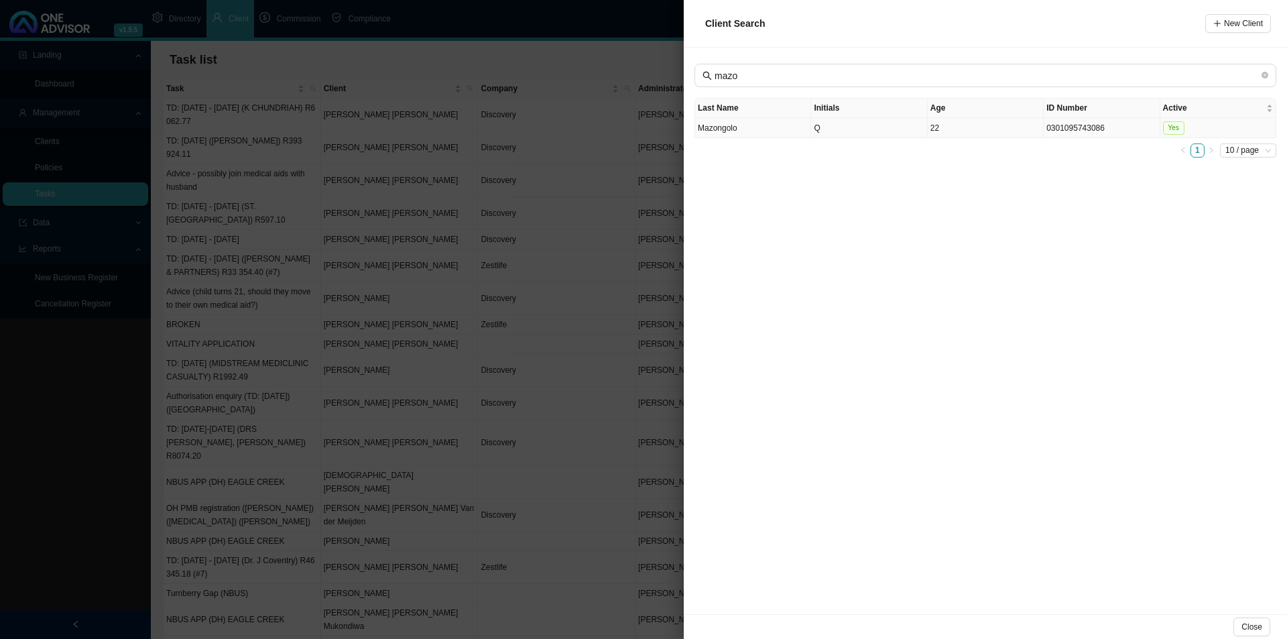
click at [832, 130] on td "Q" at bounding box center [869, 128] width 116 height 20
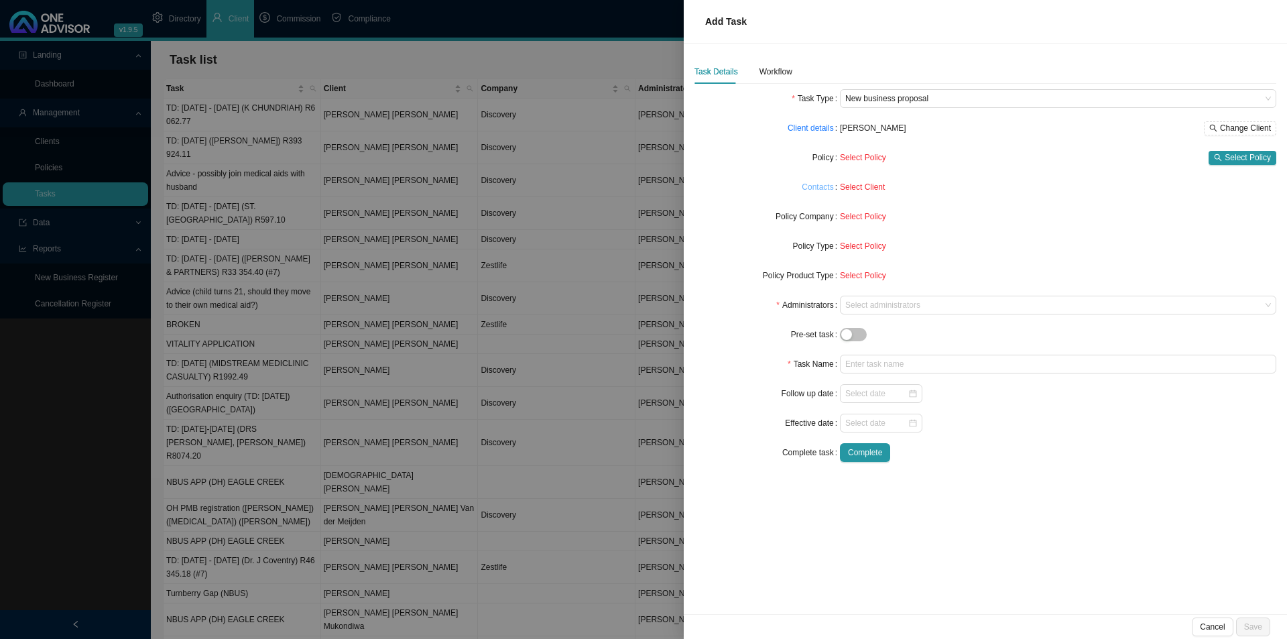
click at [812, 190] on link "Contacts" at bounding box center [818, 186] width 32 height 13
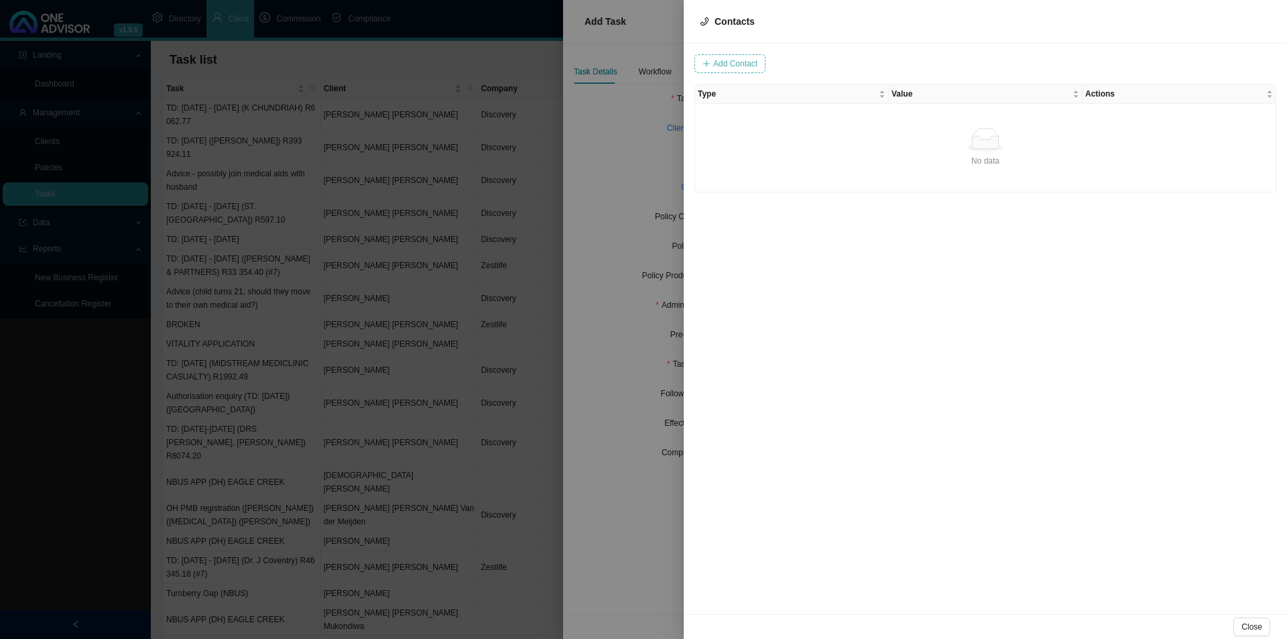
click at [729, 62] on span "Add Contact" at bounding box center [735, 63] width 44 height 13
type input "0728587505"
click at [878, 74] on div "Value 0728587505 Type Cancel Add Contact Type Value Actions No data No data" at bounding box center [985, 329] width 603 height 570
click at [882, 66] on span at bounding box center [912, 63] width 90 height 17
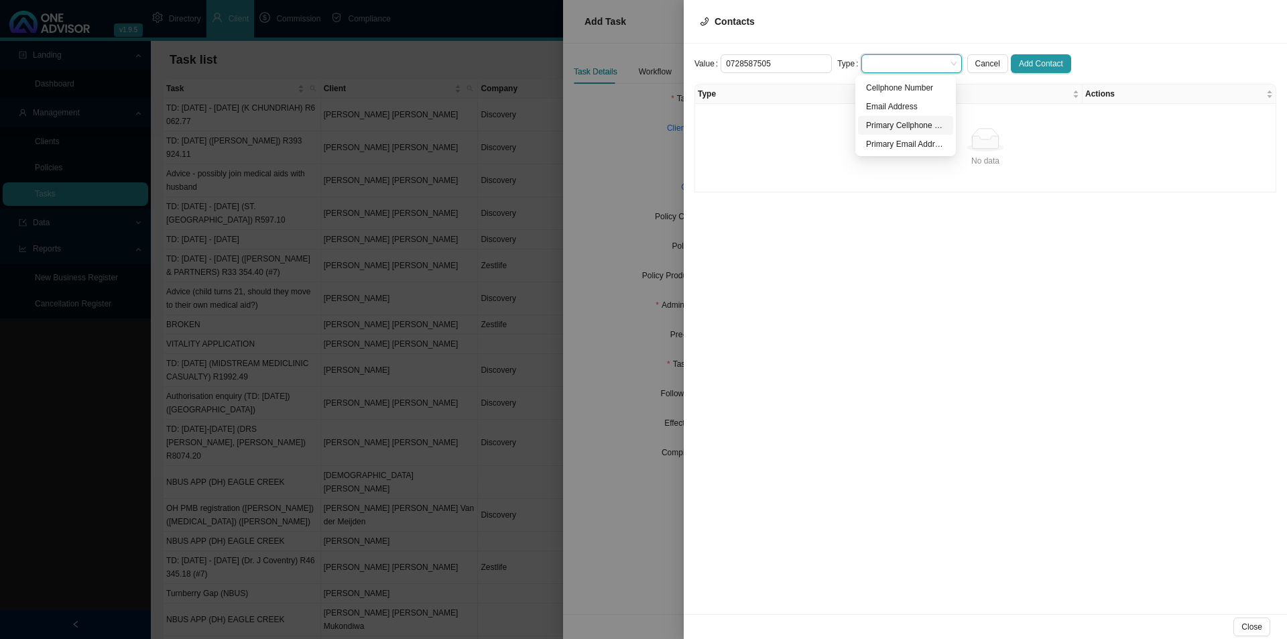
click at [907, 125] on div "Primary Cellphone Number" at bounding box center [905, 125] width 79 height 13
click at [1029, 61] on span "Add Contact" at bounding box center [1041, 63] width 44 height 13
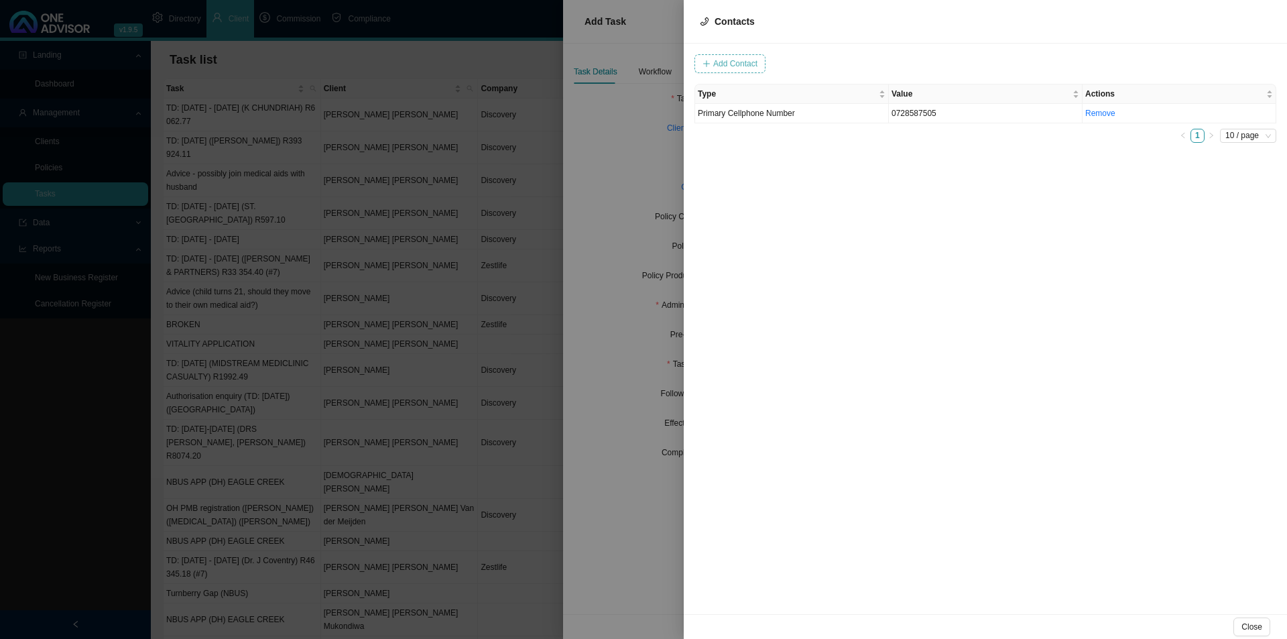
click at [731, 62] on span "Add Contact" at bounding box center [735, 63] width 44 height 13
click at [785, 64] on input "[PERSON_NAME]@" at bounding box center [775, 63] width 111 height 19
type input "[PERSON_NAME][EMAIL_ADDRESS][DOMAIN_NAME]"
click at [899, 57] on span at bounding box center [912, 63] width 90 height 17
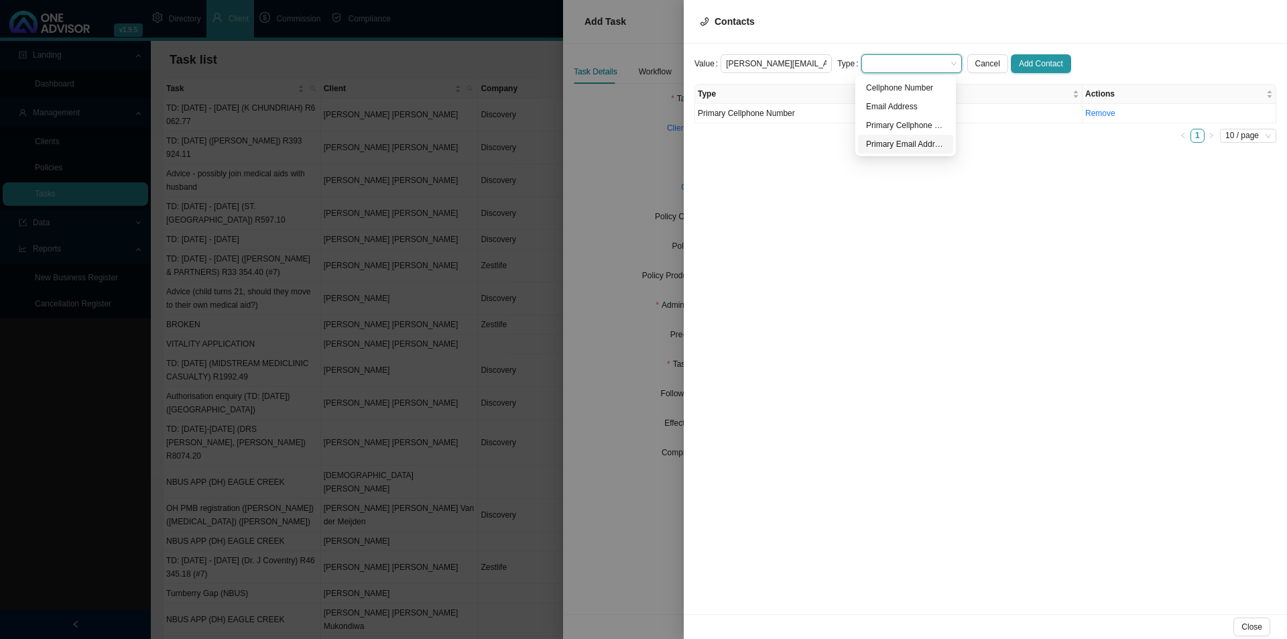
click at [906, 148] on div "Primary Email Address" at bounding box center [905, 143] width 79 height 13
click at [1029, 62] on span "Add Contact" at bounding box center [1041, 63] width 44 height 13
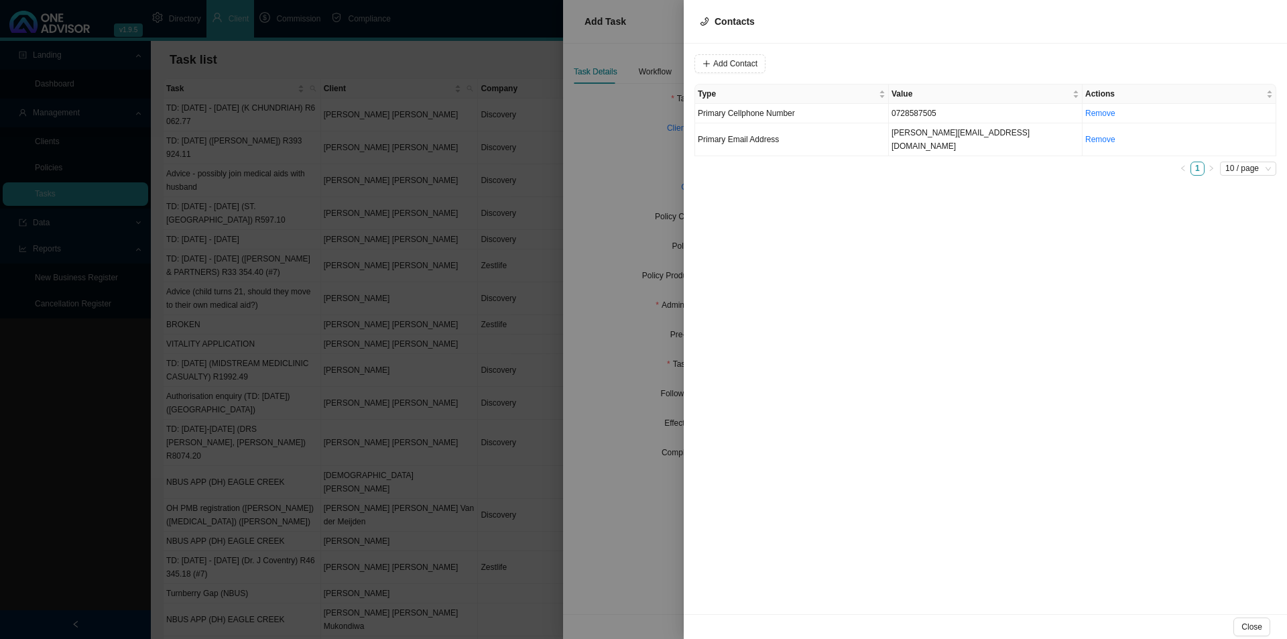
click at [1029, 494] on div "Close" at bounding box center [985, 626] width 603 height 25
click at [1029, 494] on span "Close" at bounding box center [1251, 626] width 21 height 13
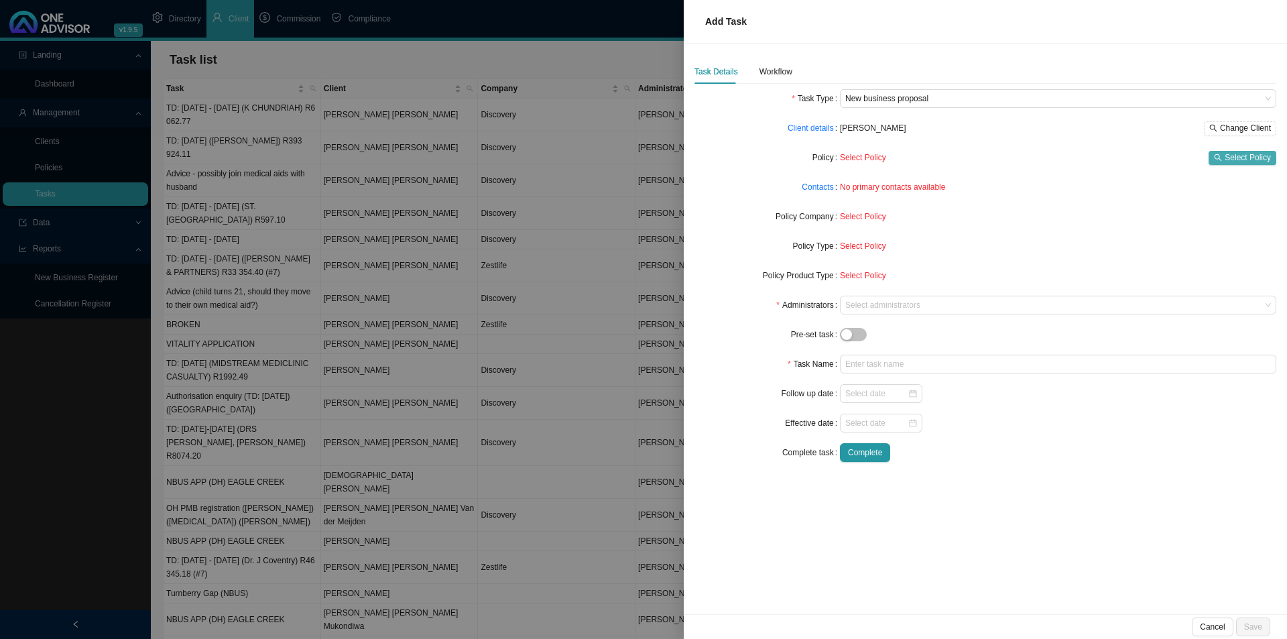
click at [1029, 163] on span "Select Policy" at bounding box center [1247, 157] width 46 height 13
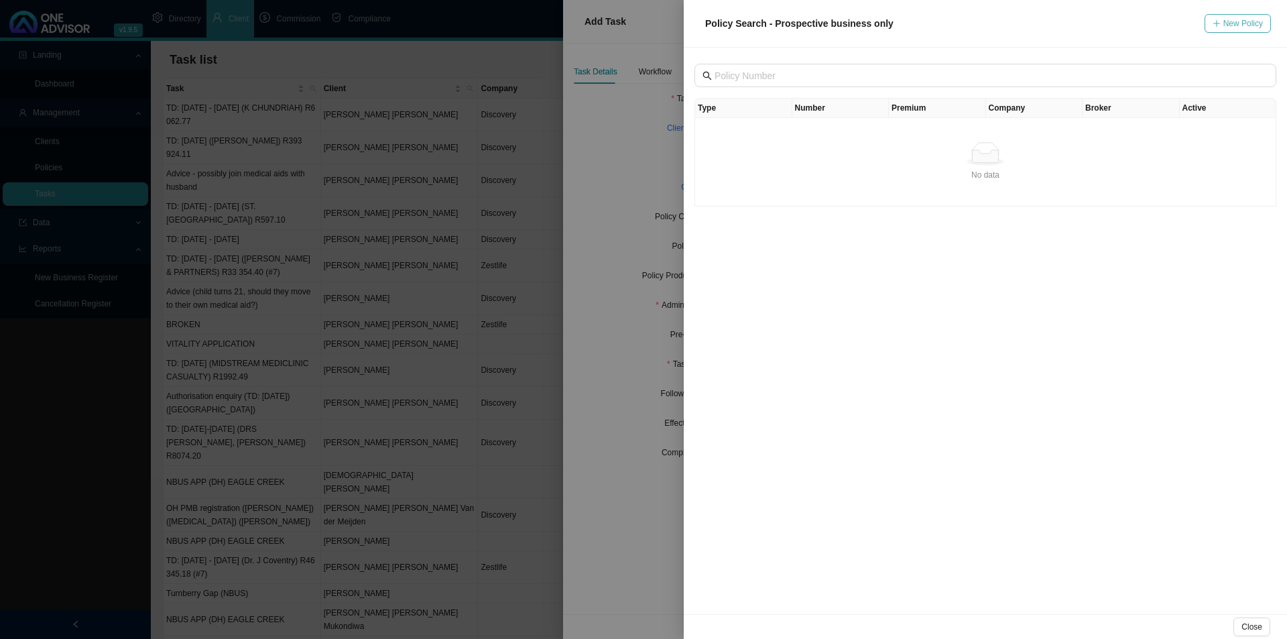
click at [1029, 25] on icon "plus" at bounding box center [1216, 23] width 8 height 8
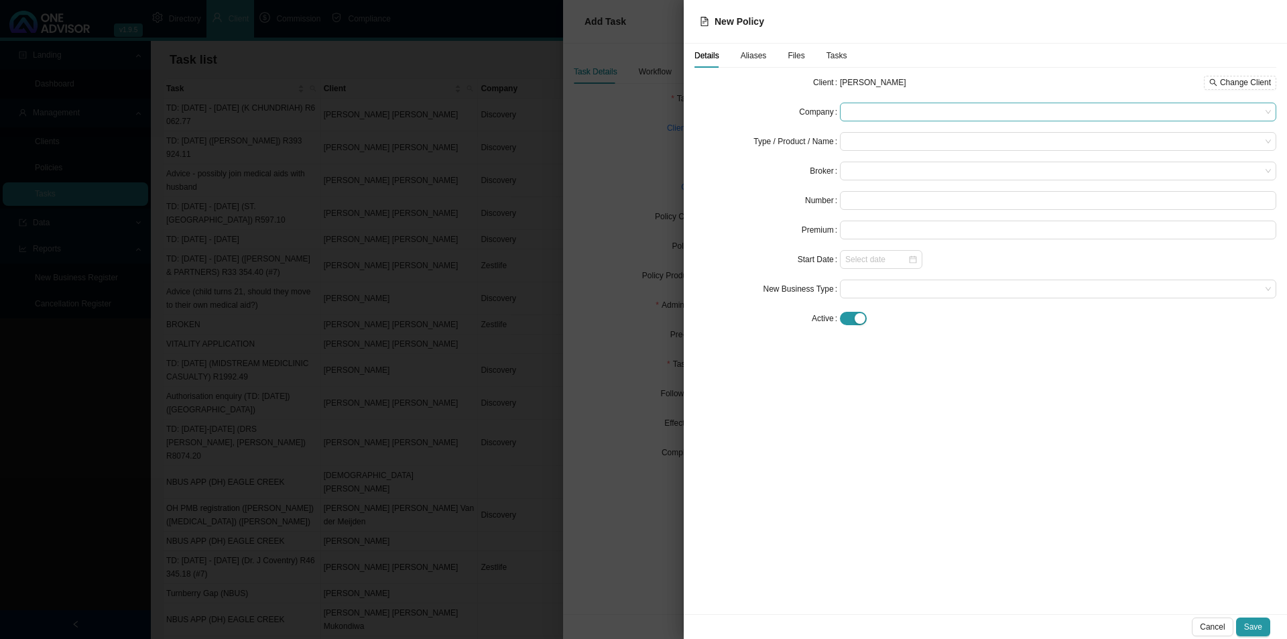
click at [899, 109] on span at bounding box center [1058, 111] width 426 height 17
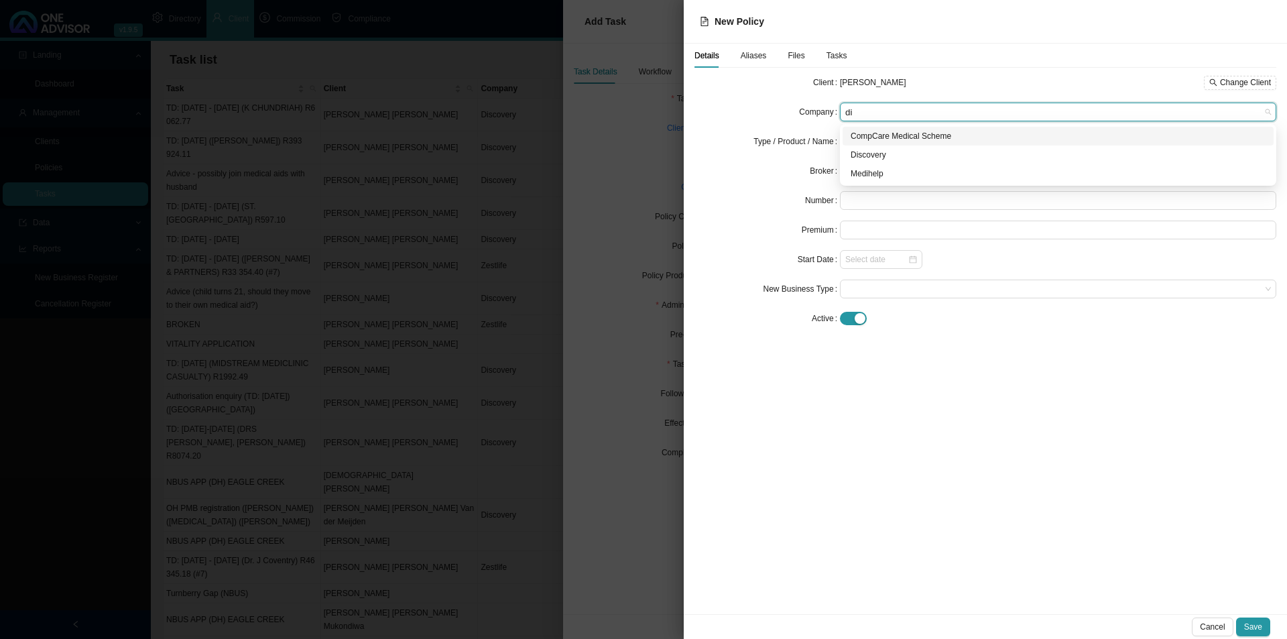
type input "dis"
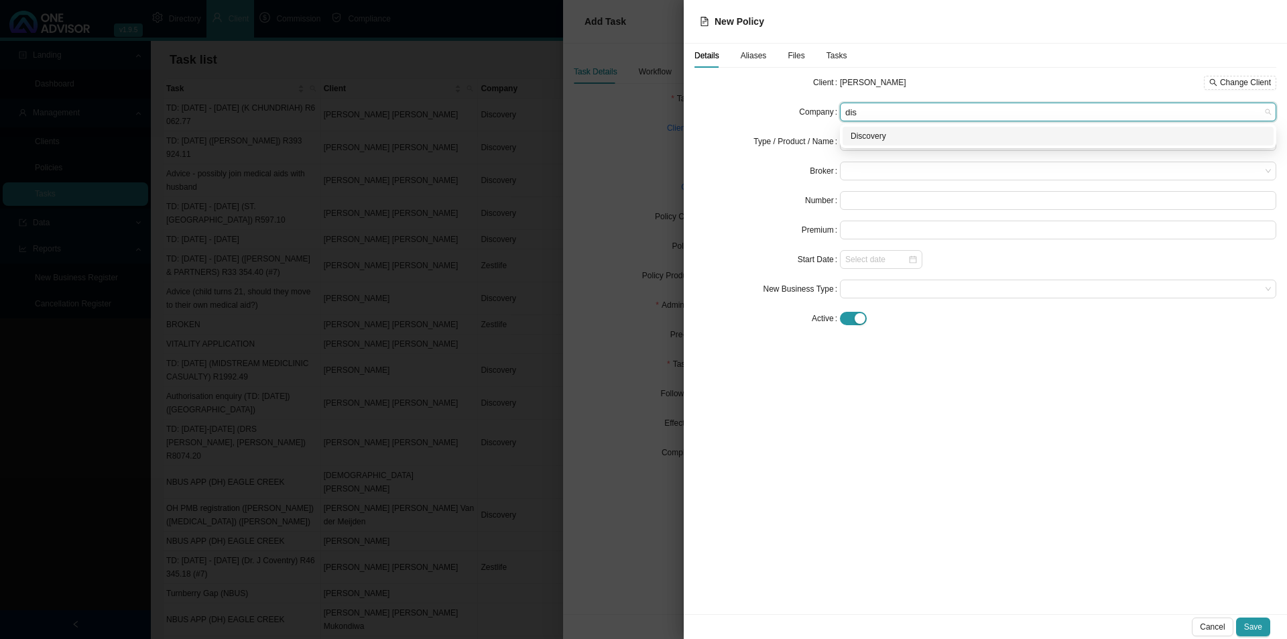
click at [893, 141] on div "Discovery" at bounding box center [1058, 135] width 415 height 13
click at [893, 141] on input "search" at bounding box center [1053, 141] width 416 height 17
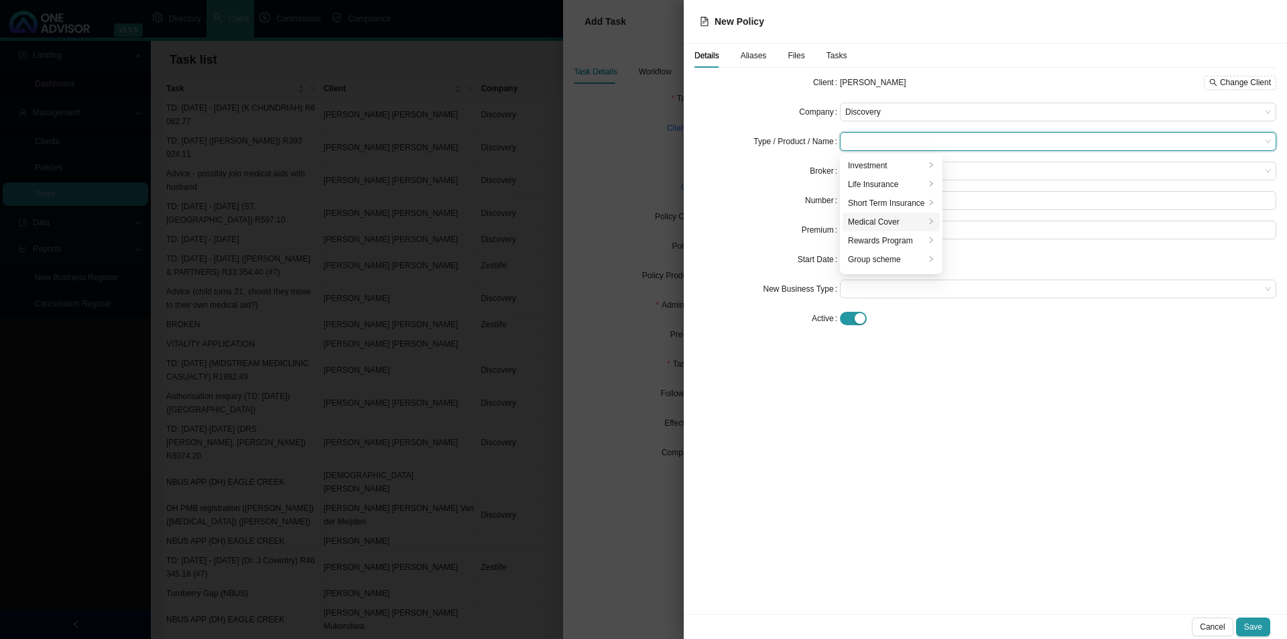
click at [879, 226] on div "Medical Cover" at bounding box center [886, 221] width 77 height 13
click at [971, 259] on div "Medical Aid" at bounding box center [989, 259] width 76 height 13
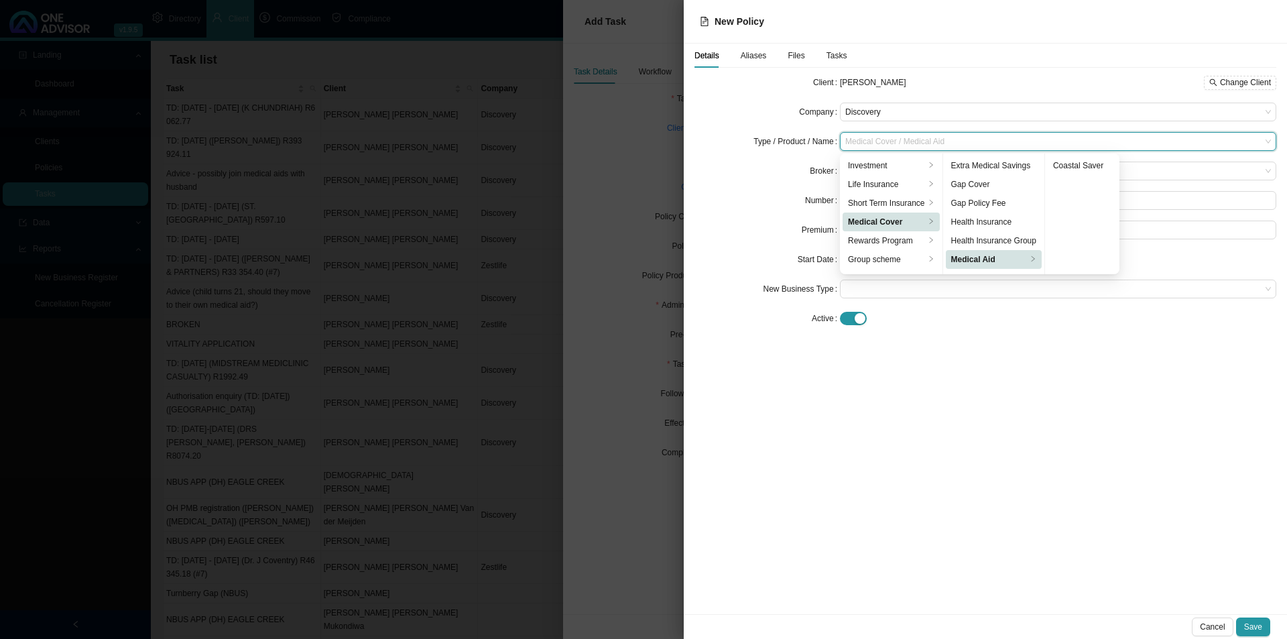
click at [888, 456] on div "Details Aliases Files Tasks Client [PERSON_NAME] Change Client Company Discover…" at bounding box center [985, 329] width 603 height 570
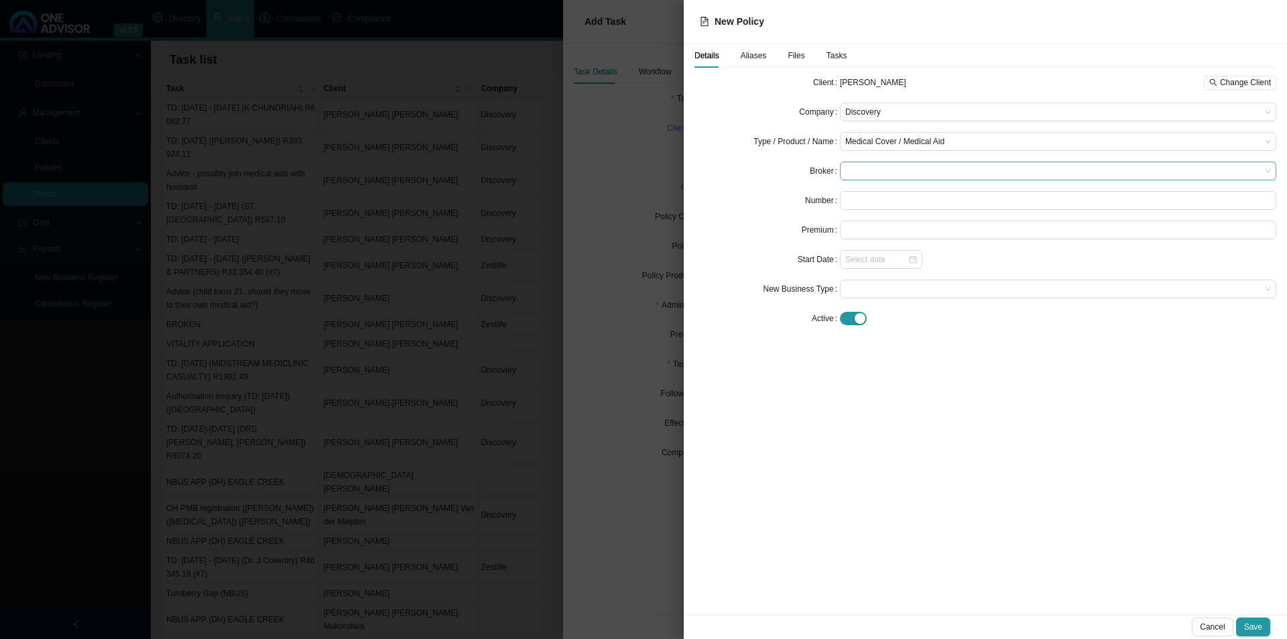
click at [881, 172] on span at bounding box center [1058, 170] width 426 height 17
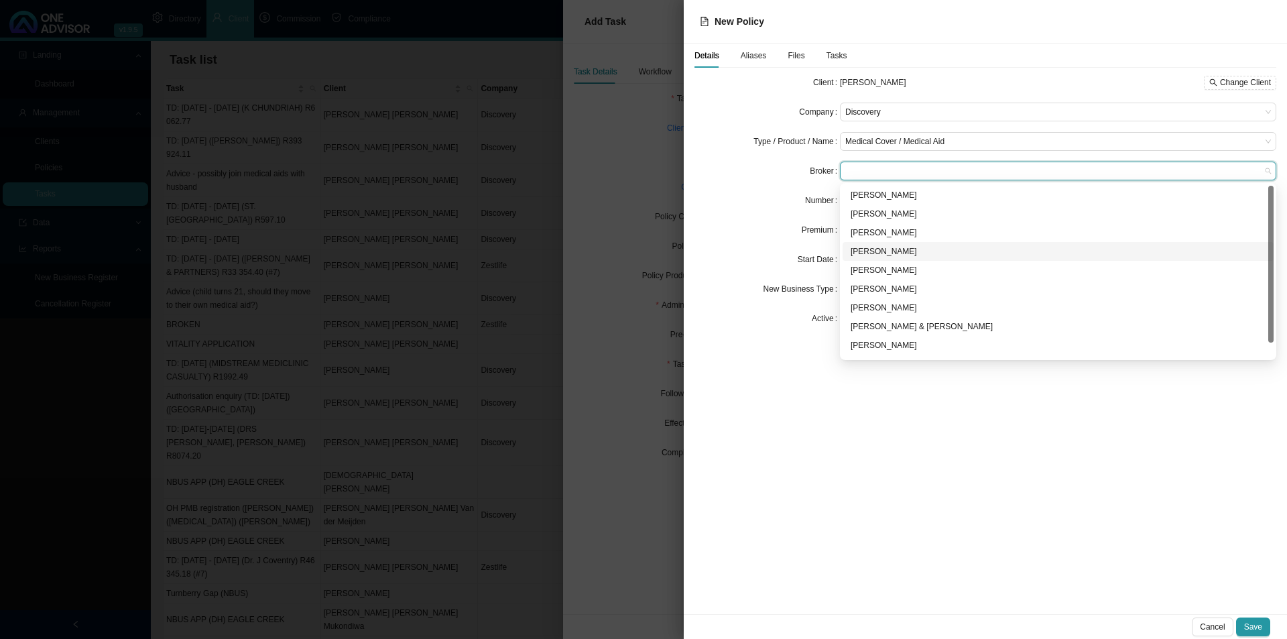
click at [885, 250] on div "[PERSON_NAME]" at bounding box center [1058, 251] width 415 height 13
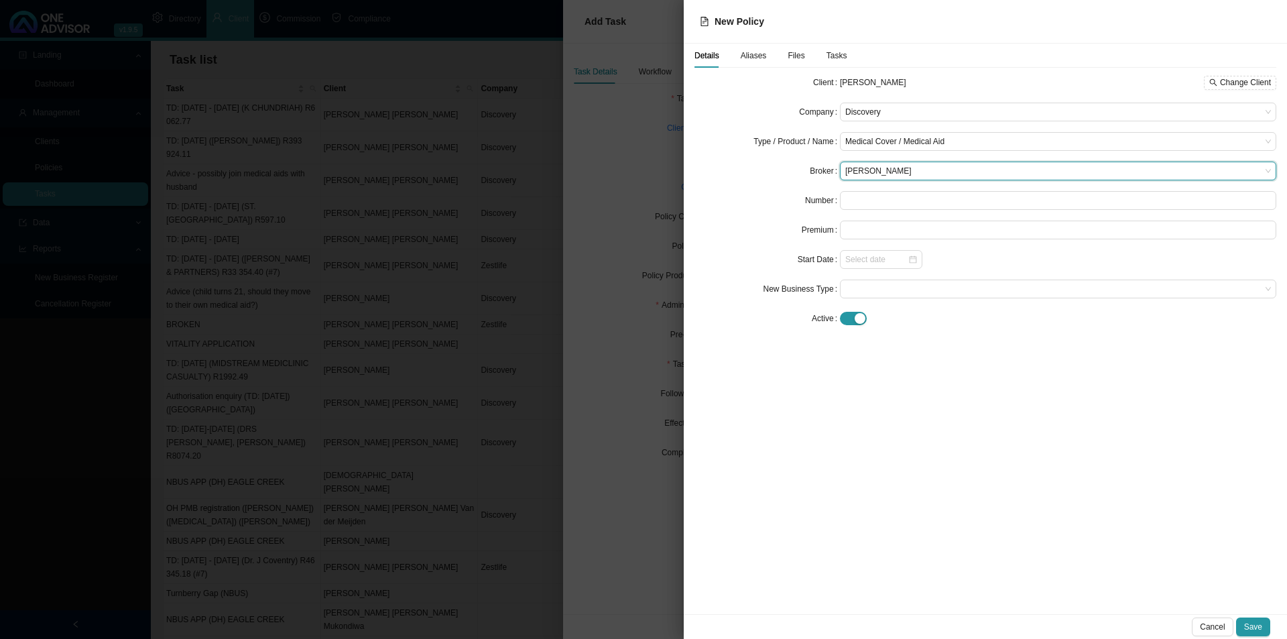
click at [914, 479] on div "Details Aliases Files Tasks Client [PERSON_NAME] Change Client Company Discover…" at bounding box center [985, 329] width 603 height 570
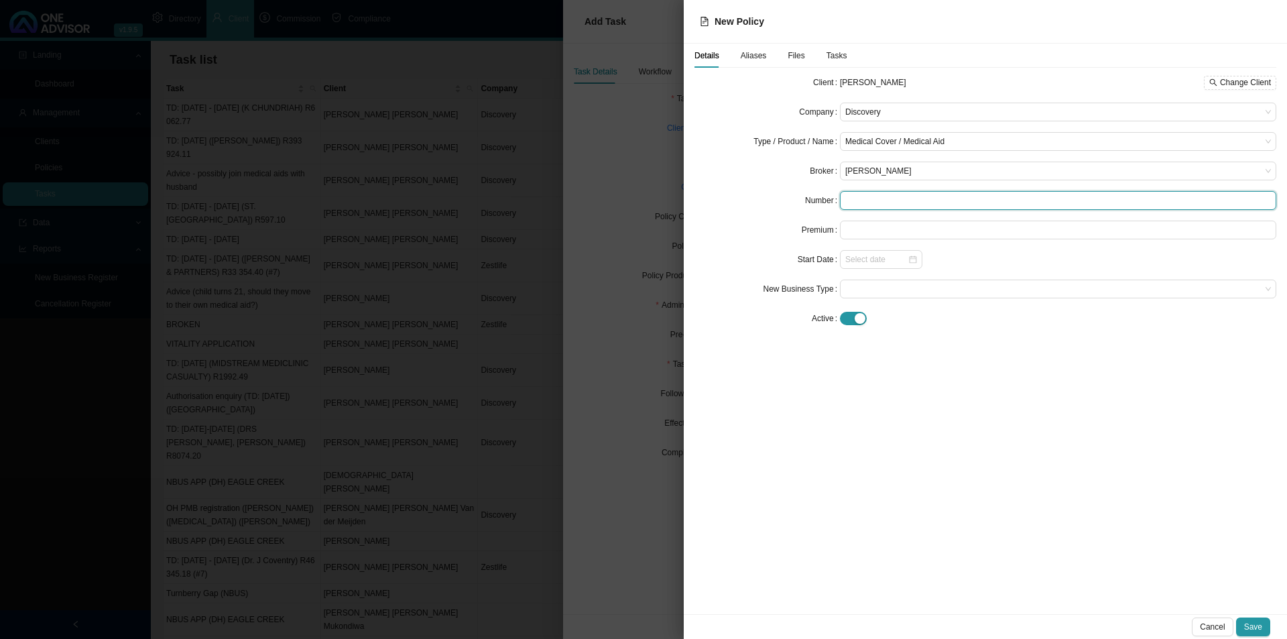
click at [871, 205] on input "text" at bounding box center [1058, 200] width 436 height 19
type input "000000"
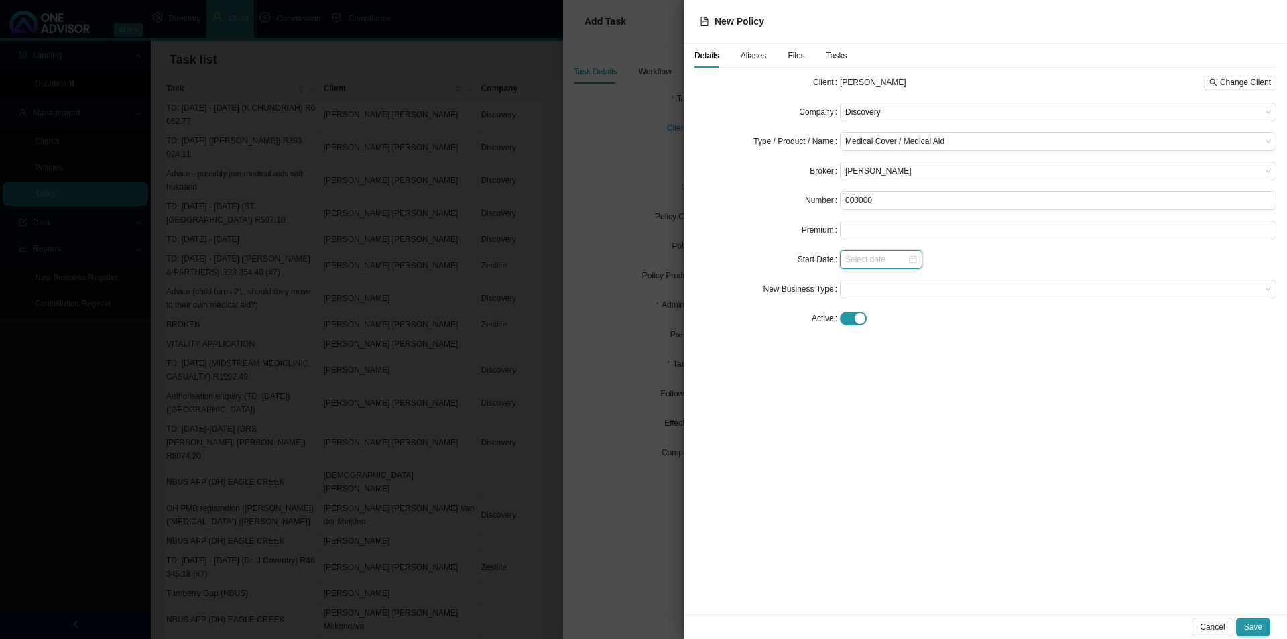
click at [865, 263] on input at bounding box center [876, 259] width 62 height 13
type input "[DATE]"
click at [802, 494] on div "Details Aliases Files Tasks Client [PERSON_NAME] Change Client Company Discover…" at bounding box center [985, 329] width 603 height 570
click at [905, 288] on span at bounding box center [1058, 288] width 426 height 17
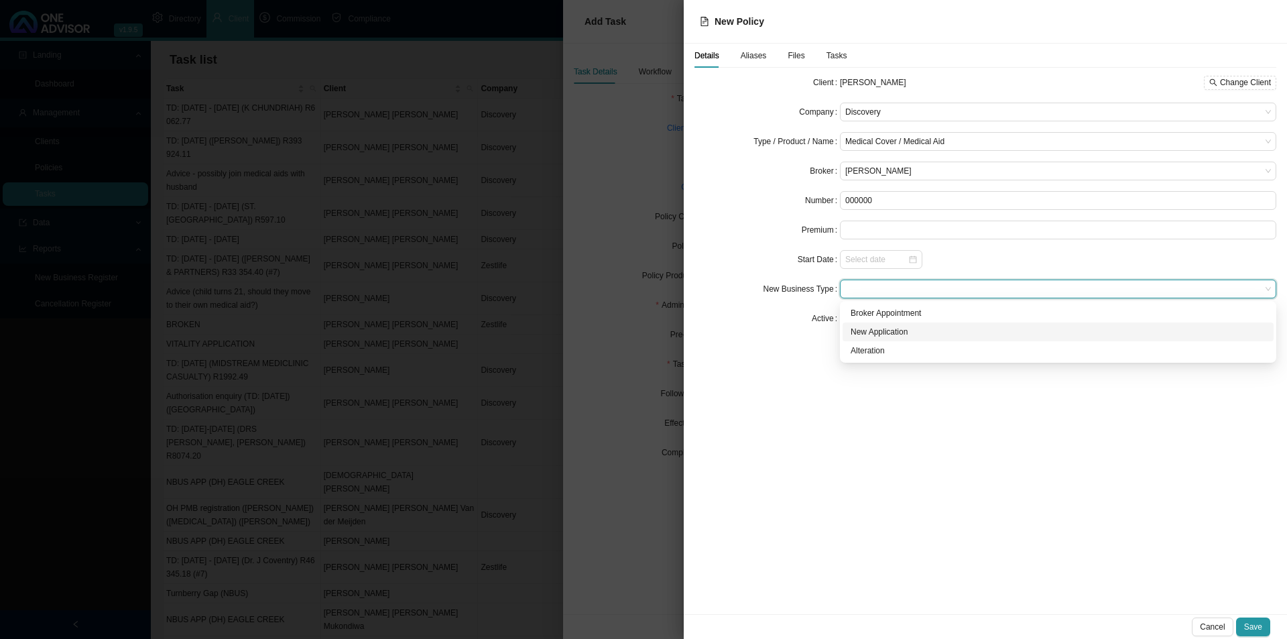
click at [898, 332] on div "New Application" at bounding box center [1058, 331] width 415 height 13
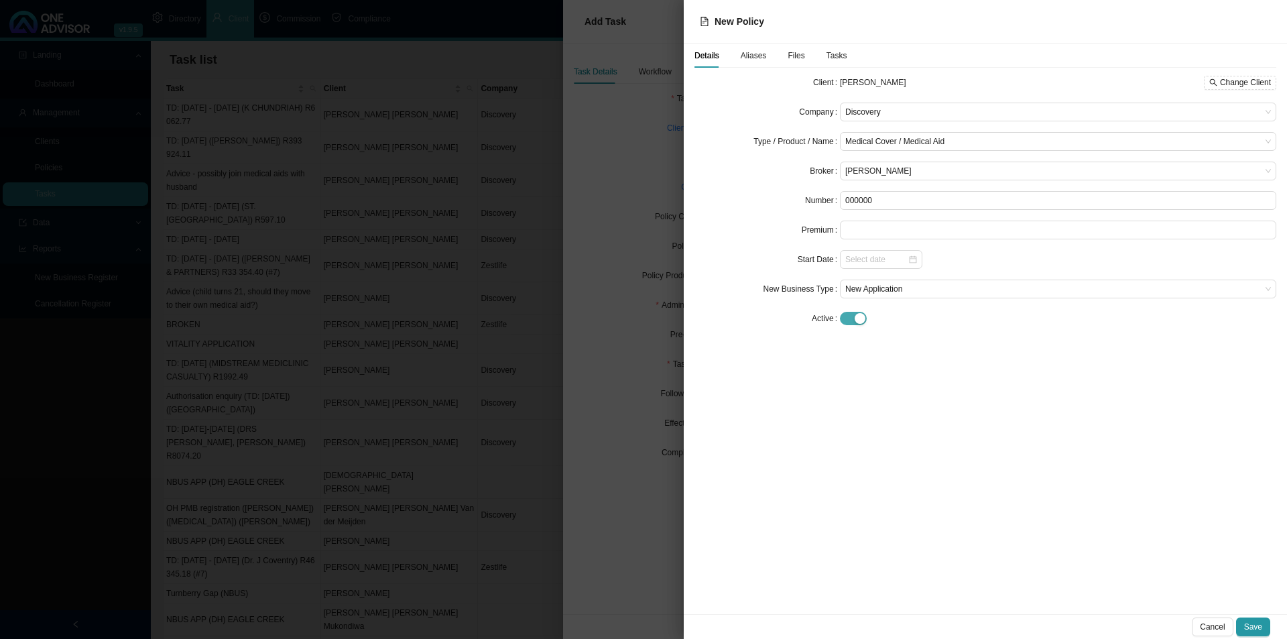
click at [859, 318] on div "button" at bounding box center [860, 318] width 11 height 11
click at [1029, 494] on span "Save" at bounding box center [1253, 626] width 18 height 13
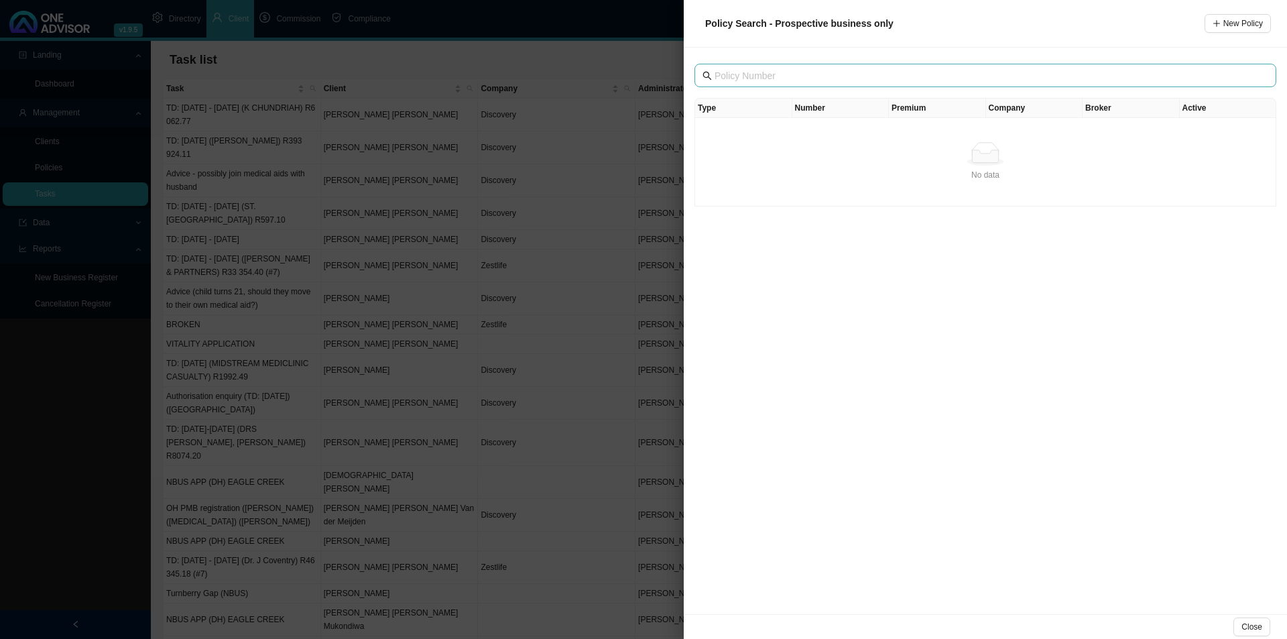
click at [838, 64] on span at bounding box center [985, 75] width 582 height 23
click at [837, 107] on th "Number" at bounding box center [840, 108] width 97 height 19
click at [1011, 107] on th "Company" at bounding box center [1034, 108] width 97 height 19
click at [564, 475] on div at bounding box center [643, 319] width 1287 height 639
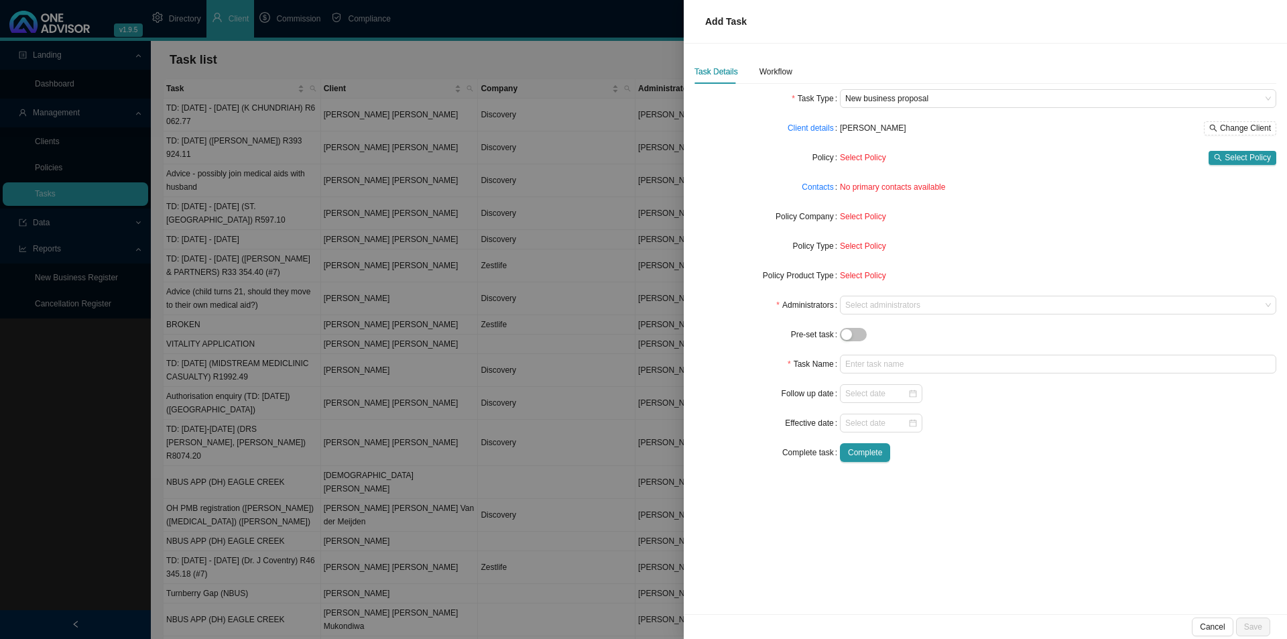
click at [40, 146] on div at bounding box center [643, 319] width 1287 height 639
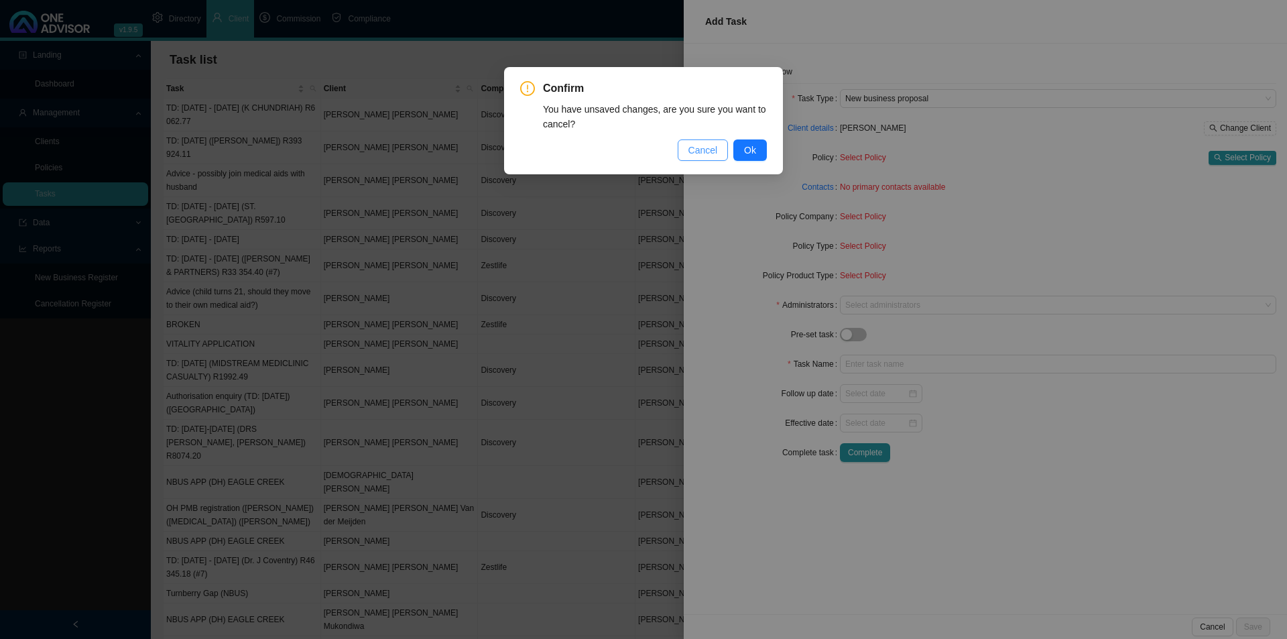
click at [689, 148] on button "Cancel" at bounding box center [703, 149] width 51 height 21
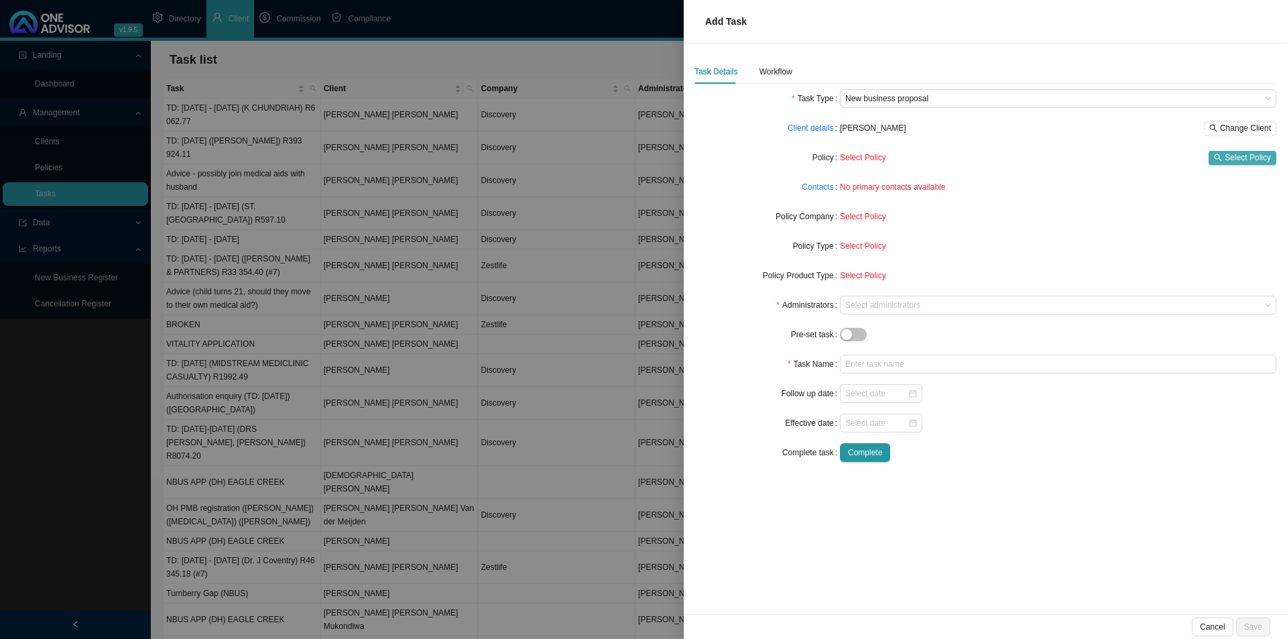
click at [1029, 157] on button "Select Policy" at bounding box center [1242, 158] width 68 height 14
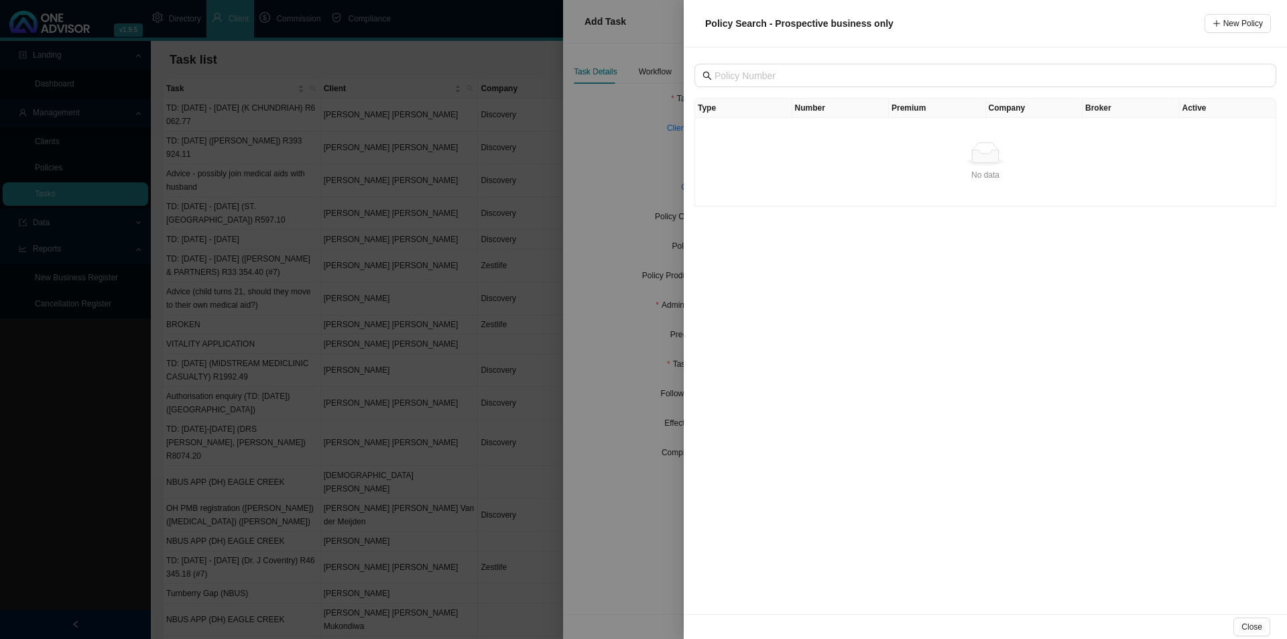
click at [930, 414] on div "Type Number Premium Company Broker Active No data No data" at bounding box center [985, 331] width 603 height 566
click at [1029, 494] on button "Close" at bounding box center [1251, 626] width 37 height 19
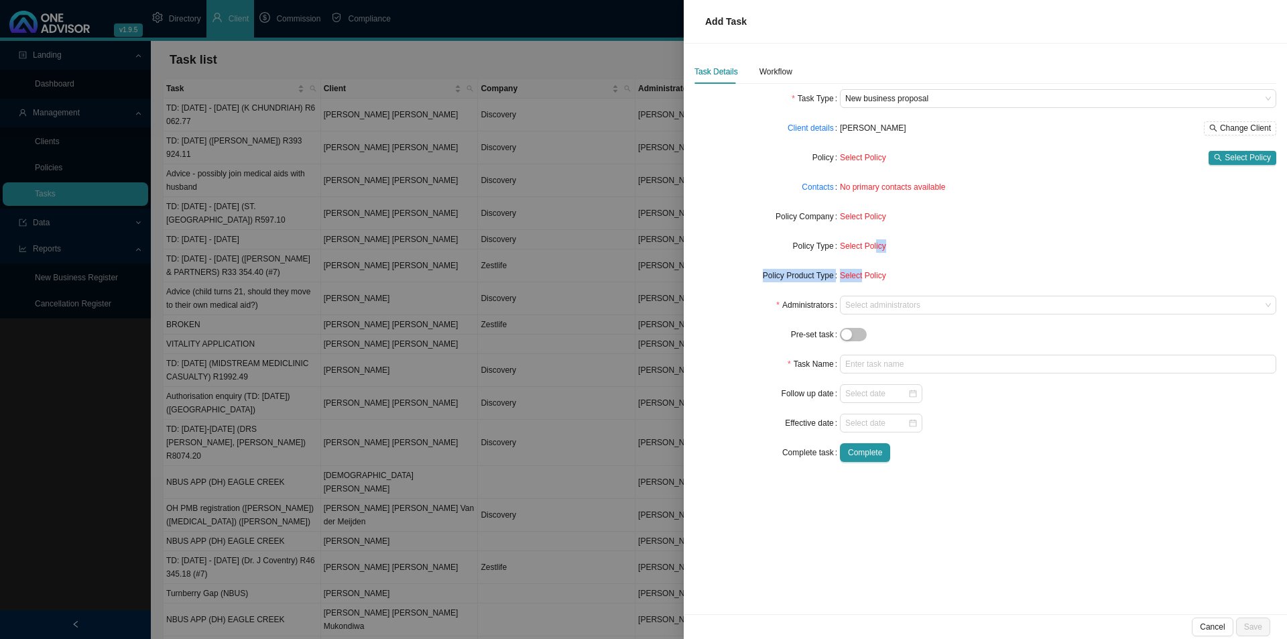
drag, startPoint x: 867, startPoint y: 262, endPoint x: 806, endPoint y: 277, distance: 63.4
click at [856, 269] on form "Task Type New business proposal Client details [PERSON_NAME] Change Client Poli…" at bounding box center [985, 275] width 582 height 373
click at [940, 494] on div "Task Details Workflow Task Type New business proposal Client details [PERSON_NA…" at bounding box center [985, 329] width 603 height 570
click at [888, 318] on form "Task Type New business proposal Client details [PERSON_NAME] Change Client Poli…" at bounding box center [985, 275] width 582 height 373
click at [889, 296] on div "Select administrators" at bounding box center [1058, 305] width 436 height 19
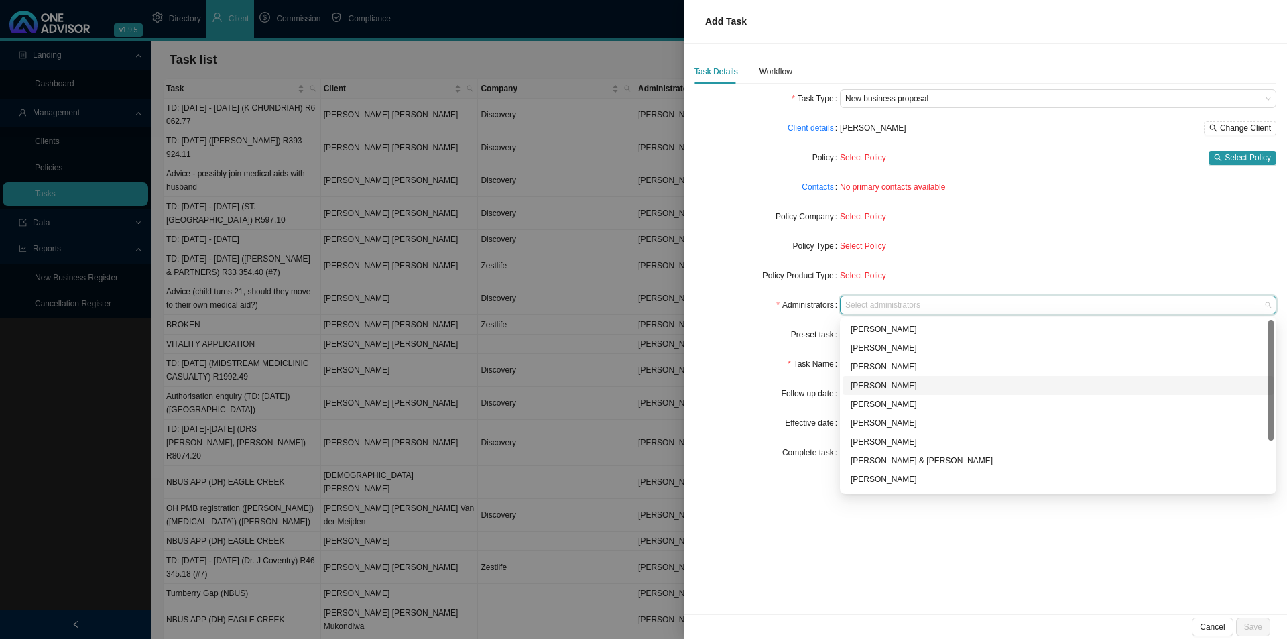
click at [894, 379] on div "[PERSON_NAME]" at bounding box center [1058, 385] width 415 height 13
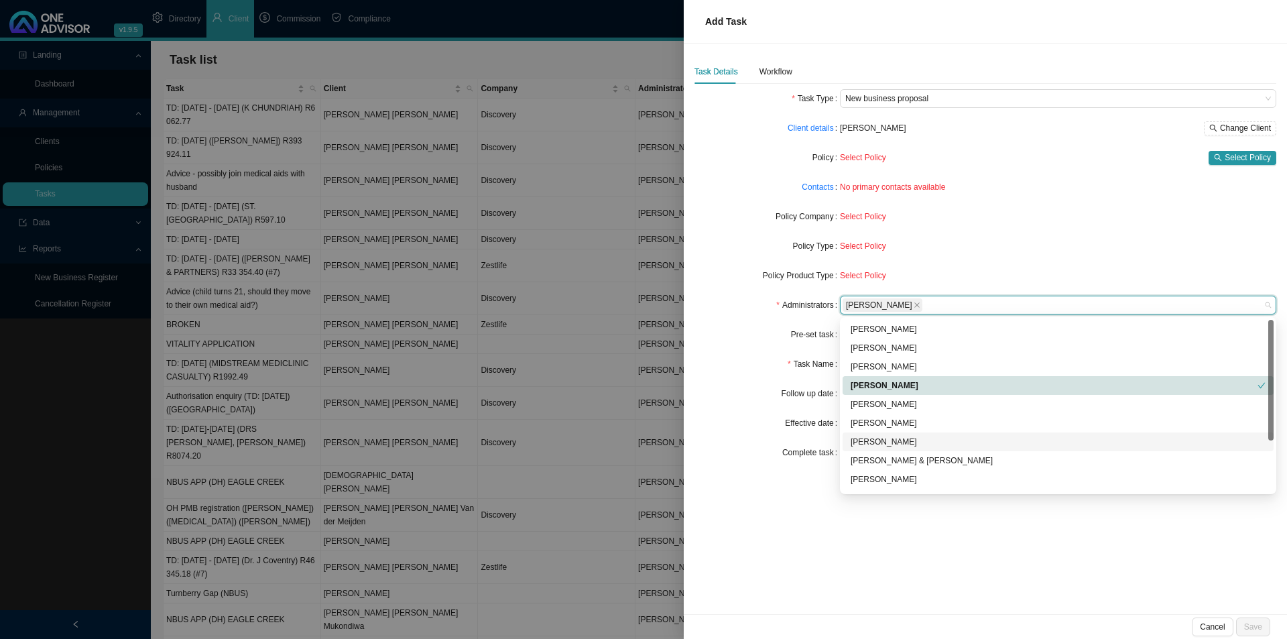
click at [796, 494] on div "Task Details Workflow Task Type New business proposal Client details [PERSON_NA…" at bounding box center [985, 329] width 603 height 570
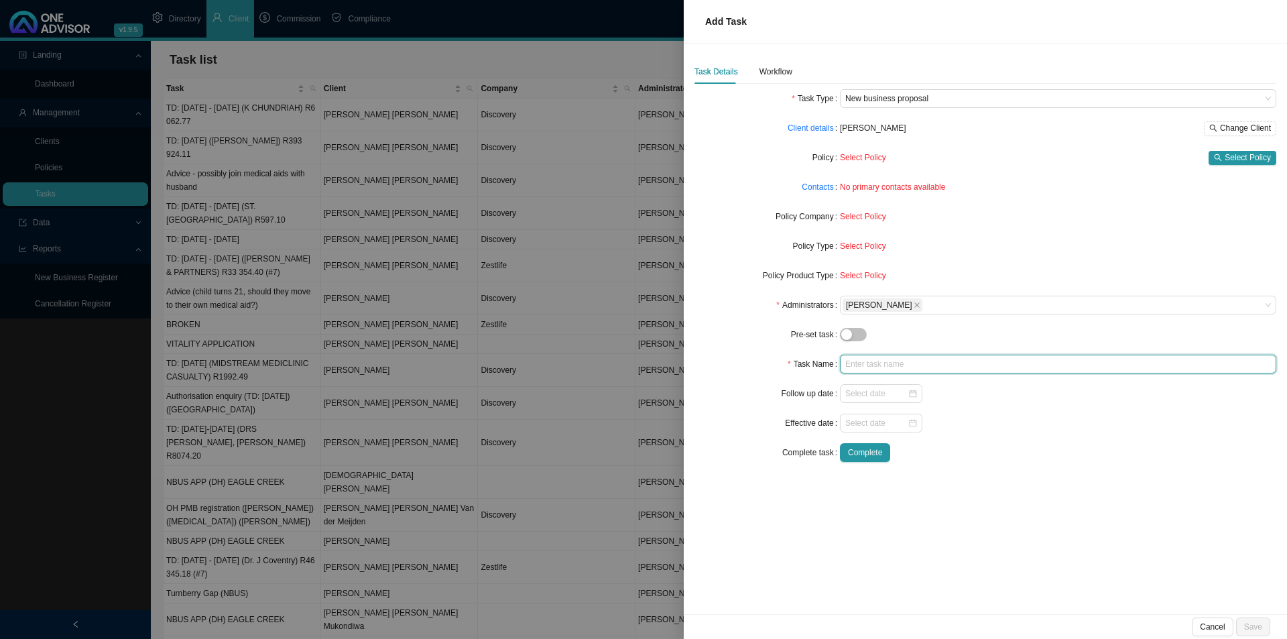
click at [872, 368] on input "text" at bounding box center [1058, 364] width 436 height 19
type input "NBUS application"
click at [855, 383] on form "Task Type New business proposal Client details [PERSON_NAME] Change Client Poli…" at bounding box center [985, 275] width 582 height 373
click at [849, 428] on input at bounding box center [876, 422] width 62 height 13
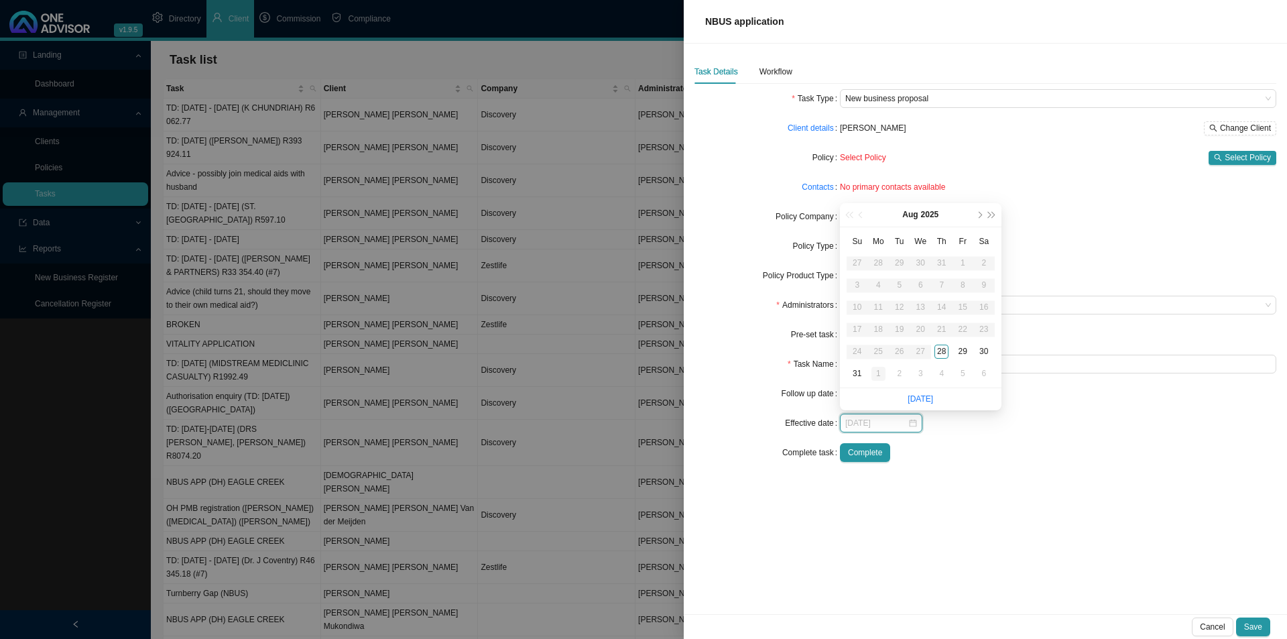
type input "[DATE]"
click at [877, 373] on div "1" at bounding box center [878, 374] width 14 height 14
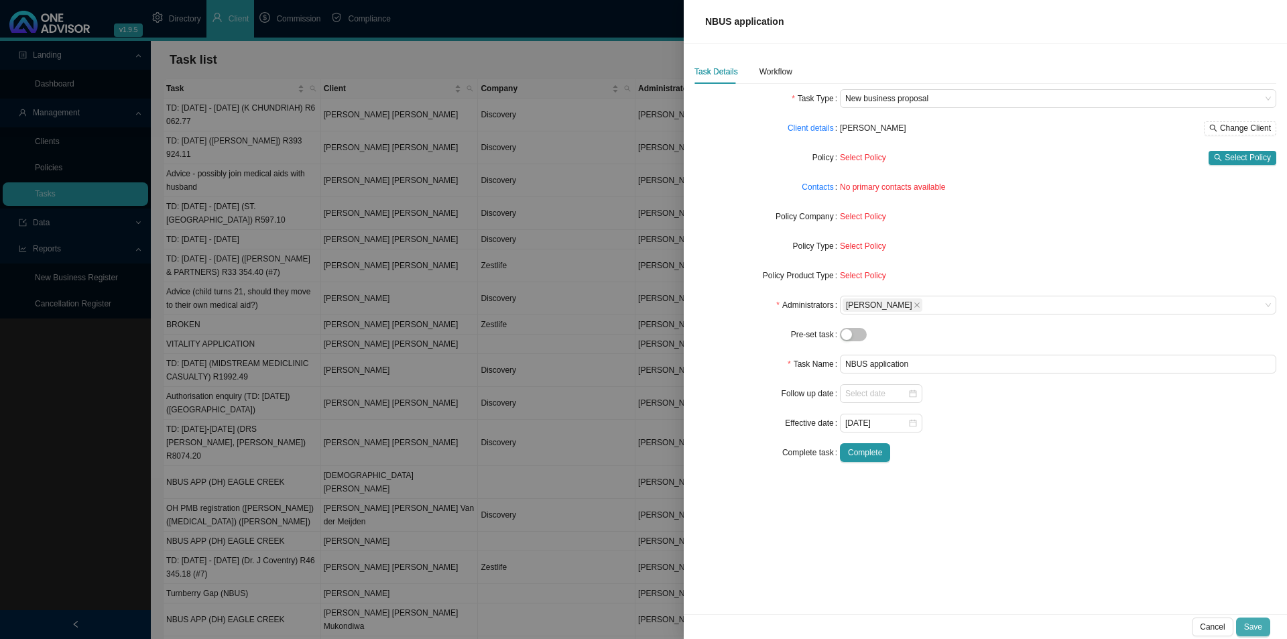
click at [1029, 494] on span "Save" at bounding box center [1253, 626] width 18 height 13
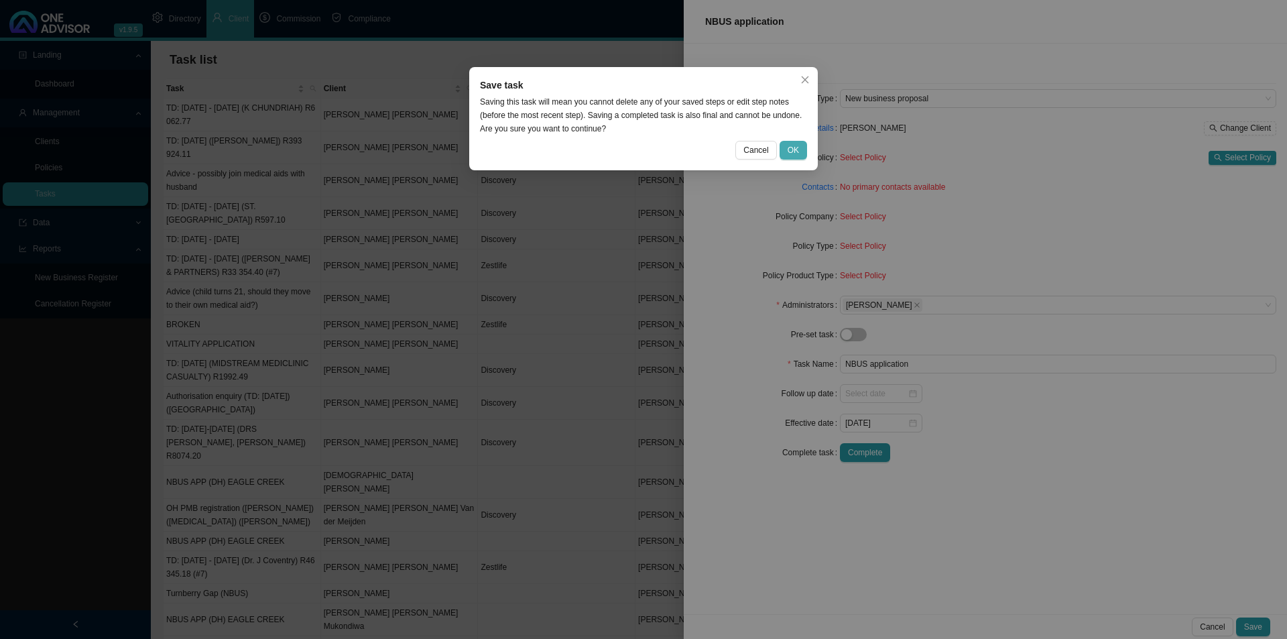
click at [792, 156] on span "OK" at bounding box center [793, 149] width 11 height 13
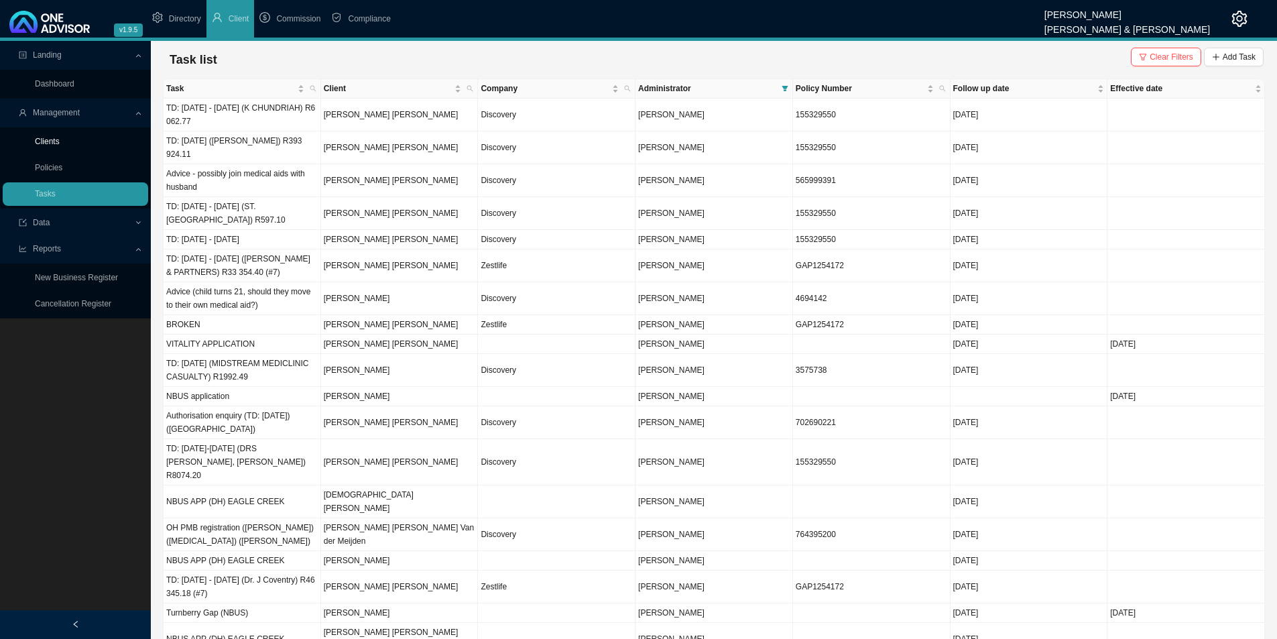
click at [46, 138] on link "Clients" at bounding box center [47, 141] width 25 height 9
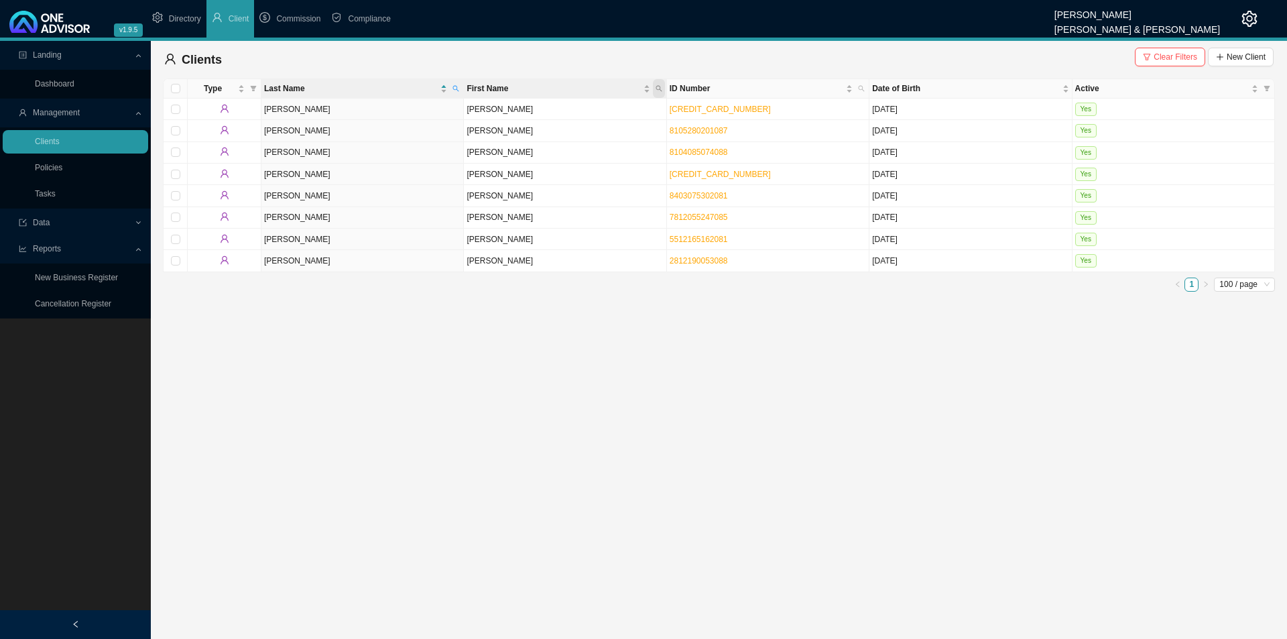
click at [660, 90] on icon "search" at bounding box center [658, 88] width 7 height 7
click at [456, 89] on icon "search" at bounding box center [456, 89] width 6 height 6
type input "maz"
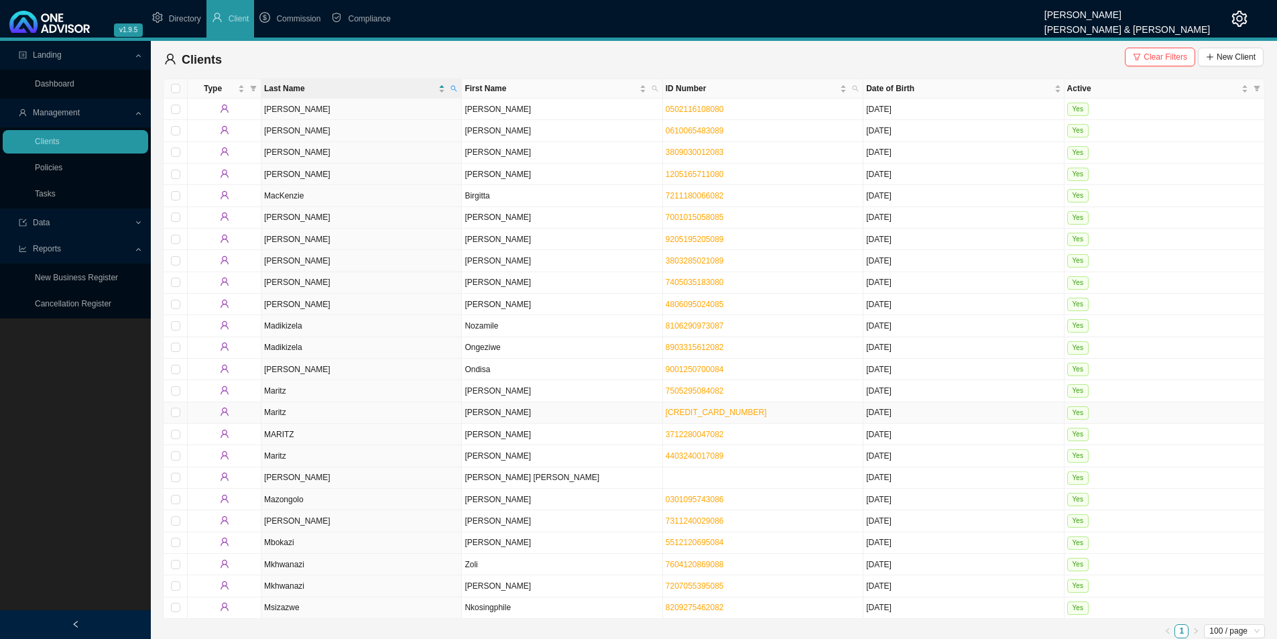
scroll to position [5, 0]
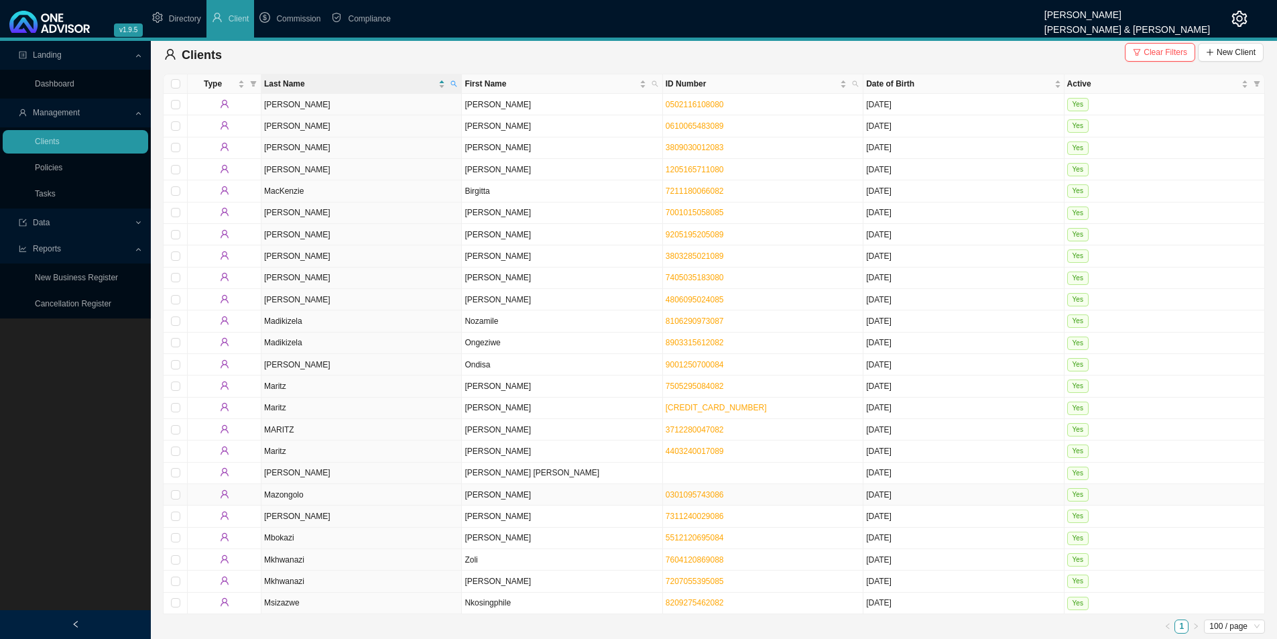
click at [312, 494] on td "Mazongolo" at bounding box center [361, 494] width 200 height 21
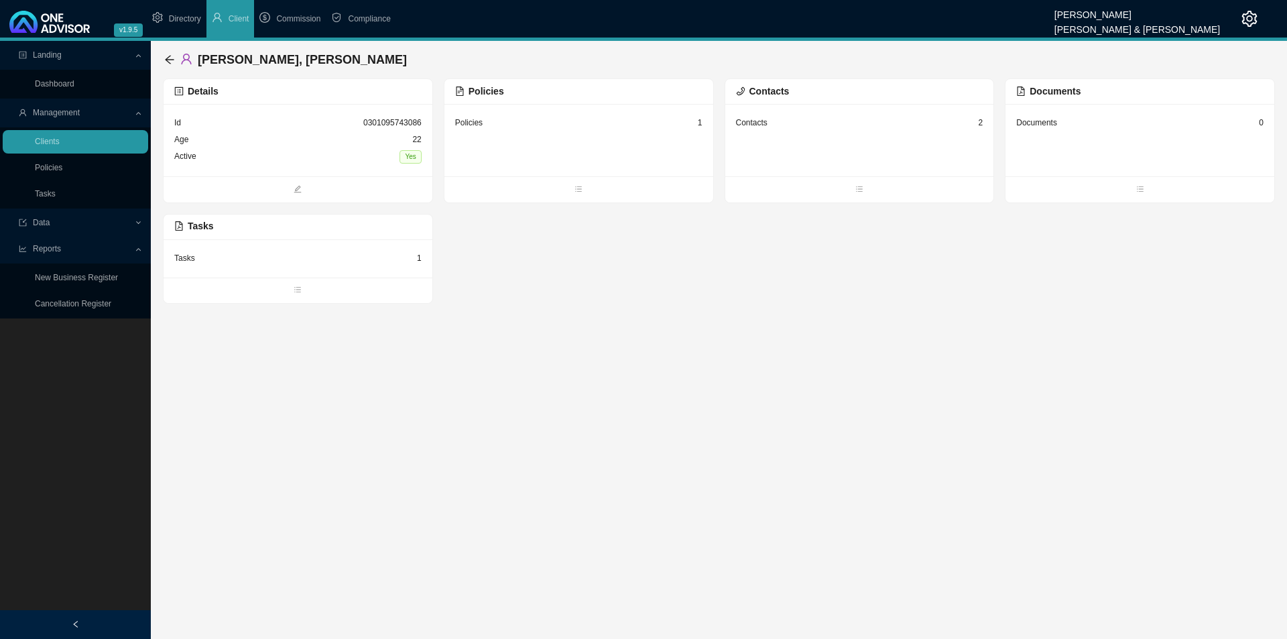
click at [564, 151] on div "Policies 1" at bounding box center [578, 140] width 269 height 72
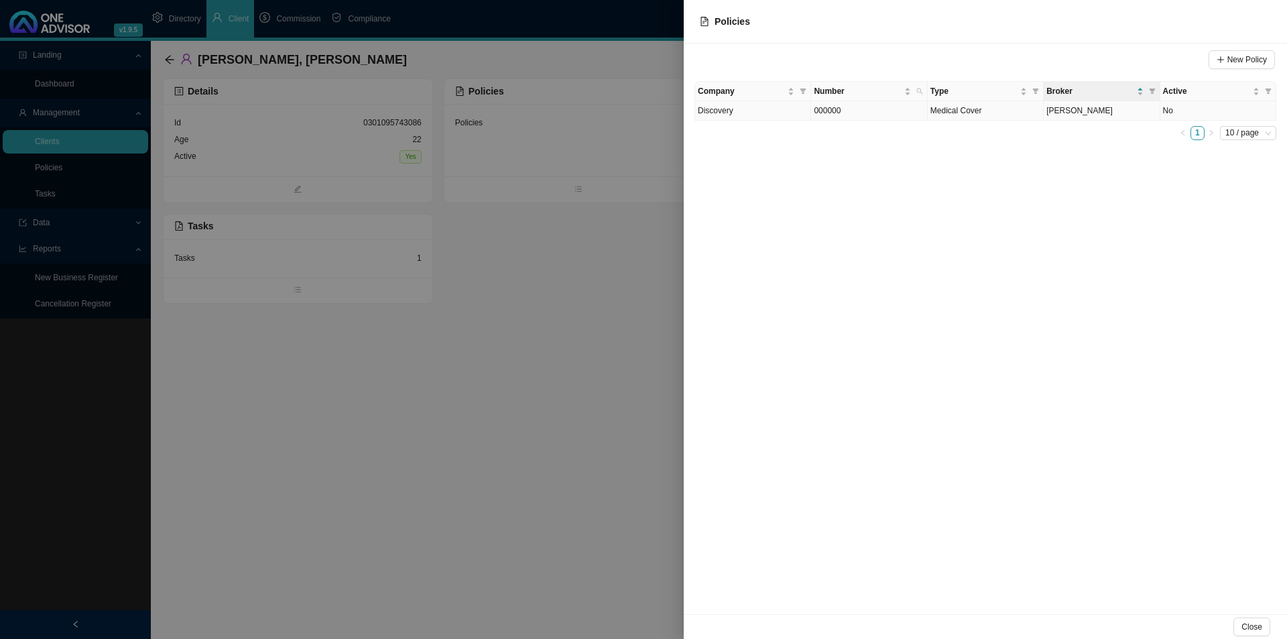
click at [1002, 111] on td "Medical Cover" at bounding box center [986, 110] width 116 height 19
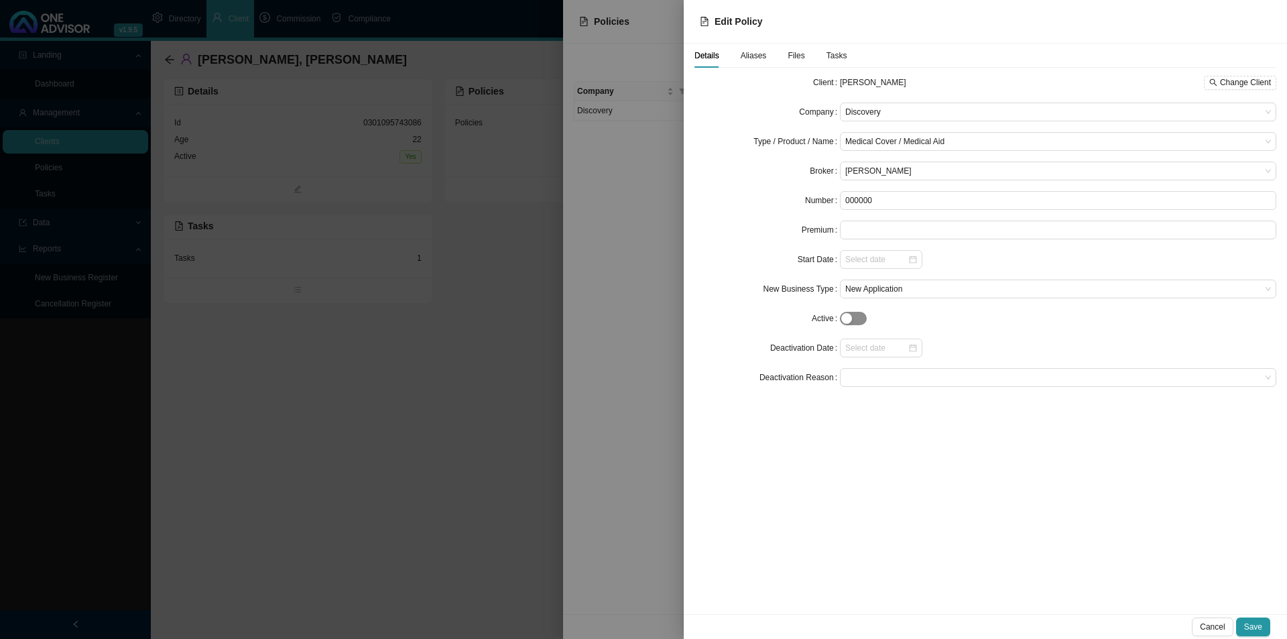
click at [850, 312] on span "button" at bounding box center [853, 318] width 27 height 13
click at [1029, 494] on div "Cancel Save" at bounding box center [985, 626] width 603 height 25
click at [1029, 494] on span "Save" at bounding box center [1253, 626] width 18 height 13
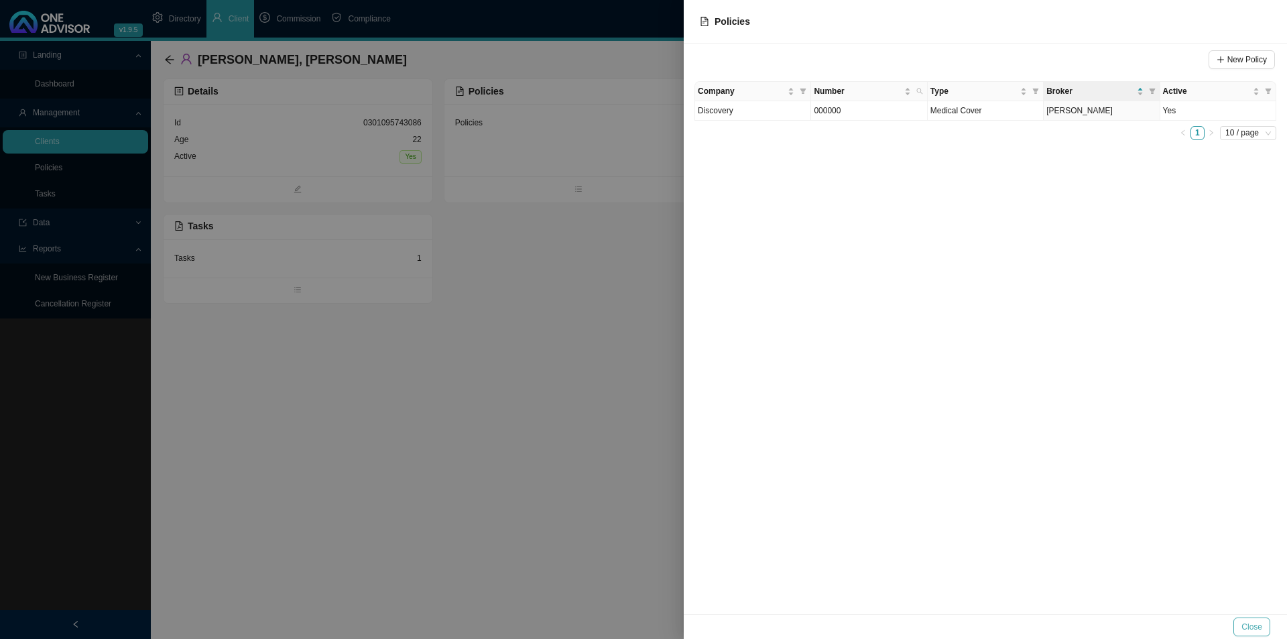
click at [1029, 494] on span "Close" at bounding box center [1251, 626] width 21 height 13
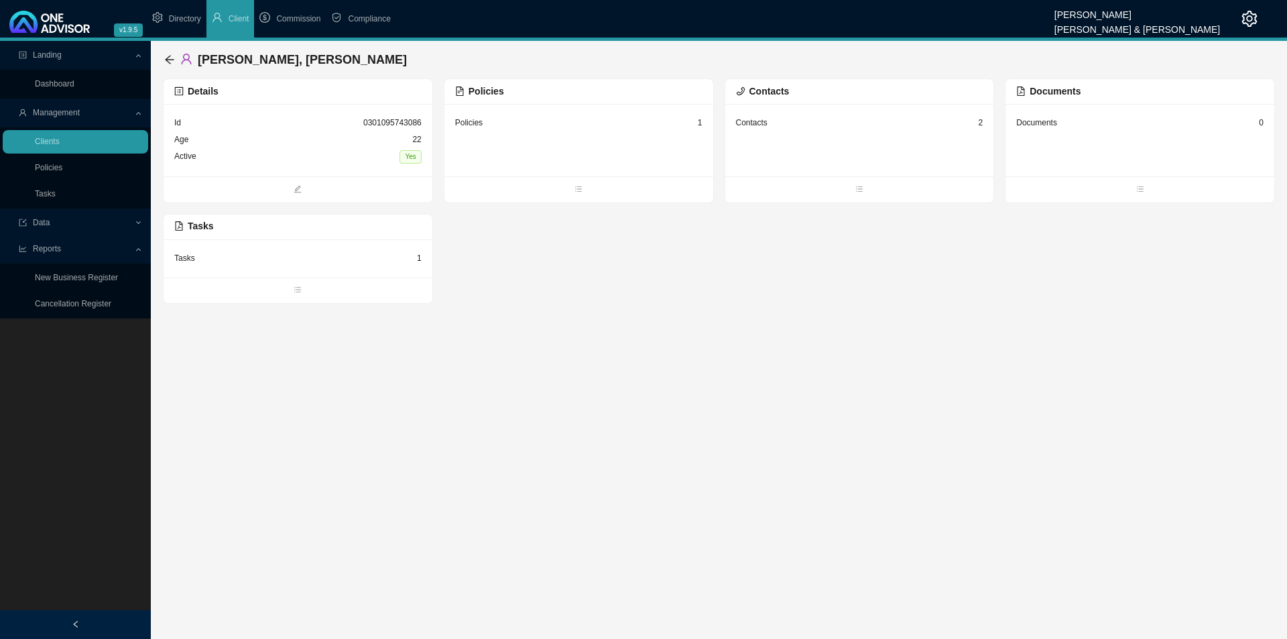
click at [199, 257] on div "Tasks 1" at bounding box center [297, 258] width 247 height 17
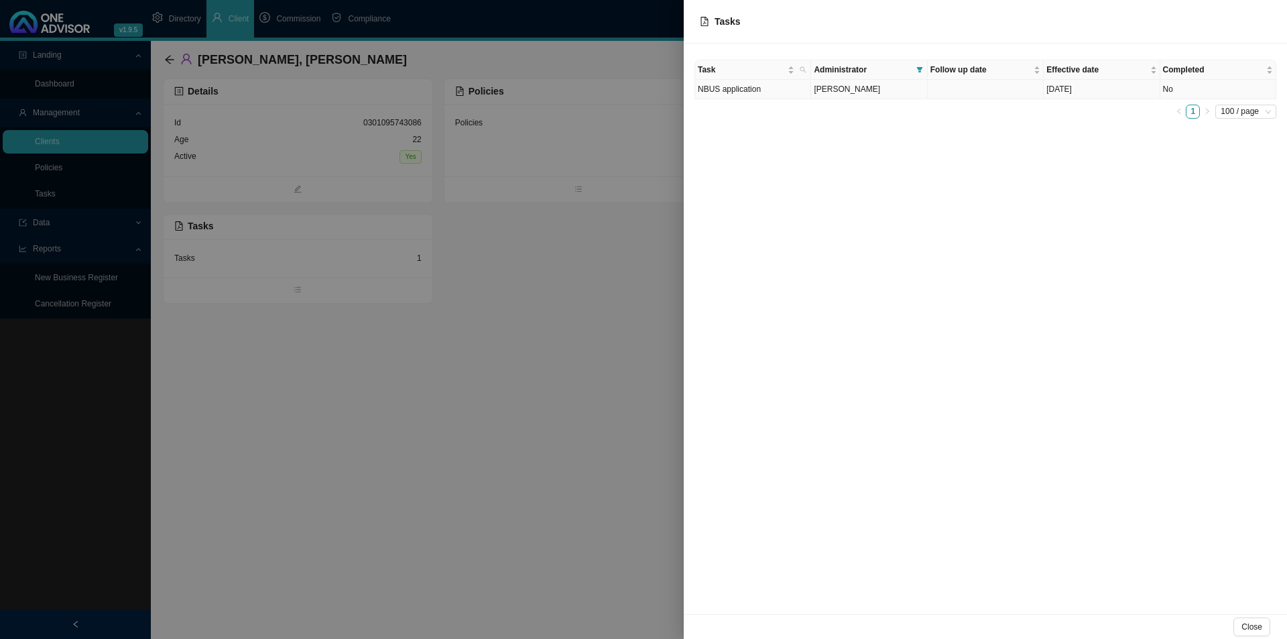
click at [763, 90] on td "NBUS application" at bounding box center [753, 89] width 116 height 19
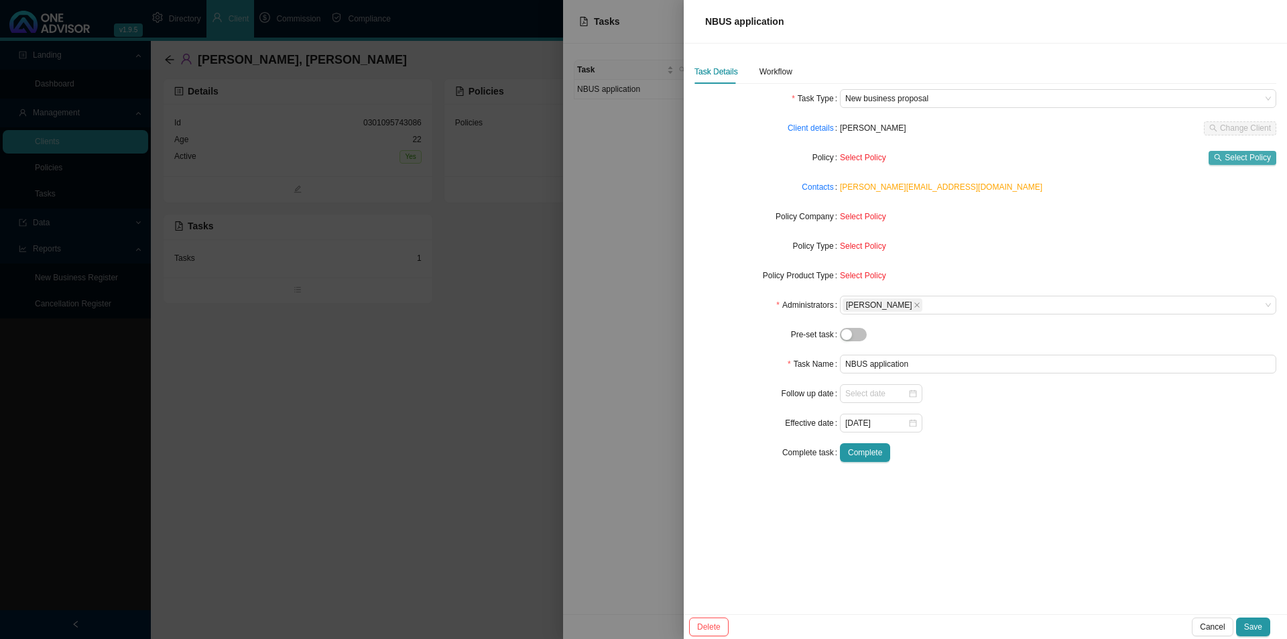
click at [1029, 163] on span "Select Policy" at bounding box center [1247, 157] width 46 height 13
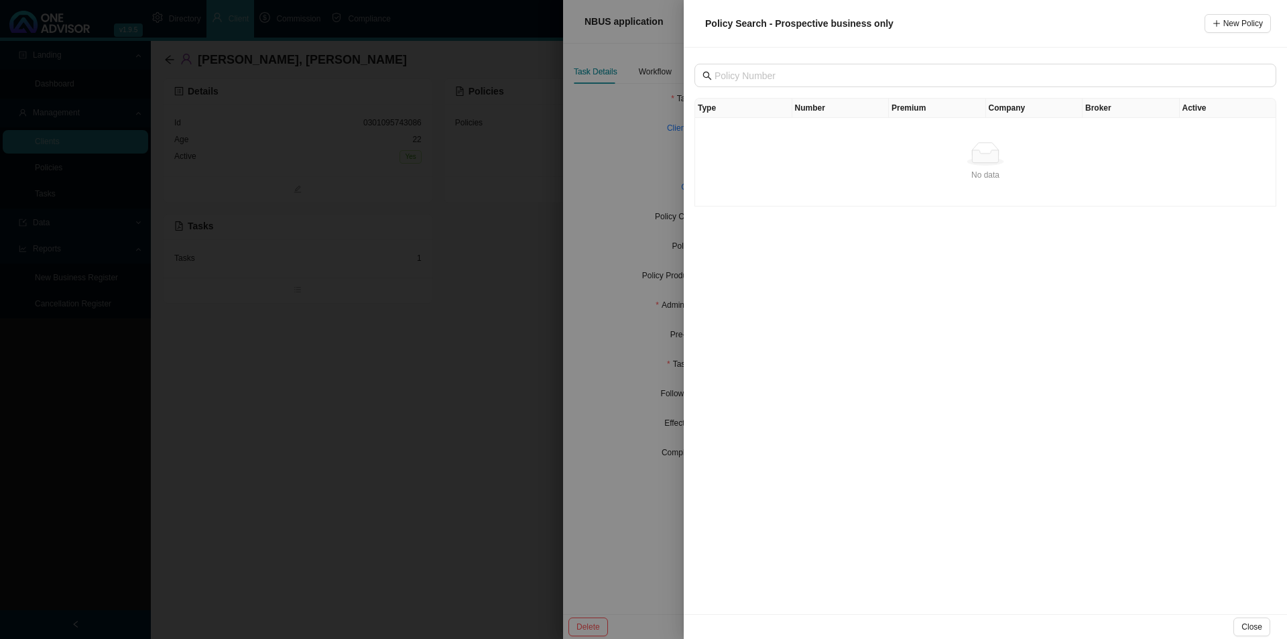
click at [816, 105] on th "Number" at bounding box center [840, 108] width 97 height 19
click at [937, 123] on td "No data No data" at bounding box center [985, 162] width 581 height 88
click at [830, 210] on div "Type Number Premium Company Broker Active No data No data" at bounding box center [985, 331] width 603 height 566
click at [992, 88] on div "Type Number Premium Company Broker Active No data No data" at bounding box center [985, 331] width 603 height 566
click at [717, 107] on th "Type" at bounding box center [743, 108] width 97 height 19
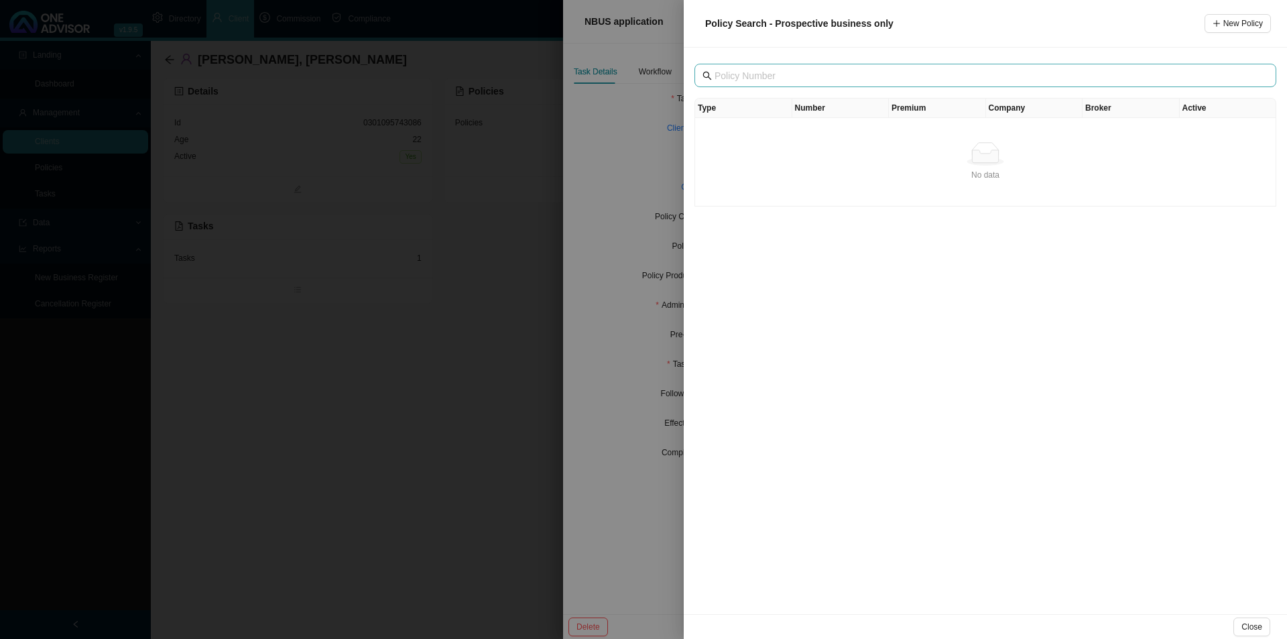
click at [737, 65] on span at bounding box center [985, 75] width 582 height 23
click at [772, 132] on td "No data No data" at bounding box center [985, 162] width 581 height 88
click at [763, 307] on div "Type Number Premium Company Broker Active No data No data" at bounding box center [985, 331] width 603 height 566
click at [607, 425] on div at bounding box center [643, 319] width 1287 height 639
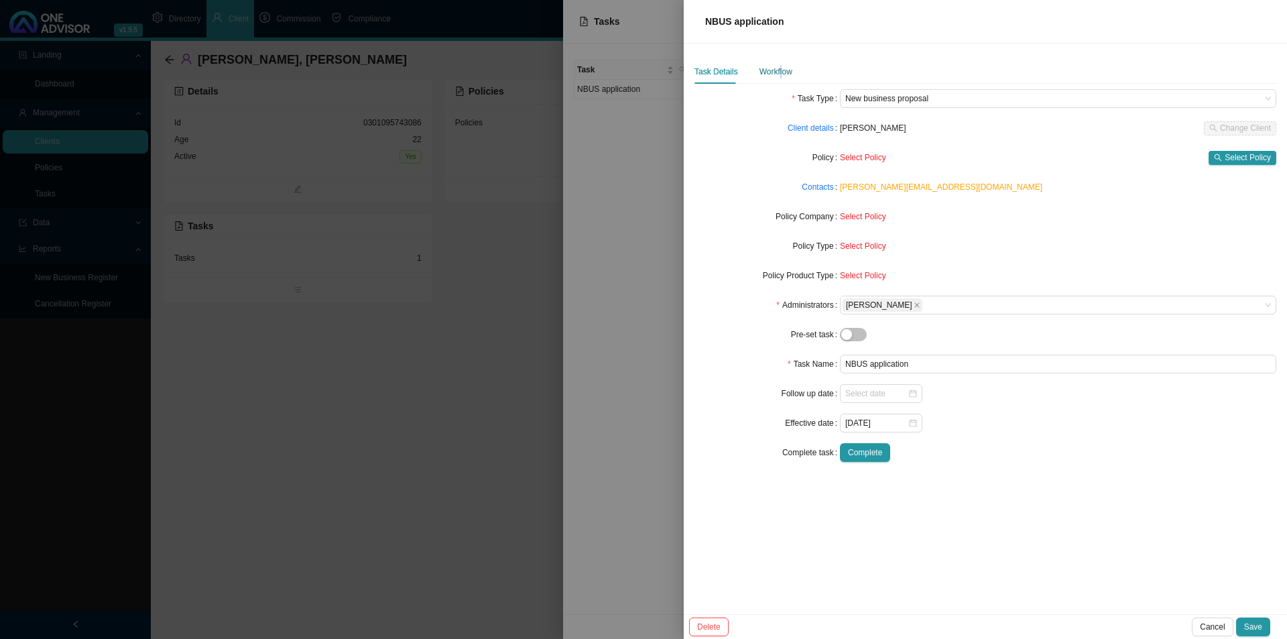
click at [779, 66] on div "Workflow" at bounding box center [775, 71] width 33 height 13
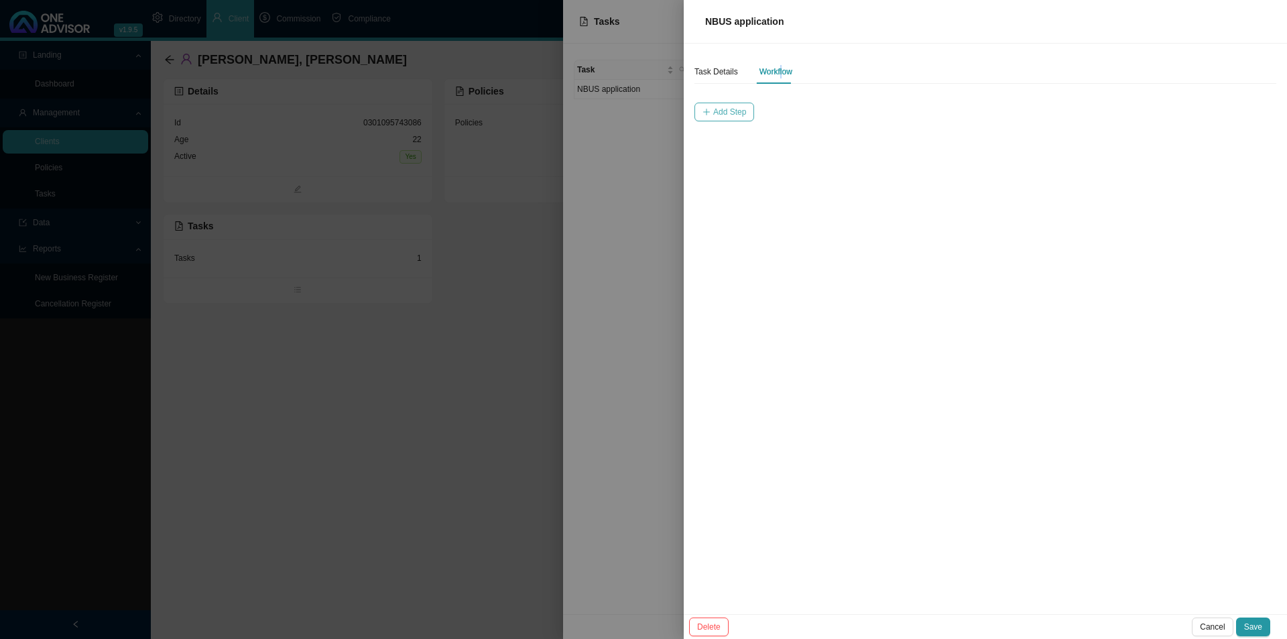
click at [714, 120] on button "Add Step" at bounding box center [724, 112] width 60 height 19
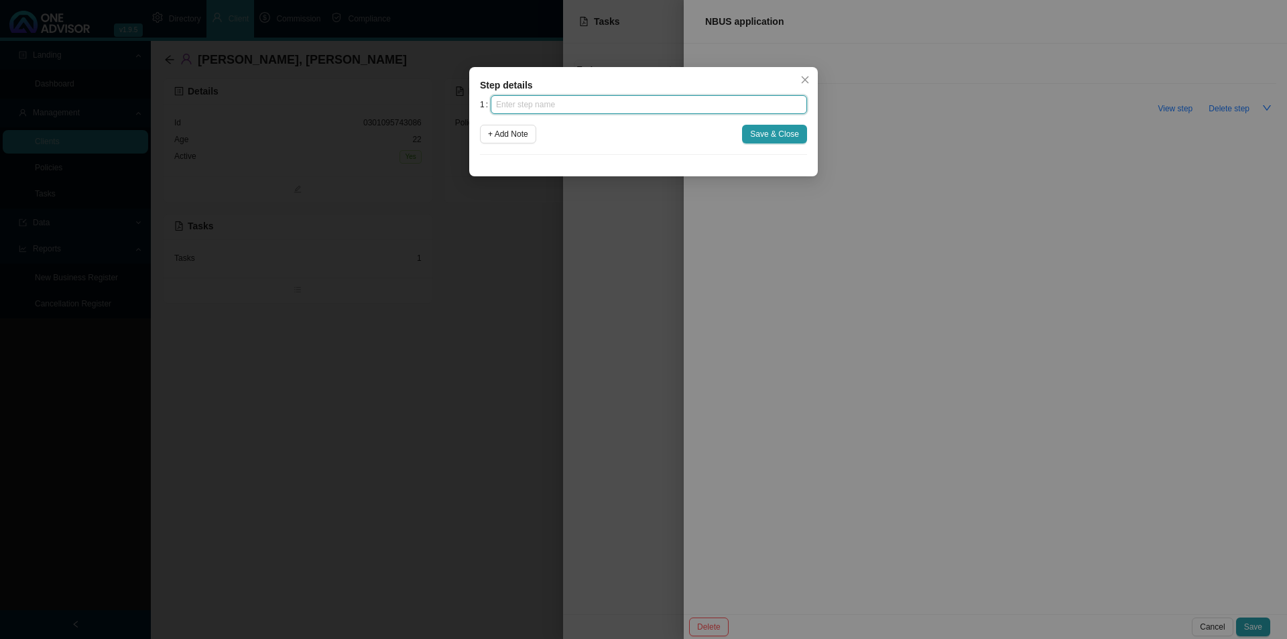
click at [529, 104] on input "text" at bounding box center [649, 104] width 316 height 19
click at [523, 106] on input "text" at bounding box center [649, 104] width 316 height 19
type input "Instruction"
click at [527, 132] on span "+ Add Note" at bounding box center [508, 133] width 40 height 13
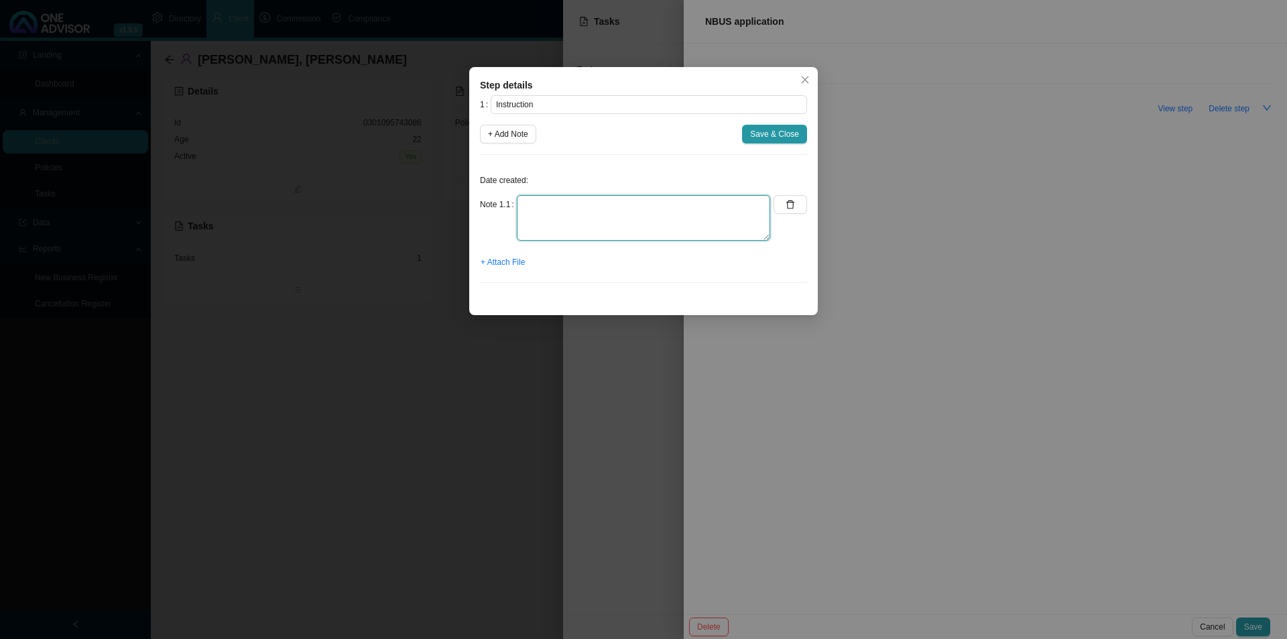
click at [571, 220] on textarea at bounding box center [643, 218] width 253 height 46
type textarea "[DATE] - Received an email from [PERSON_NAME]. [PERSON_NAME] needs to be added …"
click at [515, 265] on span "+ Attach File" at bounding box center [503, 261] width 44 height 13
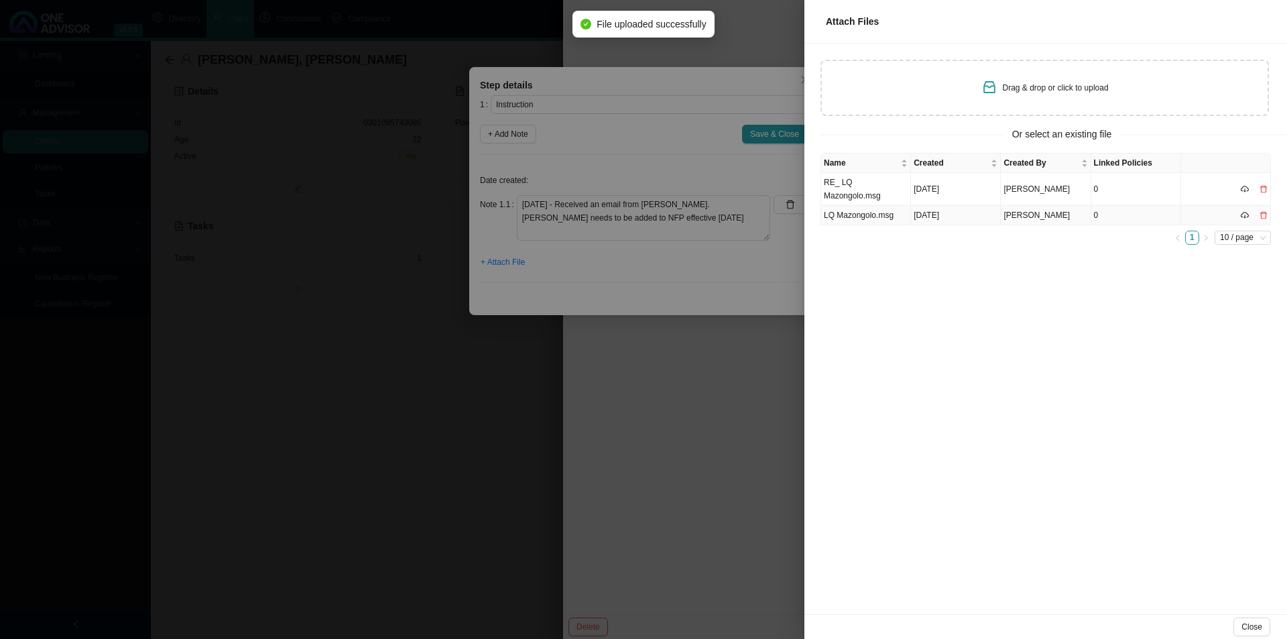
click at [855, 206] on td "LQ Mazongolo.msg" at bounding box center [866, 215] width 90 height 19
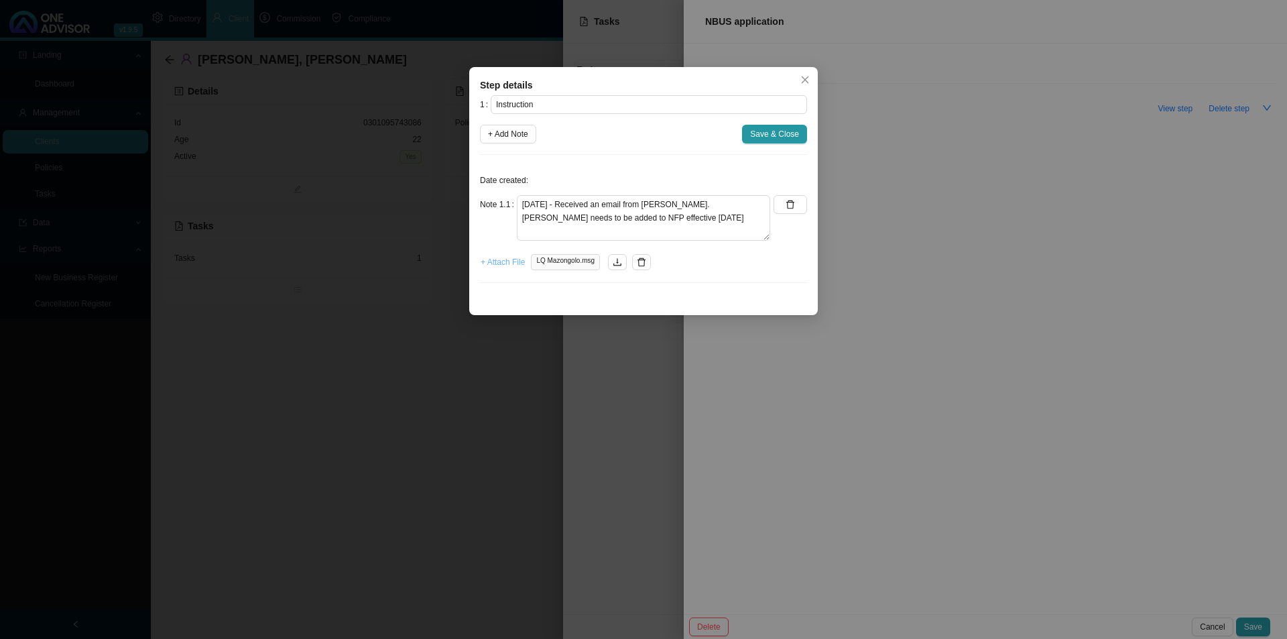
click at [499, 262] on span "+ Attach File" at bounding box center [503, 261] width 44 height 13
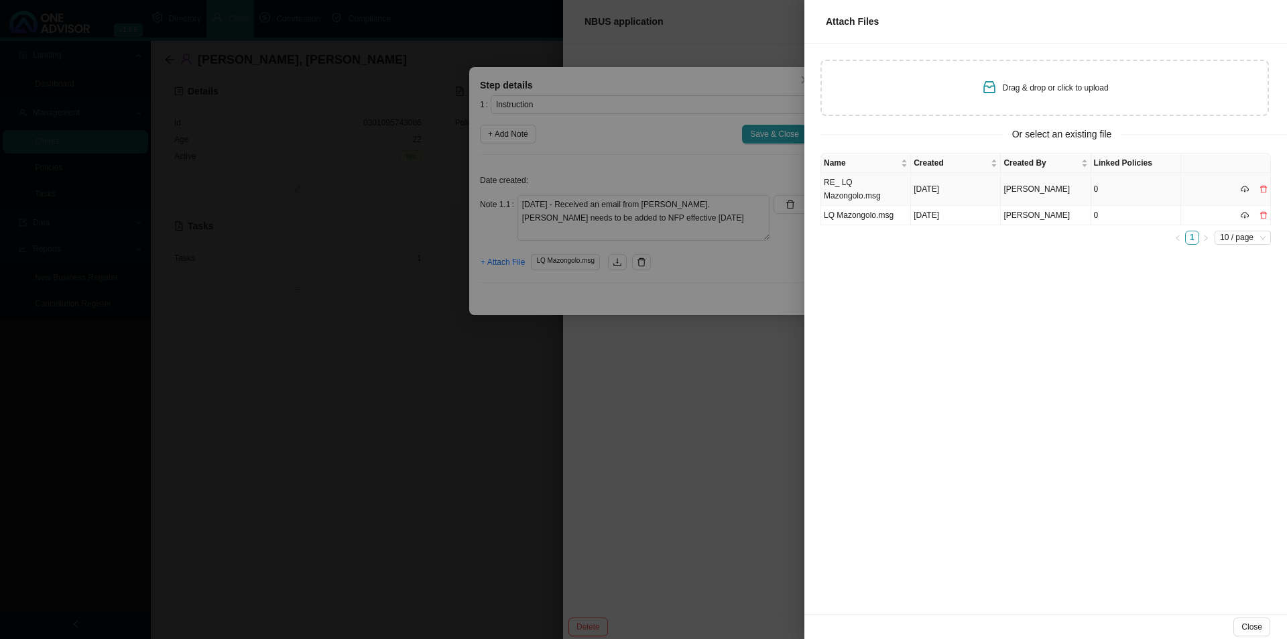
click at [867, 185] on td "RE_ LQ Mazongolo.msg" at bounding box center [866, 189] width 90 height 33
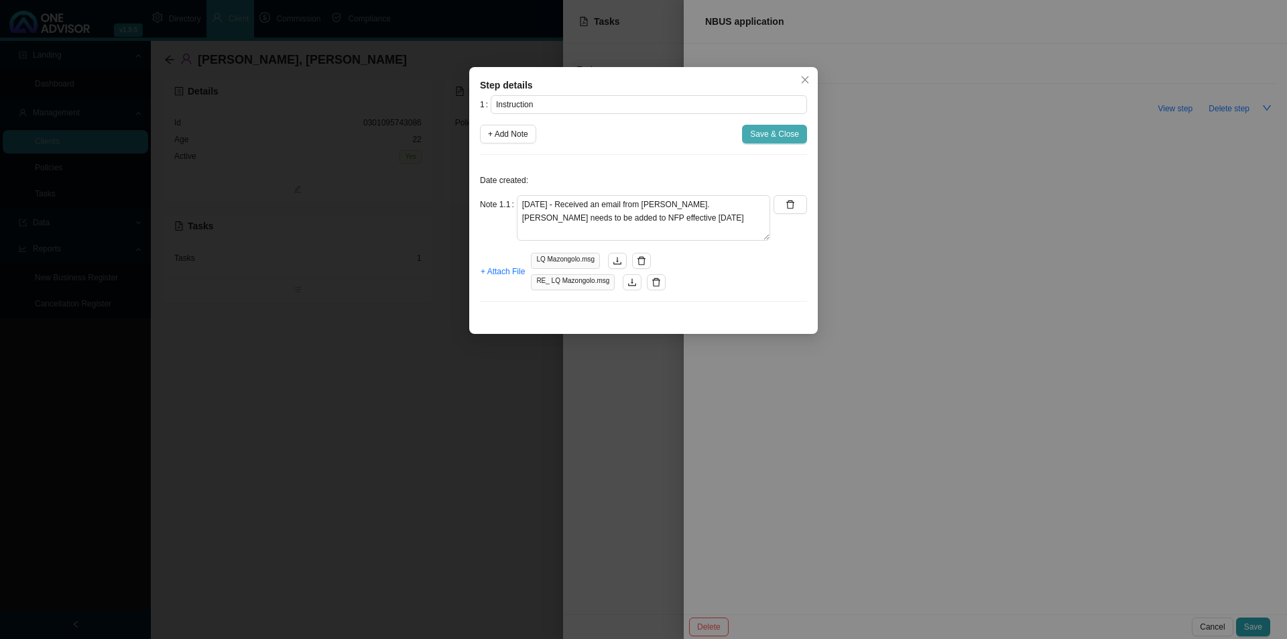
click at [773, 133] on span "Save & Close" at bounding box center [774, 133] width 49 height 13
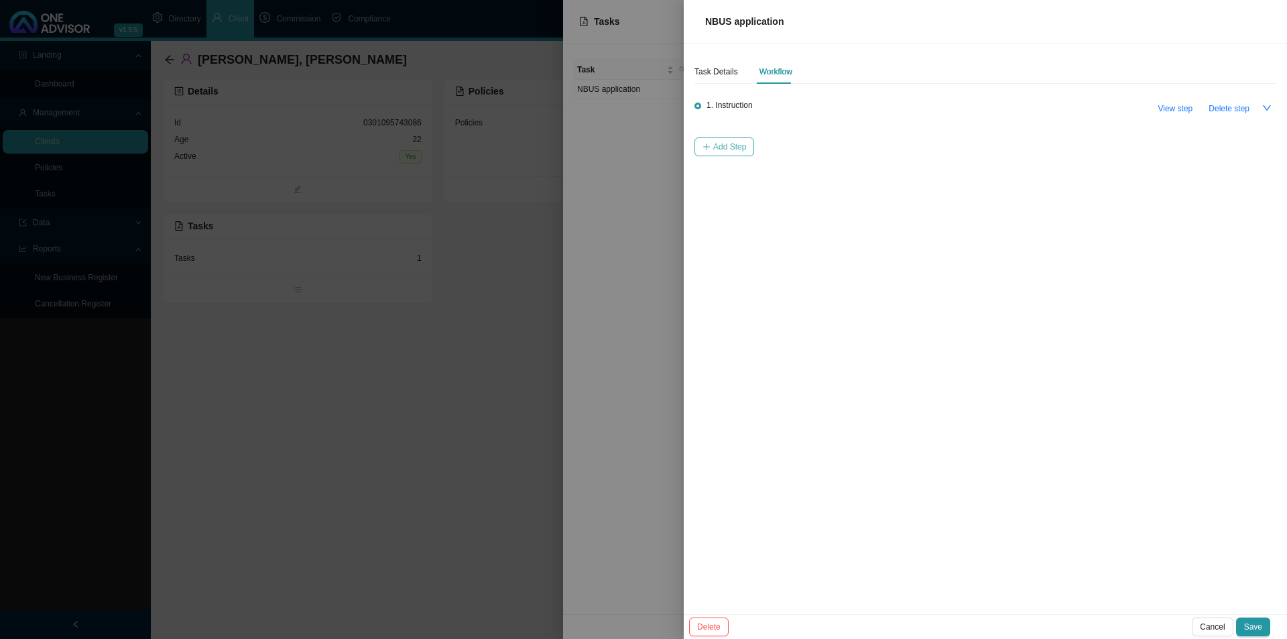
click at [727, 143] on span "Add Step" at bounding box center [729, 146] width 33 height 13
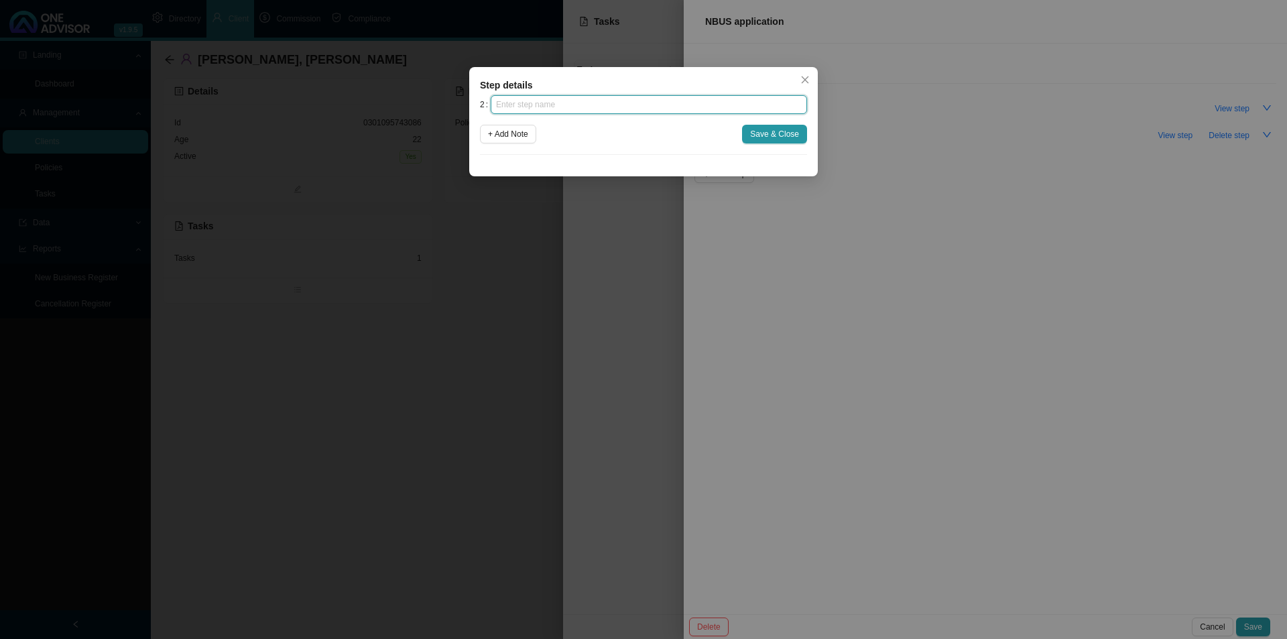
click at [521, 104] on input "text" at bounding box center [649, 104] width 316 height 19
type input "Advice"
click at [517, 128] on span "+ Add Note" at bounding box center [508, 133] width 40 height 13
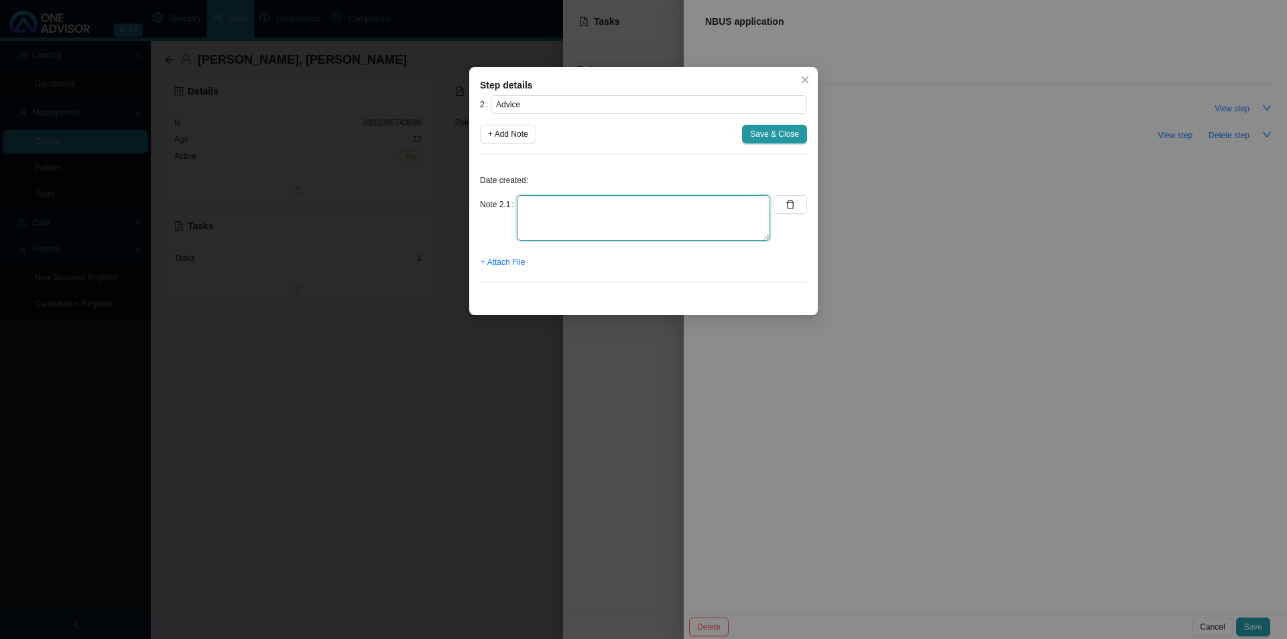
click at [548, 221] on textarea at bounding box center [643, 218] width 253 height 46
click at [525, 206] on textarea "[DATE] - phoned [PERSON_NAME] and discussed medical aid. Sent a follow up ea" at bounding box center [643, 218] width 253 height 46
click at [574, 221] on textarea "[DATE] - phoned [PERSON_NAME] and discussed medical aid. Sent a follow up ea" at bounding box center [643, 218] width 253 height 46
type textarea "[DATE] - phoned [PERSON_NAME] and discussed medical aid. Sent a follow up email…"
click at [499, 260] on span "+ Attach File" at bounding box center [503, 261] width 44 height 13
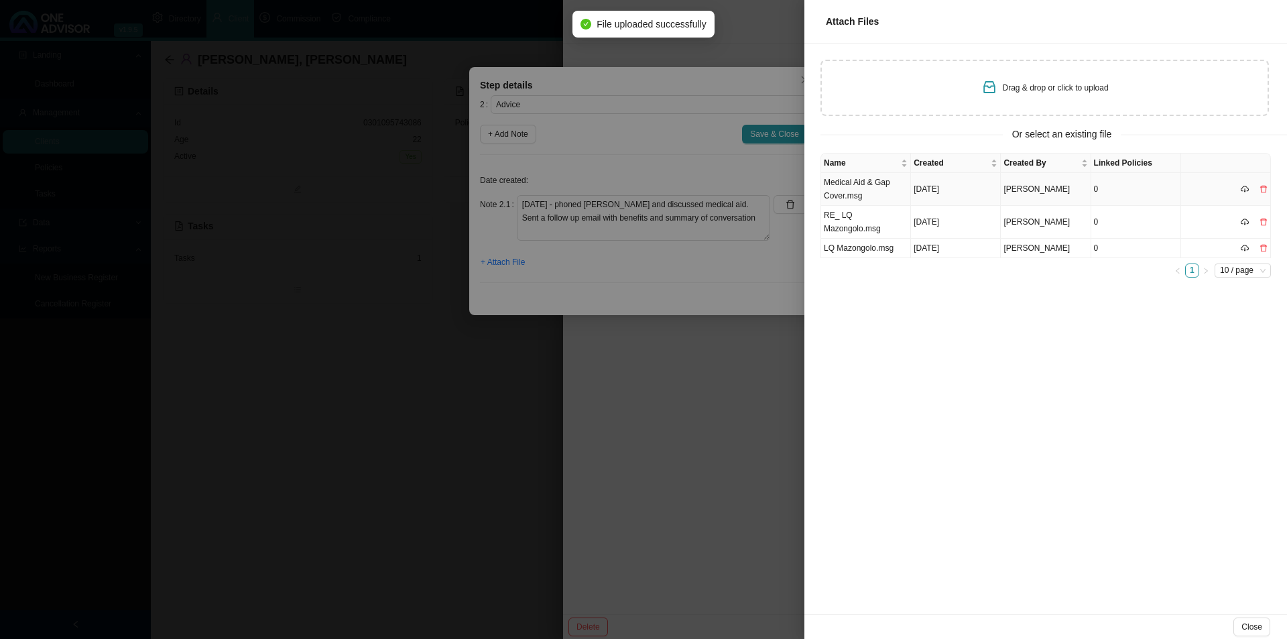
click at [865, 184] on td "Medical Aid & Gap Cover.msg" at bounding box center [866, 189] width 90 height 33
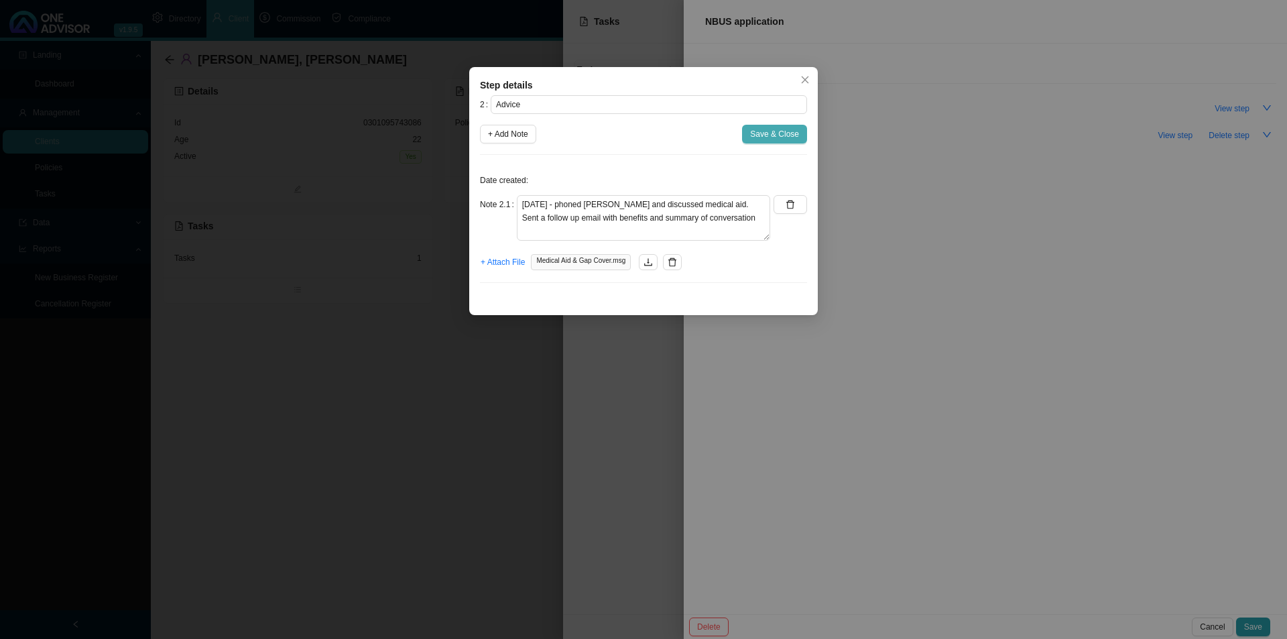
click at [765, 125] on button "Save & Close" at bounding box center [774, 134] width 65 height 19
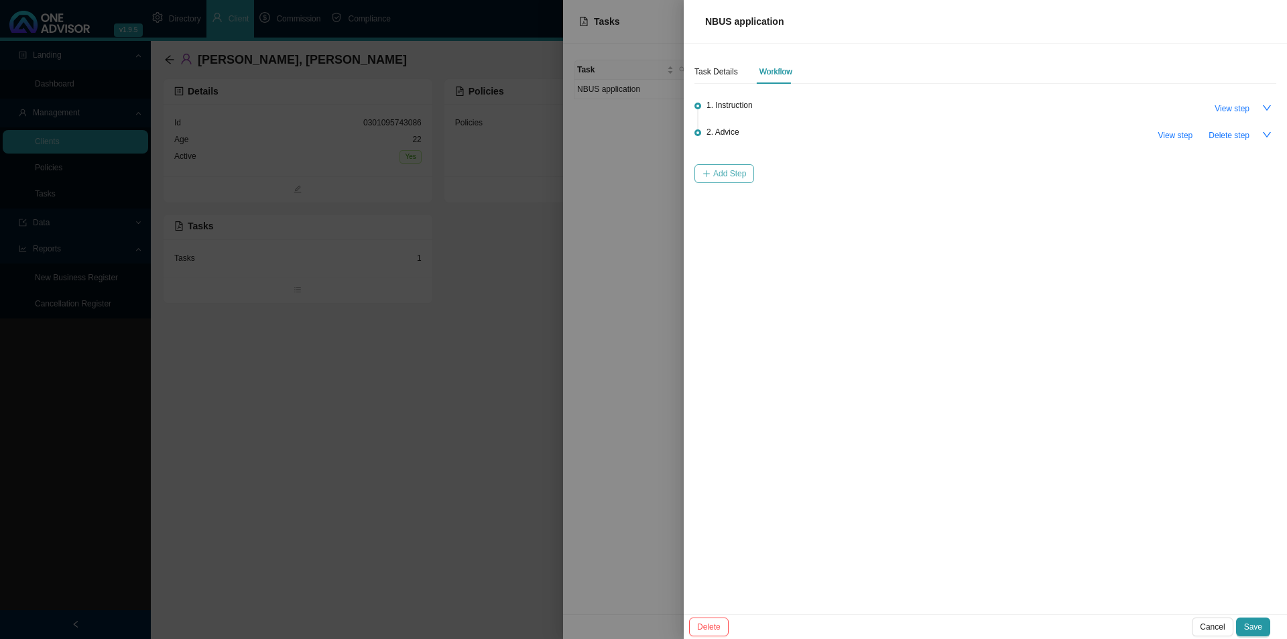
click at [714, 167] on span "Add Step" at bounding box center [729, 173] width 33 height 13
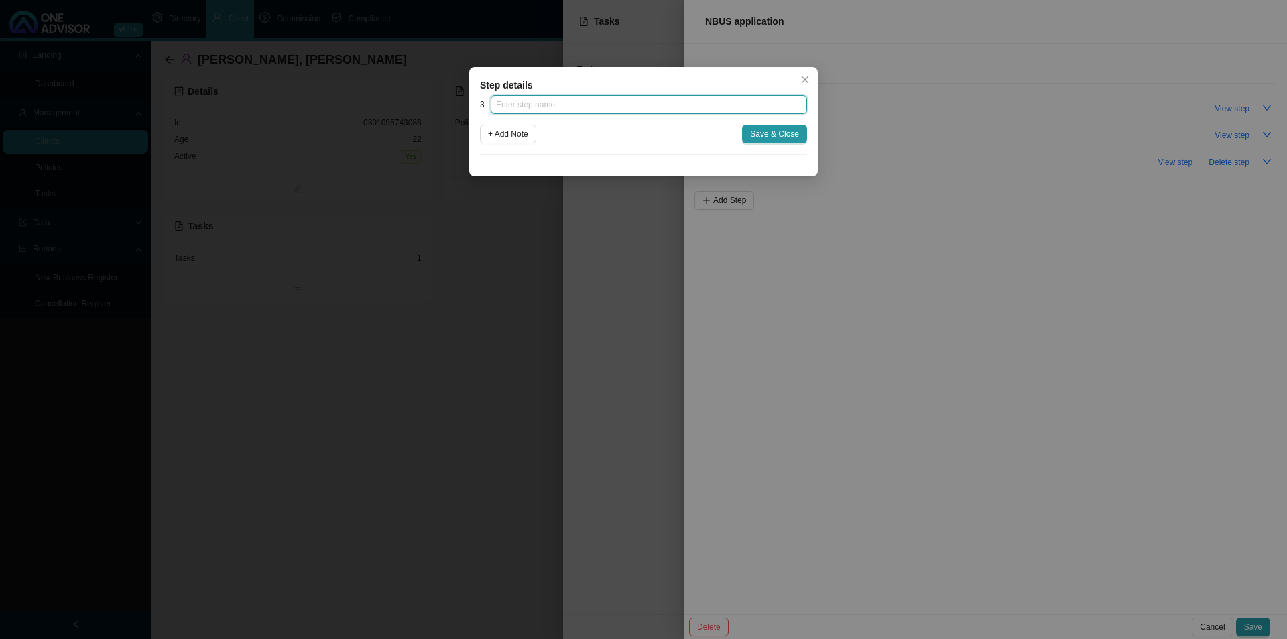
click at [535, 100] on input "text" at bounding box center [649, 104] width 316 height 19
type input "Paperwork"
click at [528, 132] on span "+ Add Note" at bounding box center [508, 133] width 40 height 13
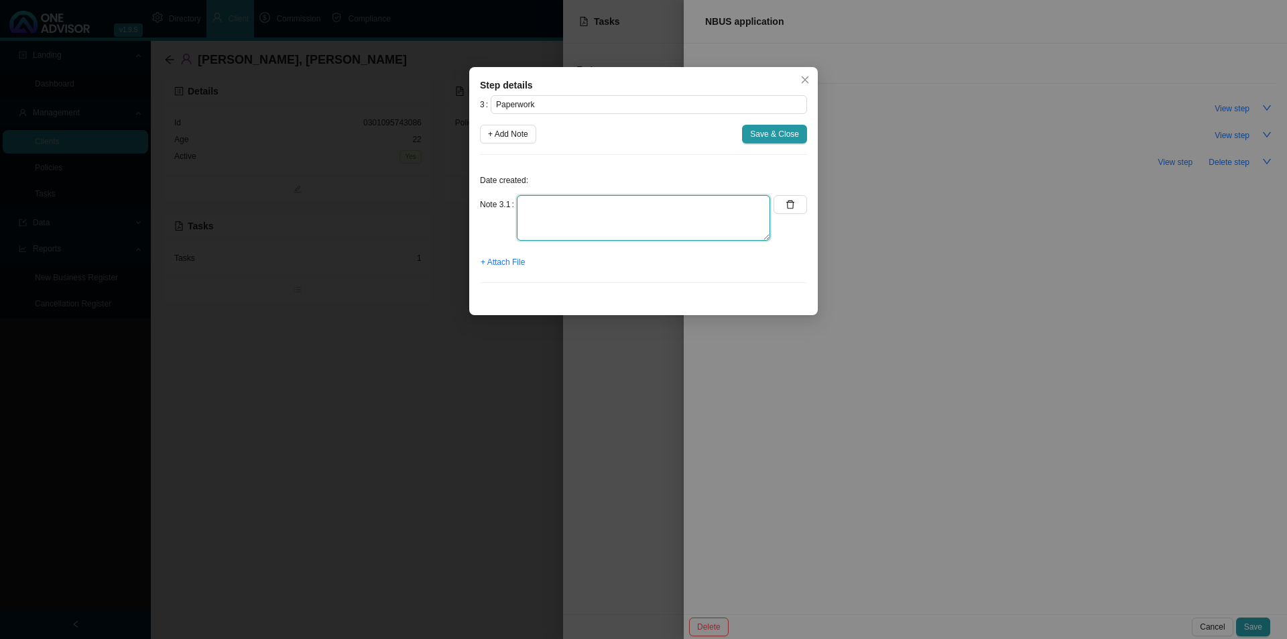
click at [568, 223] on textarea at bounding box center [643, 218] width 253 height 46
type textarea "Emailed the application forms for medical aid and gap cover to [PERSON_NAME]"
click at [490, 263] on span "+ Attach File" at bounding box center [503, 261] width 44 height 13
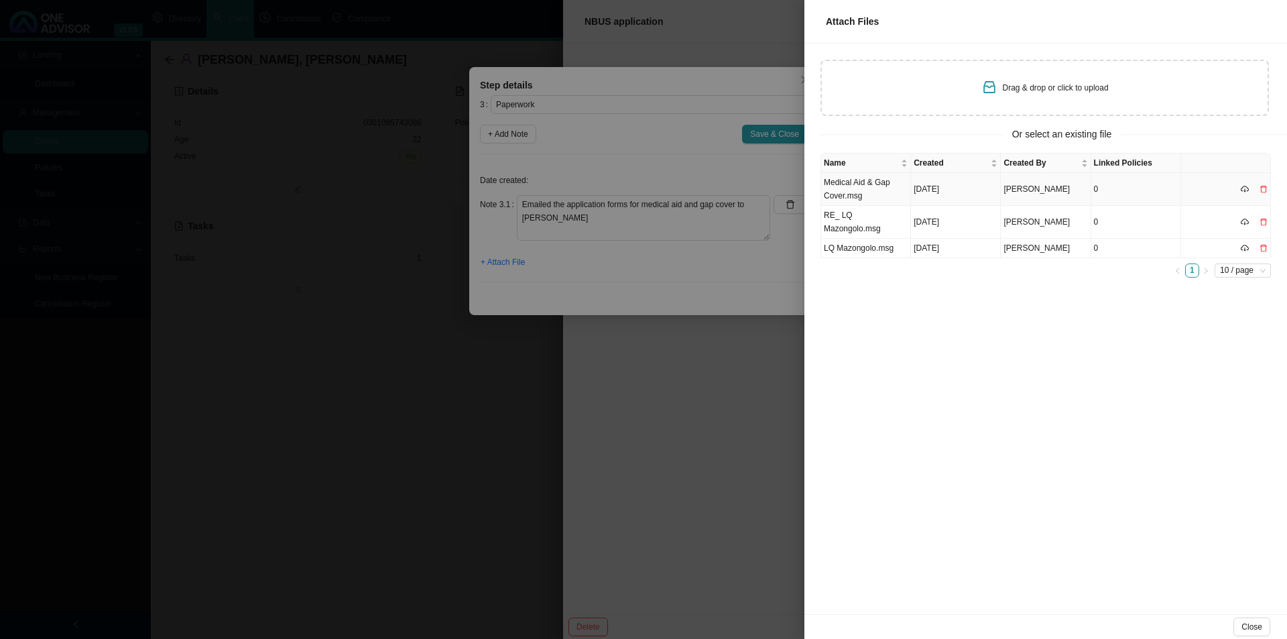
click at [875, 188] on td "Medical Aid & Gap Cover.msg" at bounding box center [866, 189] width 90 height 33
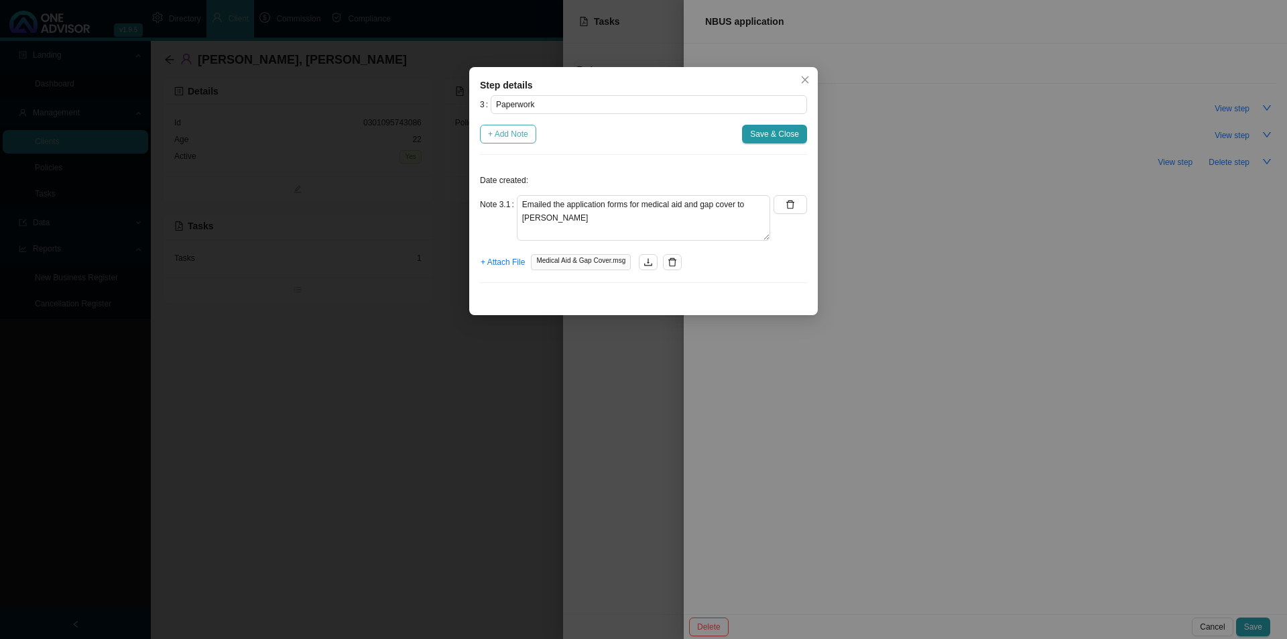
click at [500, 138] on span "+ Add Note" at bounding box center [508, 133] width 40 height 13
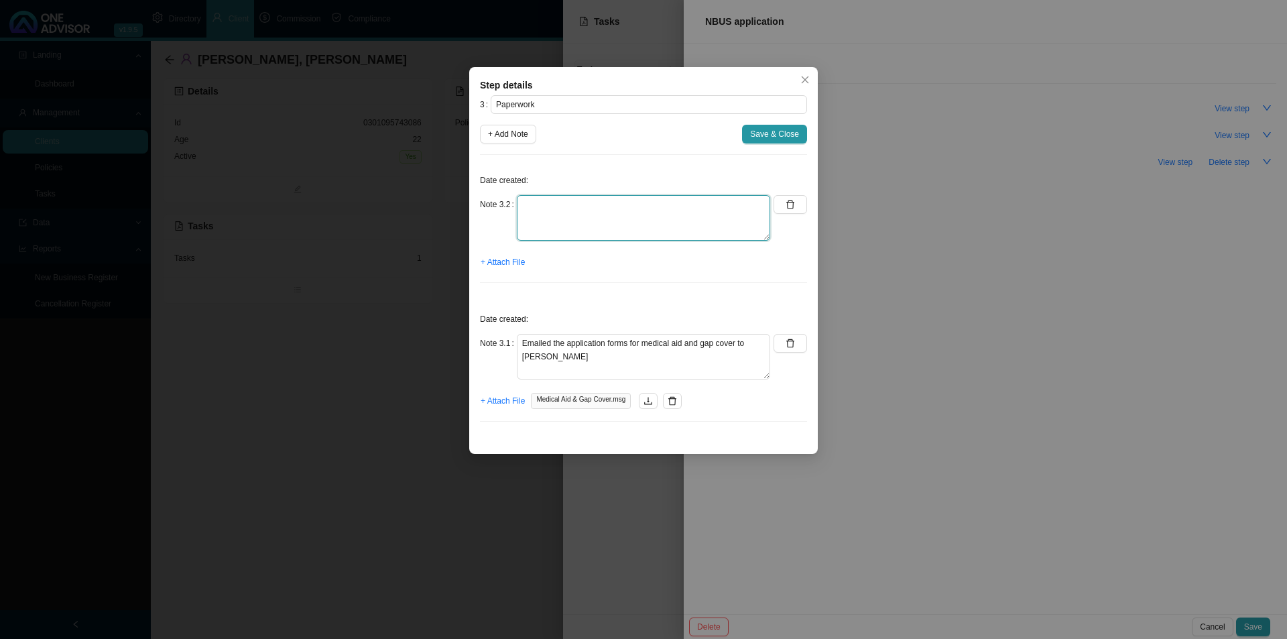
click at [586, 221] on textarea at bounding box center [643, 218] width 253 height 46
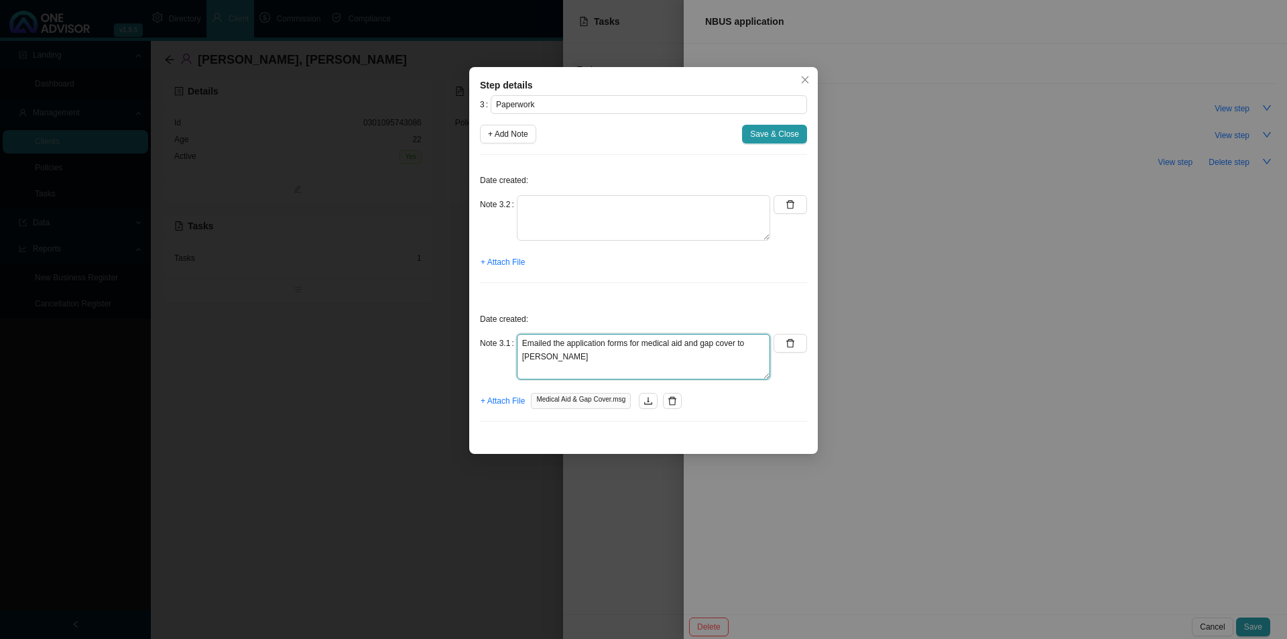
click at [519, 241] on textarea "Emailed the application forms for medical aid and gap cover to [PERSON_NAME]" at bounding box center [643, 218] width 253 height 46
type textarea "[DATE] - Emailed the application forms for medical aid and gap cover to [PERSON…"
click at [579, 190] on div "Date created: Note 3.2 + Attach File" at bounding box center [643, 230] width 327 height 128
click at [546, 219] on textarea at bounding box center [643, 218] width 253 height 46
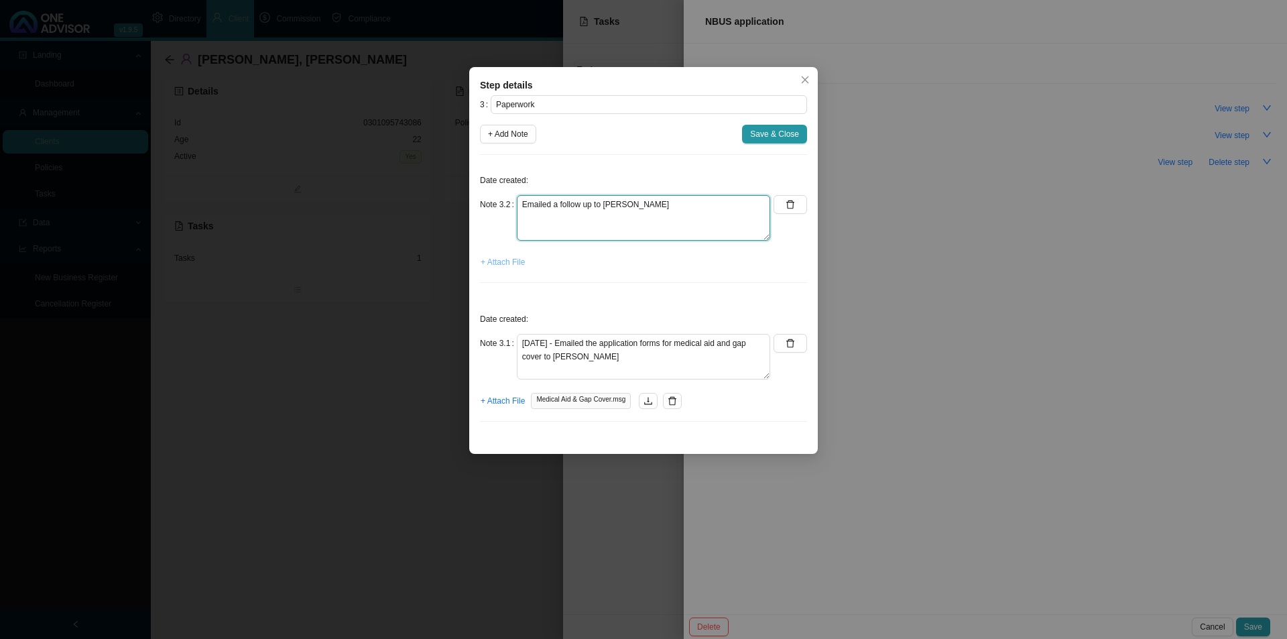
type textarea "Emailed a follow up to [PERSON_NAME]"
click at [511, 264] on span "+ Attach File" at bounding box center [503, 261] width 44 height 13
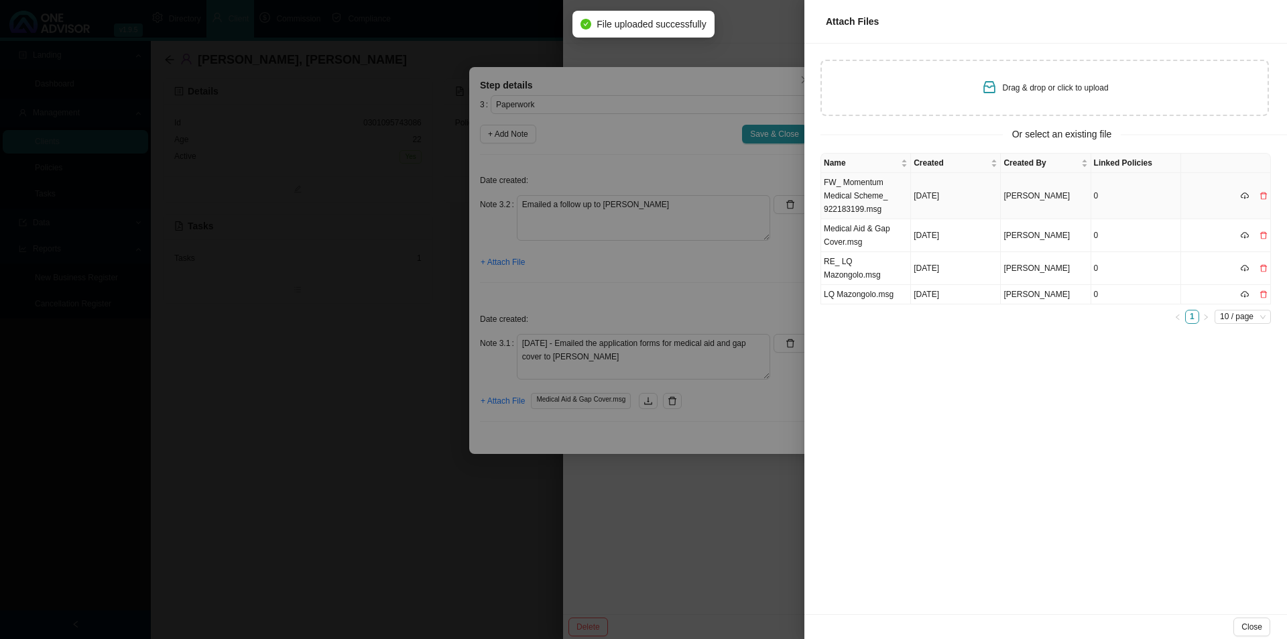
click at [866, 194] on td "FW_ Momentum Medical Scheme_ 922183199.msg" at bounding box center [866, 196] width 90 height 46
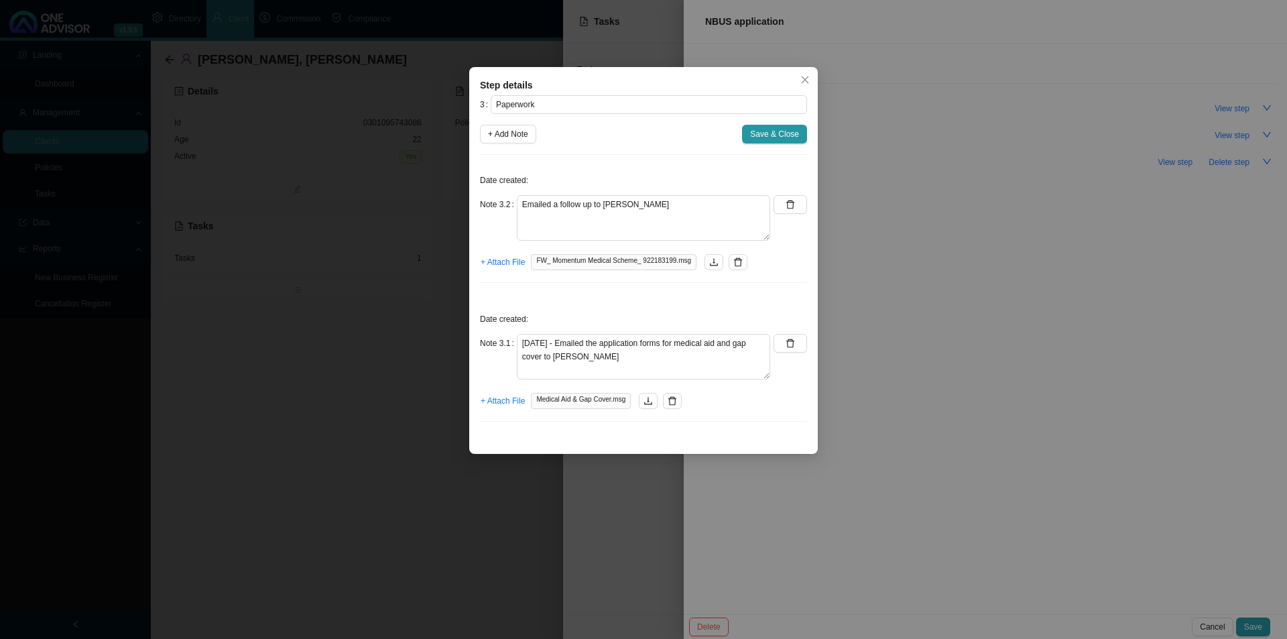
click at [733, 265] on icon "delete" at bounding box center [737, 261] width 9 height 9
click at [511, 262] on span "+ Attach File" at bounding box center [503, 261] width 44 height 13
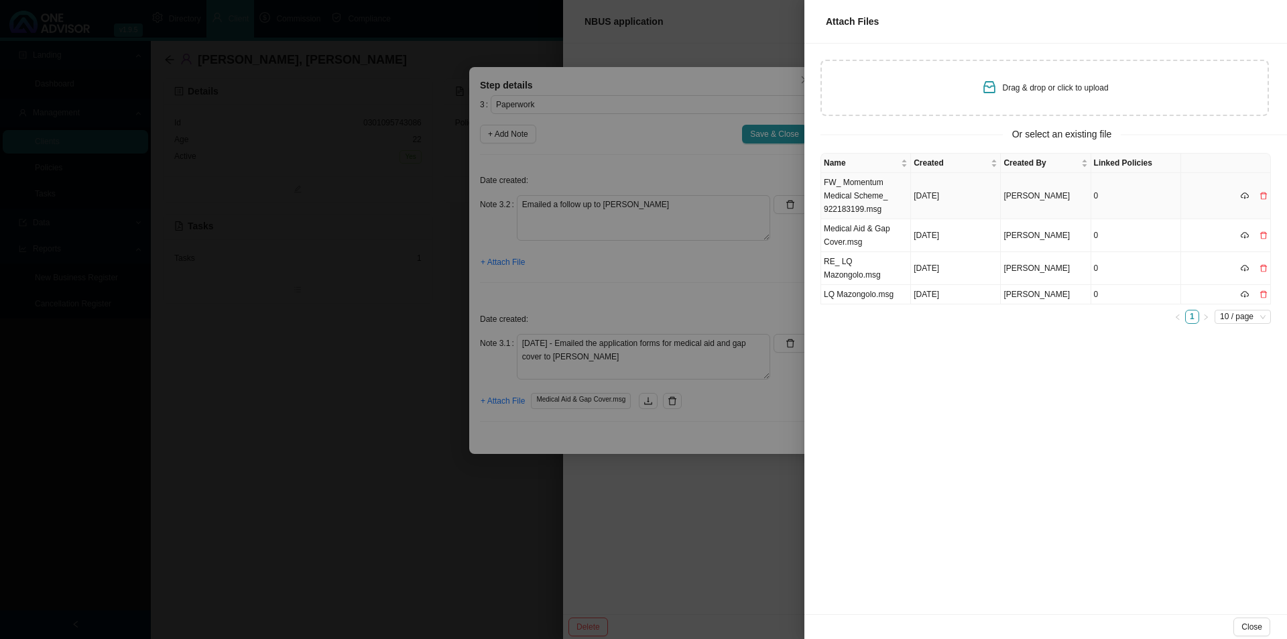
click at [1029, 196] on icon "delete" at bounding box center [1263, 196] width 8 height 8
click at [1029, 168] on button "Yes" at bounding box center [1267, 169] width 24 height 14
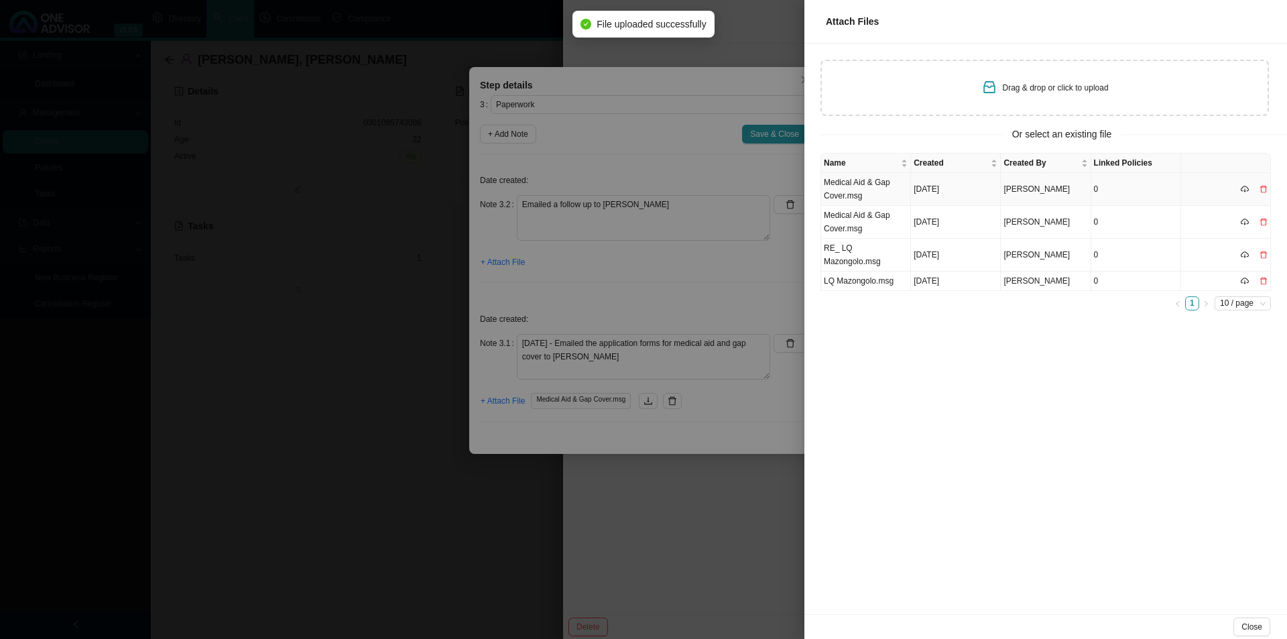
click at [872, 187] on td "Medical Aid & Gap Cover.msg" at bounding box center [866, 189] width 90 height 33
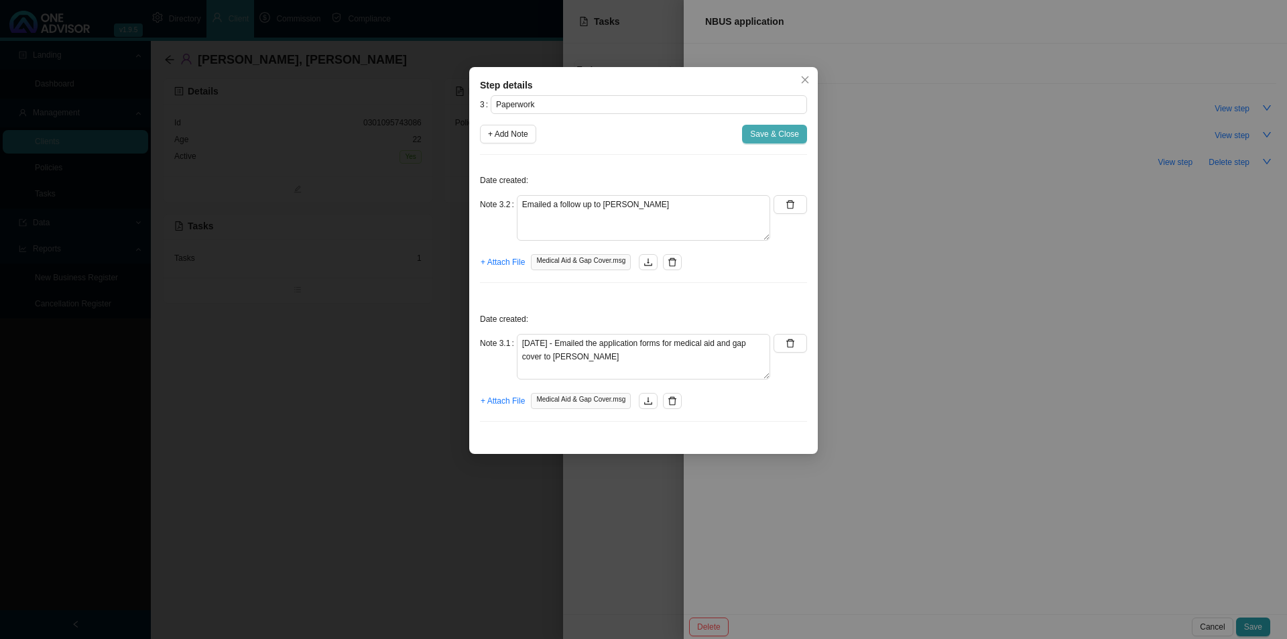
click at [778, 134] on span "Save & Close" at bounding box center [774, 133] width 49 height 13
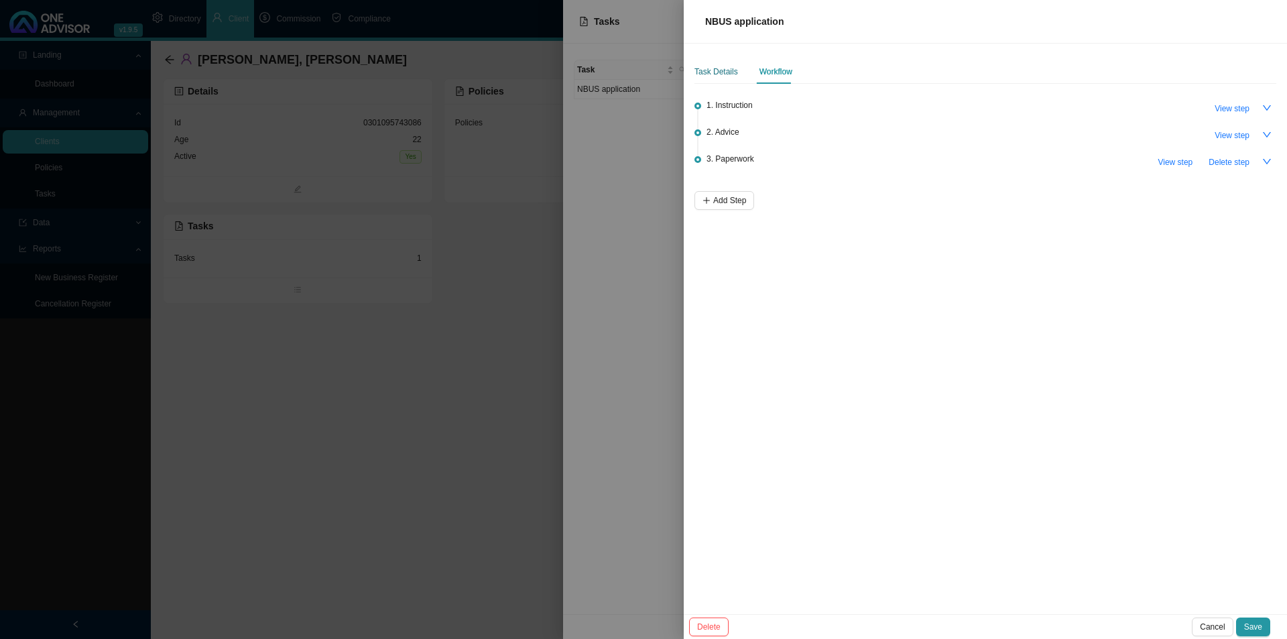
click at [708, 72] on div "Task Details" at bounding box center [716, 71] width 44 height 13
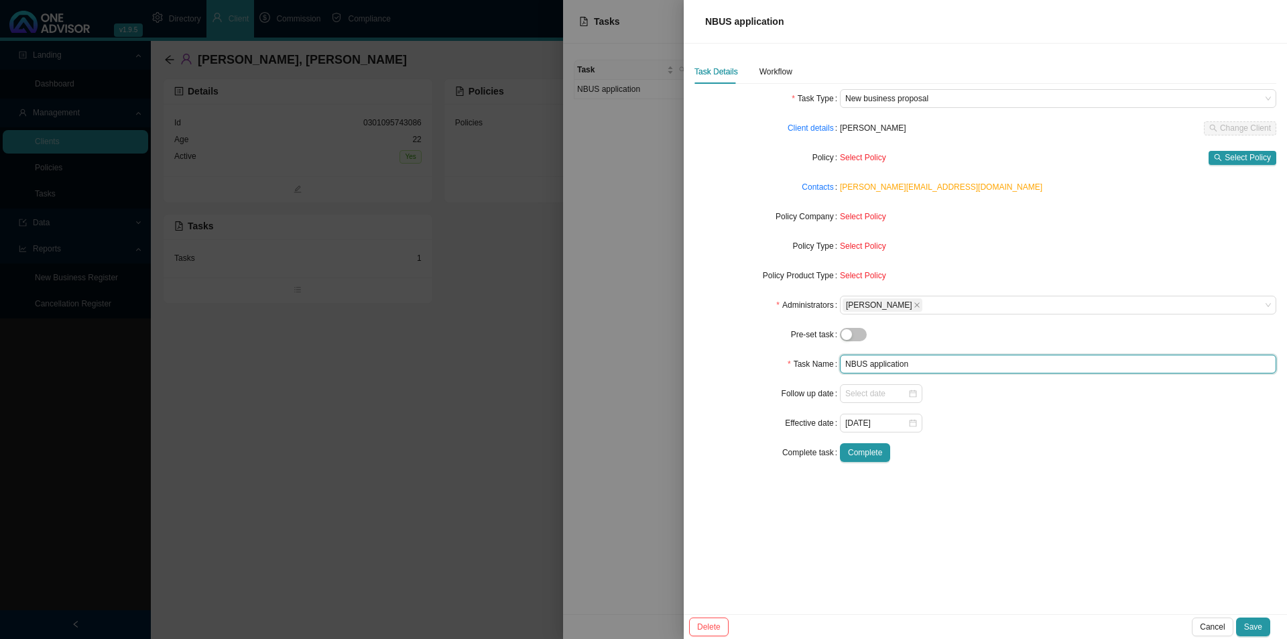
click at [930, 365] on input "NBUS application" at bounding box center [1058, 364] width 436 height 19
type input "NBUS application (NFP)"
click at [1029, 494] on button "Save" at bounding box center [1253, 626] width 34 height 19
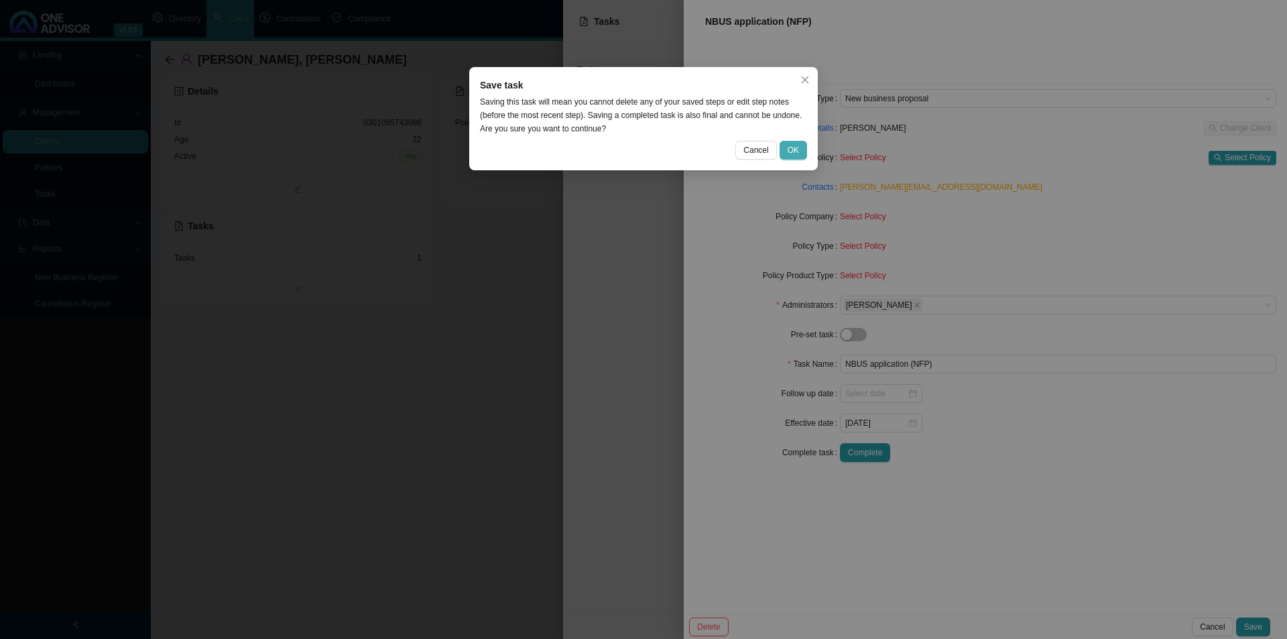
click at [792, 149] on span "OK" at bounding box center [793, 149] width 11 height 13
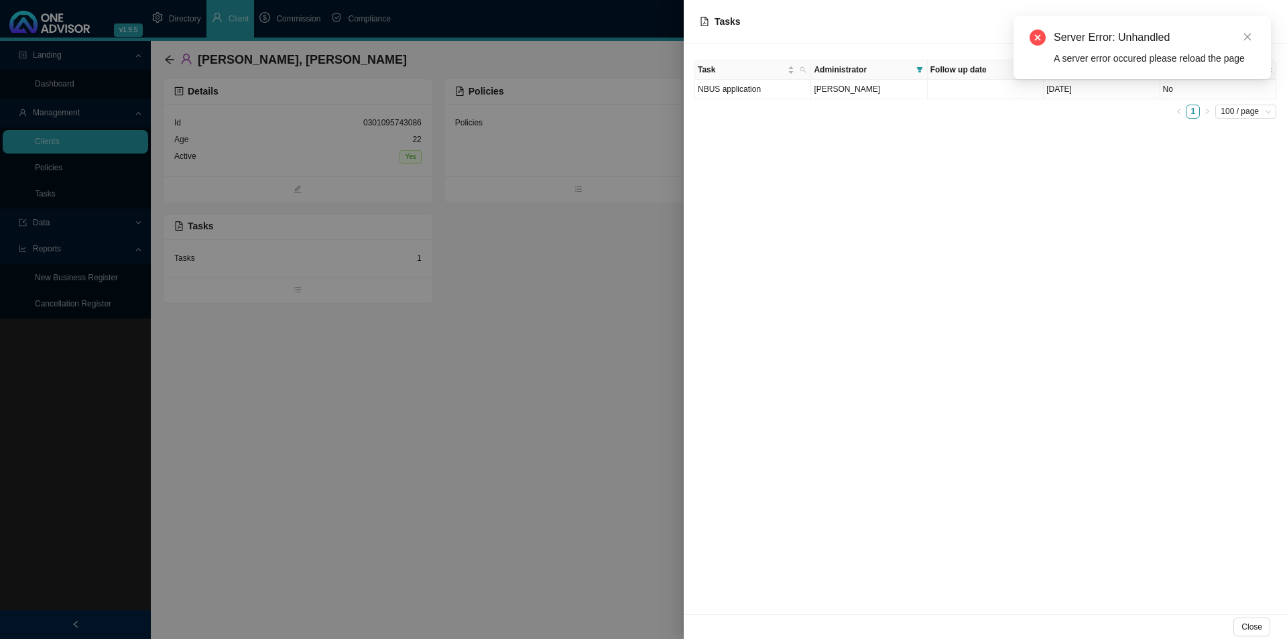
click at [792, 149] on div "Task Administrator Follow up date Effective date Completed NBUS application [PE…" at bounding box center [985, 329] width 603 height 570
click at [779, 94] on td "NBUS application" at bounding box center [753, 89] width 116 height 19
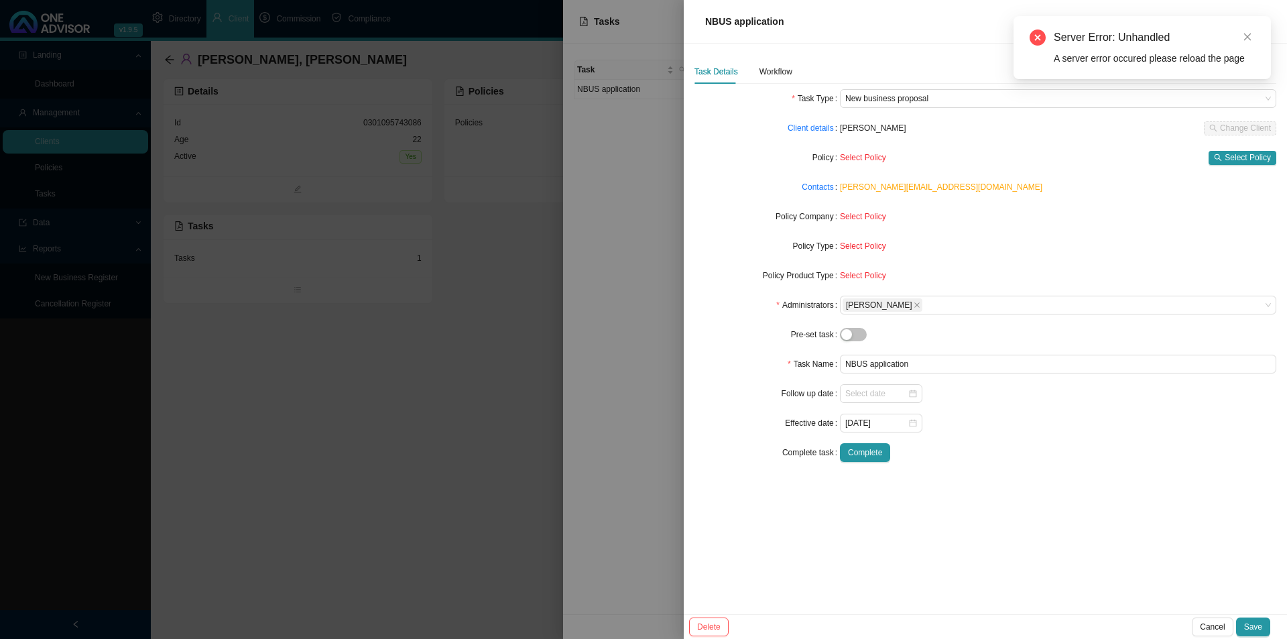
click at [1029, 494] on div "Task Details Workflow Task Type New business proposal Client details [PERSON_NA…" at bounding box center [985, 329] width 603 height 570
click at [1029, 494] on span "Save" at bounding box center [1253, 626] width 18 height 13
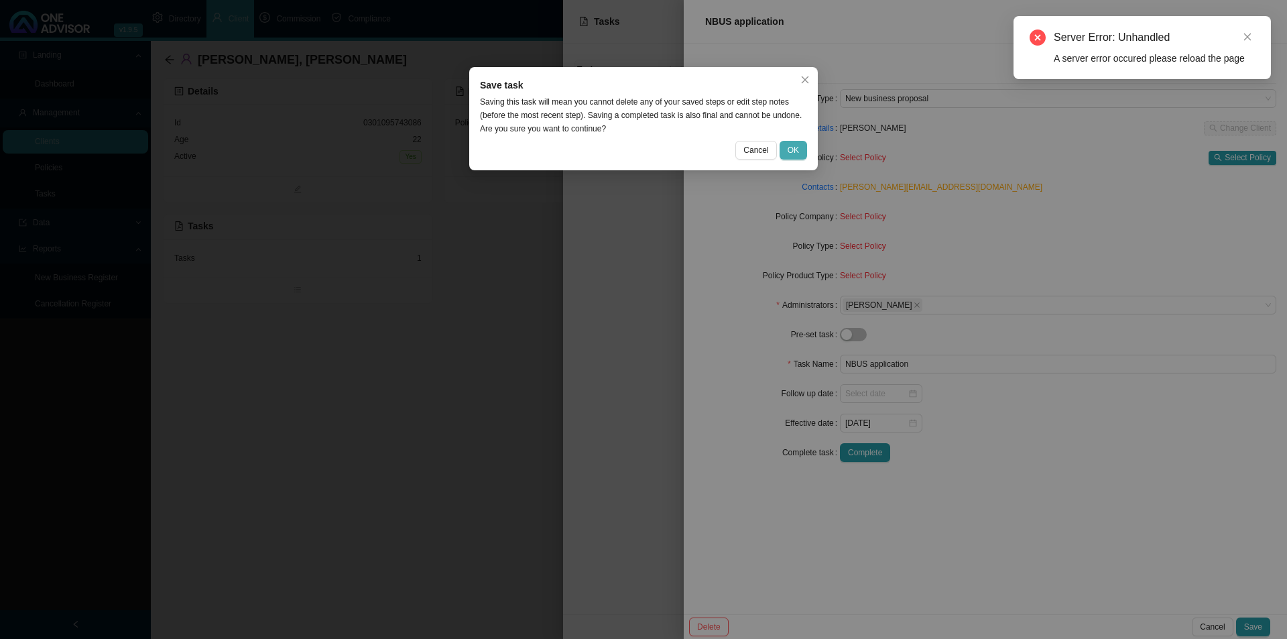
click at [798, 143] on button "OK" at bounding box center [792, 150] width 27 height 19
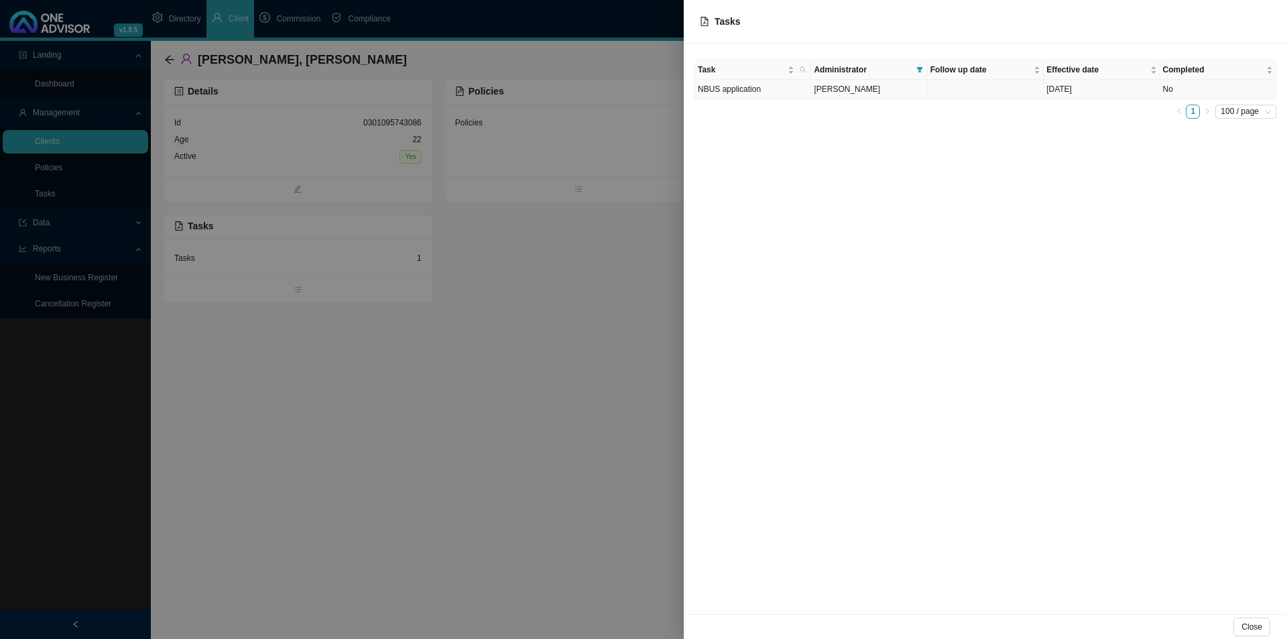
click at [839, 99] on td "[PERSON_NAME]" at bounding box center [869, 89] width 116 height 19
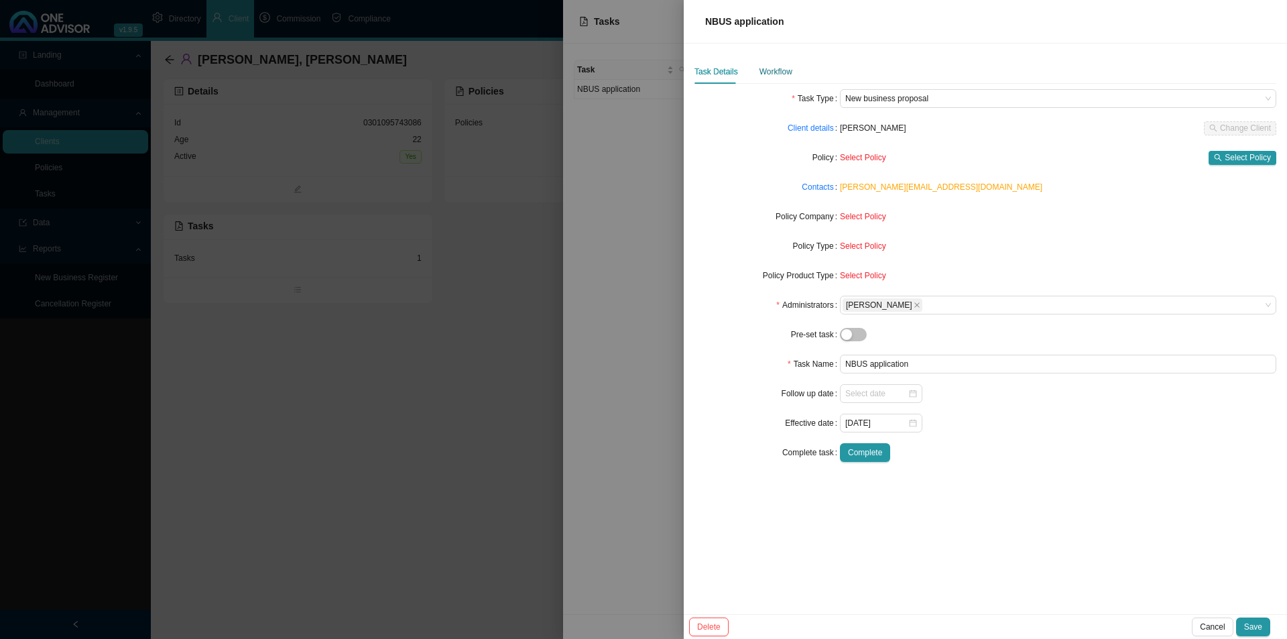
click at [780, 71] on div "Workflow" at bounding box center [775, 71] width 33 height 13
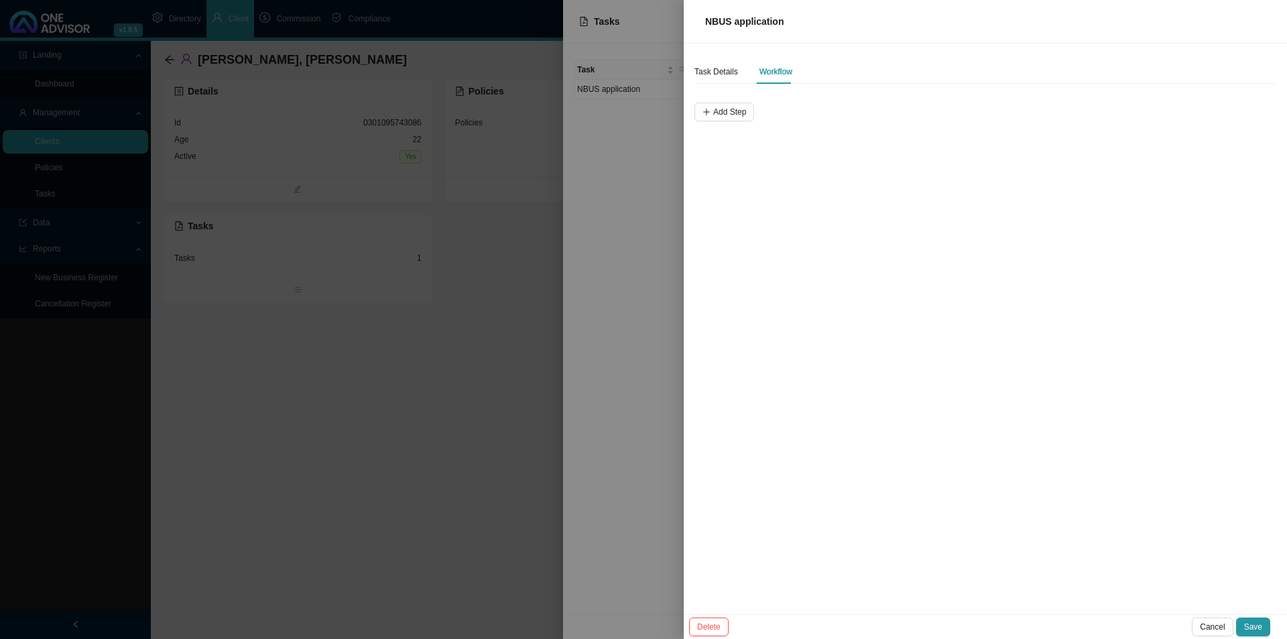
click at [796, 383] on div "Task Details Workflow Add Step" at bounding box center [985, 329] width 603 height 570
click at [706, 72] on div "Task Details" at bounding box center [716, 71] width 44 height 13
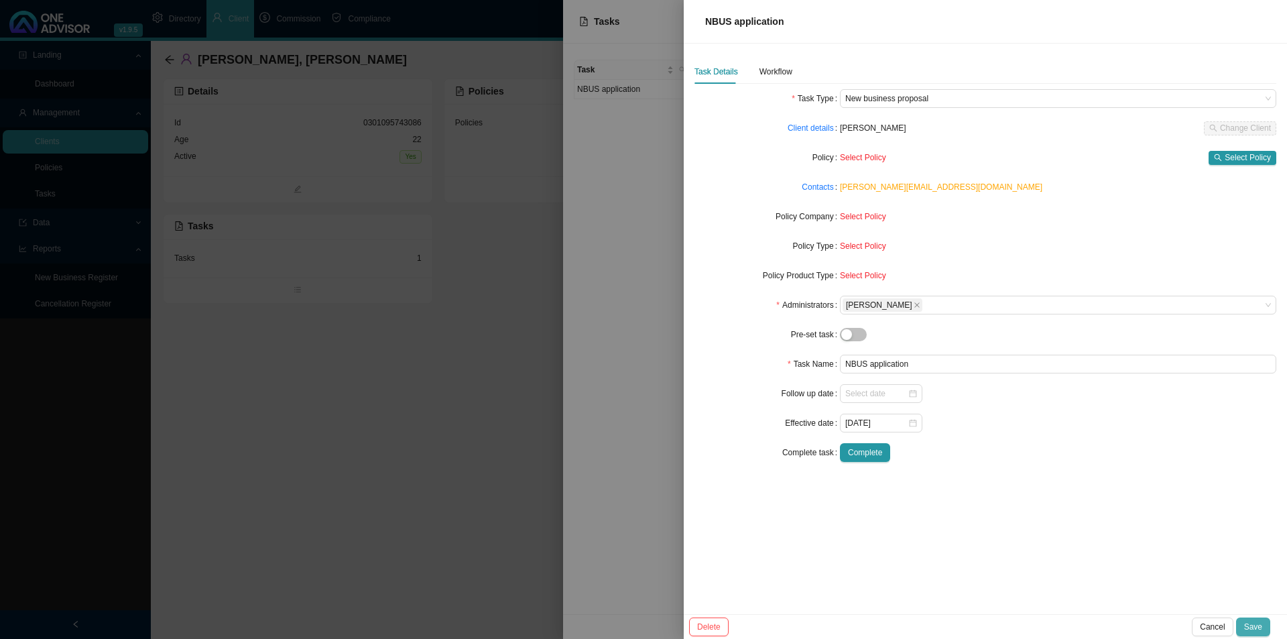
click at [1029, 494] on span "Save" at bounding box center [1253, 626] width 18 height 13
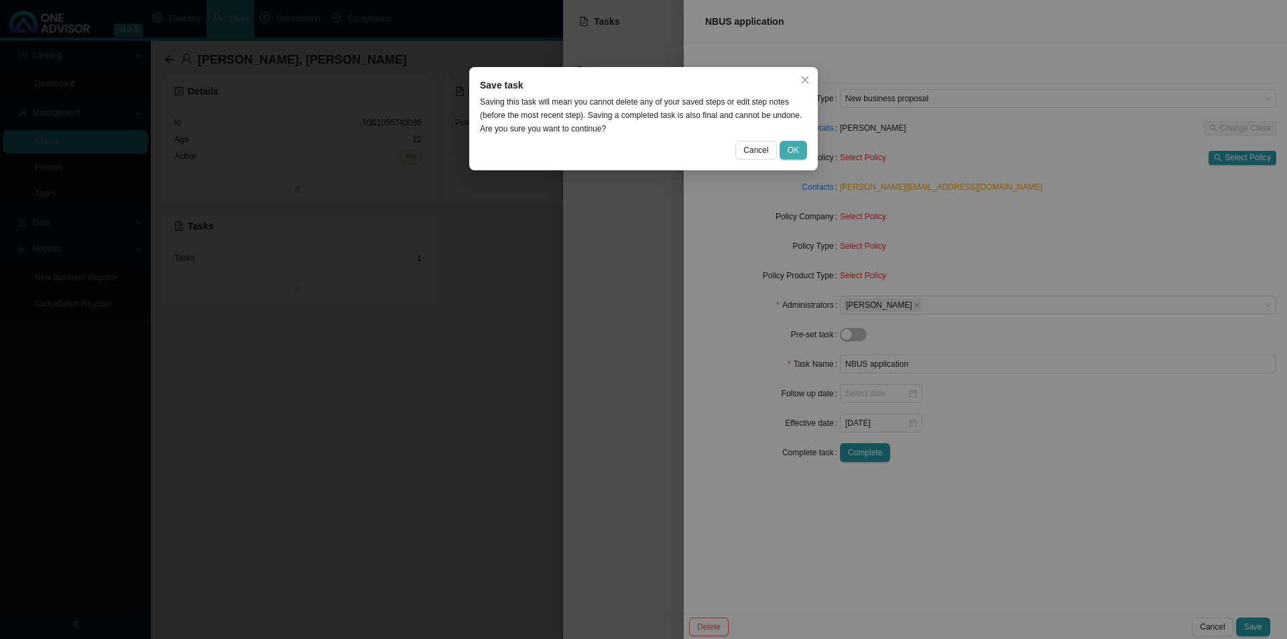
click at [794, 145] on span "OK" at bounding box center [793, 149] width 11 height 13
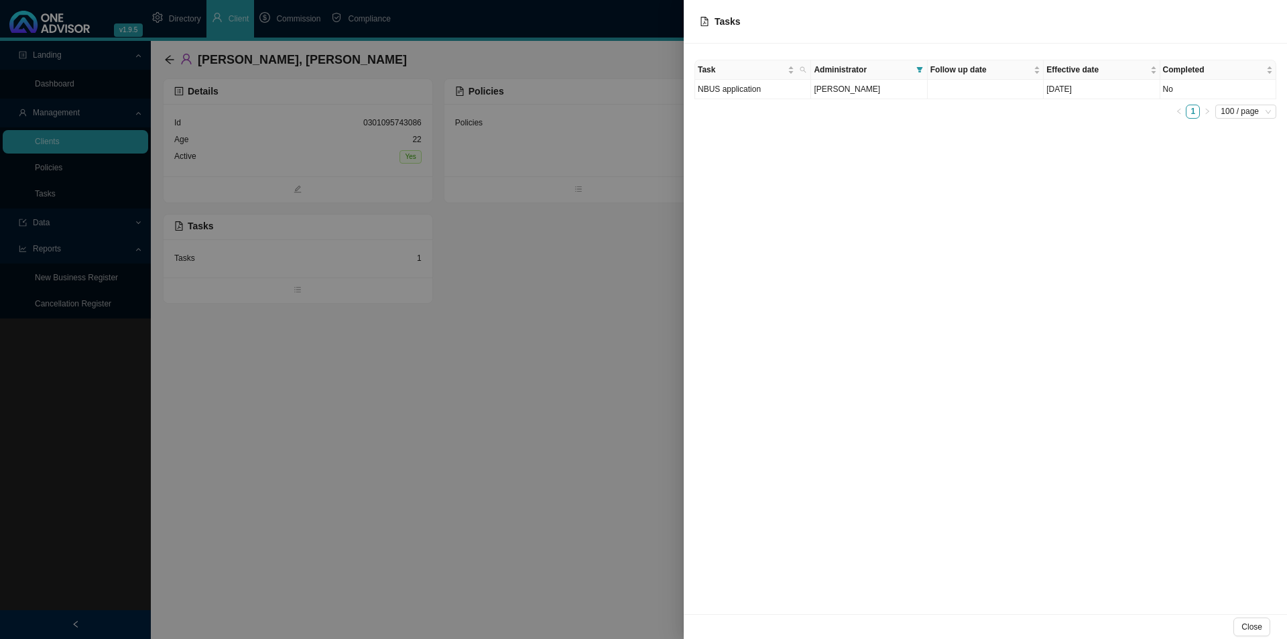
click at [578, 444] on div at bounding box center [643, 319] width 1287 height 639
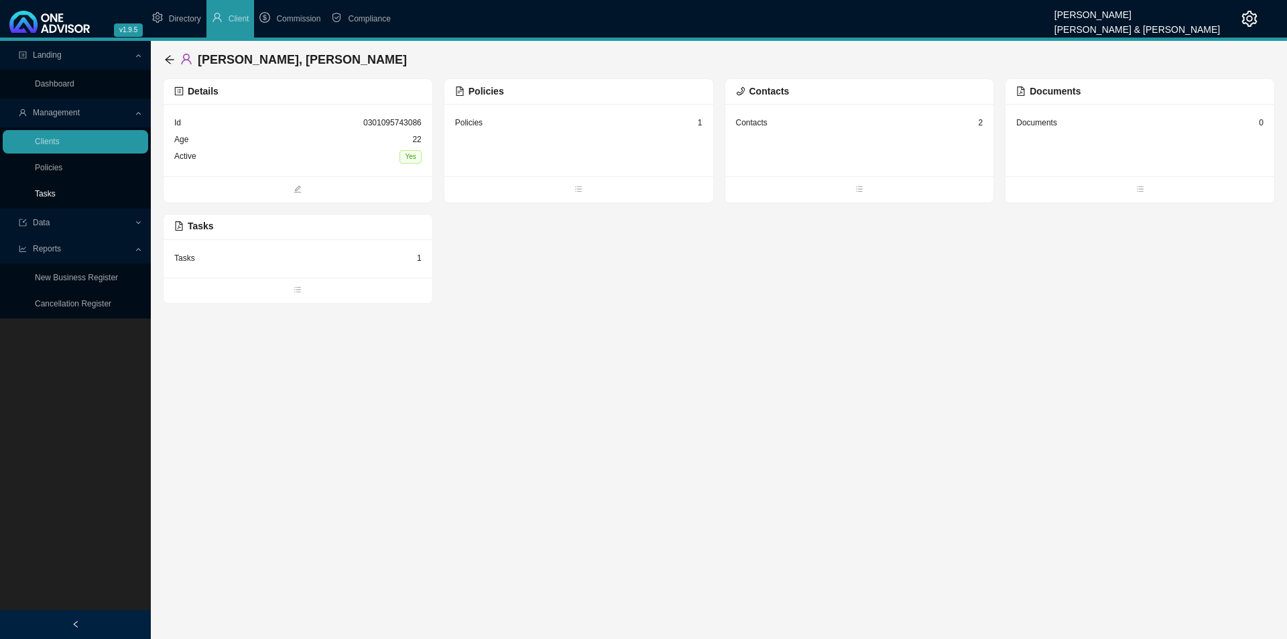
click at [46, 189] on link "Tasks" at bounding box center [45, 193] width 21 height 9
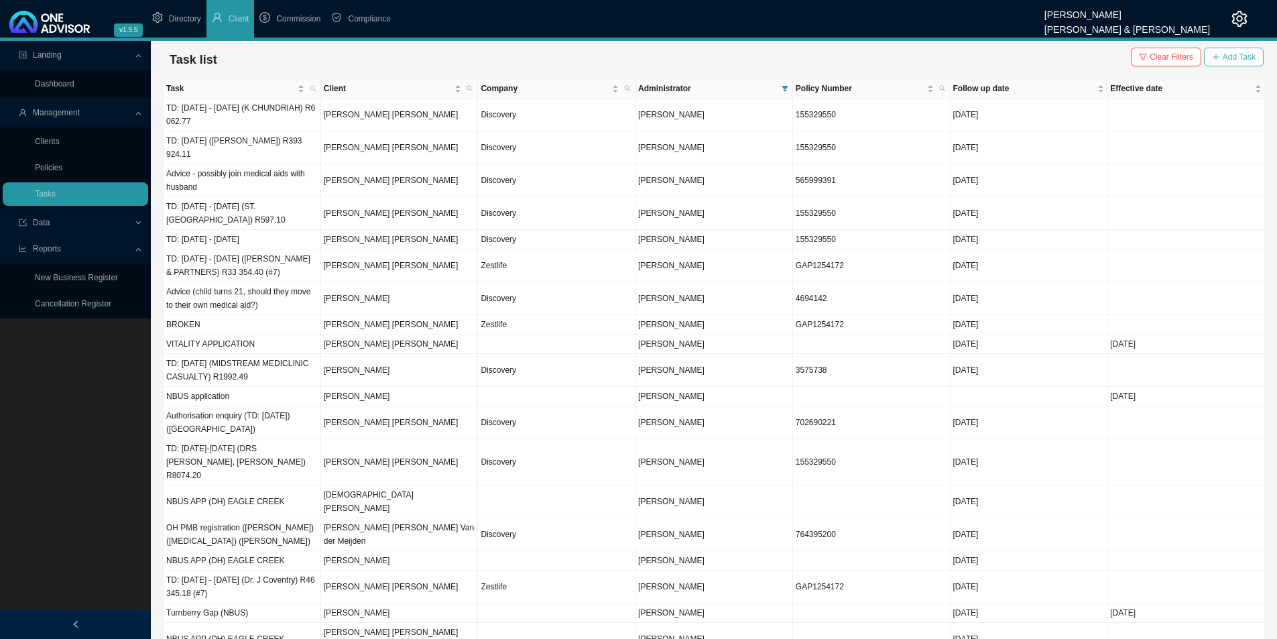
click at [1029, 58] on span "Add Task" at bounding box center [1238, 56] width 33 height 13
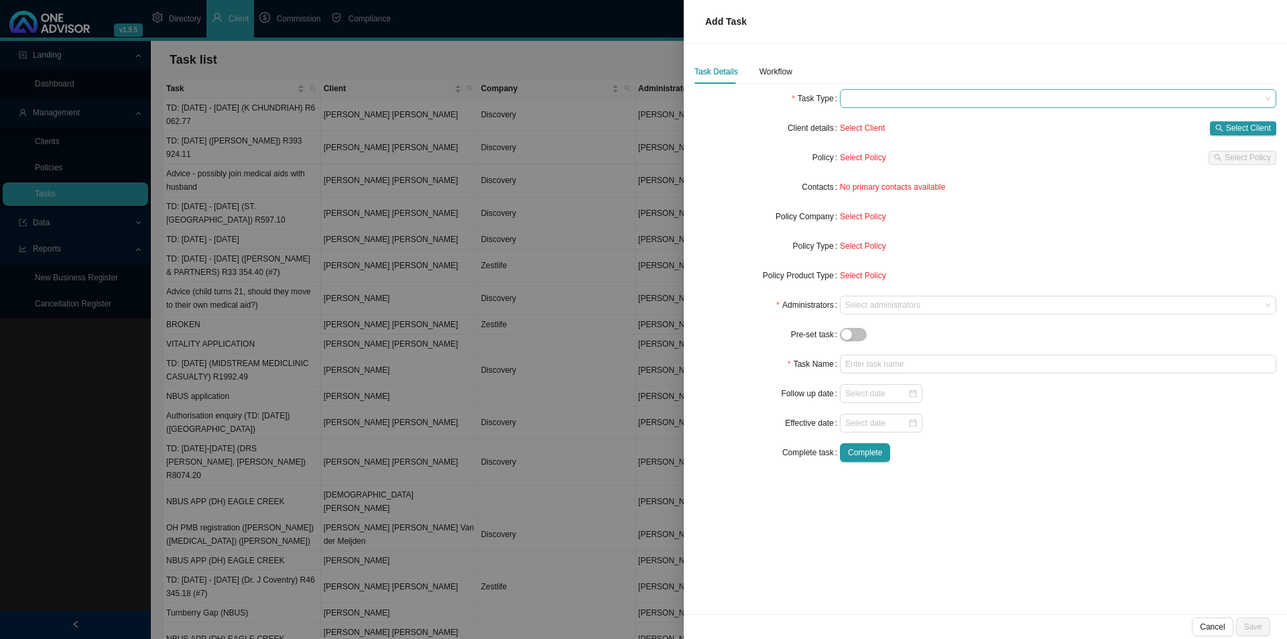
click at [861, 94] on span at bounding box center [1058, 98] width 426 height 17
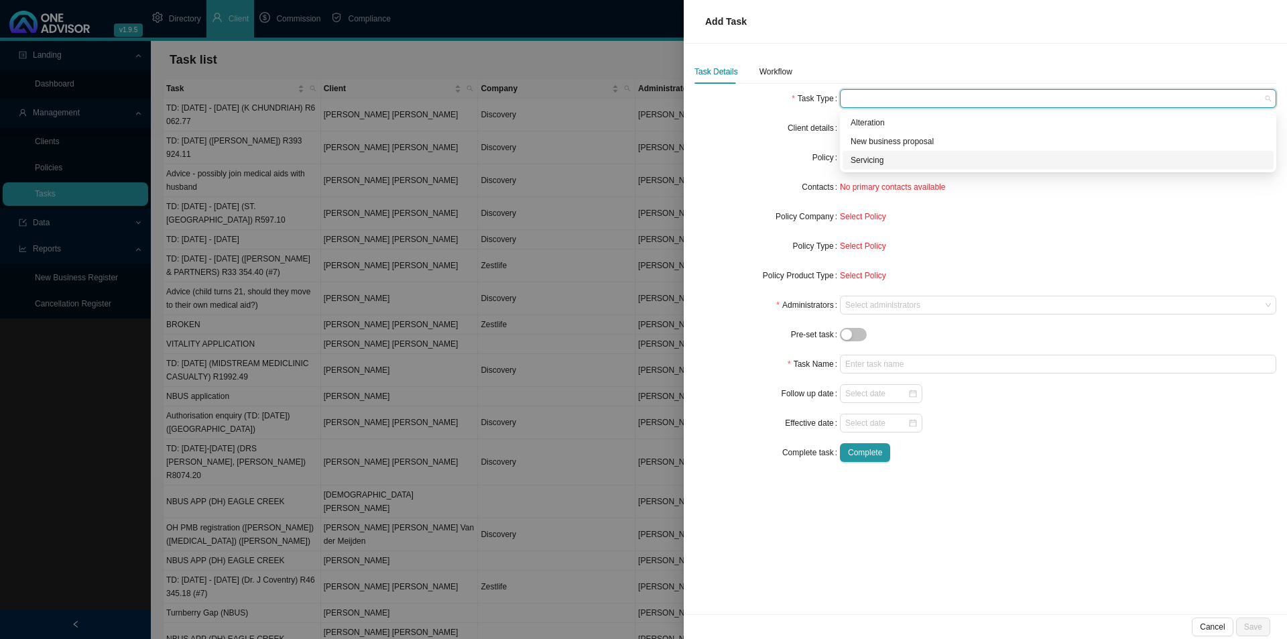
click at [869, 161] on div "Servicing" at bounding box center [1058, 159] width 415 height 13
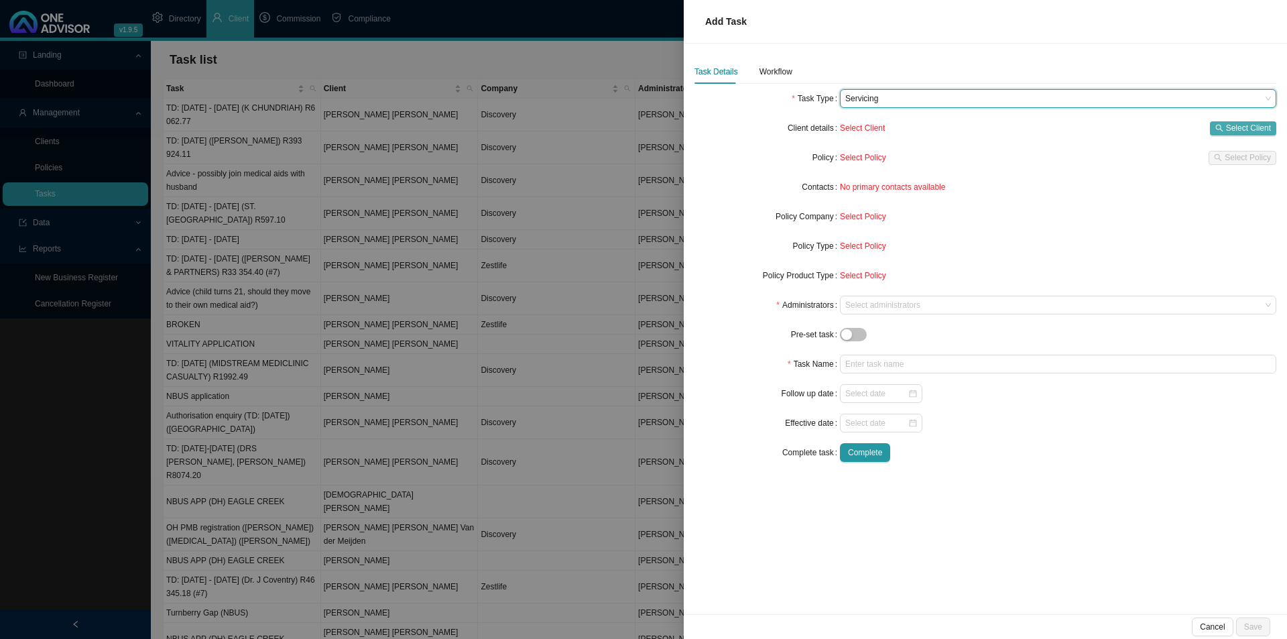
click at [1029, 129] on span "Select Client" at bounding box center [1248, 127] width 45 height 13
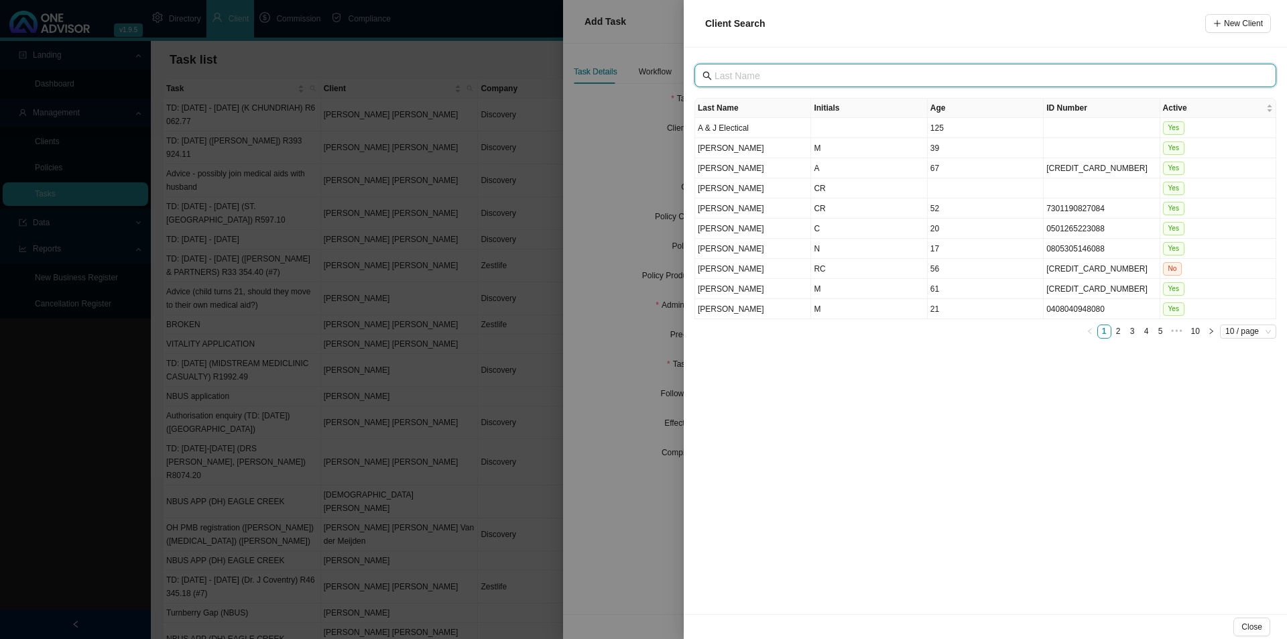
click at [784, 70] on input "text" at bounding box center [986, 75] width 544 height 15
click at [755, 70] on input "text" at bounding box center [986, 75] width 544 height 15
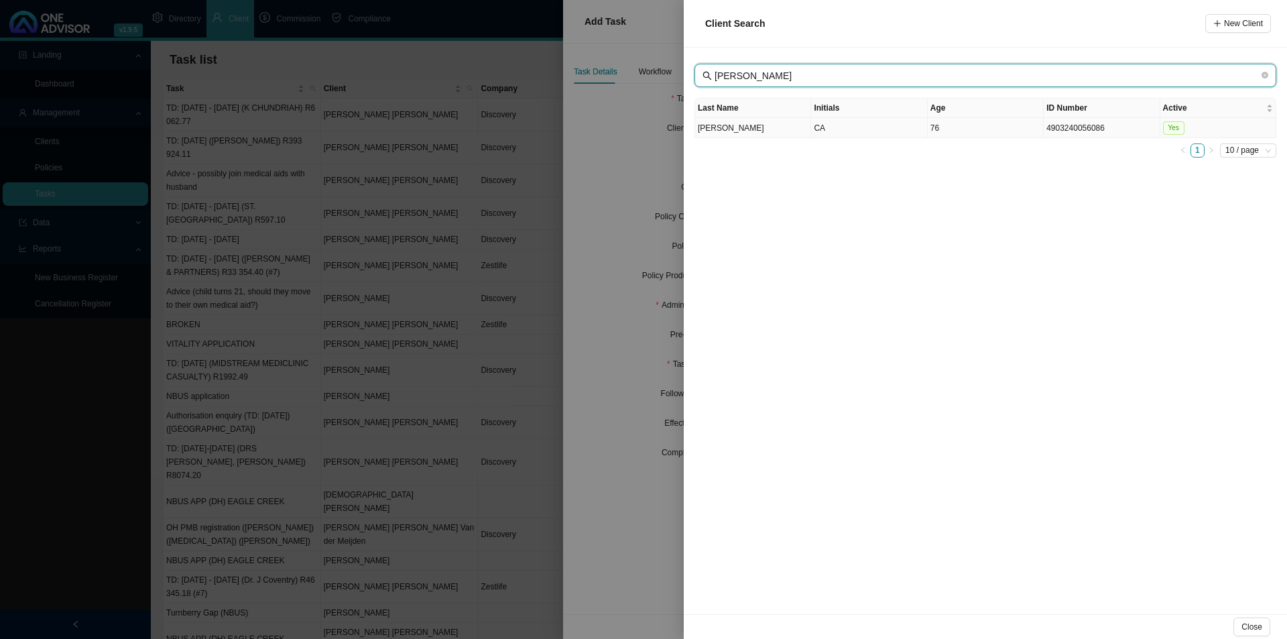
type input "[PERSON_NAME]"
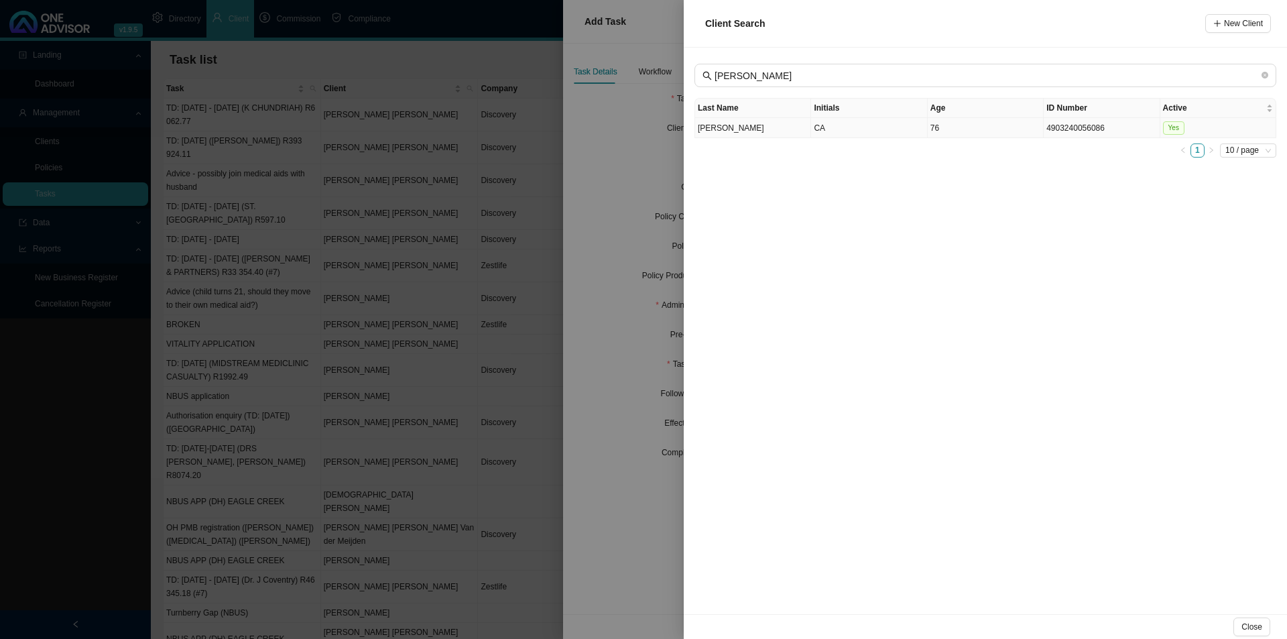
click at [831, 124] on td "CA" at bounding box center [869, 128] width 116 height 20
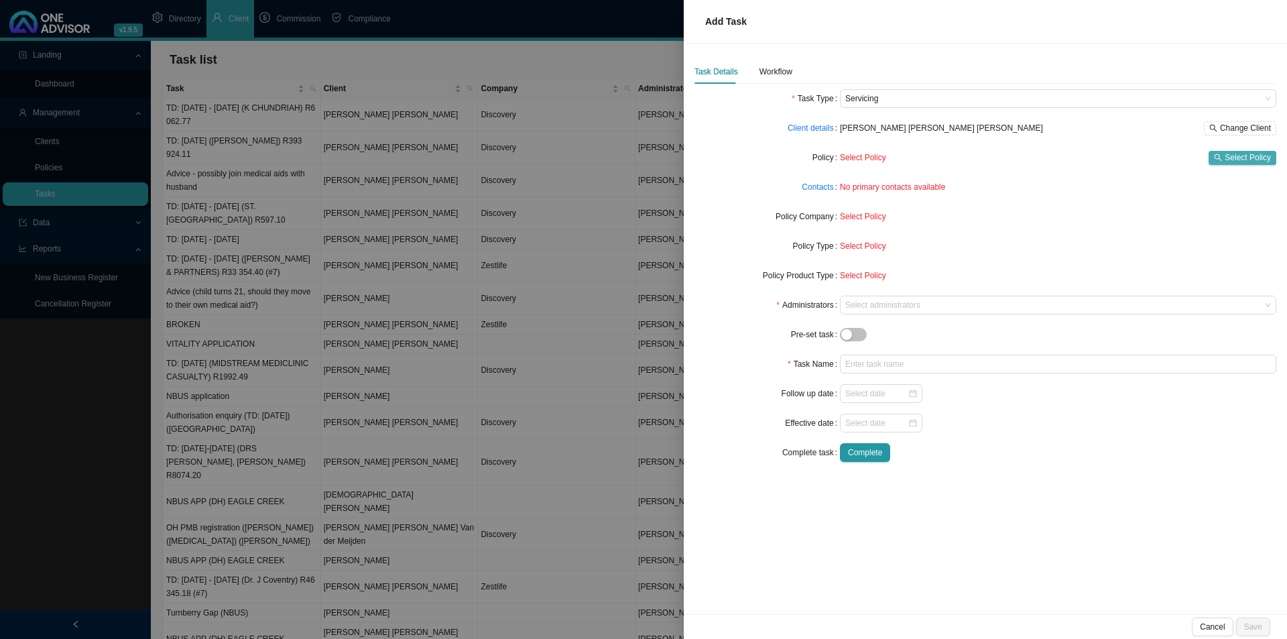
click at [1029, 158] on button "Select Policy" at bounding box center [1242, 158] width 68 height 14
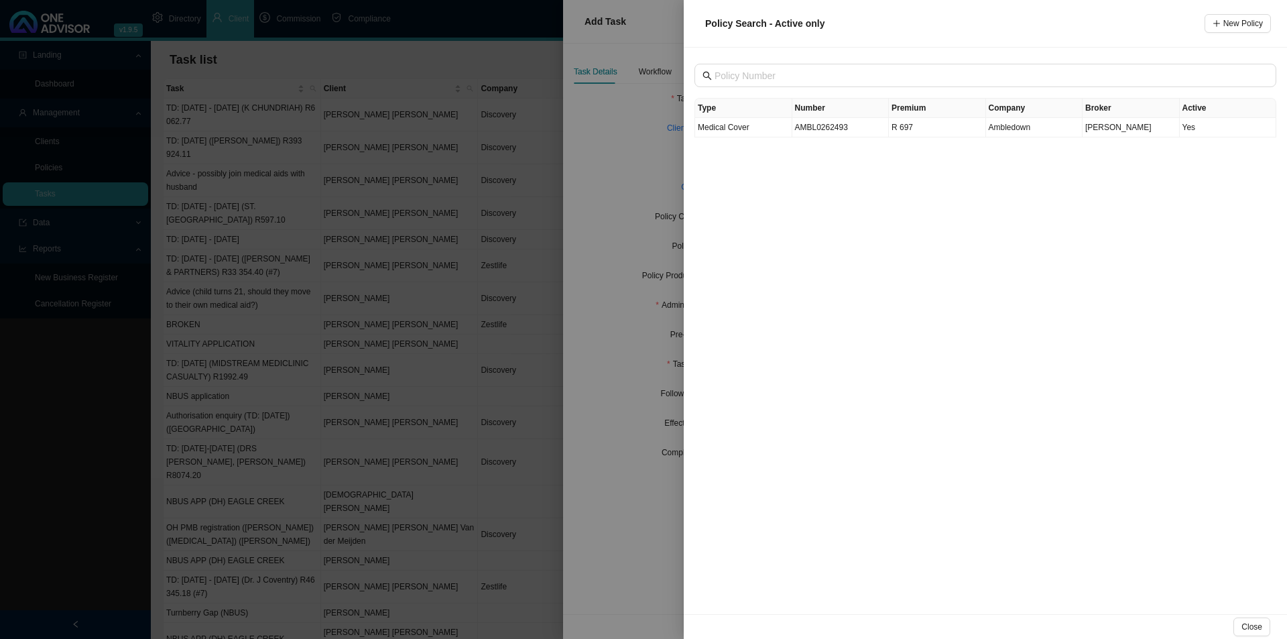
click at [956, 366] on div "Type Number Premium Company Broker Active Medical Cover AMBL0262493 R 697 Amble…" at bounding box center [985, 331] width 603 height 566
click at [604, 494] on div at bounding box center [643, 319] width 1287 height 639
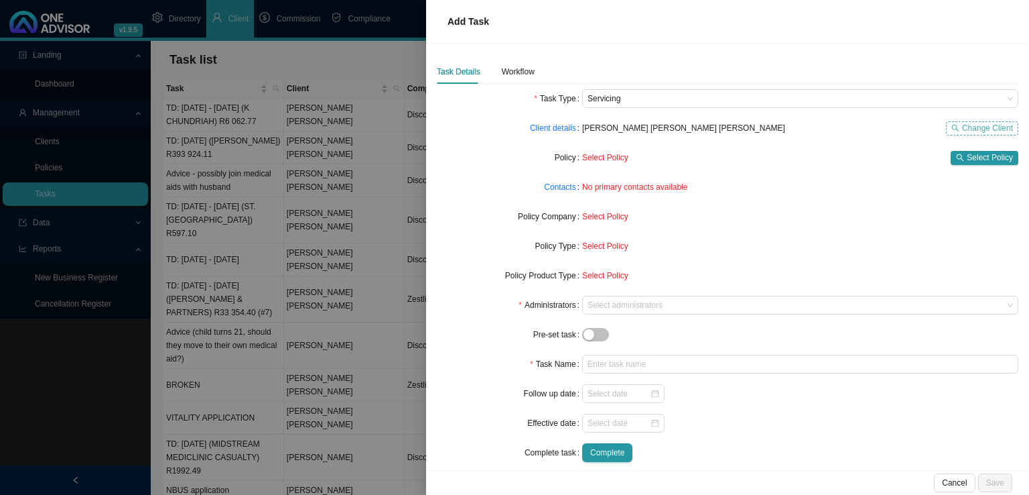
click at [982, 127] on span "Change Client" at bounding box center [987, 127] width 51 height 13
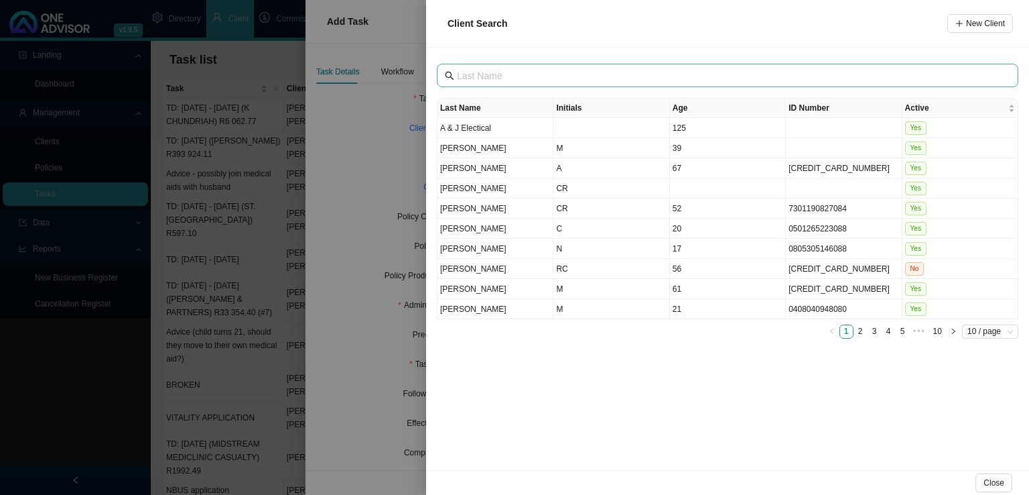
click at [502, 67] on span at bounding box center [728, 75] width 582 height 23
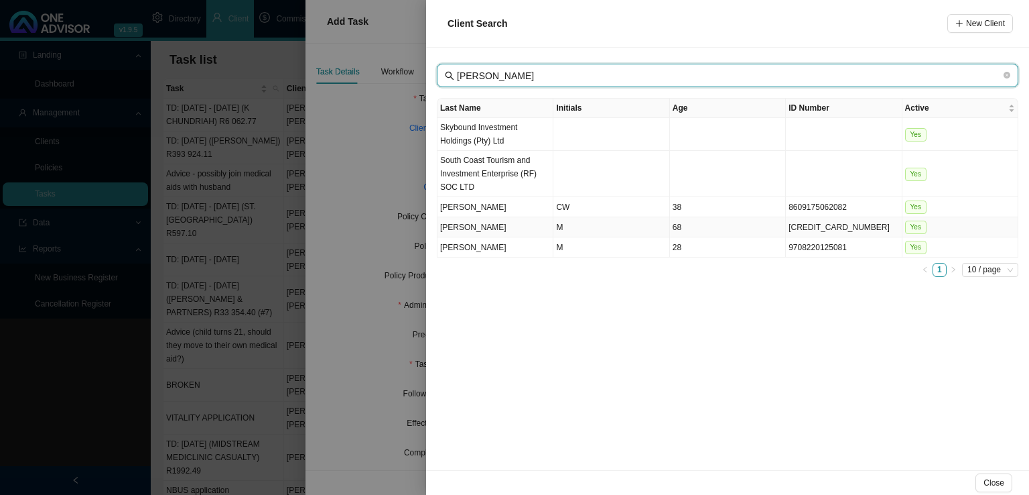
type input "[PERSON_NAME]"
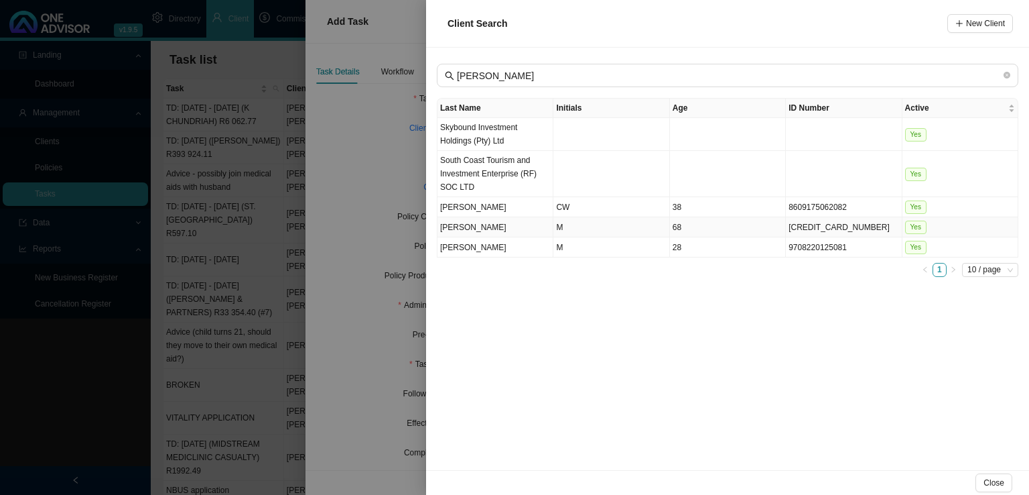
click at [566, 226] on td "M" at bounding box center [612, 227] width 116 height 20
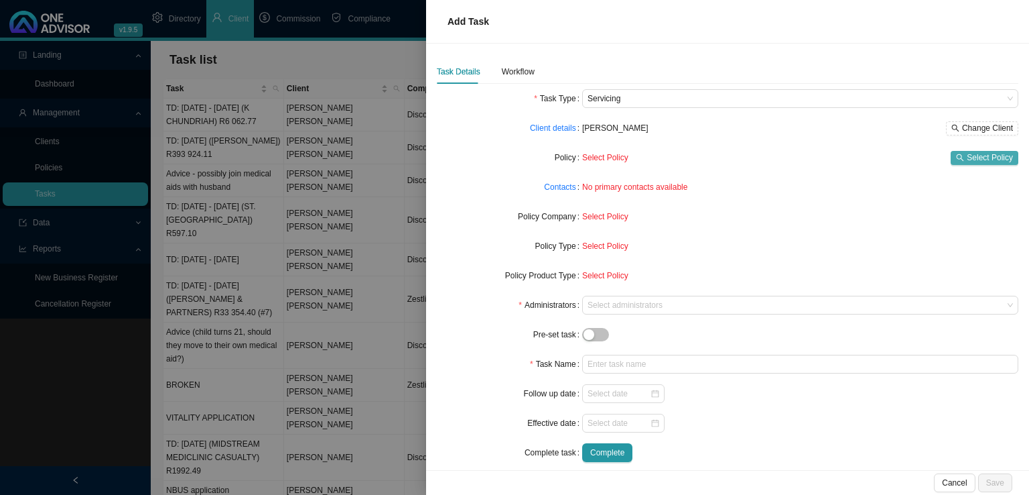
click at [994, 161] on span "Select Policy" at bounding box center [990, 157] width 46 height 13
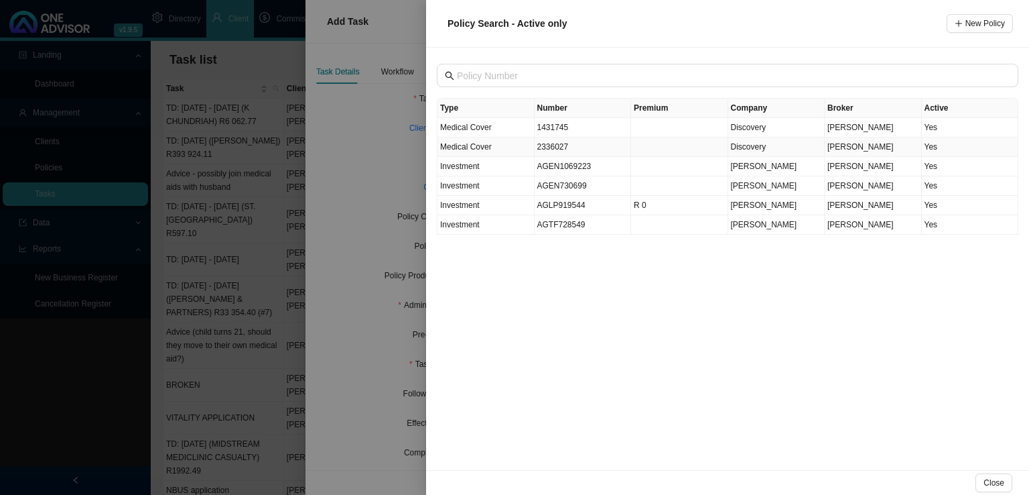
click at [552, 145] on td "2336027" at bounding box center [583, 146] width 97 height 19
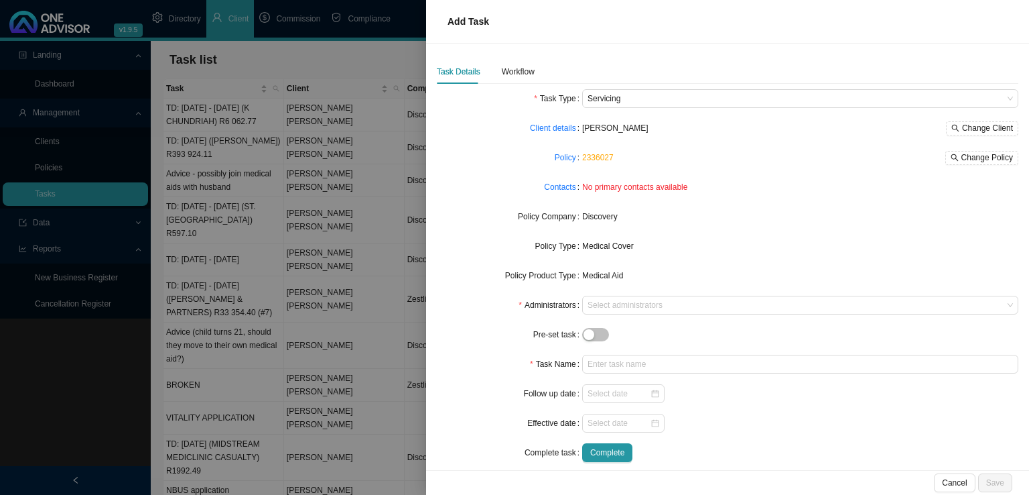
scroll to position [13, 0]
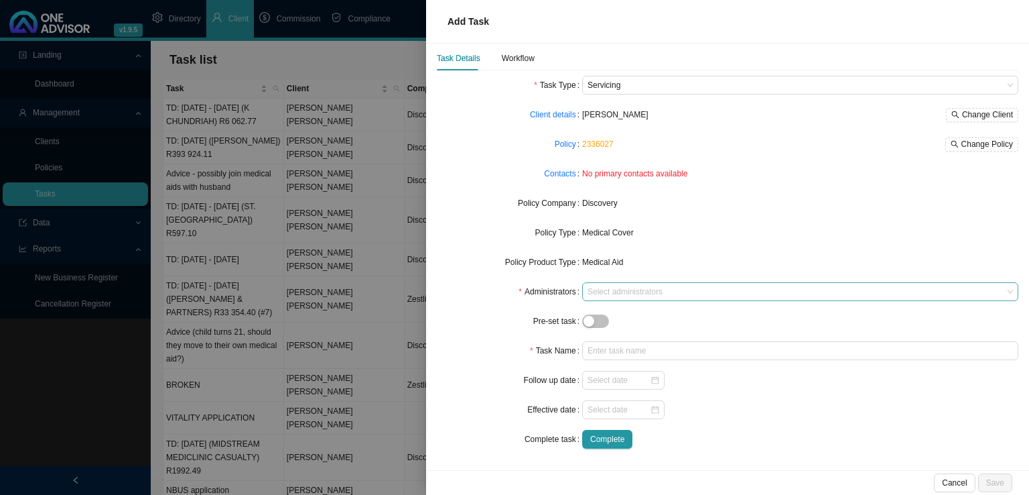
click at [624, 296] on div at bounding box center [794, 292] width 418 height 10
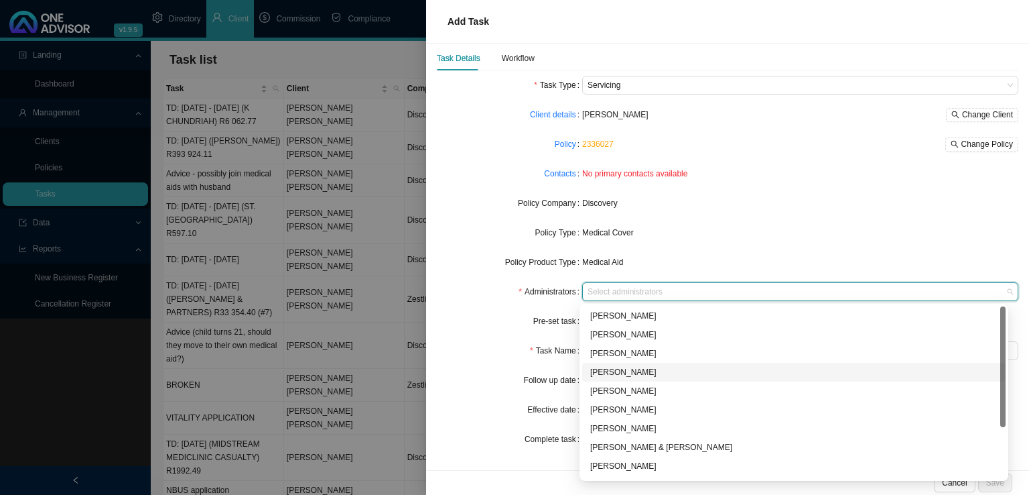
click at [622, 375] on div "[PERSON_NAME]" at bounding box center [793, 371] width 407 height 13
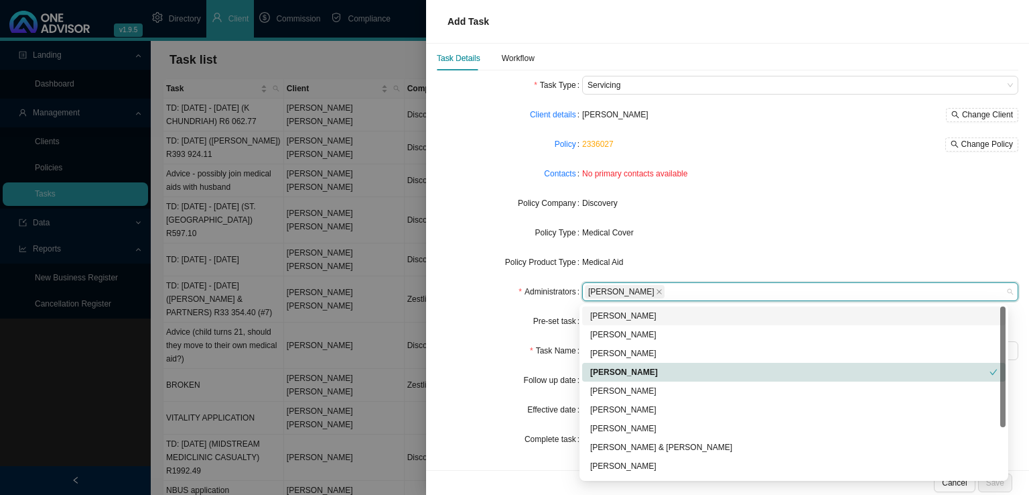
click at [739, 222] on form "Task Type Servicing Client details [PERSON_NAME] Change Client Policy 2336027 C…" at bounding box center [728, 262] width 582 height 373
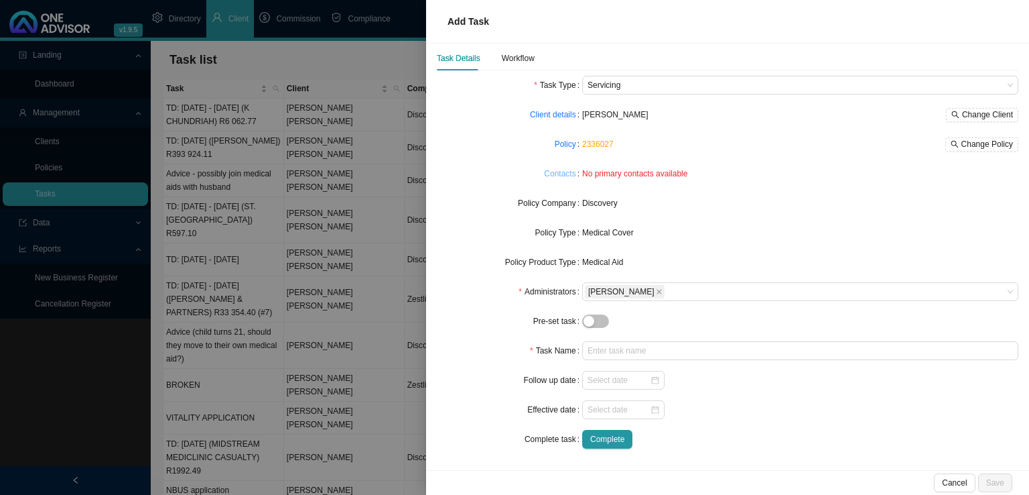
click at [556, 172] on link "Contacts" at bounding box center [560, 173] width 32 height 13
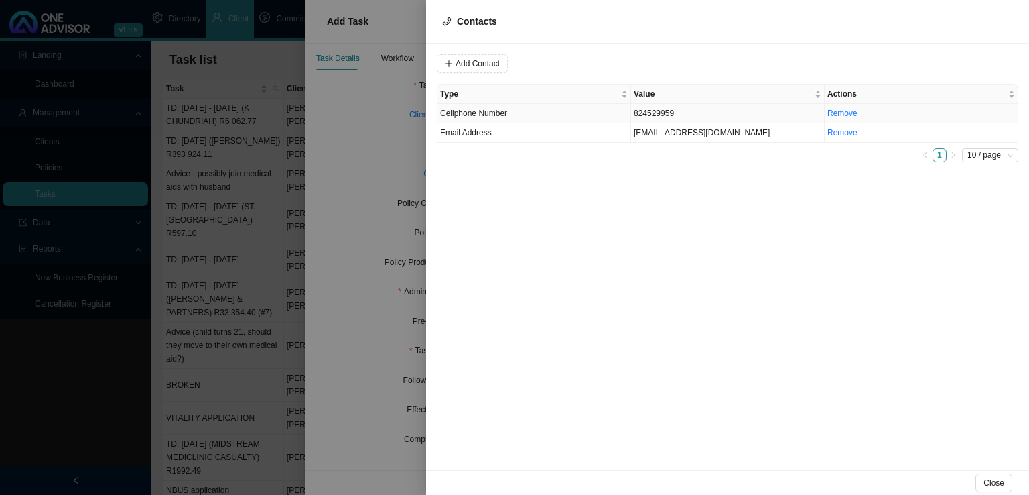
click at [598, 117] on td "Cellphone Number" at bounding box center [535, 113] width 194 height 19
click at [645, 65] on span "Cellphone Number" at bounding box center [654, 63] width 90 height 17
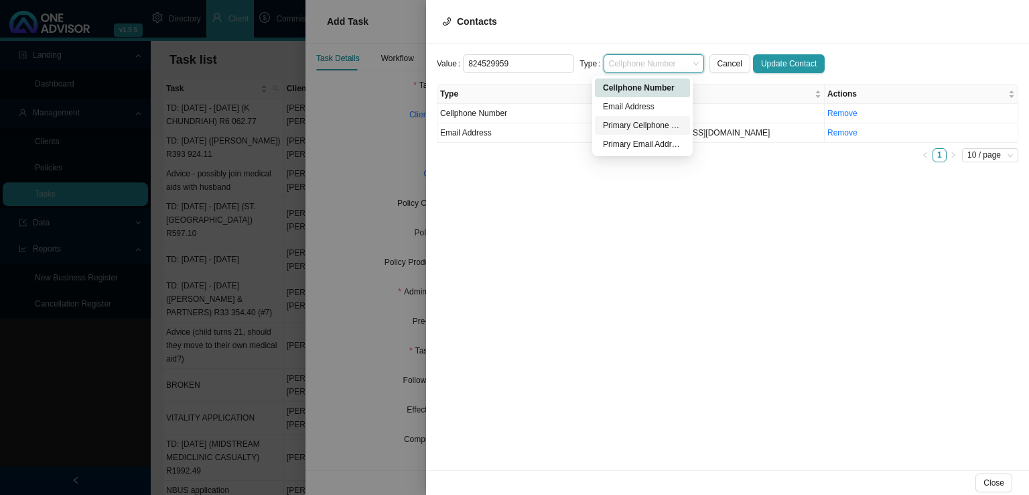
click at [636, 126] on div "Primary Cellphone Number" at bounding box center [642, 125] width 79 height 13
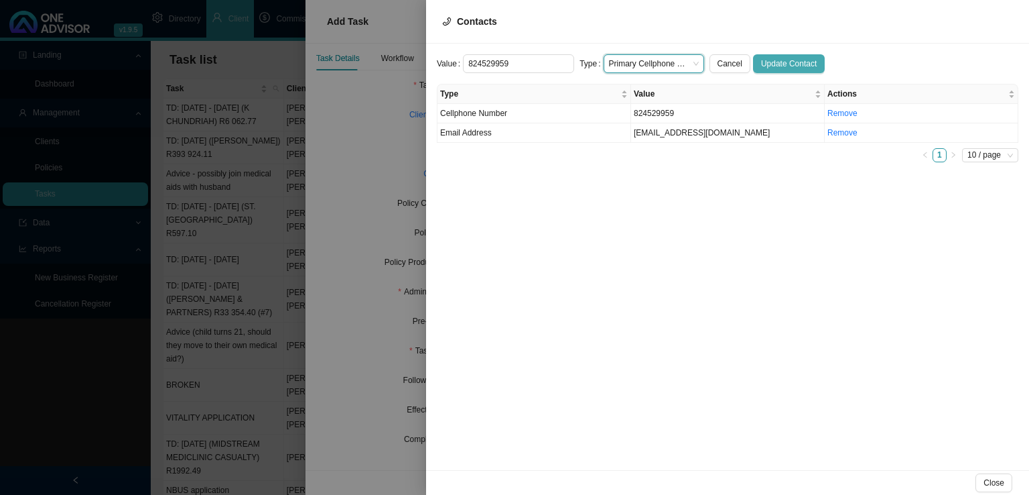
click at [761, 64] on span "Update Contact" at bounding box center [789, 63] width 56 height 13
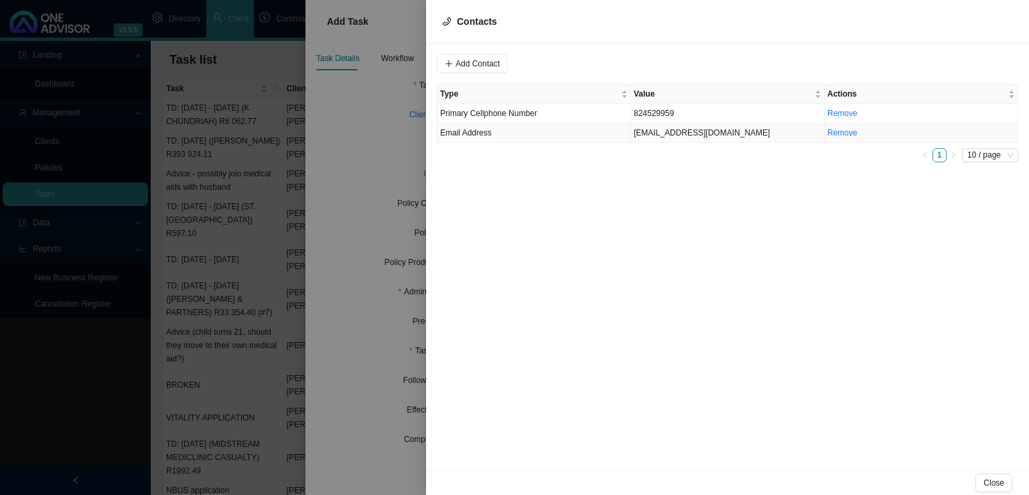
click at [512, 131] on td "Email Address" at bounding box center [535, 132] width 194 height 19
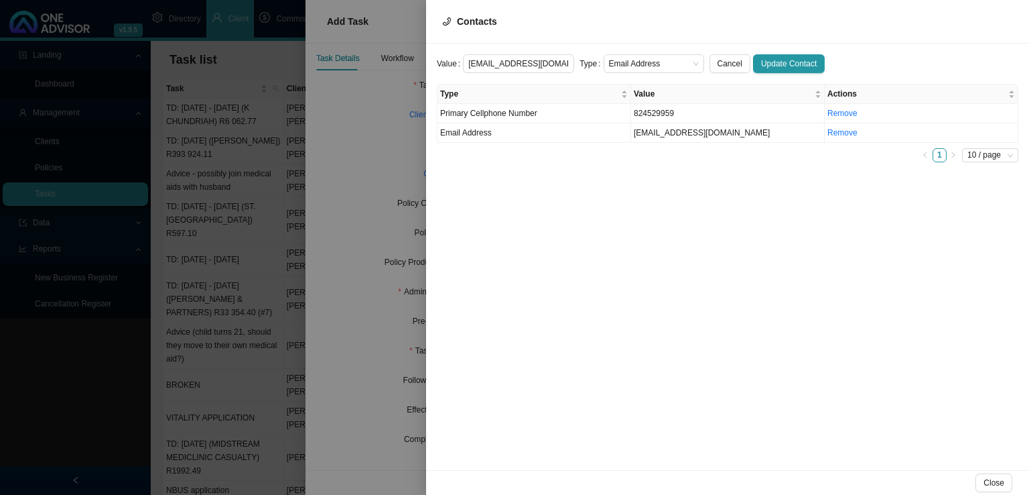
scroll to position [0, 11]
click at [631, 59] on span "Email Address" at bounding box center [654, 63] width 90 height 17
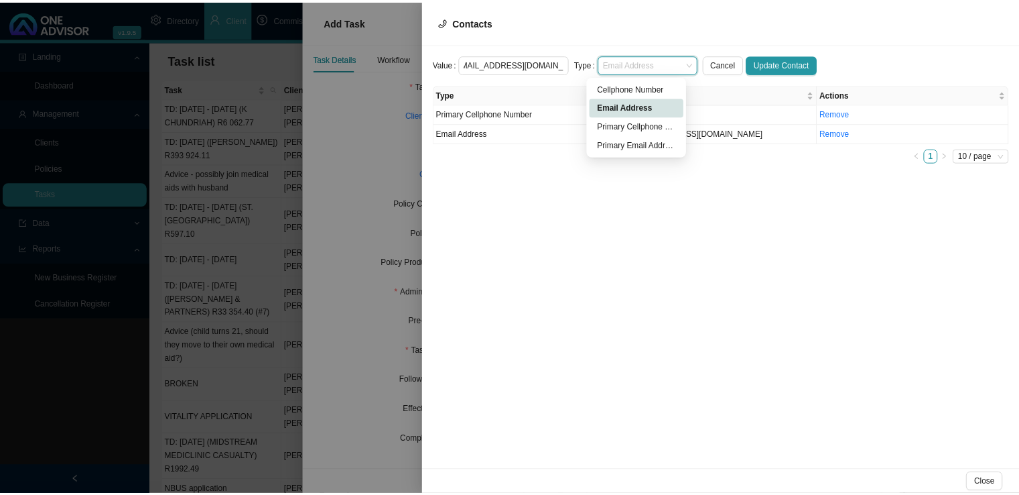
scroll to position [0, 0]
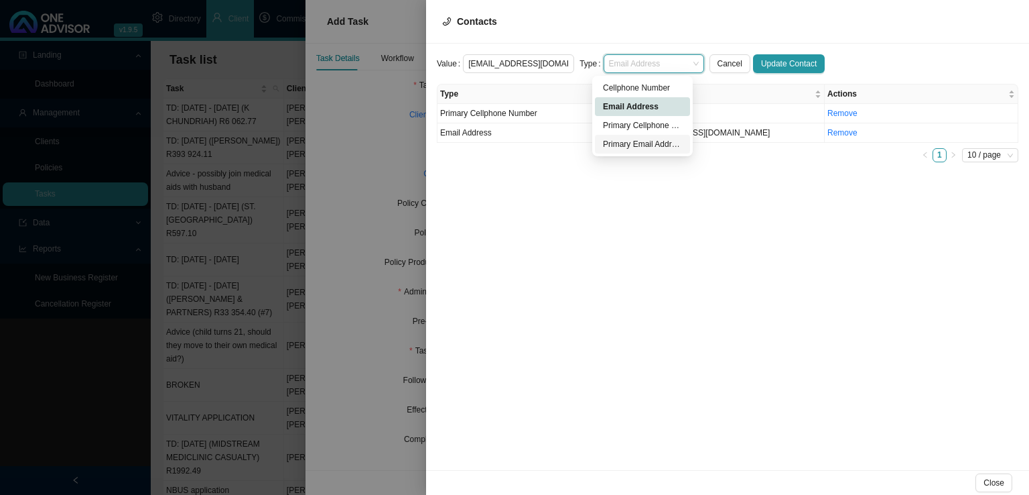
drag, startPoint x: 637, startPoint y: 145, endPoint x: 646, endPoint y: 147, distance: 9.5
click at [636, 146] on div "Primary Email Address" at bounding box center [642, 143] width 79 height 13
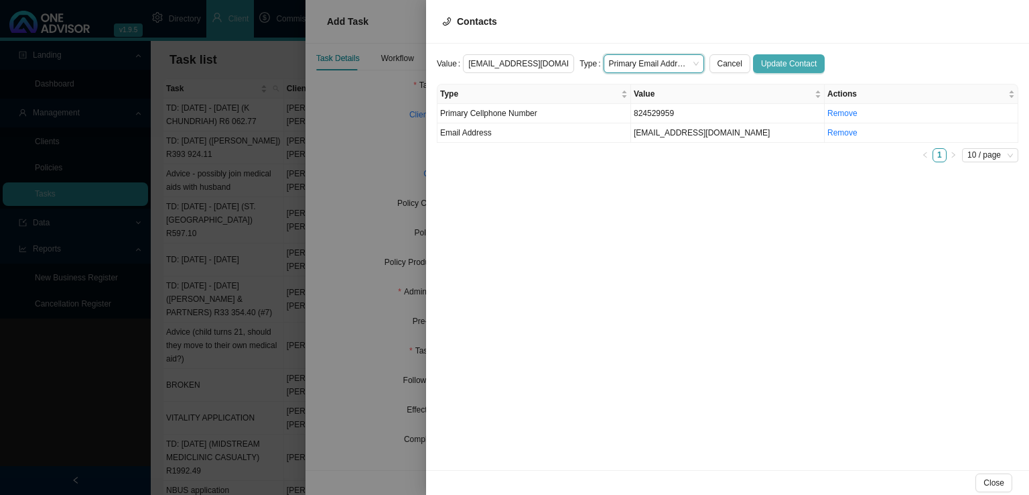
click at [761, 57] on span "Update Contact" at bounding box center [789, 63] width 56 height 13
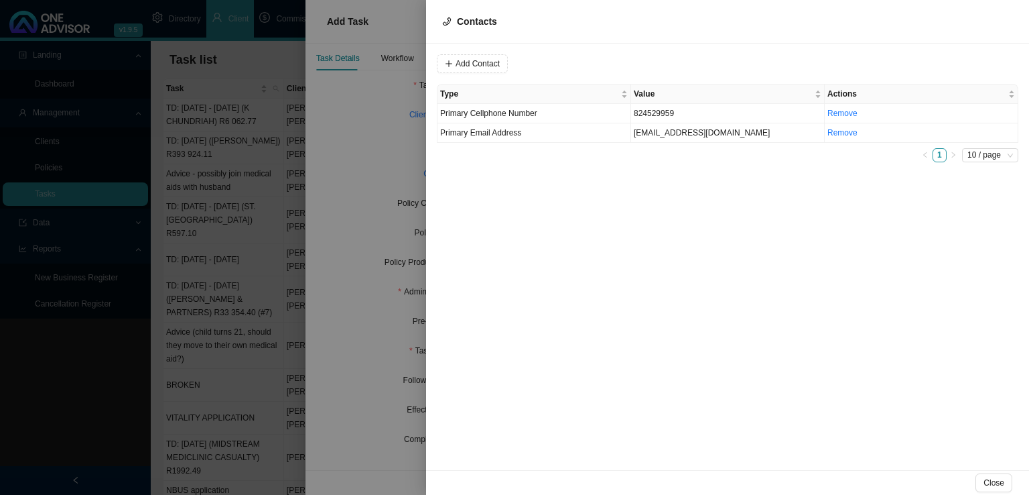
click at [973, 484] on div "Close" at bounding box center [727, 482] width 603 height 25
click at [991, 483] on span "Close" at bounding box center [994, 482] width 21 height 13
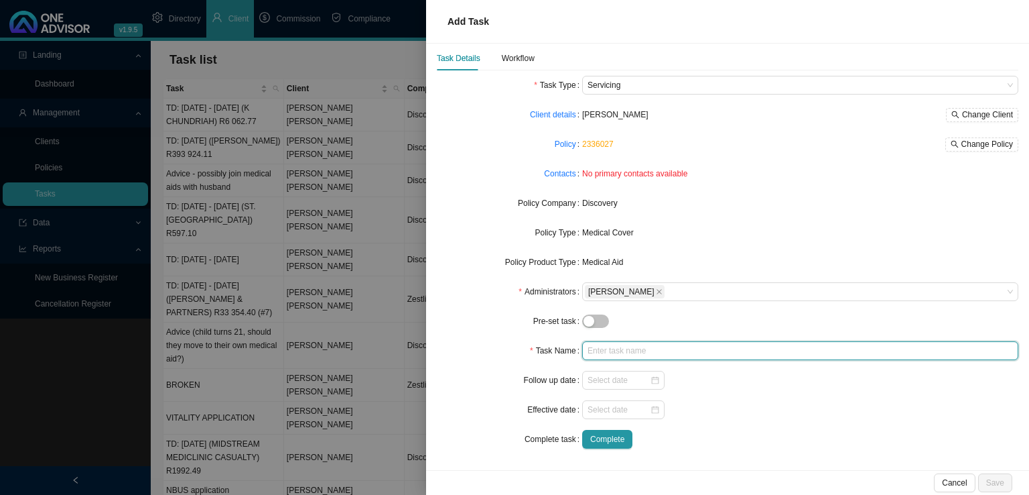
click at [625, 344] on input "text" at bounding box center [800, 350] width 436 height 19
type input "TD: [DATE] (LAKE,[PERSON_NAME])"
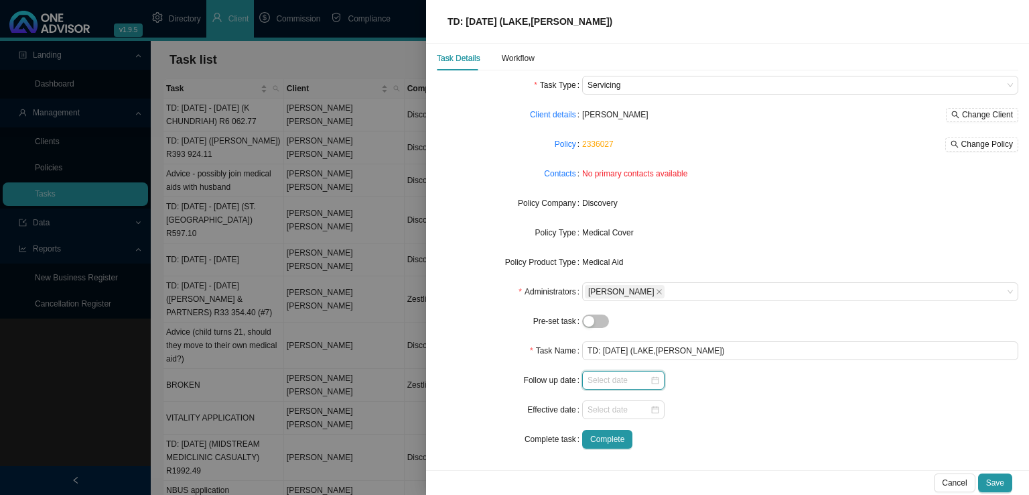
click at [611, 375] on input at bounding box center [619, 379] width 62 height 13
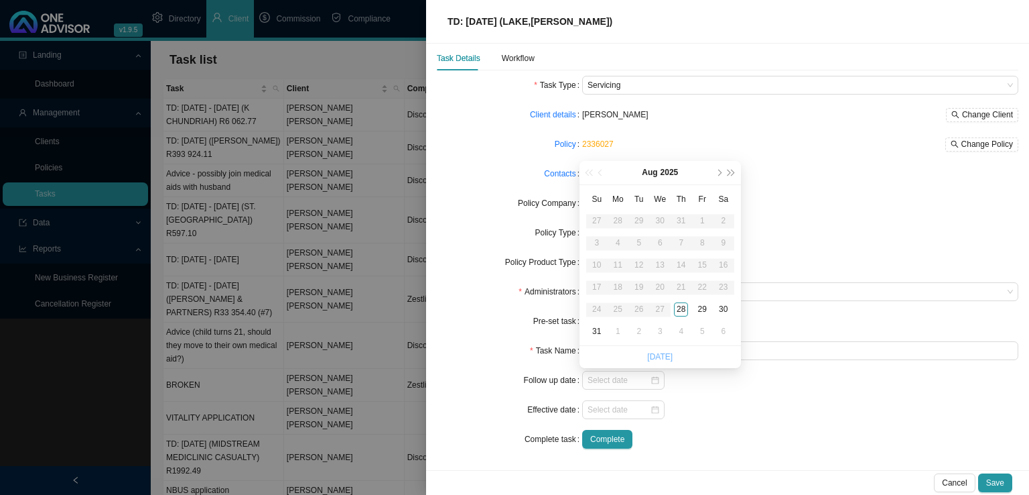
click at [660, 358] on link "[DATE]" at bounding box center [659, 356] width 25 height 9
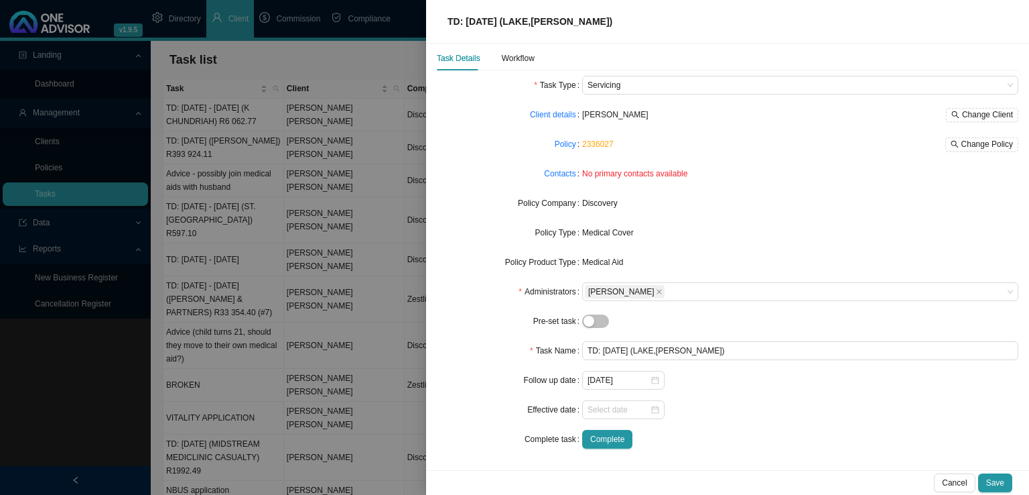
type input "[DATE]"
click at [1000, 479] on span "Save" at bounding box center [996, 482] width 18 height 13
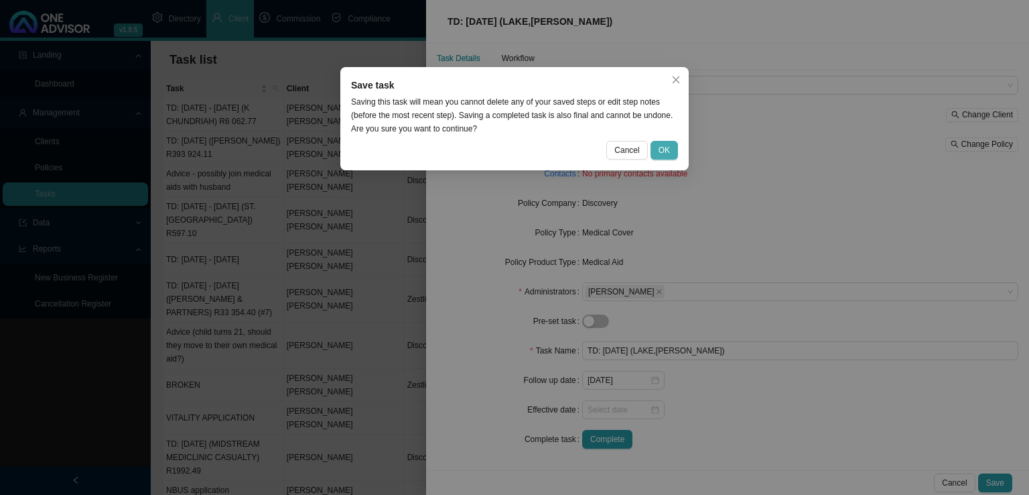
click at [668, 145] on span "OK" at bounding box center [664, 149] width 11 height 13
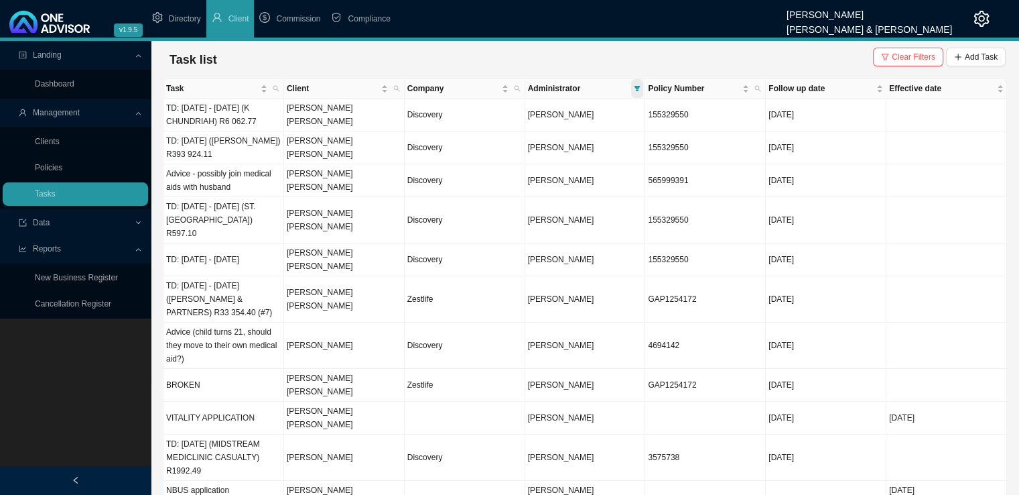
click at [637, 85] on icon "filter" at bounding box center [637, 88] width 7 height 7
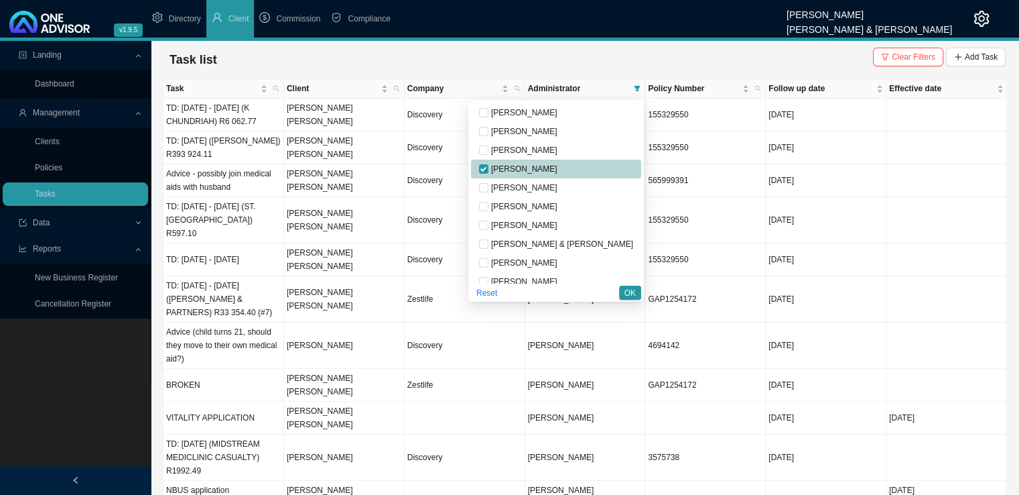
click at [558, 170] on span "[PERSON_NAME]" at bounding box center [523, 168] width 69 height 9
checkbox input "false"
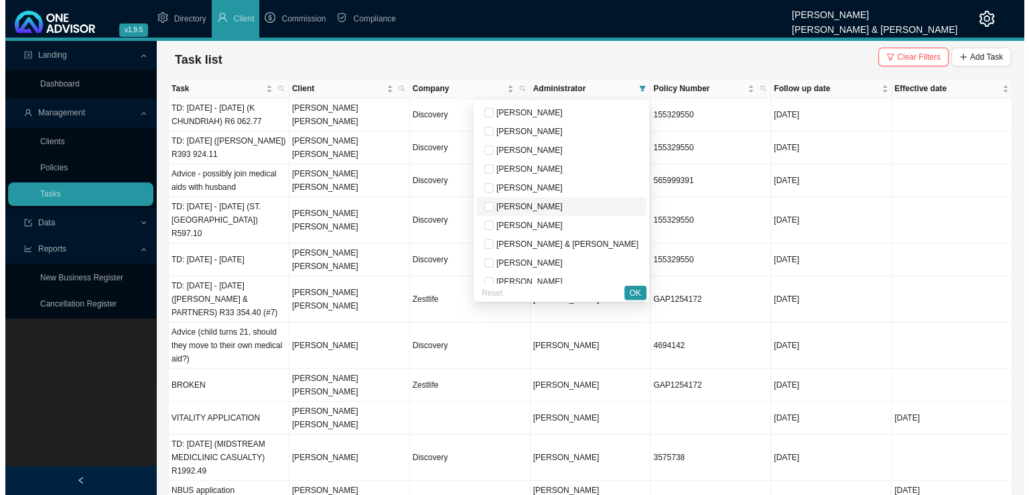
scroll to position [67, 0]
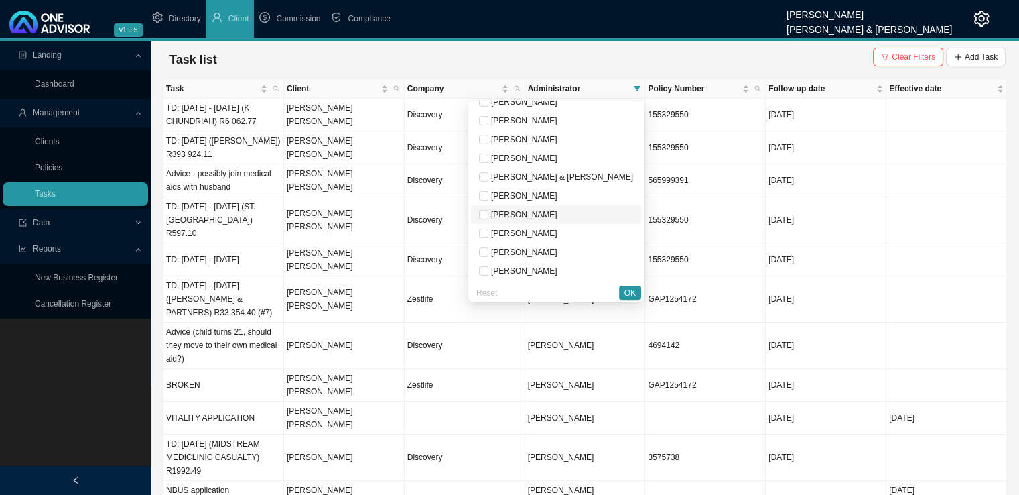
click at [578, 221] on li "[PERSON_NAME]" at bounding box center [556, 214] width 170 height 19
click at [558, 214] on span "[PERSON_NAME]" at bounding box center [523, 214] width 69 height 9
checkbox input "false"
click at [558, 233] on span "[PERSON_NAME]" at bounding box center [523, 233] width 69 height 9
click at [633, 284] on div "Reset OK" at bounding box center [556, 292] width 176 height 19
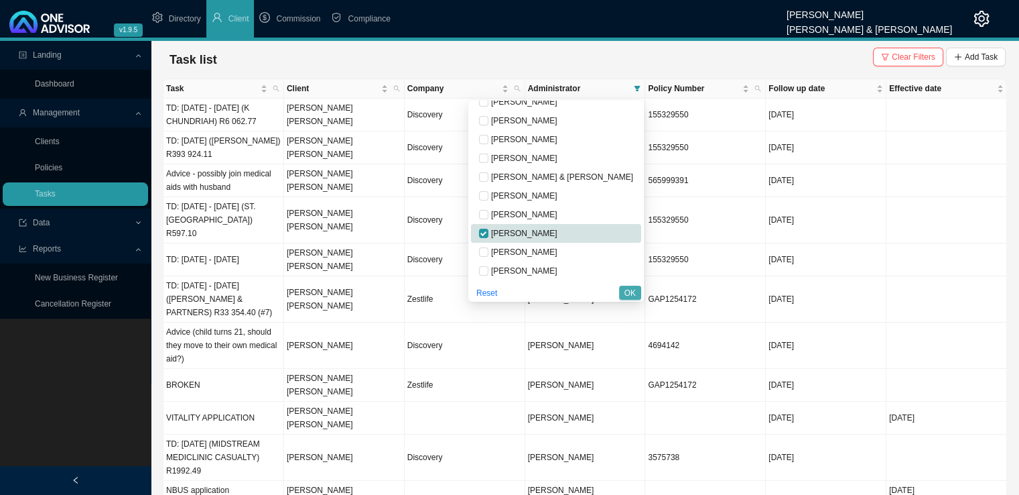
click at [632, 295] on span "OK" at bounding box center [630, 292] width 11 height 13
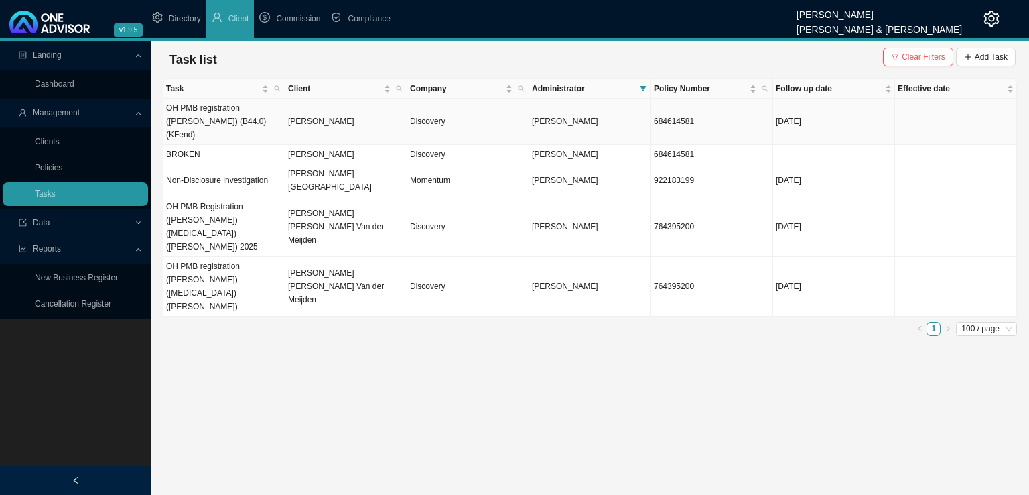
click at [276, 103] on td "OH PMB registration ([PERSON_NAME]) (B44.0) (KFend)" at bounding box center [225, 122] width 122 height 46
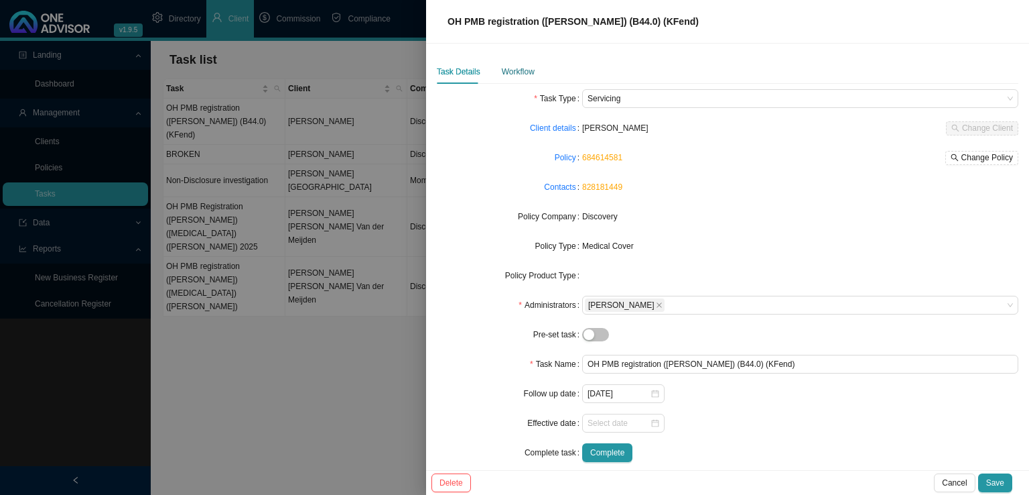
click at [526, 71] on div "Workflow" at bounding box center [518, 71] width 33 height 13
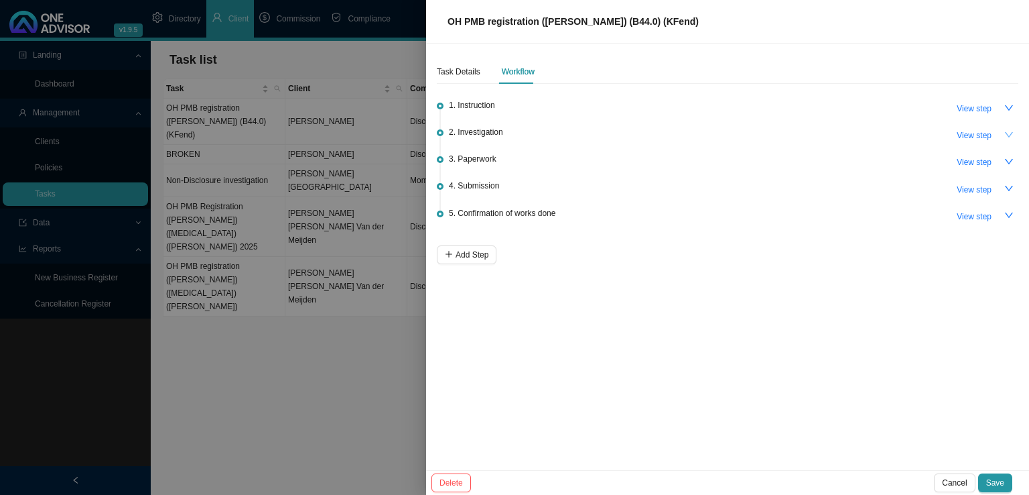
click at [1009, 135] on icon "down" at bounding box center [1009, 134] width 9 height 9
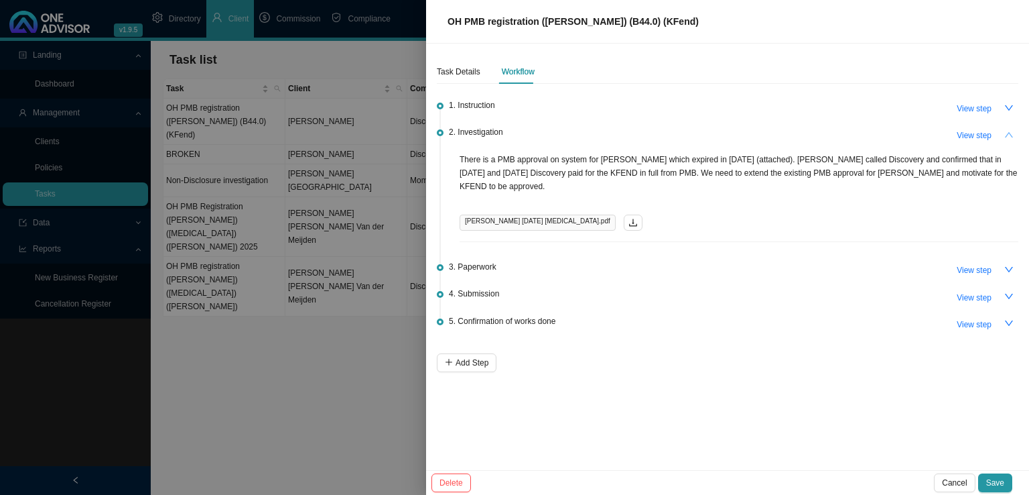
click at [1011, 135] on icon "up" at bounding box center [1009, 134] width 9 height 9
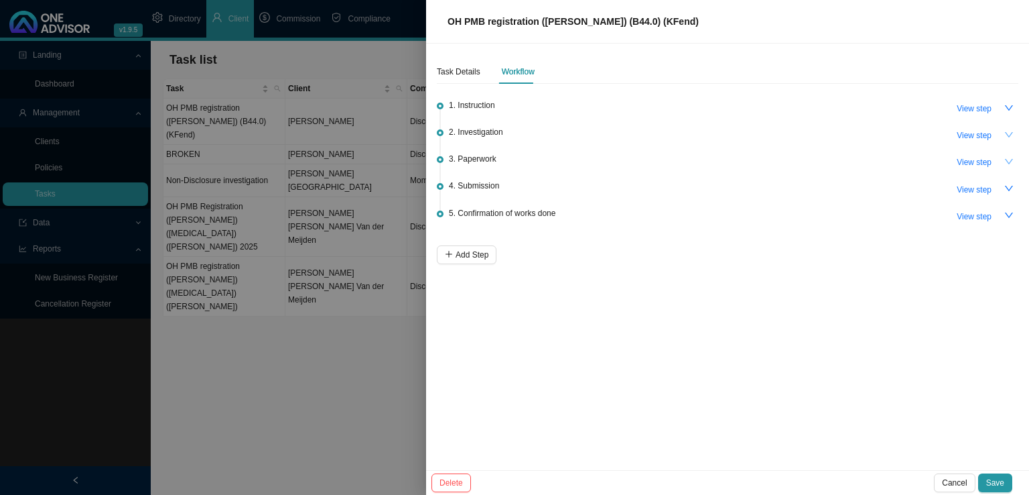
click at [1013, 158] on icon "down" at bounding box center [1009, 161] width 9 height 9
click at [1007, 159] on icon "up" at bounding box center [1009, 161] width 9 height 9
click at [314, 395] on div at bounding box center [514, 247] width 1029 height 495
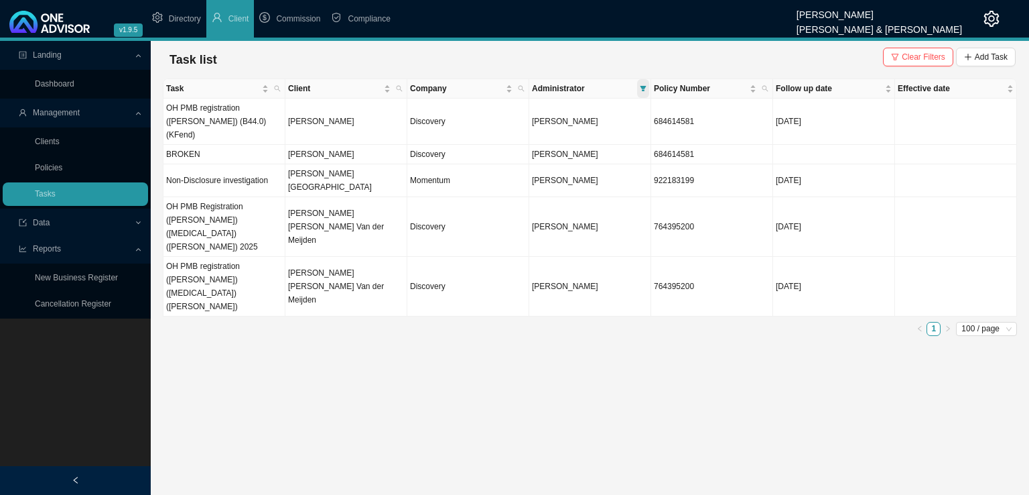
click at [641, 84] on span at bounding box center [643, 88] width 12 height 19
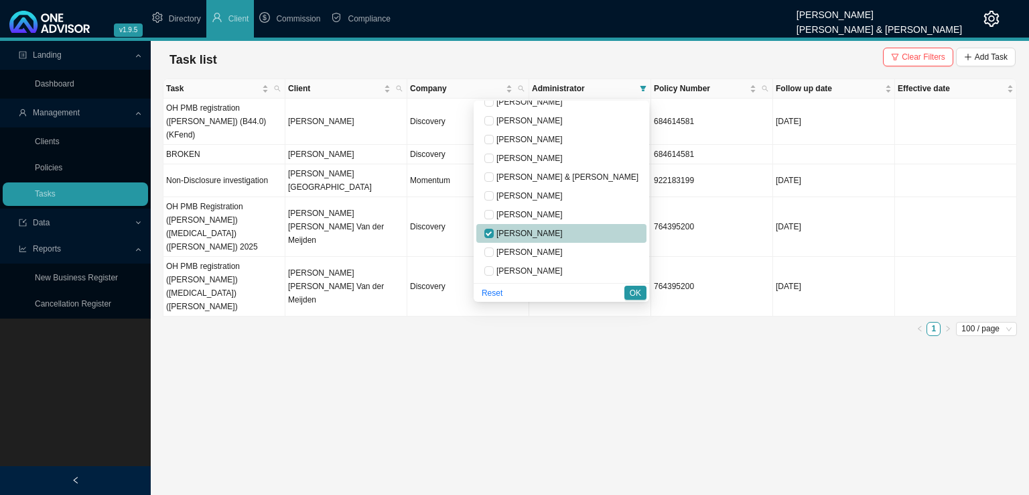
click at [562, 238] on span "[PERSON_NAME]" at bounding box center [528, 233] width 69 height 9
checkbox input "false"
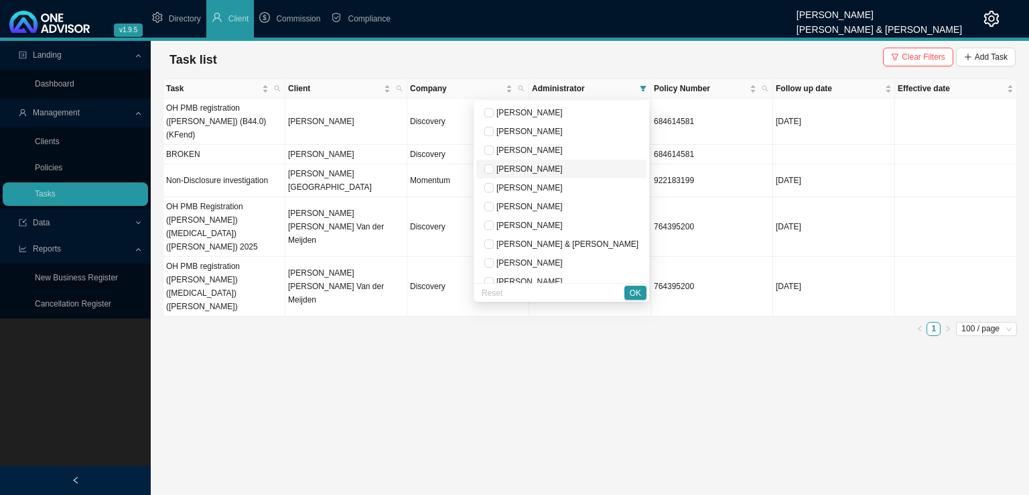
click at [563, 170] on span "[PERSON_NAME]" at bounding box center [528, 168] width 69 height 9
checkbox input "true"
click at [638, 290] on span "OK" at bounding box center [635, 292] width 11 height 13
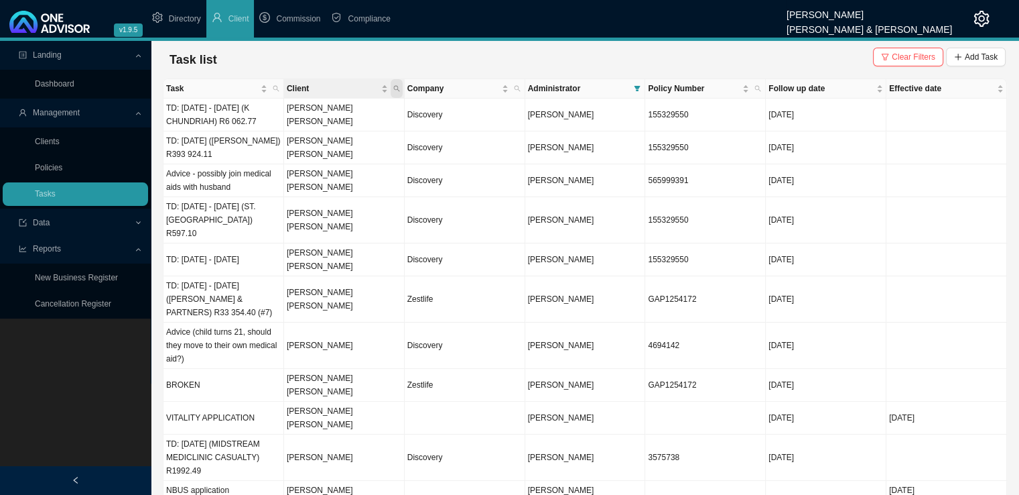
click at [397, 85] on icon "search" at bounding box center [396, 88] width 7 height 7
type input "[PERSON_NAME]"
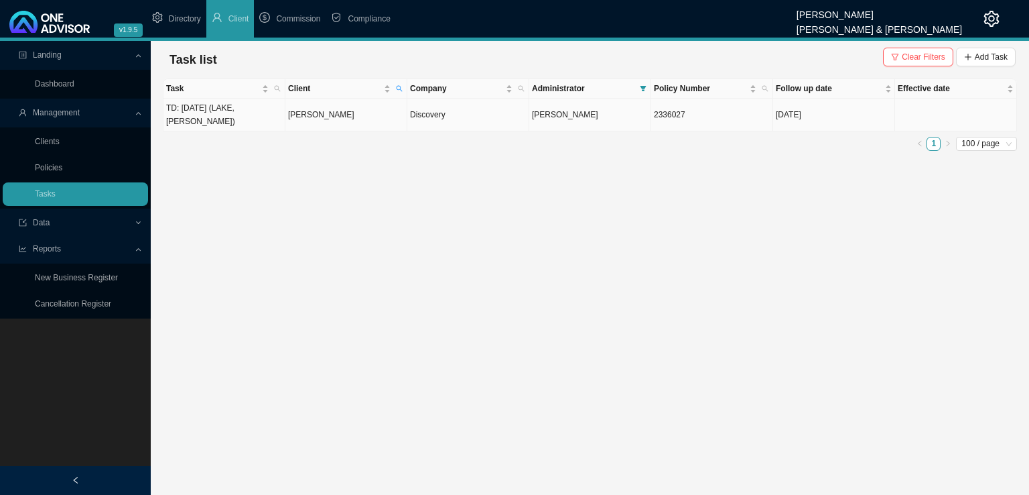
click at [357, 114] on td "[PERSON_NAME]" at bounding box center [347, 115] width 122 height 33
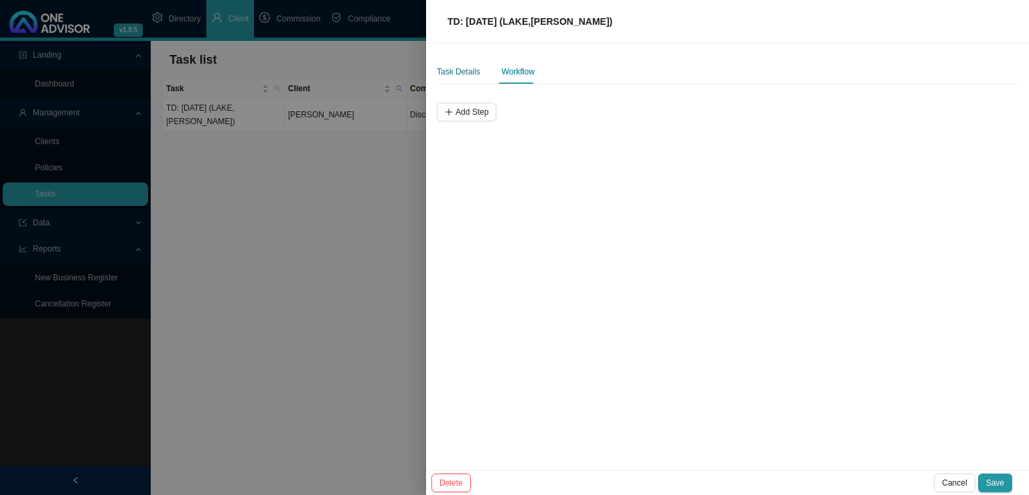
click at [464, 66] on div "Task Details" at bounding box center [459, 71] width 44 height 13
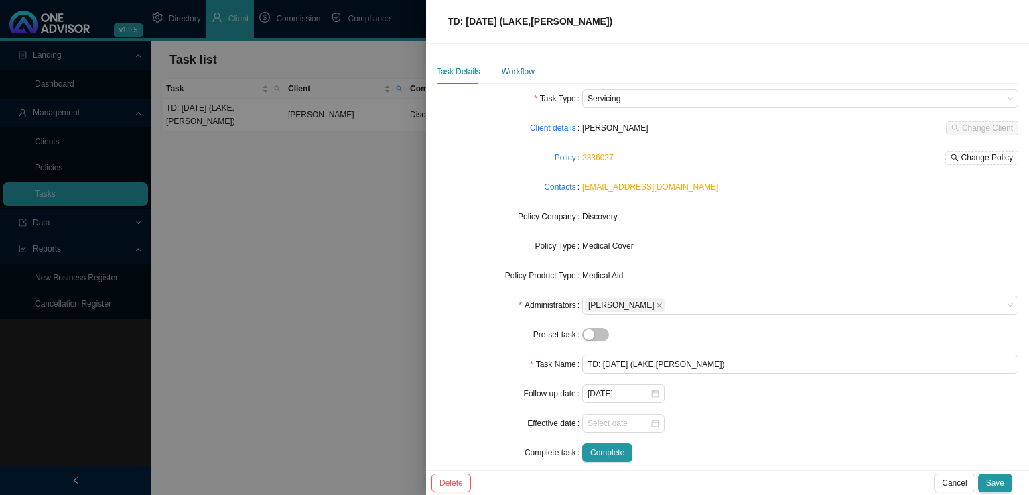
click at [520, 72] on div "Workflow" at bounding box center [518, 71] width 33 height 13
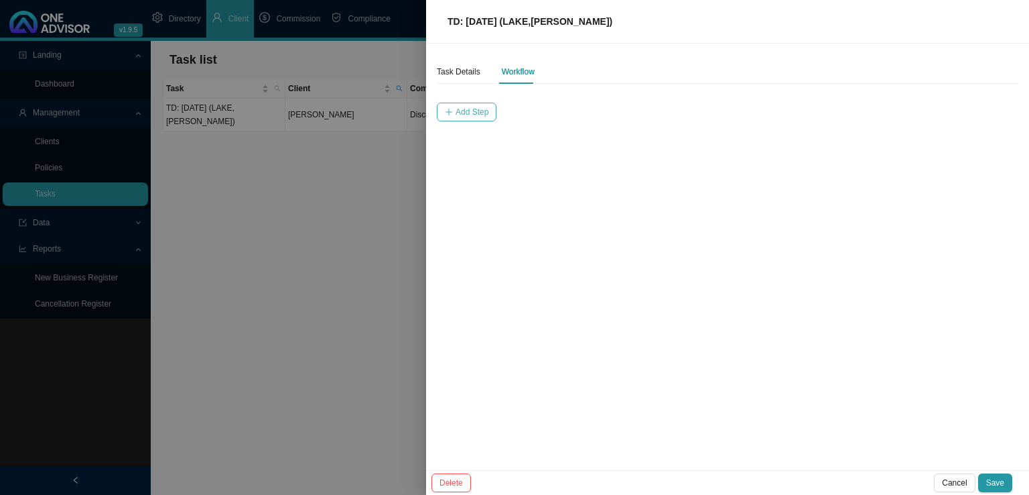
click at [475, 109] on span "Add Step" at bounding box center [472, 111] width 33 height 13
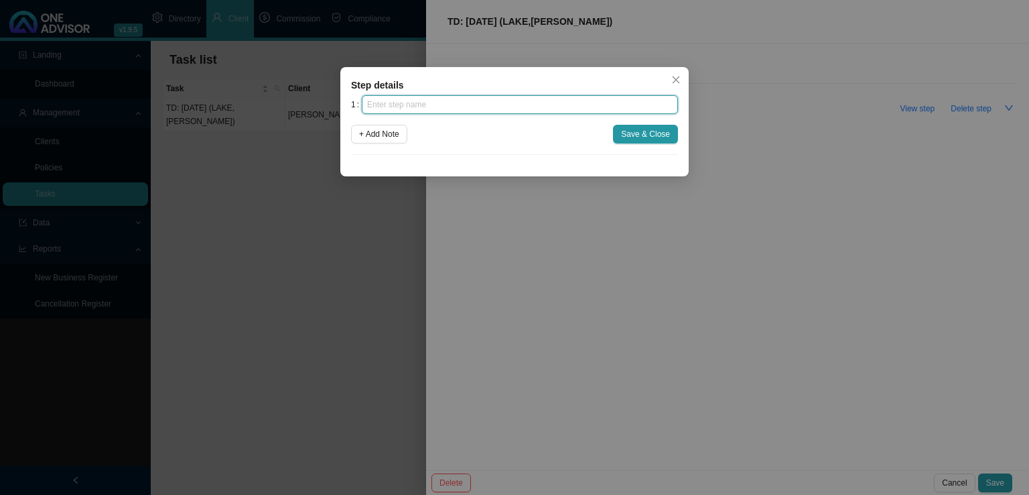
click at [399, 108] on input "text" at bounding box center [520, 104] width 316 height 19
type input "Query"
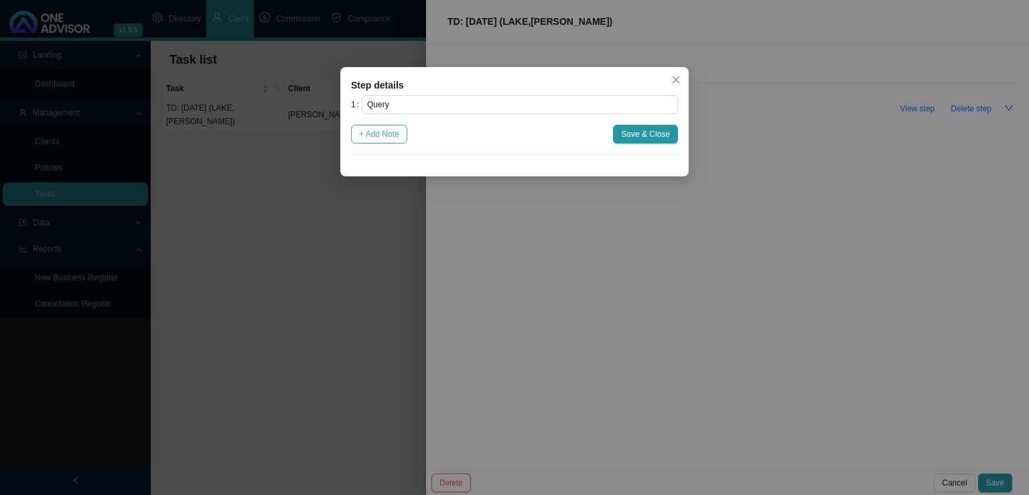
click at [384, 140] on span "+ Add Note" at bounding box center [379, 133] width 40 height 13
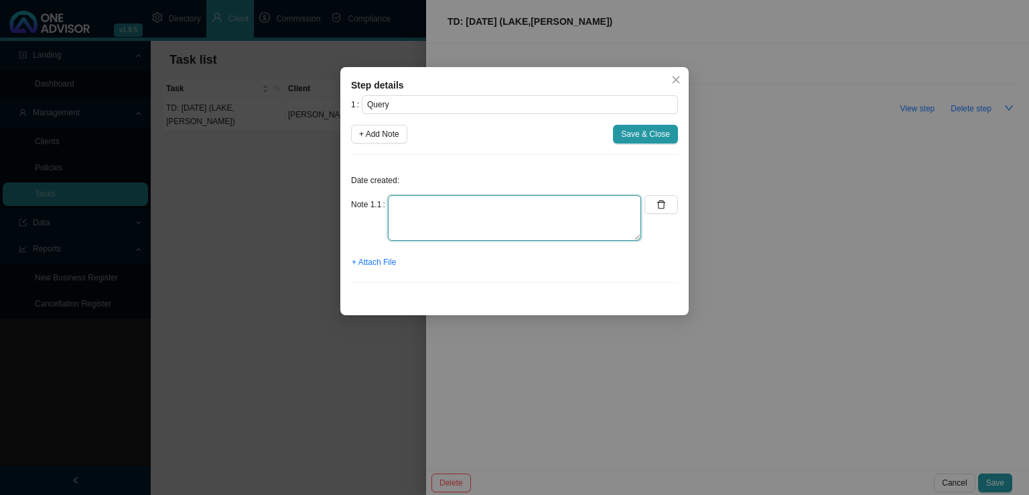
click at [397, 203] on textarea at bounding box center [514, 218] width 253 height 46
type textarea "R"
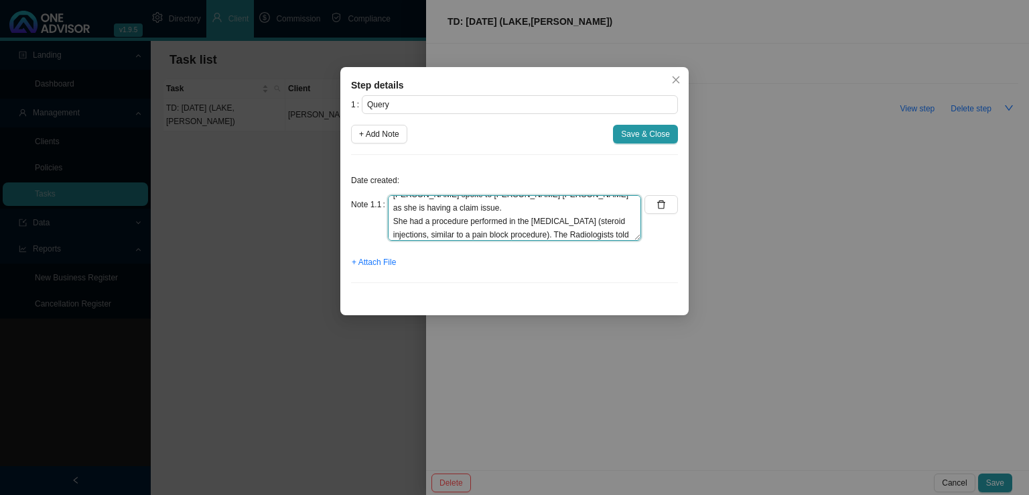
scroll to position [23, 0]
type textarea "[PERSON_NAME] spoke to [PERSON_NAME] [PERSON_NAME] as she is having a claim iss…"
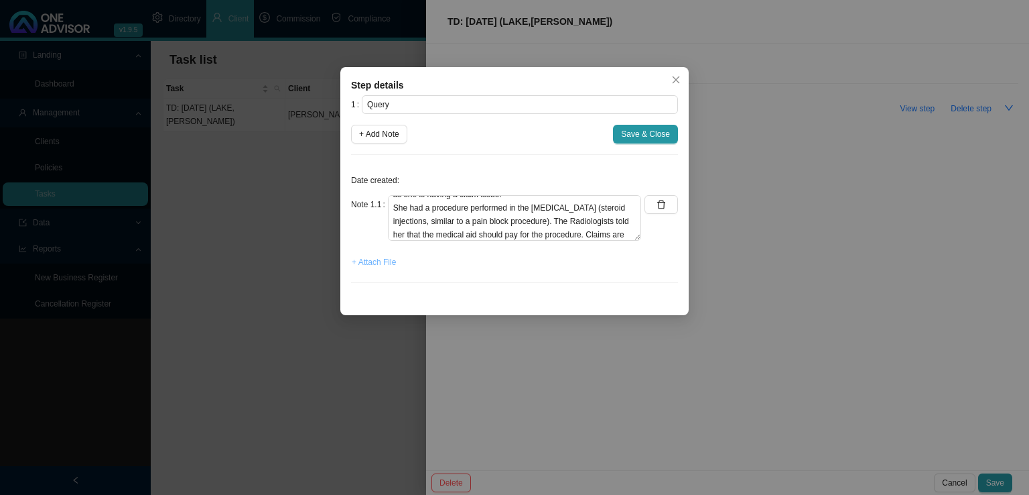
click at [373, 267] on span "+ Attach File" at bounding box center [374, 261] width 44 height 13
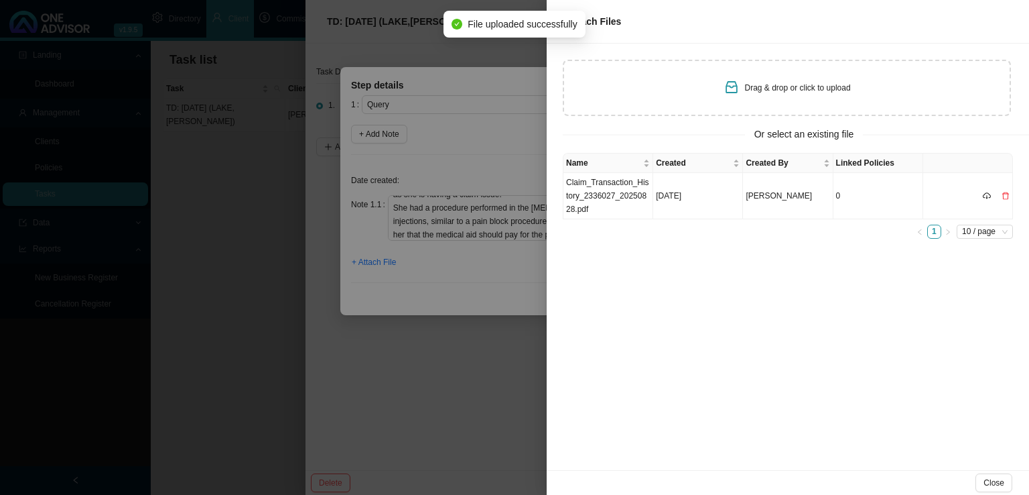
click at [645, 199] on td "Claim_Transaction_History_2336027_20250828.pdf" at bounding box center [609, 196] width 90 height 46
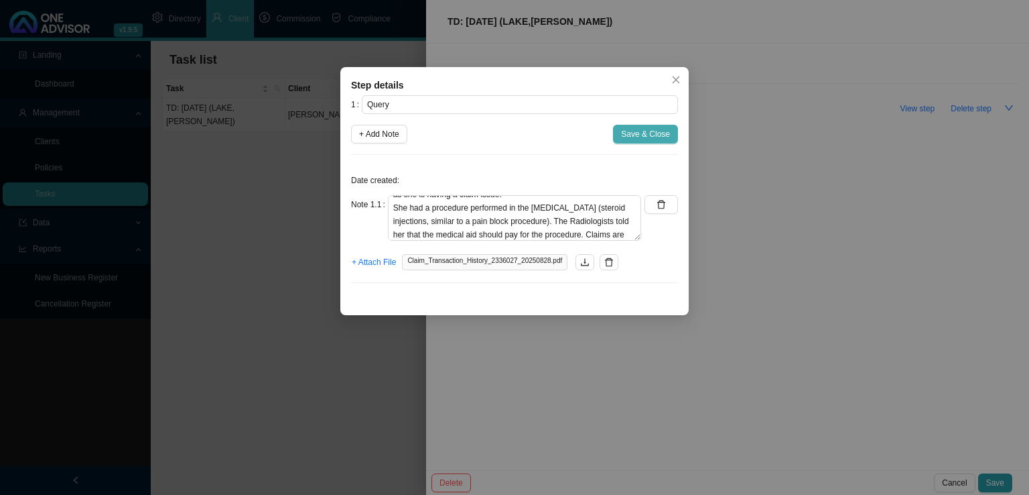
click at [654, 137] on span "Save & Close" at bounding box center [645, 133] width 49 height 13
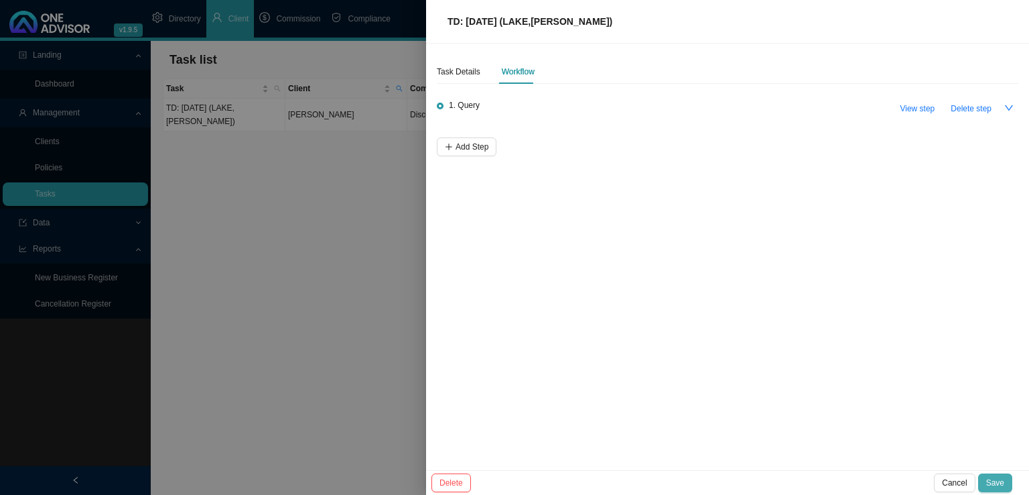
click at [1005, 478] on button "Save" at bounding box center [996, 482] width 34 height 19
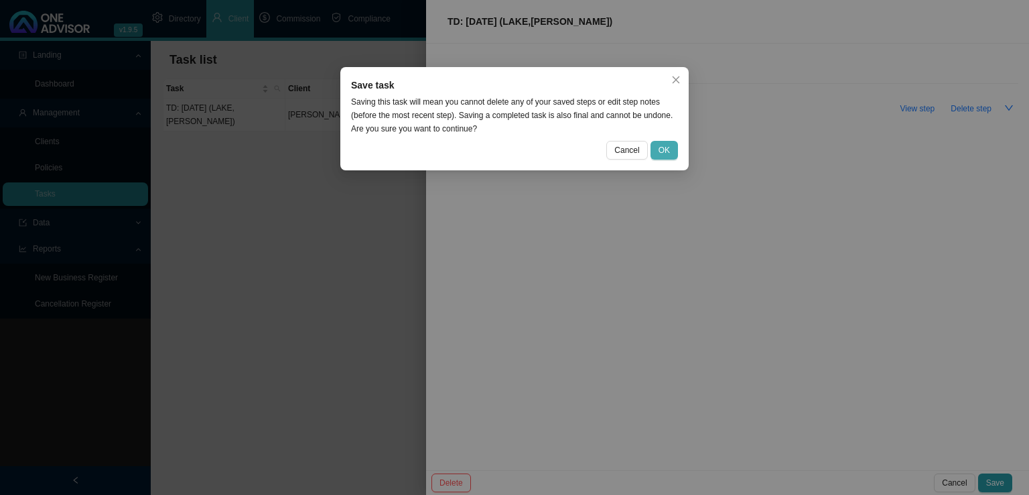
click at [673, 153] on button "OK" at bounding box center [664, 150] width 27 height 19
